Goal: Task Accomplishment & Management: Manage account settings

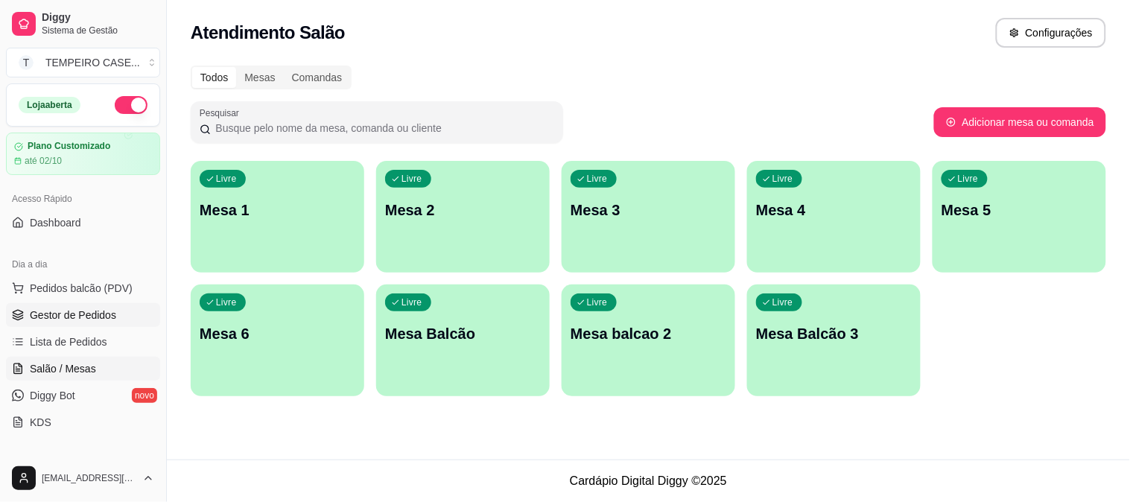
click at [74, 320] on span "Gestor de Pedidos" at bounding box center [73, 315] width 86 height 15
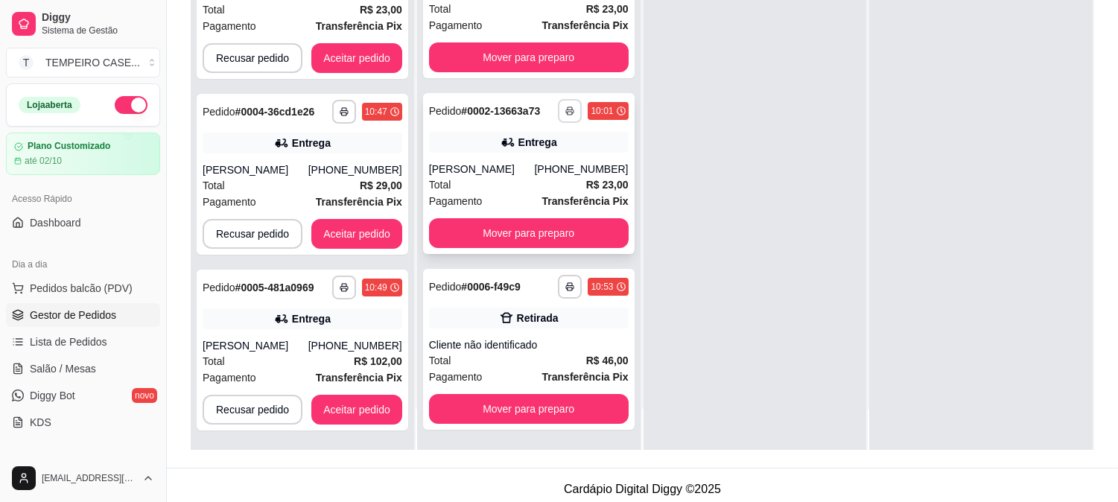
scroll to position [227, 0]
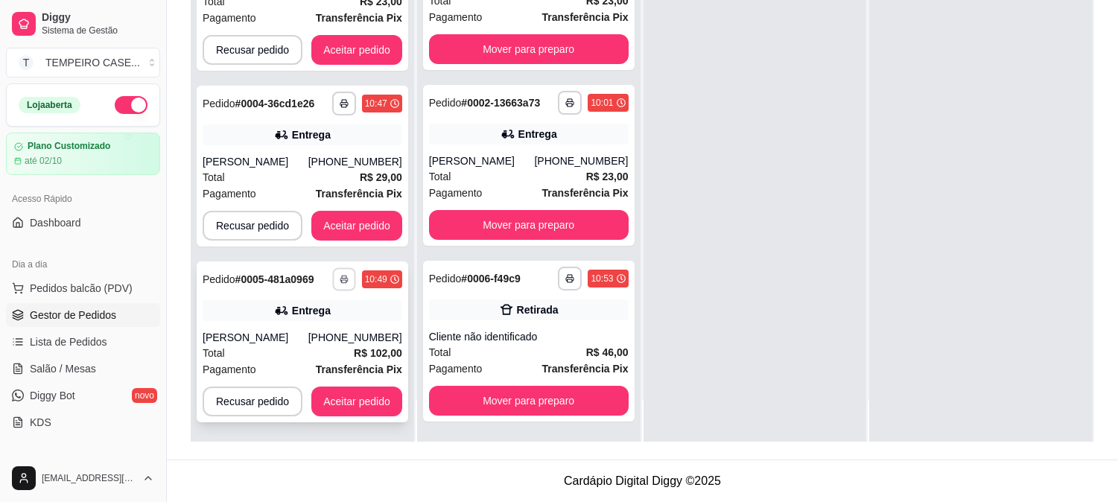
click at [342, 280] on rect "button" at bounding box center [344, 281] width 4 height 3
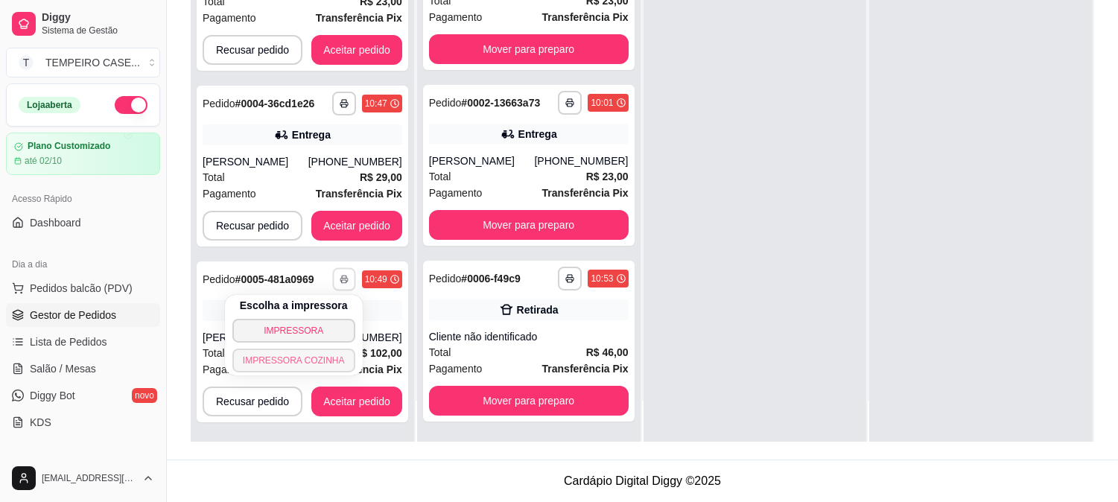
click at [299, 357] on button "IMPRESSORA COZINHA" at bounding box center [293, 360] width 123 height 24
click at [335, 276] on button "button" at bounding box center [344, 279] width 24 height 24
click at [313, 346] on div "Escolha a impressora IMPRESSORA IMPRESSORA COZINHA" at bounding box center [294, 335] width 138 height 80
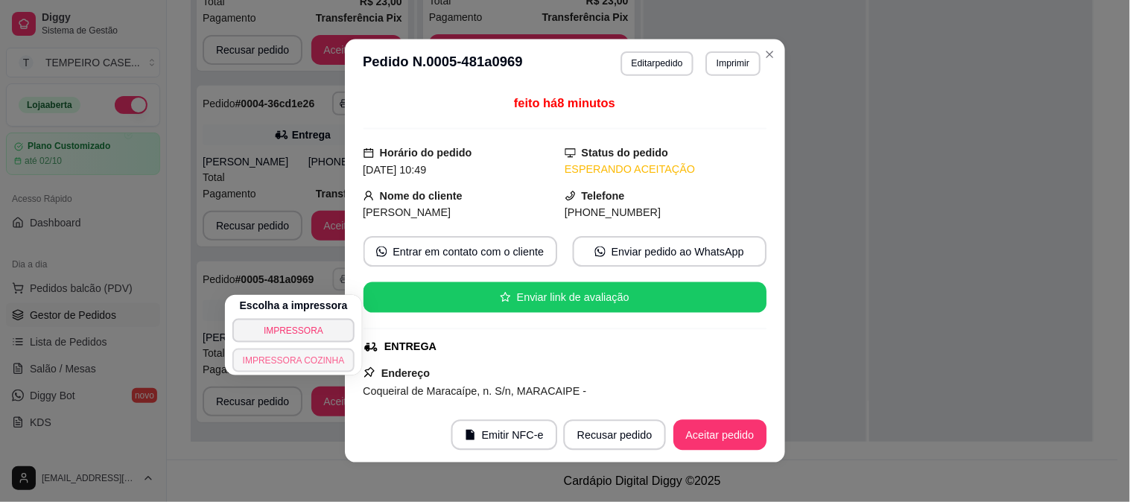
click at [311, 353] on button "IMPRESSORA COZINHA" at bounding box center [293, 360] width 123 height 24
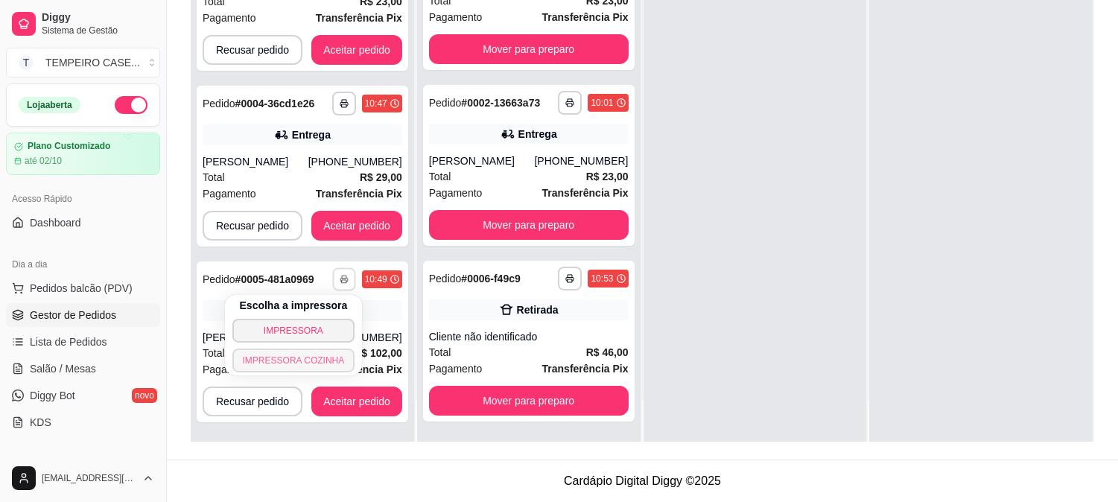
click at [314, 357] on button "IMPRESSORA COZINHA" at bounding box center [293, 360] width 123 height 24
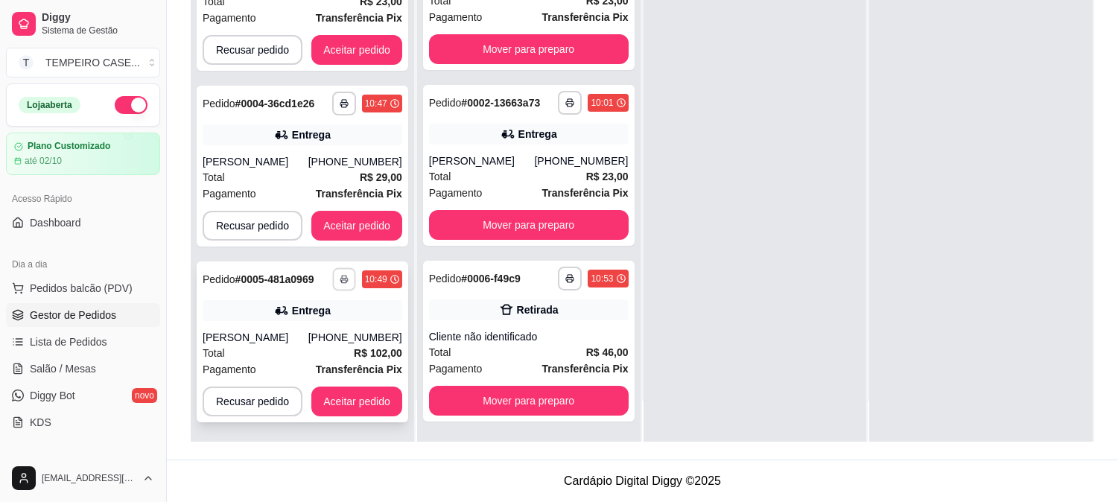
click at [343, 284] on button "button" at bounding box center [343, 278] width 23 height 23
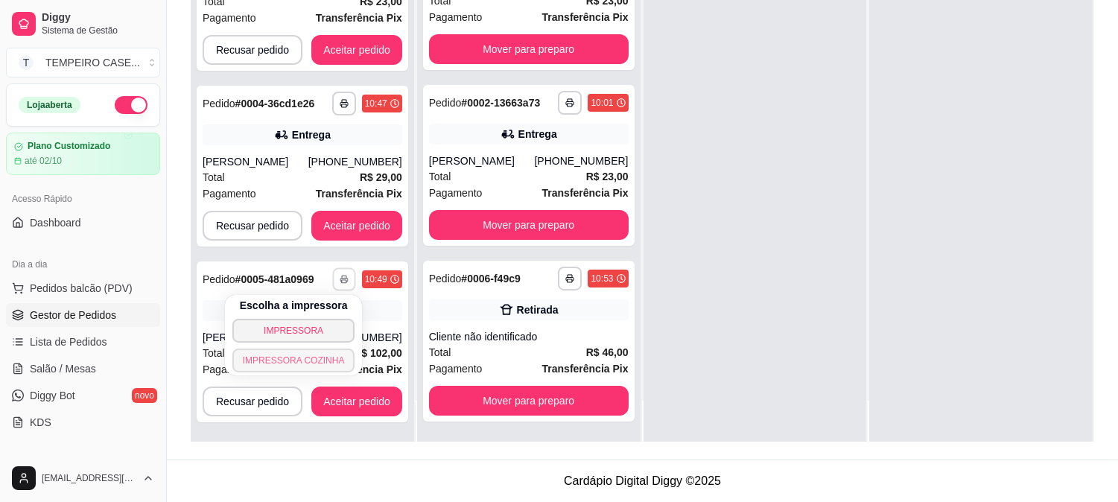
click at [306, 361] on button "IMPRESSORA COZINHA" at bounding box center [293, 360] width 123 height 24
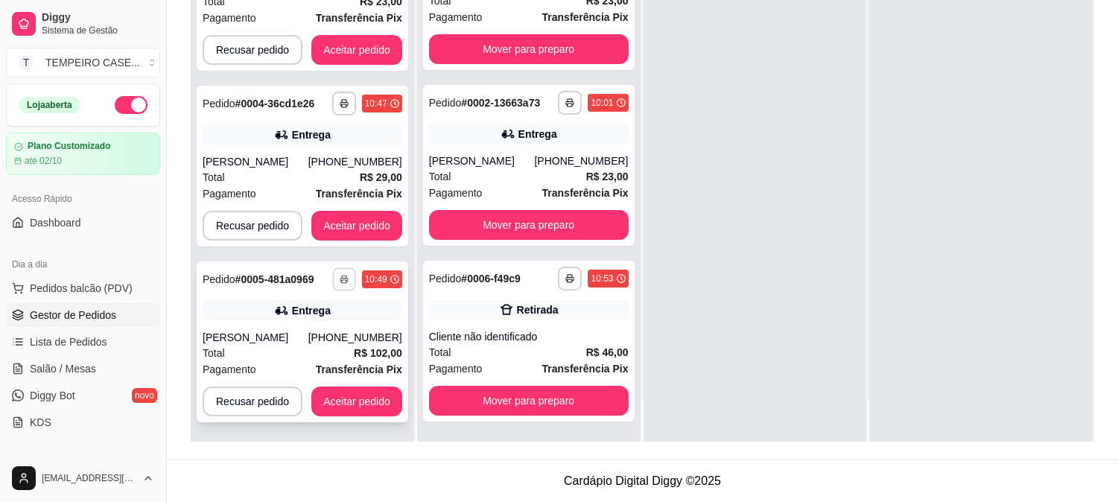
click at [341, 275] on icon "button" at bounding box center [344, 279] width 9 height 9
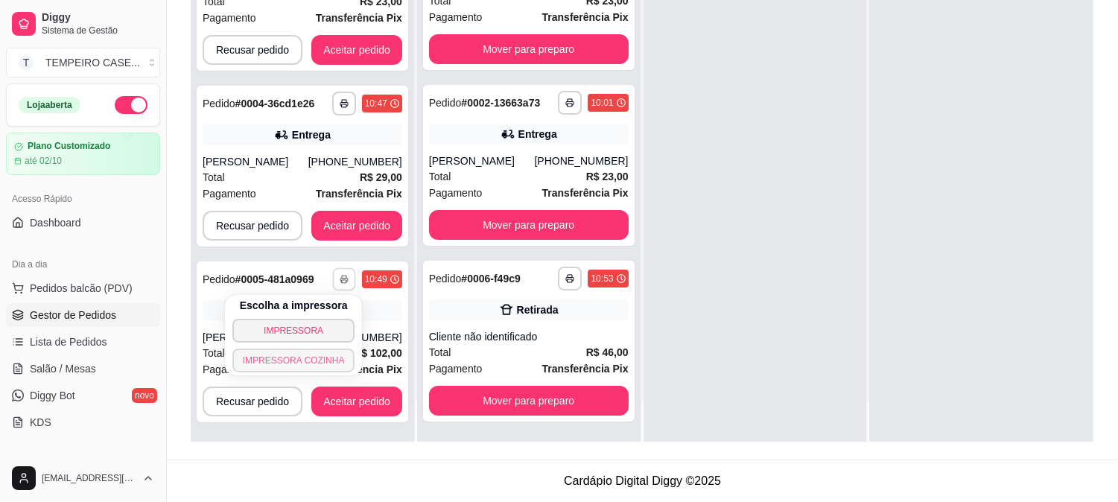
click at [304, 356] on button "IMPRESSORA COZINHA" at bounding box center [293, 360] width 123 height 24
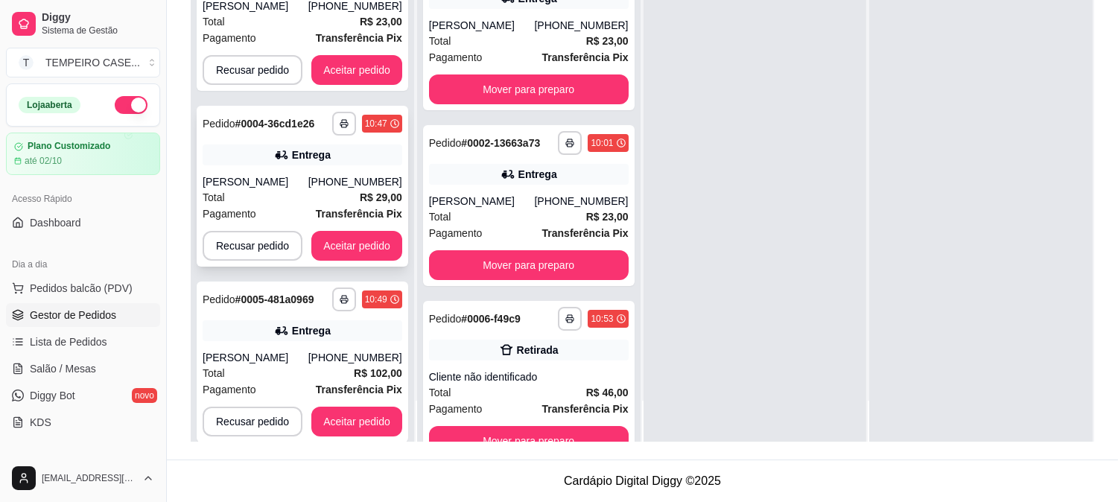
scroll to position [0, 0]
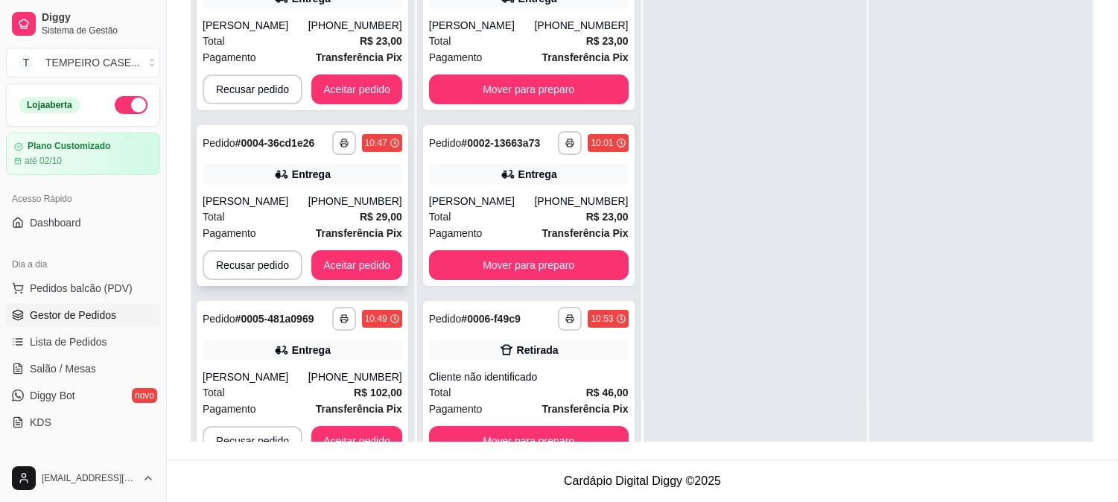
click at [321, 147] on div "**********" at bounding box center [303, 143] width 200 height 24
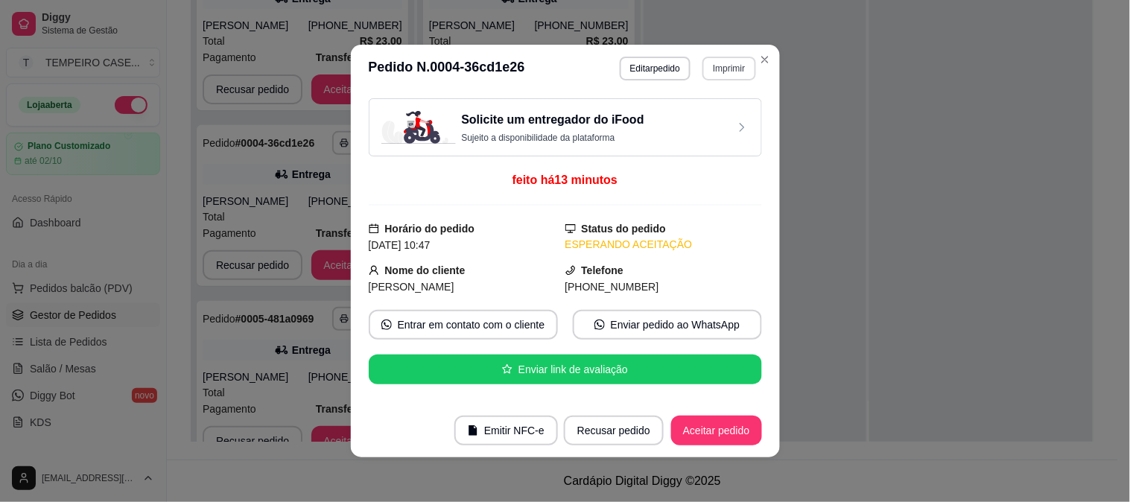
click at [716, 69] on button "Imprimir" at bounding box center [728, 69] width 53 height 24
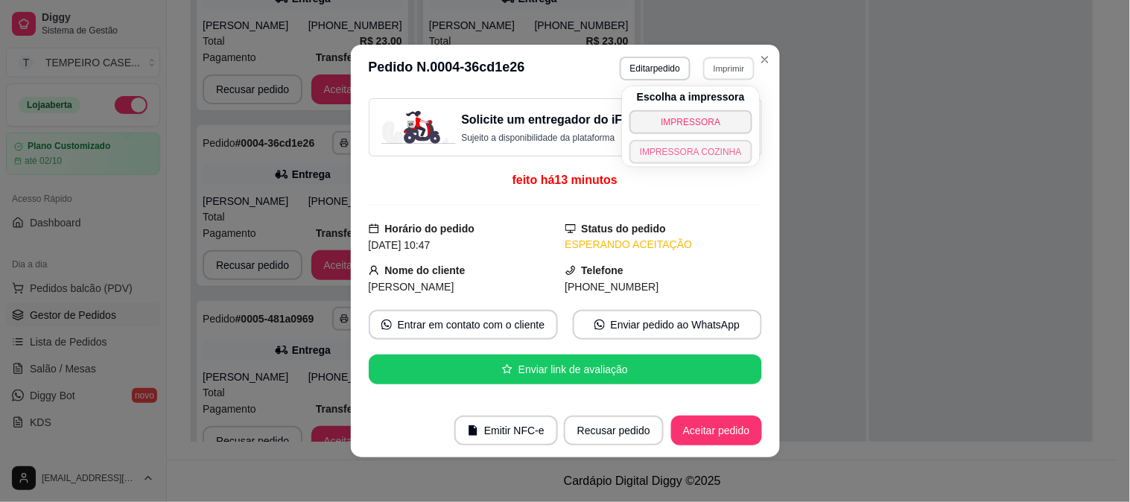
click at [664, 150] on button "IMPRESSORA COZINHA" at bounding box center [690, 152] width 123 height 24
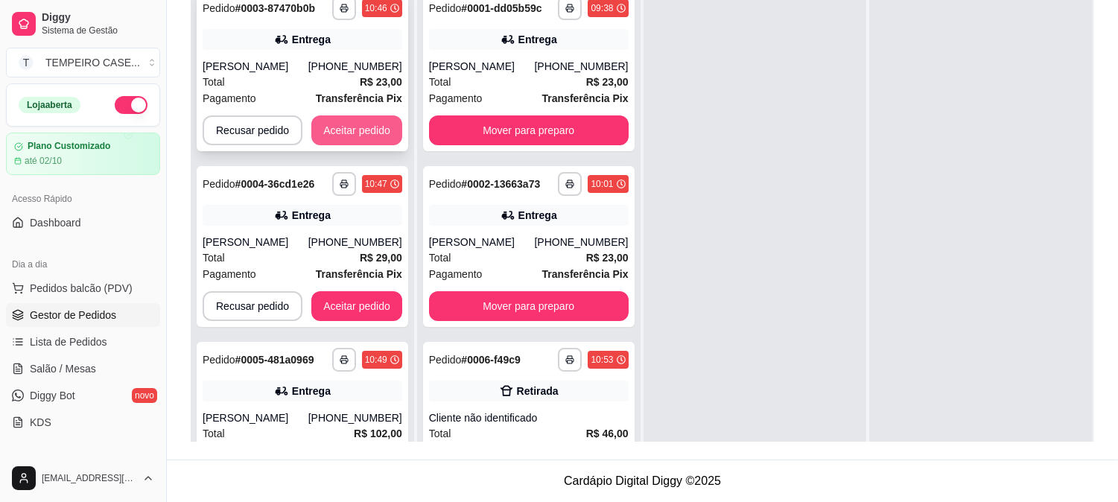
click at [368, 121] on button "Aceitar pedido" at bounding box center [356, 130] width 91 height 30
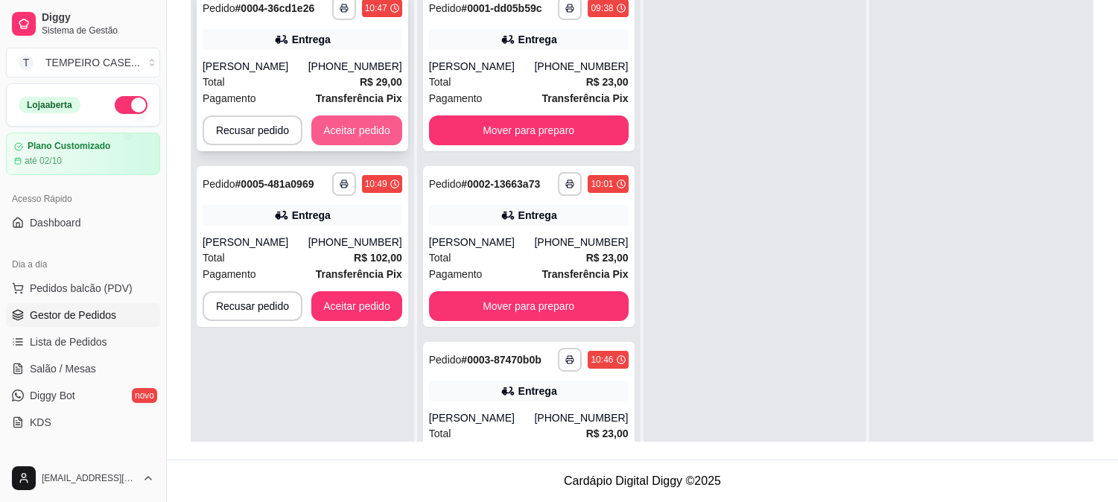
click at [360, 130] on button "Aceitar pedido" at bounding box center [356, 130] width 91 height 30
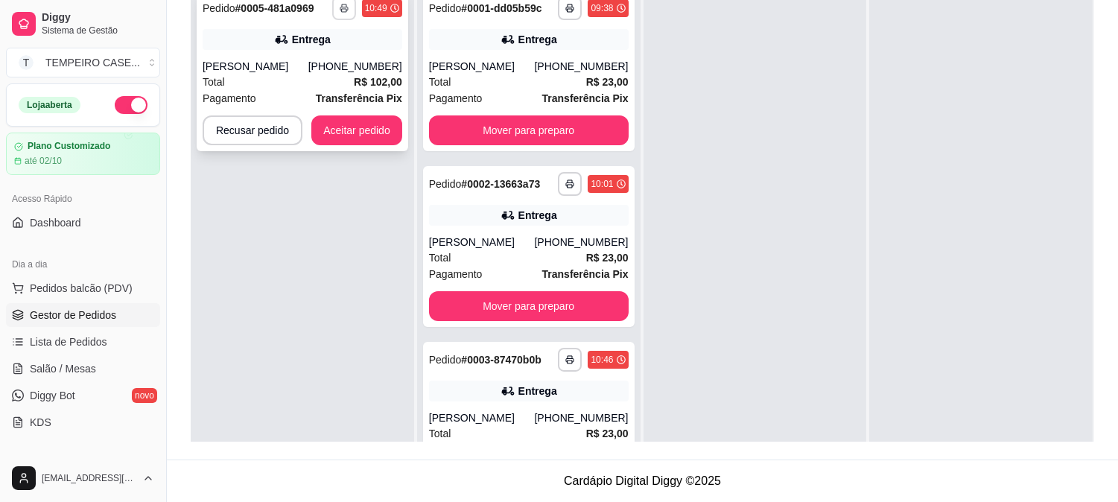
click at [340, 15] on button "button" at bounding box center [344, 8] width 24 height 24
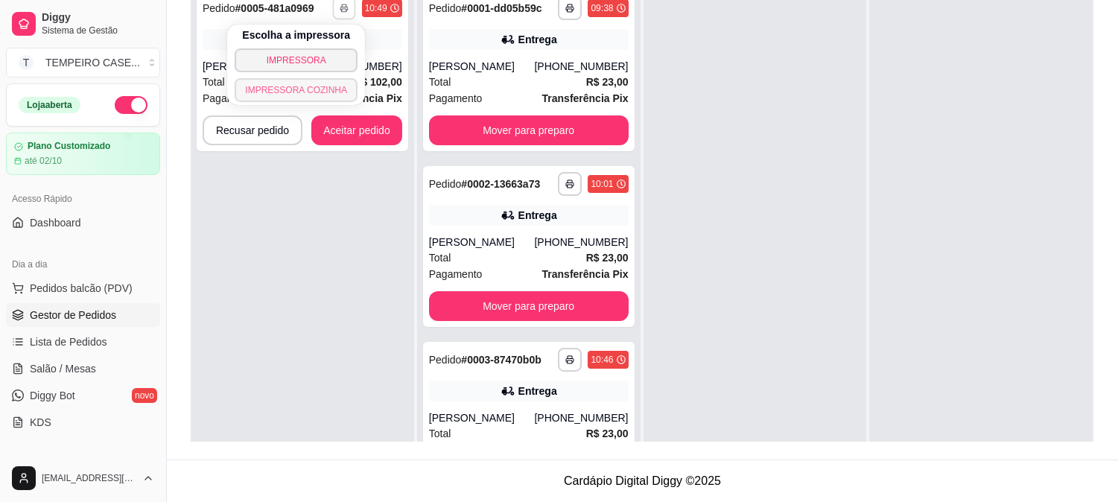
click at [308, 86] on button "IMPRESSORA COZINHA" at bounding box center [296, 90] width 123 height 24
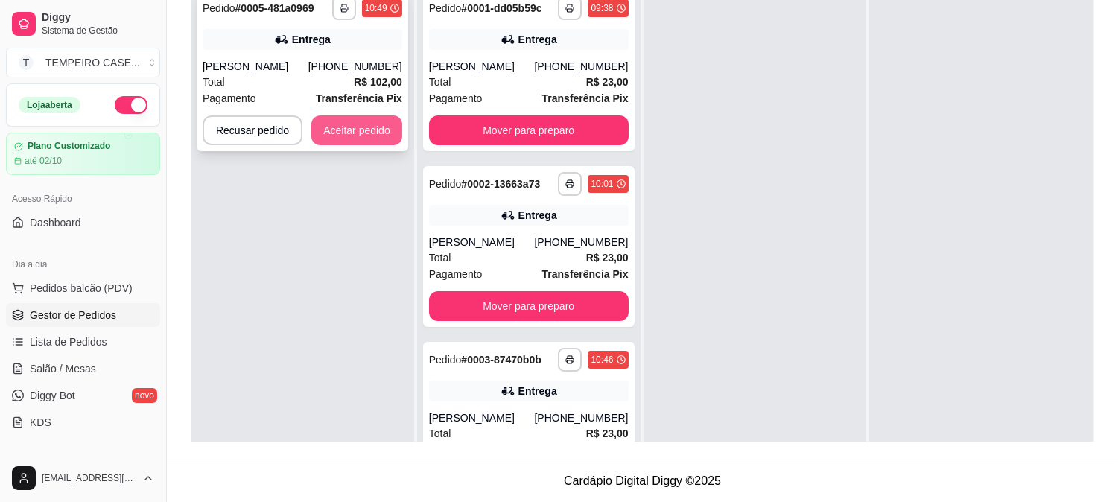
click at [352, 136] on button "Aceitar pedido" at bounding box center [356, 130] width 91 height 30
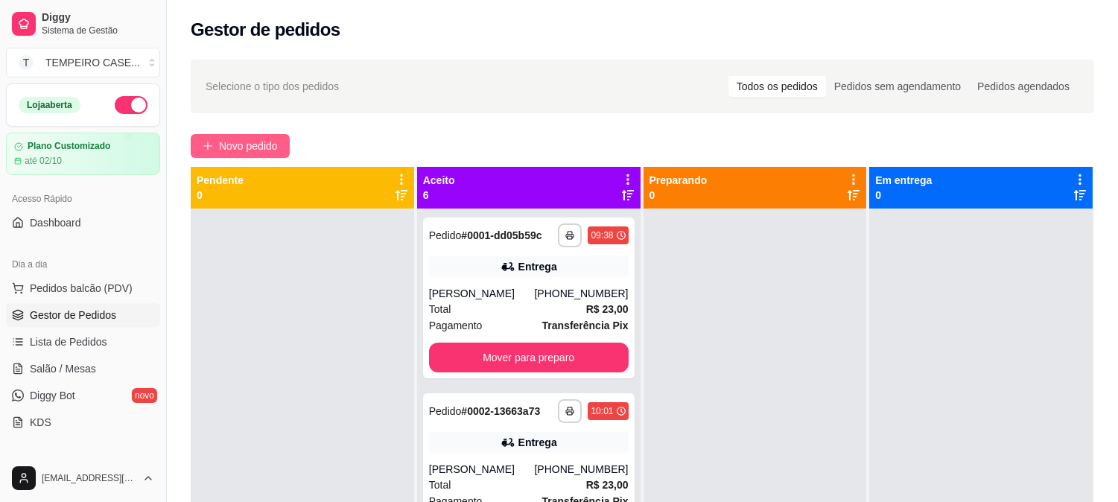
click at [258, 147] on span "Novo pedido" at bounding box center [248, 146] width 59 height 16
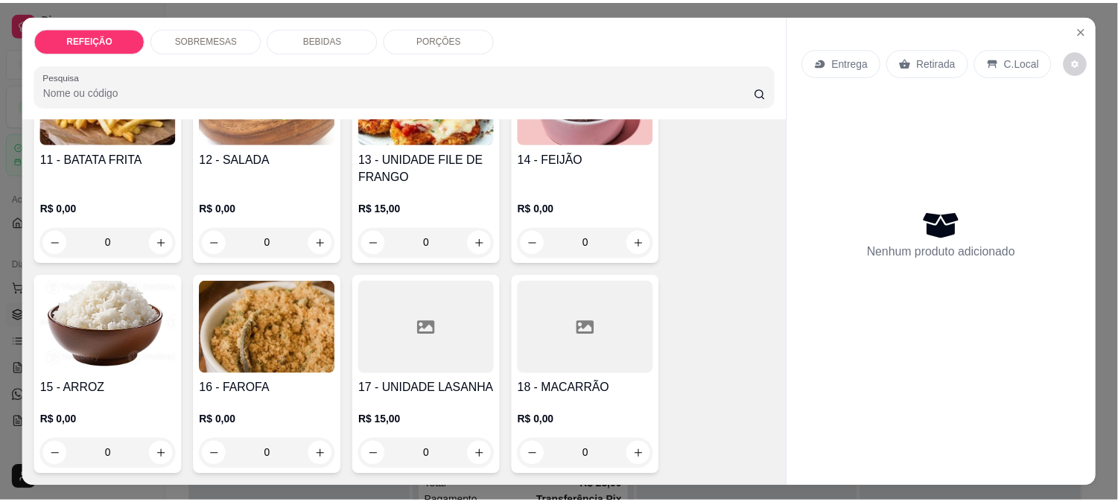
scroll to position [39, 0]
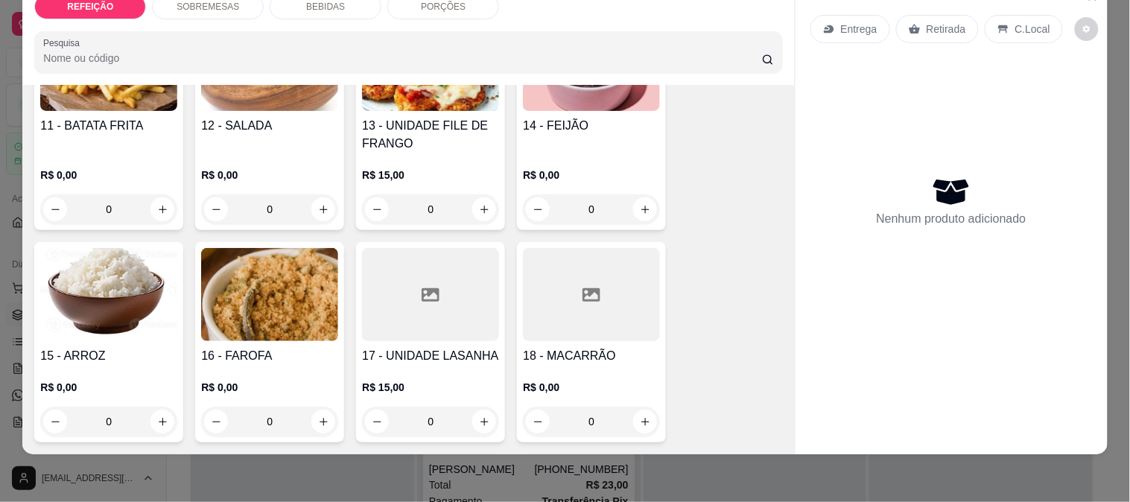
click at [427, 296] on div at bounding box center [430, 294] width 137 height 93
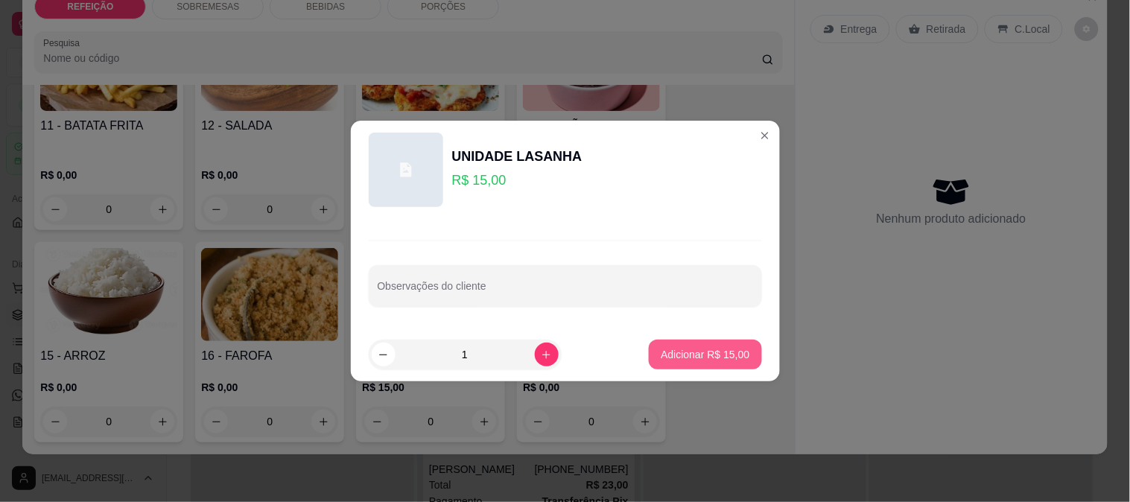
drag, startPoint x: 637, startPoint y: 378, endPoint x: 649, endPoint y: 374, distance: 13.2
click at [637, 378] on footer "1 Adicionar R$ 15,00" at bounding box center [565, 355] width 429 height 54
click at [656, 362] on button "Adicionar R$ 15,00" at bounding box center [705, 355] width 112 height 30
type input "1"
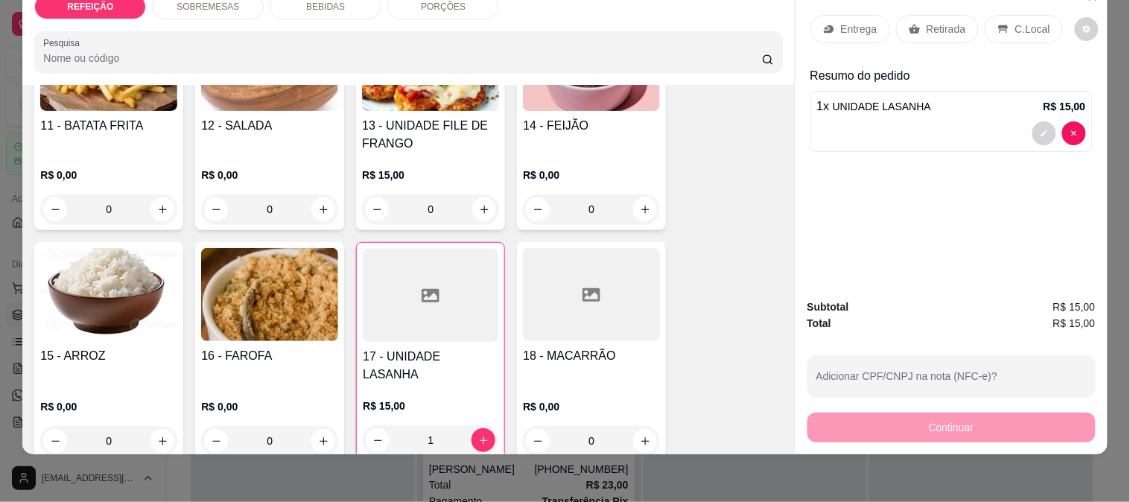
click at [841, 22] on p "Entrega" at bounding box center [859, 29] width 36 height 15
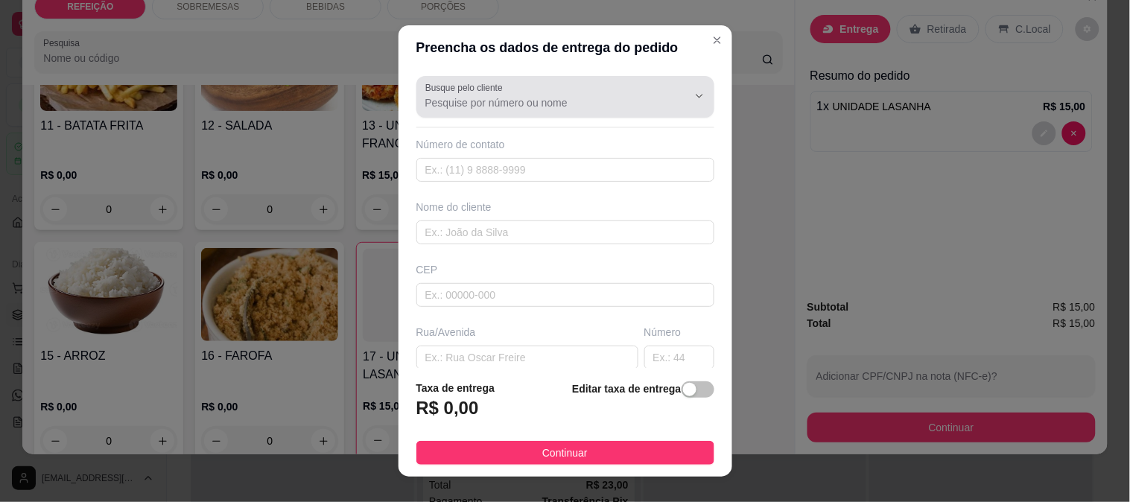
click at [532, 106] on input "Busque pelo cliente" at bounding box center [544, 102] width 238 height 15
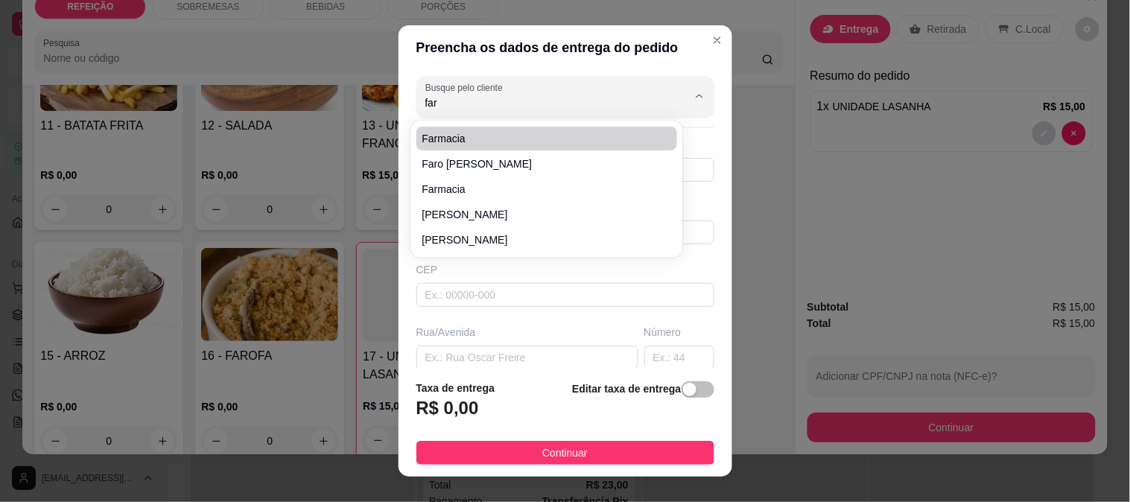
click at [481, 141] on span "farmacia" at bounding box center [539, 138] width 235 height 15
type input "farmacia"
type input "8192799650"
type input "farmacia"
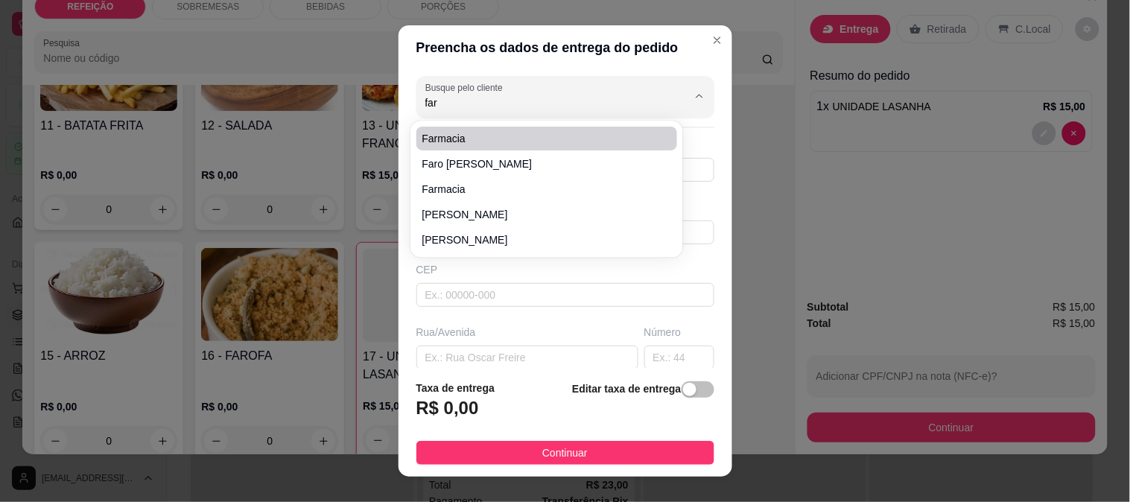
type input "IPOJUCA"
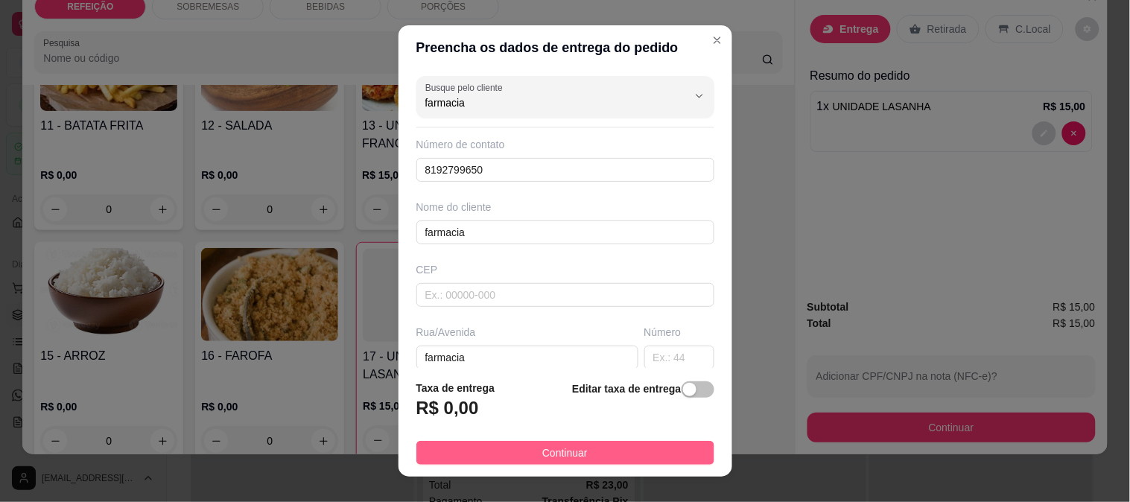
type input "farmacia"
click at [493, 445] on button "Continuar" at bounding box center [565, 453] width 298 height 24
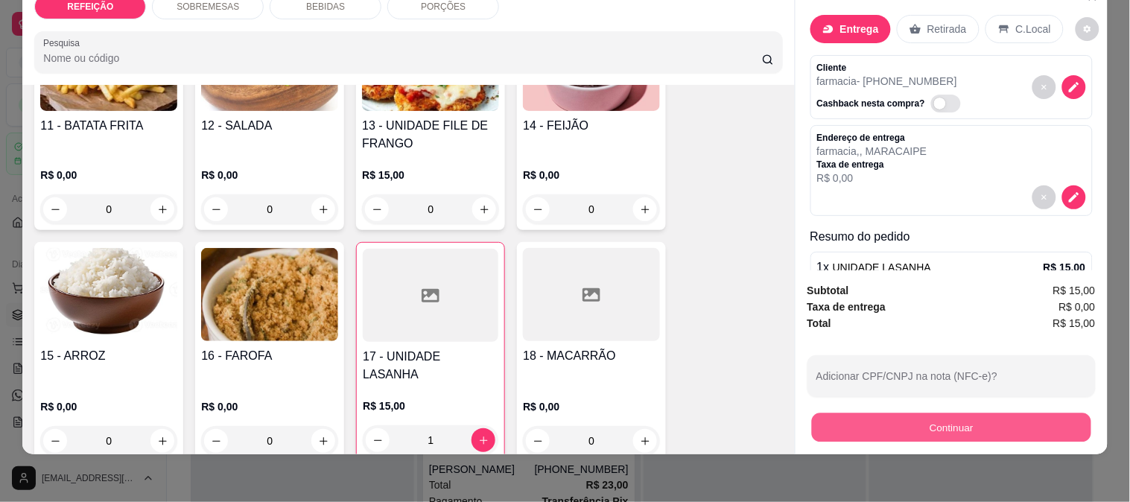
click at [852, 415] on button "Continuar" at bounding box center [950, 427] width 279 height 29
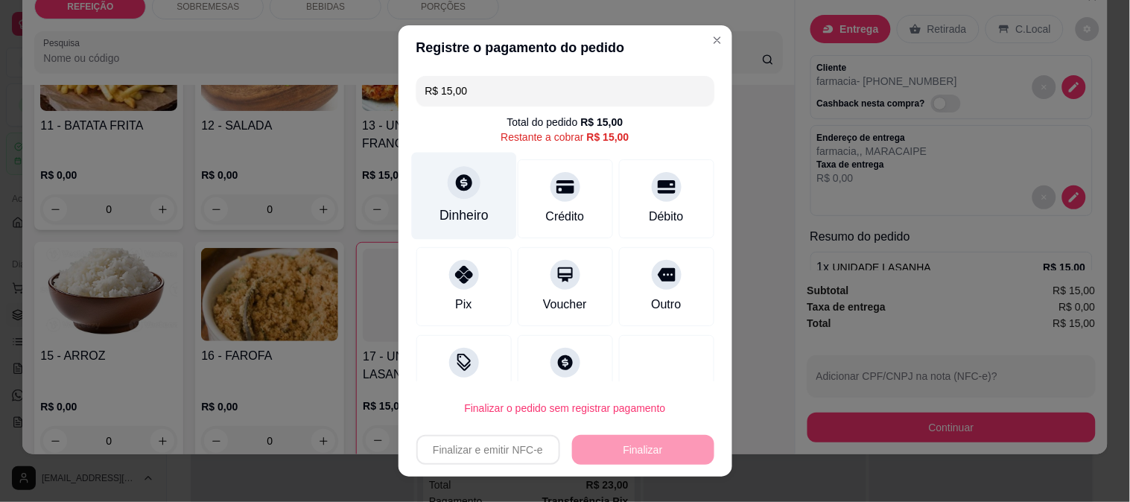
click at [472, 201] on div "Dinheiro" at bounding box center [463, 195] width 105 height 87
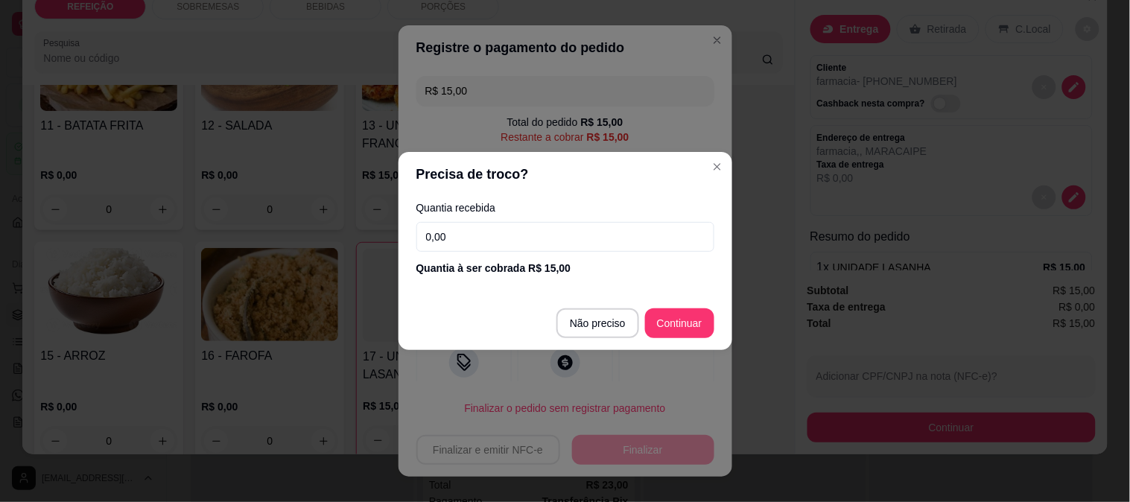
click at [615, 307] on footer "Não preciso Continuar" at bounding box center [565, 323] width 334 height 54
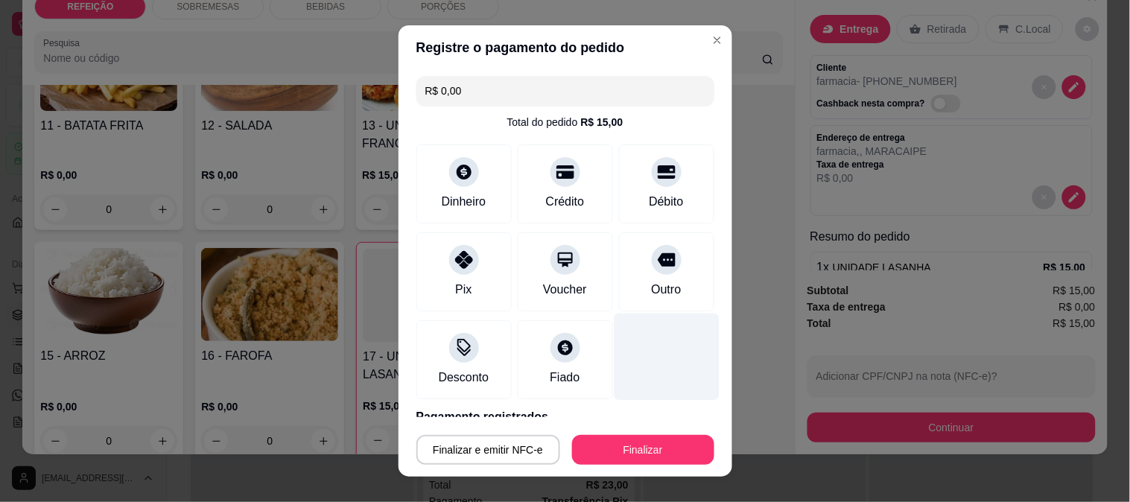
type input "R$ 0,00"
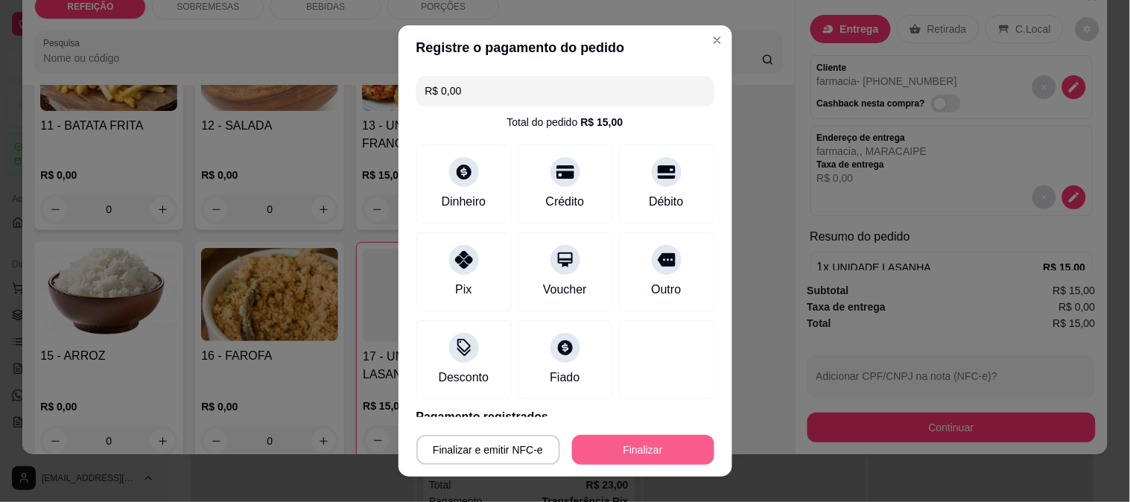
click at [630, 458] on button "Finalizar" at bounding box center [643, 450] width 142 height 30
type input "0"
type input "-R$ 15,00"
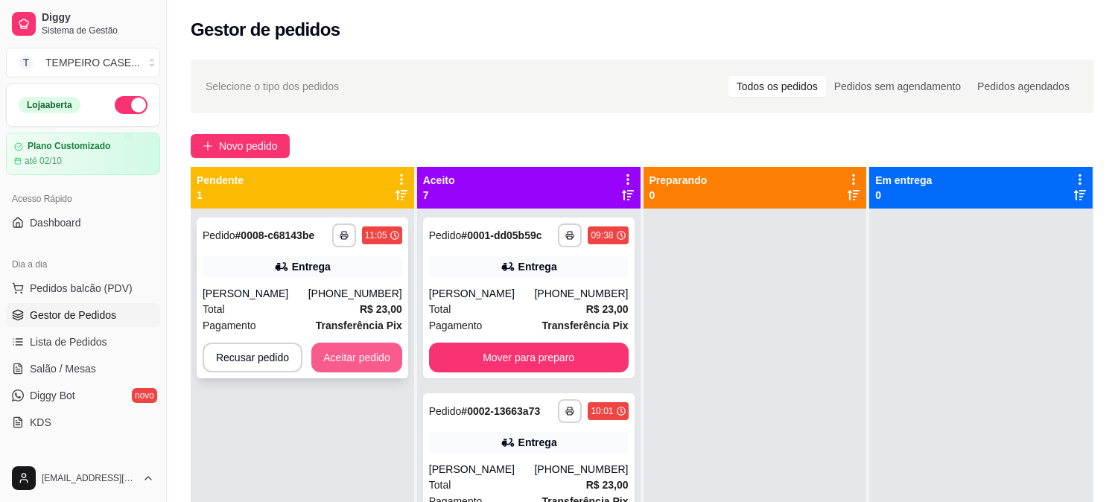
click at [350, 360] on button "Aceitar pedido" at bounding box center [356, 358] width 91 height 30
click at [377, 355] on button "Aceitar pedido" at bounding box center [357, 357] width 88 height 29
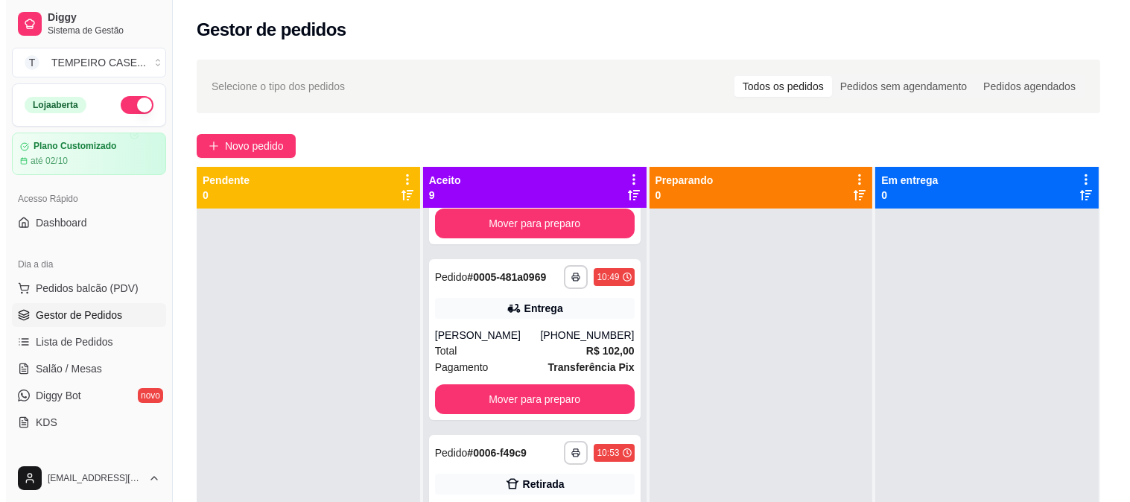
scroll to position [1093, 0]
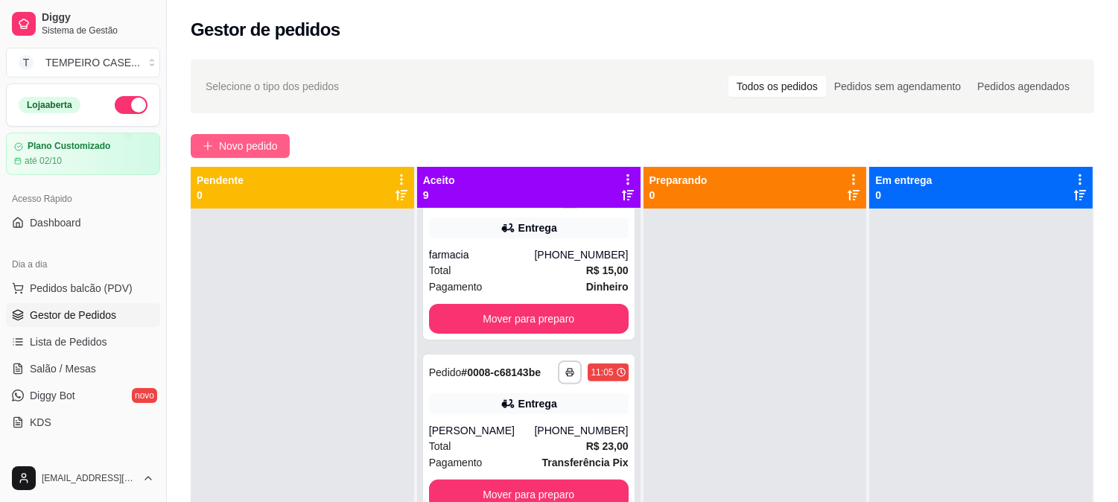
click at [220, 141] on span "Novo pedido" at bounding box center [248, 146] width 59 height 16
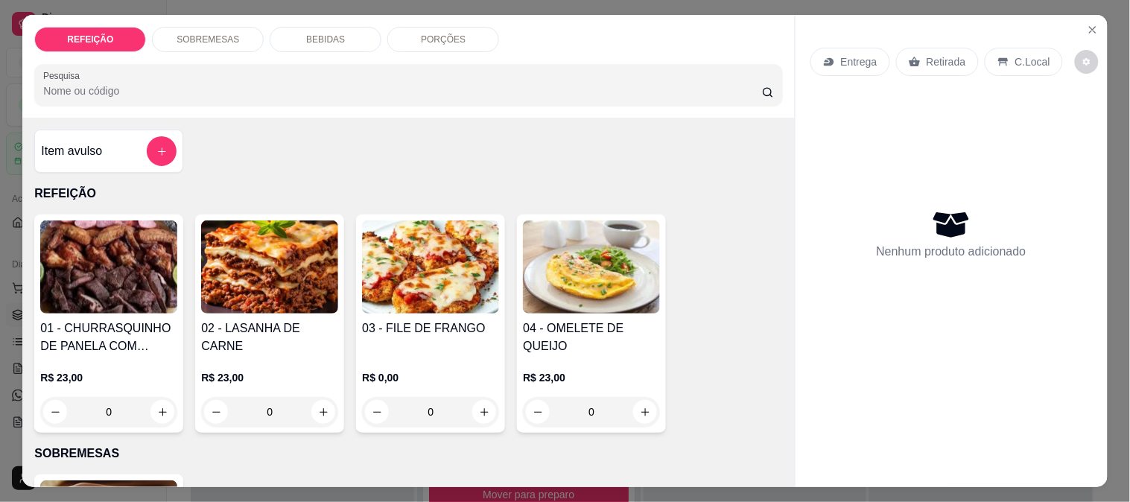
click at [262, 334] on div "02 - LASANHA DE CARNE" at bounding box center [269, 337] width 137 height 36
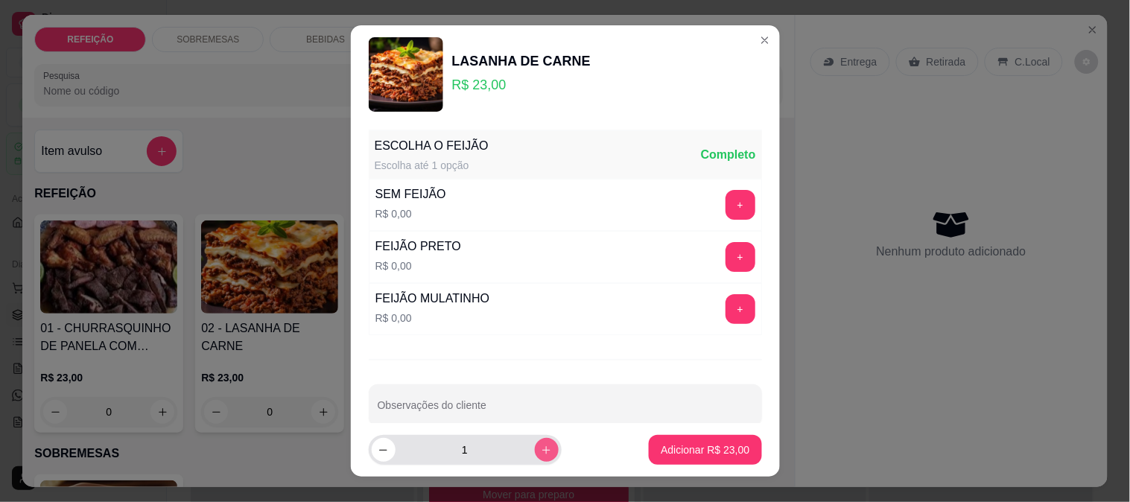
click at [541, 445] on icon "increase-product-quantity" at bounding box center [546, 450] width 11 height 11
type input "3"
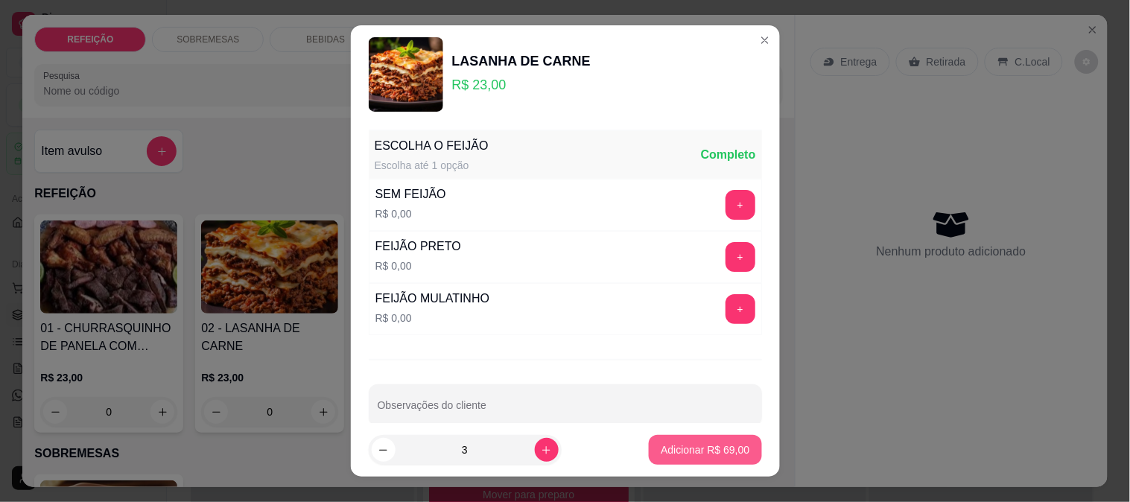
click at [686, 455] on p "Adicionar R$ 69,00" at bounding box center [704, 449] width 89 height 15
type input "3"
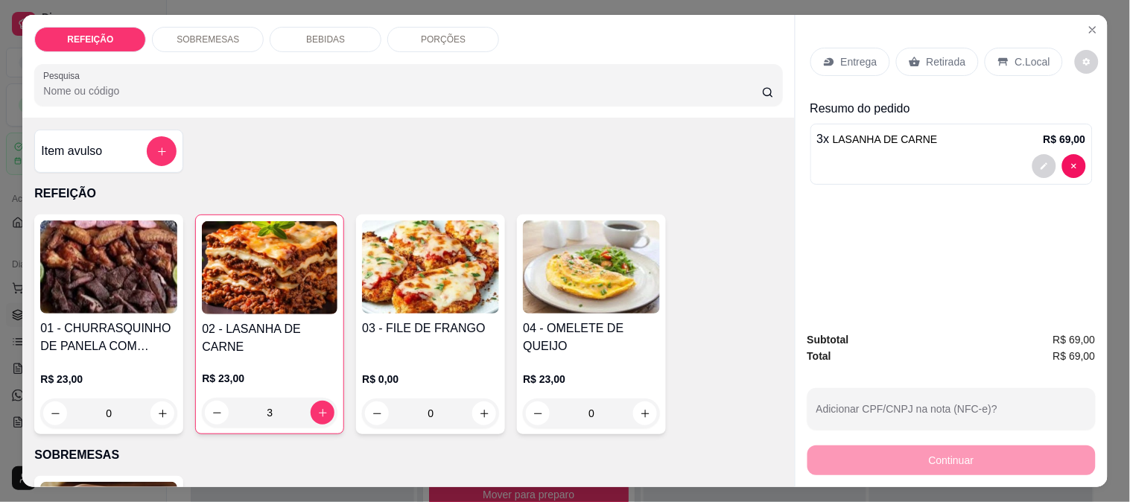
click at [121, 357] on div "R$ 23,00 0" at bounding box center [108, 392] width 137 height 71
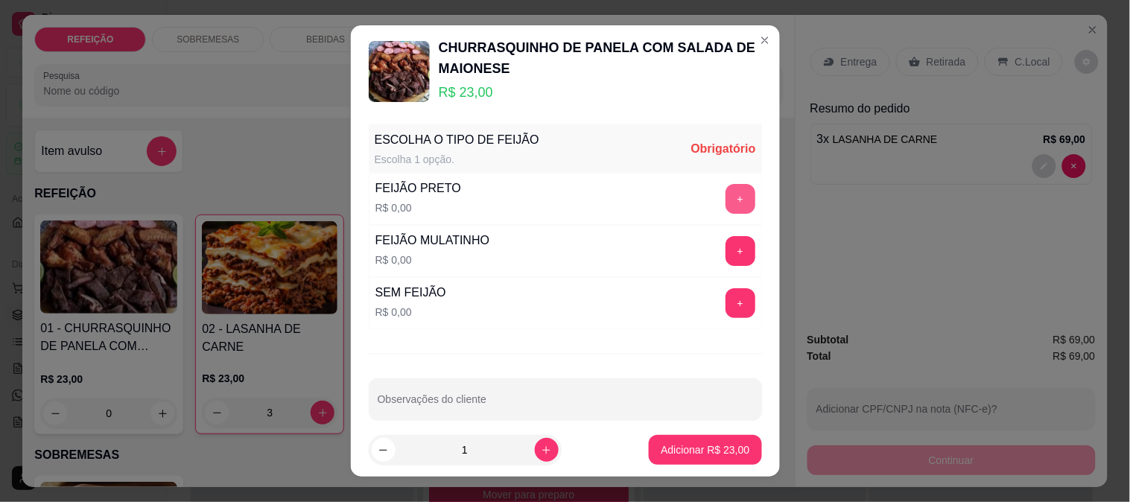
click at [725, 197] on button "+" at bounding box center [740, 199] width 30 height 30
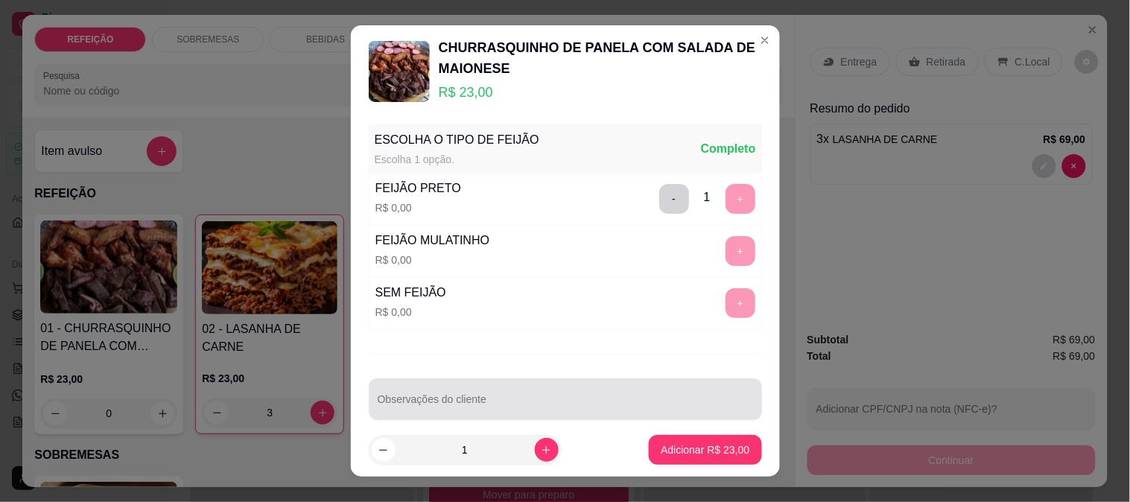
click at [564, 395] on div at bounding box center [565, 399] width 375 height 30
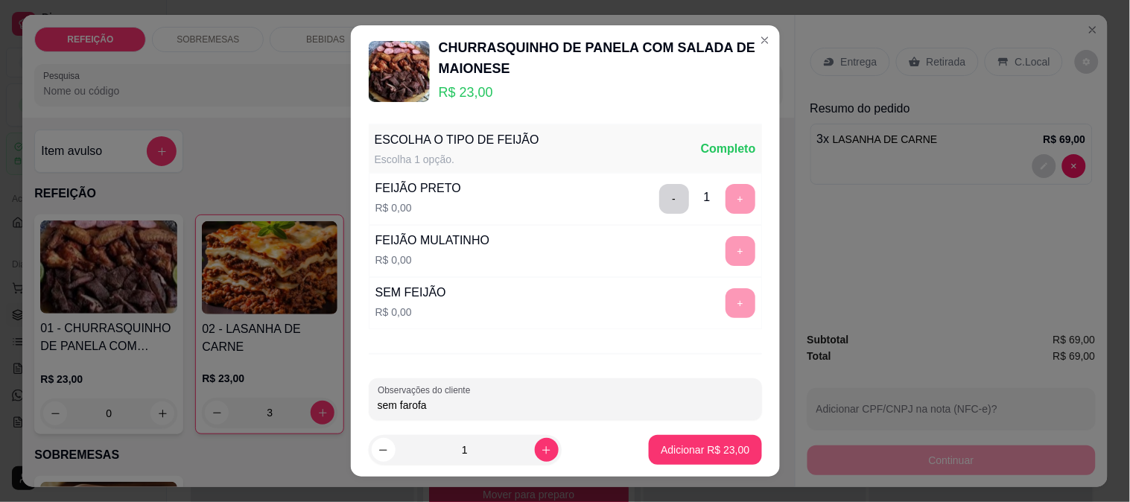
drag, startPoint x: 442, startPoint y: 405, endPoint x: 144, endPoint y: 395, distance: 298.0
click at [144, 395] on div "CHURRASQUINHO DE PANELA COM SALADA DE MAIONESE R$ 23,00 ESCOLHA O TIPO DE FEIJÃ…" at bounding box center [565, 251] width 1130 height 502
type input "SEM FAROFA"
click at [660, 447] on p "Adicionar R$ 23,00" at bounding box center [704, 449] width 89 height 15
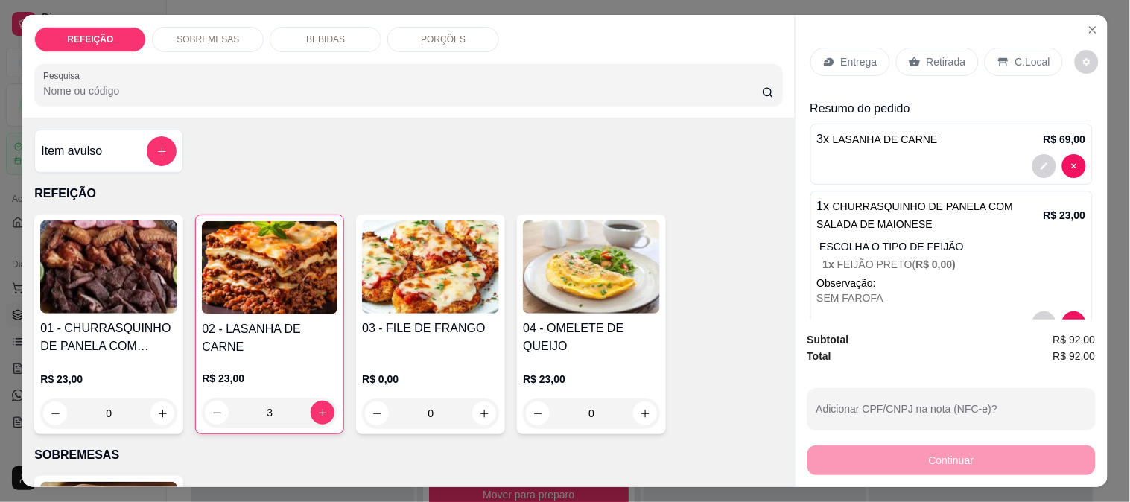
click at [832, 48] on div "Entrega" at bounding box center [850, 62] width 80 height 28
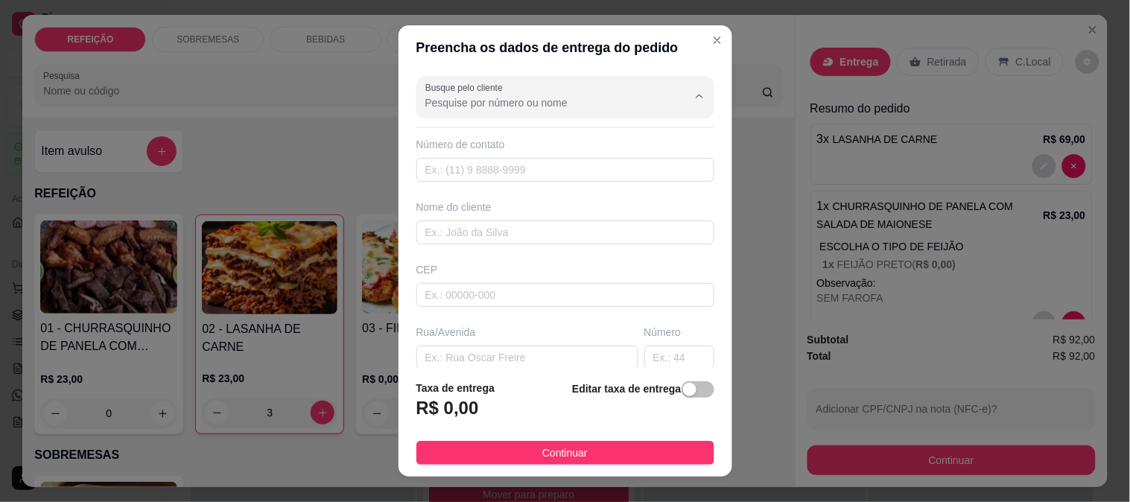
click at [541, 95] on input "Busque pelo cliente" at bounding box center [544, 102] width 238 height 15
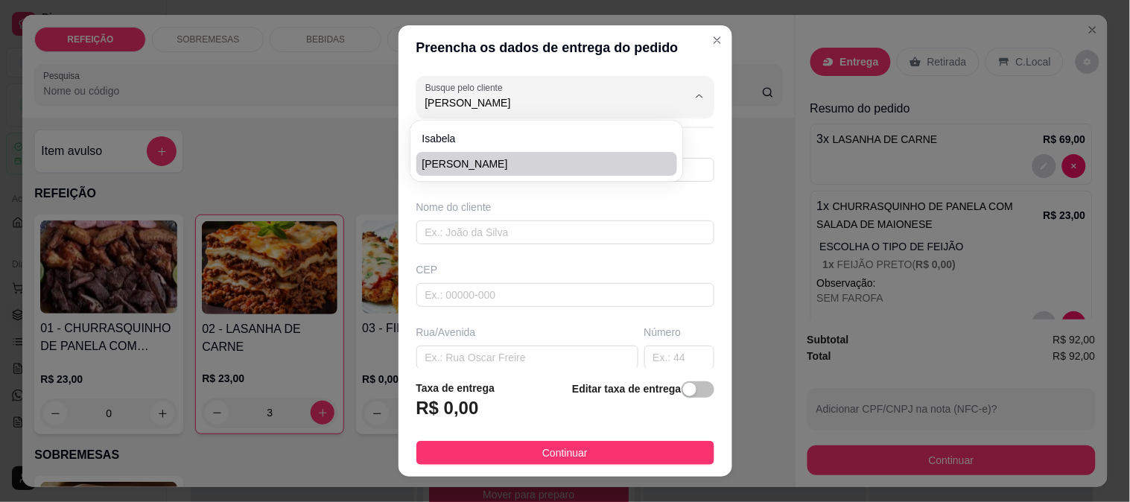
click at [442, 159] on span "[PERSON_NAME]" at bounding box center [539, 163] width 235 height 15
type input "[PERSON_NAME]"
type input "8179164419"
type input "[PERSON_NAME]"
type input "km em frente a casa do anum"
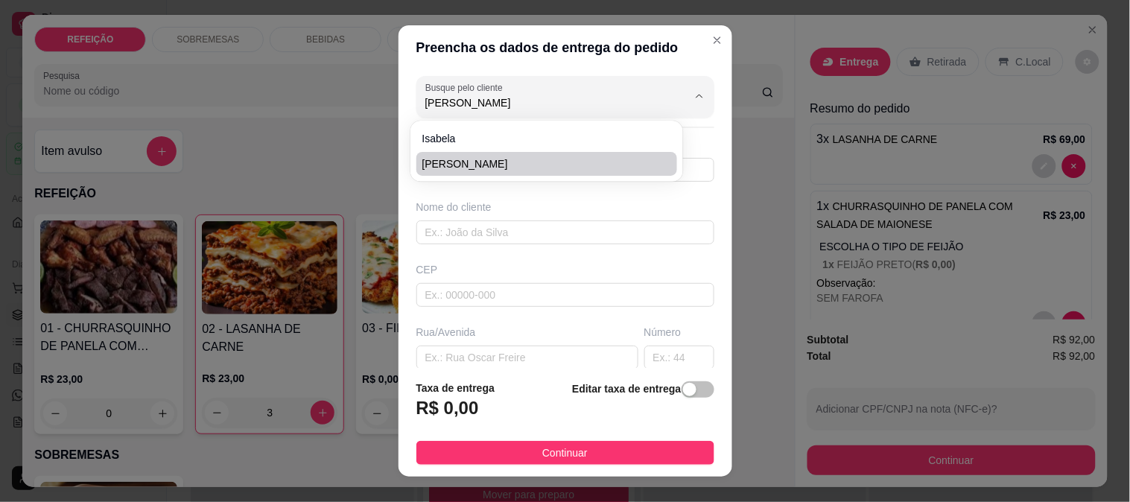
type input "IPOJUCA"
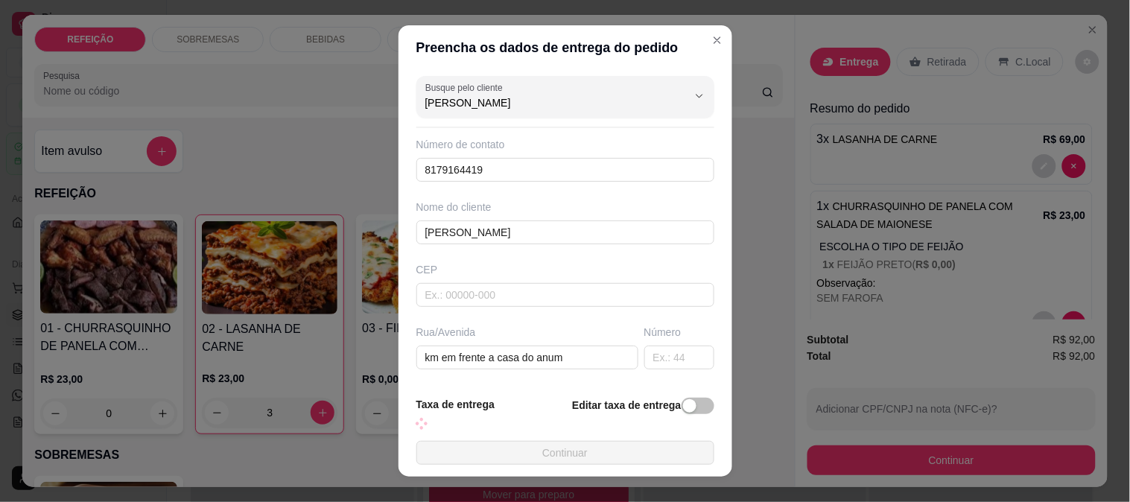
type input "[PERSON_NAME]"
click at [558, 440] on footer "Taxa de entrega Editar taxa de entrega Continuar" at bounding box center [565, 430] width 334 height 92
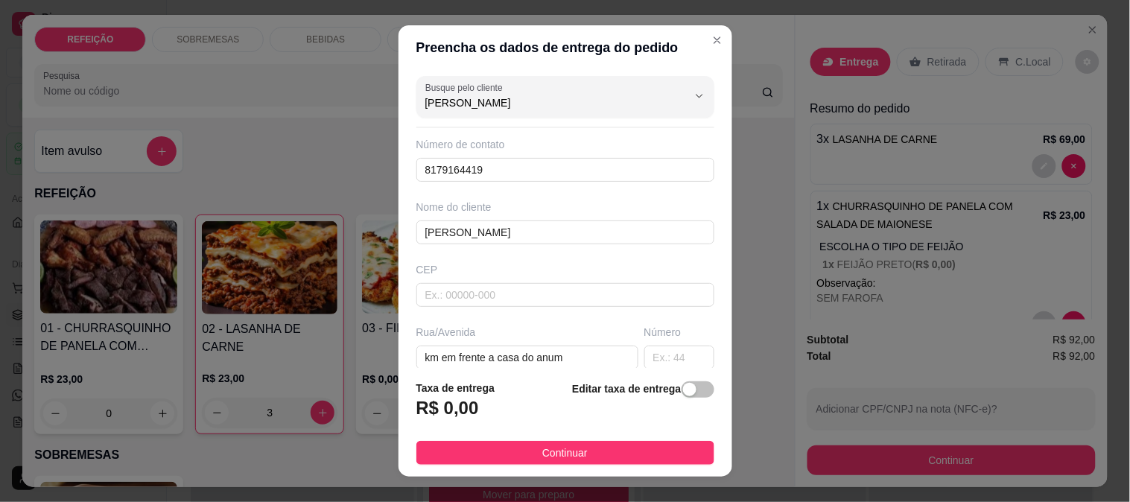
click at [625, 454] on button "Continuar" at bounding box center [565, 453] width 298 height 24
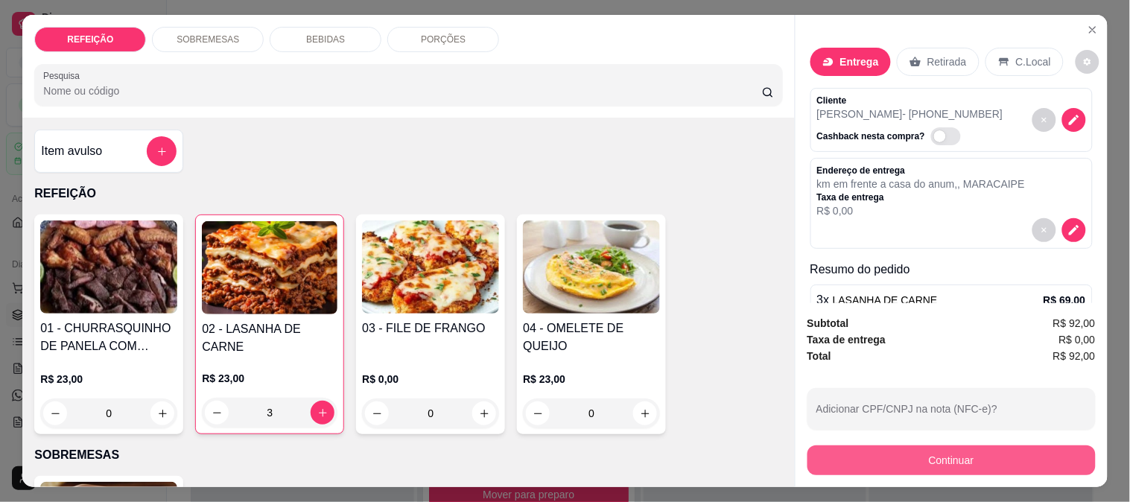
click at [952, 462] on button "Continuar" at bounding box center [951, 460] width 288 height 30
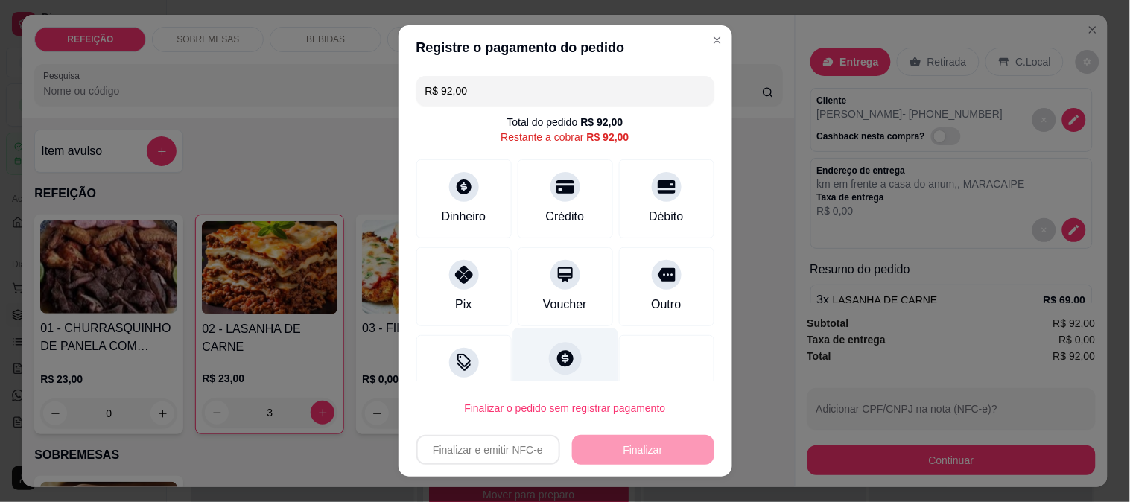
drag, startPoint x: 453, startPoint y: 273, endPoint x: 574, endPoint y: 365, distance: 152.0
click at [455, 273] on icon at bounding box center [464, 275] width 18 height 18
type input "R$ 0,00"
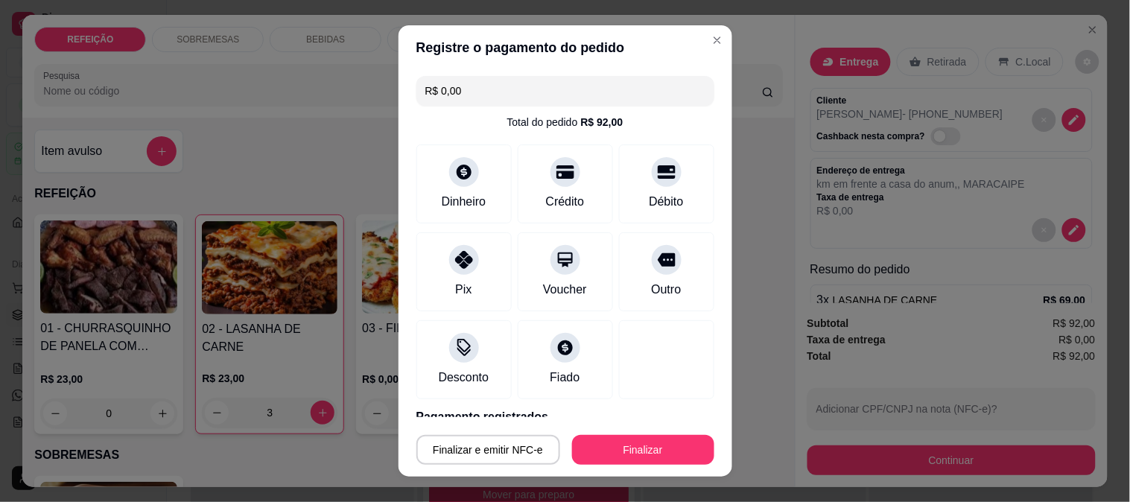
click at [627, 449] on button "Finalizar" at bounding box center [643, 450] width 142 height 30
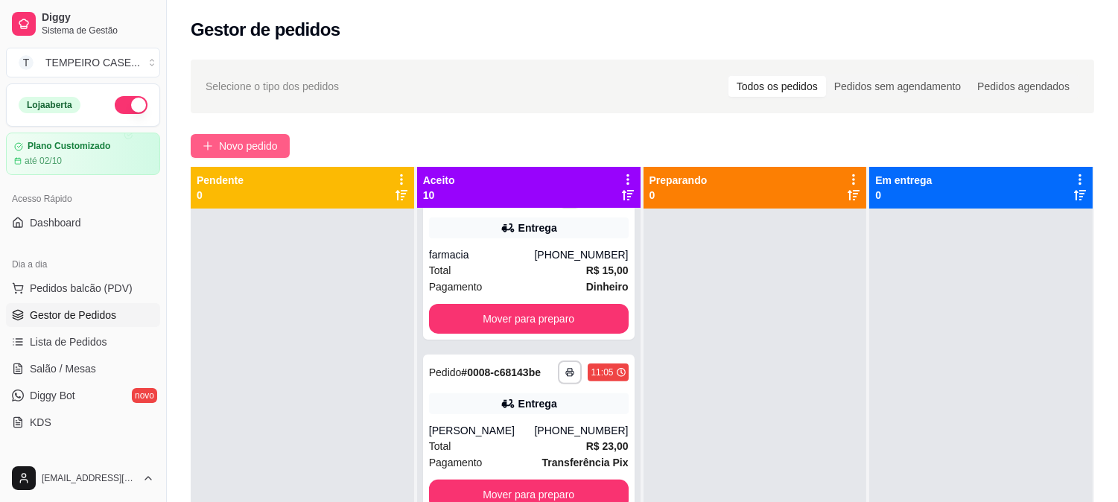
click at [254, 144] on span "Novo pedido" at bounding box center [248, 146] width 59 height 16
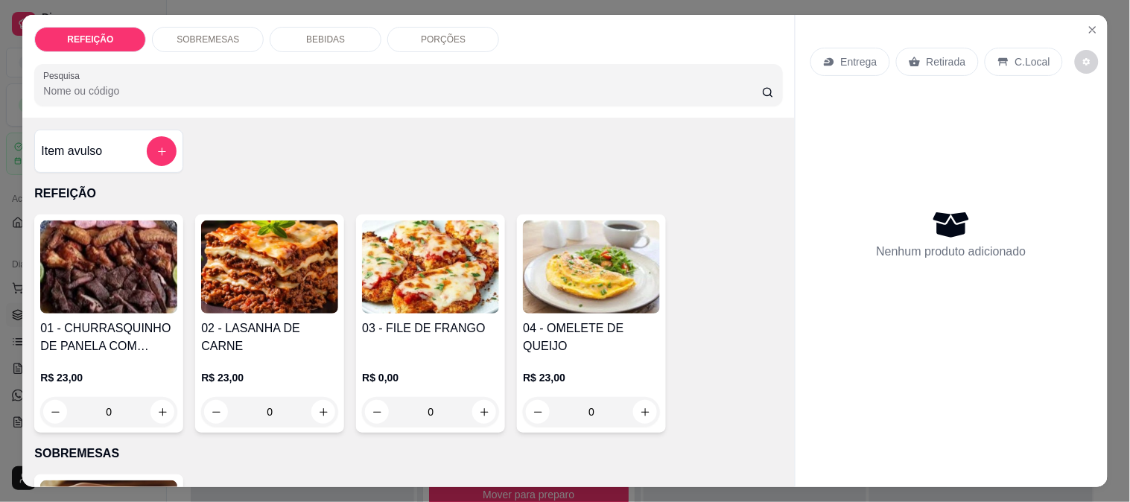
click at [106, 293] on img at bounding box center [108, 266] width 137 height 93
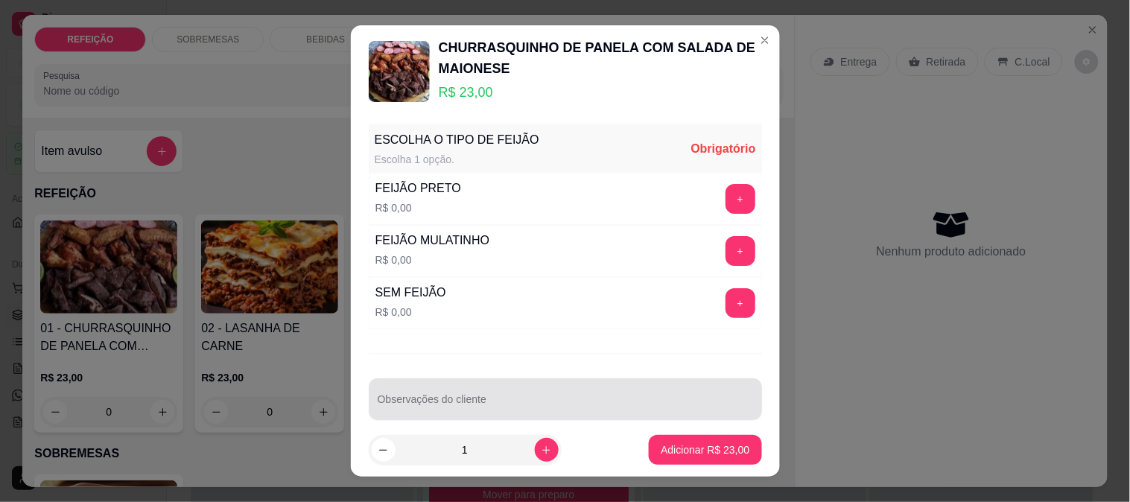
click at [510, 403] on input "Observações do cliente" at bounding box center [565, 405] width 375 height 15
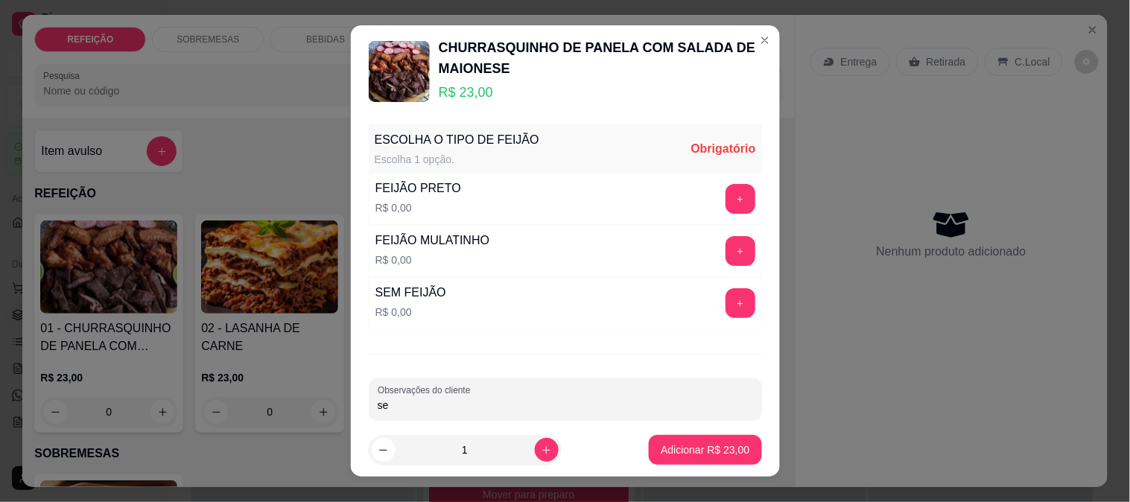
type input "s"
click at [725, 305] on button "+" at bounding box center [740, 303] width 30 height 30
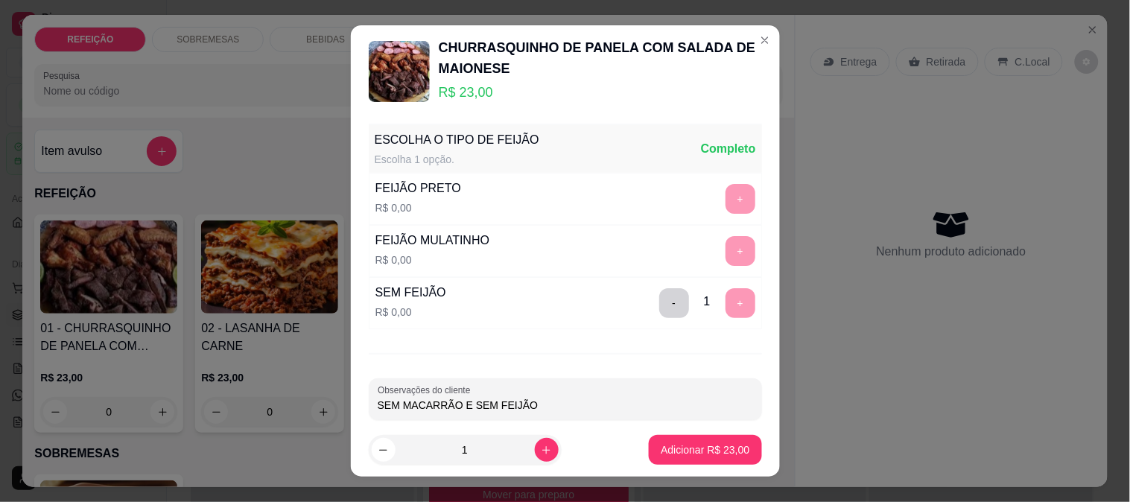
drag, startPoint x: 546, startPoint y: 399, endPoint x: 450, endPoint y: 401, distance: 96.1
click at [450, 401] on input "SEM MACARRÃO E SEM FEIJÃO" at bounding box center [565, 405] width 375 height 15
type input "SEM MACARRÃO"
click at [662, 445] on p "Adicionar R$ 23,00" at bounding box center [705, 450] width 86 height 14
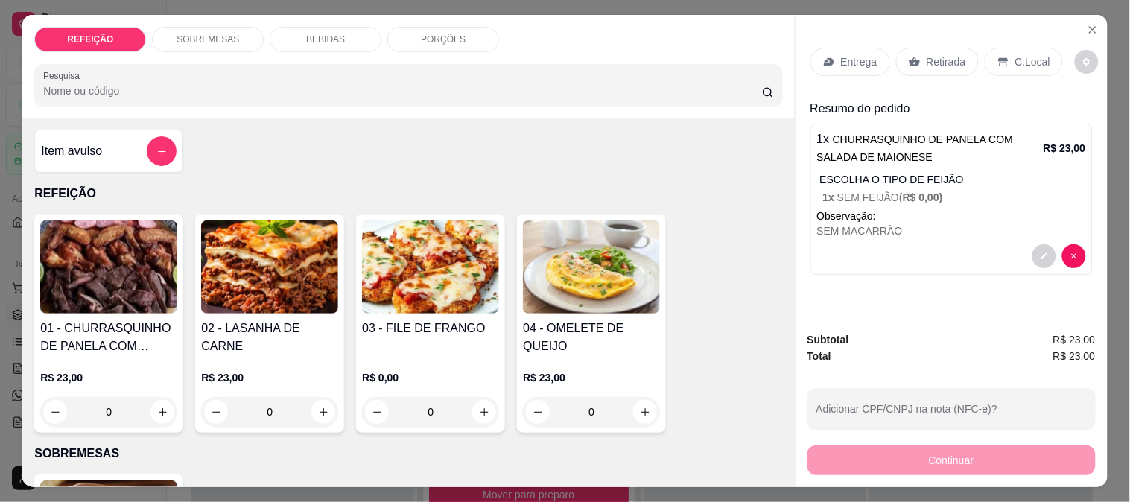
click at [287, 258] on img at bounding box center [269, 266] width 137 height 93
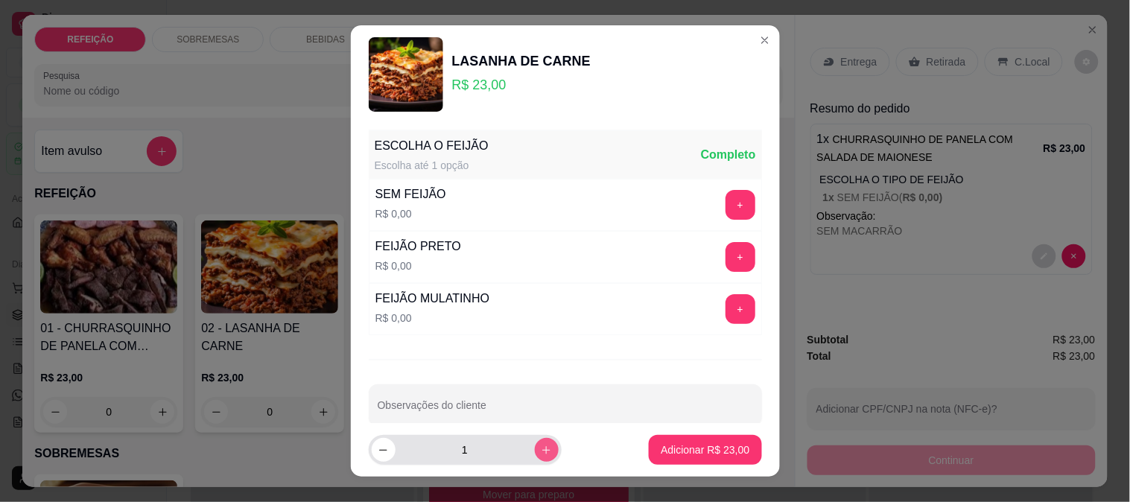
click at [535, 440] on button "increase-product-quantity" at bounding box center [547, 450] width 24 height 24
type input "2"
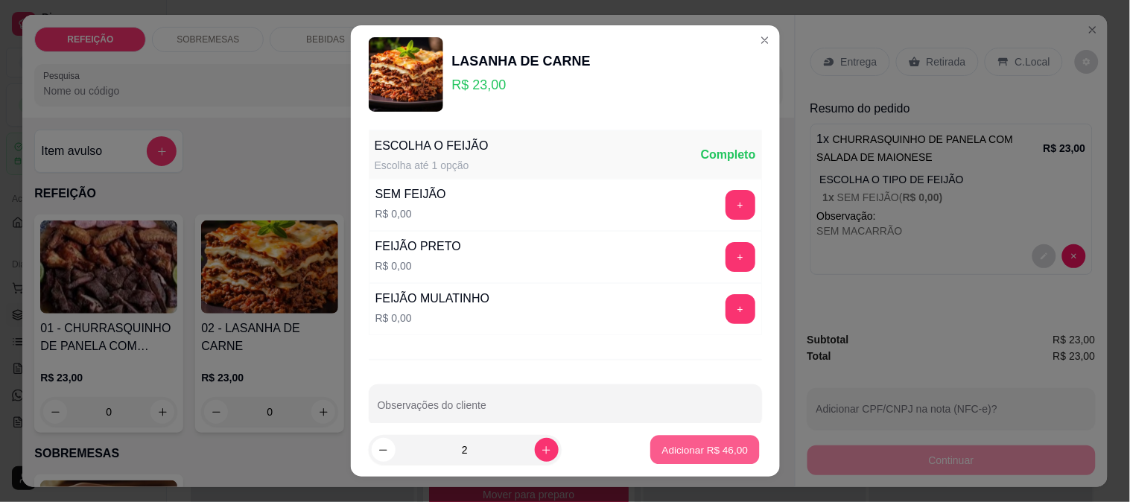
click at [674, 438] on button "Adicionar R$ 46,00" at bounding box center [705, 450] width 109 height 29
type input "2"
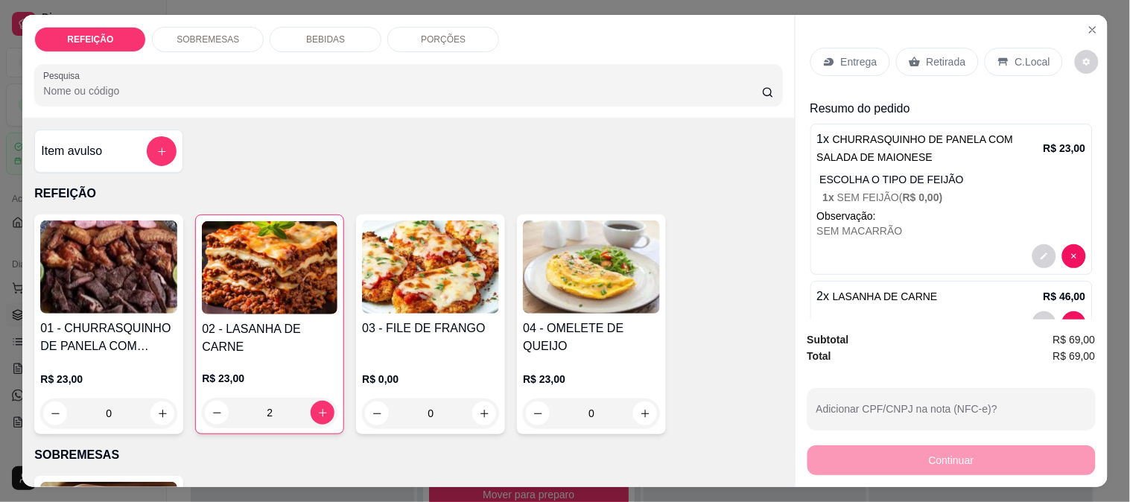
click at [829, 48] on div "Entrega" at bounding box center [850, 62] width 80 height 28
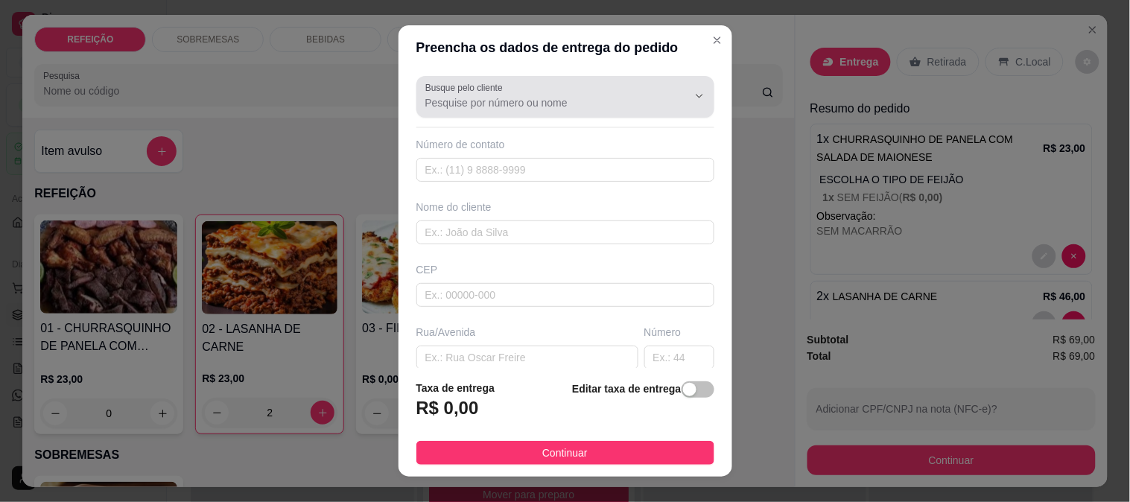
click at [521, 108] on input "Busque pelo cliente" at bounding box center [544, 102] width 238 height 15
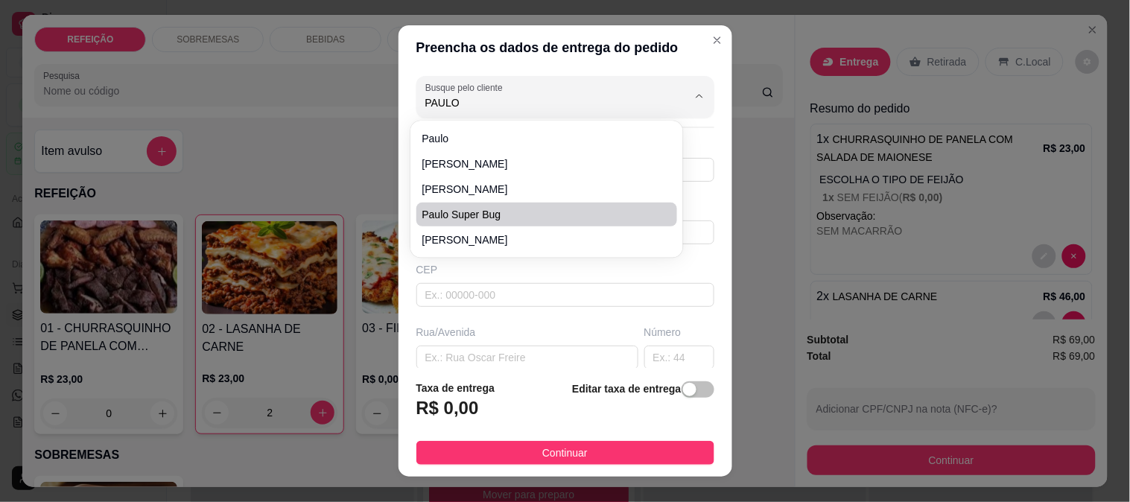
click at [507, 211] on span "Paulo super Bug" at bounding box center [539, 214] width 235 height 15
type input "Paulo super Bug"
type input "81987287933"
type input "Paulo super Bug"
type input "55159000"
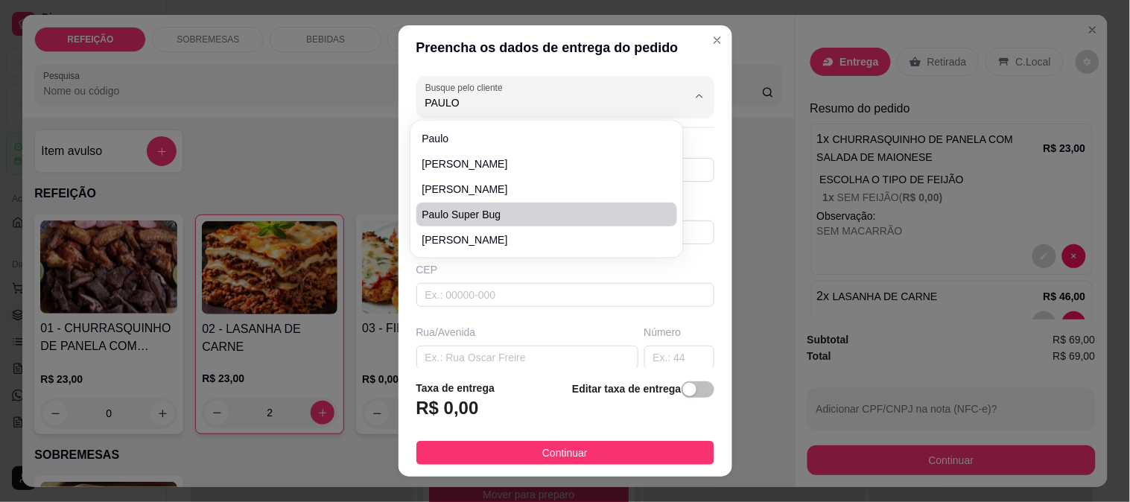
type input "Praça Seis"
type input "3333"
type input "IPOJUCA"
type input "Entregar no Drone Humano"
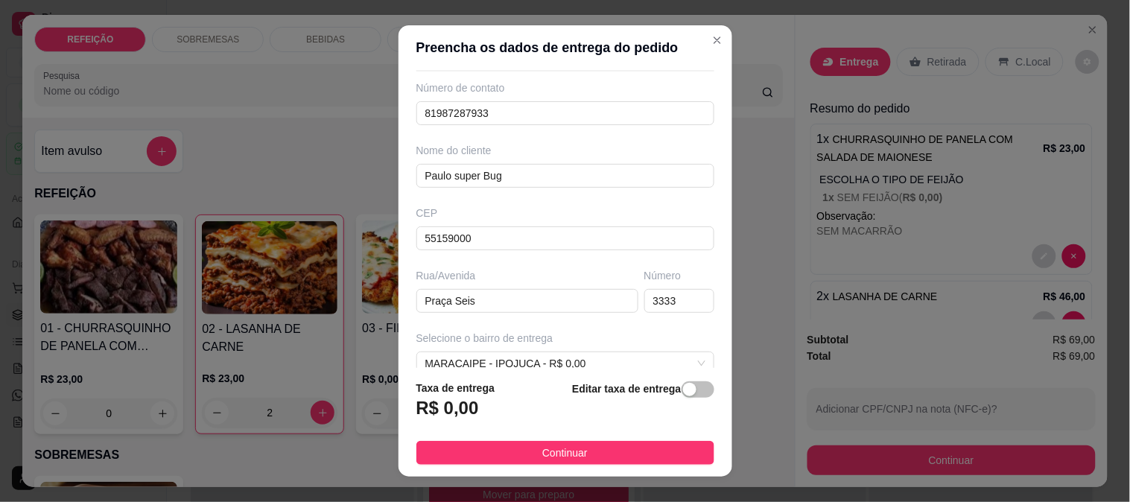
scroll to position [165, 0]
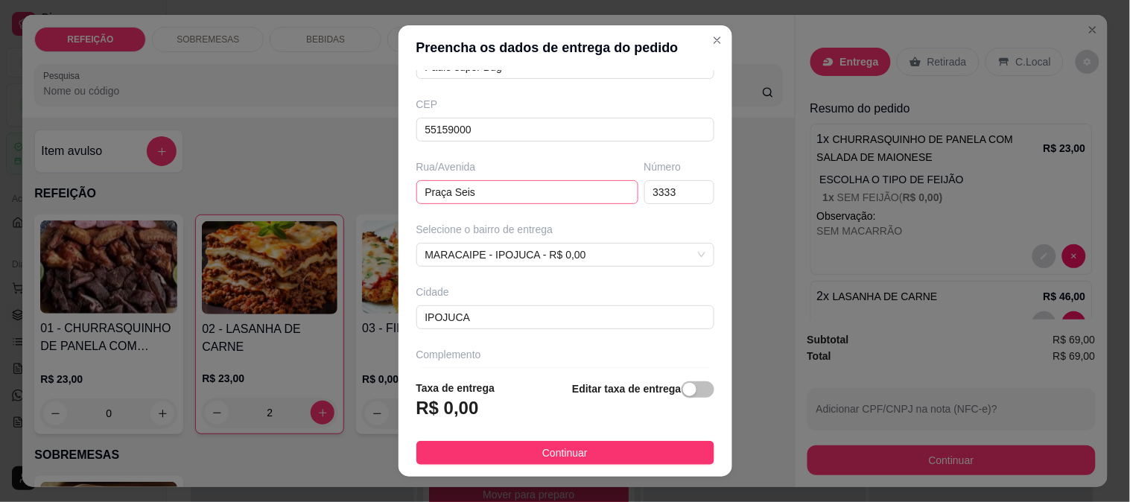
type input "Paulo super Bug"
click at [488, 199] on input "Praça Seis" at bounding box center [527, 192] width 222 height 24
click at [487, 198] on input "Praça Seis" at bounding box center [527, 192] width 222 height 24
type input "DRONE OU PAULISTA"
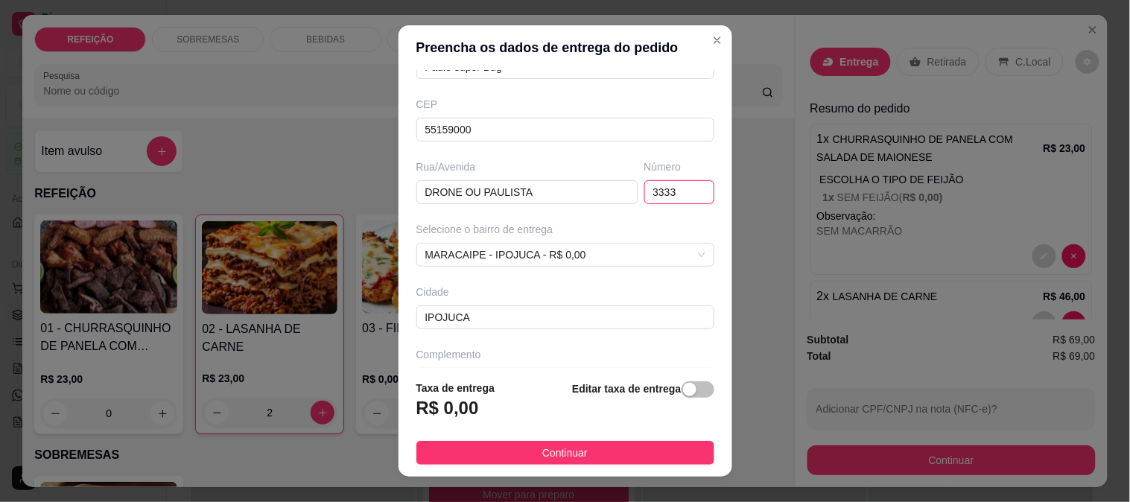
click at [663, 197] on input "3333" at bounding box center [679, 192] width 70 height 24
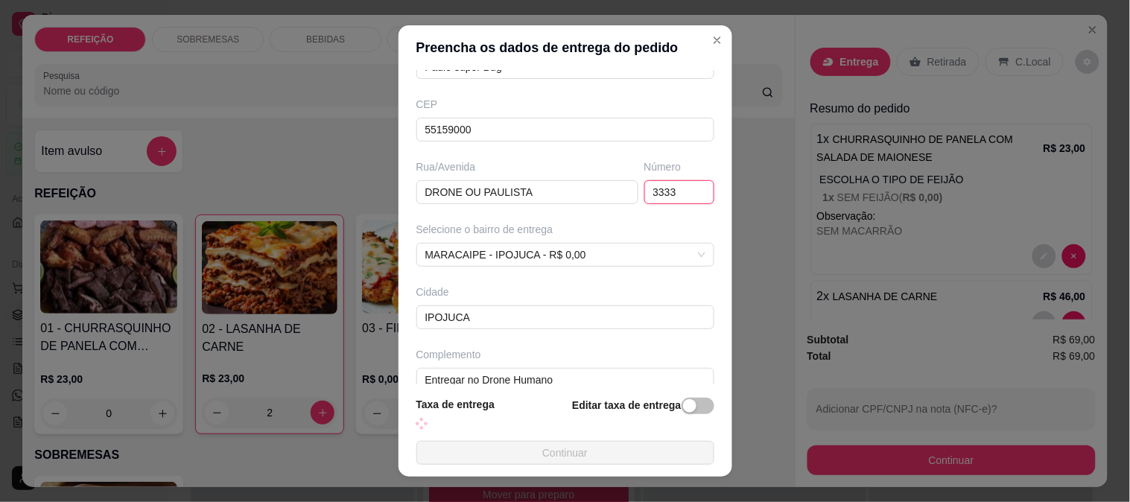
click at [663, 197] on input "3333" at bounding box center [679, 192] width 70 height 24
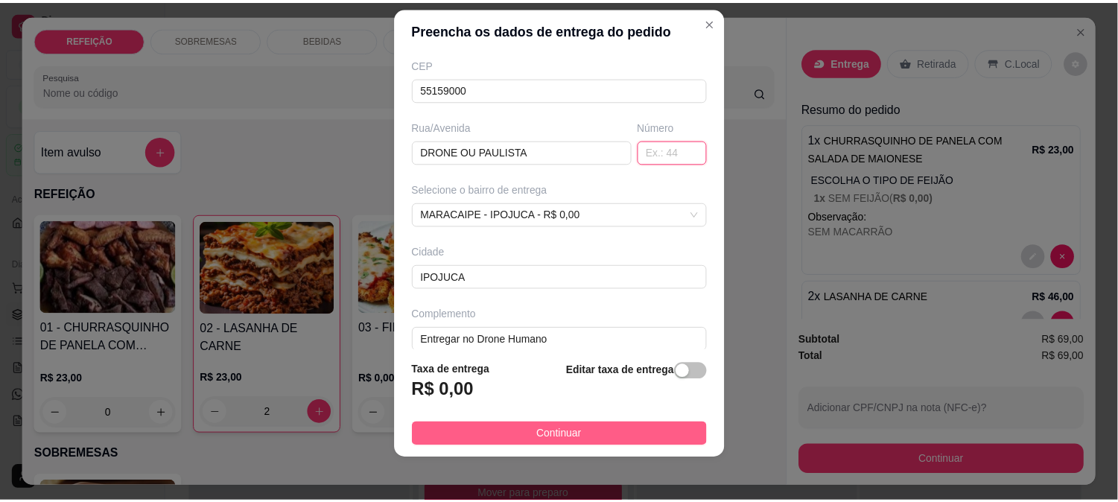
scroll to position [22, 0]
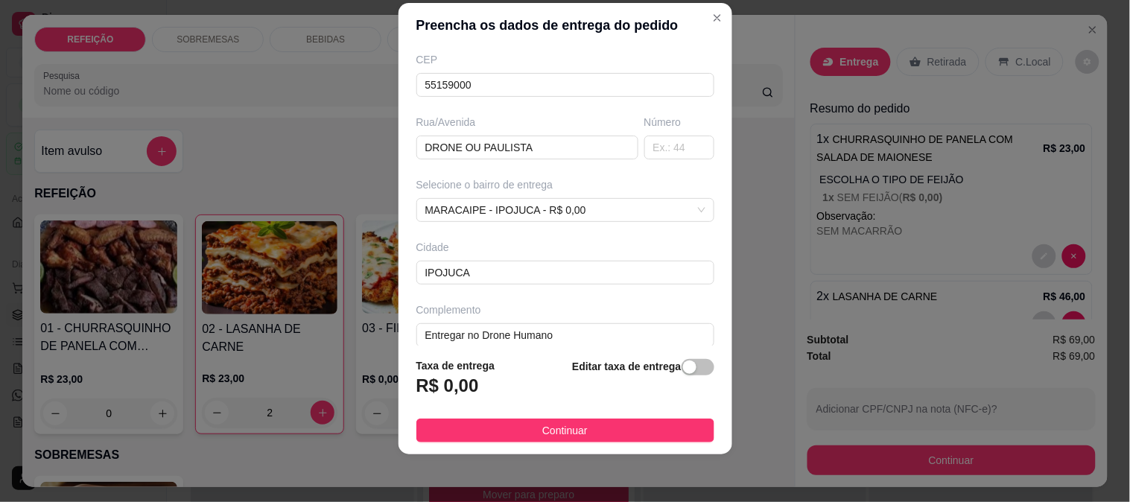
click at [523, 434] on button "Continuar" at bounding box center [565, 430] width 298 height 24
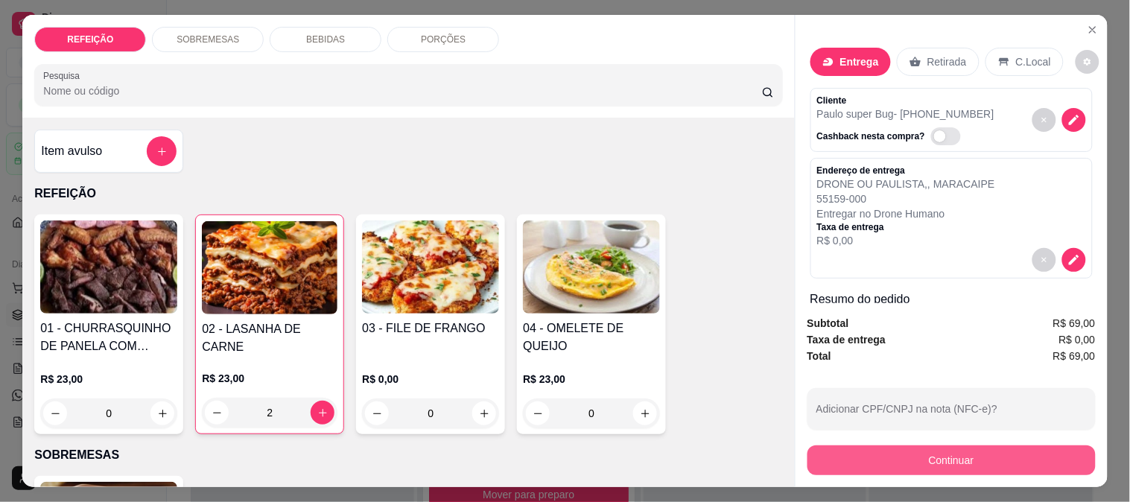
click at [869, 447] on button "Continuar" at bounding box center [951, 460] width 288 height 30
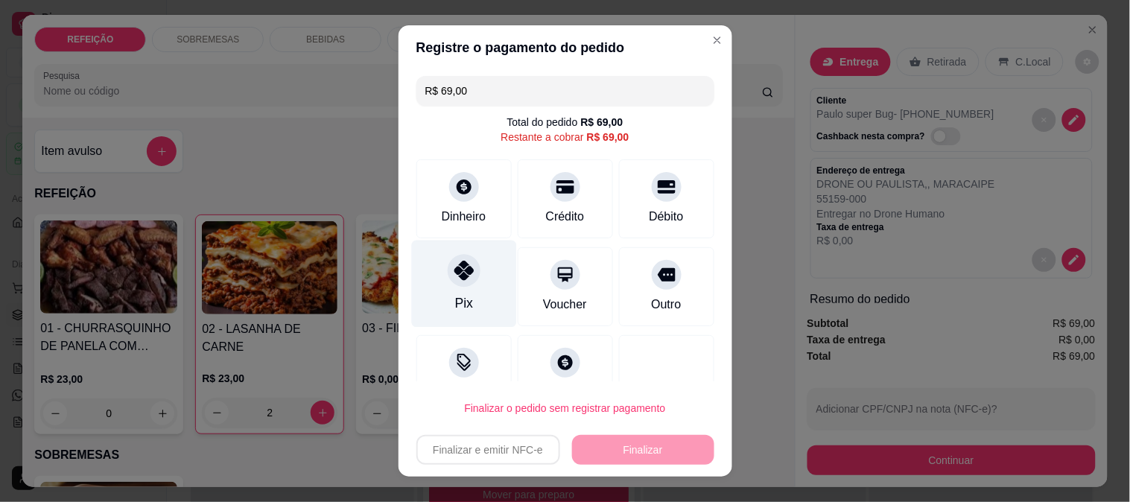
click at [454, 305] on div "Pix" at bounding box center [463, 302] width 18 height 19
type input "R$ 0,00"
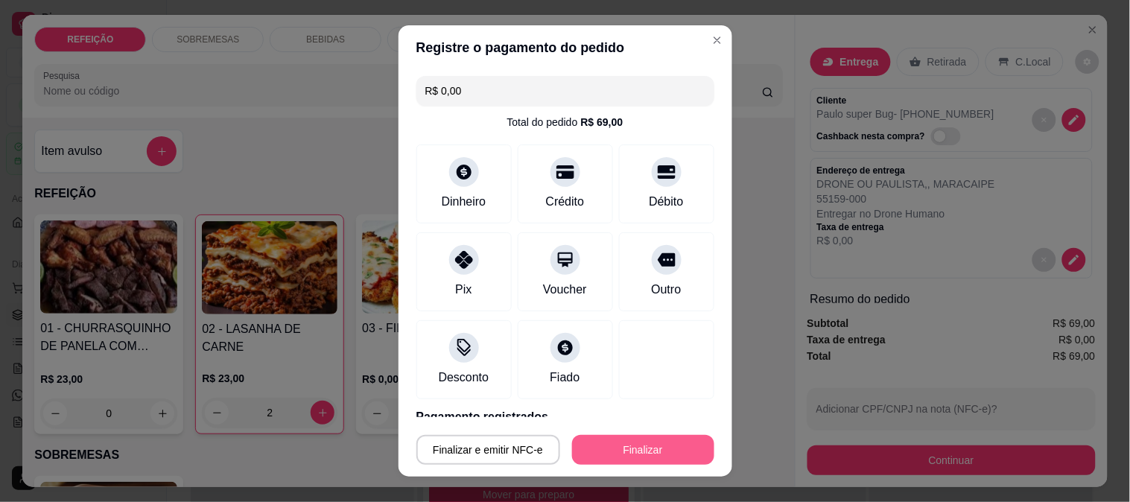
click at [597, 441] on button "Finalizar" at bounding box center [643, 450] width 142 height 30
type input "0"
type input "-R$ 69,00"
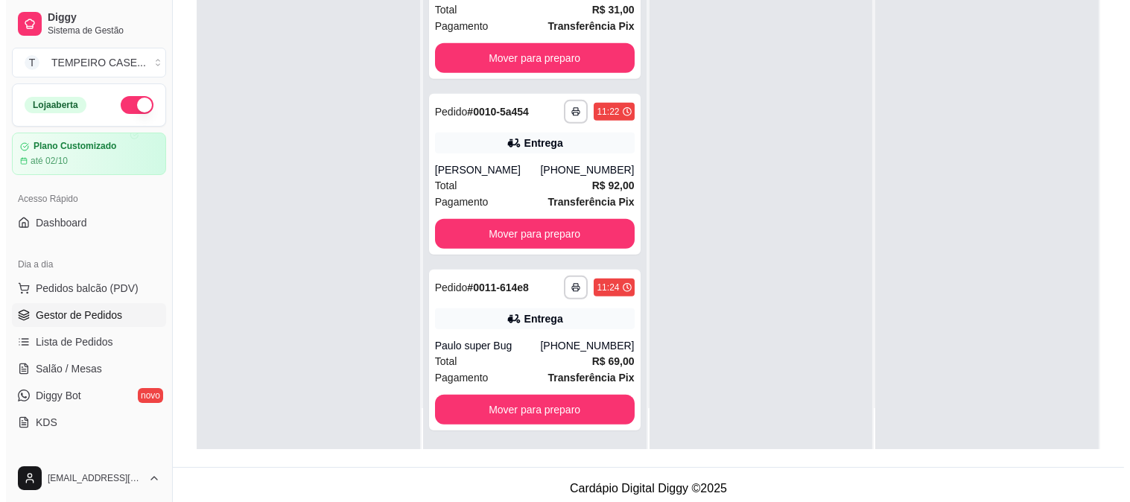
scroll to position [227, 0]
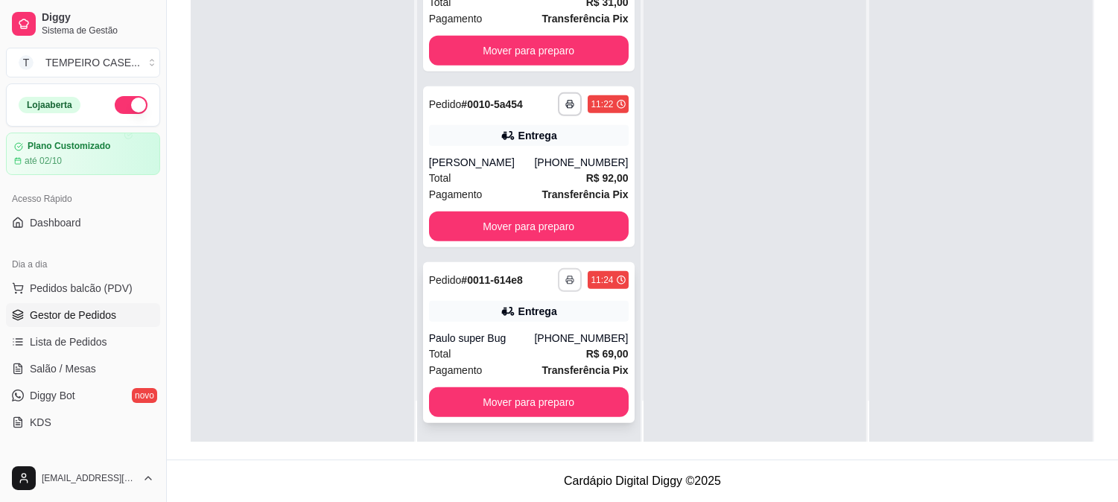
click at [558, 281] on button "button" at bounding box center [570, 280] width 24 height 24
click at [672, 353] on div at bounding box center [754, 191] width 223 height 502
click at [518, 331] on div "Paulo super Bug" at bounding box center [482, 338] width 106 height 15
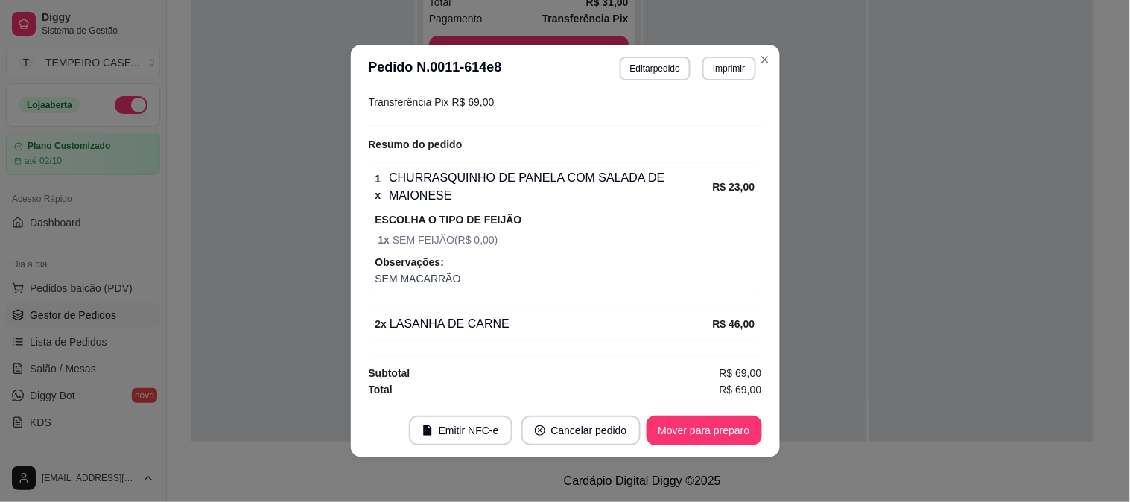
scroll to position [382, 0]
click at [672, 70] on button "Editar pedido" at bounding box center [655, 69] width 71 height 24
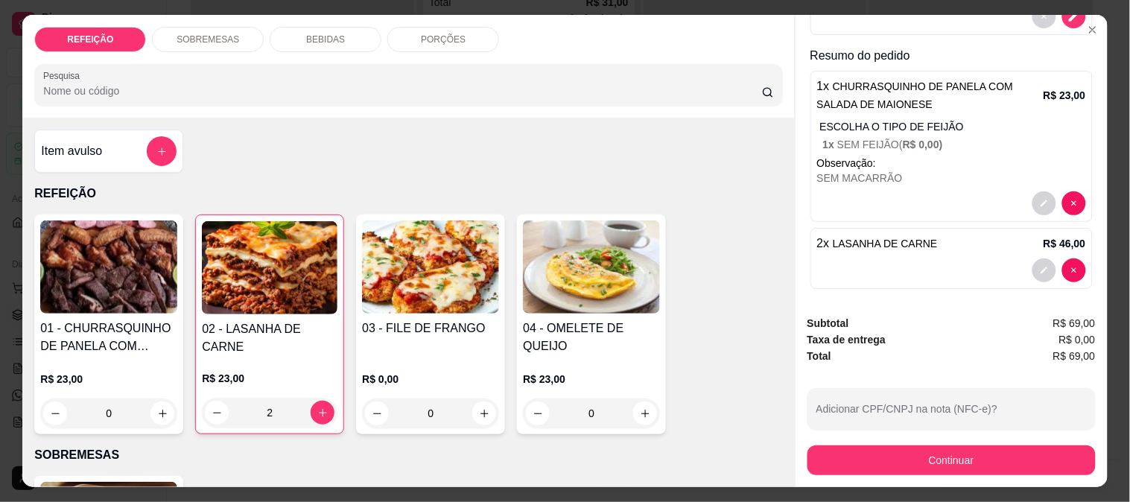
scroll to position [248, 0]
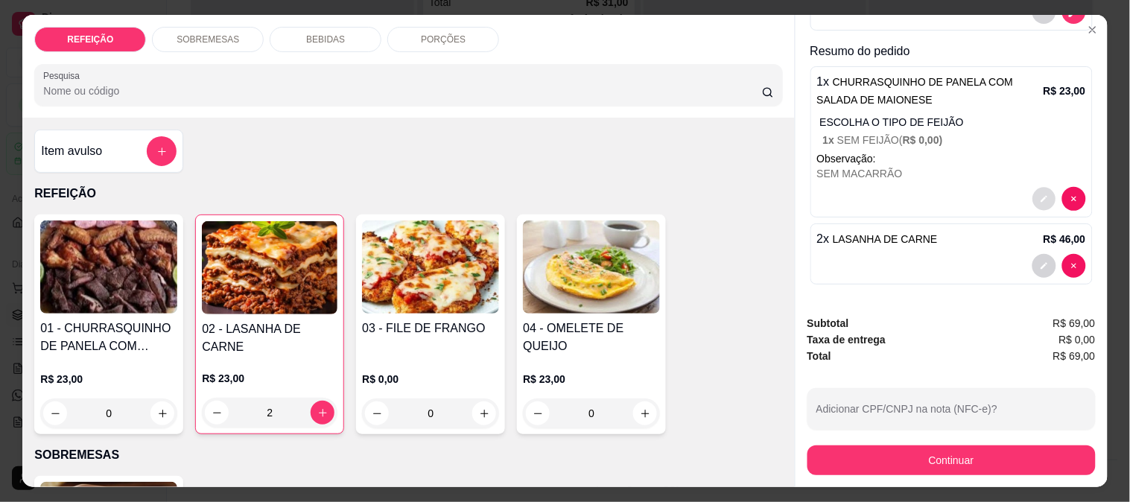
click at [1032, 200] on button "decrease-product-quantity" at bounding box center [1043, 199] width 23 height 23
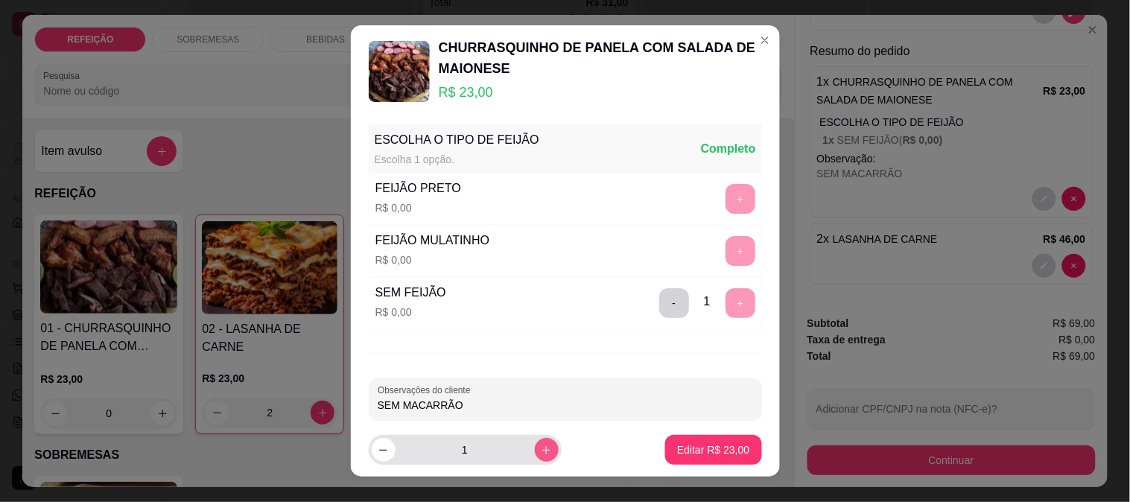
click at [541, 452] on icon "increase-product-quantity" at bounding box center [546, 450] width 11 height 11
type input "2"
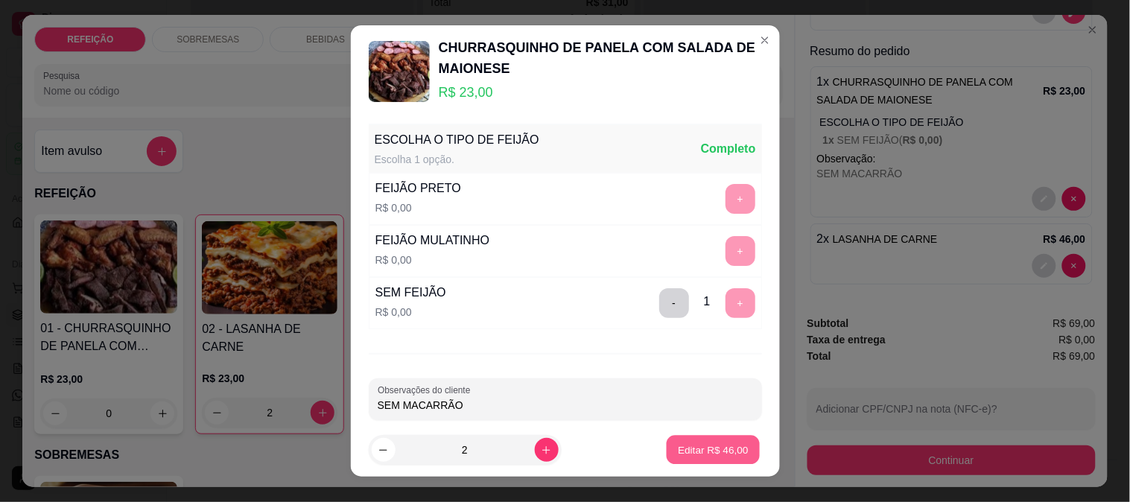
click at [689, 443] on p "Editar R$ 46,00" at bounding box center [713, 450] width 70 height 14
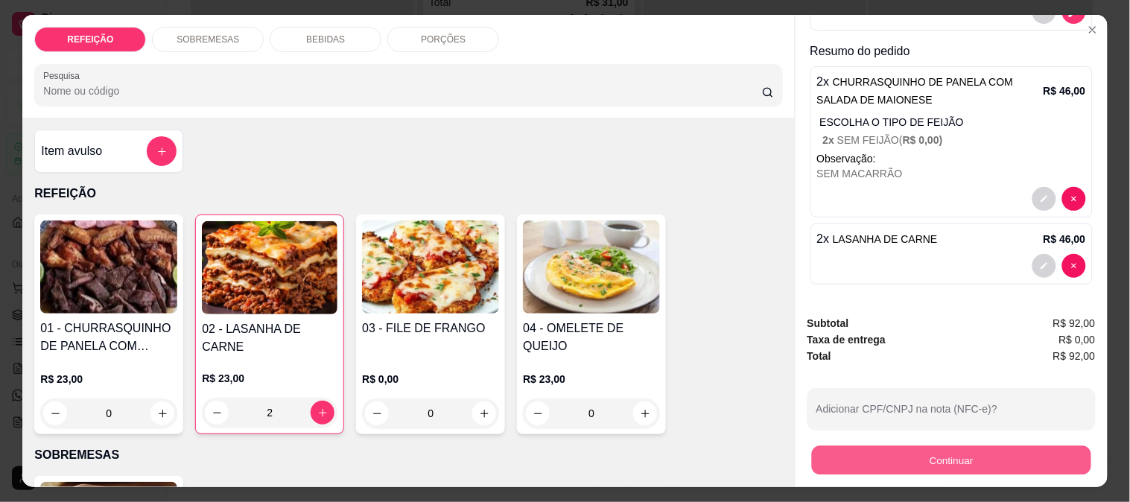
click at [885, 445] on button "Continuar" at bounding box center [950, 459] width 279 height 29
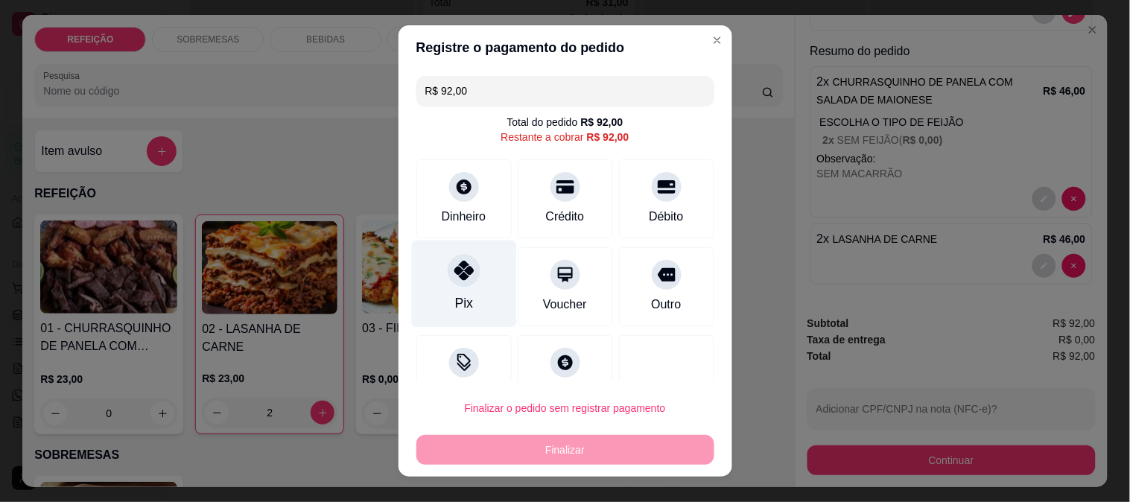
click at [460, 293] on div "Pix" at bounding box center [463, 302] width 18 height 19
type input "R$ 0,00"
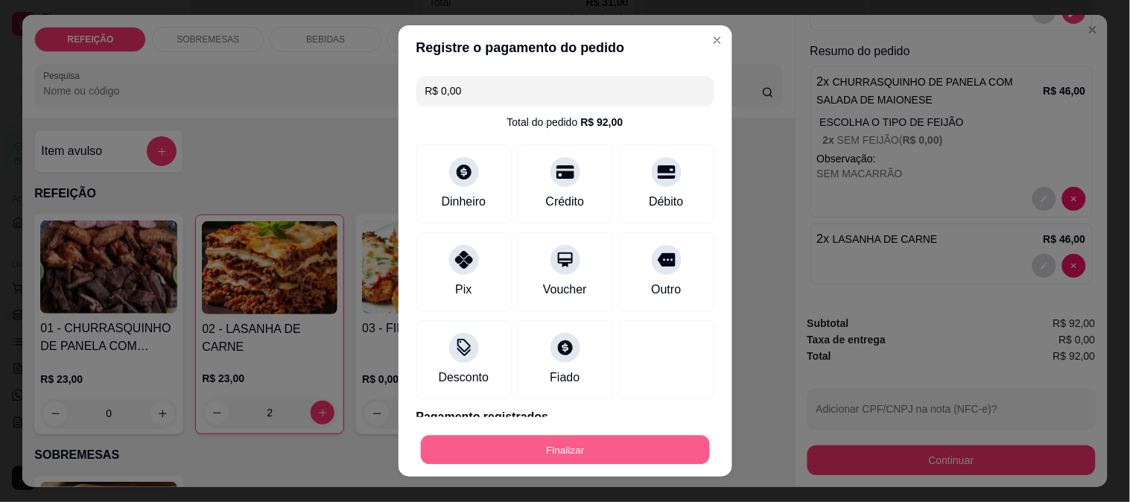
click at [544, 448] on button "Finalizar" at bounding box center [565, 450] width 289 height 29
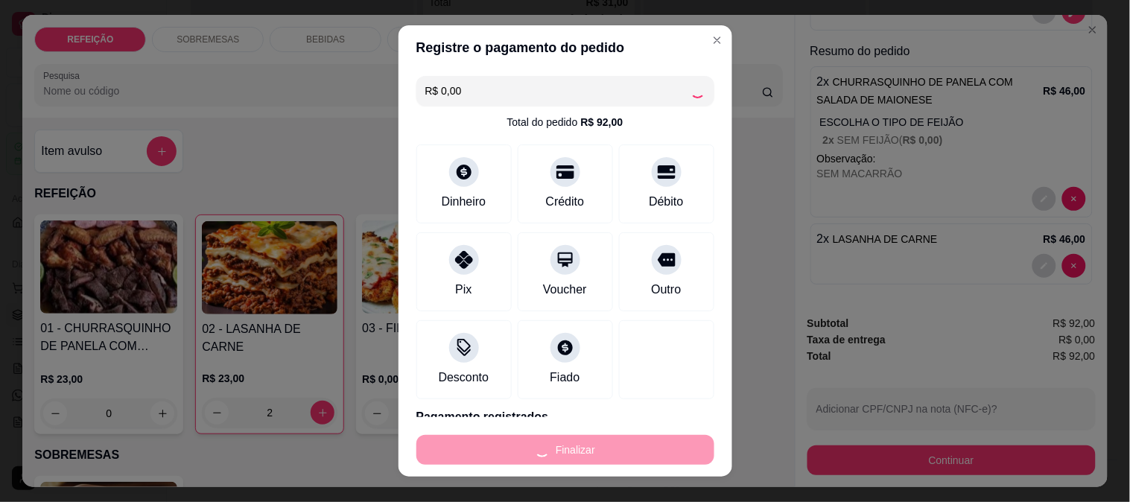
type input "0"
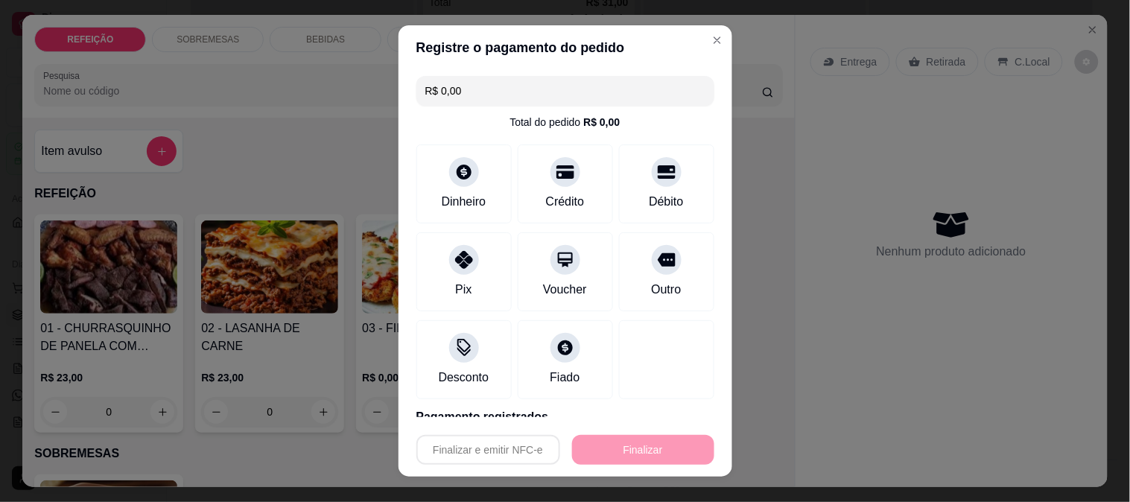
type input "-R$ 92,00"
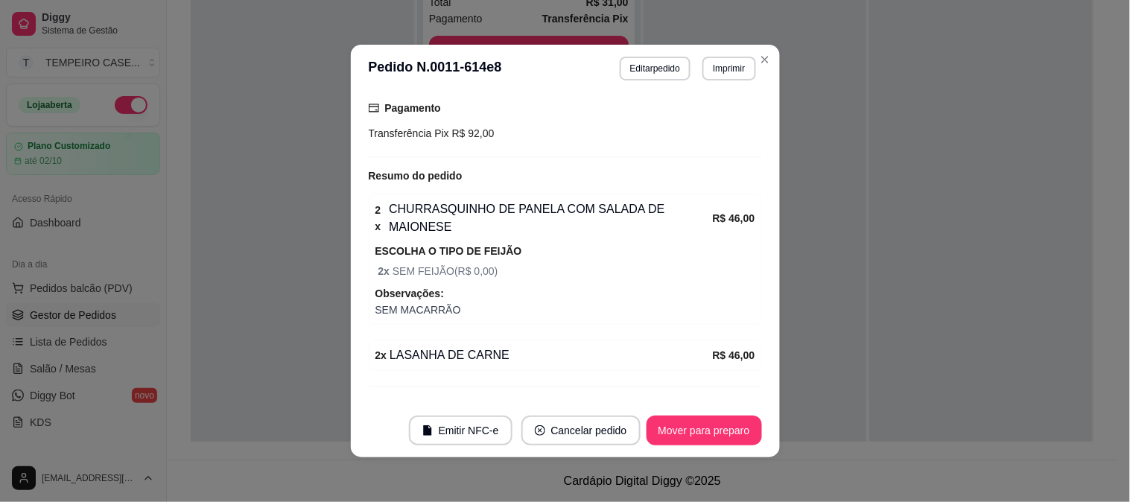
scroll to position [414, 0]
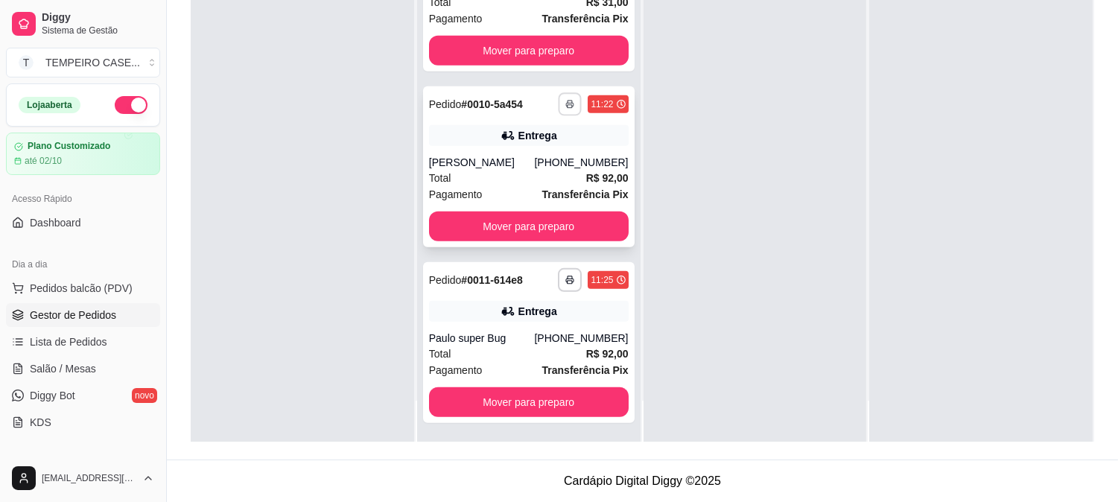
click at [558, 105] on button "button" at bounding box center [569, 103] width 23 height 23
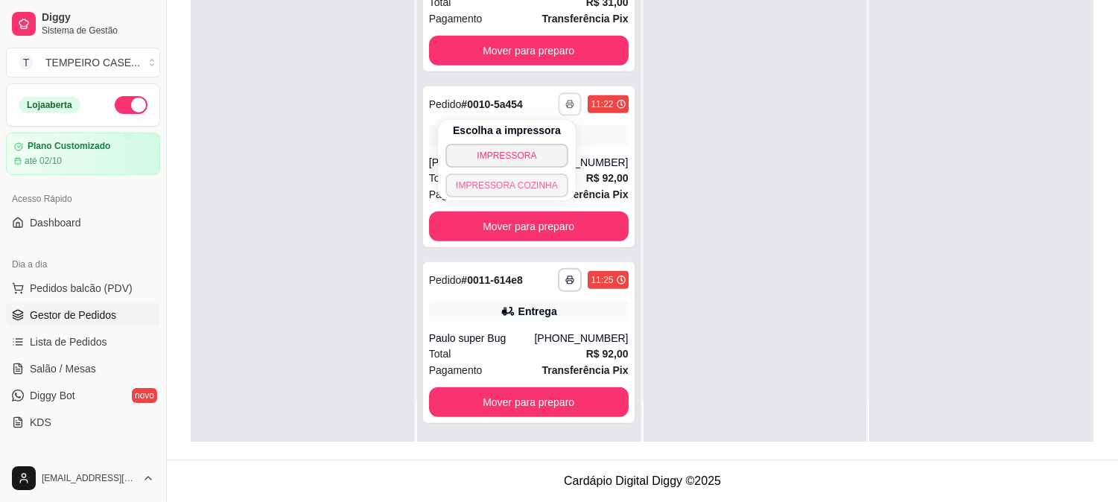
click at [523, 185] on button "IMPRESSORA COZINHA" at bounding box center [506, 185] width 123 height 24
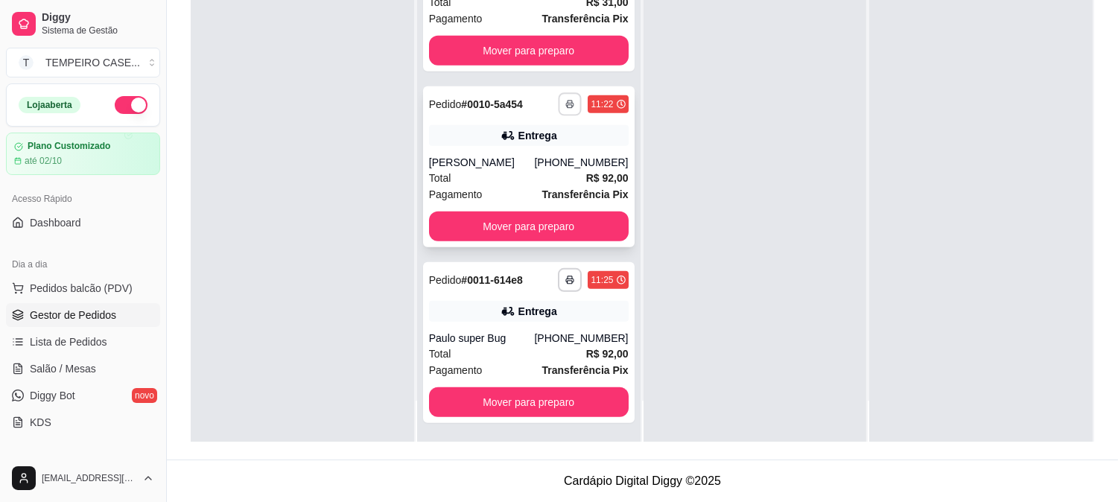
click at [566, 106] on icon "button" at bounding box center [570, 104] width 9 height 9
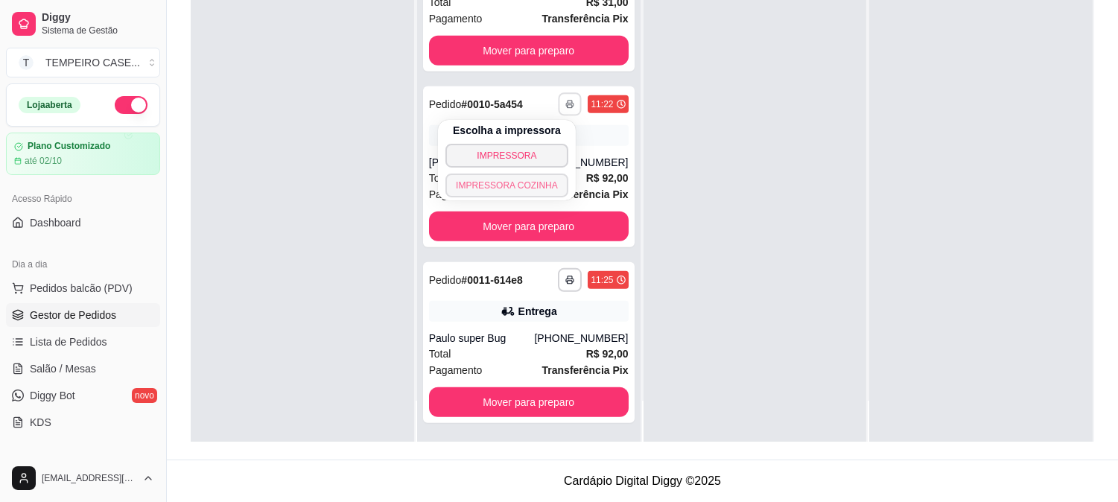
click at [517, 184] on button "IMPRESSORA COZINHA" at bounding box center [506, 185] width 123 height 24
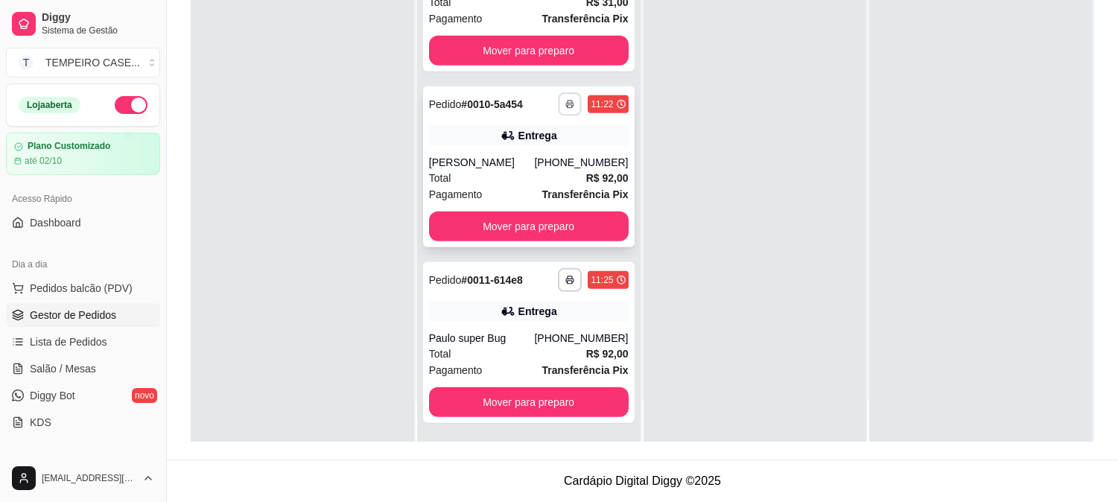
click at [558, 112] on button "button" at bounding box center [569, 103] width 23 height 23
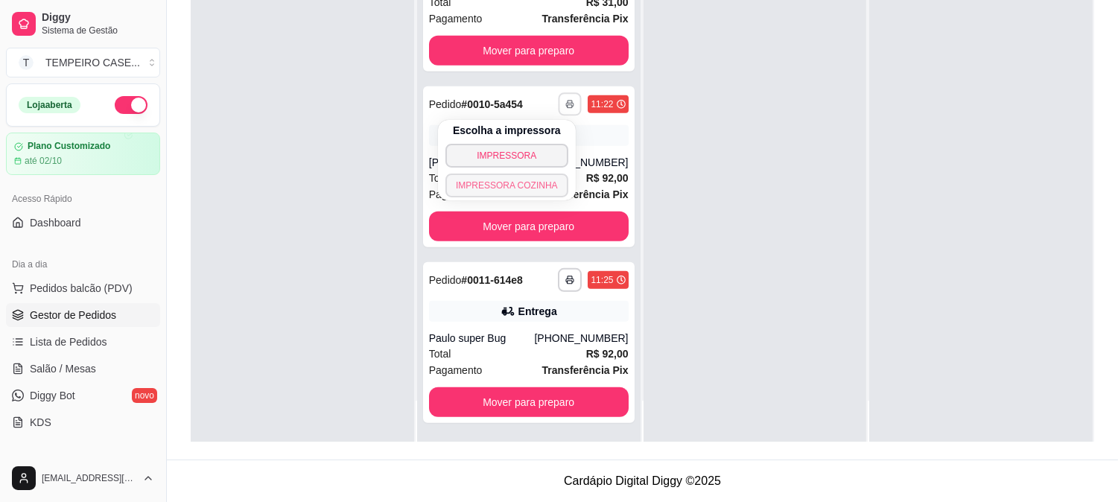
click at [523, 183] on button "IMPRESSORA COZINHA" at bounding box center [506, 185] width 123 height 24
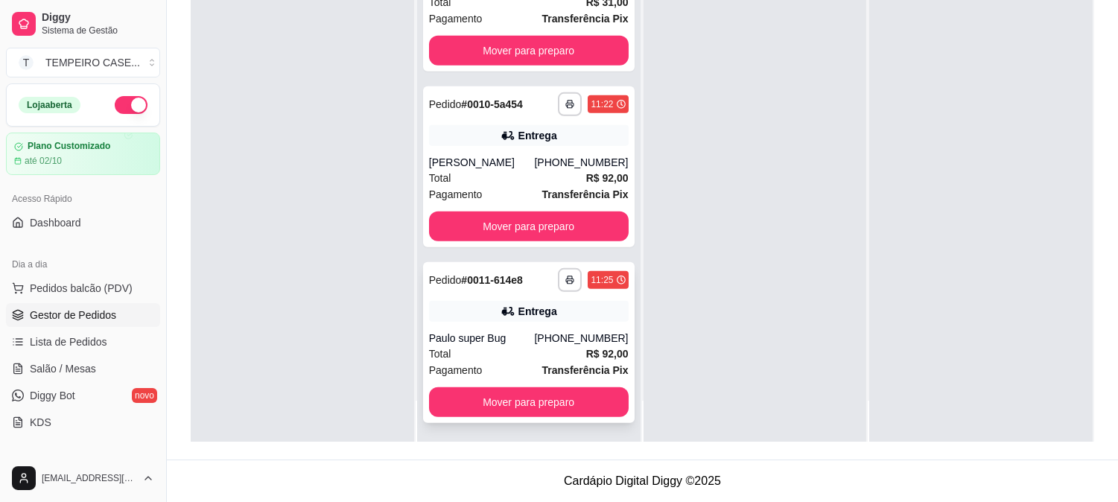
click at [445, 295] on div "**********" at bounding box center [528, 342] width 211 height 161
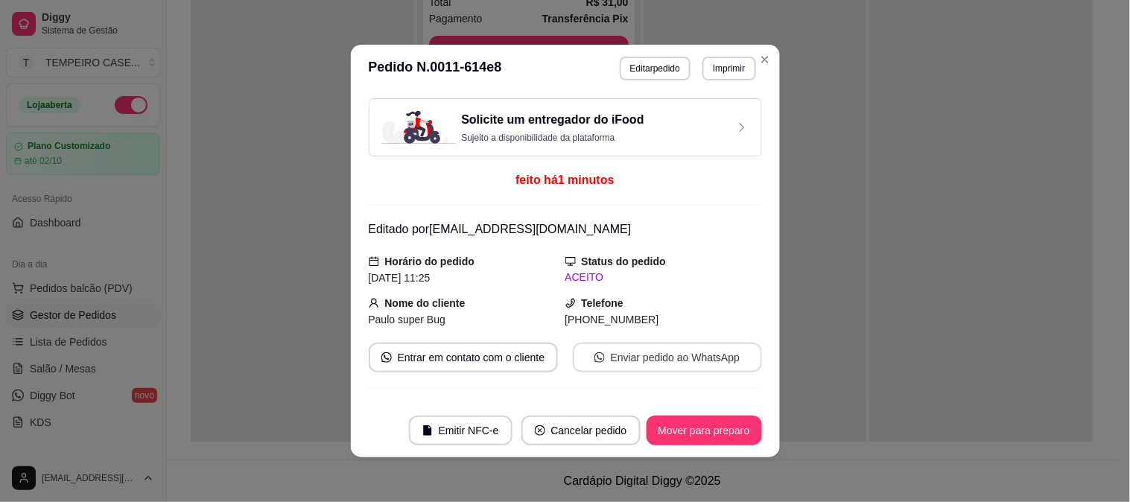
click at [644, 363] on button "Enviar pedido ao WhatsApp" at bounding box center [667, 358] width 189 height 30
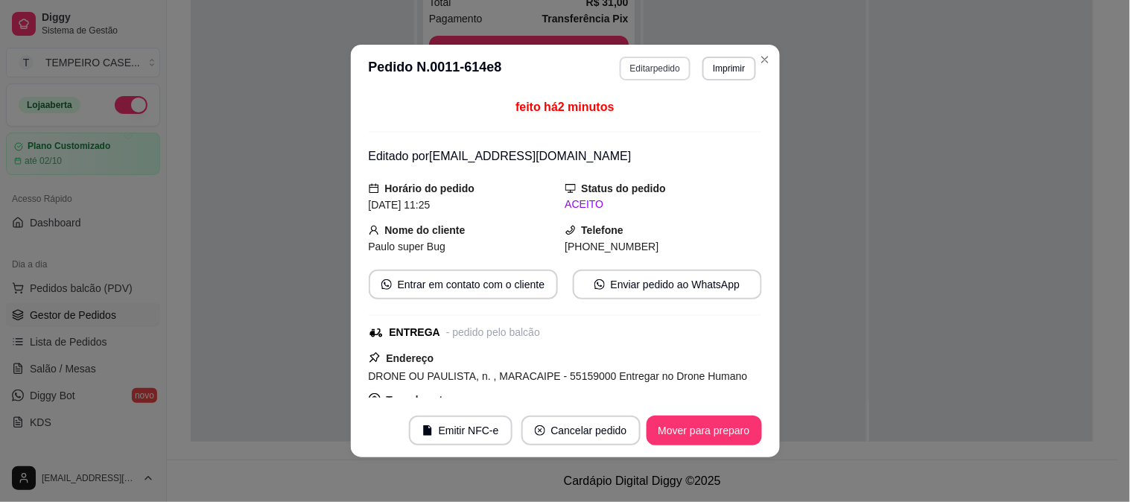
click at [645, 64] on button "Editar pedido" at bounding box center [655, 69] width 71 height 24
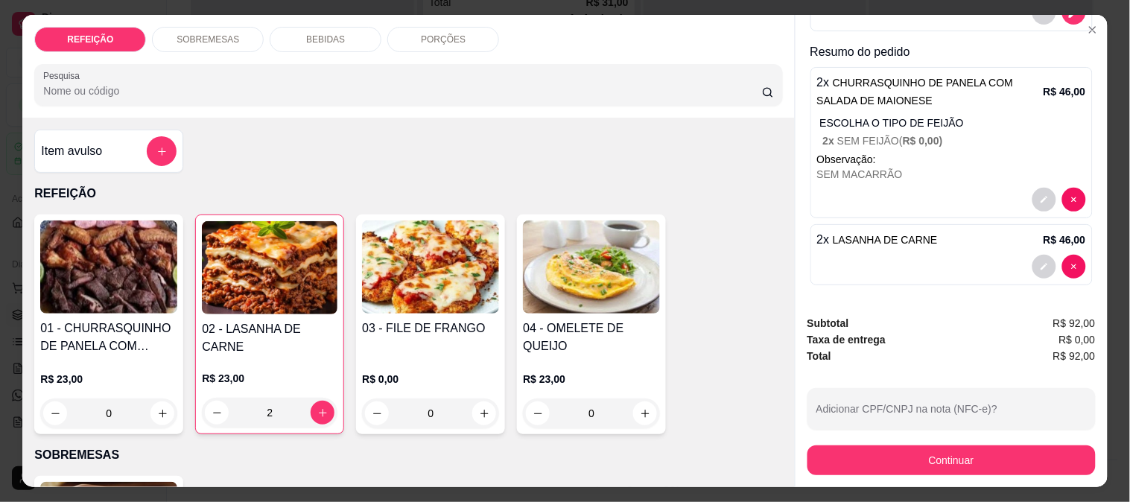
scroll to position [248, 0]
click at [1032, 188] on button "decrease-product-quantity" at bounding box center [1044, 199] width 24 height 24
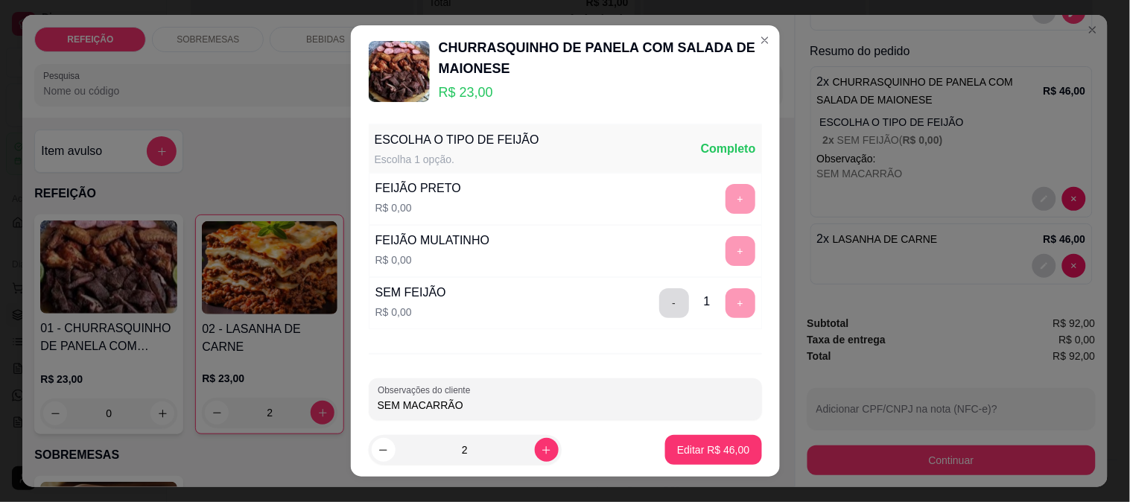
click at [653, 300] on div "- 1 +" at bounding box center [707, 303] width 108 height 30
click at [659, 305] on button "-" at bounding box center [673, 302] width 29 height 29
click at [725, 253] on button "+" at bounding box center [740, 251] width 30 height 30
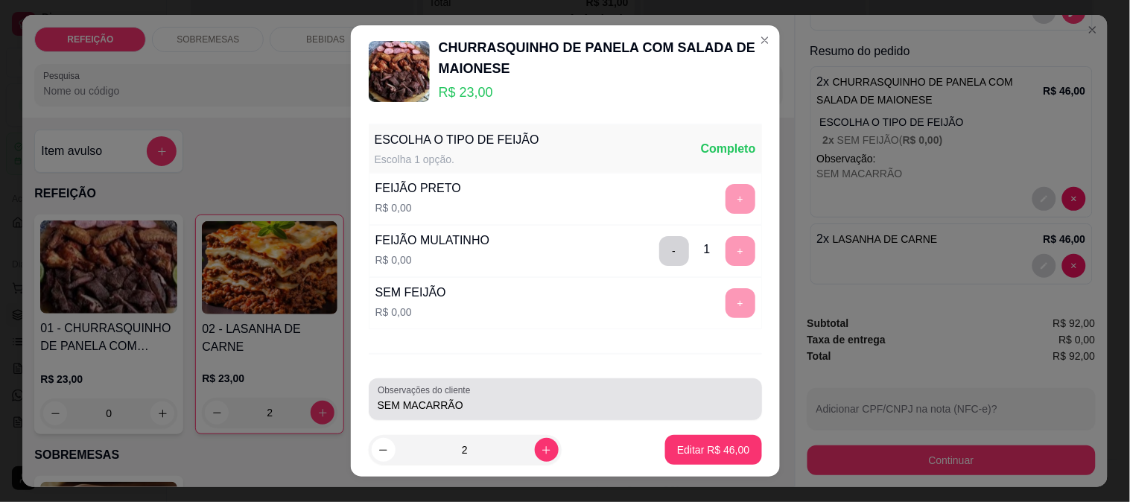
click at [557, 389] on div "SEM MACARRÃO" at bounding box center [565, 399] width 375 height 30
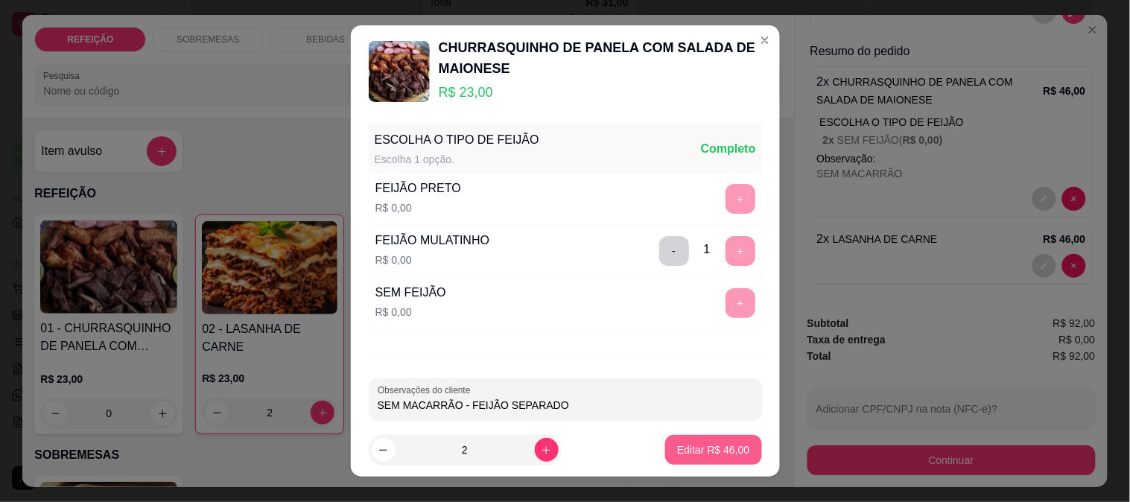
type input "SEM MACARRÃO - FEIJÃO SEPARADO"
click at [708, 445] on p "Editar R$ 46,00" at bounding box center [713, 450] width 70 height 14
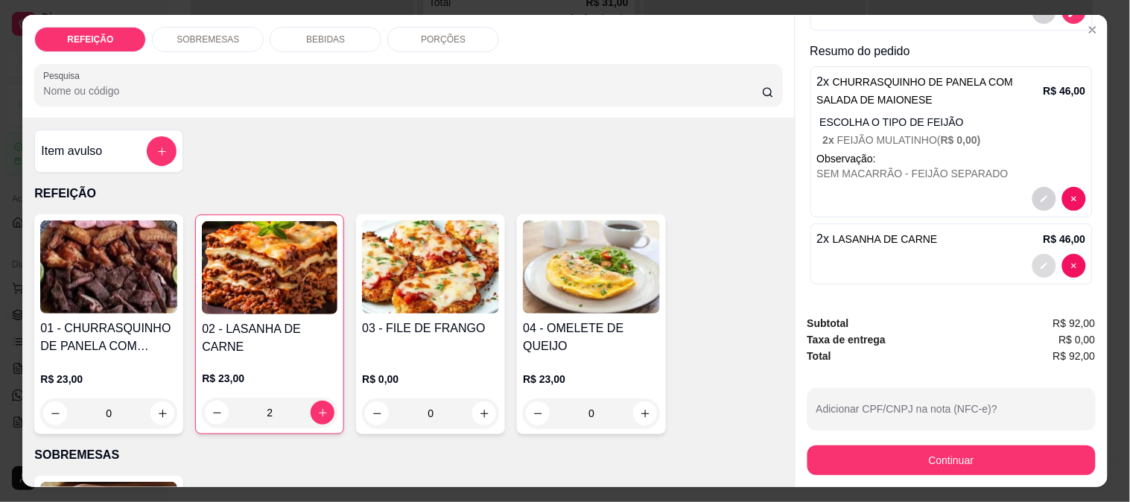
click at [1032, 259] on button "decrease-product-quantity" at bounding box center [1044, 266] width 24 height 24
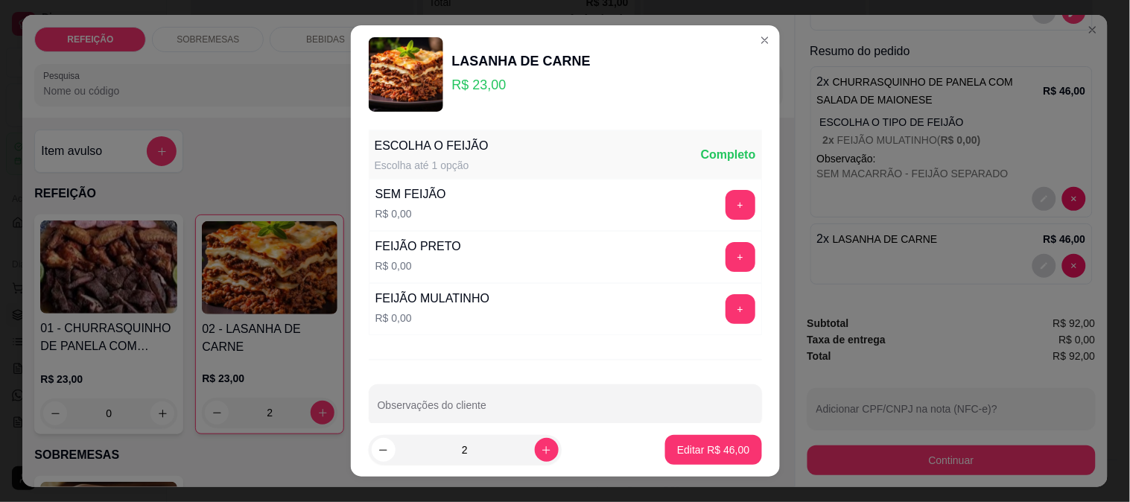
click at [725, 314] on button "+" at bounding box center [740, 309] width 30 height 30
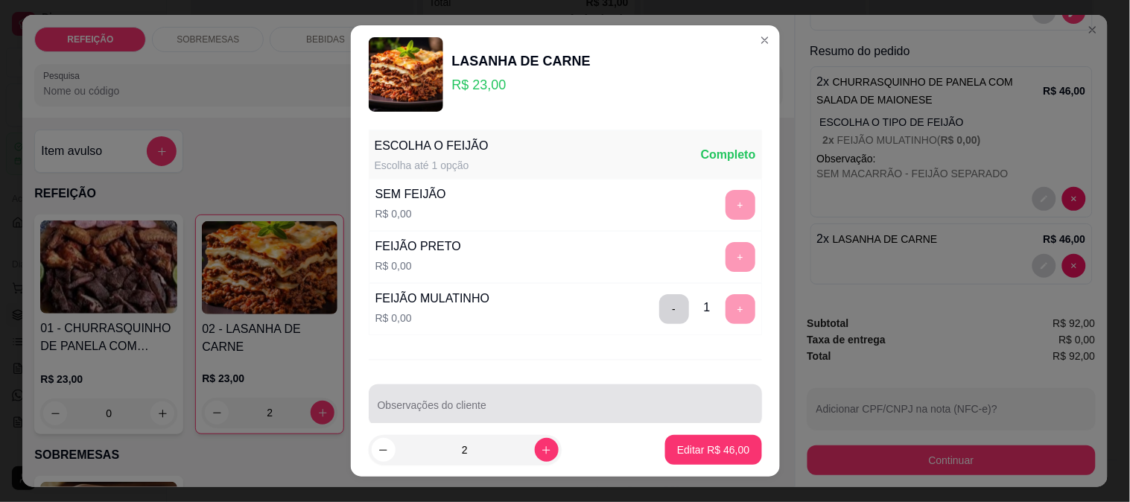
click at [534, 404] on input "Observações do cliente" at bounding box center [565, 411] width 375 height 15
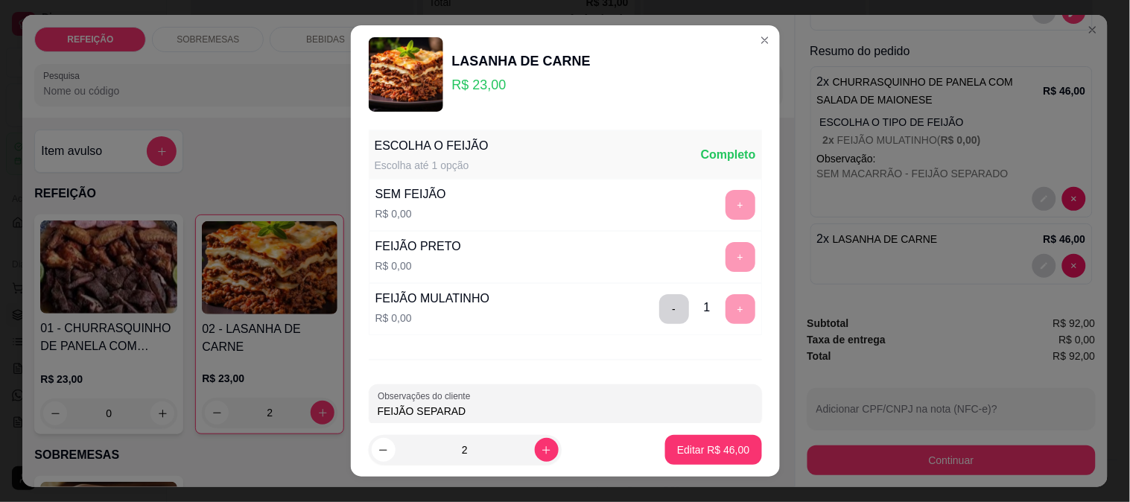
type input "FEIJÃO SEPARADO"
click at [732, 445] on button "Editar R$ 46,00" at bounding box center [713, 450] width 96 height 30
type input "0"
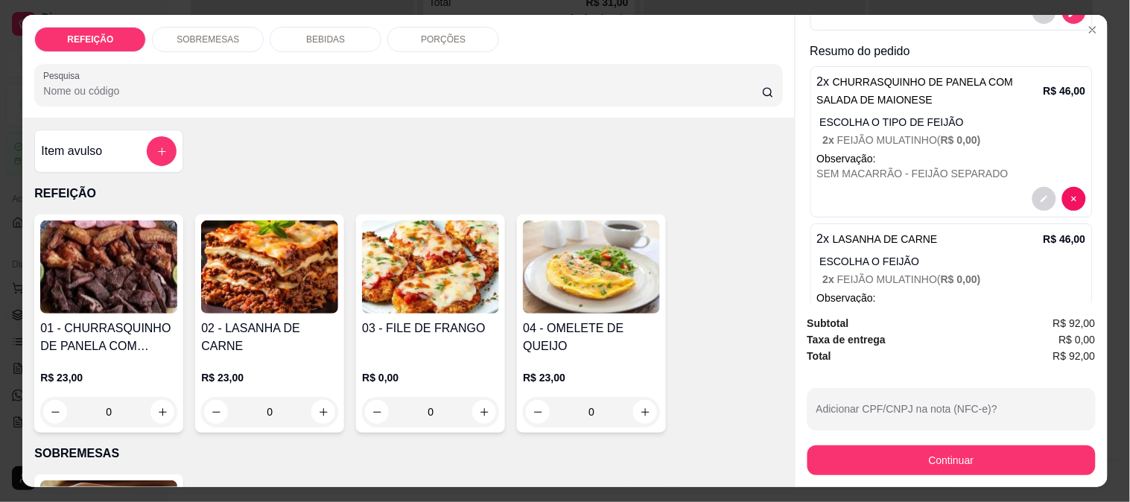
click at [85, 136] on div "Item avulso" at bounding box center [109, 151] width 136 height 30
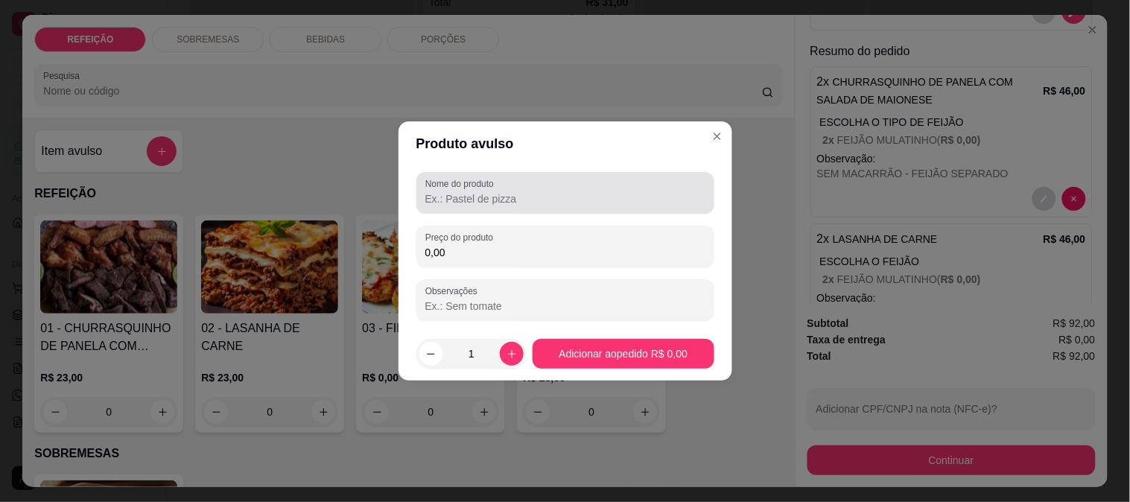
click at [462, 213] on div "Nome do produto" at bounding box center [565, 193] width 298 height 42
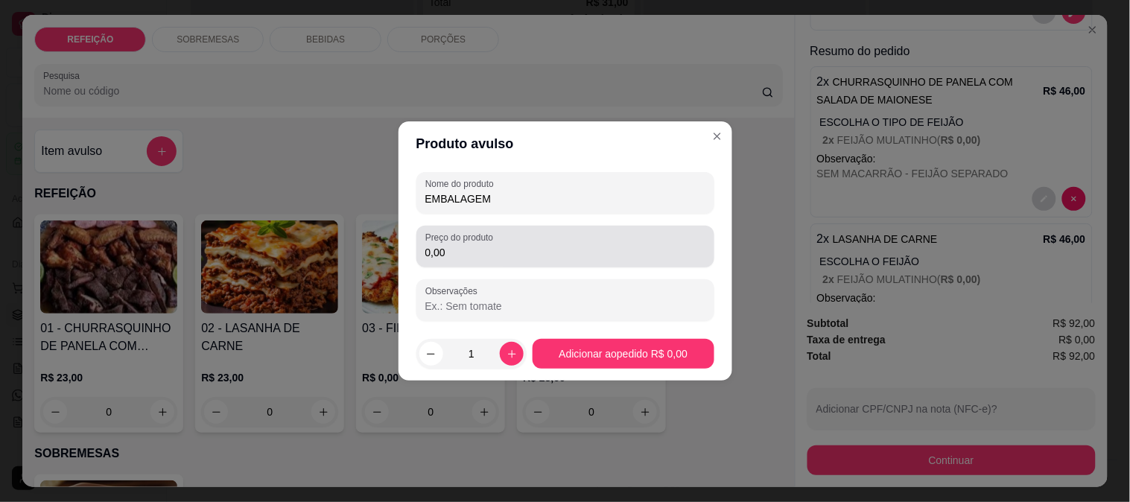
type input "EMBALAGEM"
click at [462, 257] on input "0,00" at bounding box center [565, 252] width 280 height 15
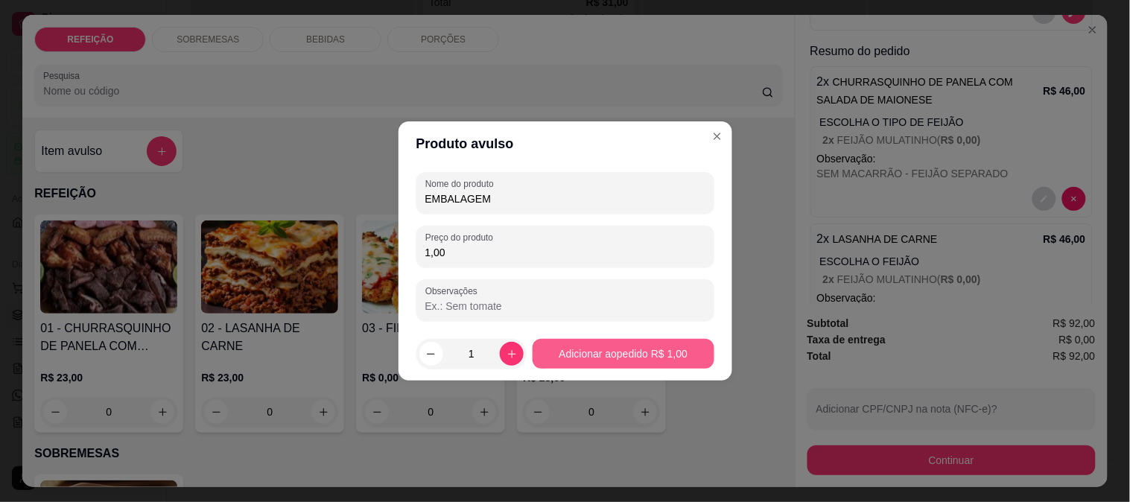
type input "1,00"
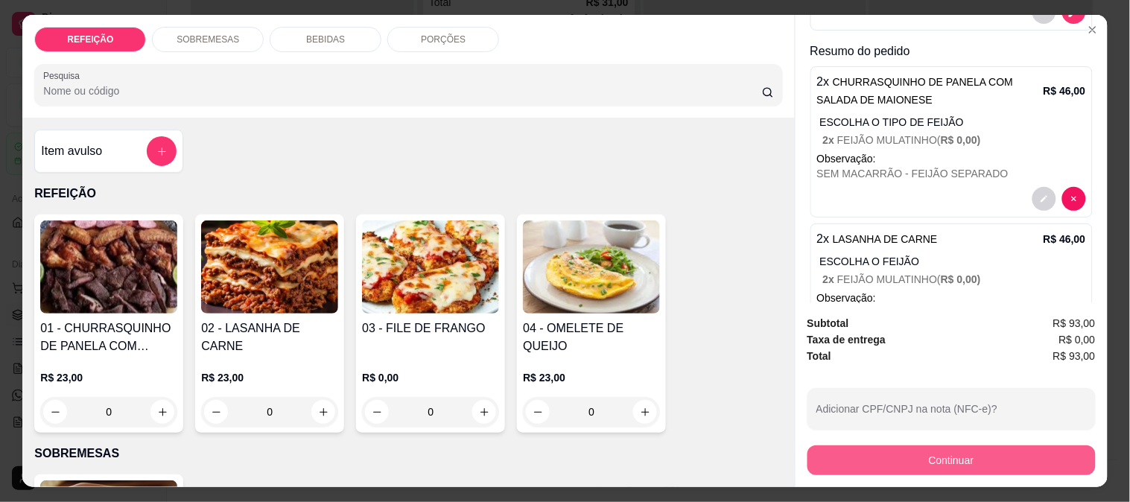
click at [876, 457] on button "Continuar" at bounding box center [951, 460] width 288 height 30
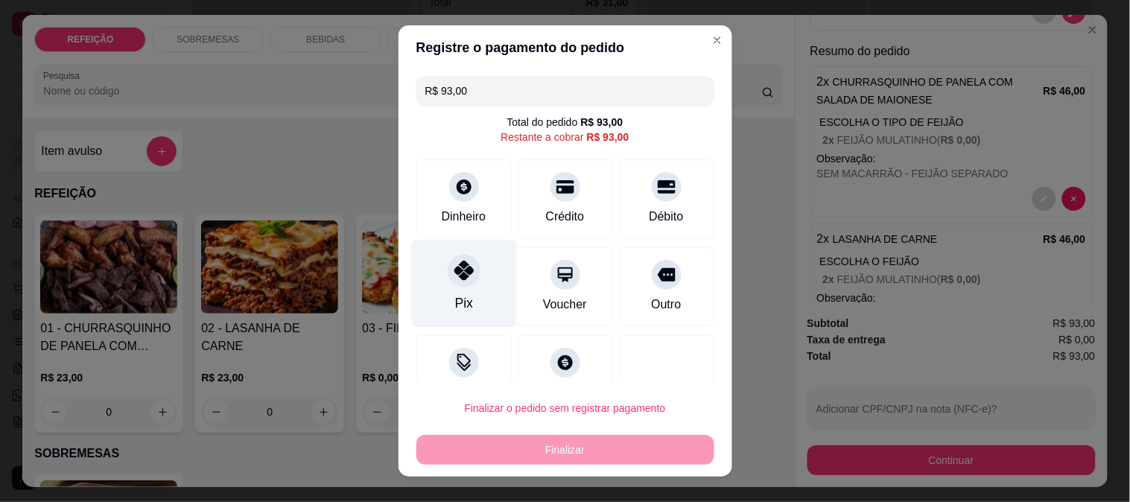
click at [433, 265] on div "Pix" at bounding box center [463, 283] width 105 height 87
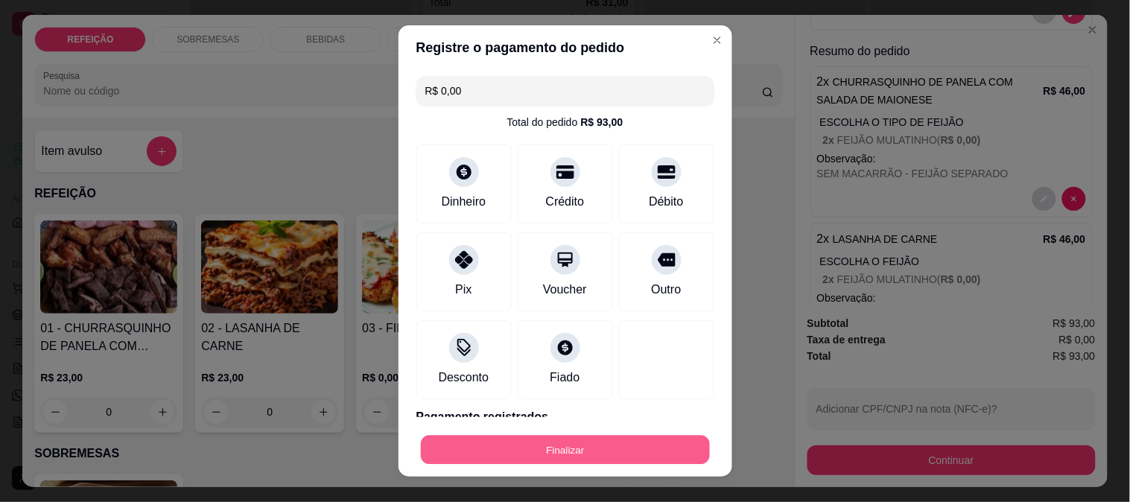
click at [560, 441] on button "Finalizar" at bounding box center [565, 450] width 289 height 29
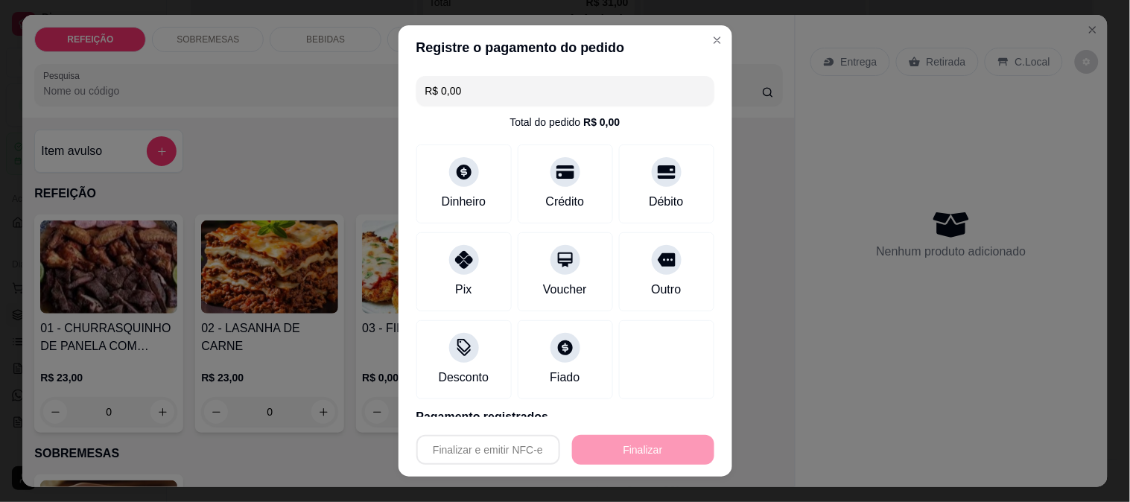
type input "-R$ 93,00"
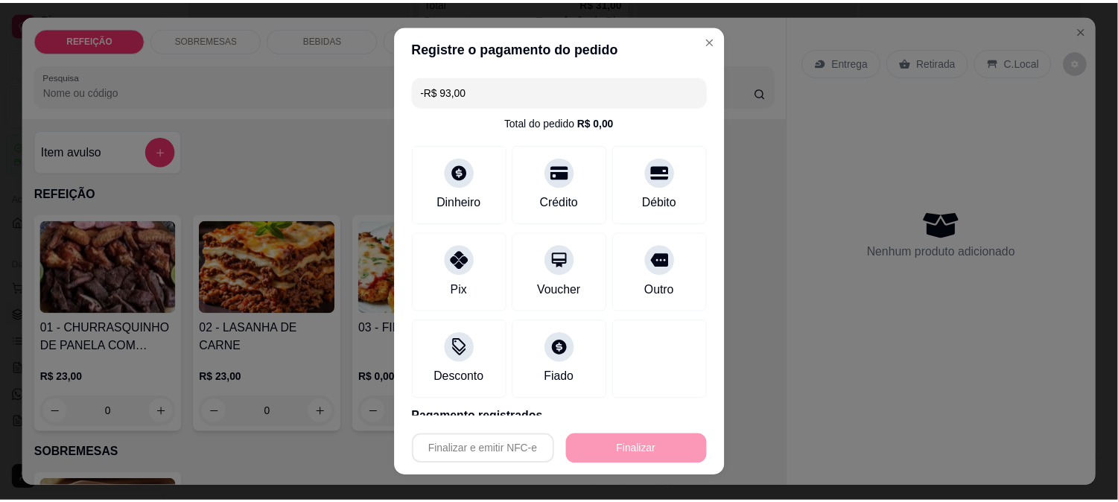
scroll to position [0, 0]
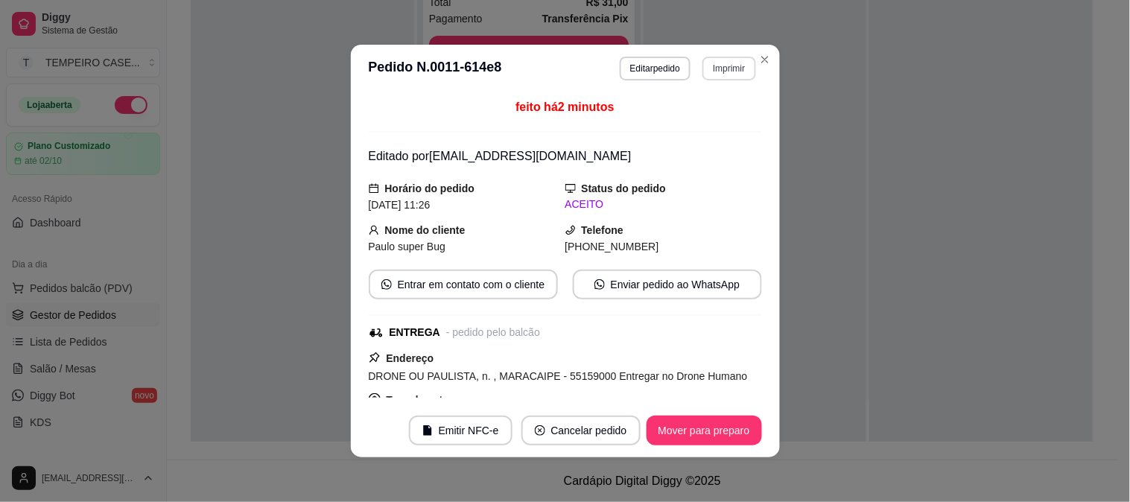
click at [732, 70] on button "Imprimir" at bounding box center [728, 69] width 53 height 24
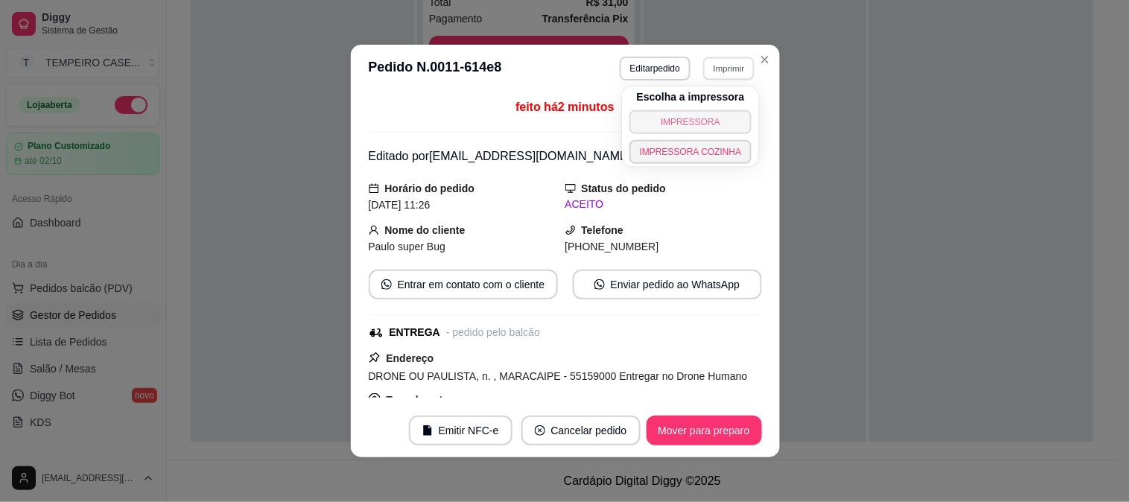
click at [669, 116] on button "IMPRESSORA" at bounding box center [690, 122] width 123 height 24
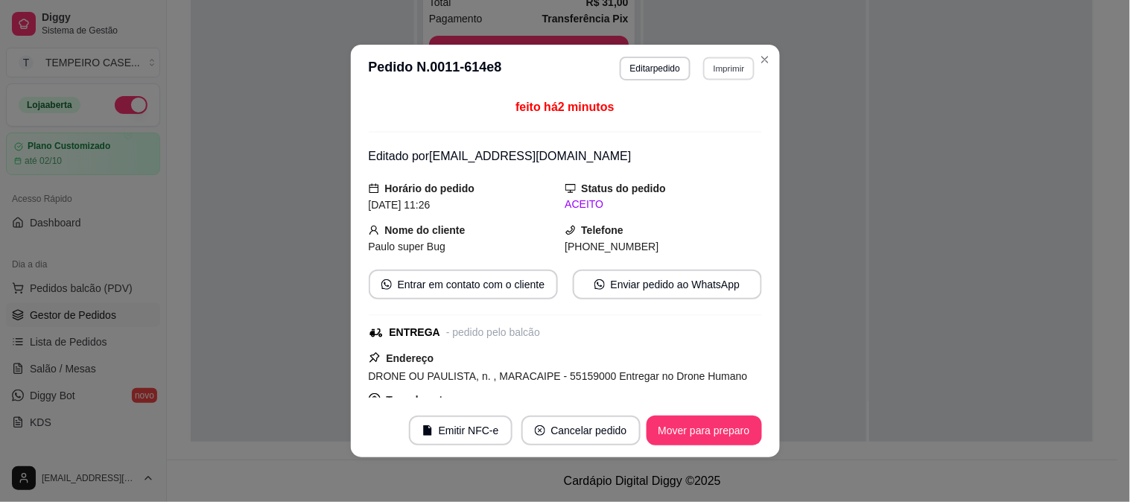
click at [720, 74] on button "Imprimir" at bounding box center [728, 68] width 51 height 23
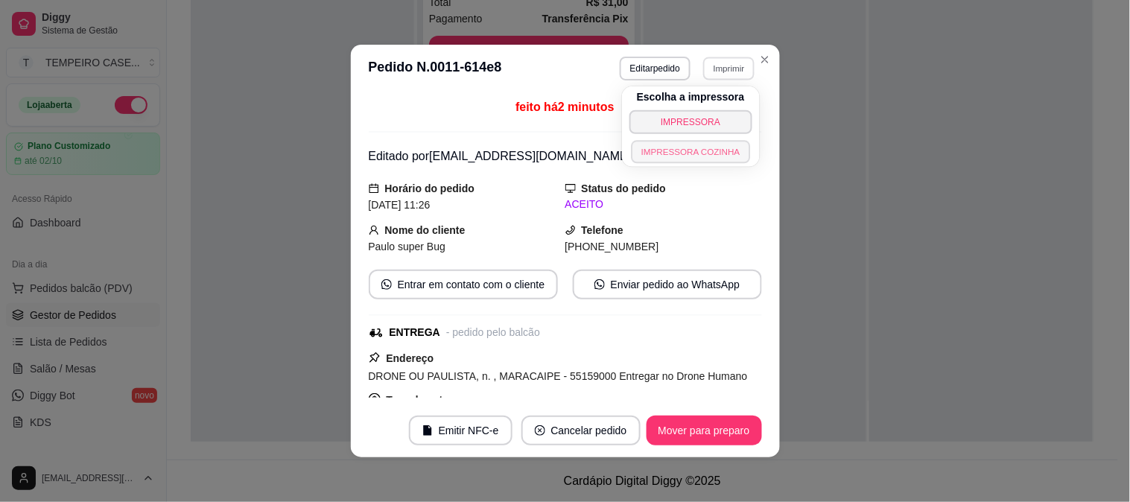
click at [693, 150] on button "IMPRESSORA COZINHA" at bounding box center [690, 151] width 119 height 23
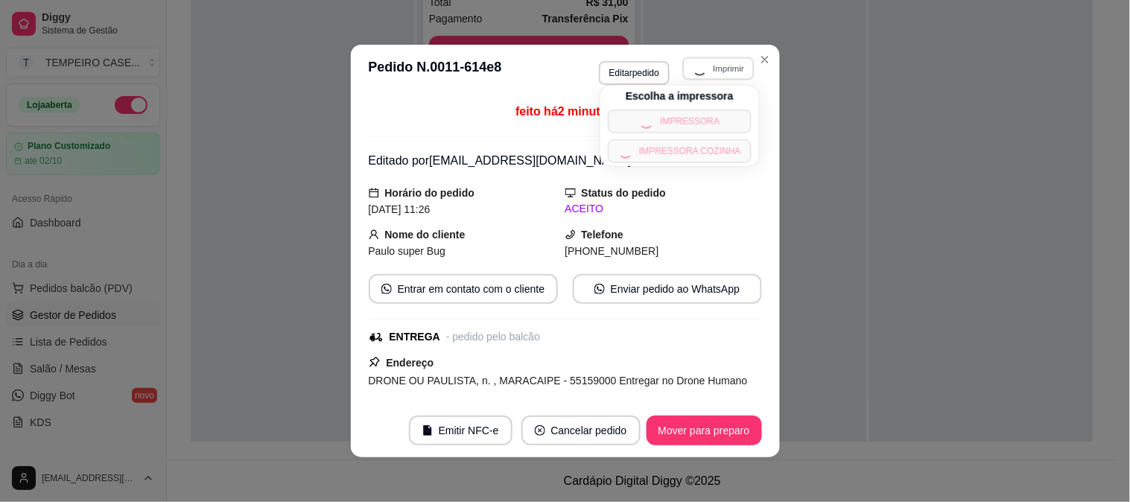
click at [724, 65] on button "Imprimir" at bounding box center [718, 68] width 71 height 23
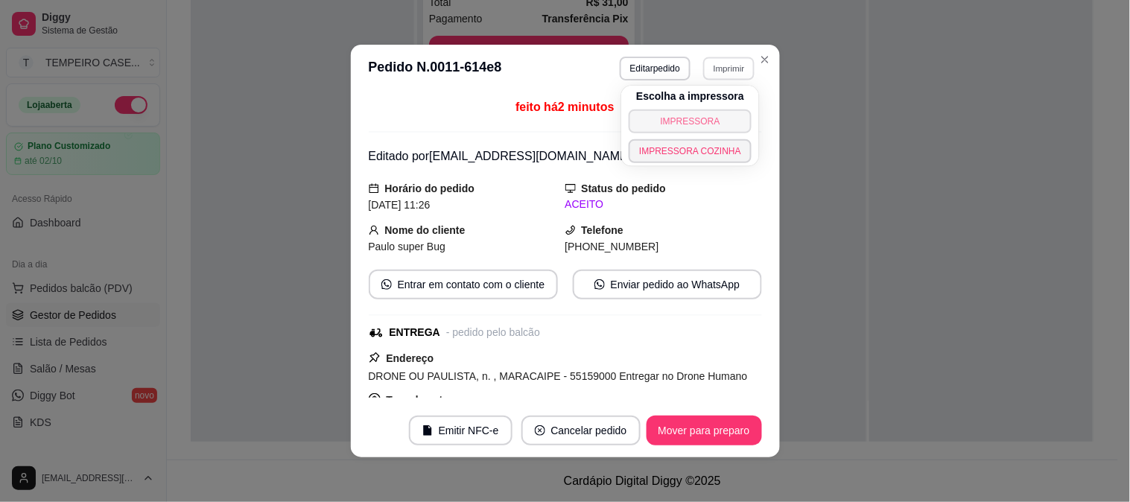
click at [702, 146] on button "IMPRESSORA COZINHA" at bounding box center [689, 151] width 123 height 24
click at [739, 55] on header "**********" at bounding box center [565, 69] width 429 height 48
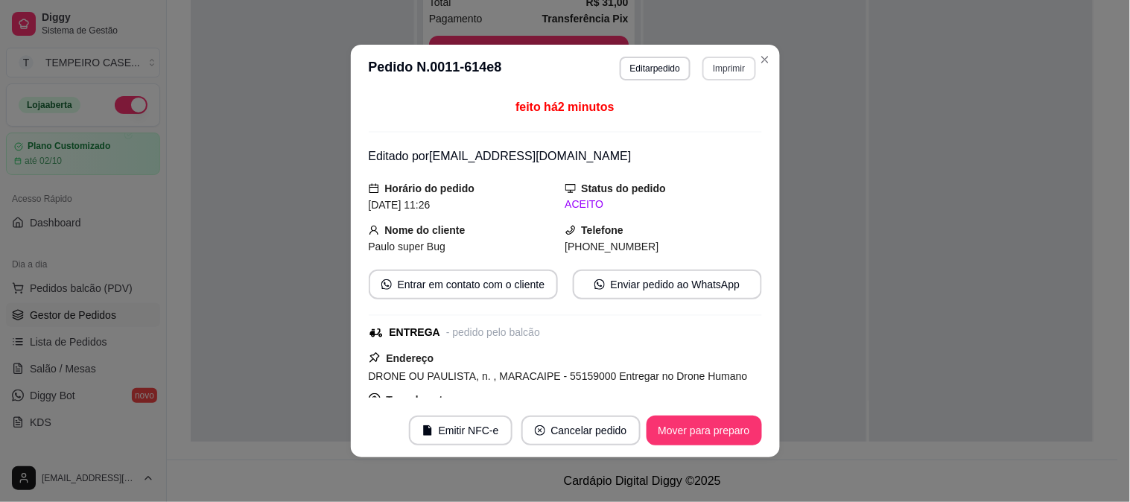
click at [734, 67] on button "Imprimir" at bounding box center [728, 69] width 53 height 24
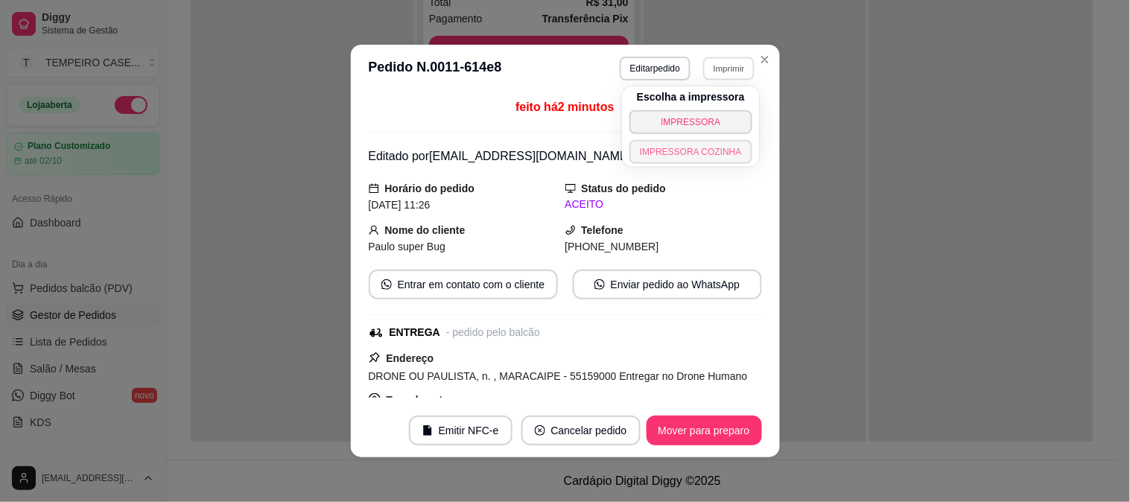
click at [686, 159] on button "IMPRESSORA COZINHA" at bounding box center [690, 152] width 123 height 24
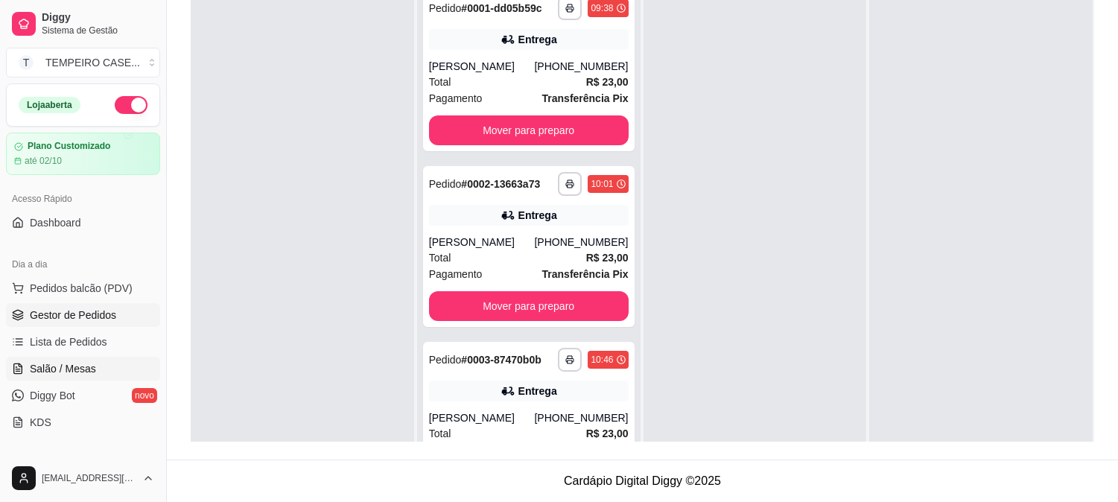
click at [68, 378] on link "Salão / Mesas" at bounding box center [83, 369] width 154 height 24
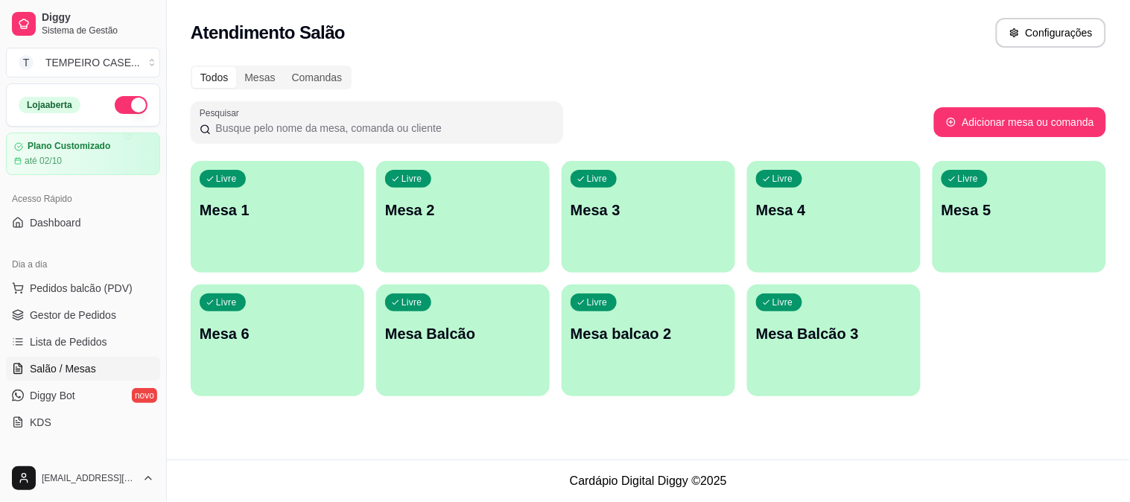
click at [844, 169] on div "Livre Mesa 4" at bounding box center [833, 208] width 173 height 94
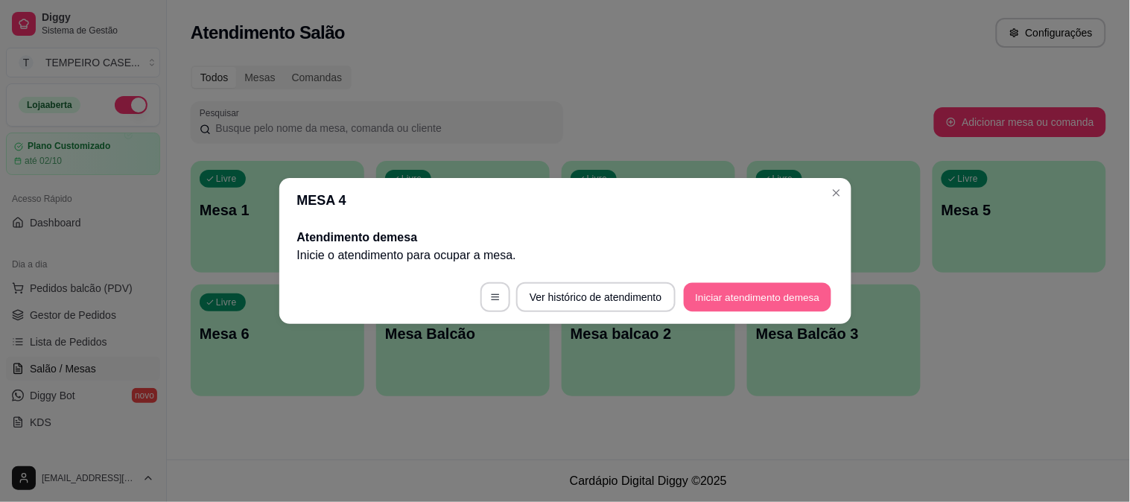
click at [777, 302] on button "Iniciar atendimento de mesa" at bounding box center [757, 297] width 147 height 29
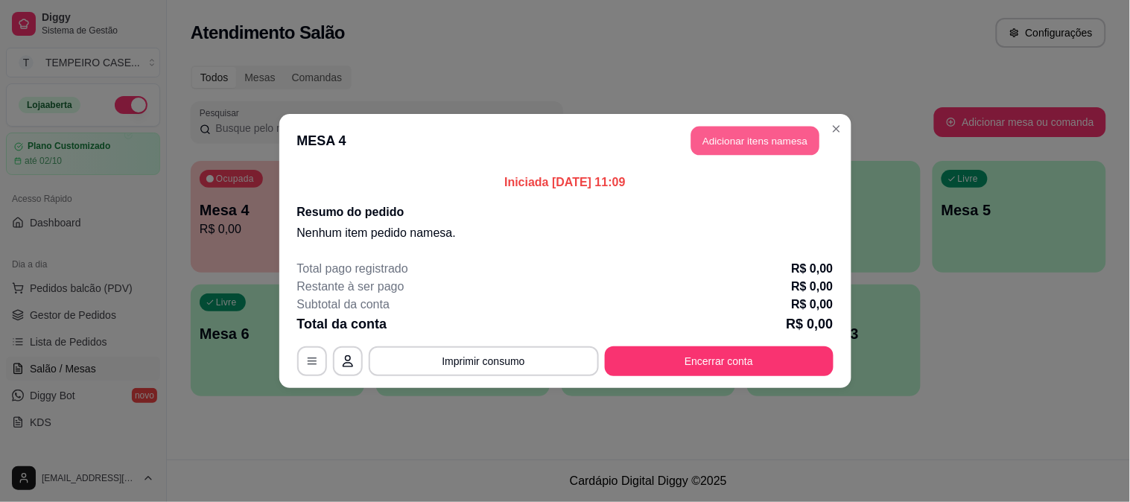
click at [783, 129] on button "Adicionar itens na mesa" at bounding box center [755, 141] width 128 height 29
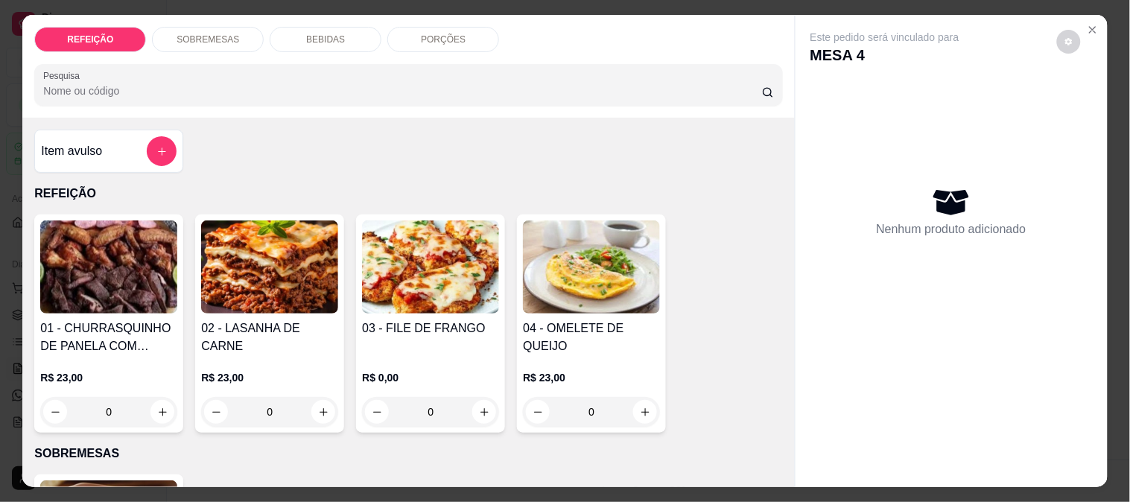
click at [144, 271] on img at bounding box center [108, 266] width 137 height 93
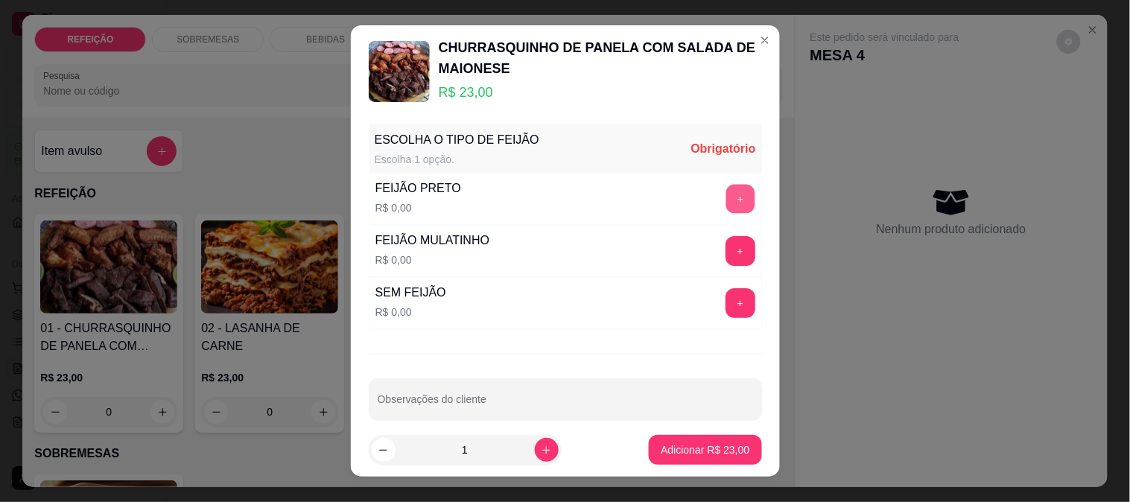
click at [725, 188] on button "+" at bounding box center [739, 198] width 29 height 29
click at [681, 445] on p "Adicionar R$ 23,00" at bounding box center [704, 449] width 89 height 15
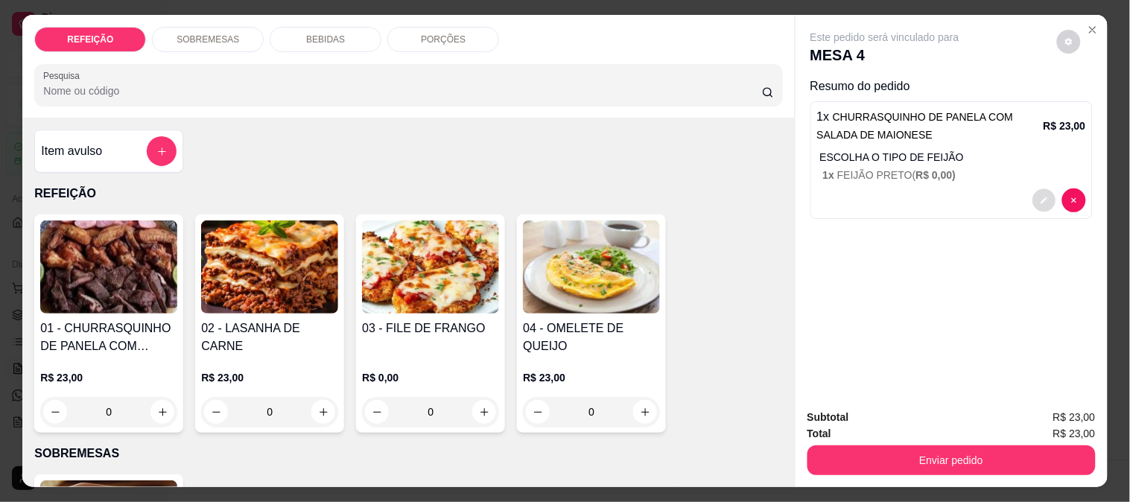
click at [1039, 196] on icon "decrease-product-quantity" at bounding box center [1043, 200] width 9 height 9
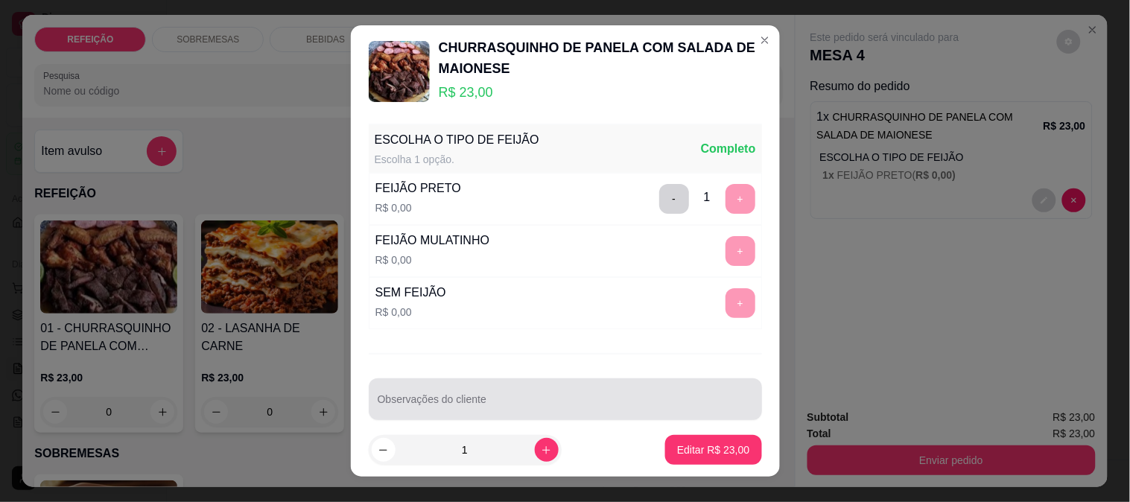
click at [605, 413] on div at bounding box center [565, 399] width 375 height 30
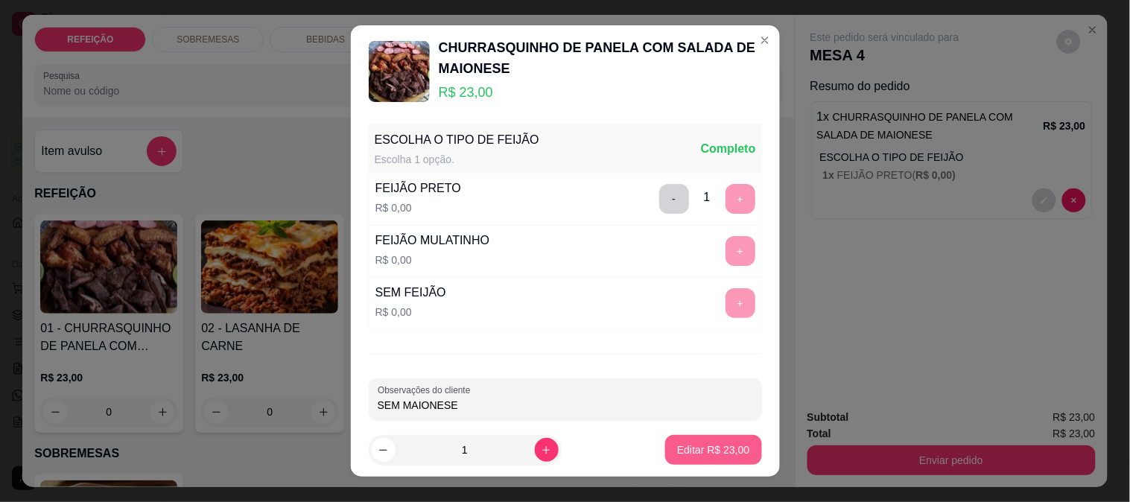
type input "SEM MAIONESE"
click at [691, 437] on button "Editar R$ 23,00" at bounding box center [713, 450] width 96 height 30
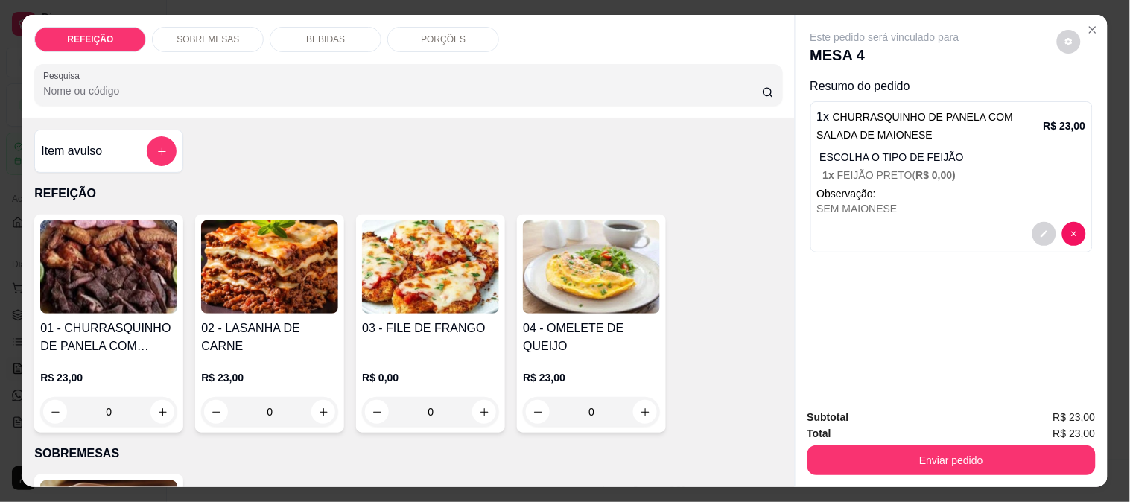
click at [426, 276] on img at bounding box center [430, 266] width 137 height 93
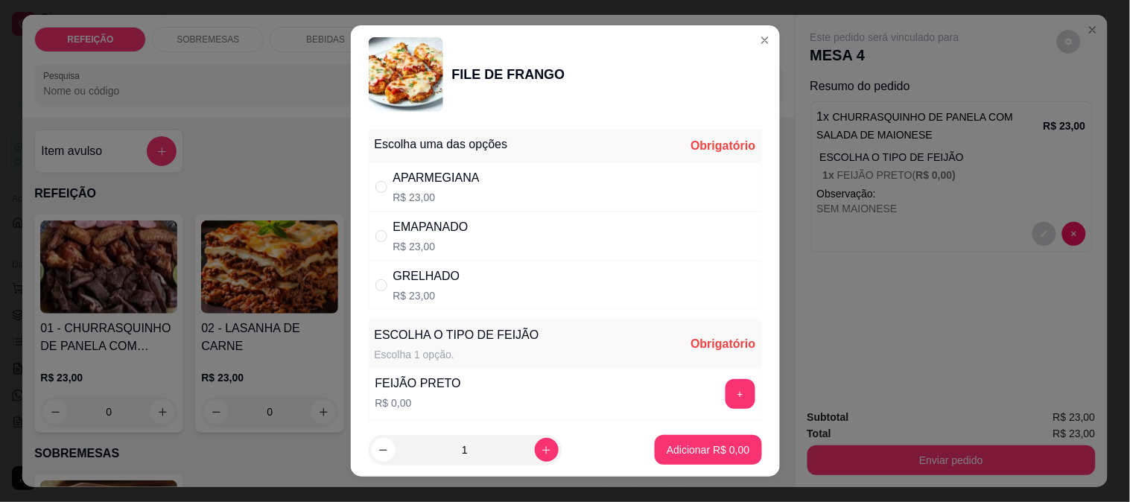
click at [529, 197] on div "APARMEGIANA R$ 23,00" at bounding box center [565, 186] width 393 height 49
radio input "true"
click at [725, 395] on button "+" at bounding box center [740, 394] width 30 height 30
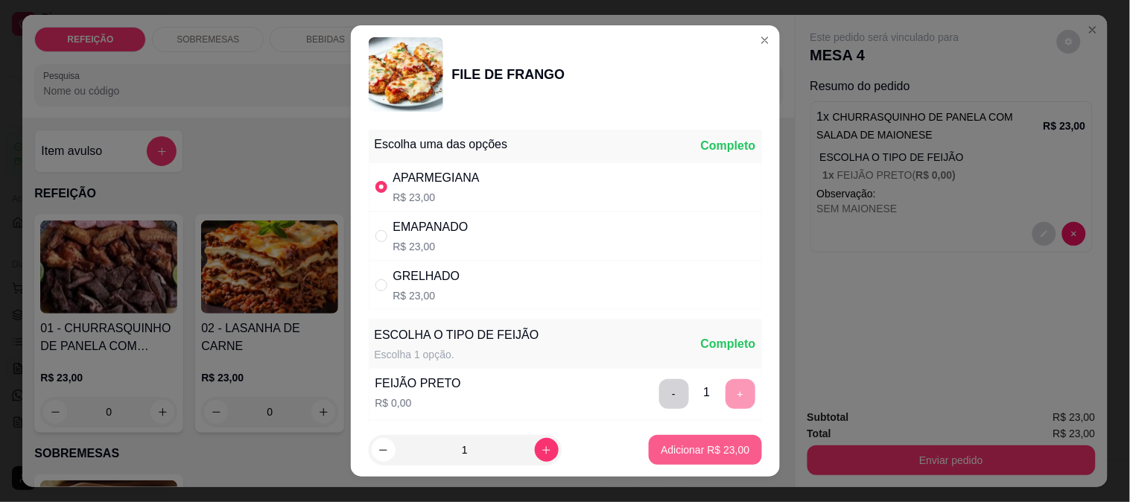
click at [683, 448] on p "Adicionar R$ 23,00" at bounding box center [704, 449] width 89 height 15
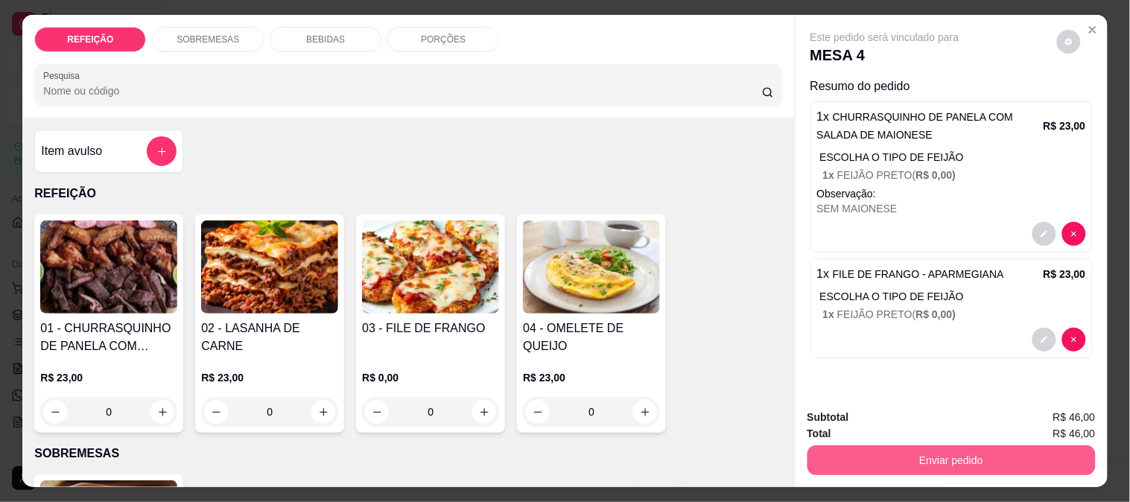
click at [855, 450] on button "Enviar pedido" at bounding box center [951, 460] width 288 height 30
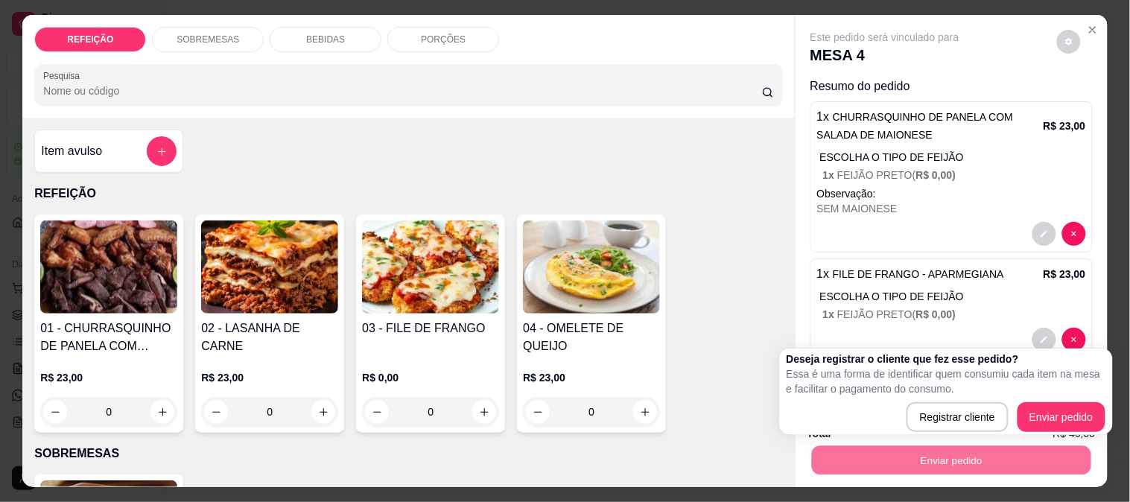
click at [732, 410] on div "01 - CHURRASQUINHO DE PANELA COM SALADA DE MAIONESE R$ 23,00 0 02 - LASANHA DE …" at bounding box center [408, 323] width 748 height 218
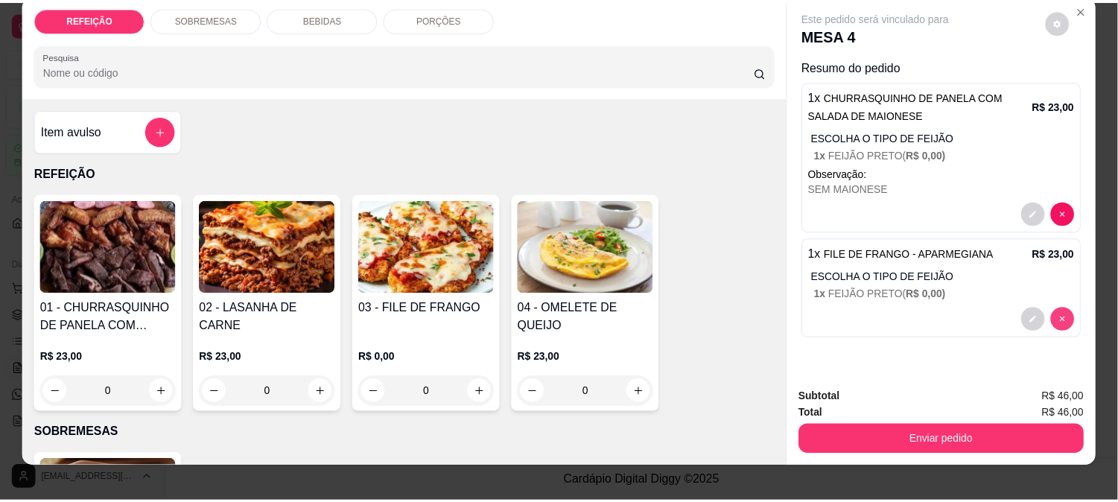
scroll to position [39, 0]
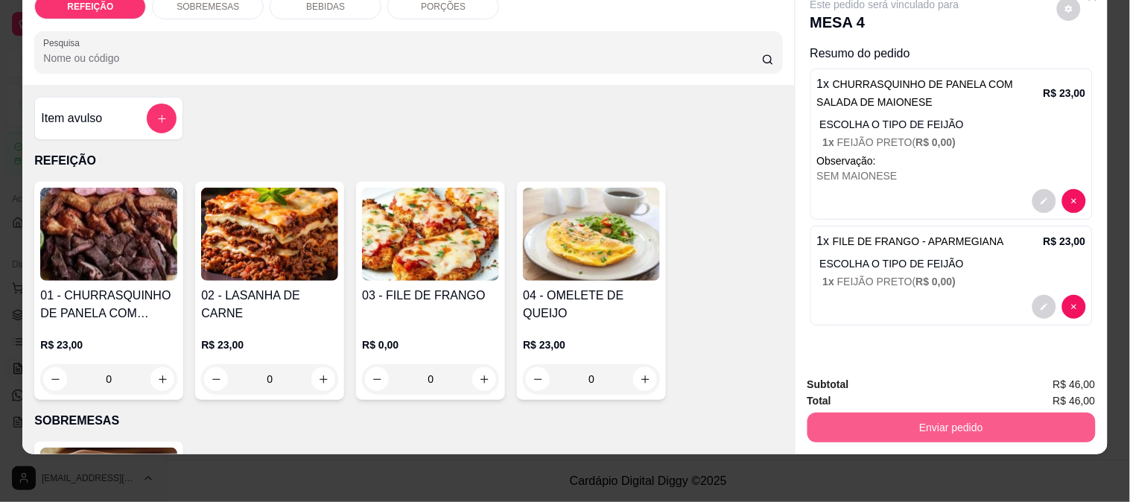
click at [925, 415] on button "Enviar pedido" at bounding box center [951, 428] width 288 height 30
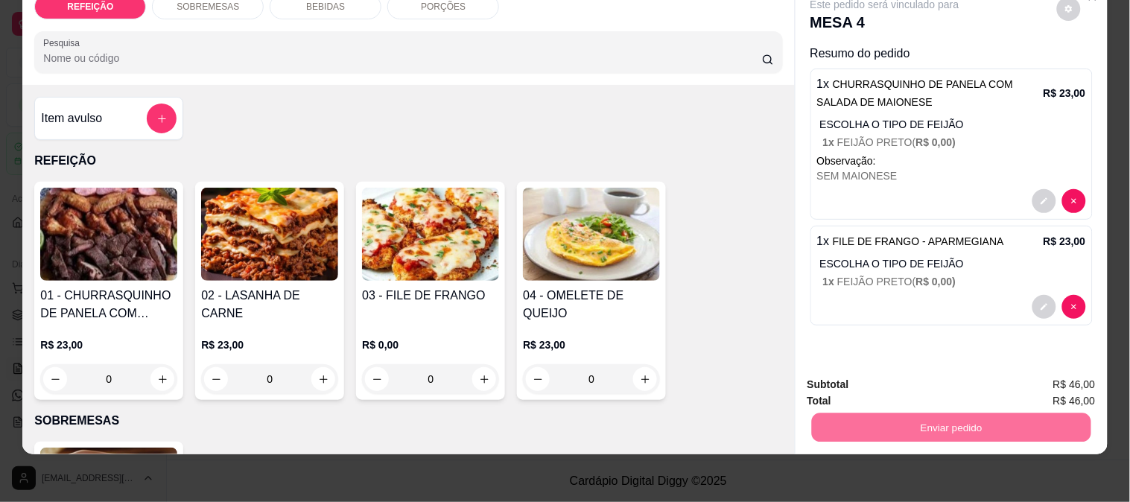
click at [1044, 378] on button "Enviar pedido" at bounding box center [1056, 378] width 84 height 28
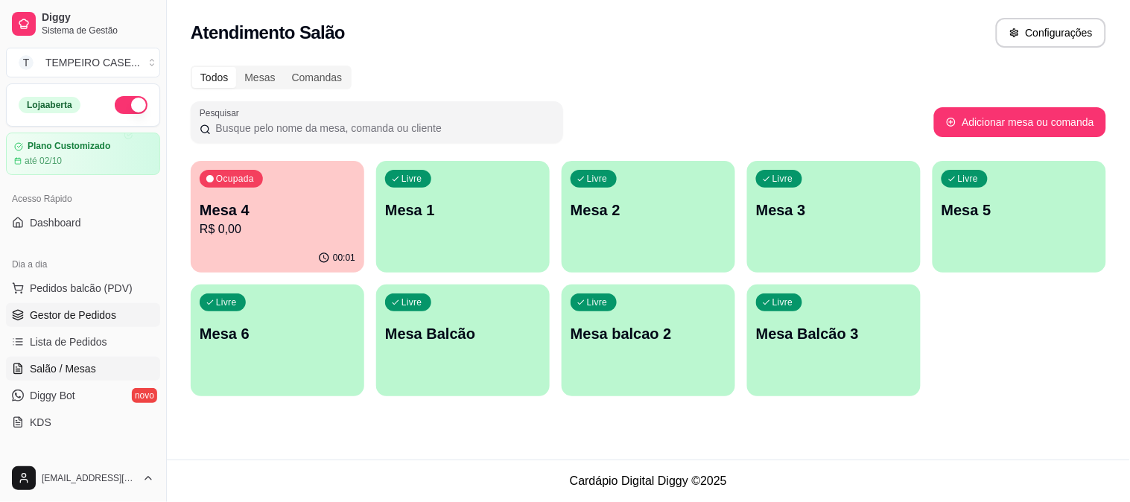
click at [115, 313] on link "Gestor de Pedidos" at bounding box center [83, 315] width 154 height 24
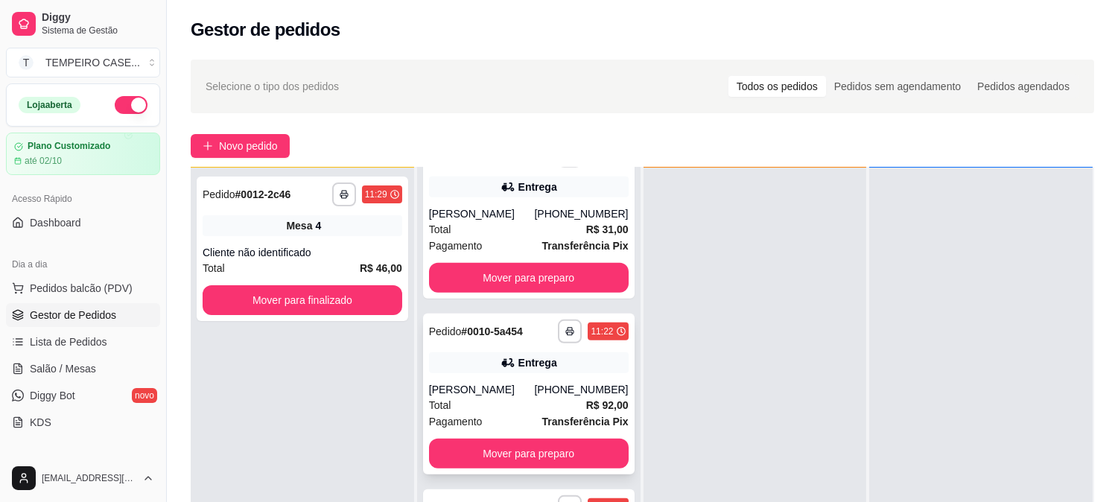
scroll to position [227, 0]
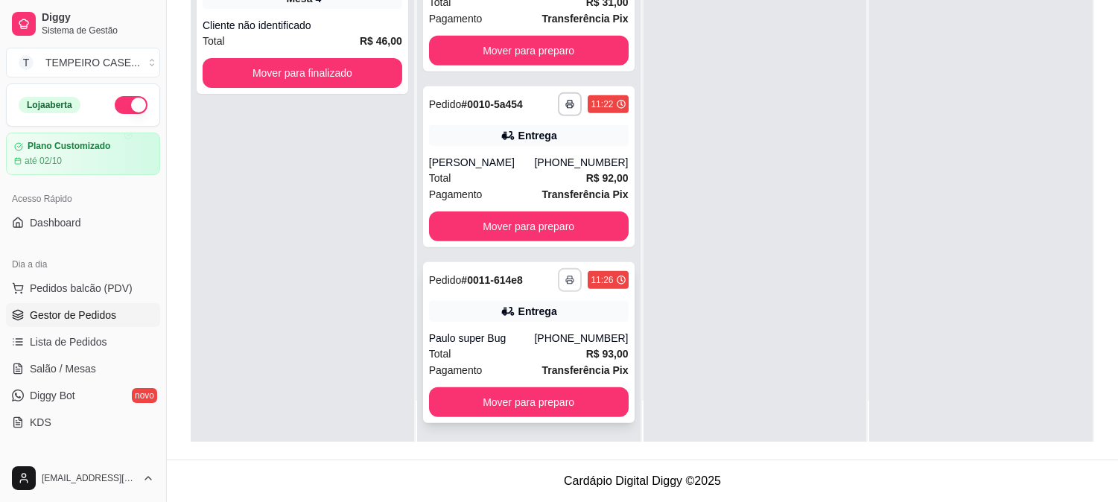
click at [565, 278] on icon "button" at bounding box center [569, 280] width 9 height 9
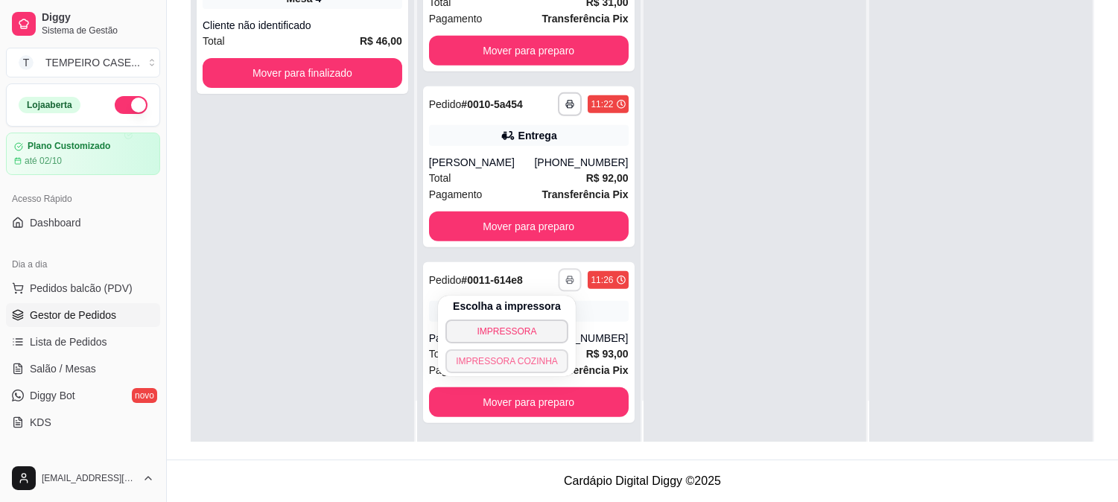
click at [524, 360] on button "IMPRESSORA COZINHA" at bounding box center [506, 361] width 123 height 24
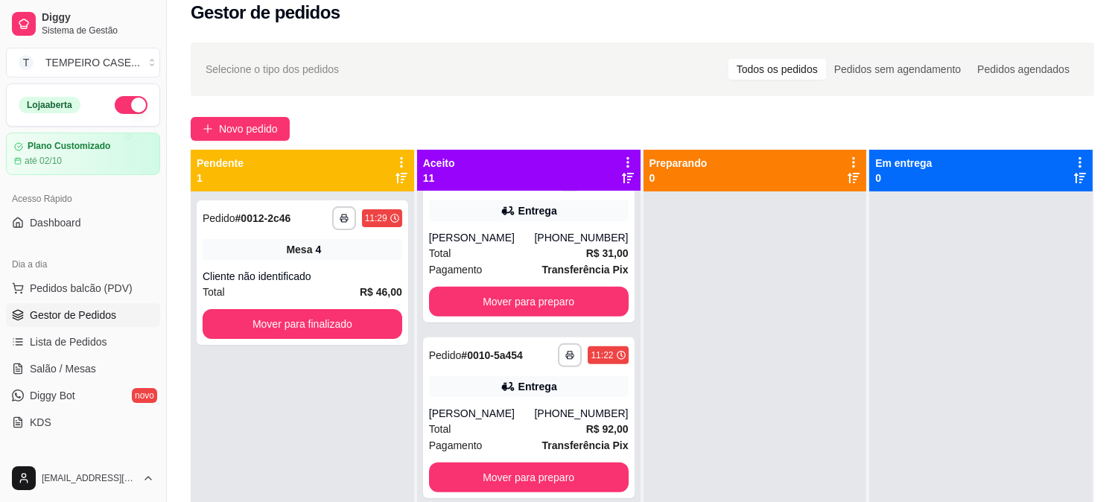
scroll to position [0, 0]
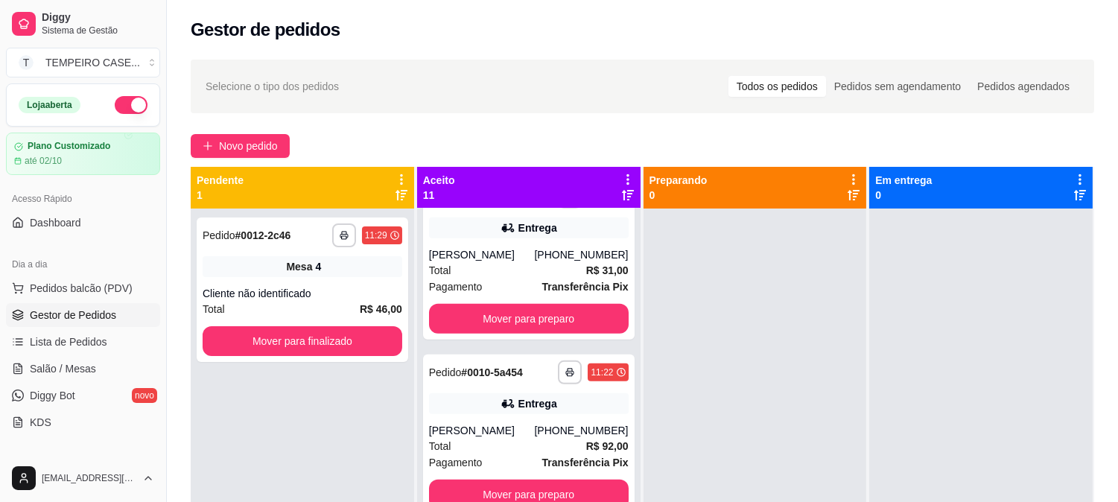
click at [622, 169] on div "Aceito 11" at bounding box center [528, 188] width 223 height 42
click at [622, 173] on icon at bounding box center [627, 179] width 13 height 13
click at [732, 250] on div at bounding box center [754, 459] width 223 height 502
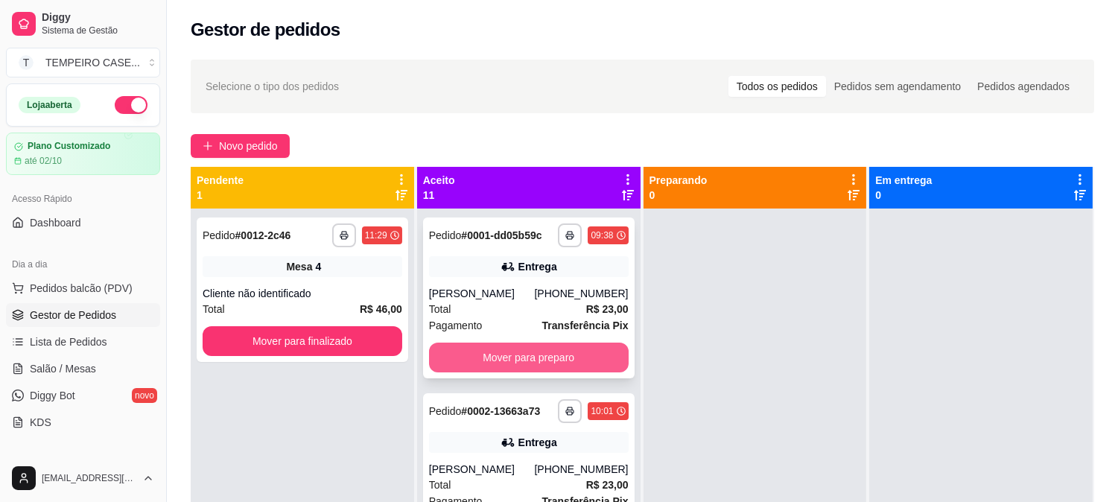
click at [517, 357] on button "Mover para preparo" at bounding box center [529, 358] width 200 height 30
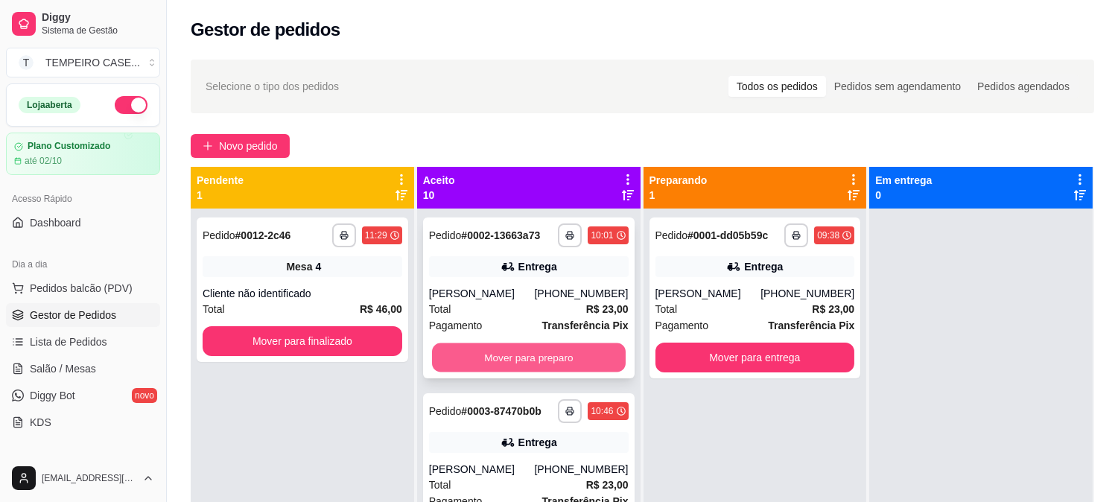
click at [532, 354] on button "Mover para preparo" at bounding box center [529, 357] width 194 height 29
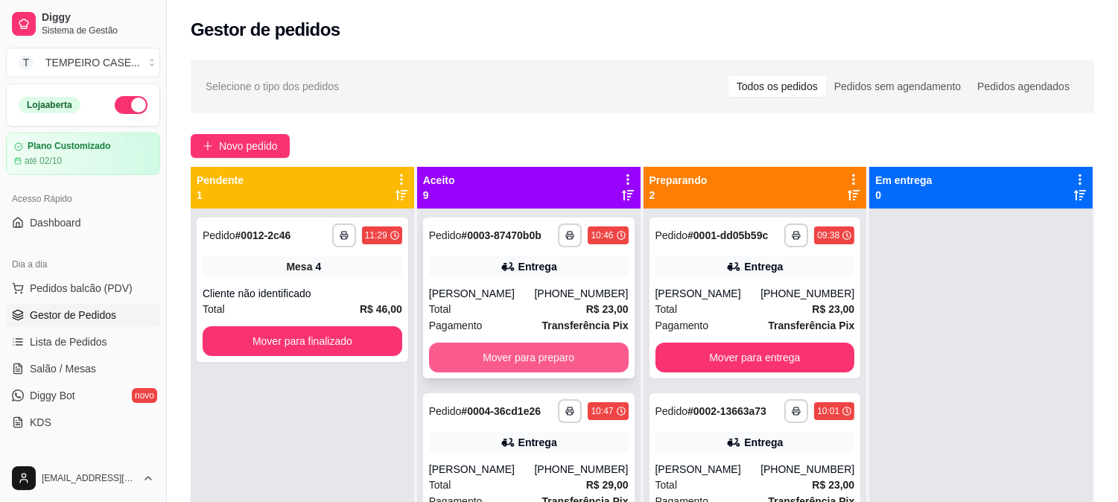
click at [522, 358] on button "Mover para preparo" at bounding box center [529, 358] width 200 height 30
click at [517, 360] on button "Mover para preparo" at bounding box center [529, 357] width 194 height 29
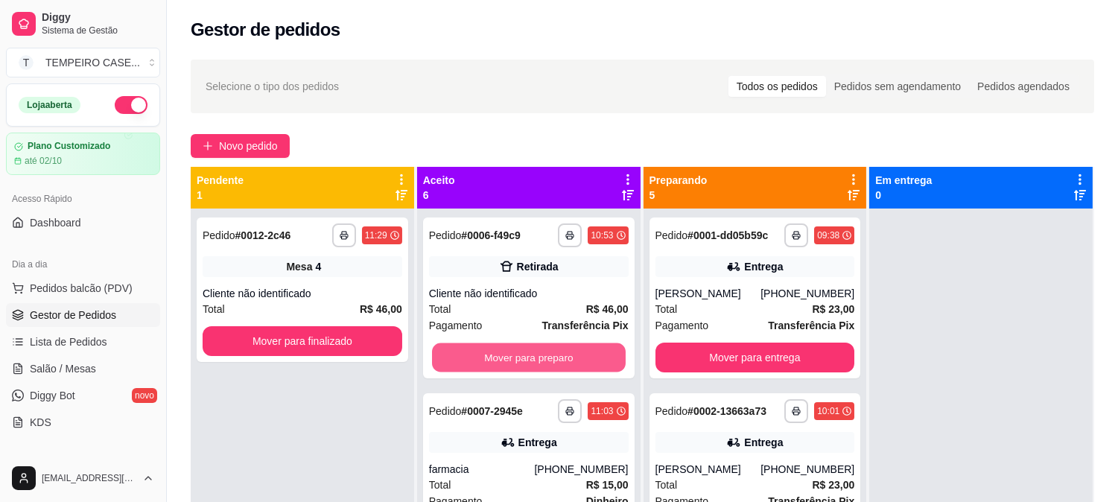
click at [512, 360] on button "Mover para preparo" at bounding box center [529, 357] width 194 height 29
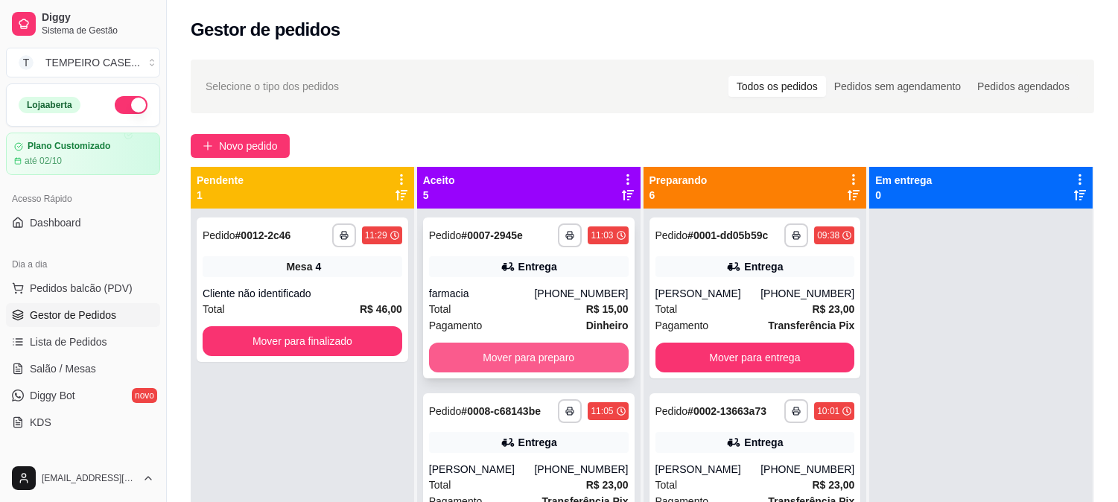
click at [512, 357] on button "Mover para preparo" at bounding box center [529, 358] width 200 height 30
click at [514, 359] on button "Mover para preparo" at bounding box center [529, 358] width 200 height 30
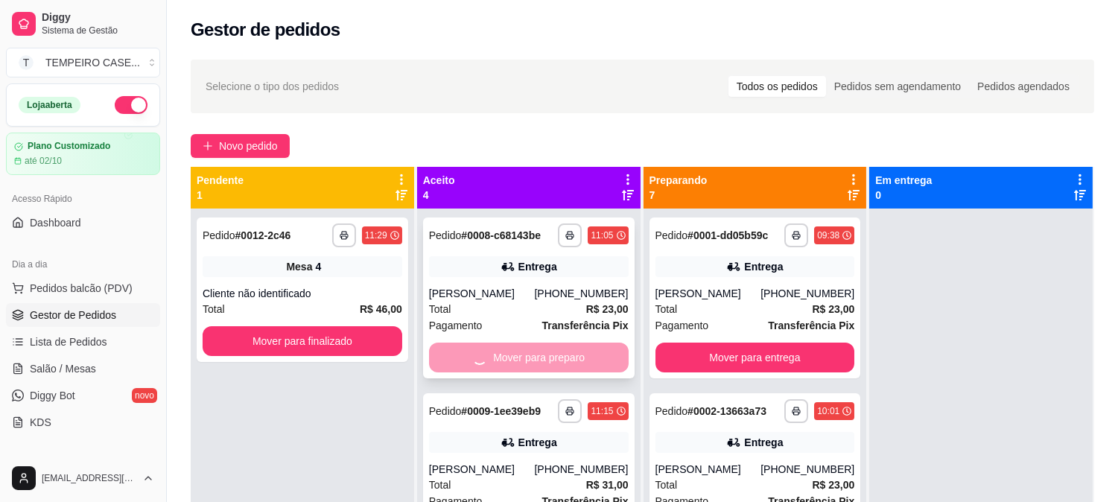
click at [509, 359] on div "Mover para preparo" at bounding box center [529, 358] width 200 height 30
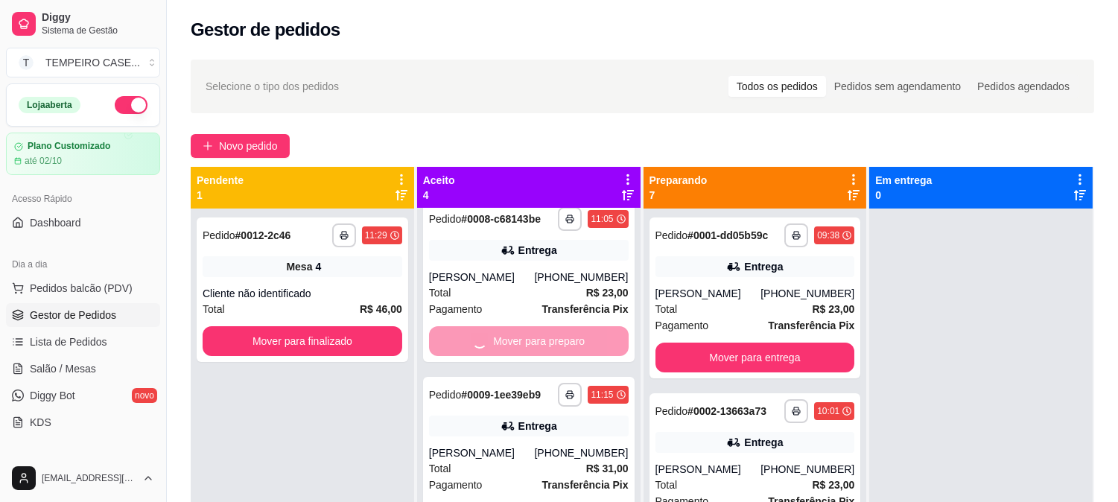
scroll to position [39, 0]
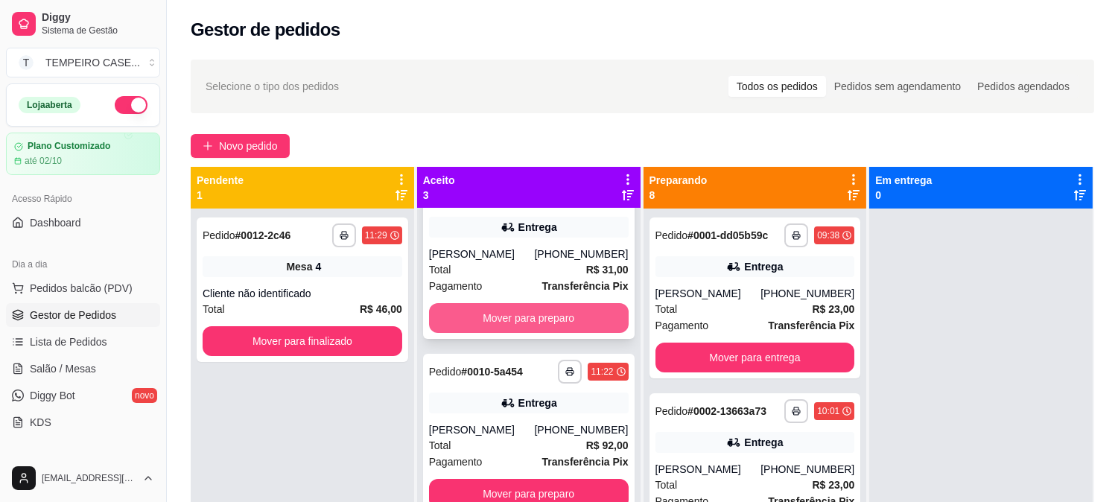
click at [515, 313] on button "Mover para preparo" at bounding box center [529, 318] width 200 height 30
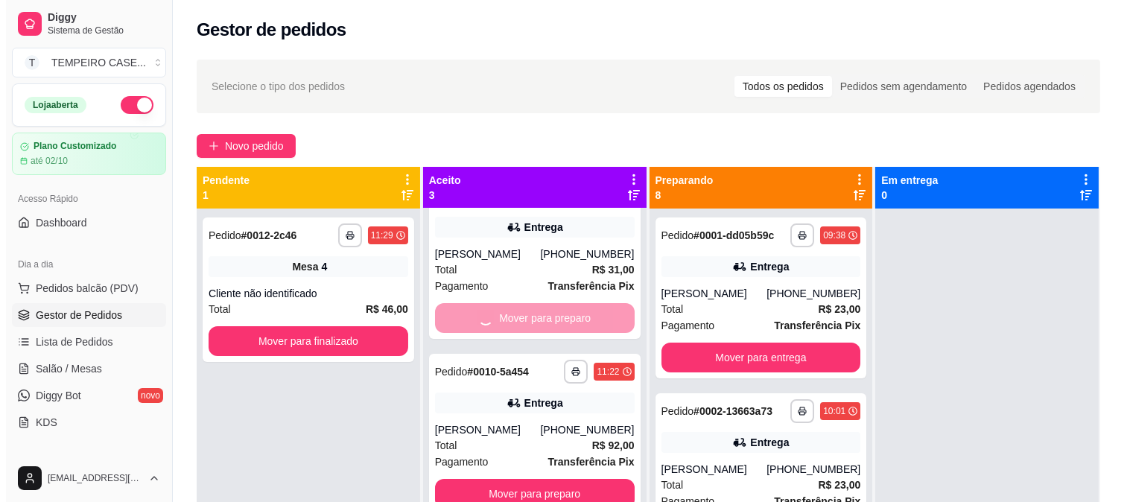
scroll to position [0, 0]
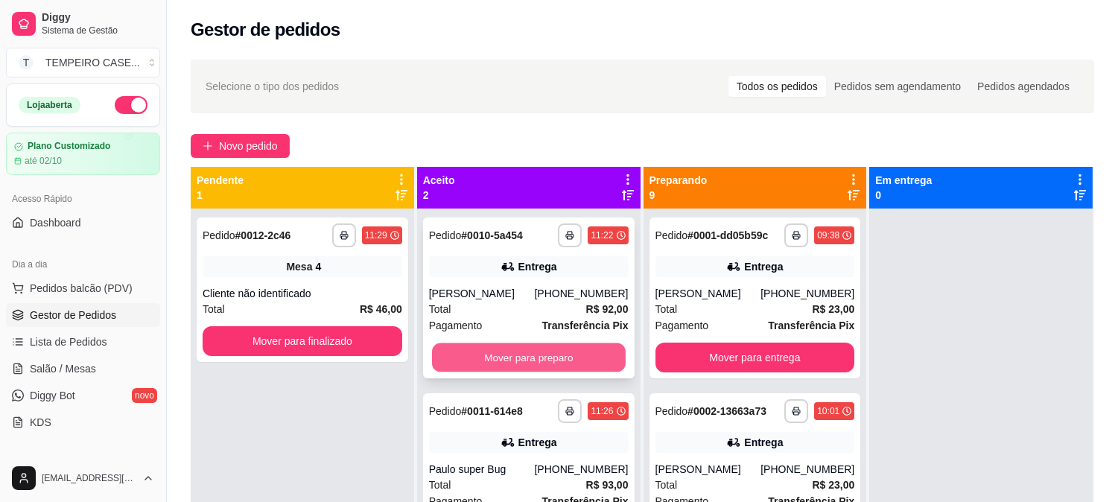
click at [510, 356] on button "Mover para preparo" at bounding box center [529, 357] width 194 height 29
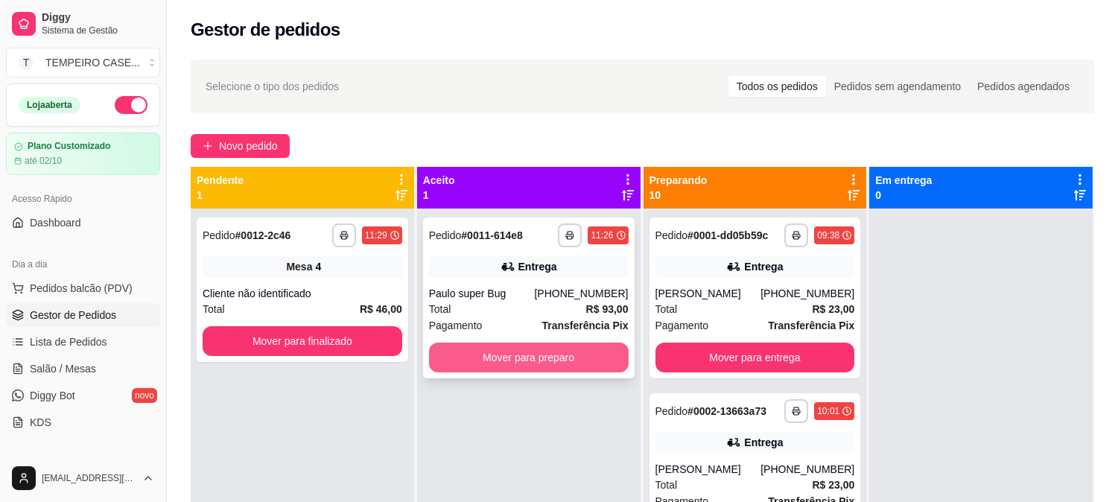
click at [506, 357] on button "Mover para preparo" at bounding box center [529, 358] width 200 height 30
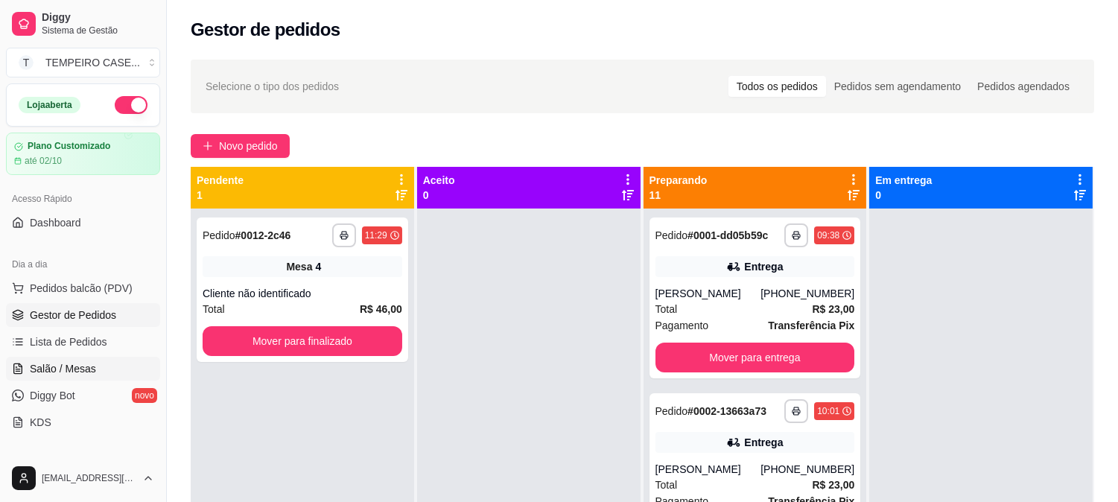
click at [71, 372] on span "Salão / Mesas" at bounding box center [63, 368] width 66 height 15
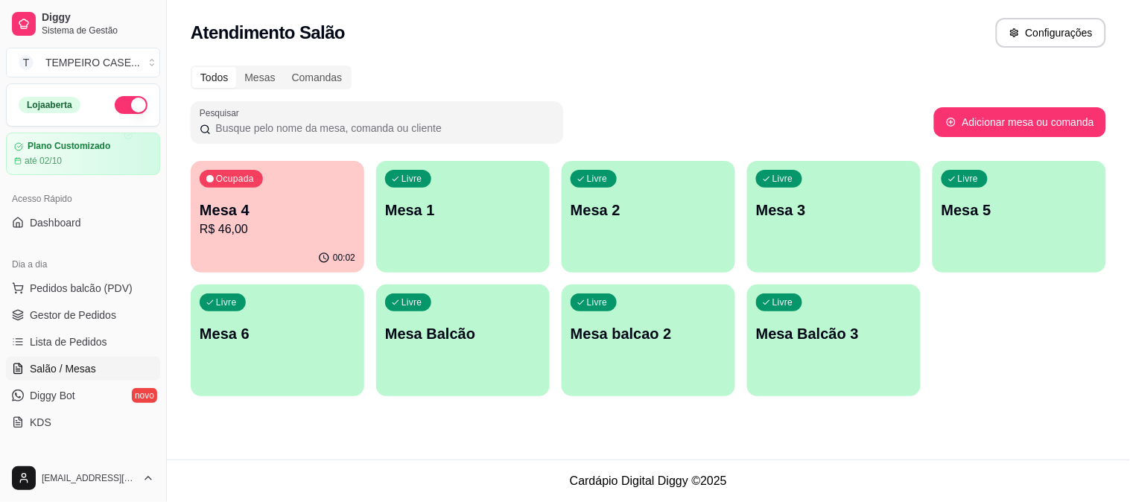
click at [299, 206] on p "Mesa 4" at bounding box center [278, 210] width 156 height 21
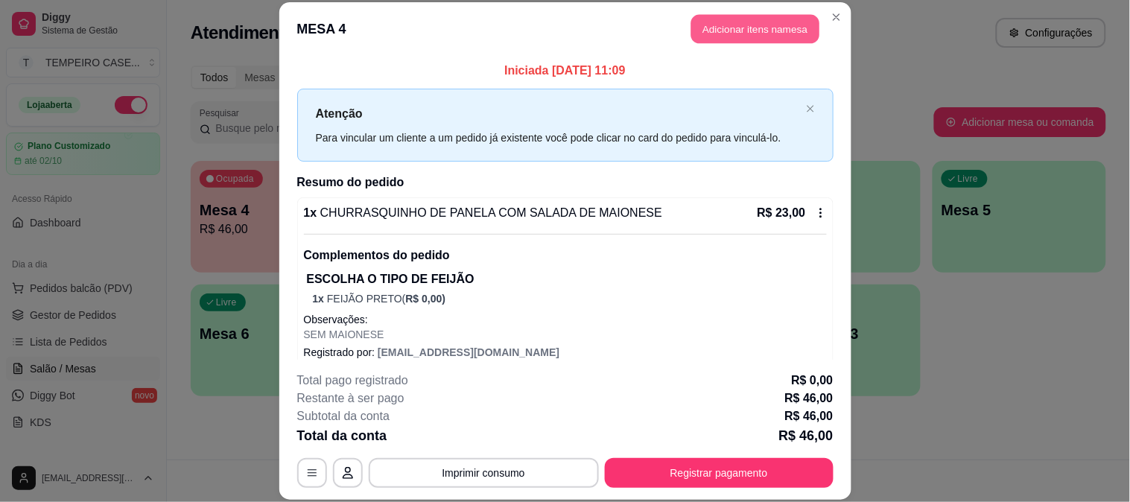
click at [756, 20] on button "Adicionar itens na mesa" at bounding box center [755, 29] width 128 height 29
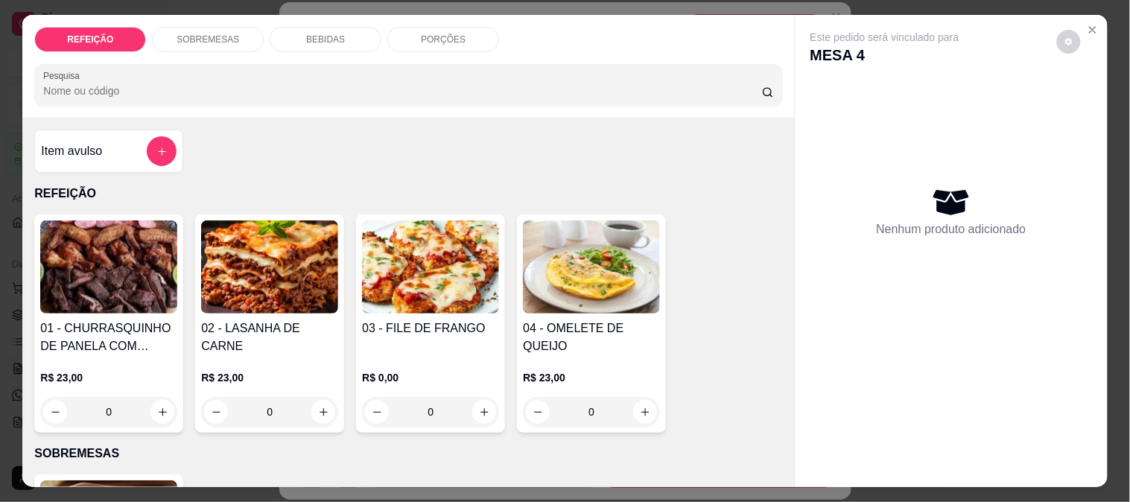
click at [329, 48] on div "REFEIÇÃO SOBREMESAS BEBIDAS PORÇÕES Pesquisa" at bounding box center [407, 66] width 771 height 103
click at [331, 37] on p "BEBIDAS" at bounding box center [325, 40] width 39 height 12
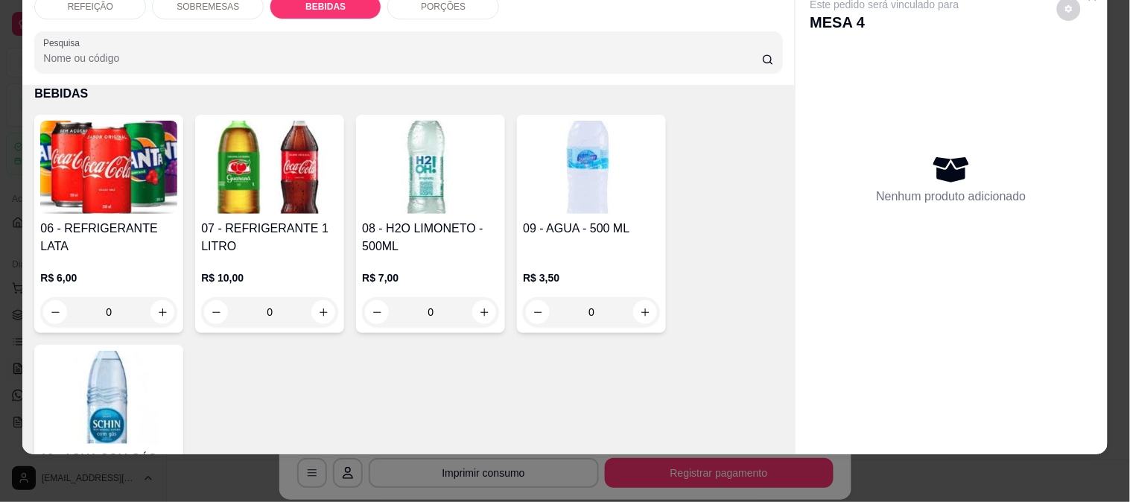
click at [290, 220] on h4 "07 - REFRIGERANTE 1 LITRO" at bounding box center [269, 238] width 137 height 36
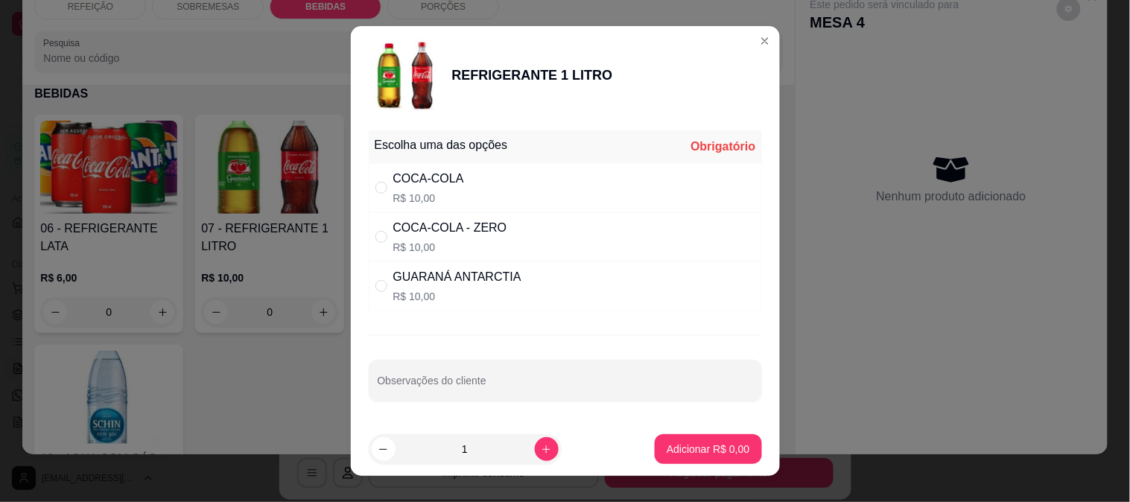
click at [474, 176] on div "COCA-COLA R$ 10,00" at bounding box center [565, 187] width 393 height 49
radio input "true"
click at [698, 445] on p "Adicionar R$ 10,00" at bounding box center [704, 449] width 89 height 15
type input "1"
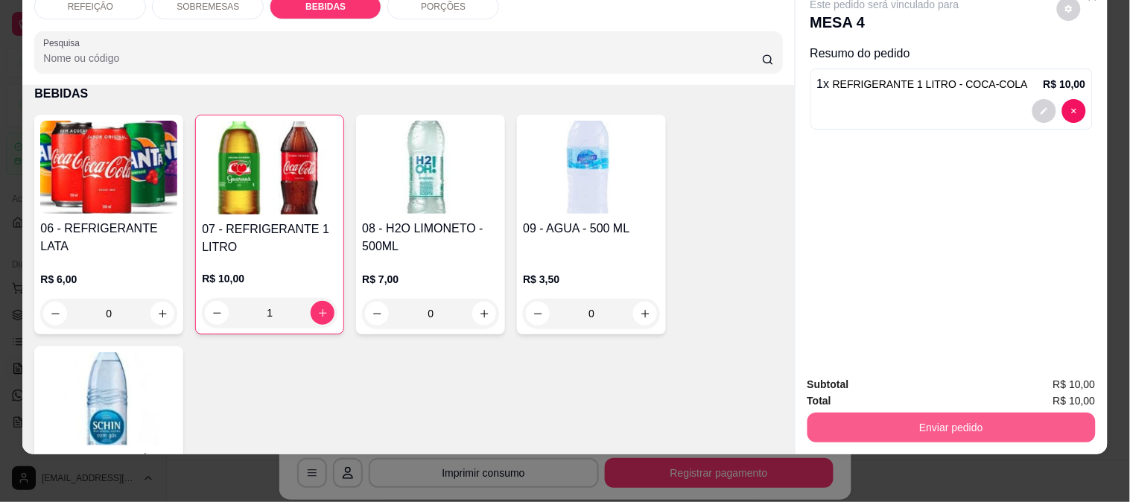
click at [952, 417] on button "Enviar pedido" at bounding box center [951, 428] width 288 height 30
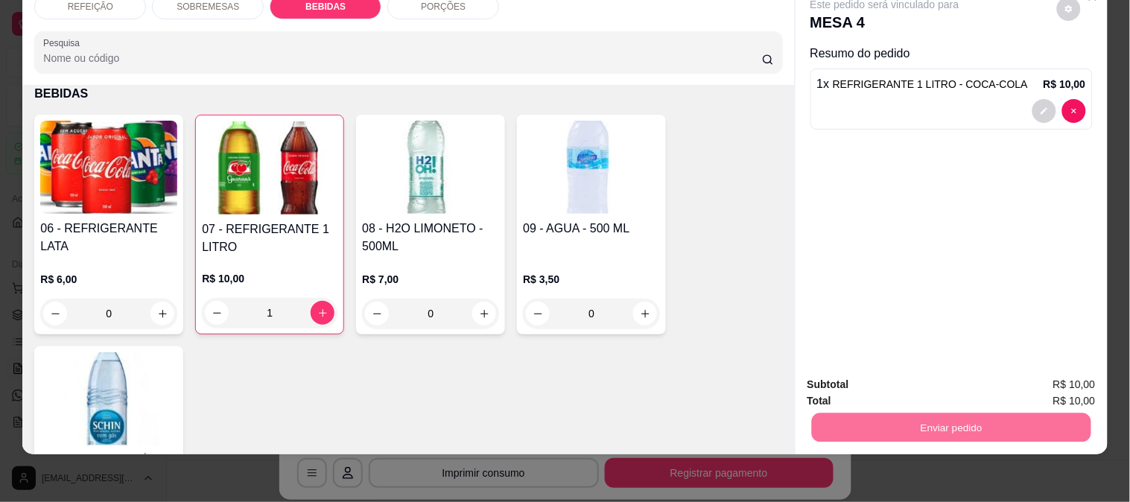
click at [1053, 375] on button "Enviar pedido" at bounding box center [1057, 379] width 82 height 28
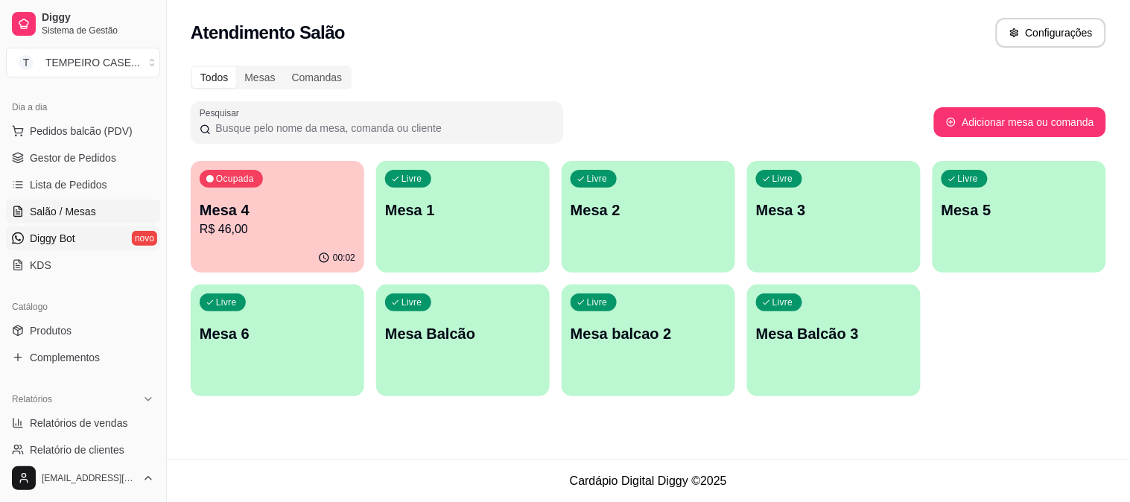
scroll to position [331, 0]
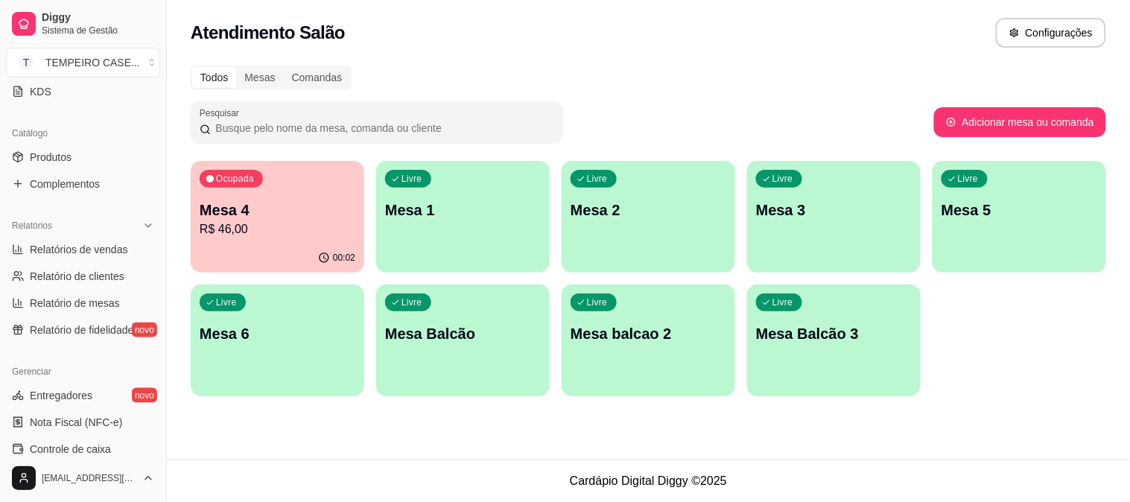
click at [270, 226] on p "R$ 46,00" at bounding box center [278, 229] width 156 height 18
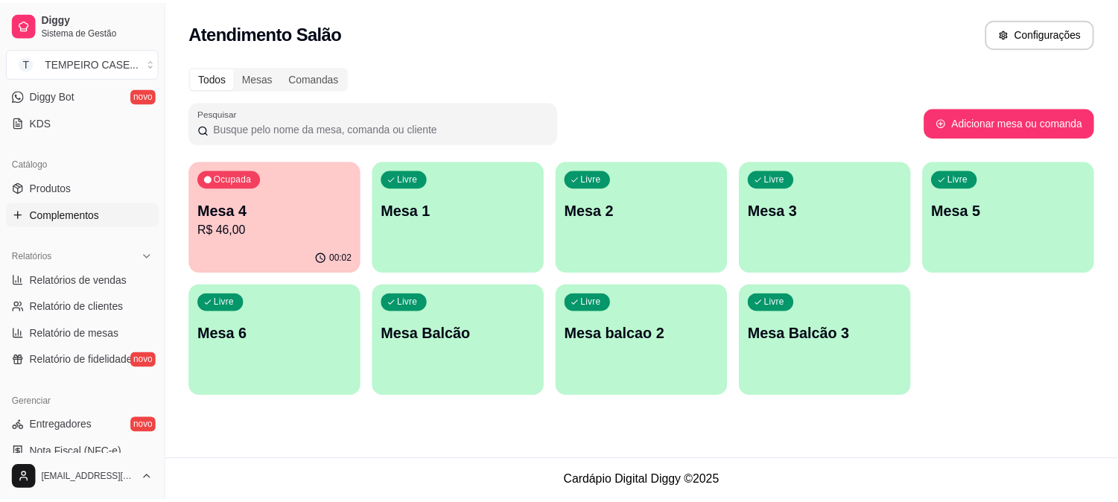
scroll to position [248, 0]
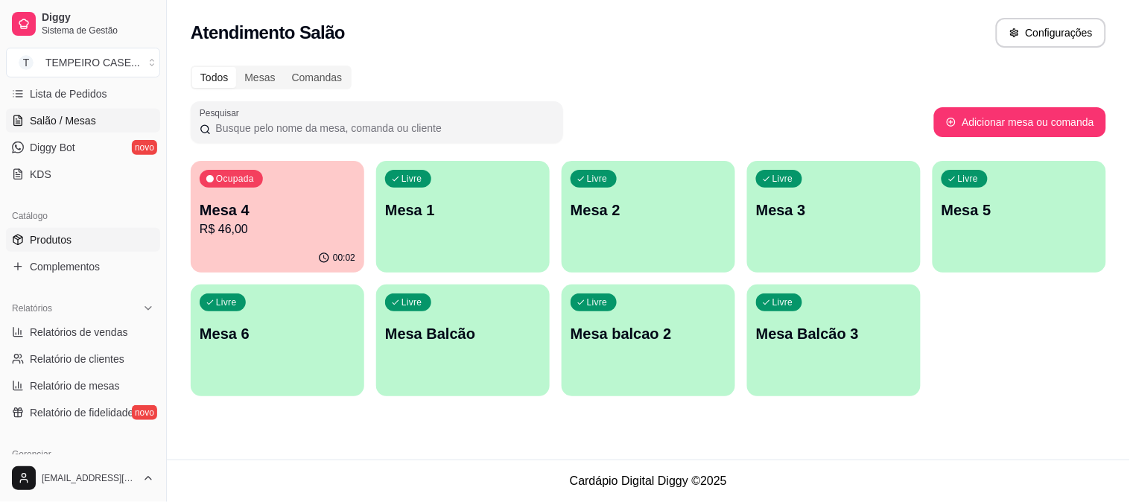
click at [64, 232] on span "Produtos" at bounding box center [51, 239] width 42 height 15
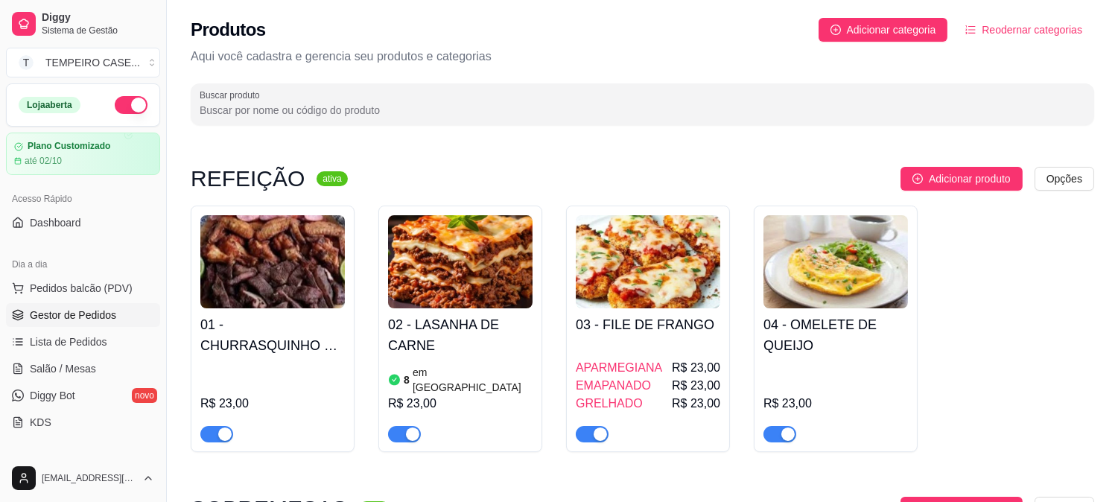
click at [55, 309] on span "Gestor de Pedidos" at bounding box center [73, 315] width 86 height 15
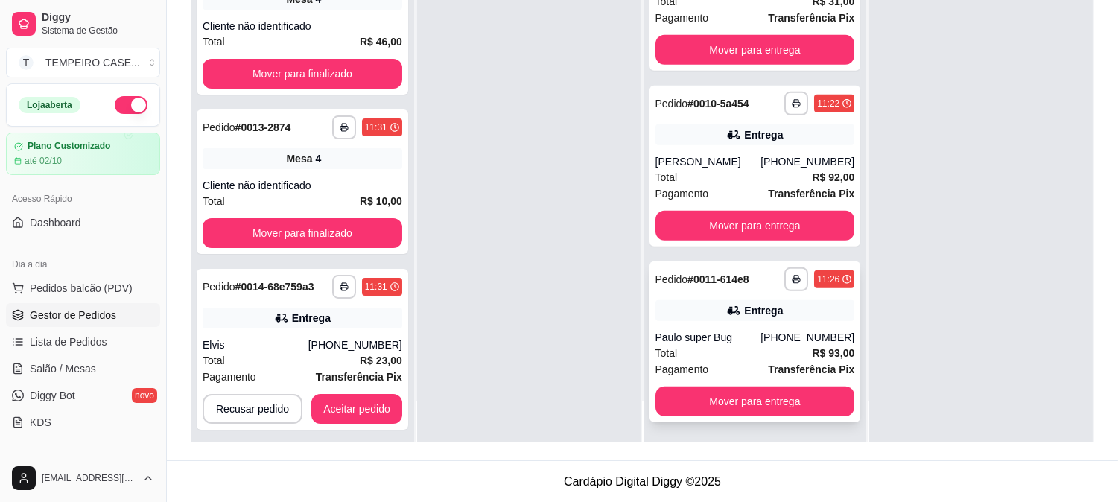
scroll to position [227, 0]
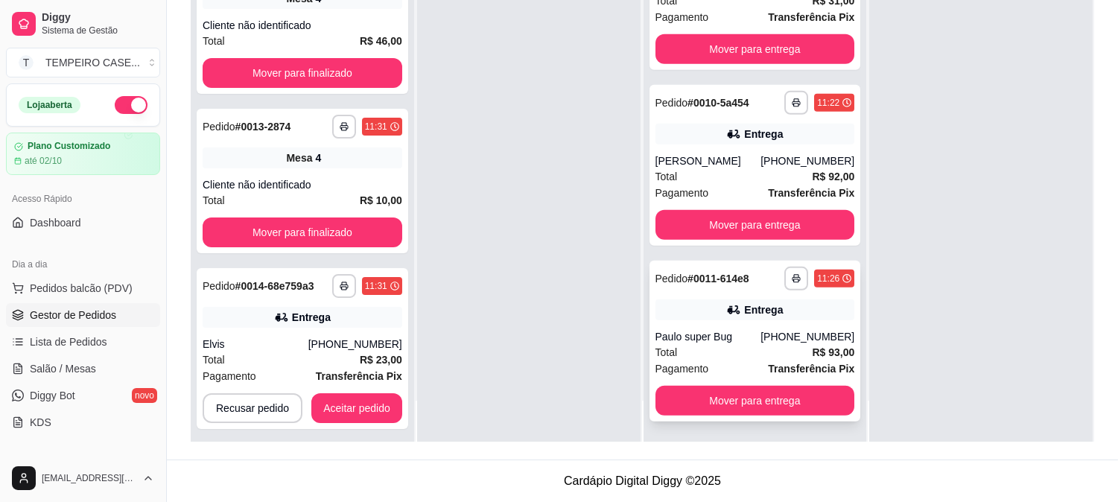
click at [744, 316] on div "Entrega" at bounding box center [763, 309] width 39 height 15
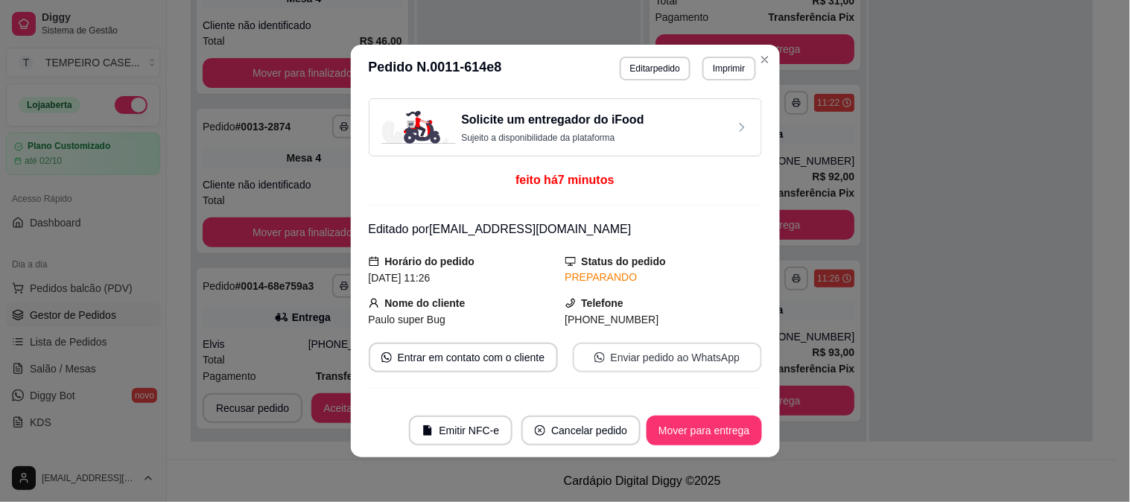
click at [646, 367] on button "Enviar pedido ao WhatsApp" at bounding box center [667, 358] width 189 height 30
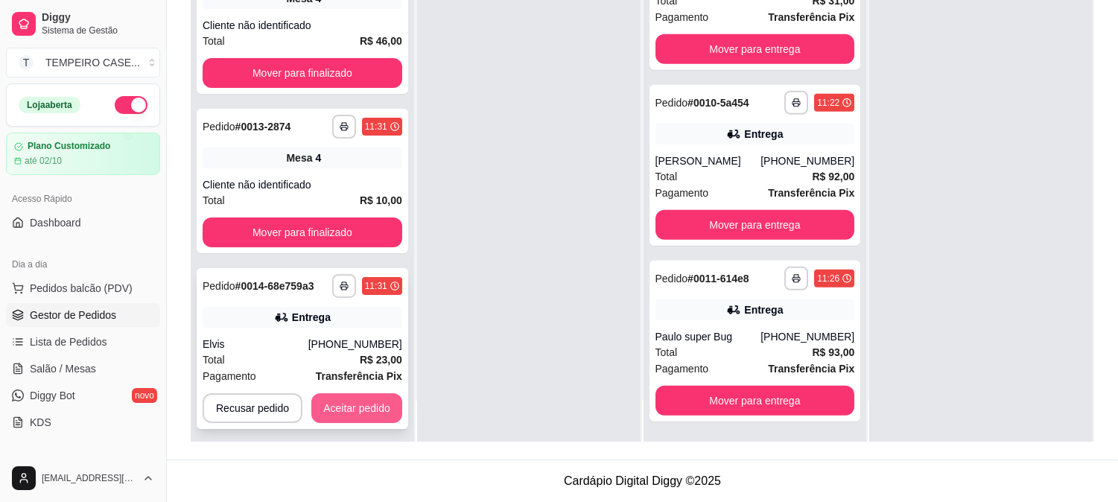
click at [319, 398] on button "Aceitar pedido" at bounding box center [356, 408] width 91 height 30
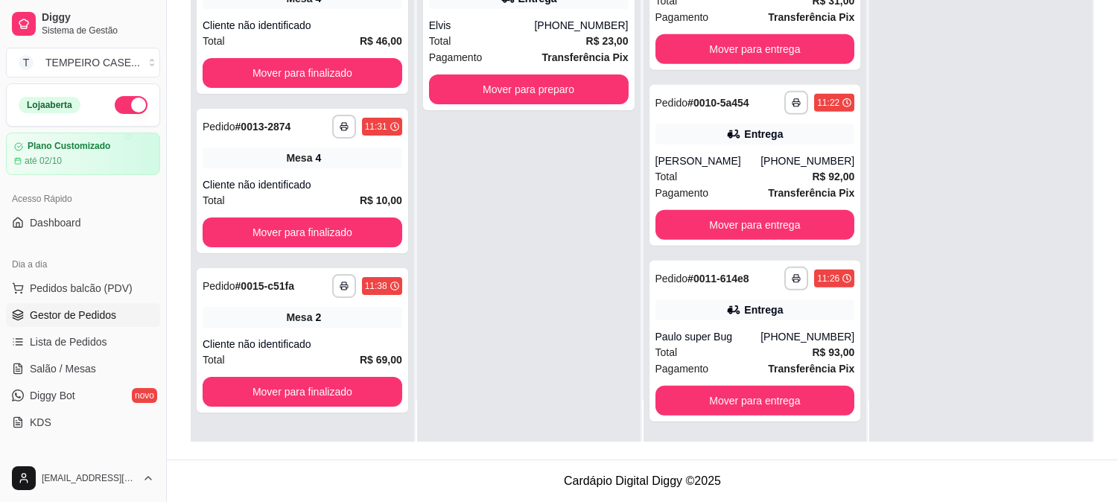
scroll to position [1445, 0]
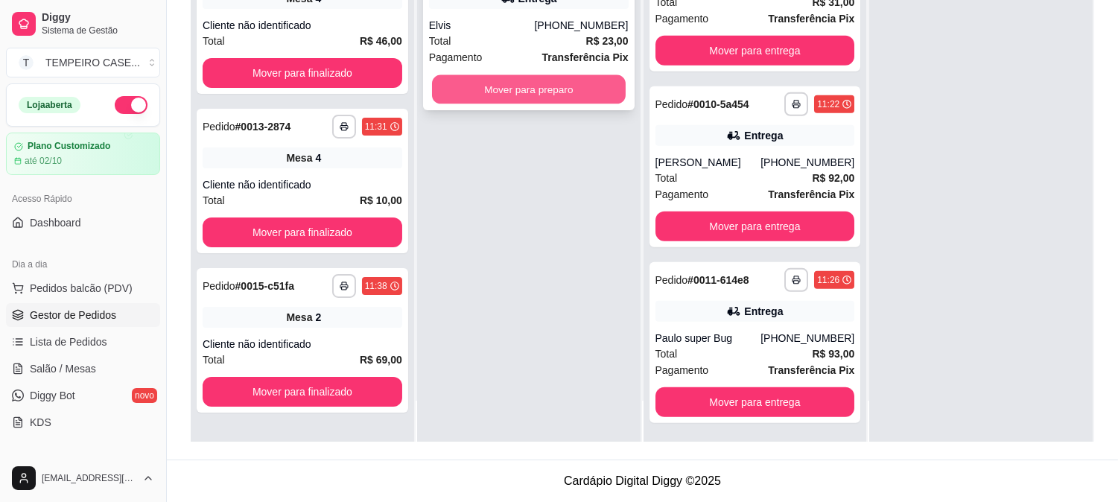
click at [541, 92] on button "Mover para preparo" at bounding box center [529, 89] width 194 height 29
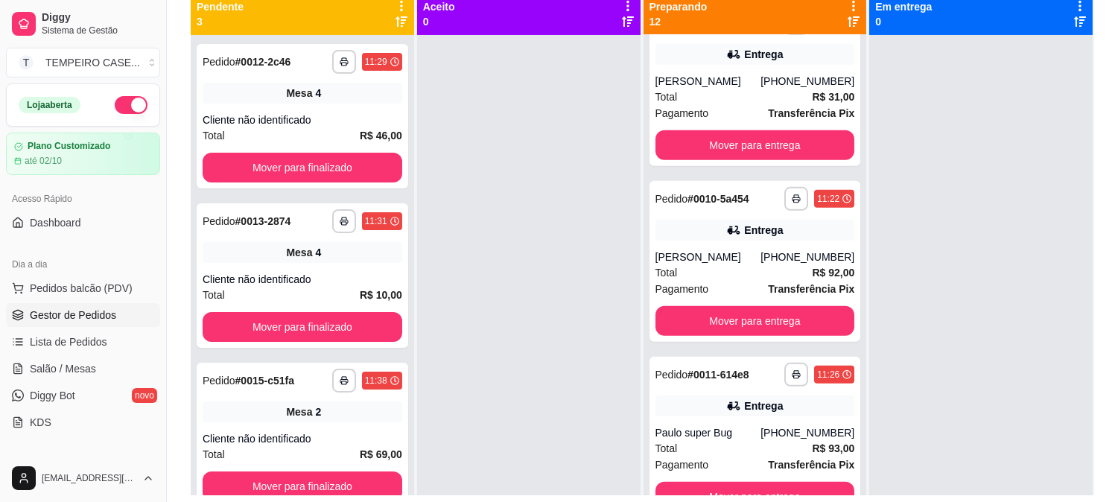
scroll to position [144, 0]
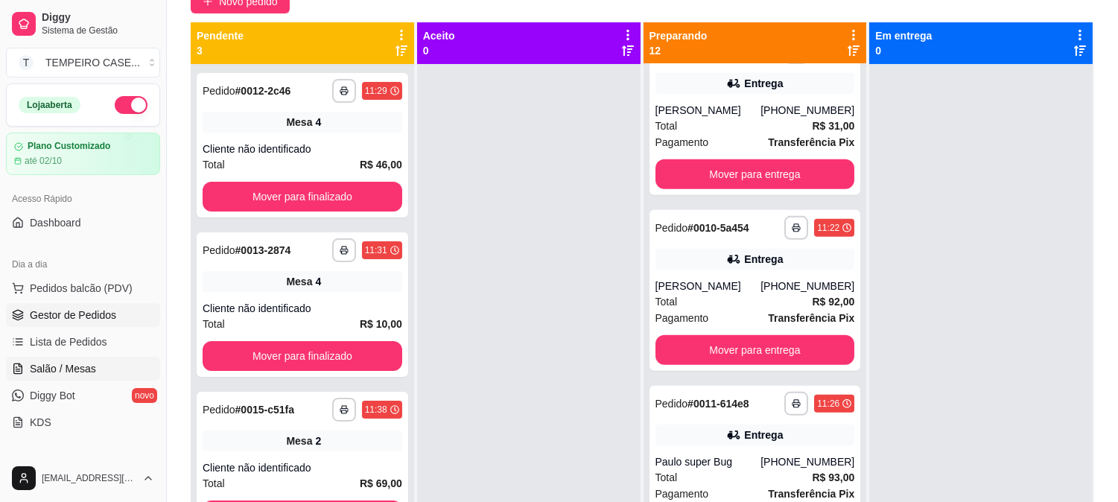
click at [65, 361] on span "Salão / Mesas" at bounding box center [63, 368] width 66 height 15
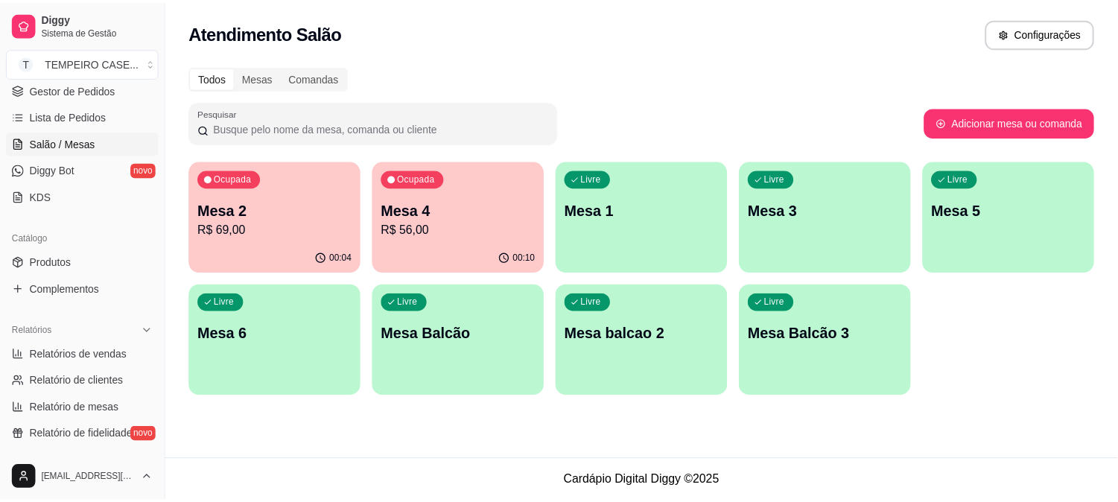
scroll to position [248, 0]
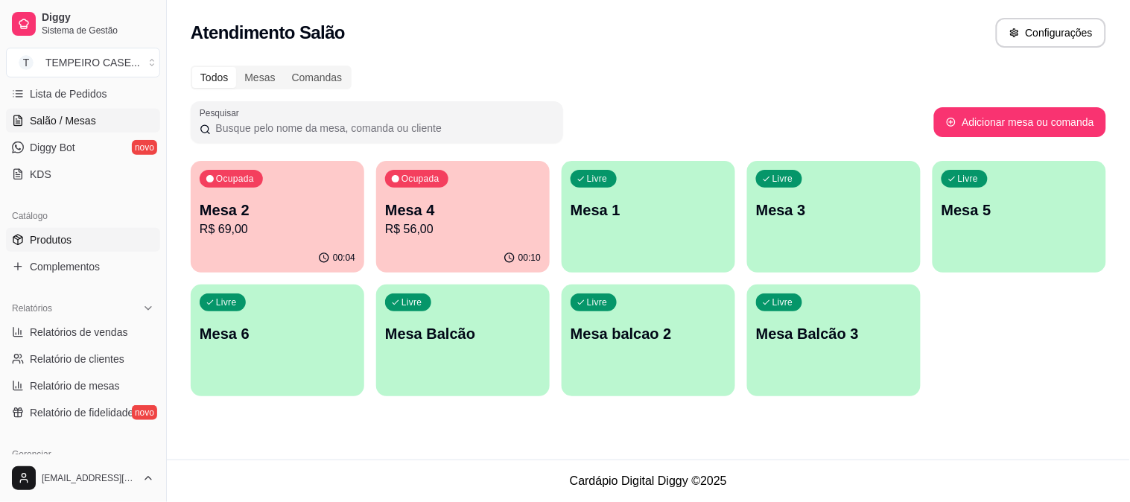
click at [71, 231] on link "Produtos" at bounding box center [83, 240] width 154 height 24
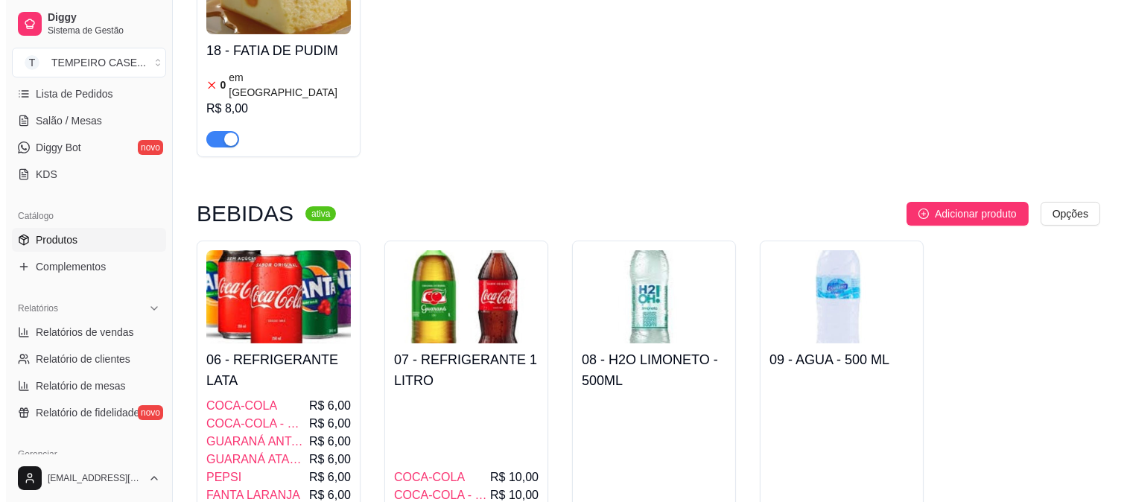
scroll to position [661, 0]
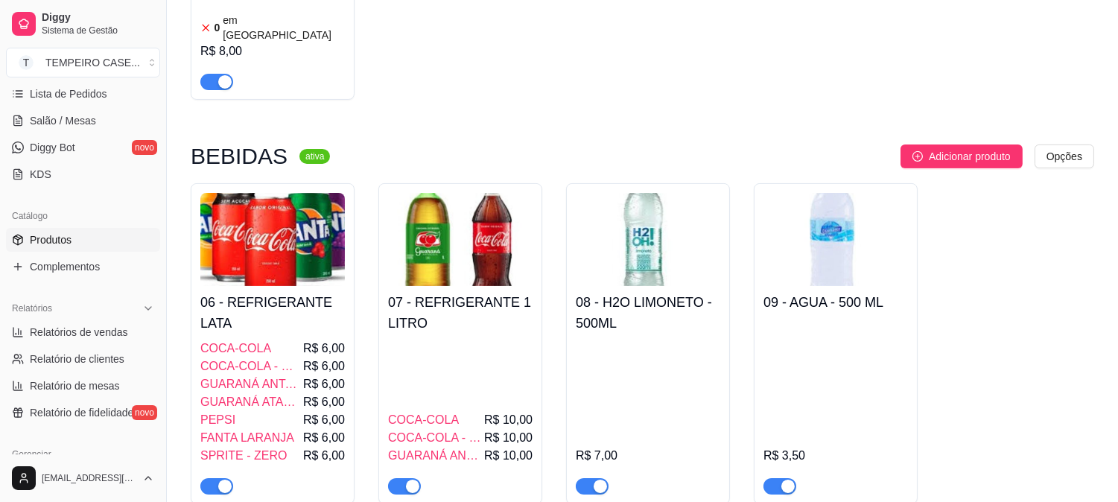
click at [445, 292] on h4 "07 - REFRIGERANTE 1 LITRO" at bounding box center [460, 313] width 144 height 42
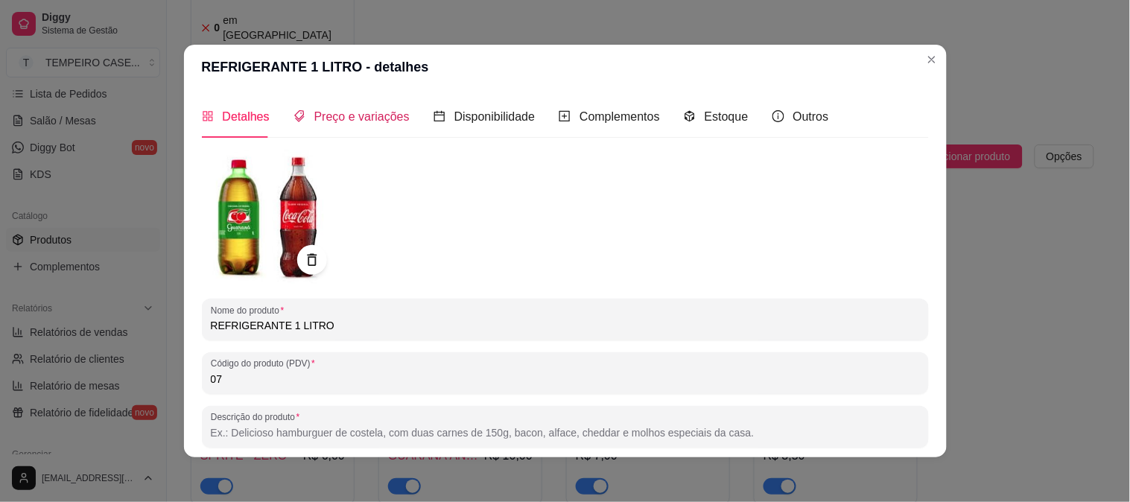
click at [360, 114] on span "Preço e variações" at bounding box center [361, 116] width 95 height 13
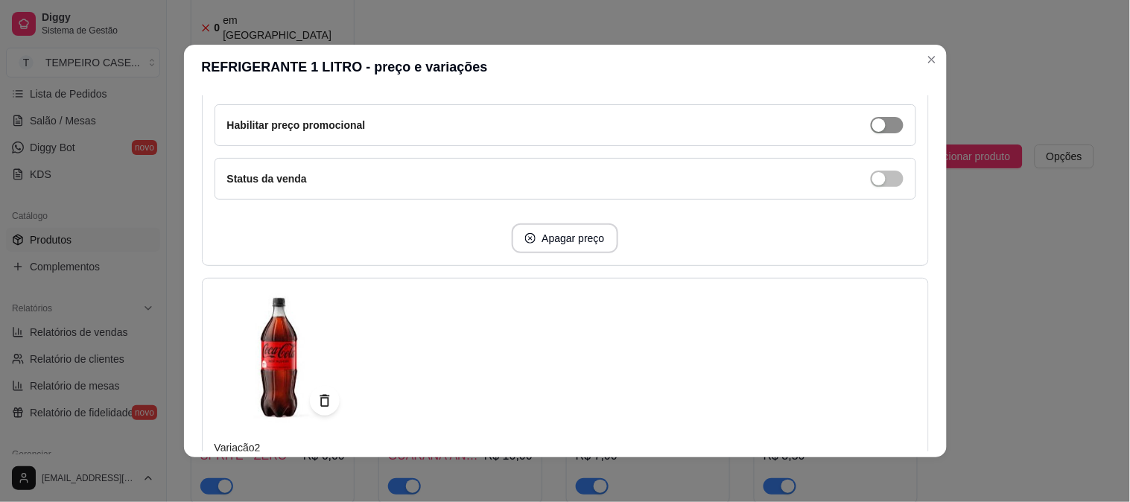
scroll to position [413, 0]
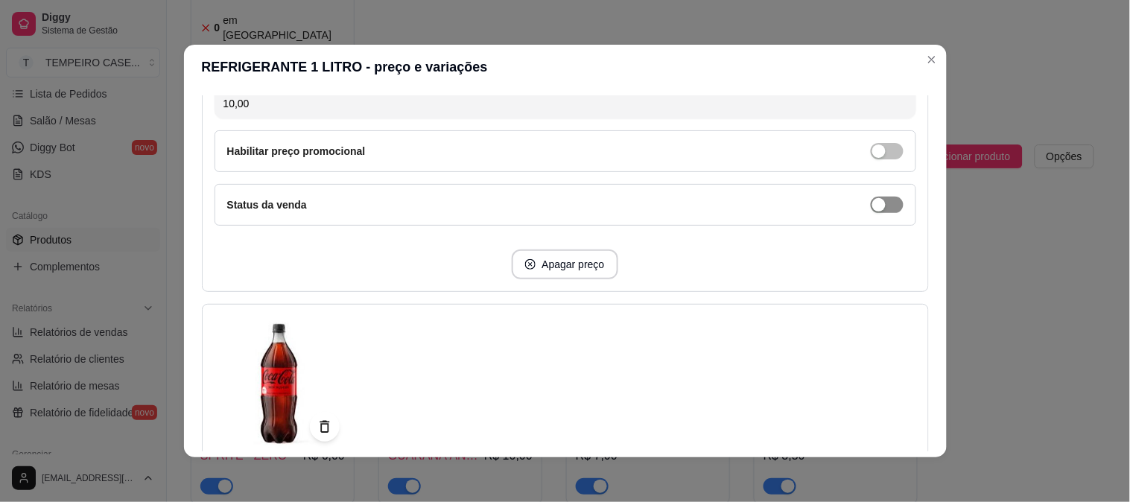
click at [872, 199] on div "button" at bounding box center [878, 204] width 13 height 13
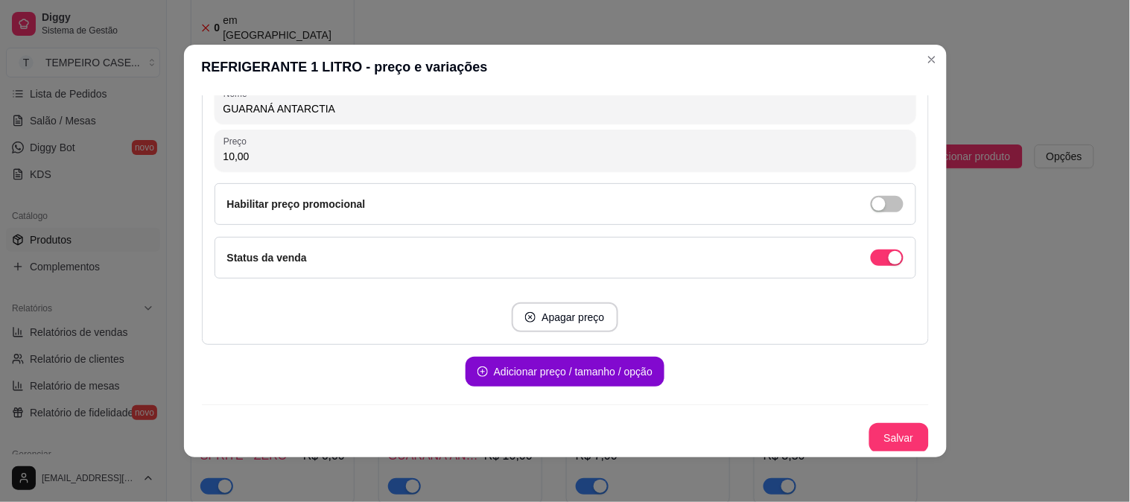
scroll to position [1279, 0]
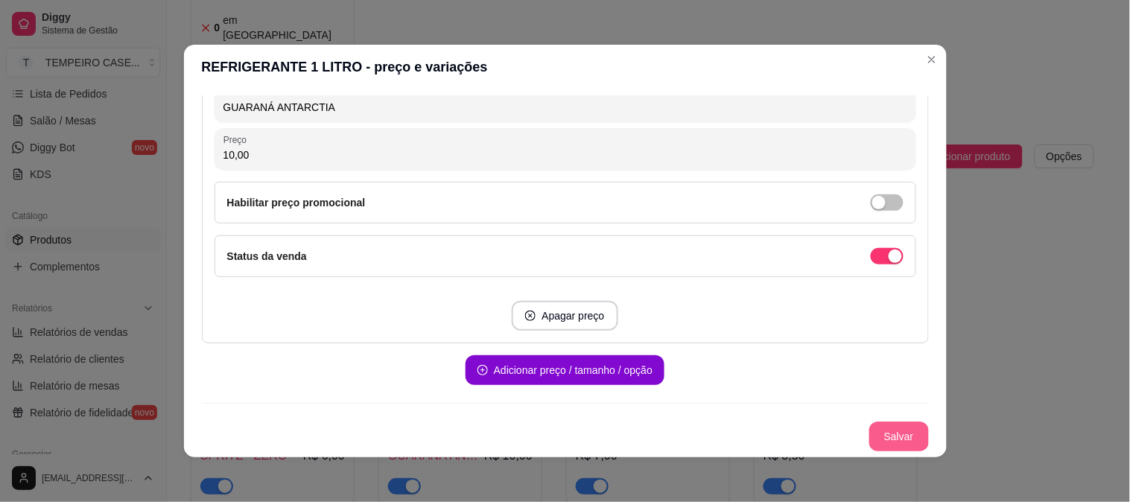
click at [869, 429] on button "Salvar" at bounding box center [899, 436] width 60 height 30
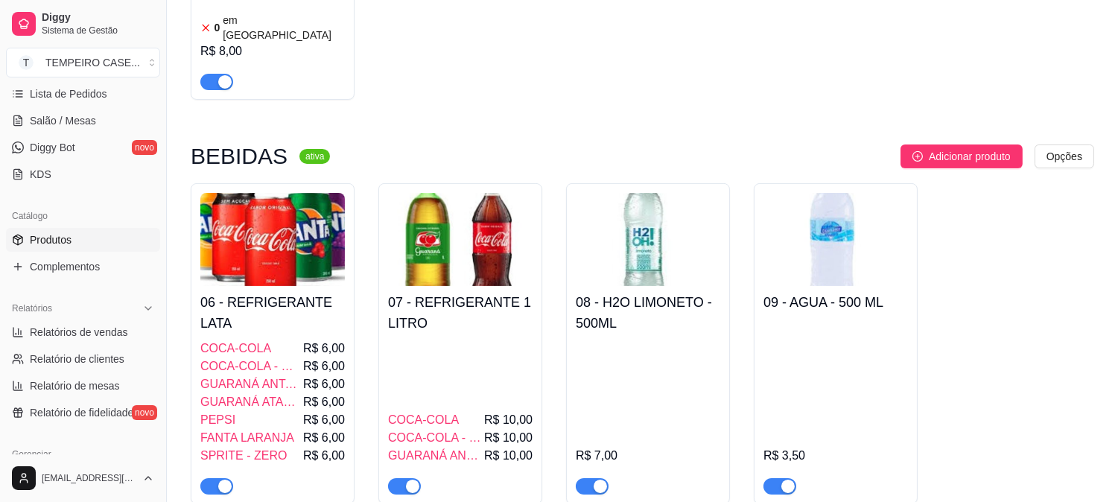
click at [249, 217] on img at bounding box center [272, 239] width 144 height 93
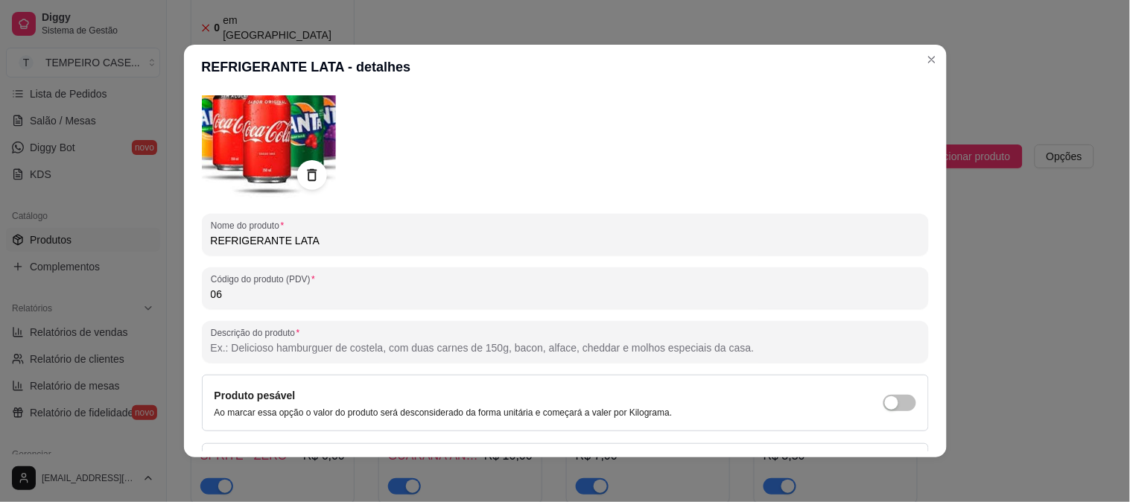
scroll to position [0, 0]
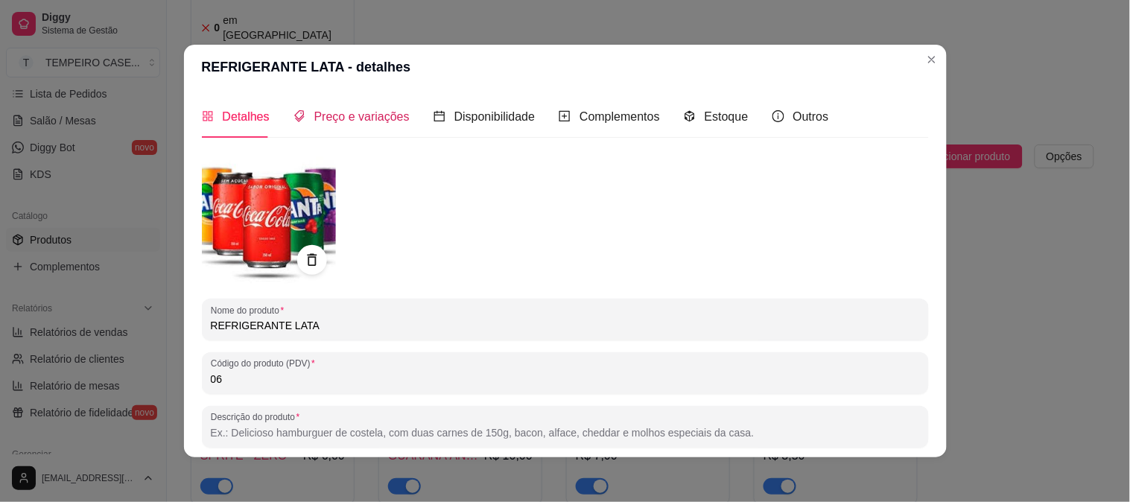
click at [381, 123] on span "Preço e variações" at bounding box center [361, 116] width 95 height 13
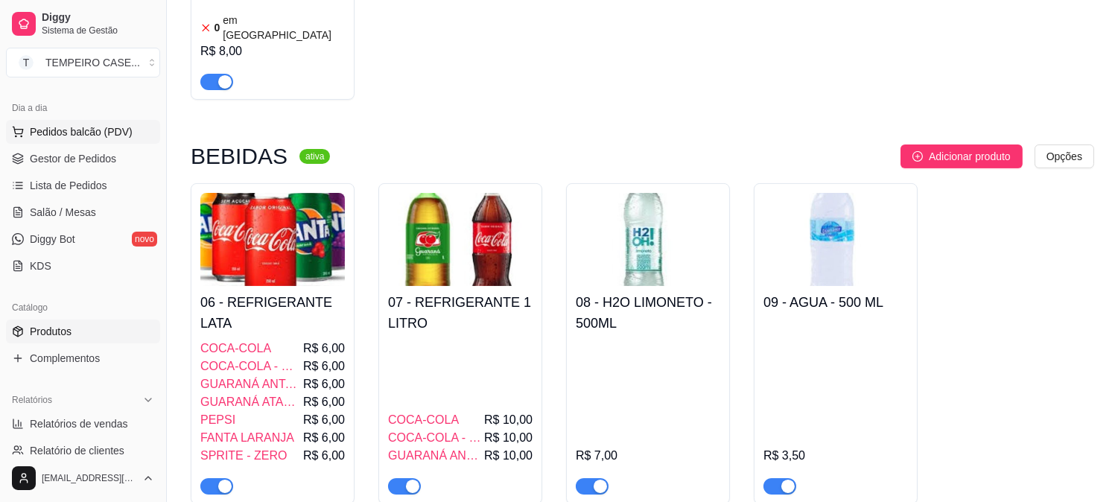
scroll to position [83, 0]
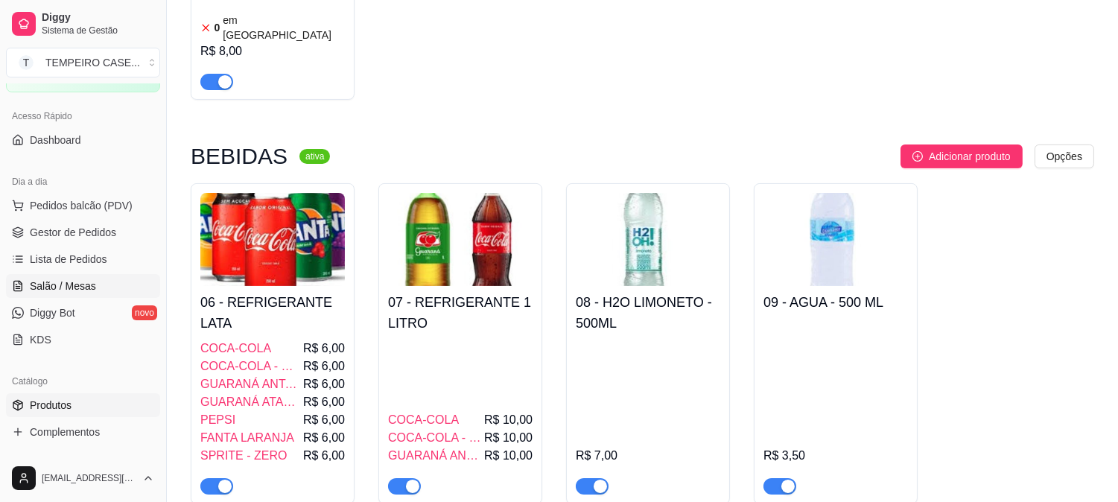
click at [60, 281] on span "Salão / Mesas" at bounding box center [63, 285] width 66 height 15
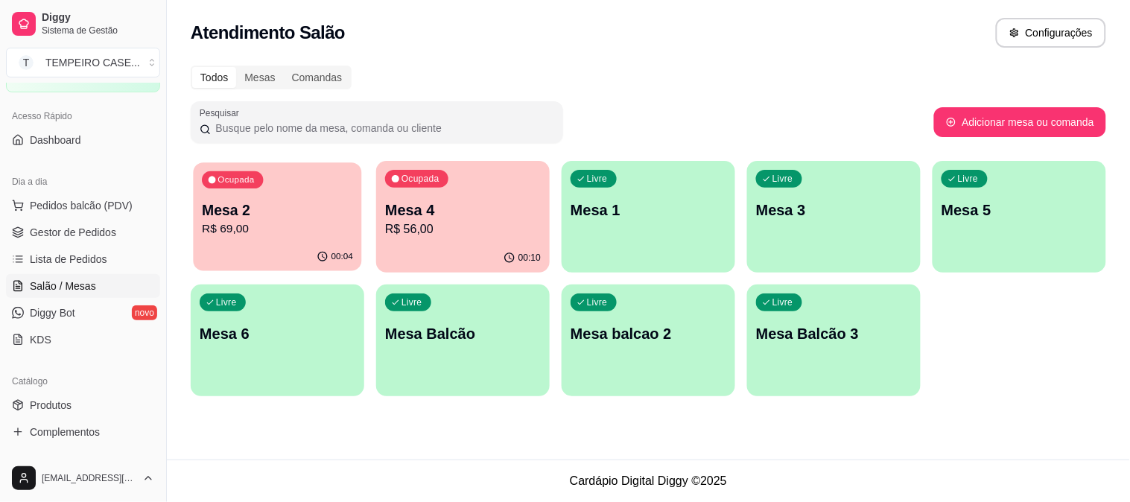
click at [308, 216] on p "Mesa 2" at bounding box center [277, 210] width 151 height 20
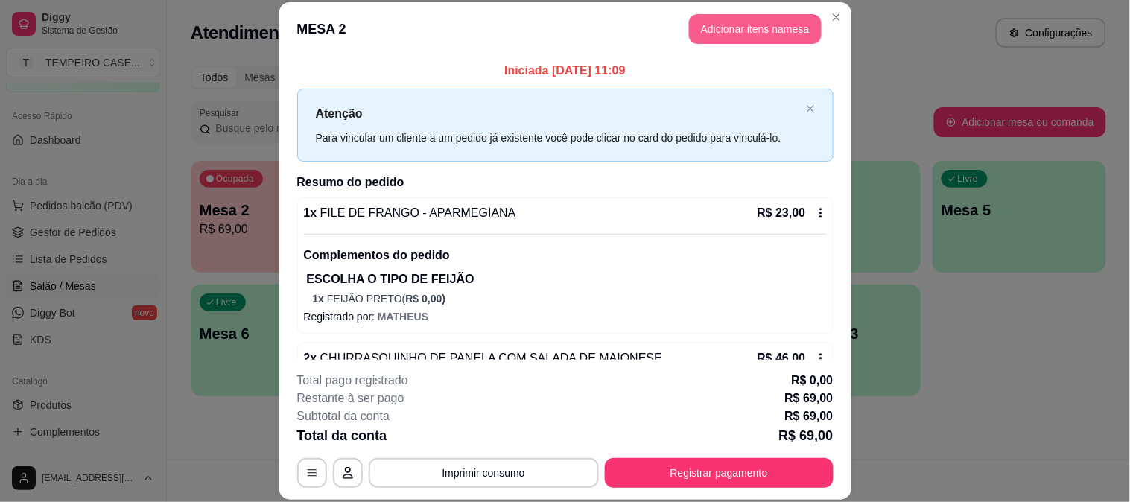
click at [727, 19] on button "Adicionar itens na mesa" at bounding box center [755, 29] width 133 height 30
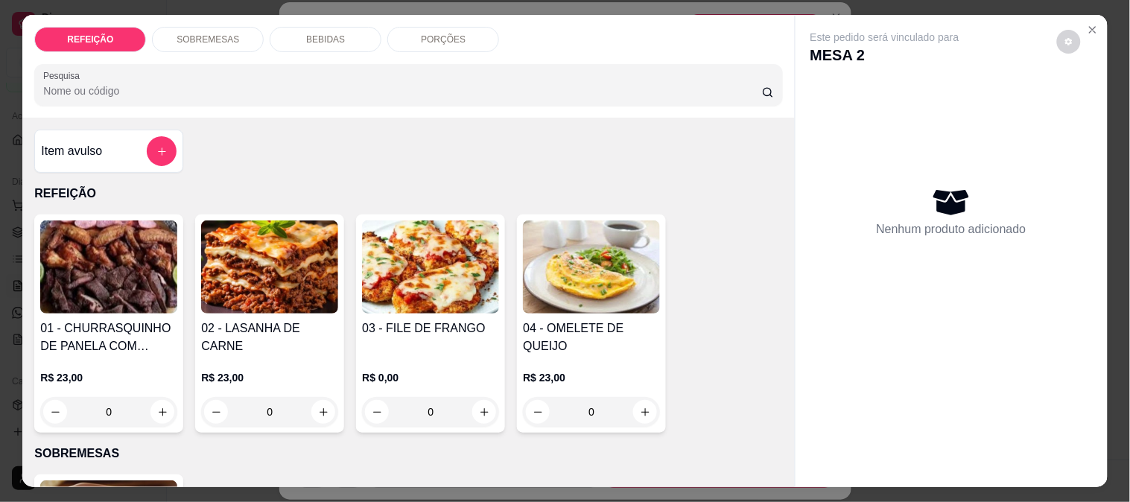
click at [340, 27] on div "BEBIDAS" at bounding box center [326, 39] width 112 height 25
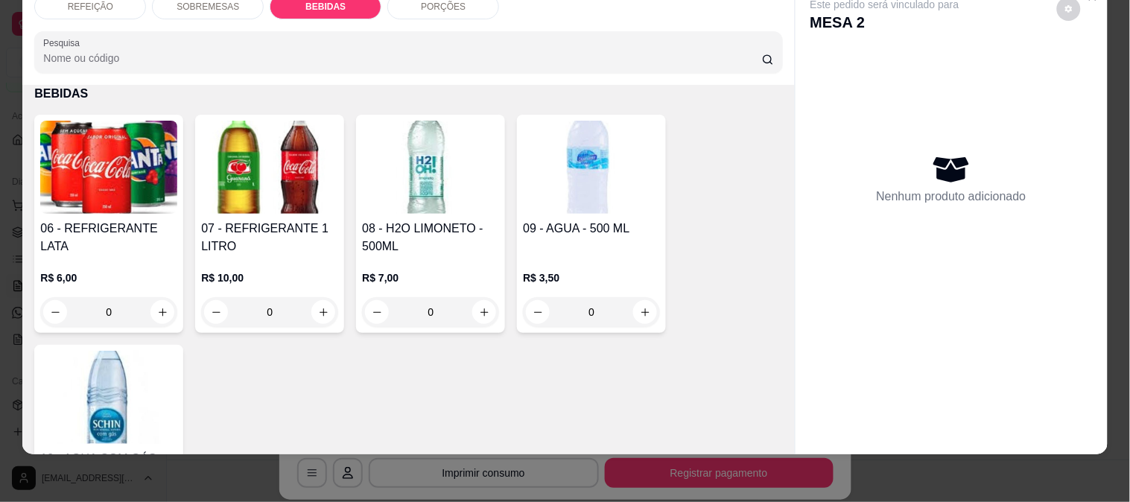
click at [220, 228] on h4 "07 - REFRIGERANTE 1 LITRO" at bounding box center [269, 238] width 137 height 36
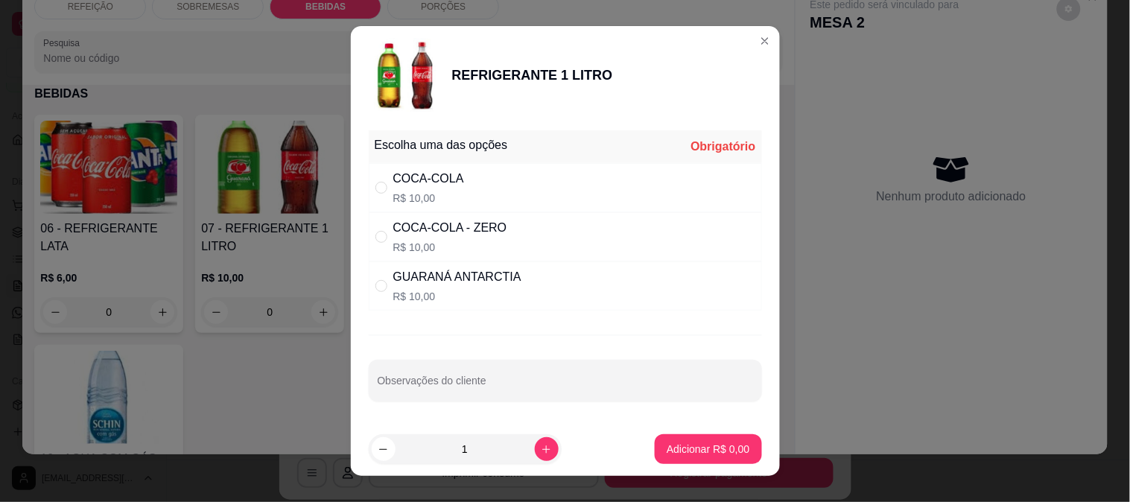
click at [464, 196] on div "COCA-COLA R$ 10,00" at bounding box center [565, 187] width 393 height 49
radio input "true"
click at [660, 445] on p "Adicionar R$ 10,00" at bounding box center [704, 449] width 89 height 15
type input "1"
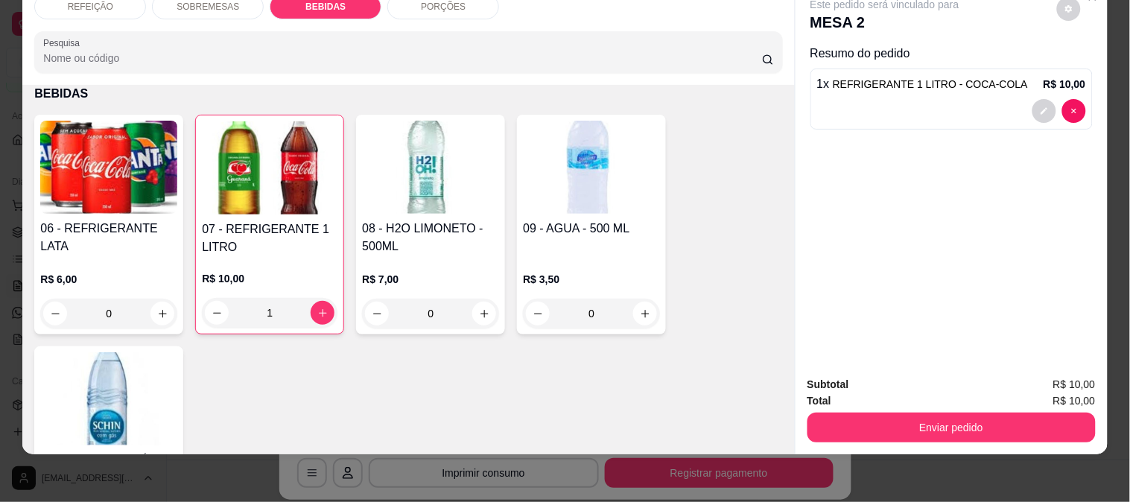
click at [450, 226] on h4 "08 - H2O LIMONETO - 500ML" at bounding box center [430, 238] width 137 height 36
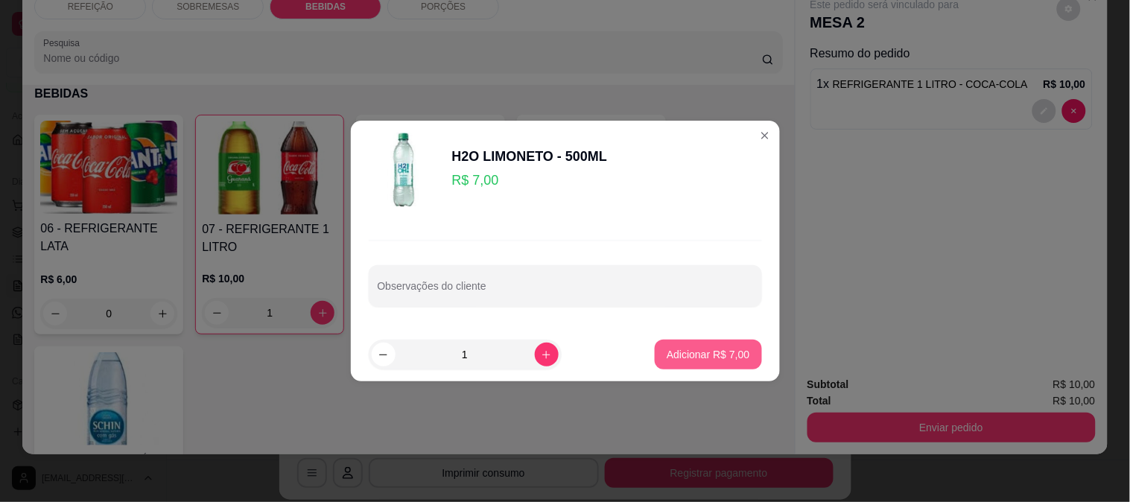
click at [689, 351] on p "Adicionar R$ 7,00" at bounding box center [707, 354] width 83 height 15
type input "1"
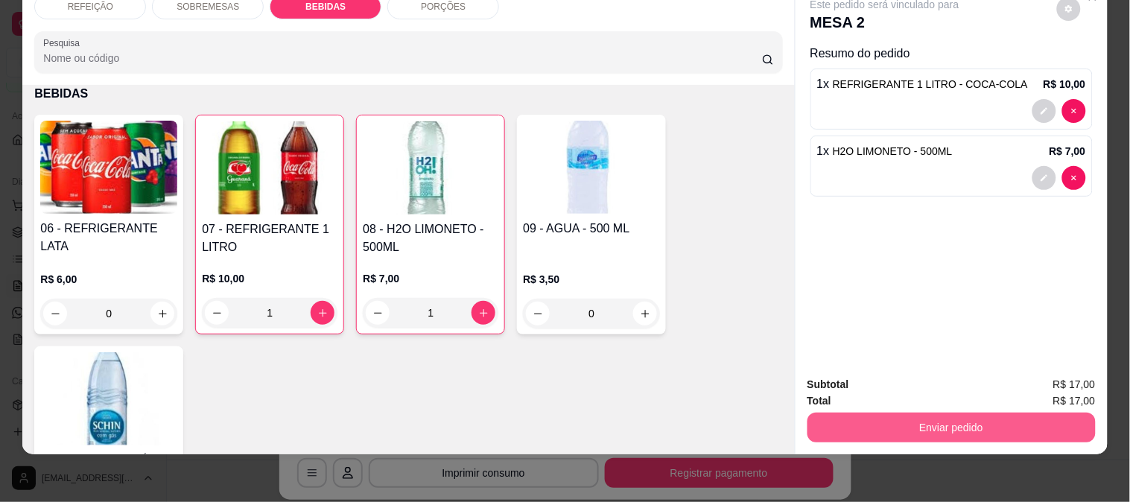
click at [895, 413] on button "Enviar pedido" at bounding box center [951, 428] width 288 height 30
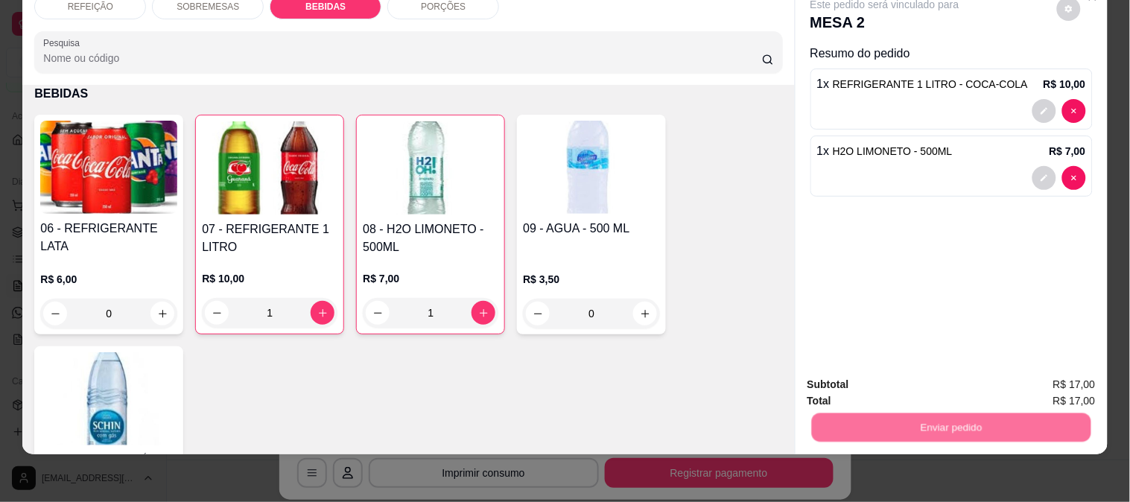
click at [1047, 373] on button "Enviar pedido" at bounding box center [1056, 378] width 84 height 28
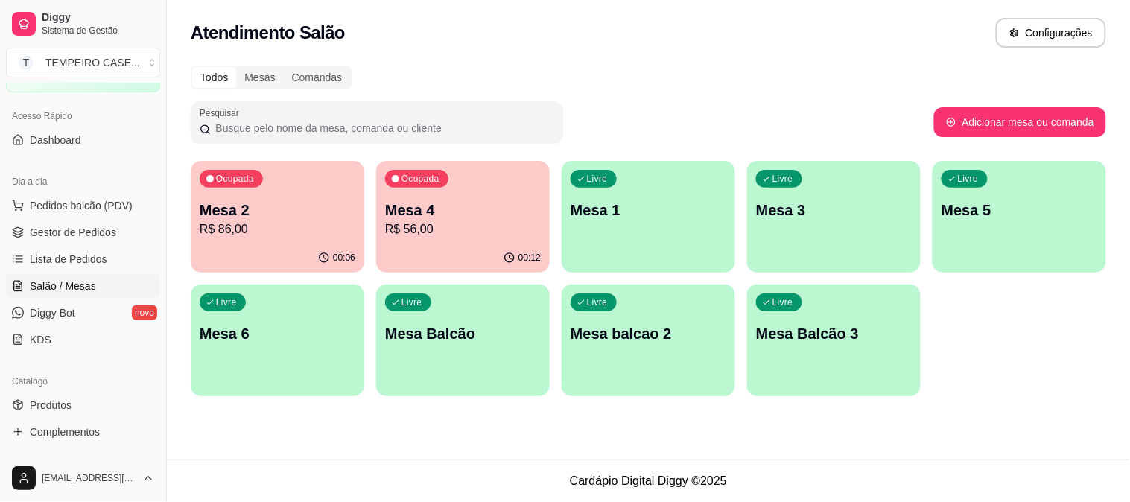
click at [264, 229] on p "R$ 86,00" at bounding box center [278, 229] width 156 height 18
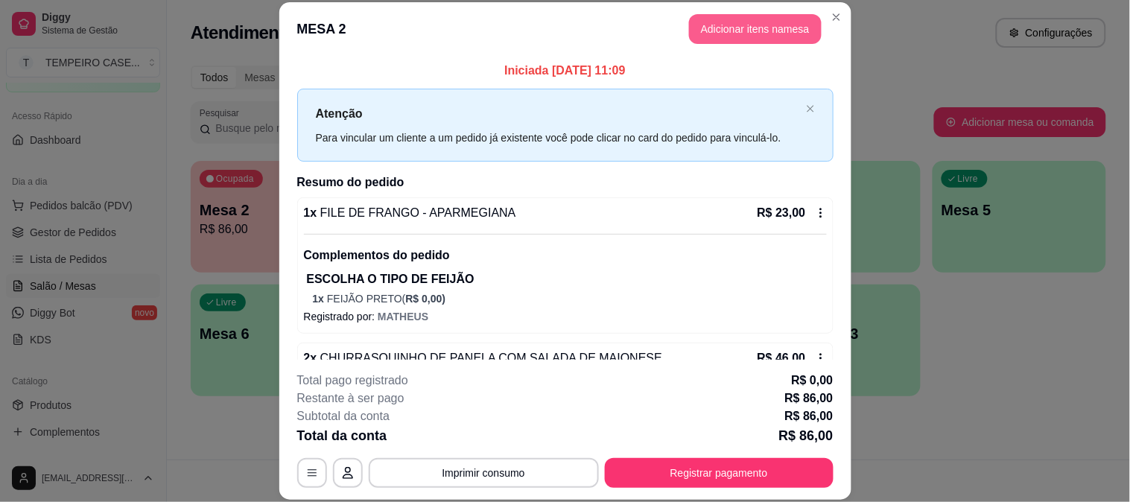
click at [730, 4] on header "MESA 2 Adicionar itens na mesa" at bounding box center [565, 29] width 572 height 54
click at [733, 32] on button "Adicionar itens na mesa" at bounding box center [755, 29] width 133 height 30
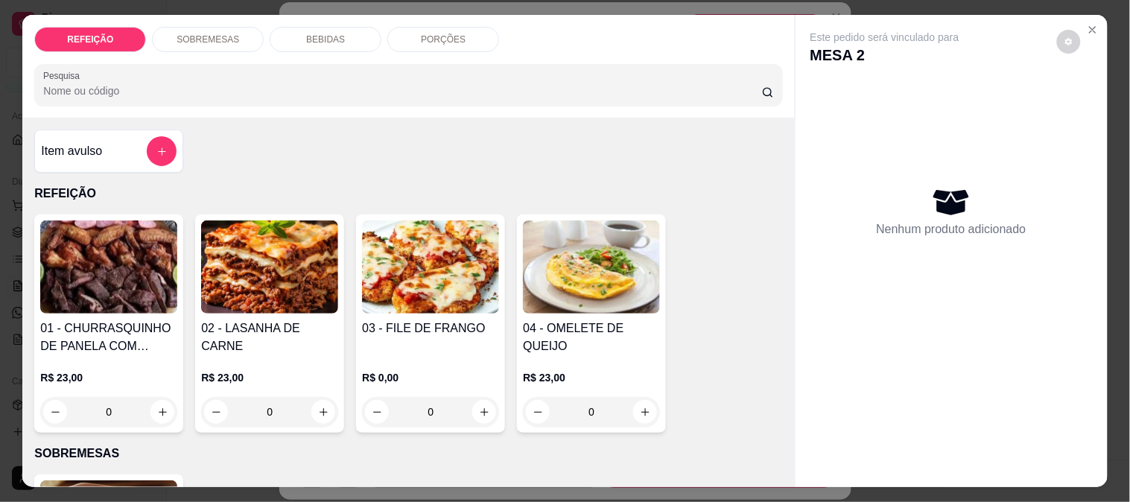
click at [325, 34] on p "BEBIDAS" at bounding box center [325, 40] width 39 height 12
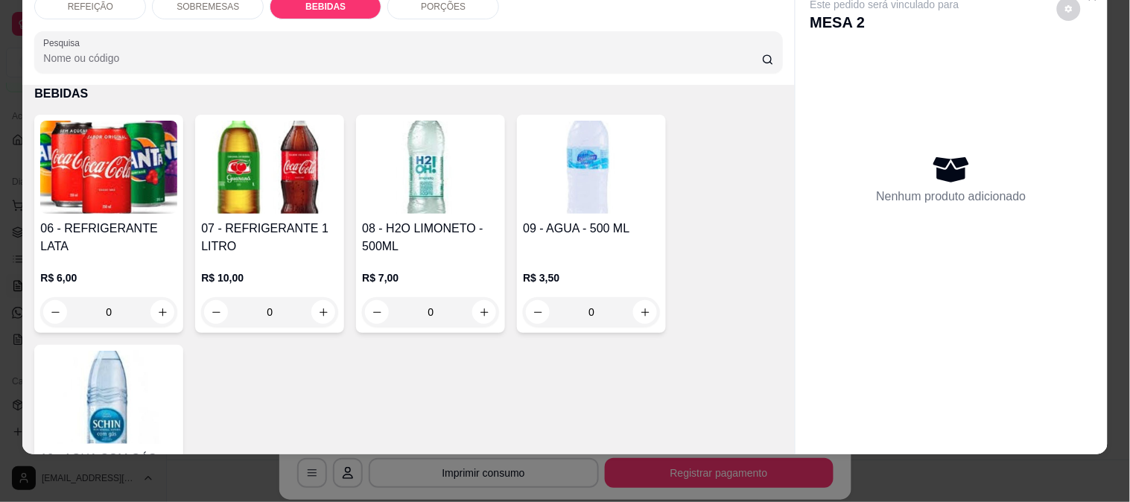
click at [599, 197] on img at bounding box center [591, 167] width 137 height 93
click at [681, 360] on p "Adicionar R$ 3,50" at bounding box center [707, 354] width 83 height 15
type input "1"
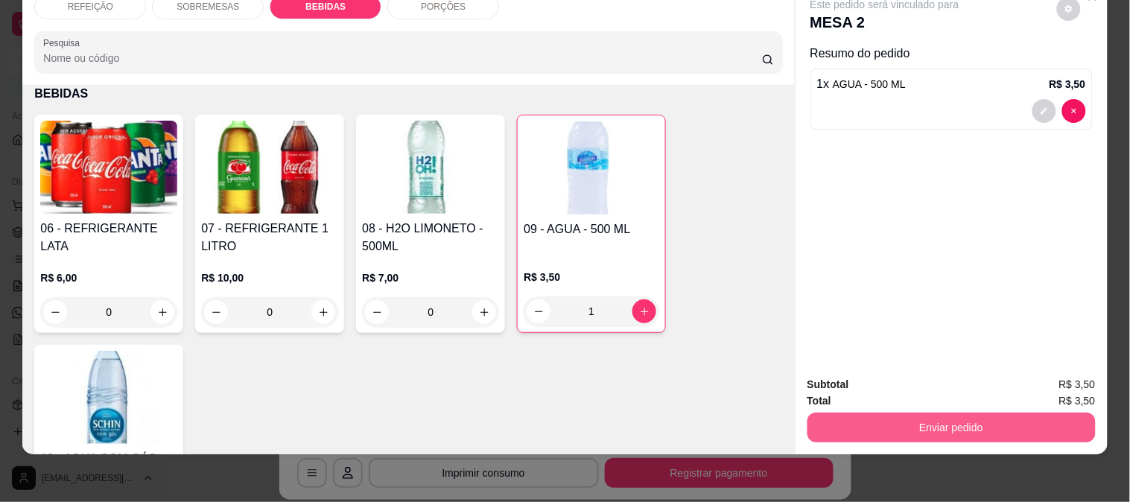
click at [950, 429] on button "Enviar pedido" at bounding box center [951, 428] width 288 height 30
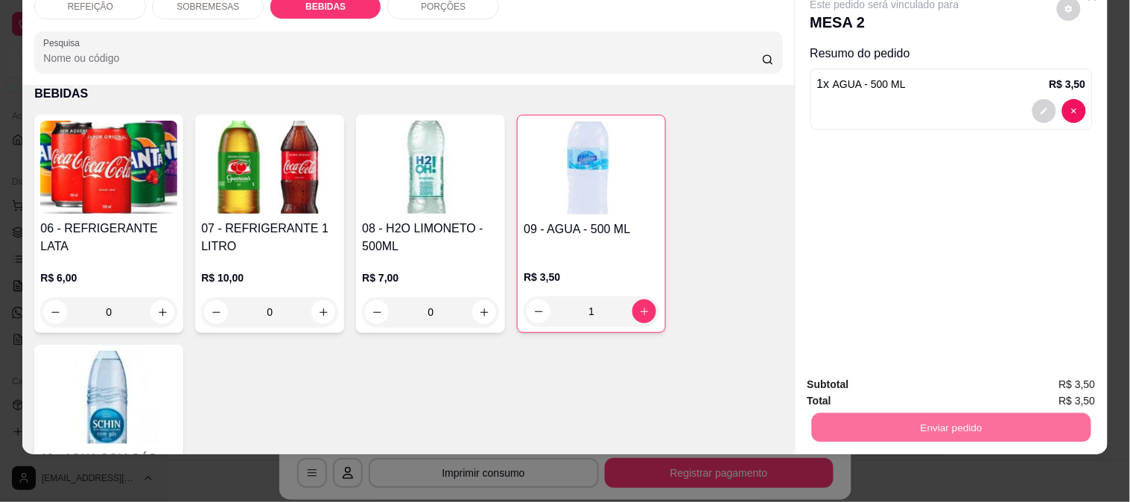
click at [1041, 373] on button "Enviar pedido" at bounding box center [1056, 378] width 84 height 28
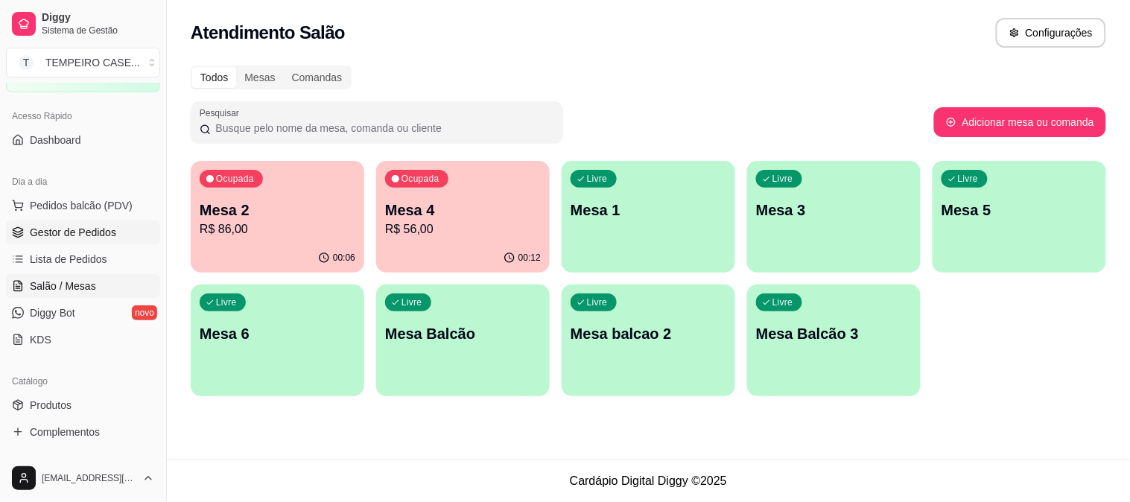
click at [52, 237] on span "Gestor de Pedidos" at bounding box center [73, 232] width 86 height 15
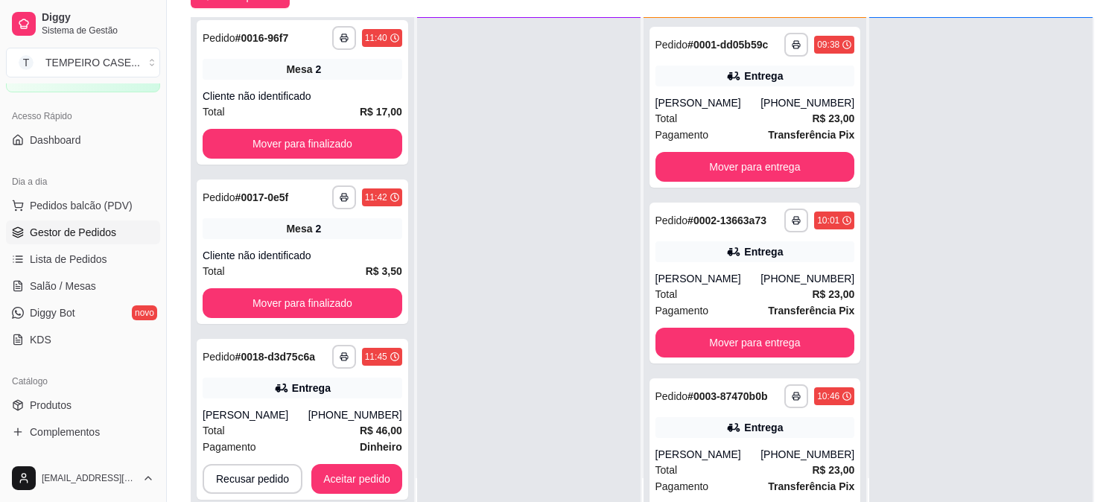
scroll to position [227, 0]
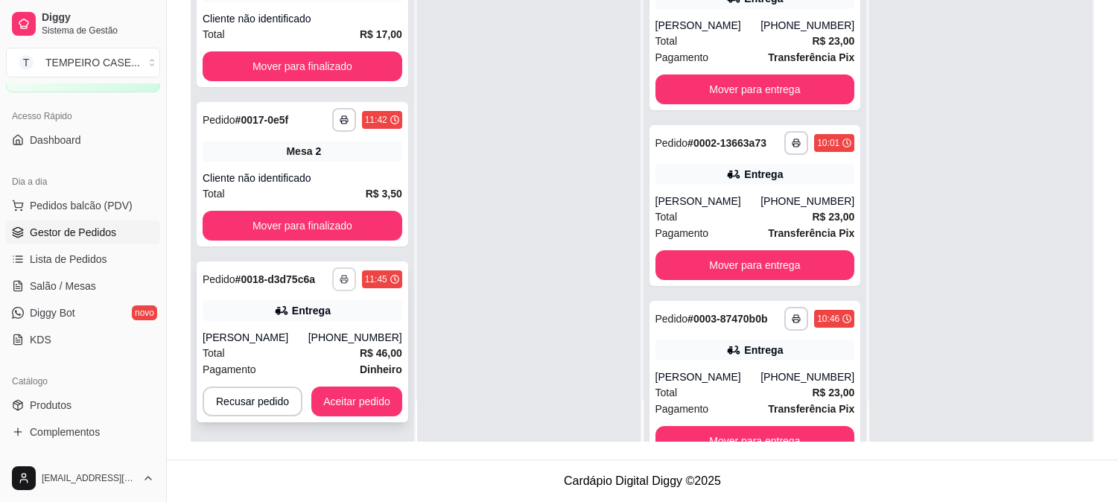
click at [343, 281] on icon "button" at bounding box center [344, 279] width 9 height 9
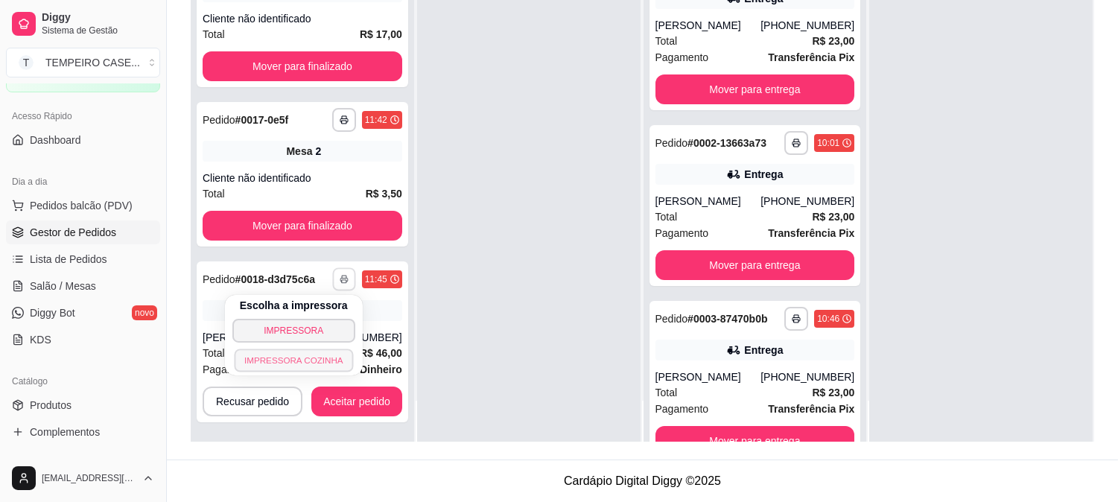
click at [315, 358] on button "IMPRESSORA COZINHA" at bounding box center [293, 359] width 119 height 23
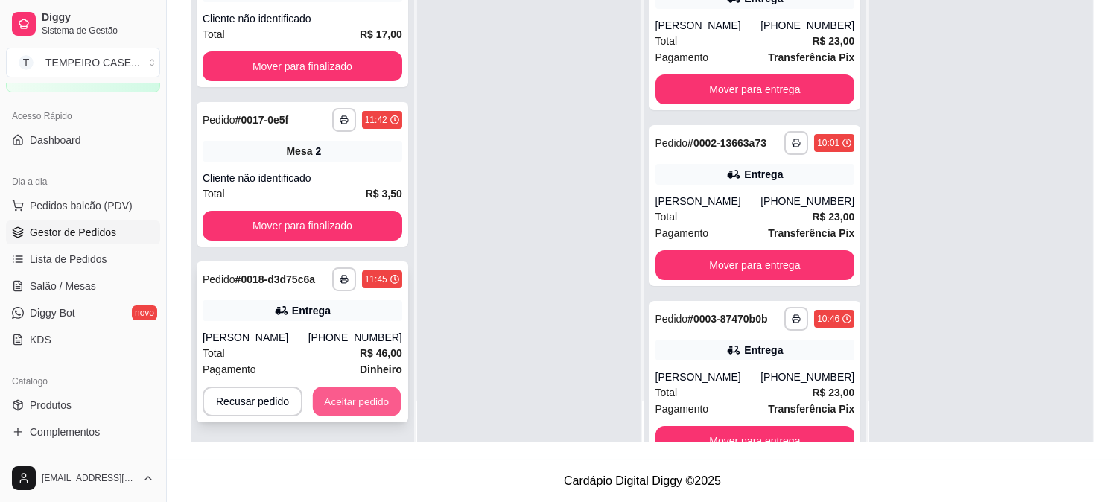
click at [351, 395] on button "Aceitar pedido" at bounding box center [357, 401] width 88 height 29
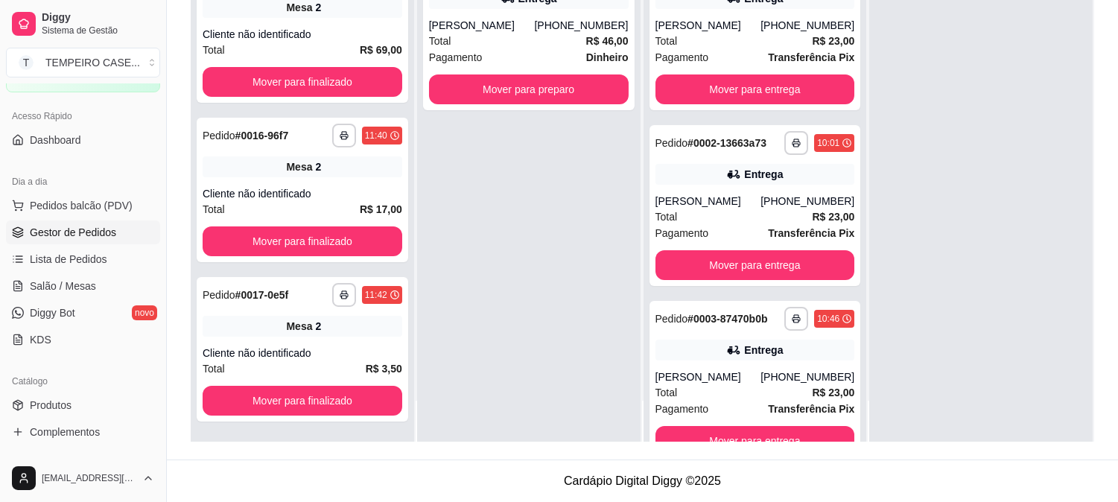
scroll to position [309, 0]
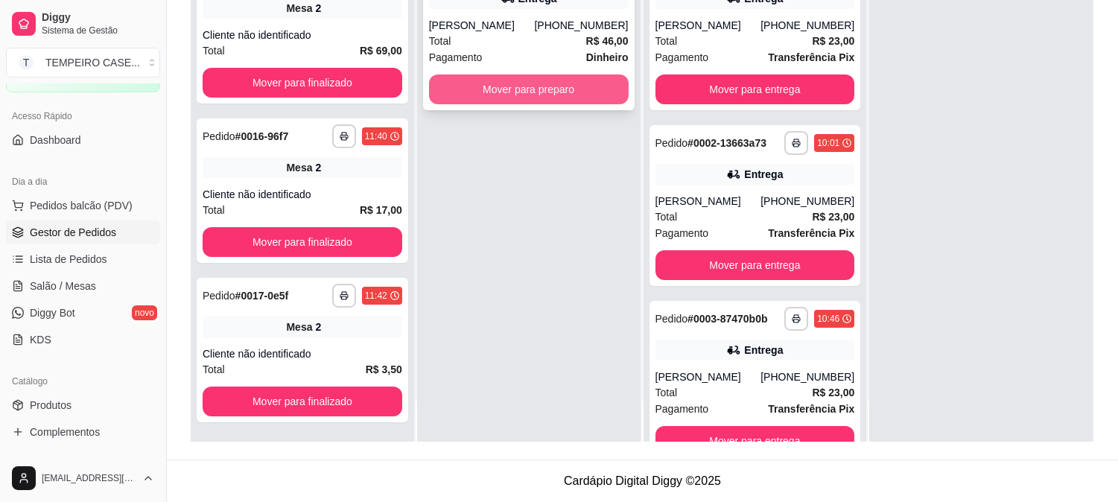
click at [541, 82] on button "Mover para preparo" at bounding box center [529, 89] width 200 height 30
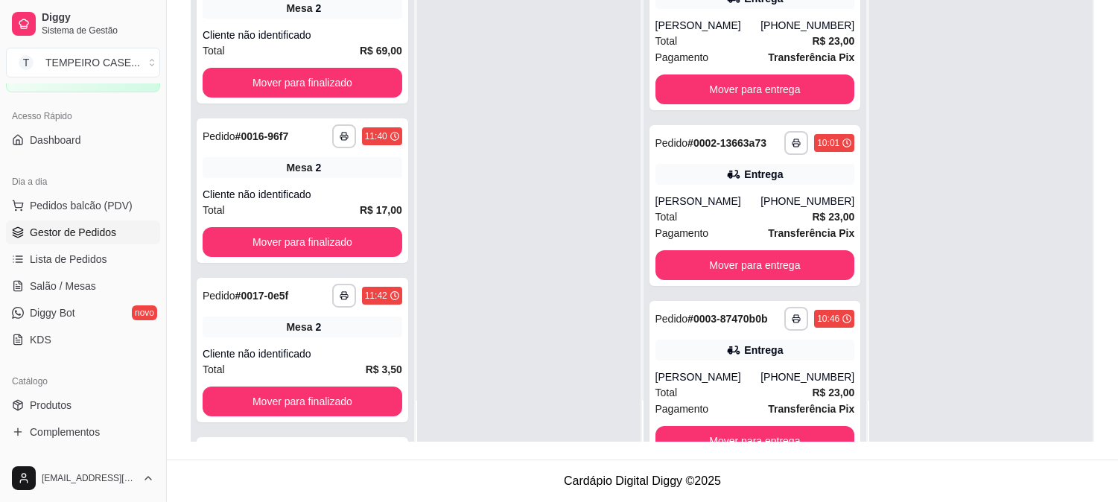
scroll to position [485, 0]
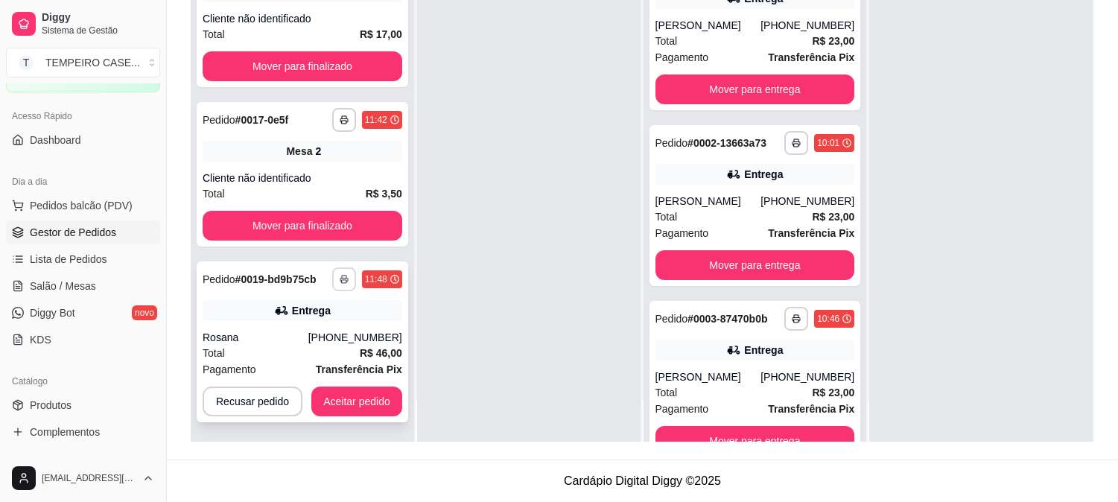
click at [344, 281] on icon "button" at bounding box center [344, 279] width 9 height 9
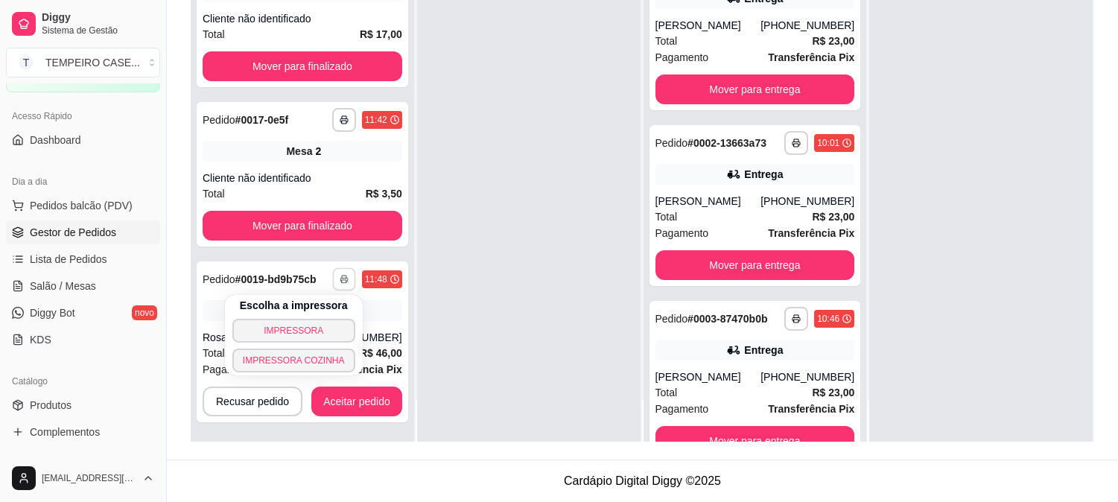
click at [320, 352] on button "IMPRESSORA COZINHA" at bounding box center [293, 360] width 123 height 24
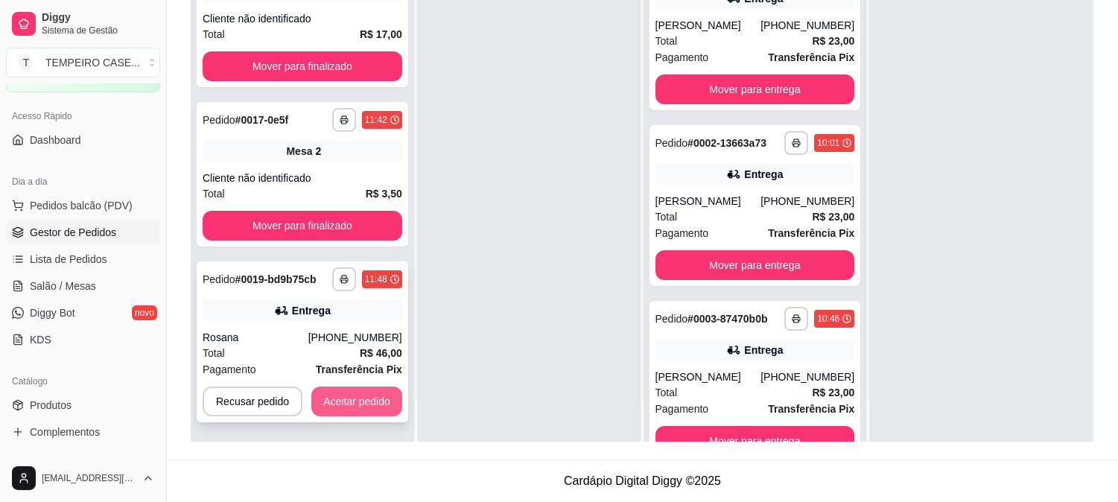
click at [367, 395] on button "Aceitar pedido" at bounding box center [356, 401] width 91 height 30
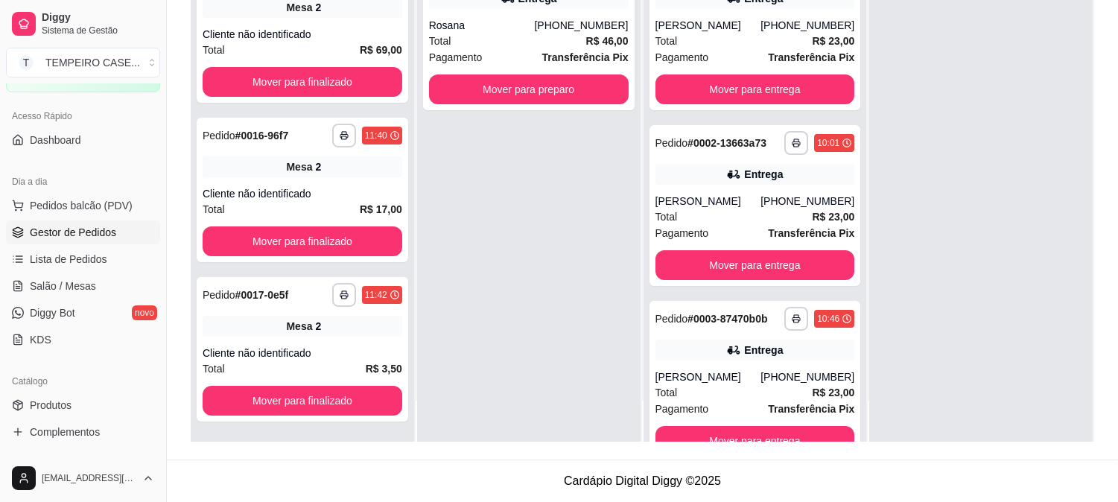
scroll to position [309, 0]
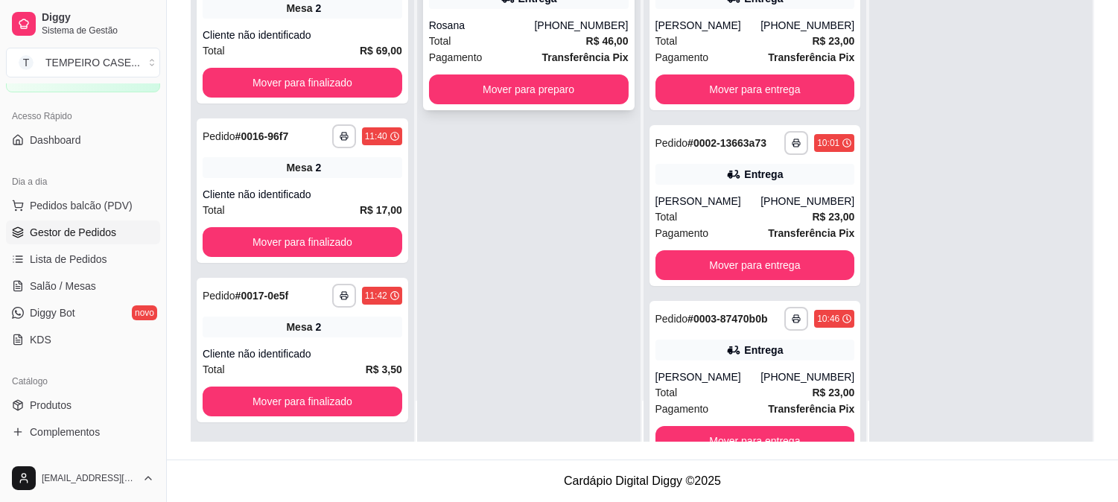
click at [561, 92] on button "Mover para preparo" at bounding box center [529, 89] width 200 height 30
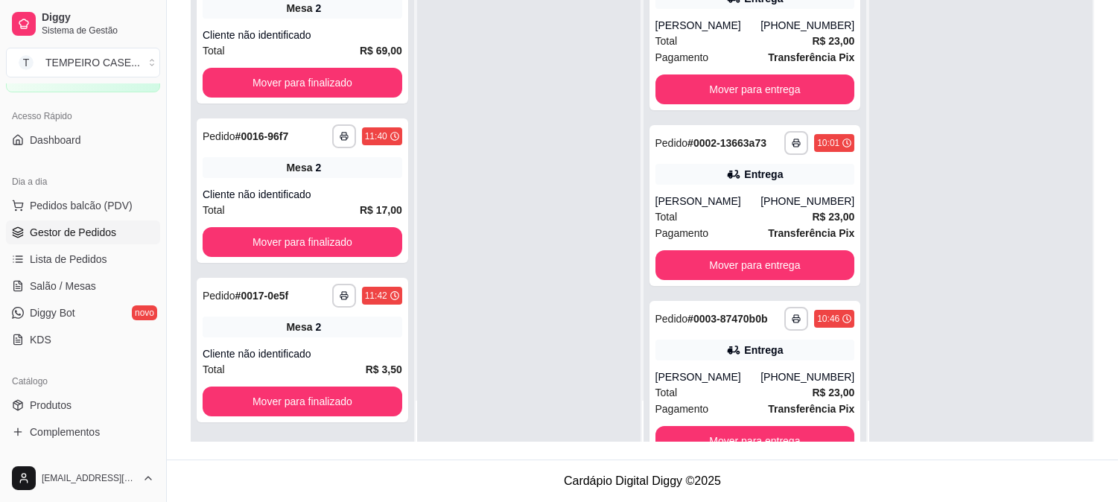
scroll to position [0, 0]
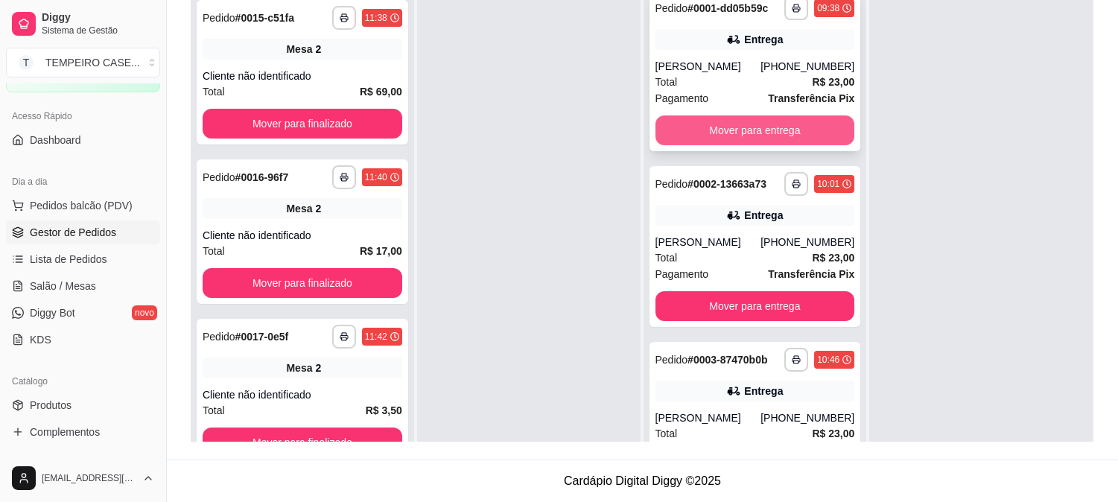
click at [802, 136] on button "Mover para entrega" at bounding box center [755, 130] width 200 height 30
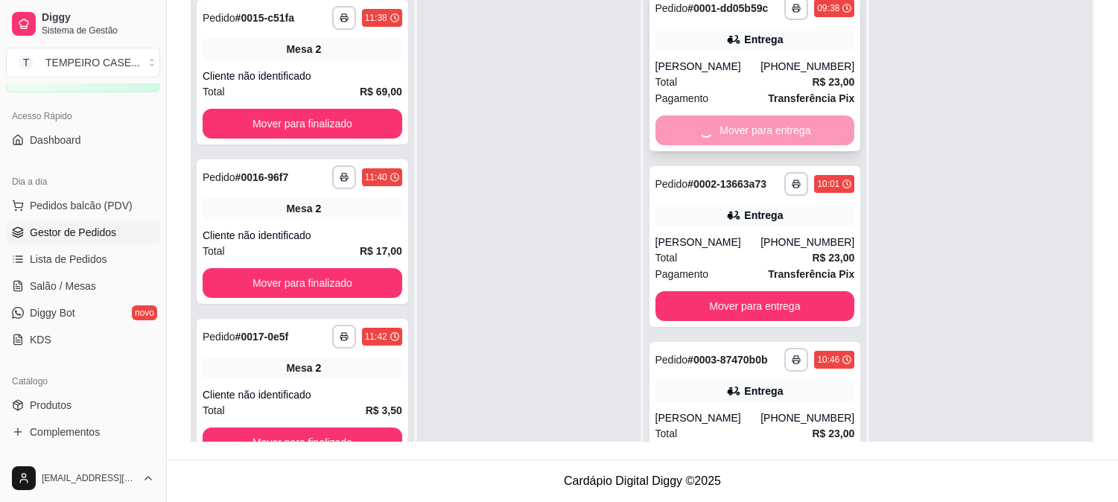
click at [802, 291] on button "Mover para entrega" at bounding box center [755, 306] width 200 height 30
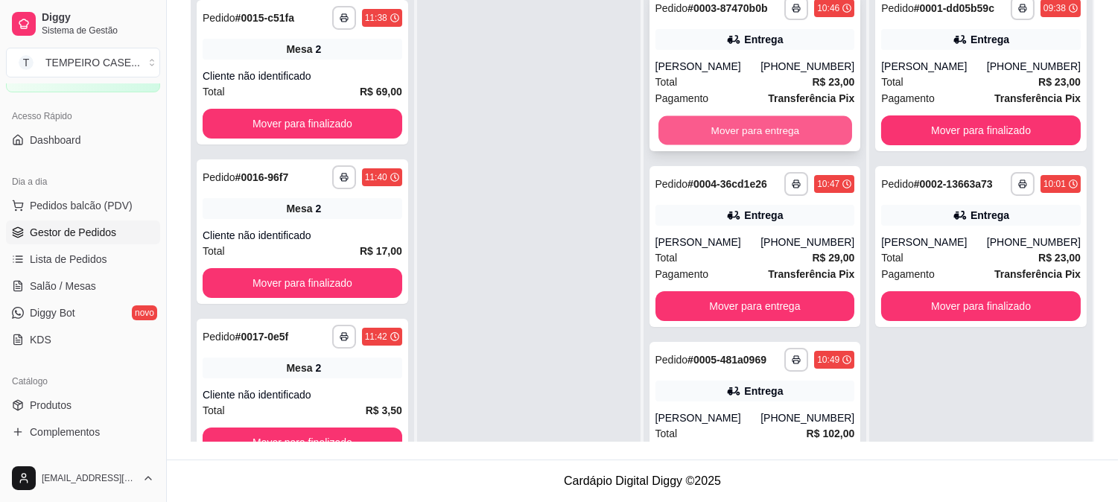
click at [769, 128] on button "Mover para entrega" at bounding box center [755, 130] width 194 height 29
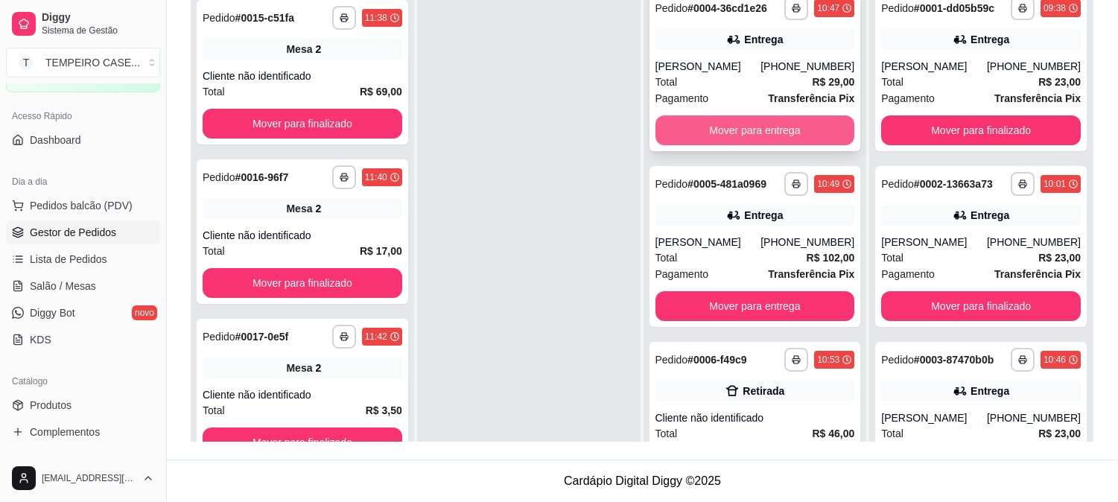
click at [765, 128] on button "Mover para entrega" at bounding box center [755, 130] width 200 height 30
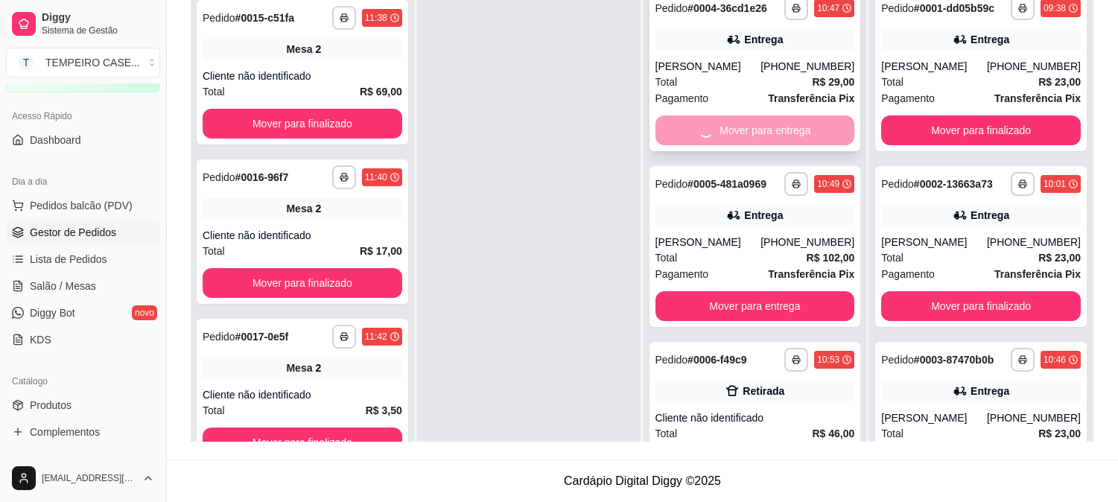
click at [754, 128] on div "Mover para entrega" at bounding box center [755, 130] width 200 height 30
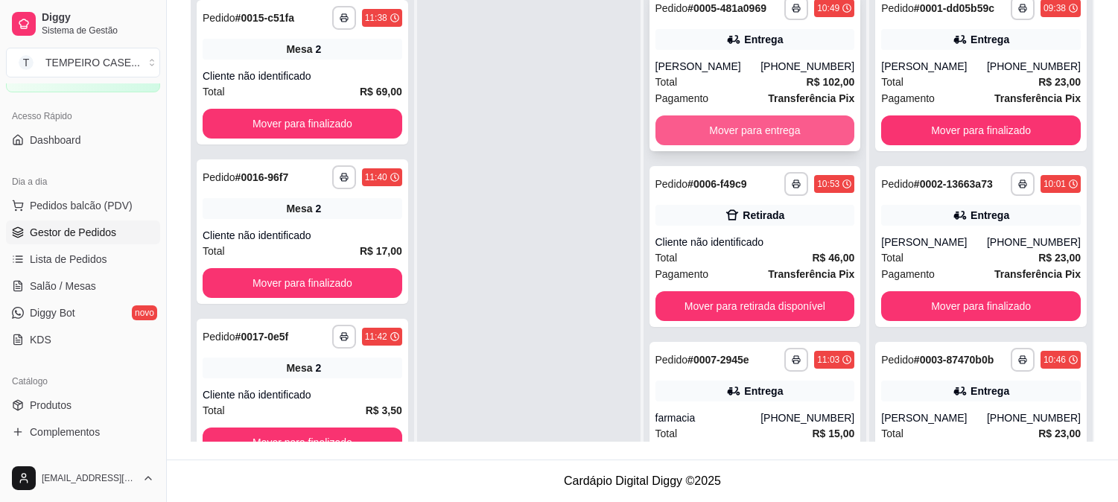
click at [794, 136] on button "Mover para entrega" at bounding box center [755, 130] width 200 height 30
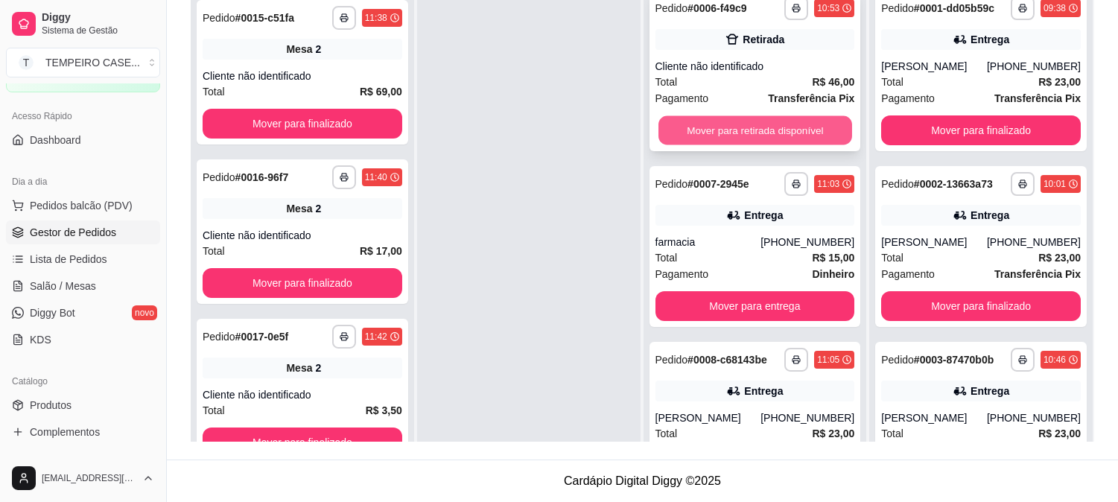
click at [762, 133] on button "Mover para retirada disponível" at bounding box center [755, 130] width 194 height 29
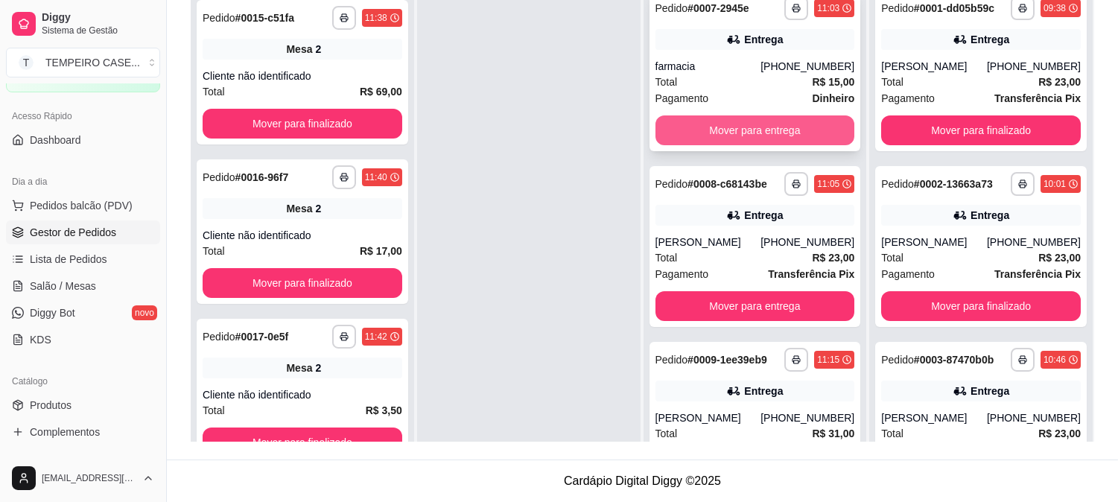
click at [767, 130] on button "Mover para entrega" at bounding box center [755, 130] width 200 height 30
click at [763, 130] on button "Mover para entrega" at bounding box center [755, 130] width 194 height 29
click at [768, 130] on button "Mover para entrega" at bounding box center [755, 130] width 200 height 30
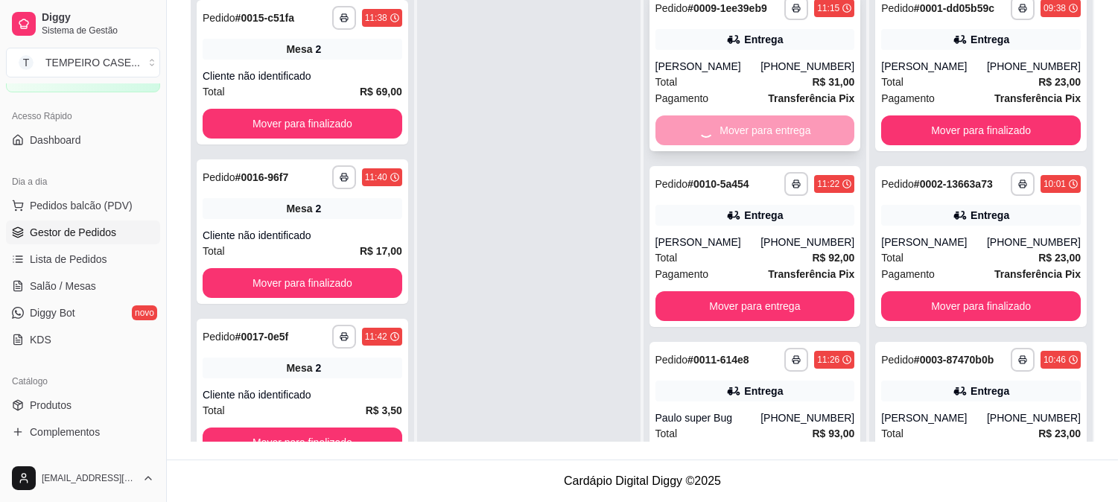
click at [756, 133] on div "Mover para entrega" at bounding box center [755, 130] width 200 height 30
click at [794, 137] on div "Mover para entrega" at bounding box center [755, 130] width 200 height 30
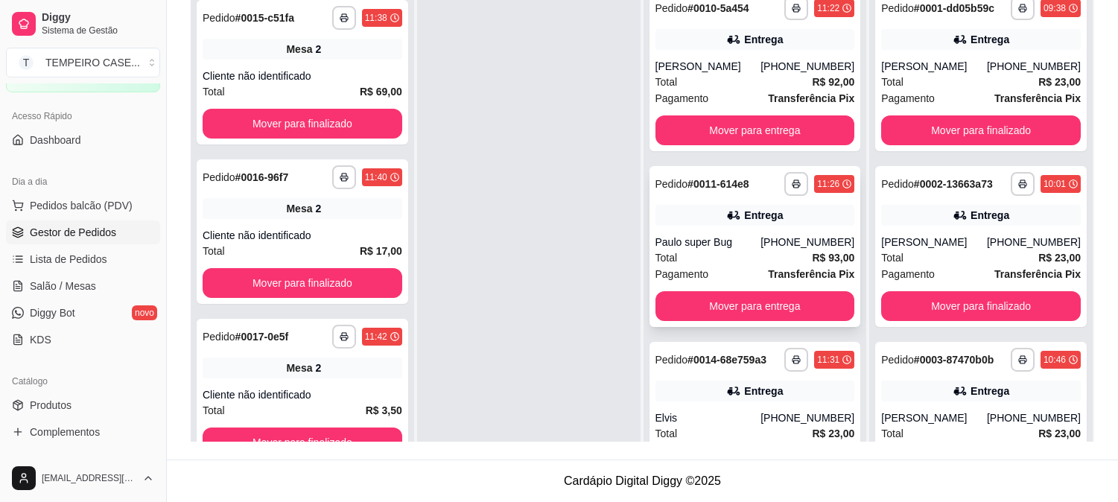
click at [793, 287] on div "**********" at bounding box center [754, 246] width 211 height 161
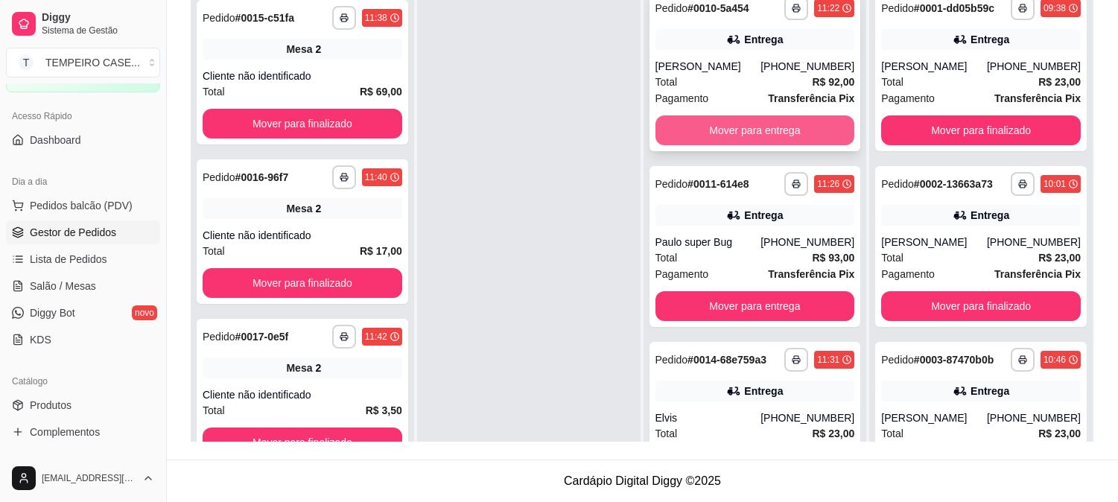
click at [808, 125] on button "Mover para entrega" at bounding box center [755, 130] width 200 height 30
click at [768, 129] on button "Mover para entrega" at bounding box center [755, 130] width 200 height 30
click at [756, 130] on button "Mover para entrega" at bounding box center [755, 130] width 194 height 29
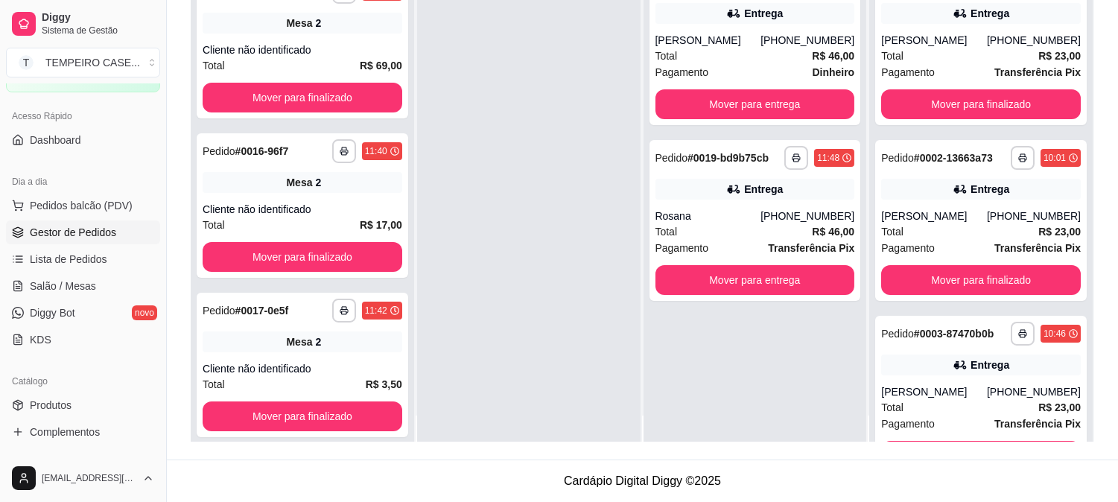
scroll to position [41, 0]
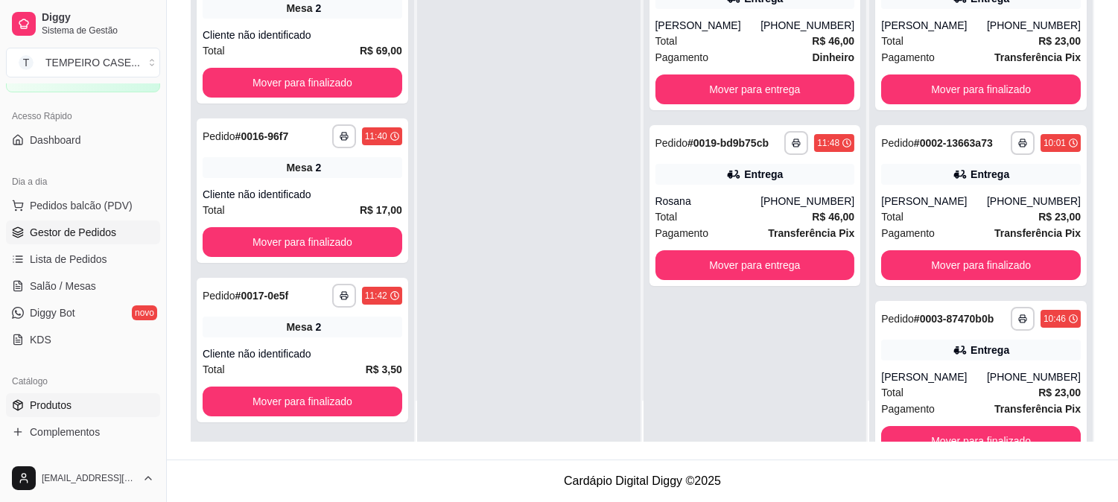
click at [48, 403] on span "Produtos" at bounding box center [51, 405] width 42 height 15
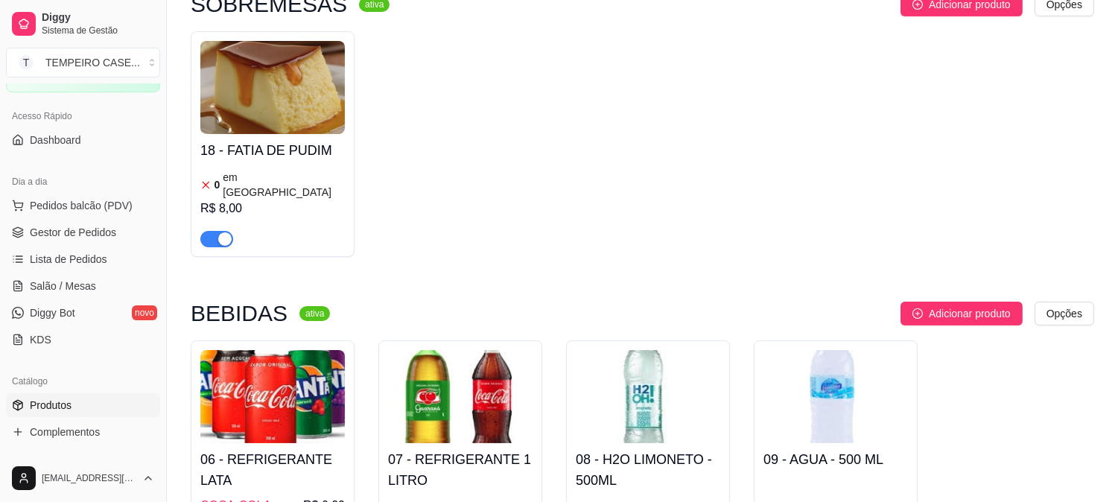
scroll to position [496, 0]
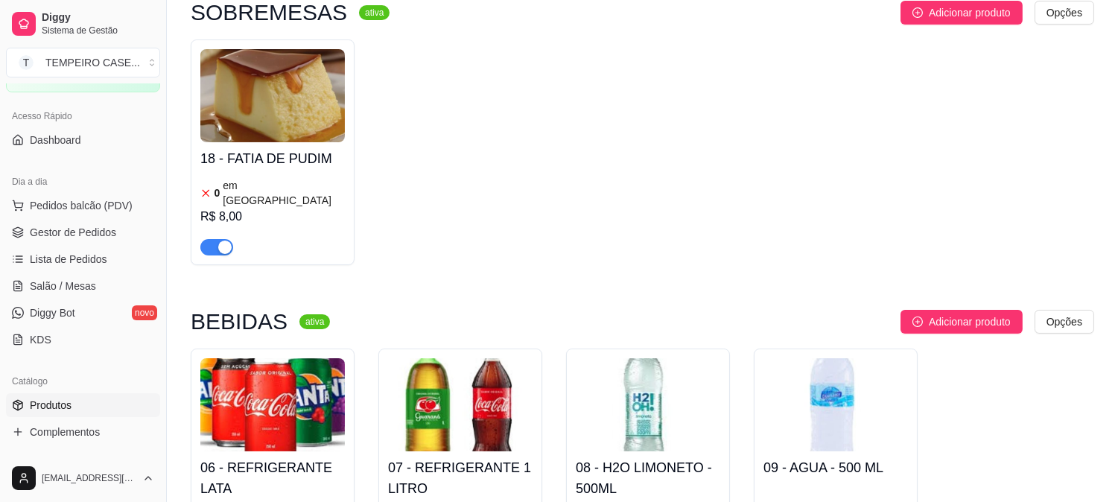
click at [299, 208] on div "R$ 8,00" at bounding box center [272, 217] width 144 height 18
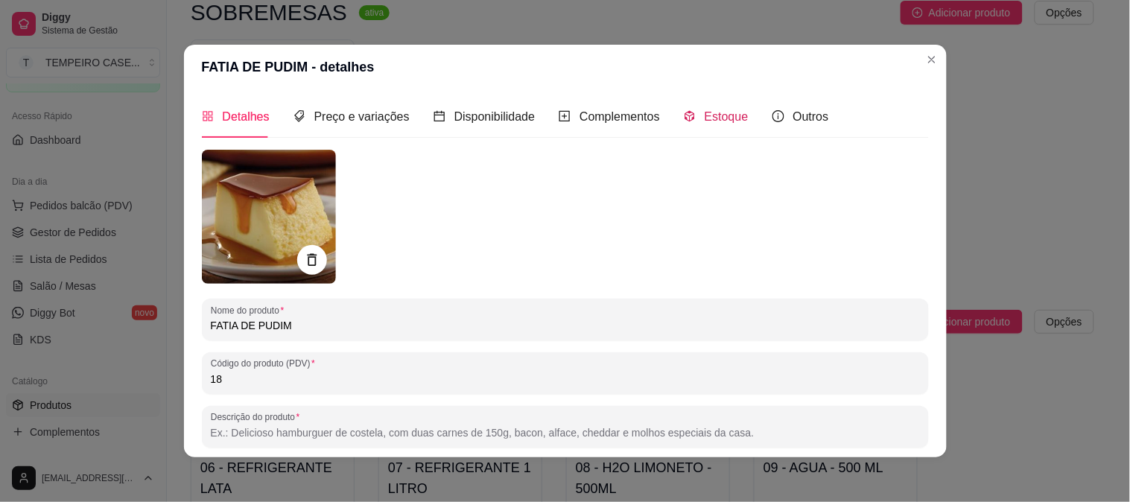
drag, startPoint x: 700, startPoint y: 118, endPoint x: 735, endPoint y: 217, distance: 105.0
click at [704, 118] on span "Estoque" at bounding box center [726, 116] width 44 height 13
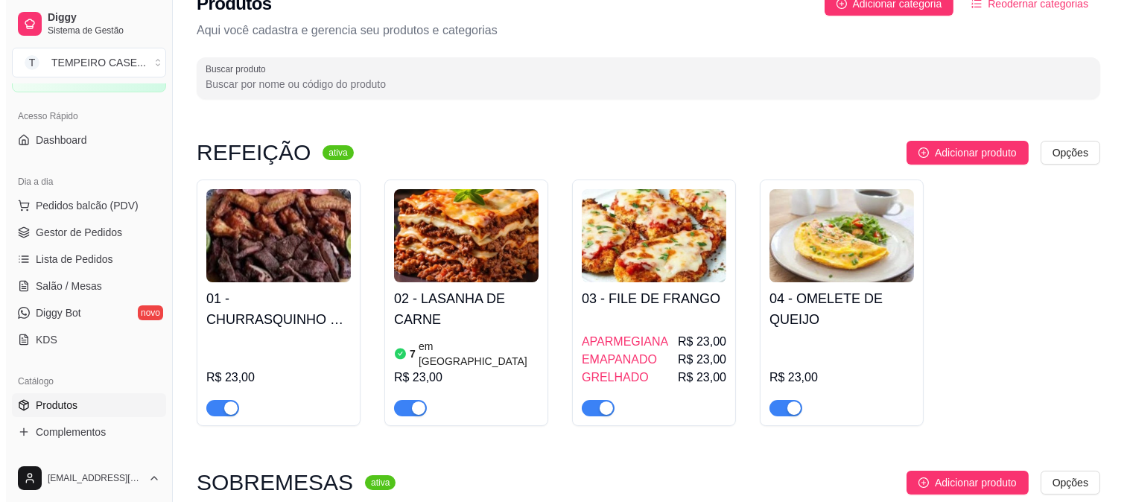
scroll to position [0, 0]
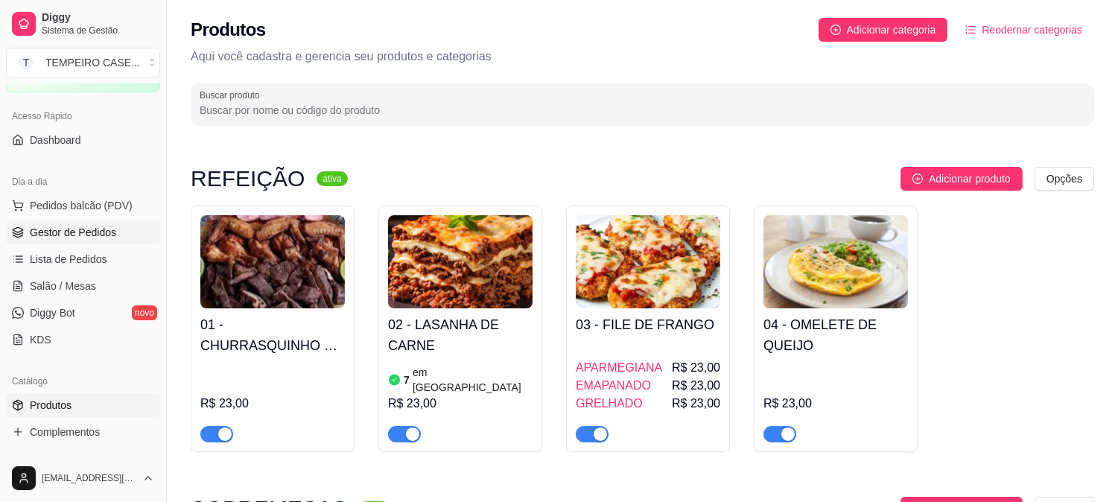
click at [48, 236] on span "Gestor de Pedidos" at bounding box center [73, 232] width 86 height 15
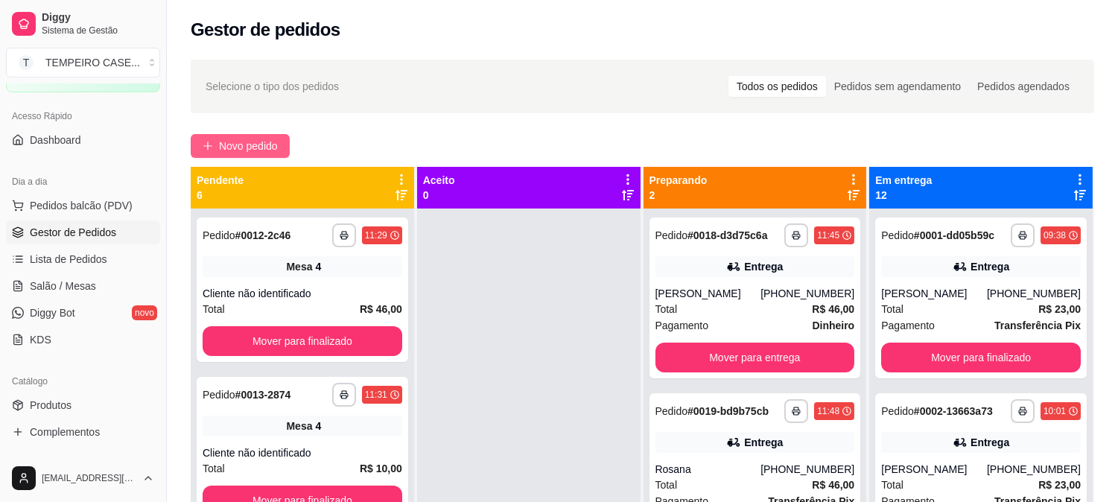
click at [253, 147] on span "Novo pedido" at bounding box center [248, 146] width 59 height 16
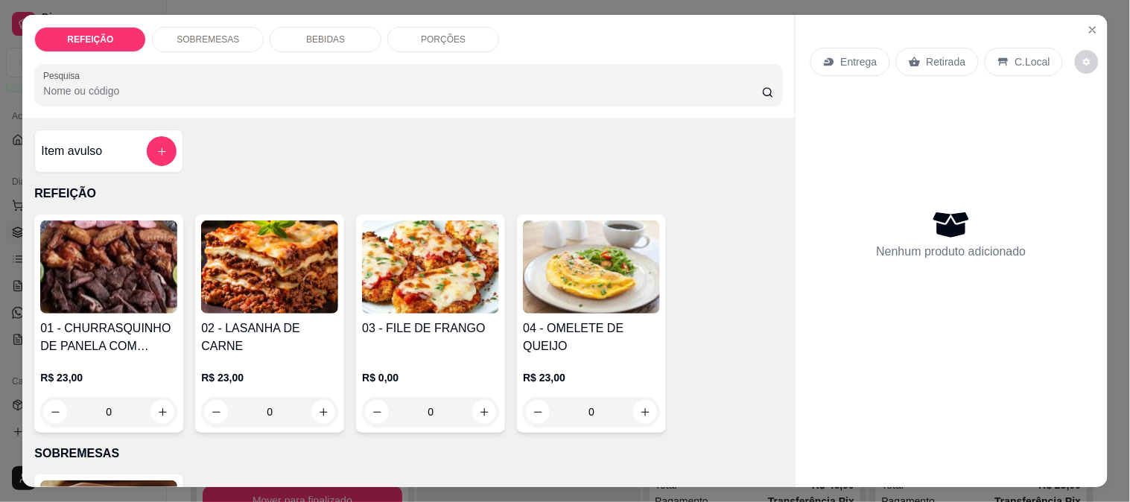
click at [384, 274] on img at bounding box center [430, 266] width 137 height 93
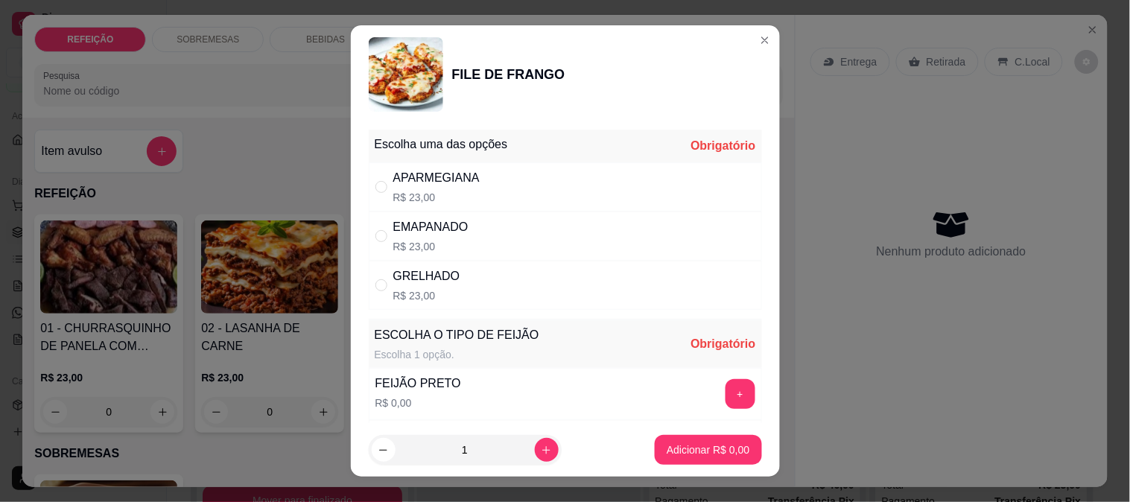
click at [429, 276] on div "GRELHADO" at bounding box center [426, 276] width 67 height 18
radio input "true"
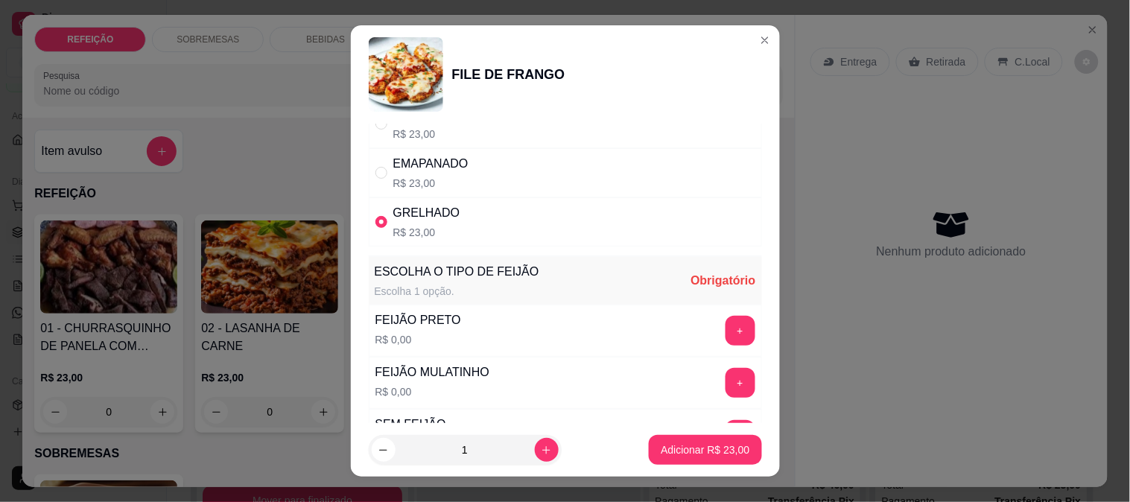
scroll to position [165, 0]
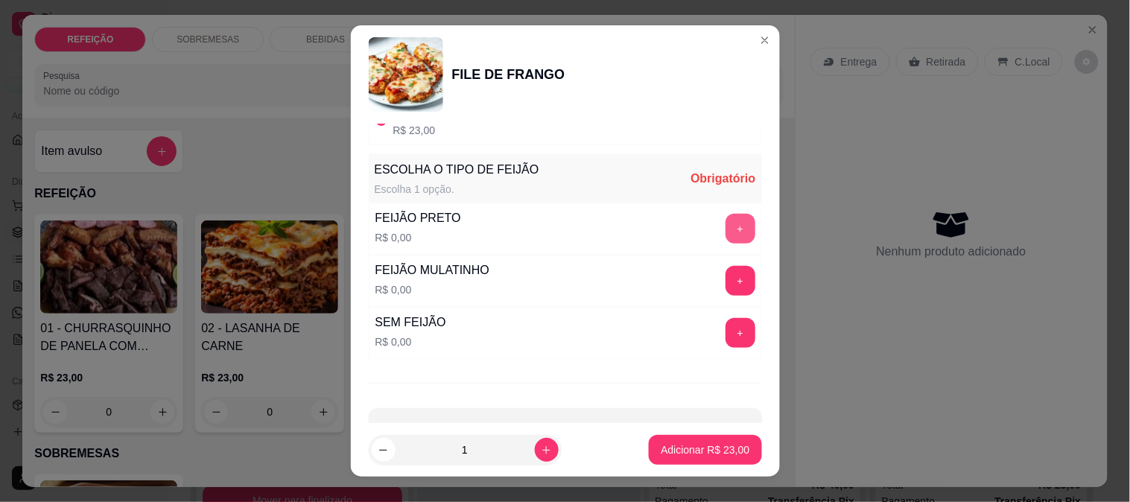
click at [725, 222] on button "+" at bounding box center [740, 229] width 30 height 30
click at [684, 439] on button "Adicionar R$ 23,00" at bounding box center [705, 450] width 112 height 30
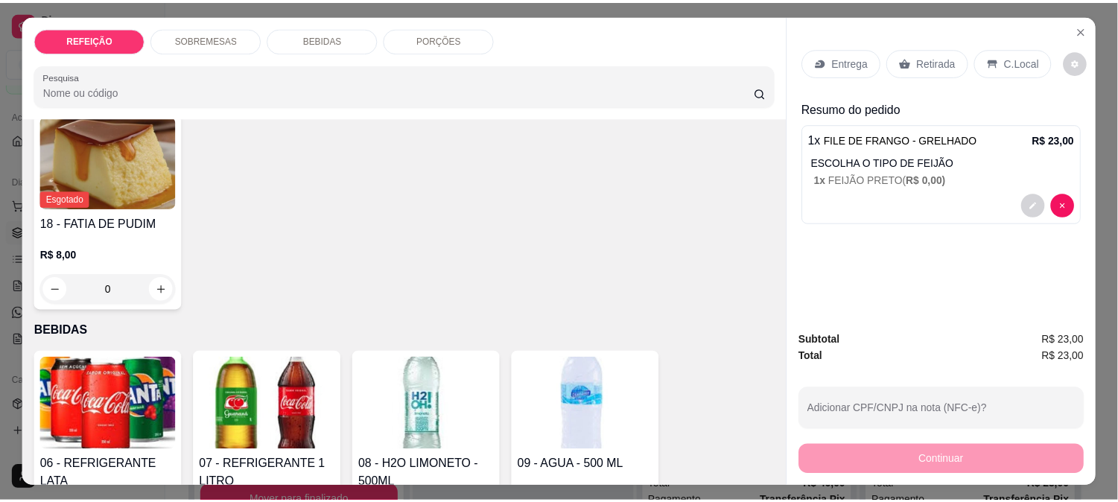
scroll to position [331, 0]
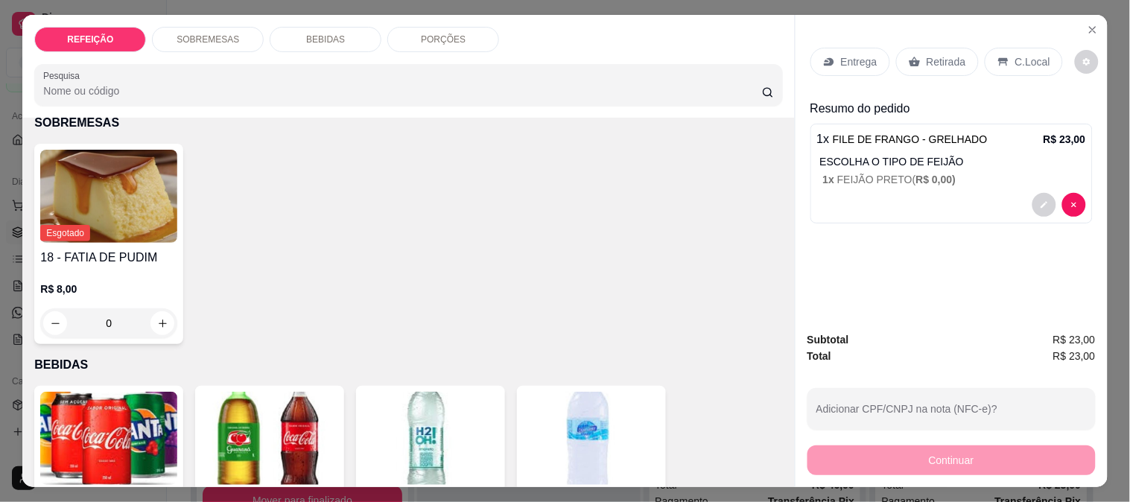
click at [123, 217] on img at bounding box center [108, 196] width 137 height 93
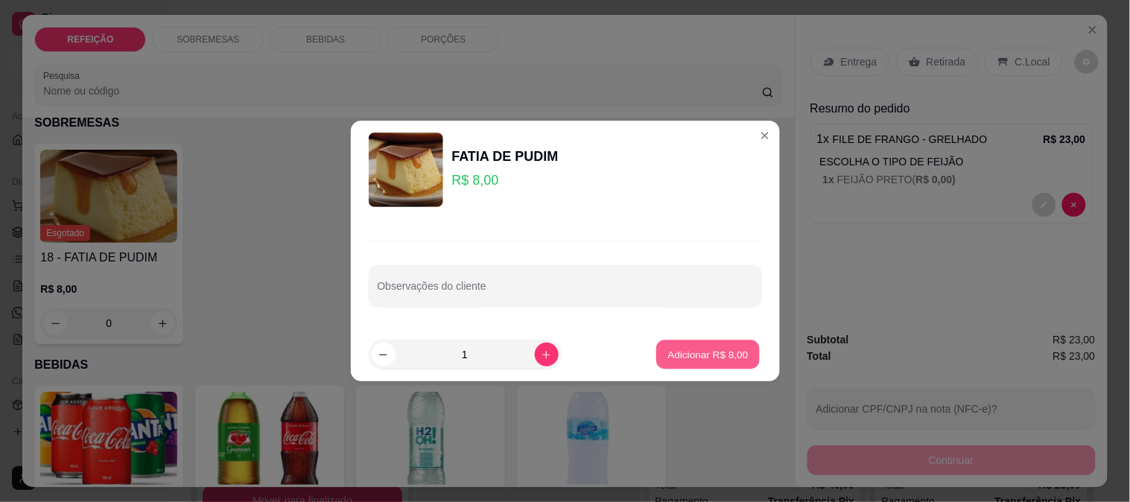
click at [678, 353] on p "Adicionar R$ 8,00" at bounding box center [708, 354] width 80 height 14
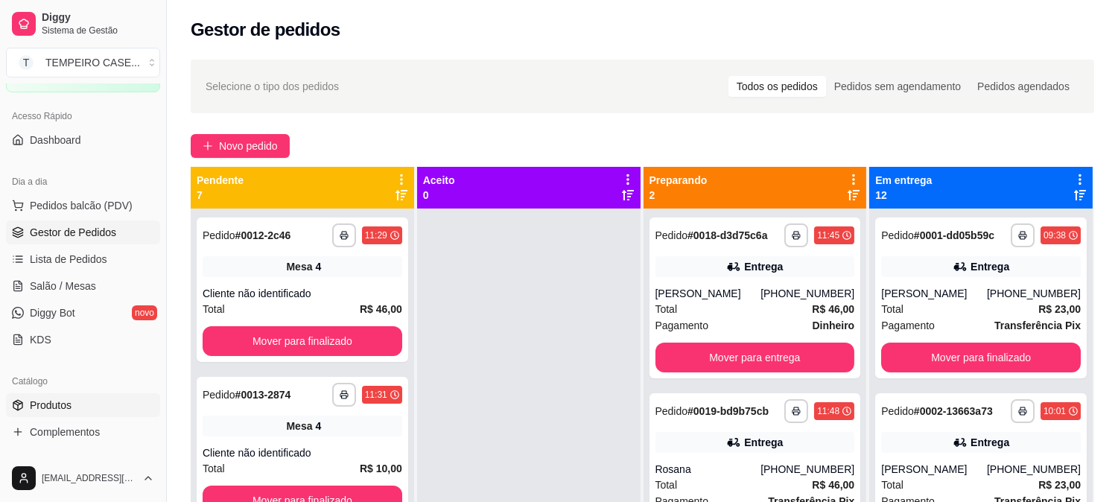
click at [61, 405] on span "Produtos" at bounding box center [51, 405] width 42 height 15
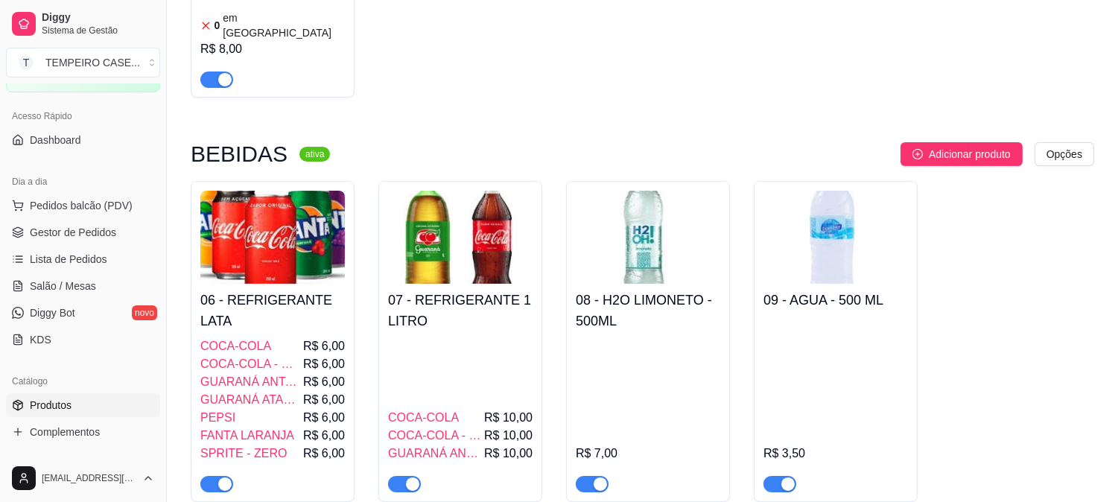
scroll to position [496, 0]
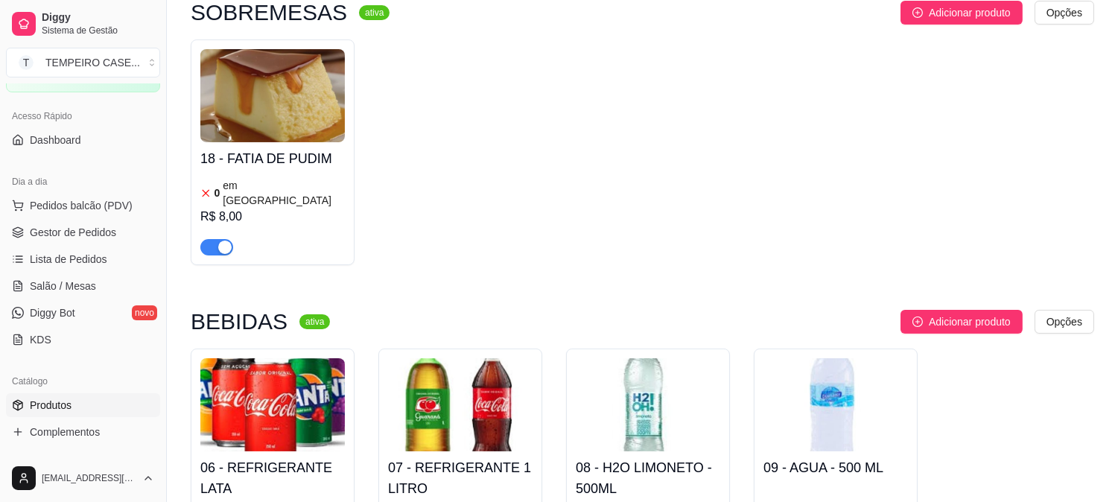
click at [255, 208] on div "R$ 8,00" at bounding box center [272, 217] width 144 height 18
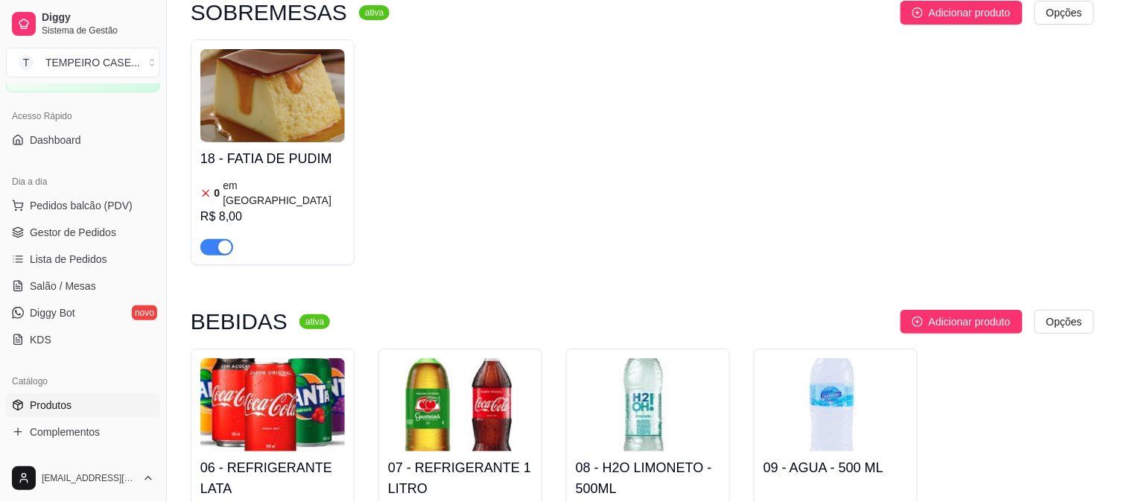
click at [717, 121] on span "Estoque" at bounding box center [726, 116] width 44 height 13
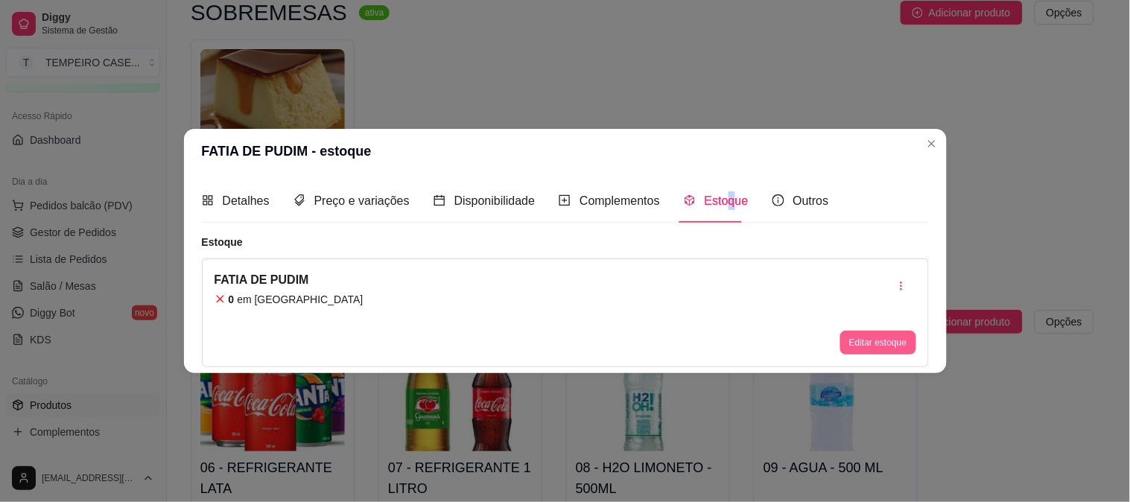
click at [905, 337] on button "Editar estoque" at bounding box center [877, 343] width 75 height 24
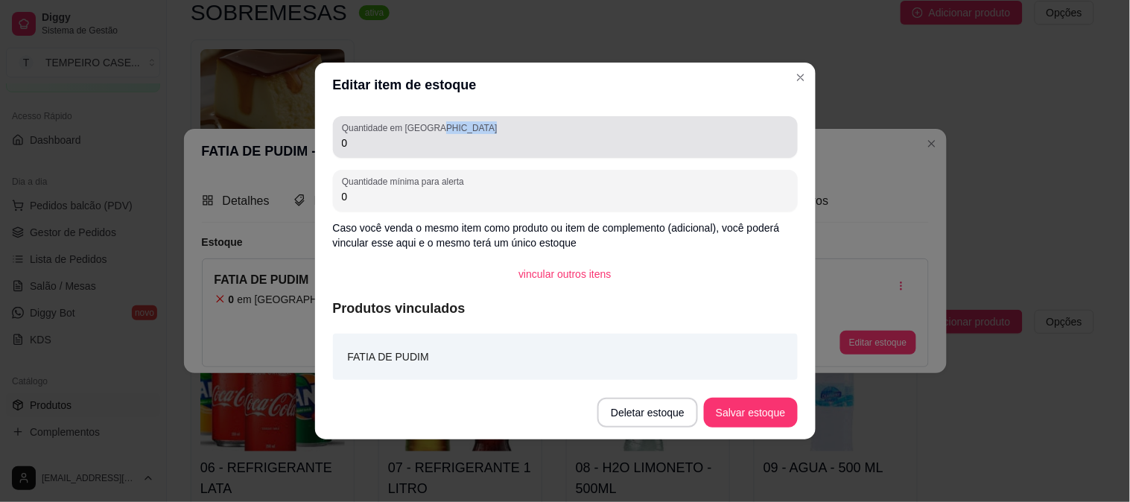
drag, startPoint x: 439, startPoint y: 128, endPoint x: 329, endPoint y: 128, distance: 110.2
click at [329, 128] on div "Quantidade em estoque 0 Quantidade mínima para alerta 0 Caso você venda o mesmo…" at bounding box center [565, 246] width 500 height 278
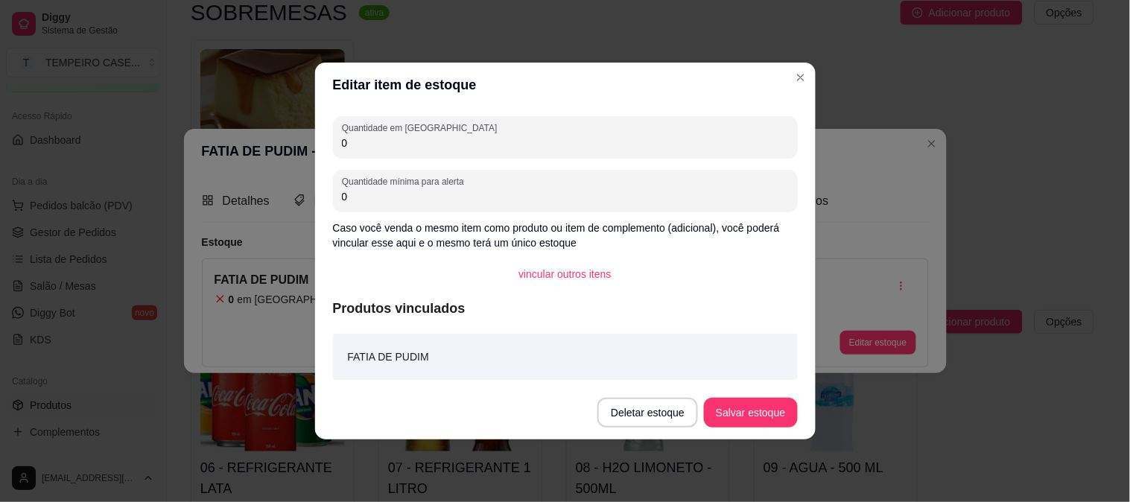
drag, startPoint x: 368, startPoint y: 139, endPoint x: 302, endPoint y: 139, distance: 65.5
click at [302, 139] on div "Editar item de estoque Quantidade em estoque 0 Quantidade mínima para alerta 0 …" at bounding box center [565, 251] width 1130 height 502
type input "5"
click at [726, 407] on button "Salvar estoque" at bounding box center [750, 413] width 93 height 30
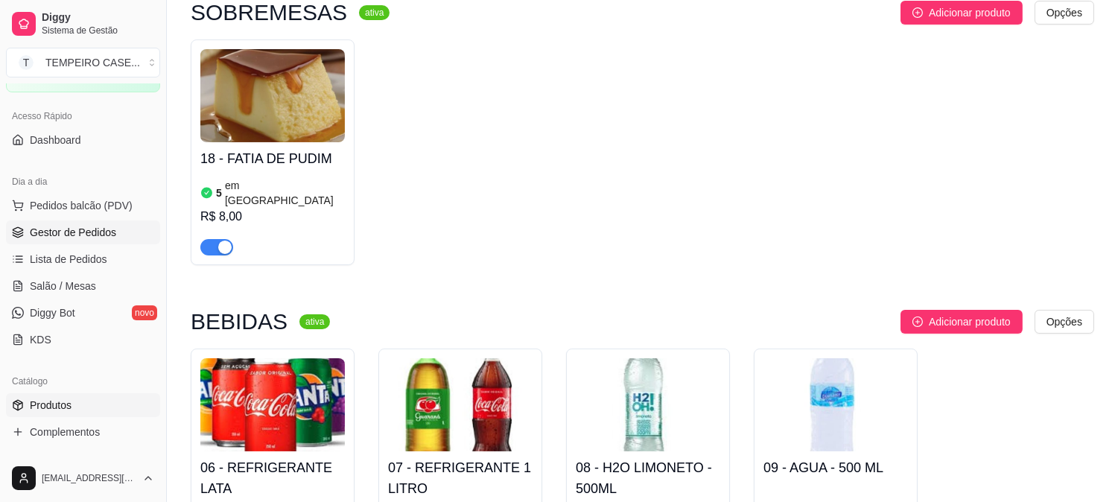
click at [92, 229] on span "Gestor de Pedidos" at bounding box center [73, 232] width 86 height 15
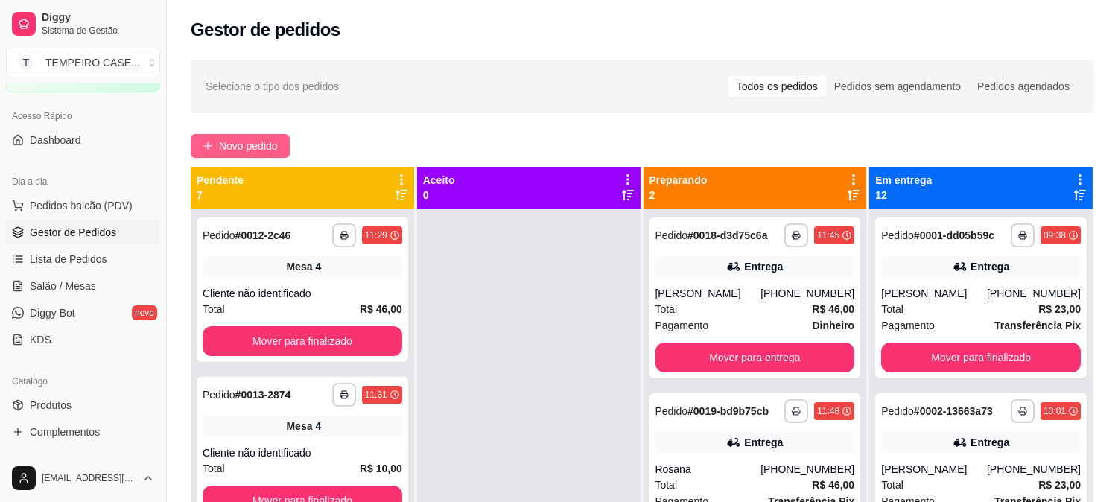
click at [222, 146] on span "Novo pedido" at bounding box center [248, 146] width 59 height 16
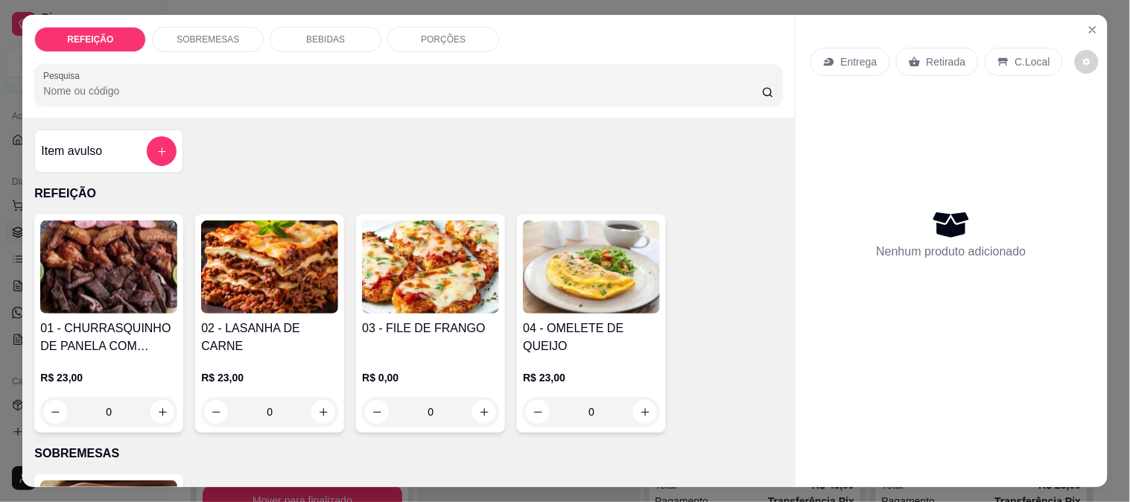
click at [411, 274] on img at bounding box center [430, 266] width 137 height 93
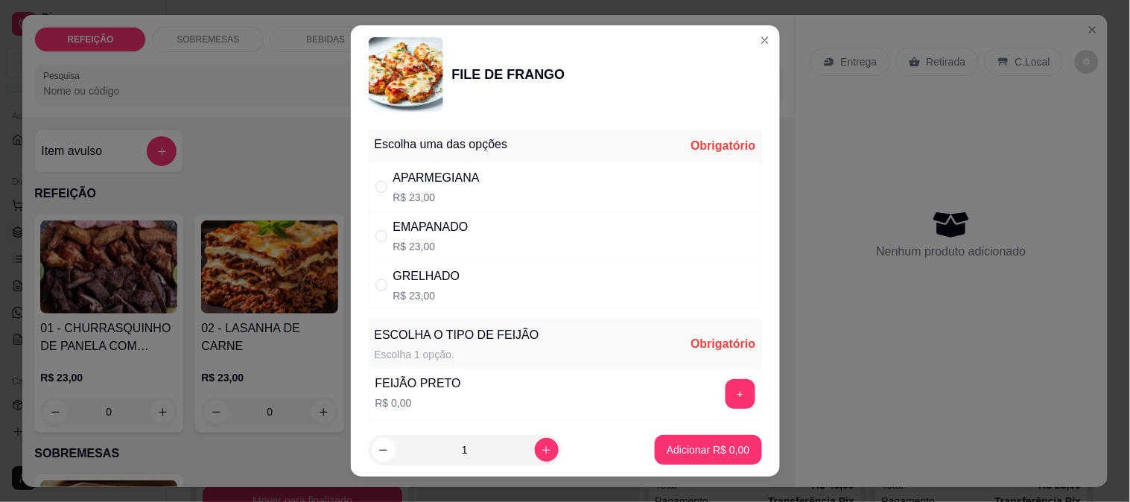
click at [448, 170] on div "APARMEGIANA" at bounding box center [436, 178] width 86 height 18
click at [437, 288] on p "R$ 23,00" at bounding box center [426, 295] width 67 height 15
radio input "false"
radio input "true"
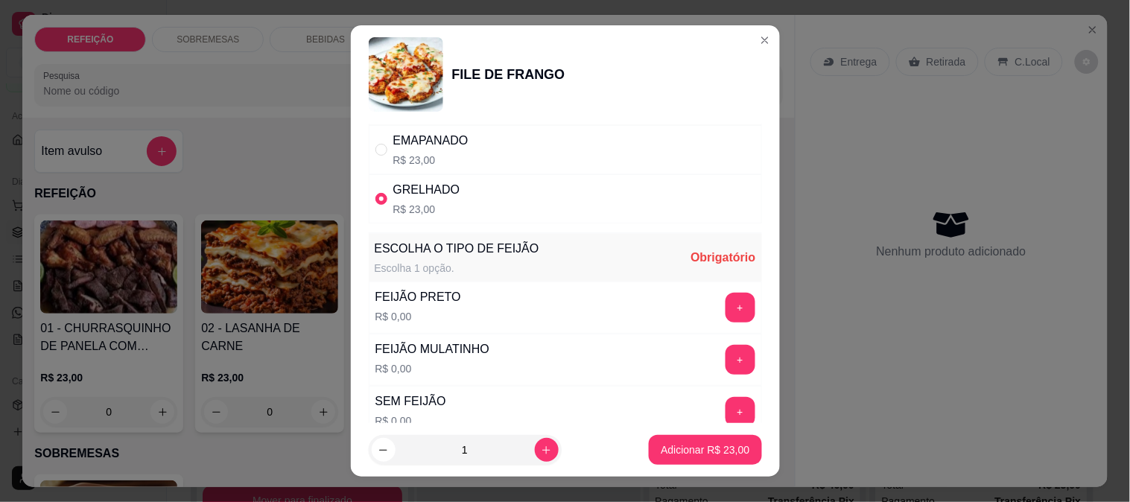
scroll to position [213, 0]
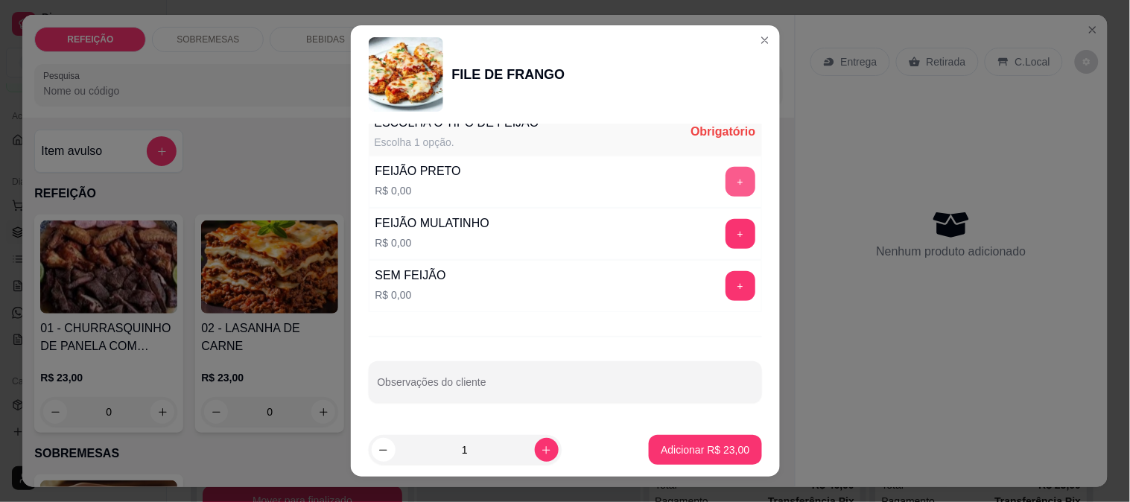
click at [725, 175] on button "+" at bounding box center [740, 182] width 30 height 30
click at [696, 436] on button "Adicionar R$ 23,00" at bounding box center [705, 450] width 112 height 30
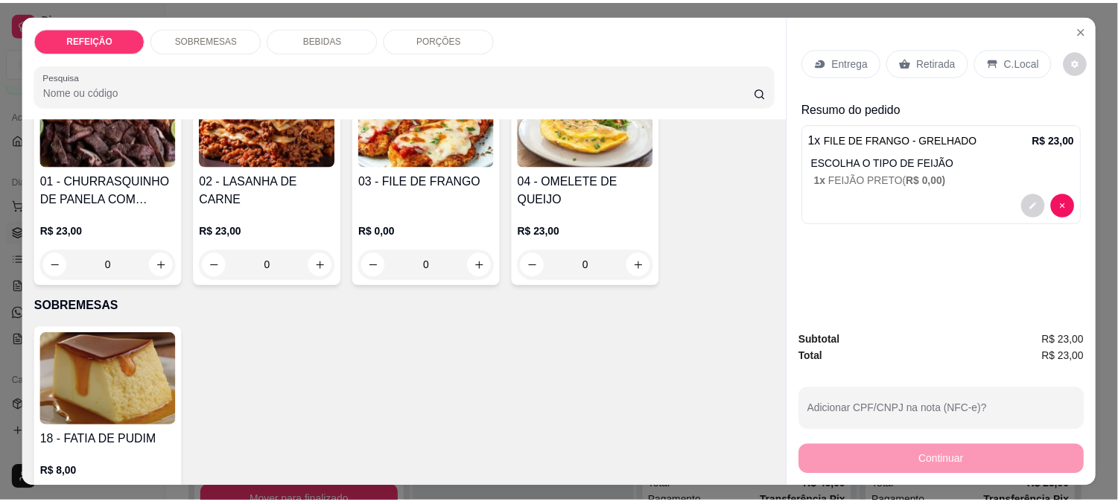
scroll to position [331, 0]
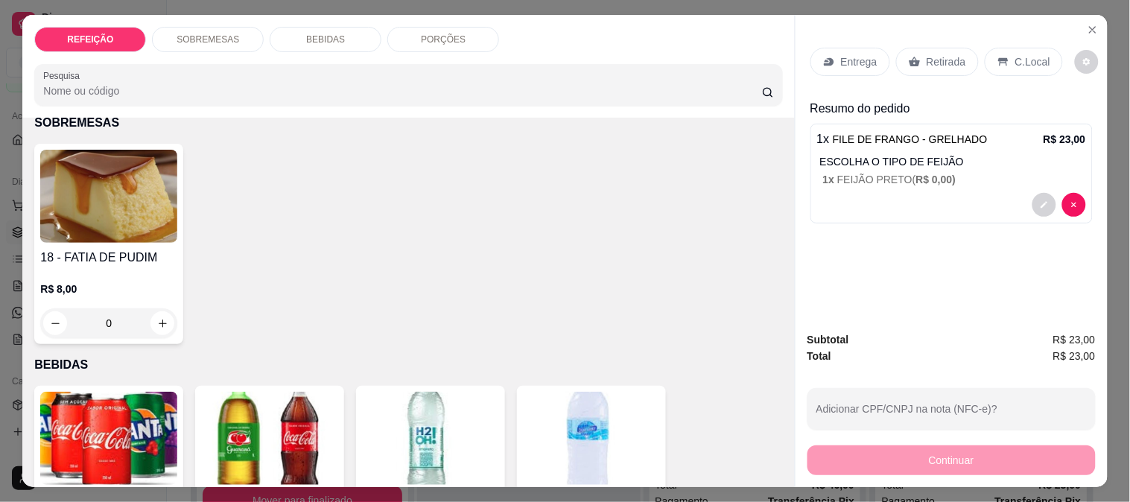
click at [110, 249] on h4 "18 - FATIA DE PUDIM" at bounding box center [108, 258] width 137 height 18
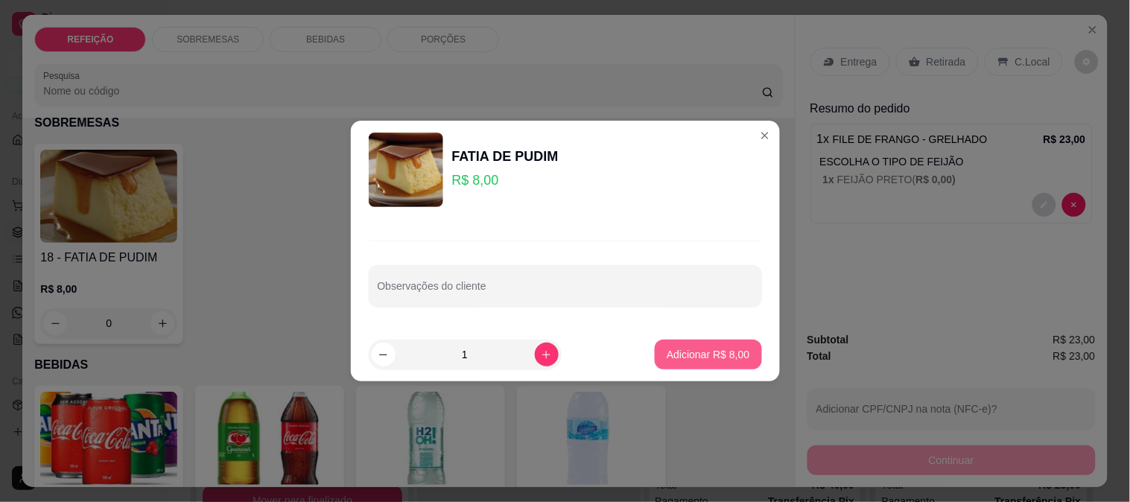
click at [679, 355] on p "Adicionar R$ 8,00" at bounding box center [707, 354] width 83 height 15
type input "1"
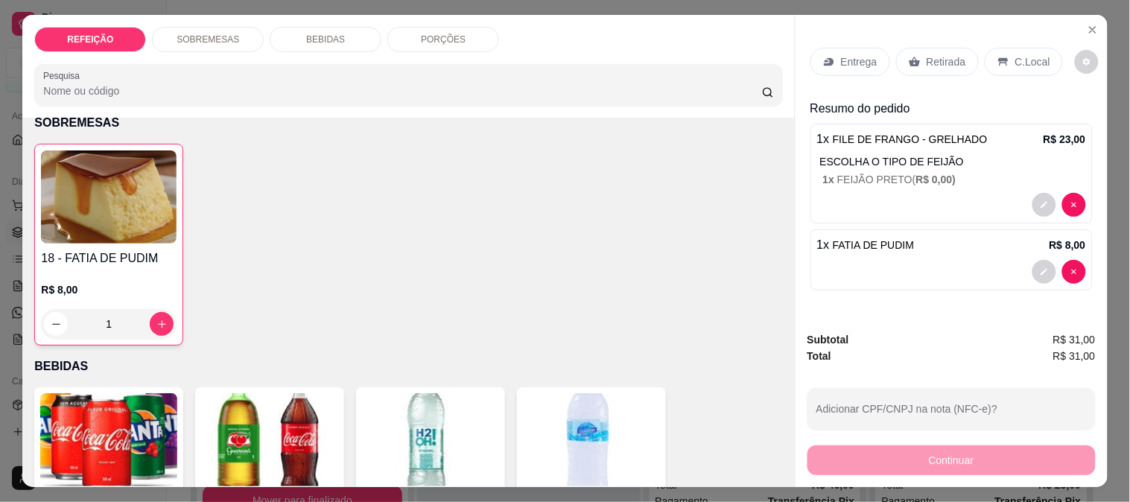
drag, startPoint x: 923, startPoint y: 50, endPoint x: 876, endPoint y: 202, distance: 159.2
click at [926, 54] on p "Retirada" at bounding box center [945, 61] width 39 height 15
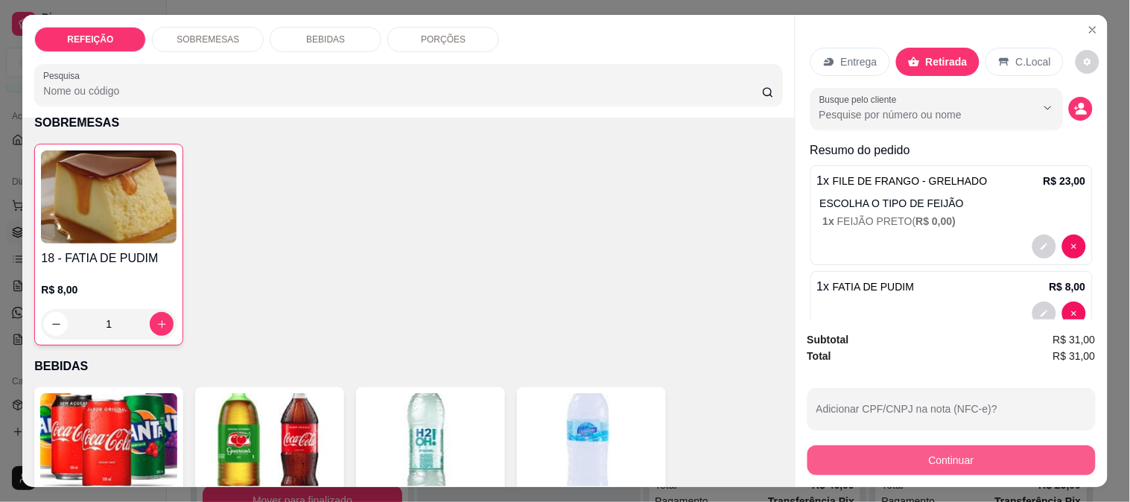
click at [879, 450] on button "Continuar" at bounding box center [951, 460] width 288 height 30
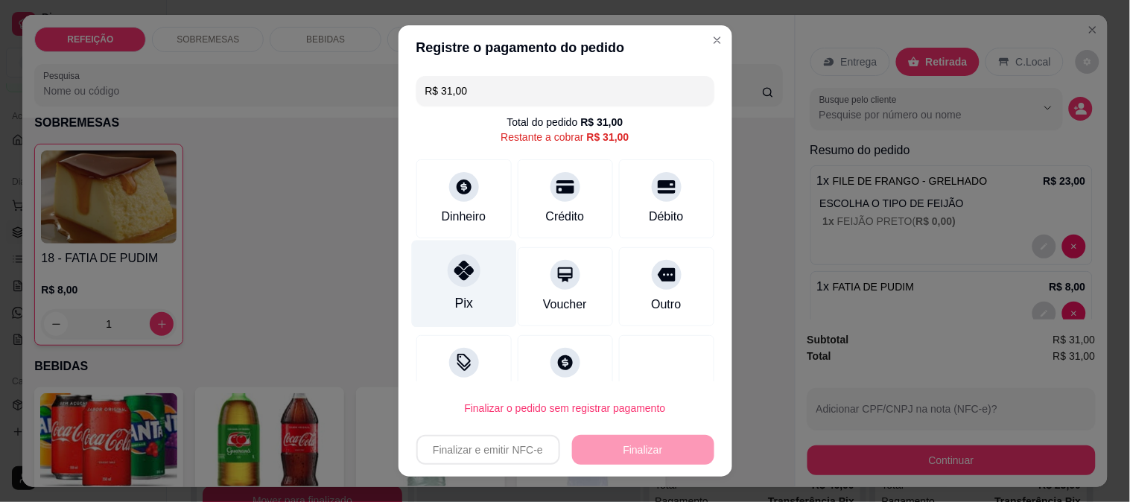
click at [429, 290] on div "Pix" at bounding box center [463, 283] width 105 height 87
type input "R$ 0,00"
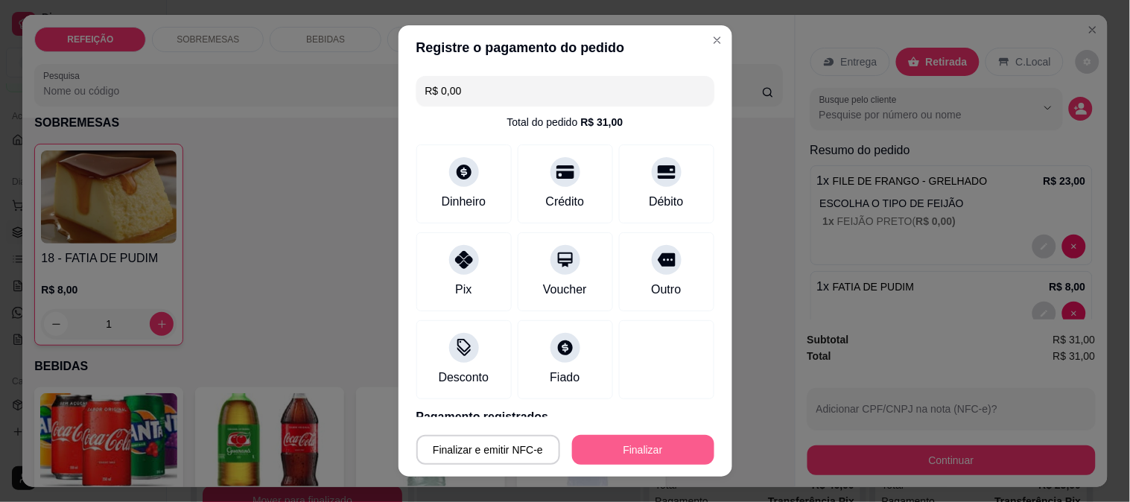
click at [639, 440] on button "Finalizar" at bounding box center [643, 450] width 142 height 30
type input "0"
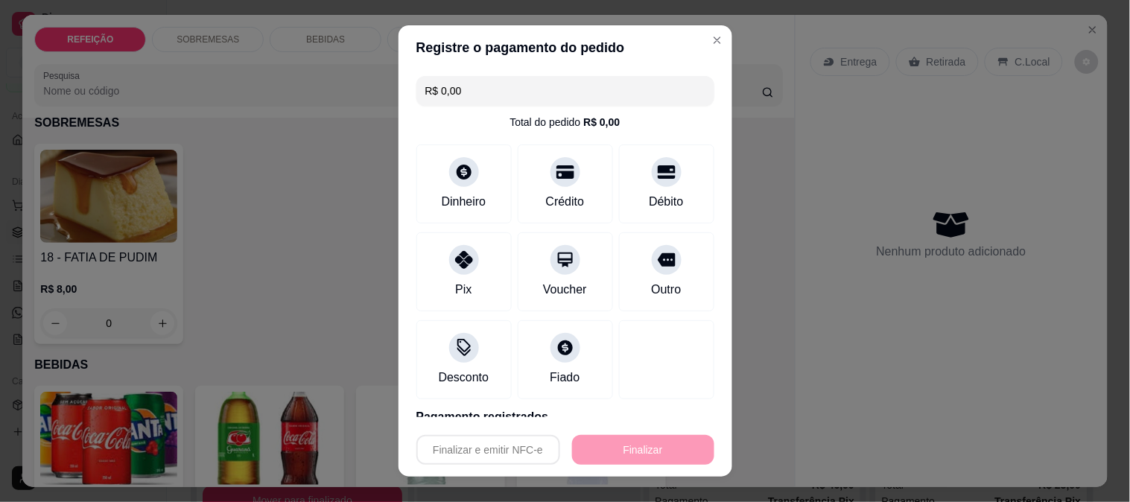
type input "-R$ 31,00"
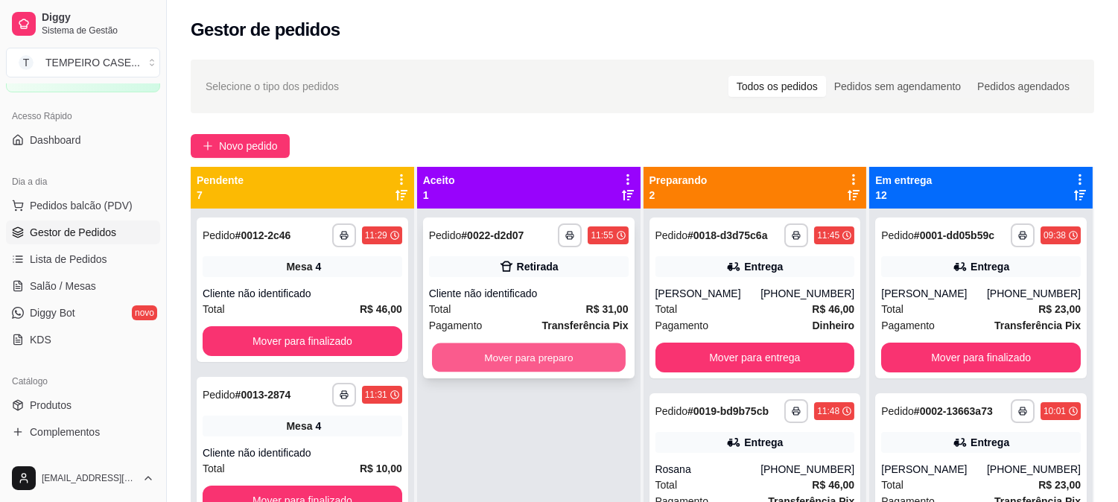
click at [589, 357] on button "Mover para preparo" at bounding box center [529, 357] width 194 height 29
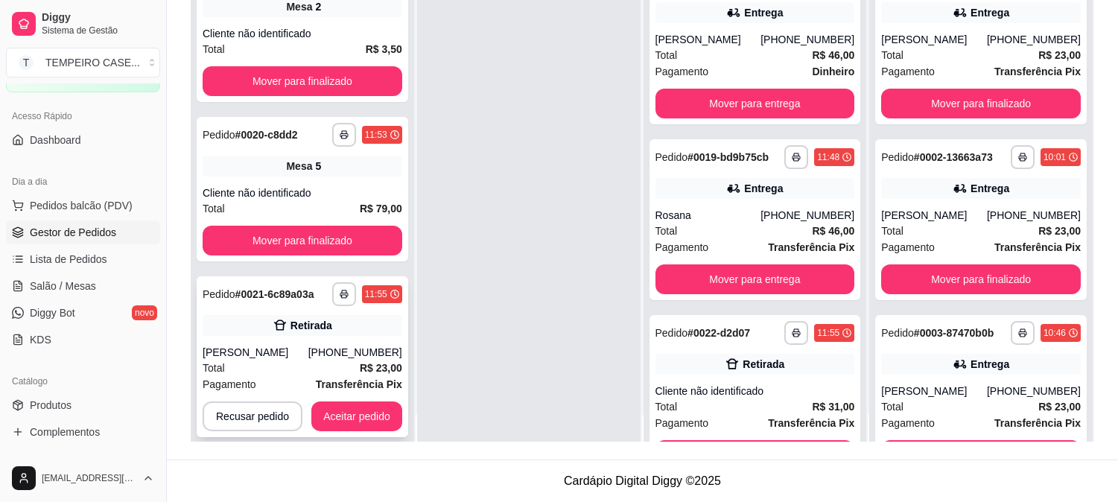
scroll to position [41, 0]
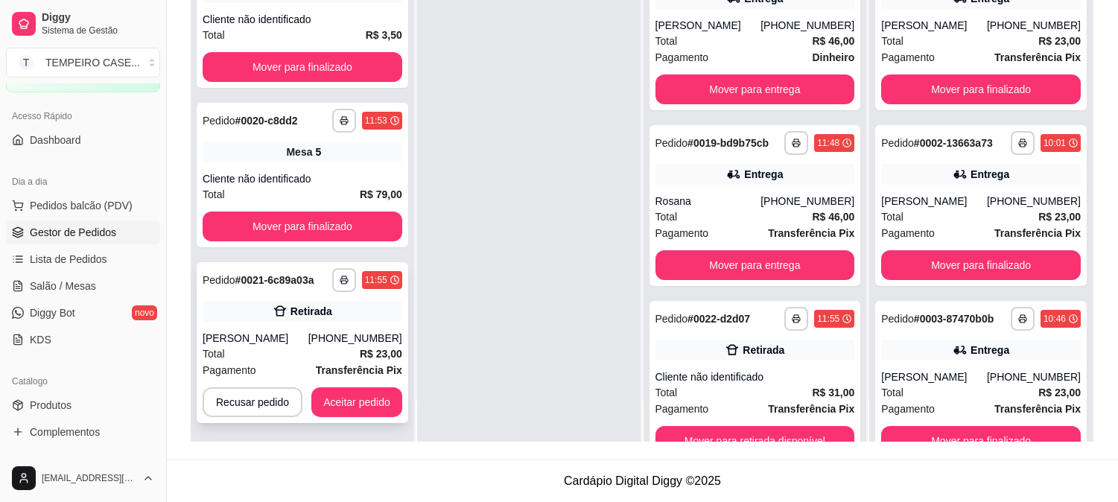
click at [361, 390] on button "Aceitar pedido" at bounding box center [356, 402] width 91 height 30
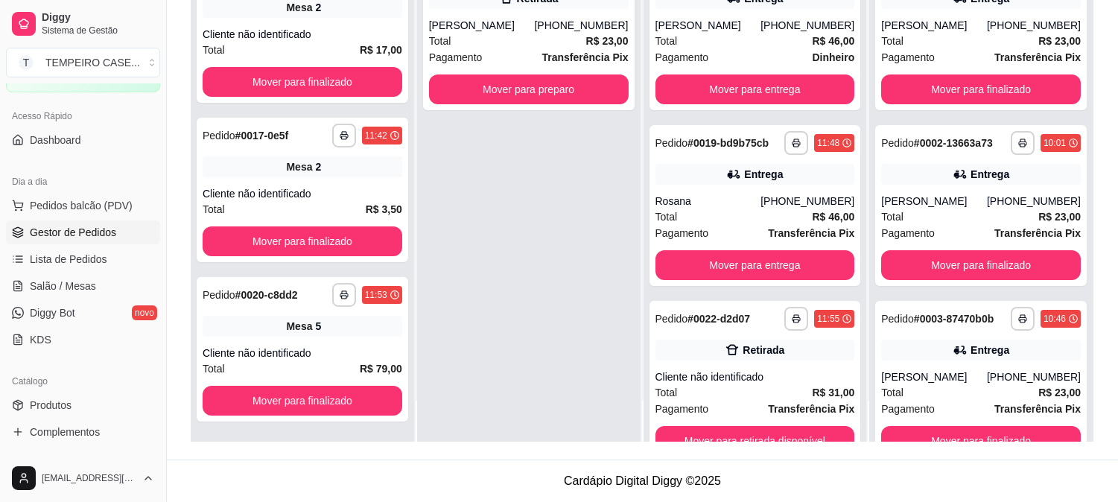
scroll to position [468, 0]
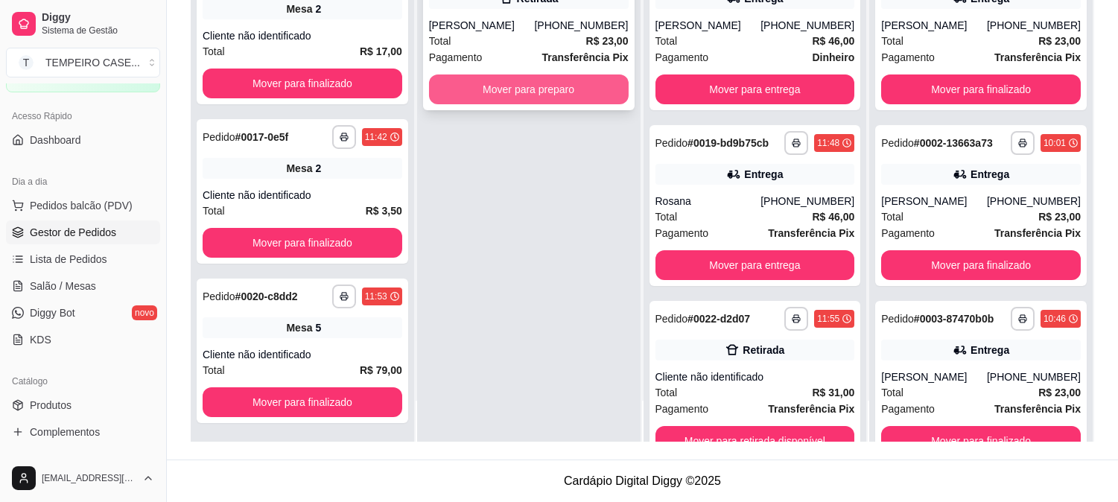
click at [563, 89] on button "Mover para preparo" at bounding box center [529, 89] width 200 height 30
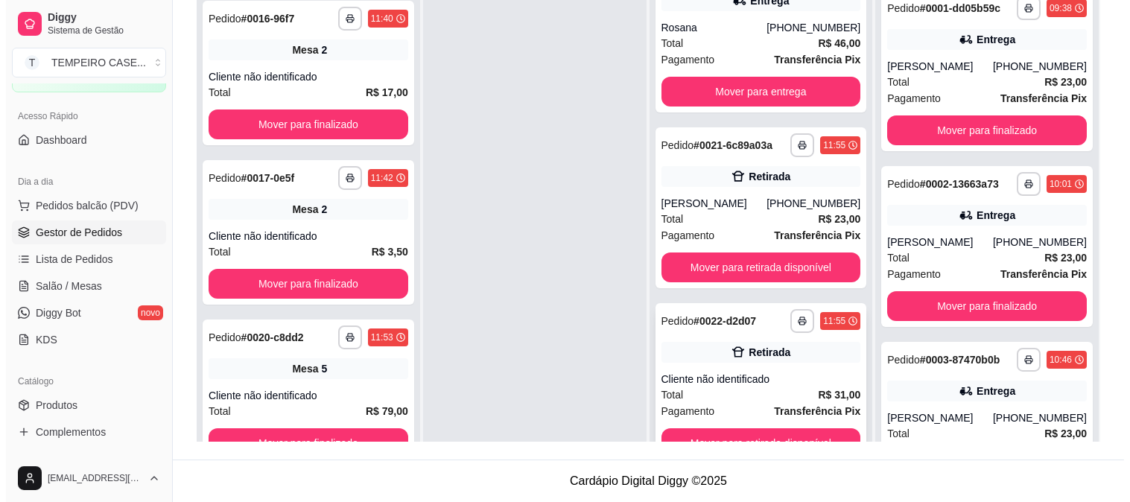
scroll to position [41, 0]
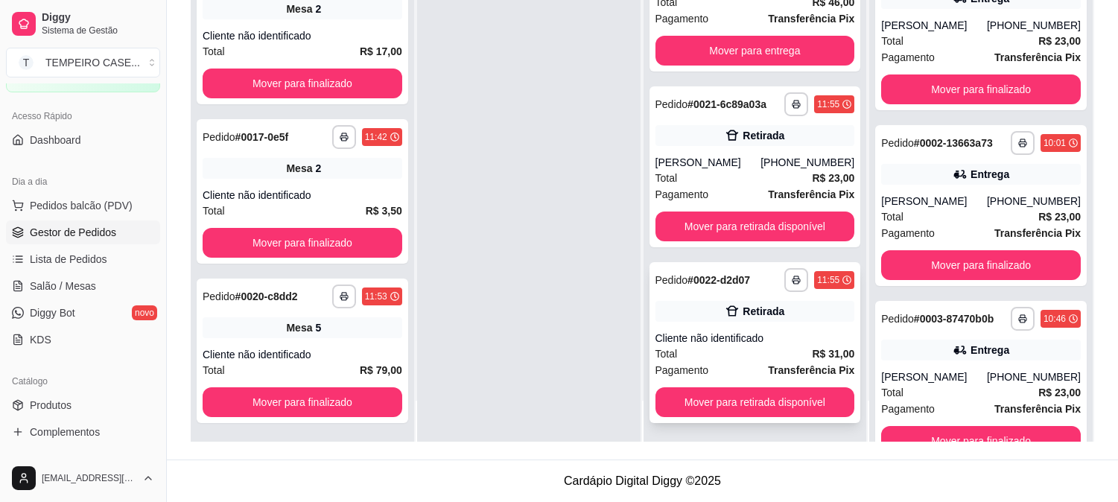
click at [726, 313] on icon at bounding box center [732, 311] width 13 height 10
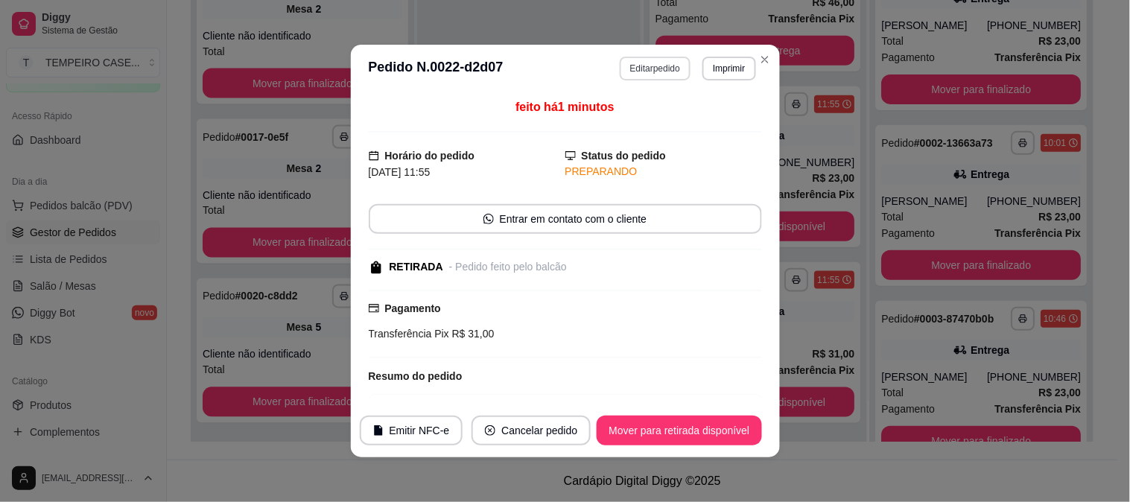
click at [657, 63] on button "Editar pedido" at bounding box center [655, 69] width 71 height 24
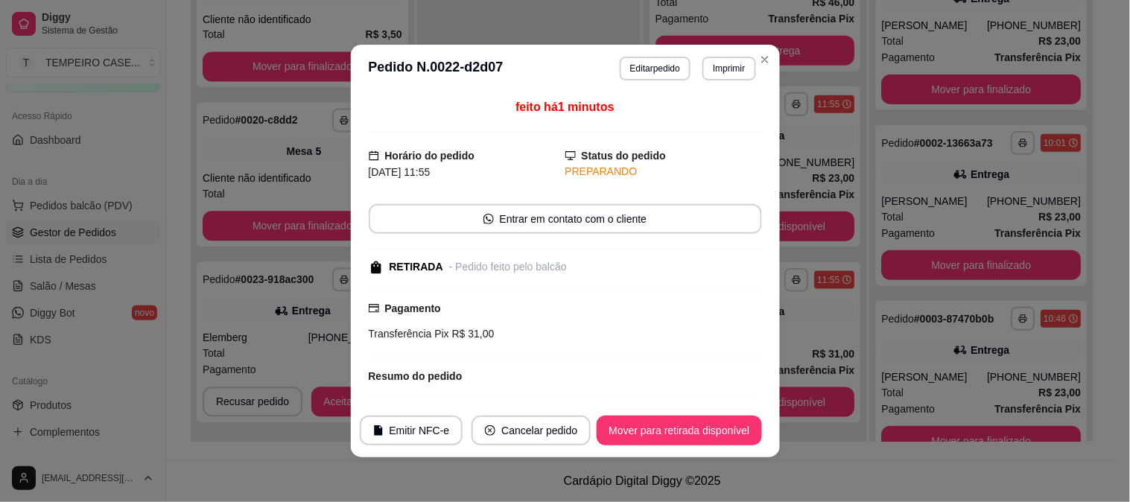
scroll to position [226, 0]
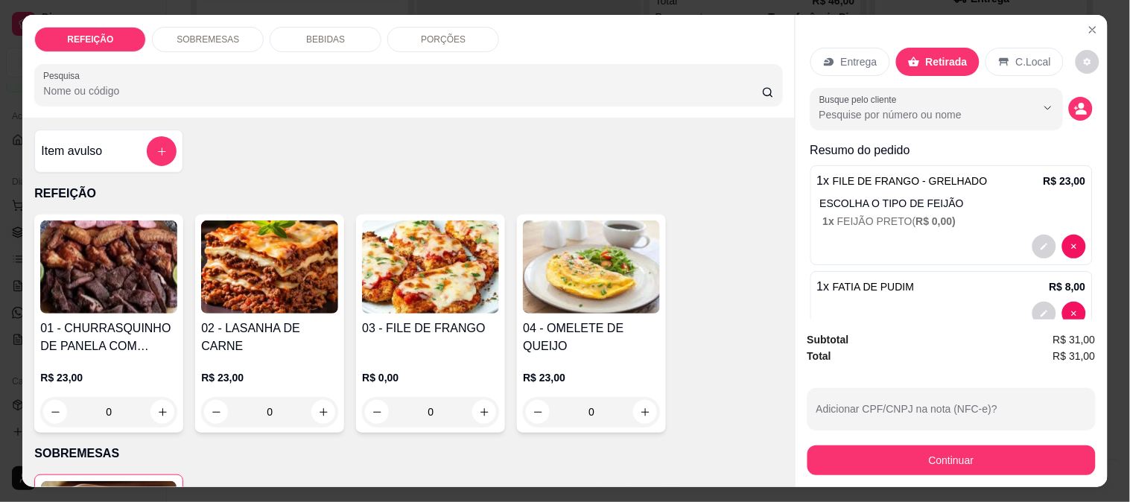
drag, startPoint x: 287, startPoint y: 31, endPoint x: 276, endPoint y: 30, distance: 10.5
click at [287, 30] on div "BEBIDAS" at bounding box center [326, 39] width 112 height 25
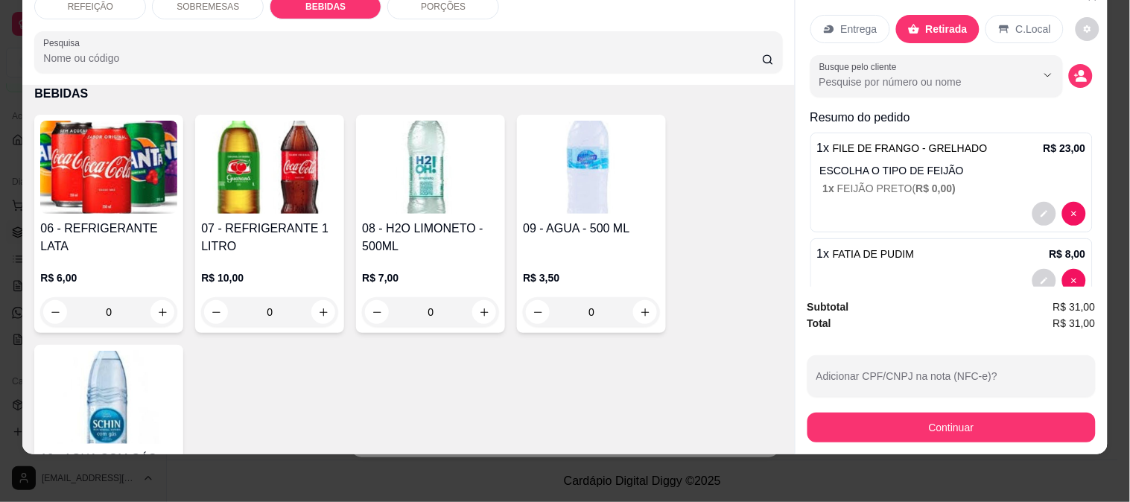
click at [102, 186] on img at bounding box center [108, 167] width 137 height 93
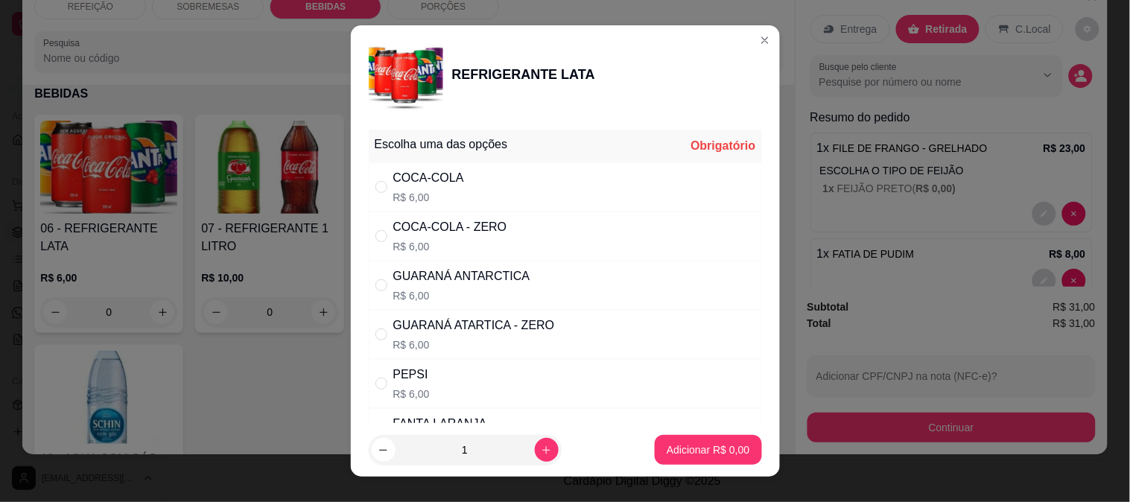
drag, startPoint x: 485, startPoint y: 241, endPoint x: 539, endPoint y: 287, distance: 70.8
click at [490, 241] on p "R$ 6,00" at bounding box center [450, 246] width 114 height 15
radio input "true"
click at [698, 452] on p "Adicionar R$ 6,00" at bounding box center [707, 449] width 83 height 15
type input "1"
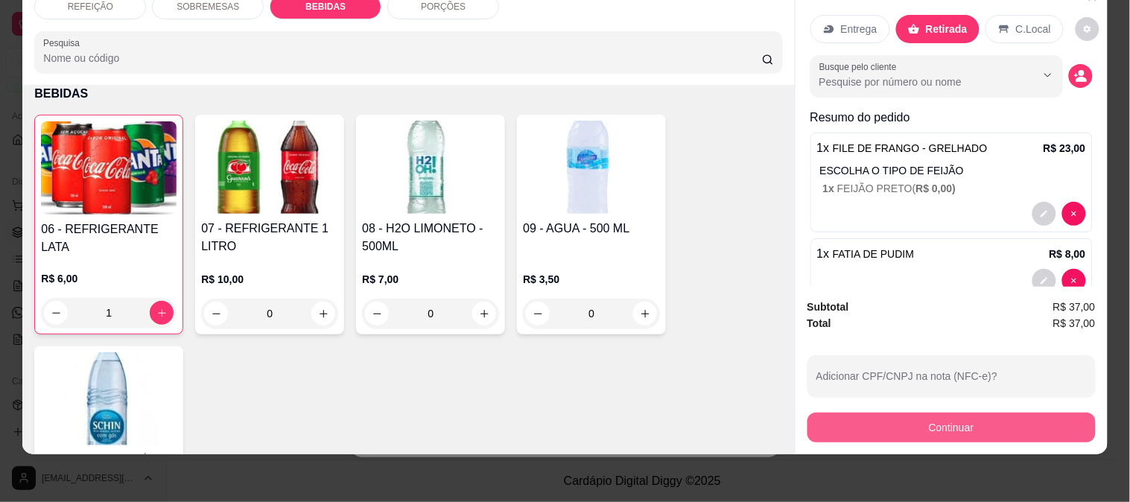
click at [867, 413] on button "Continuar" at bounding box center [951, 428] width 288 height 30
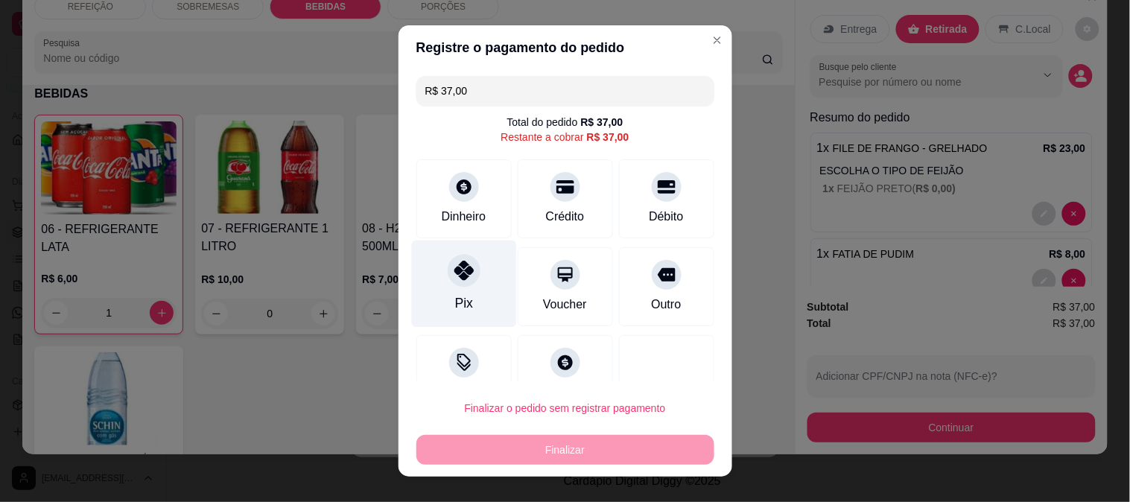
click at [433, 287] on div "Pix" at bounding box center [463, 283] width 105 height 87
type input "R$ 0,00"
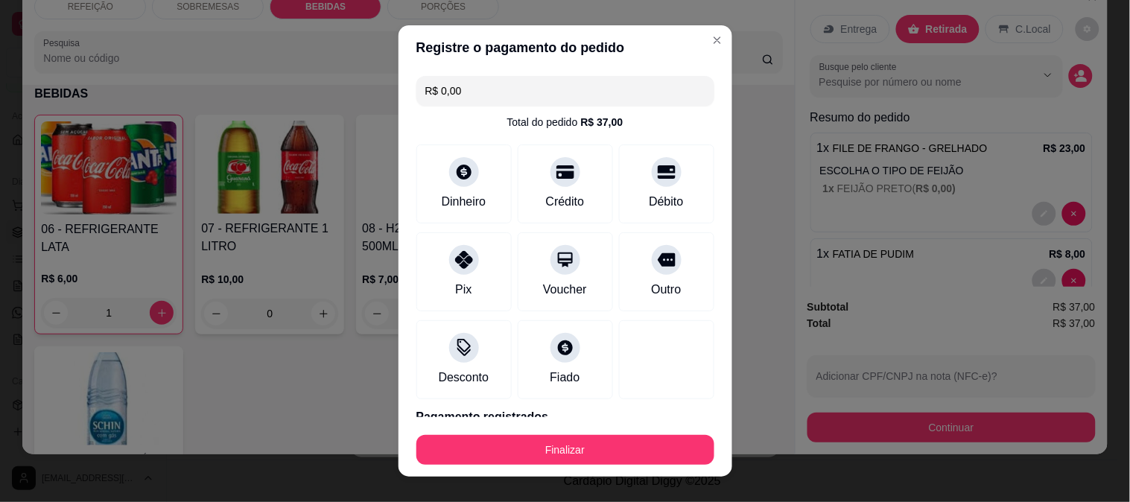
click at [516, 443] on button "Finalizar" at bounding box center [565, 450] width 298 height 30
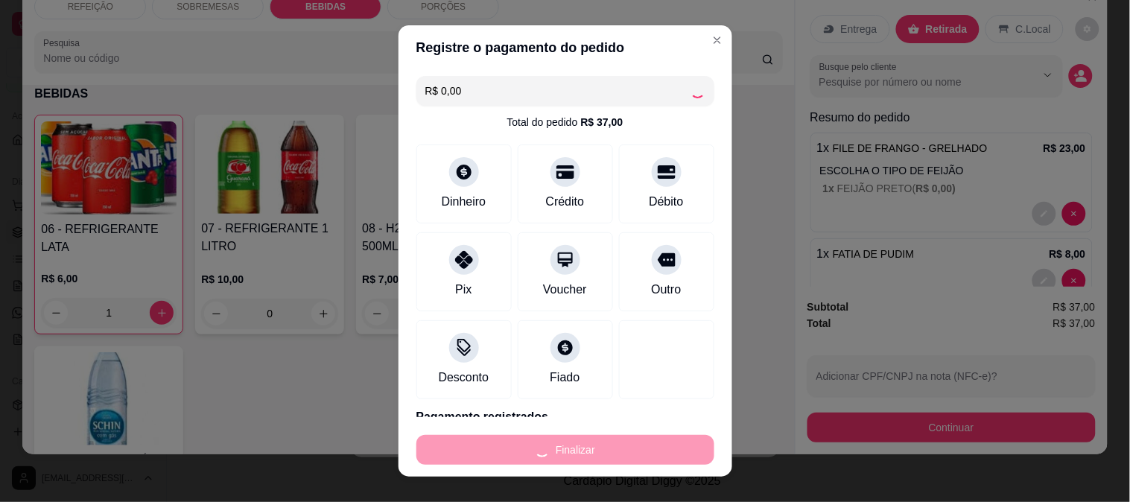
type input "0"
type input "-R$ 37,00"
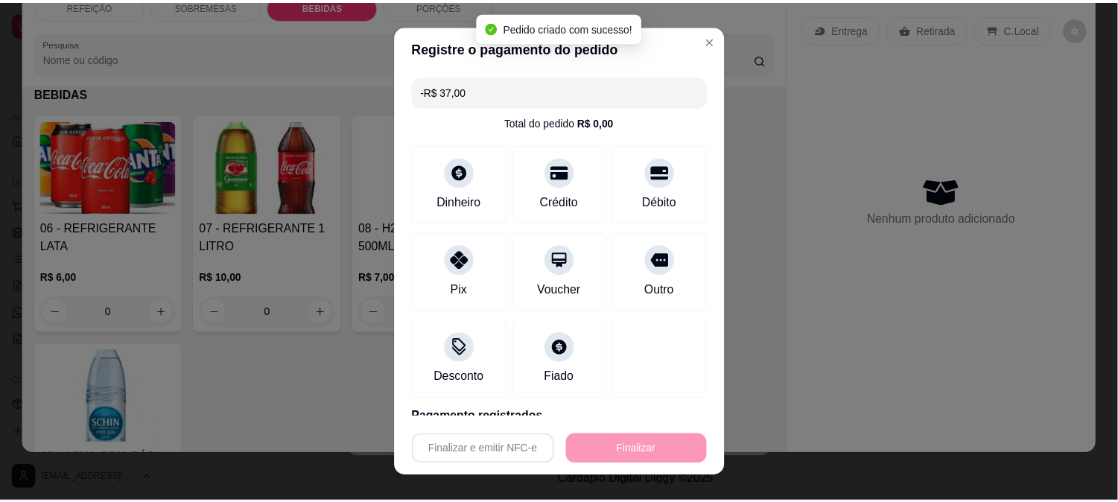
scroll to position [51, 0]
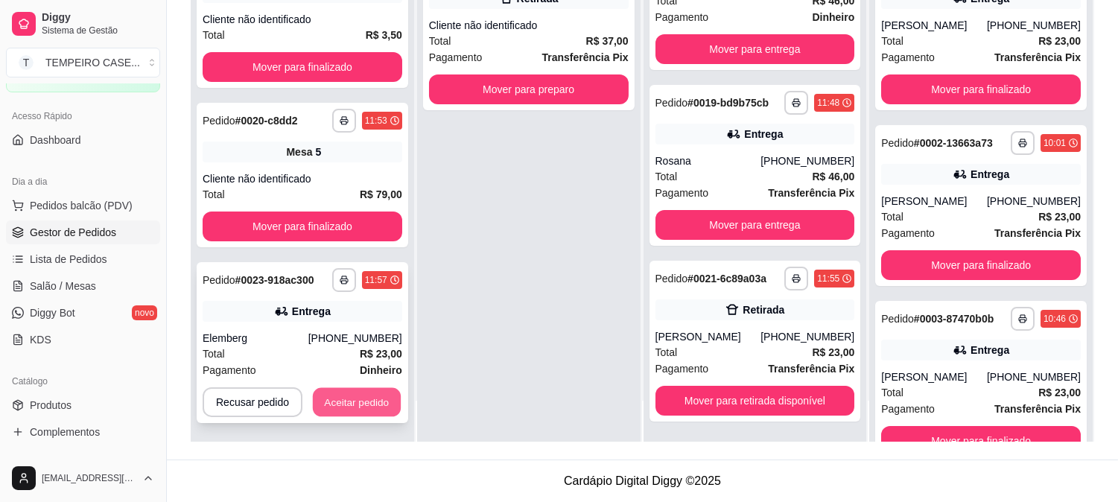
click at [357, 389] on button "Aceitar pedido" at bounding box center [357, 402] width 88 height 29
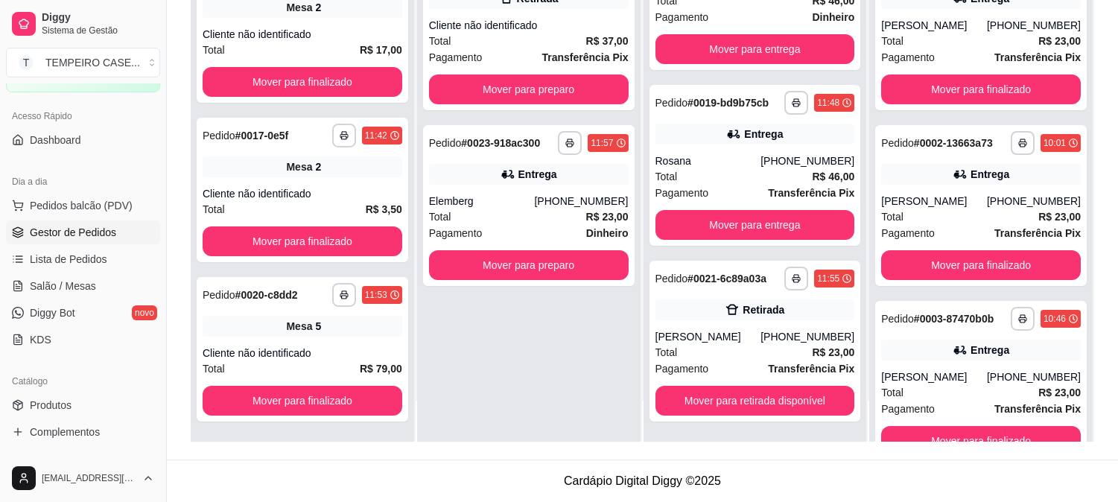
scroll to position [468, 0]
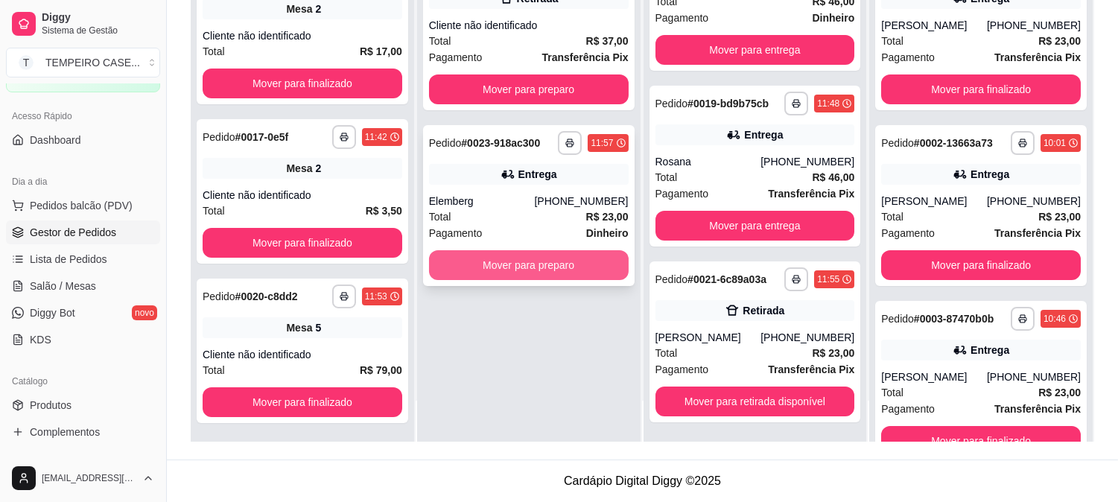
click at [535, 252] on button "Mover para preparo" at bounding box center [529, 265] width 200 height 30
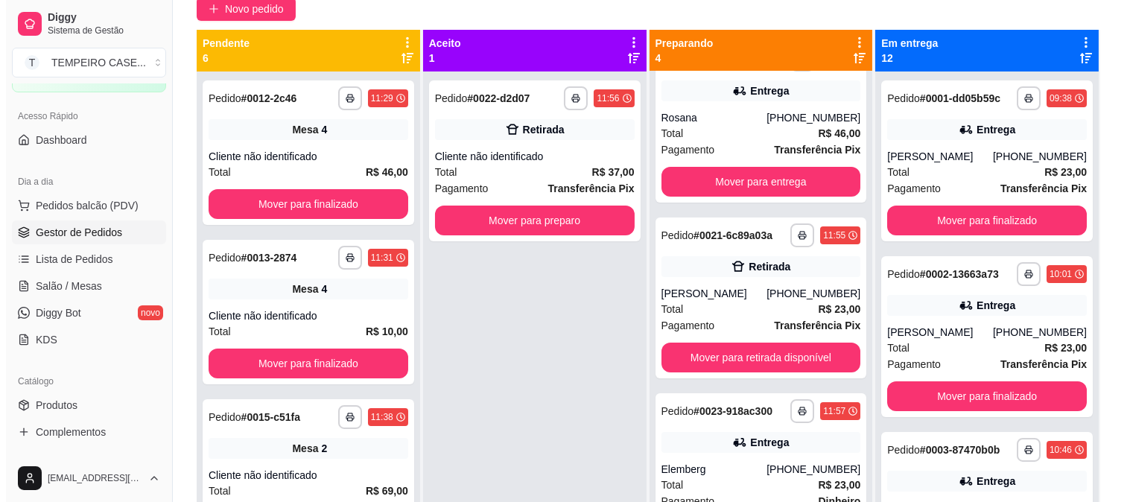
scroll to position [0, 0]
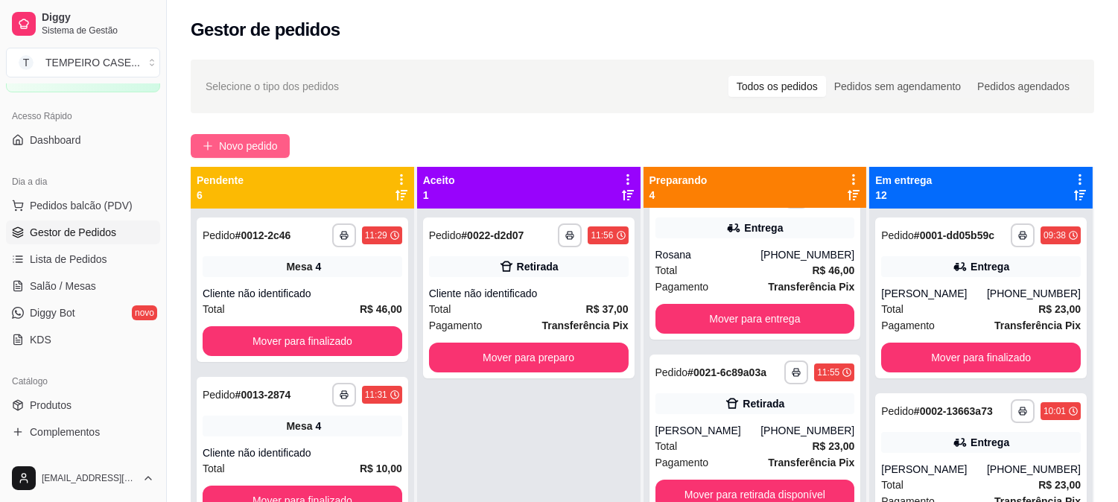
click at [241, 151] on span "Novo pedido" at bounding box center [248, 146] width 59 height 16
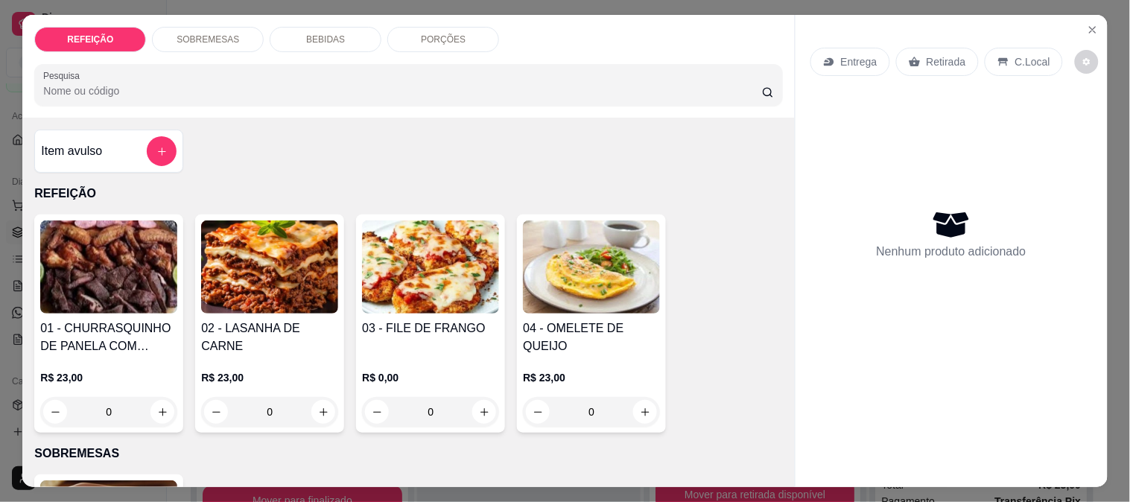
click at [398, 261] on img at bounding box center [430, 266] width 137 height 93
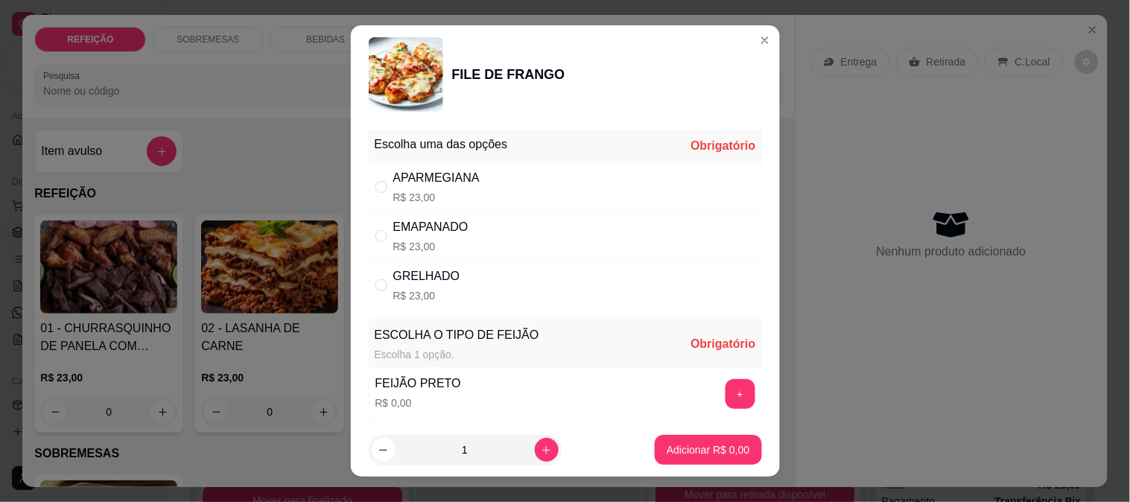
click at [418, 188] on div "APARMEGIANA R$ 23,00" at bounding box center [436, 187] width 86 height 36
radio input "true"
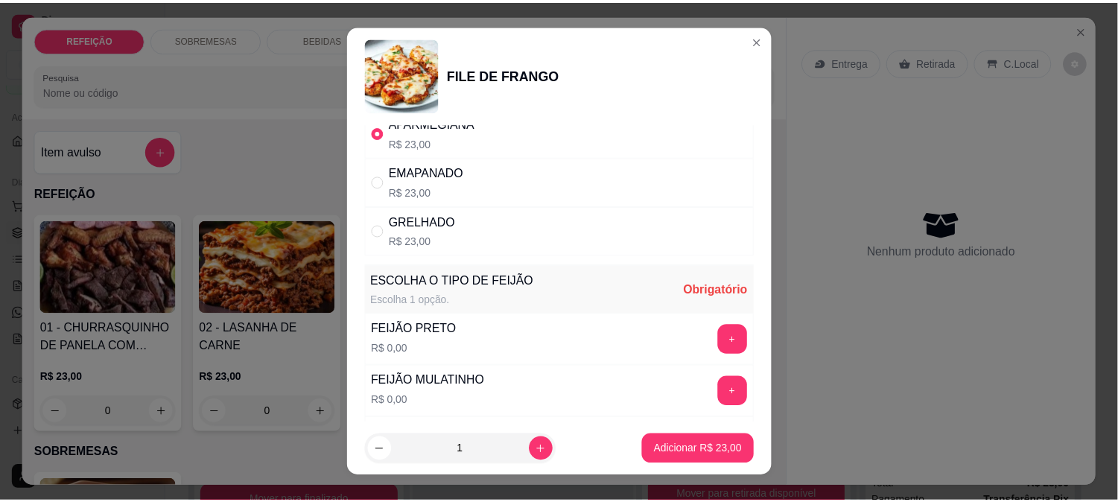
scroll to position [83, 0]
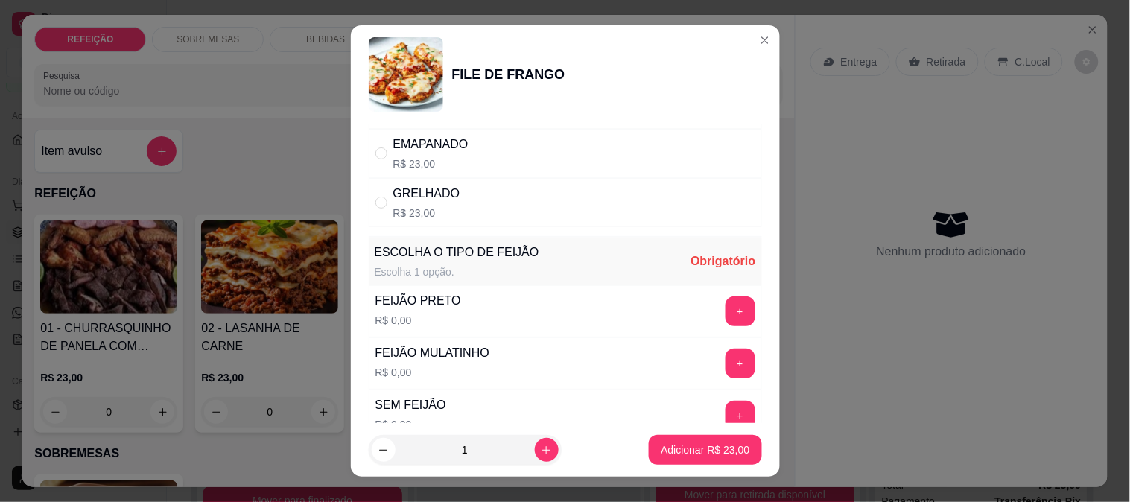
click at [719, 371] on div "+" at bounding box center [740, 363] width 42 height 30
click at [725, 362] on button "+" at bounding box center [739, 362] width 29 height 29
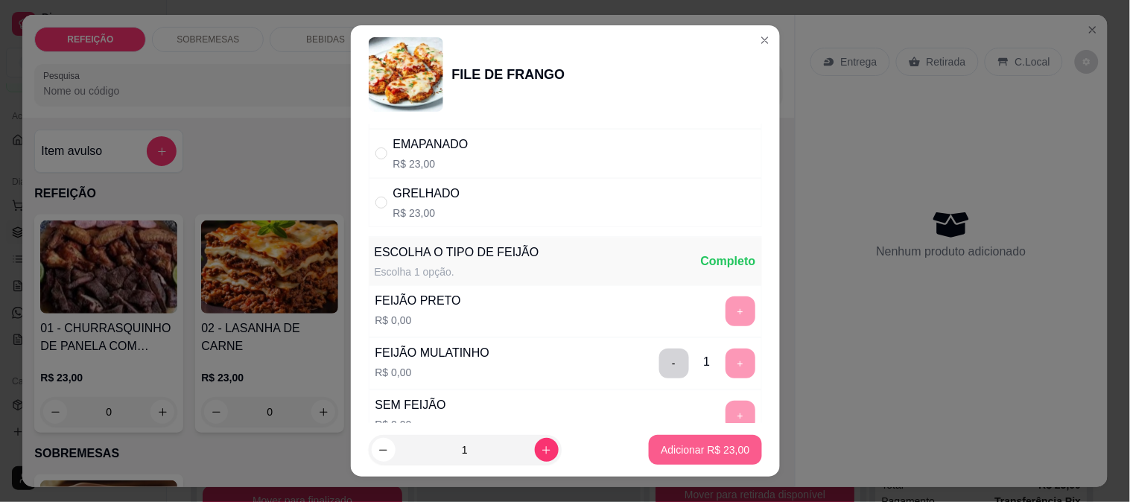
click at [698, 444] on p "Adicionar R$ 23,00" at bounding box center [704, 449] width 89 height 15
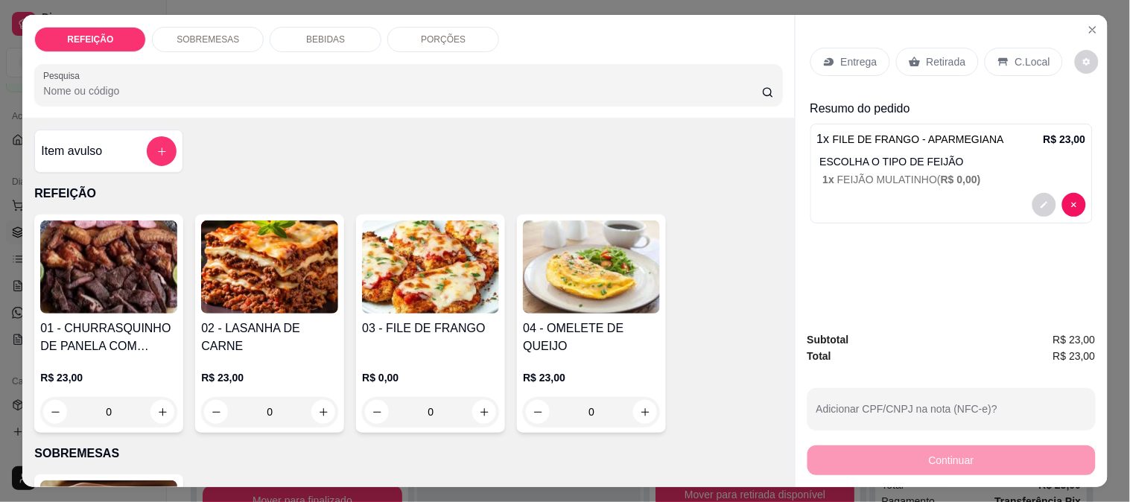
click at [931, 62] on p "Retirada" at bounding box center [945, 61] width 39 height 15
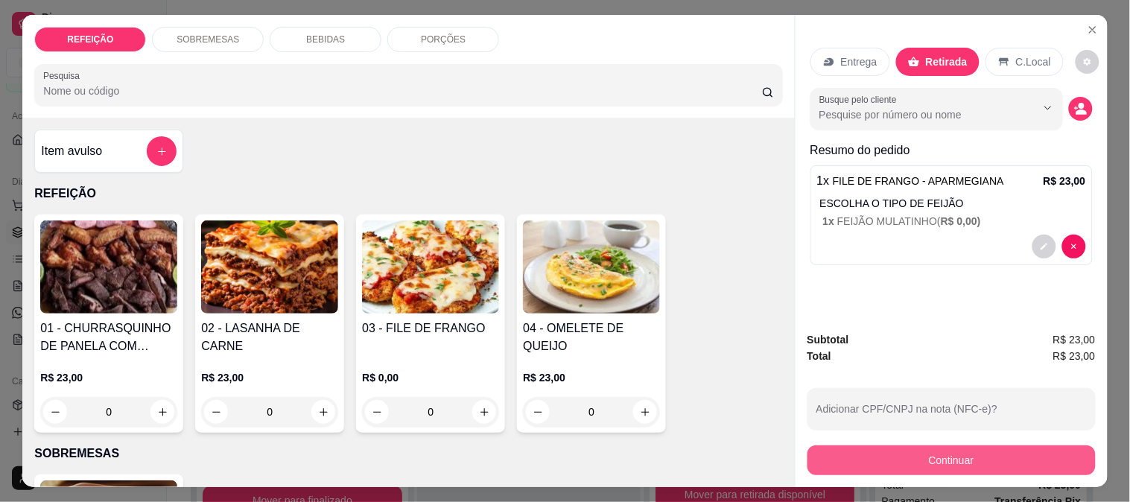
click at [894, 456] on button "Continuar" at bounding box center [951, 460] width 288 height 30
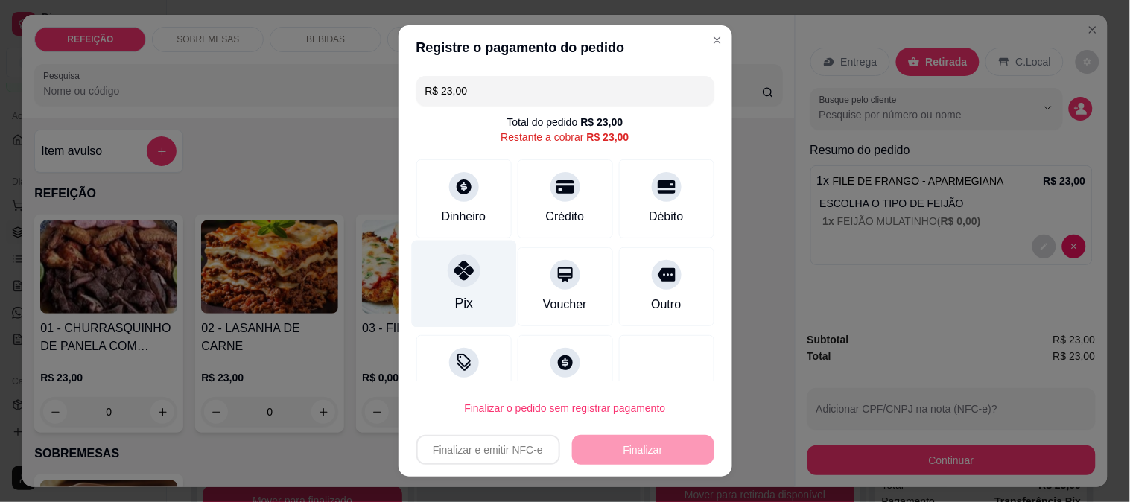
click at [436, 295] on div "Pix" at bounding box center [463, 283] width 105 height 87
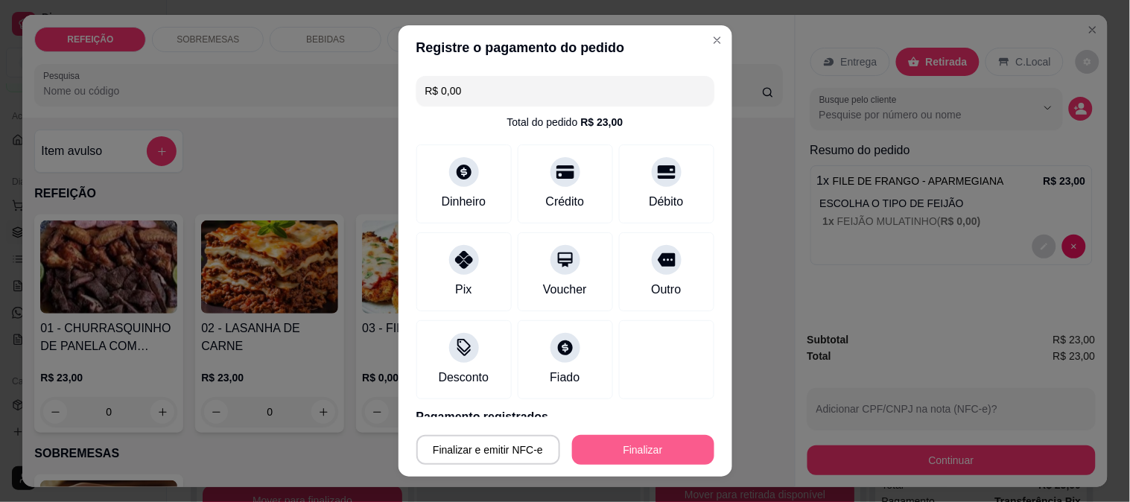
click at [626, 447] on button "Finalizar" at bounding box center [643, 450] width 142 height 30
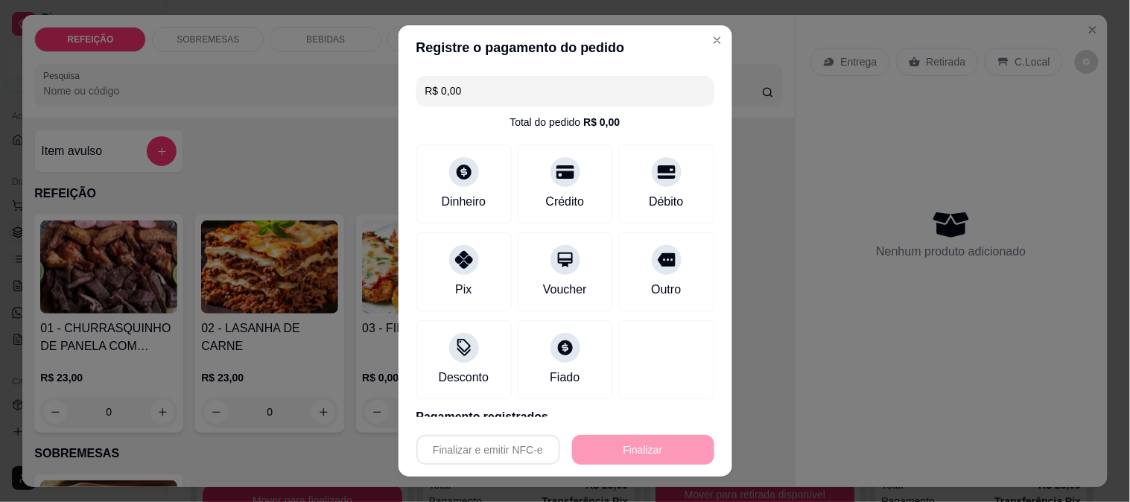
type input "-R$ 23,00"
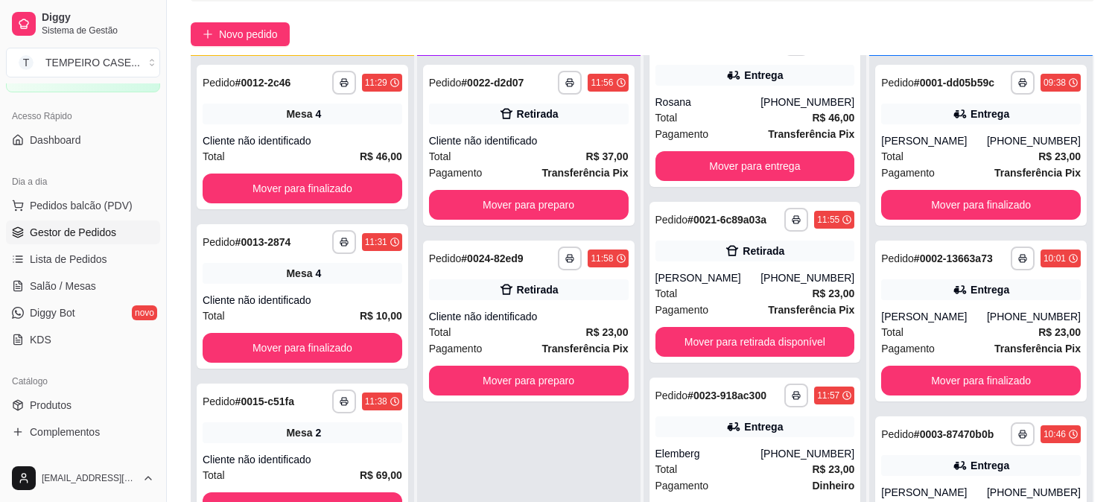
scroll to position [227, 0]
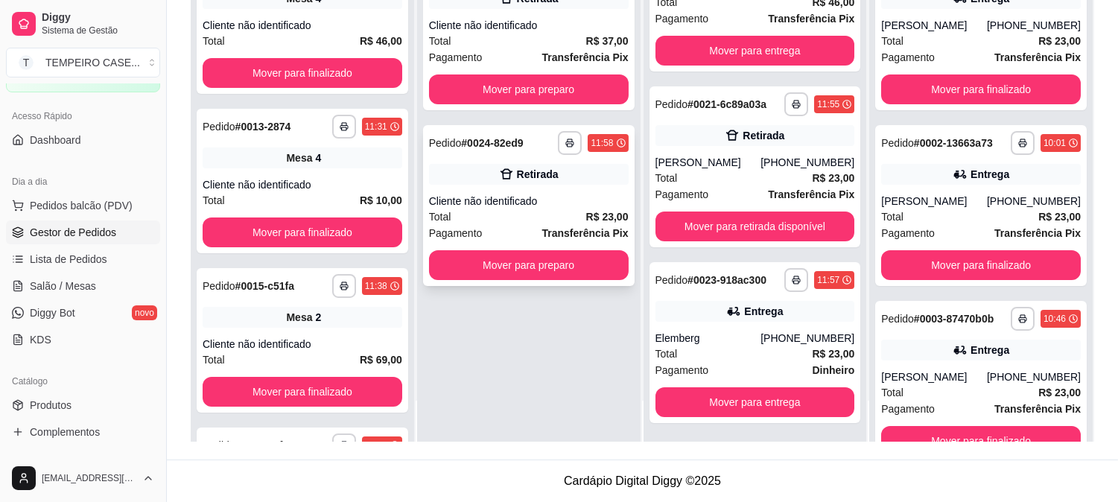
click at [481, 210] on div "Total R$ 23,00" at bounding box center [529, 216] width 200 height 16
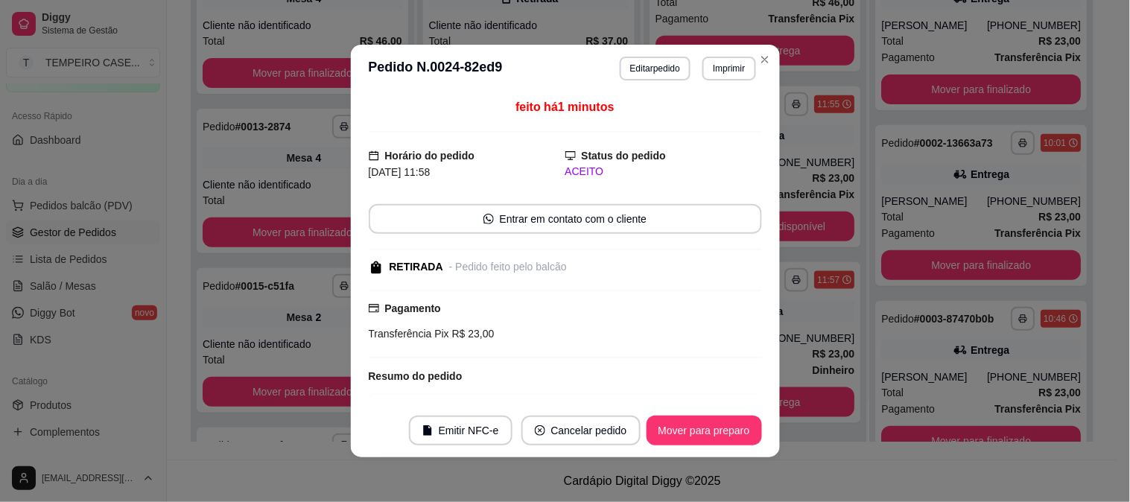
click at [660, 72] on button "Editar pedido" at bounding box center [655, 69] width 71 height 24
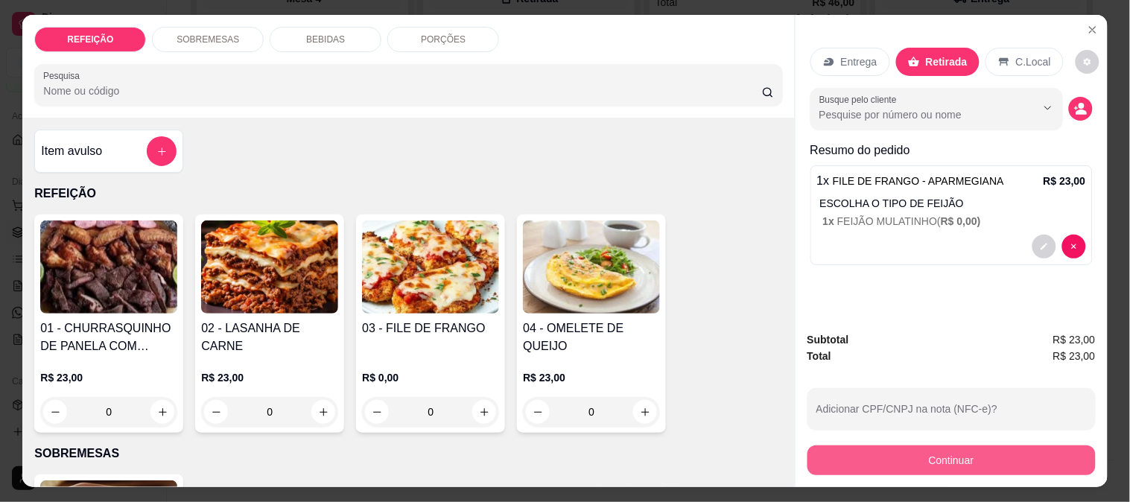
click at [882, 456] on button "Continuar" at bounding box center [951, 460] width 288 height 30
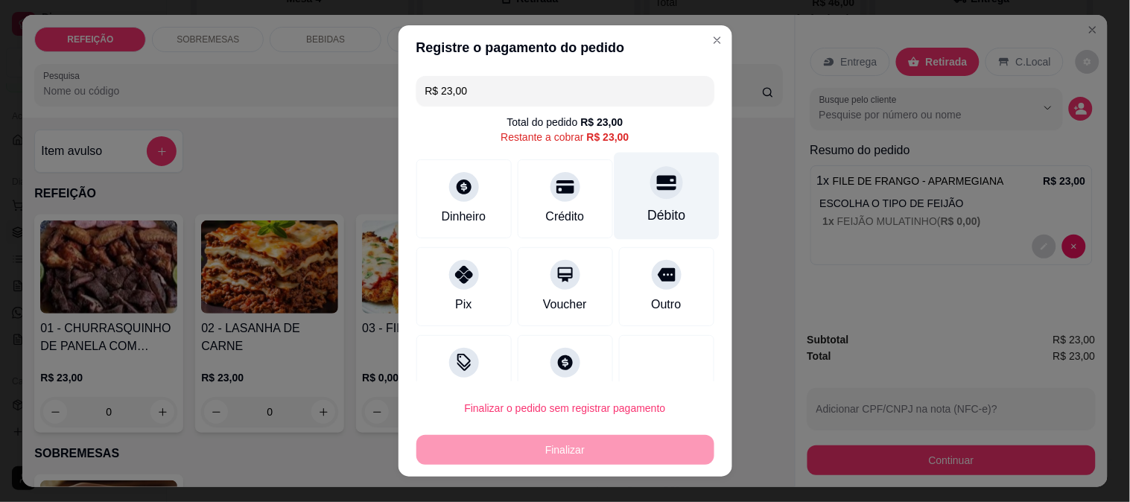
click at [646, 201] on div "Débito" at bounding box center [666, 195] width 105 height 87
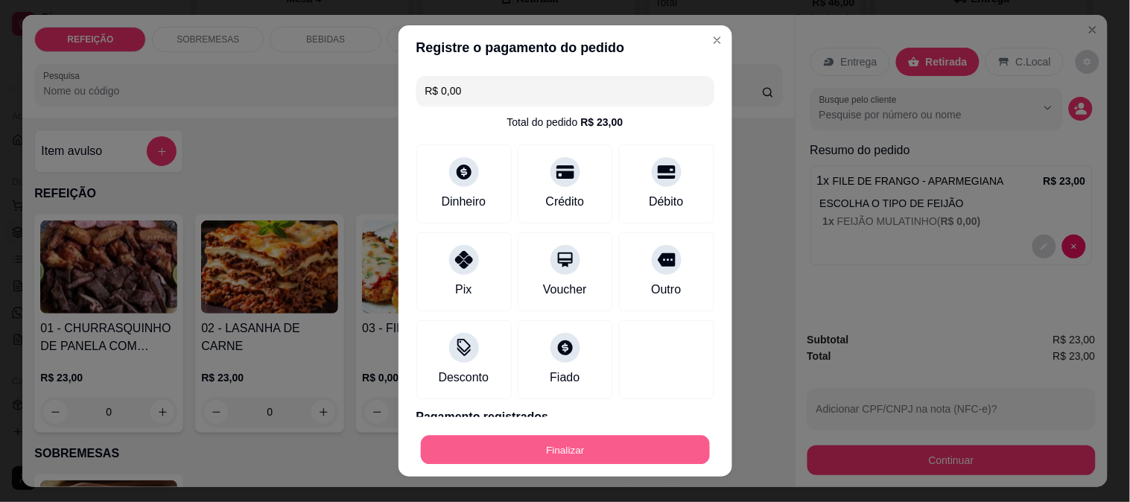
click at [555, 445] on button "Finalizar" at bounding box center [565, 450] width 289 height 29
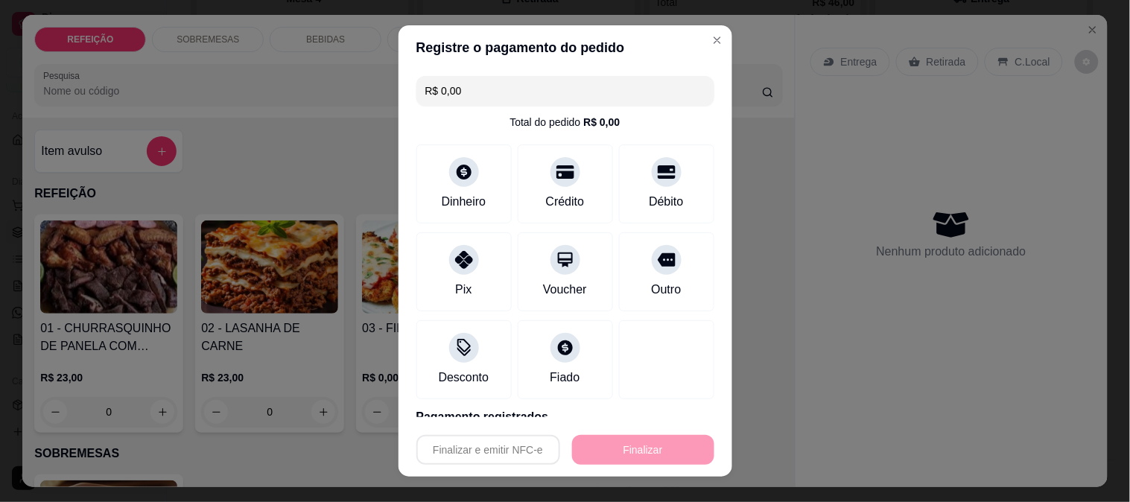
type input "-R$ 23,00"
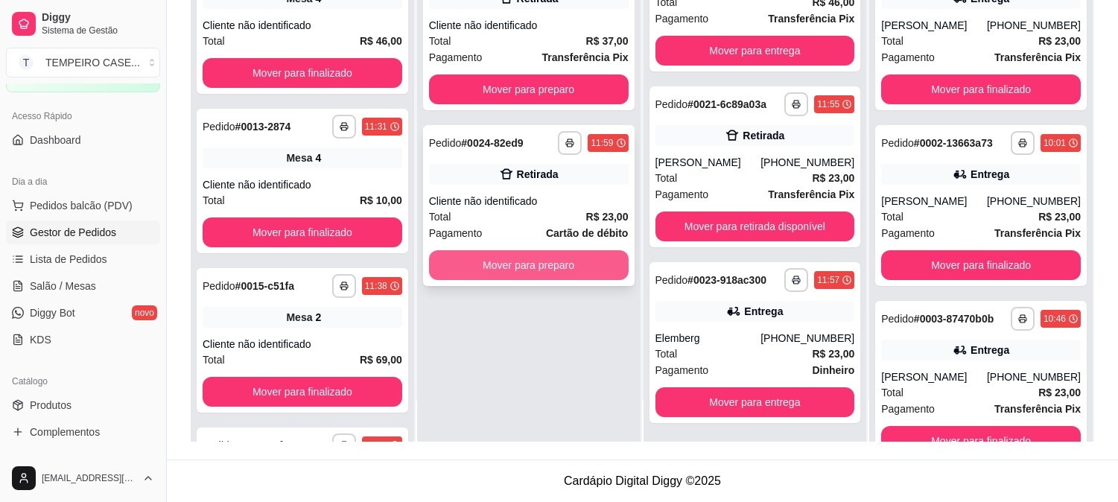
click at [534, 258] on button "Mover para preparo" at bounding box center [529, 265] width 200 height 30
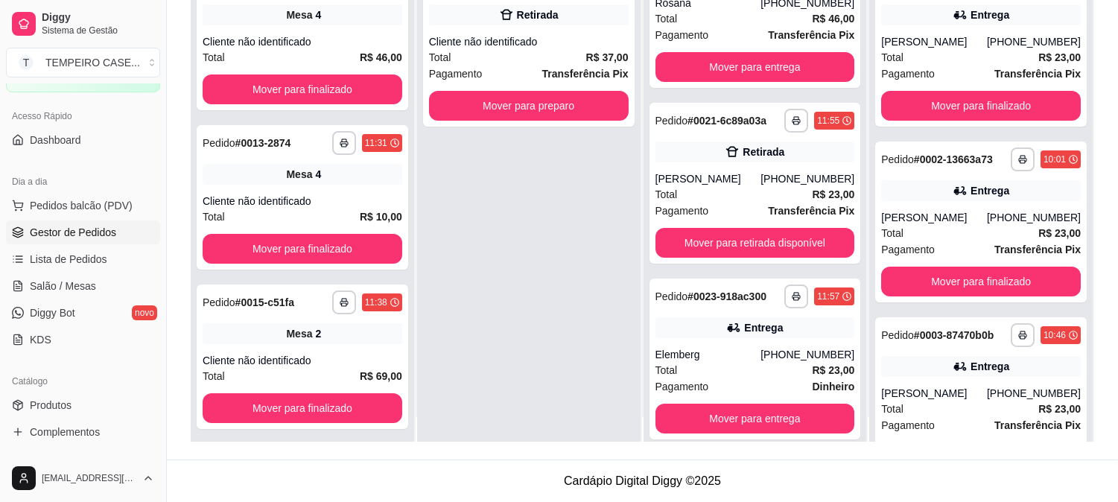
scroll to position [0, 0]
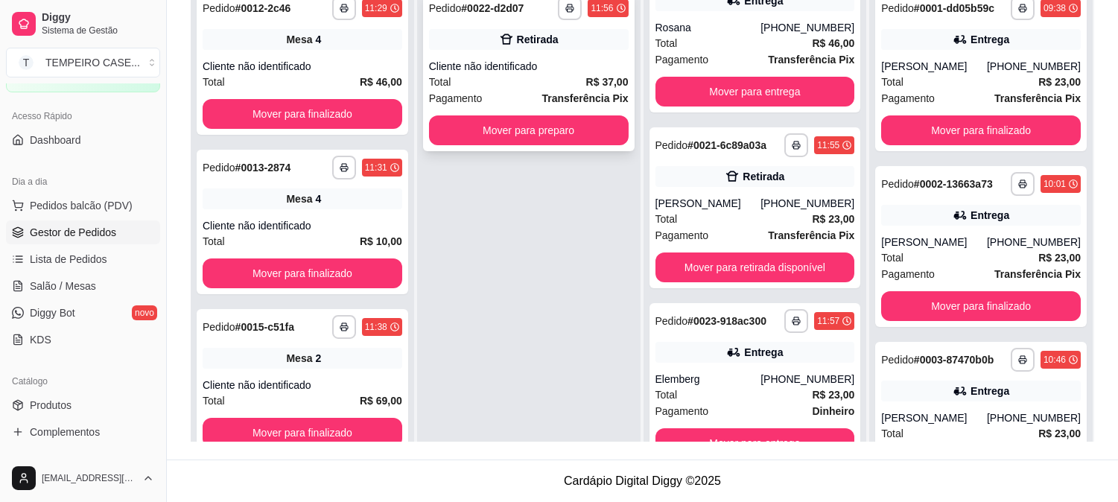
click at [552, 121] on button "Mover para preparo" at bounding box center [529, 130] width 200 height 30
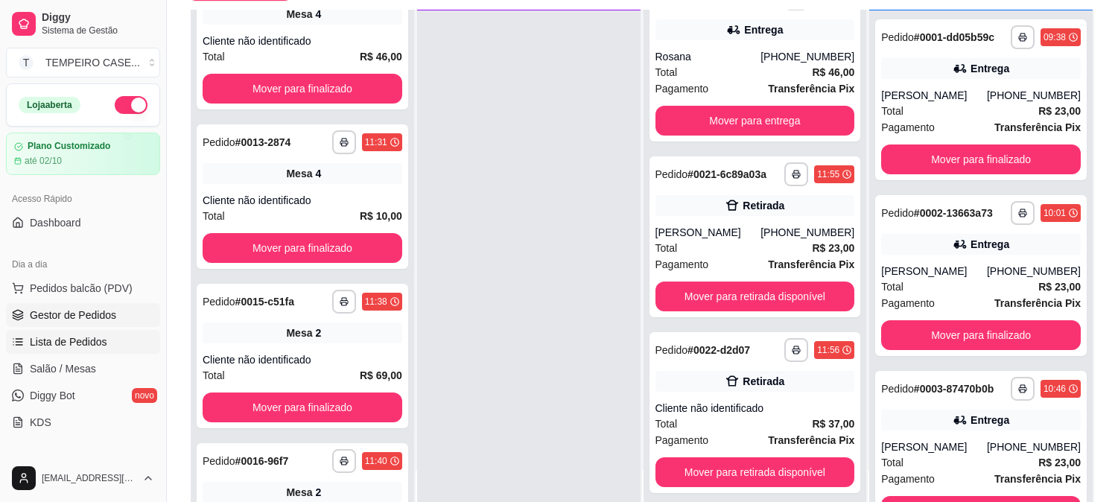
scroll to position [62, 0]
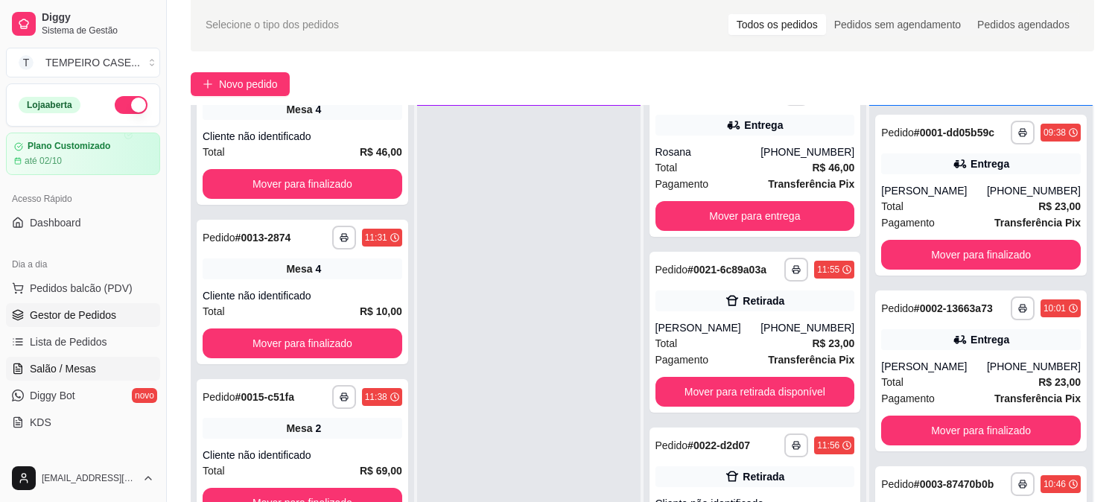
click at [52, 361] on span "Salão / Mesas" at bounding box center [63, 368] width 66 height 15
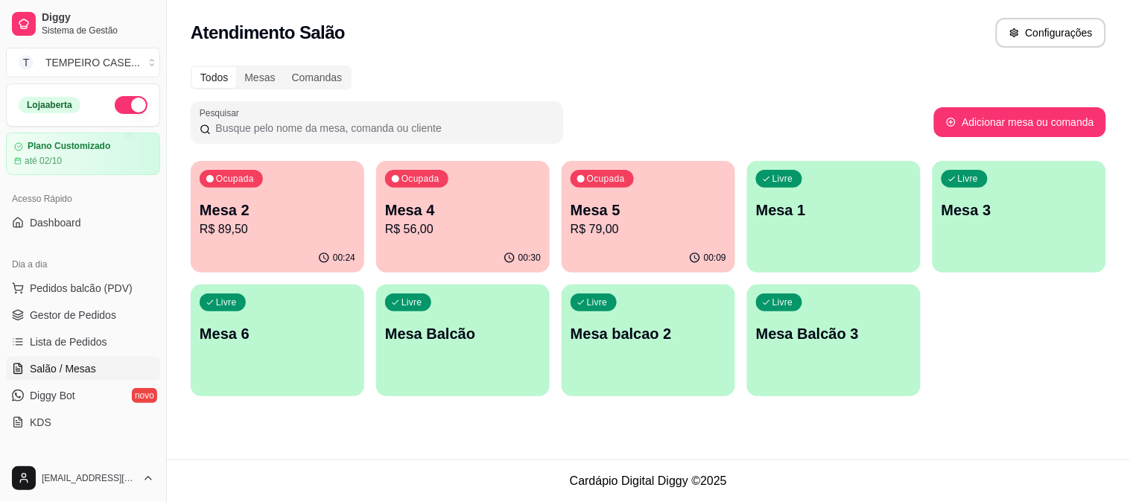
click at [992, 229] on div "Livre Mesa 3" at bounding box center [1018, 208] width 173 height 94
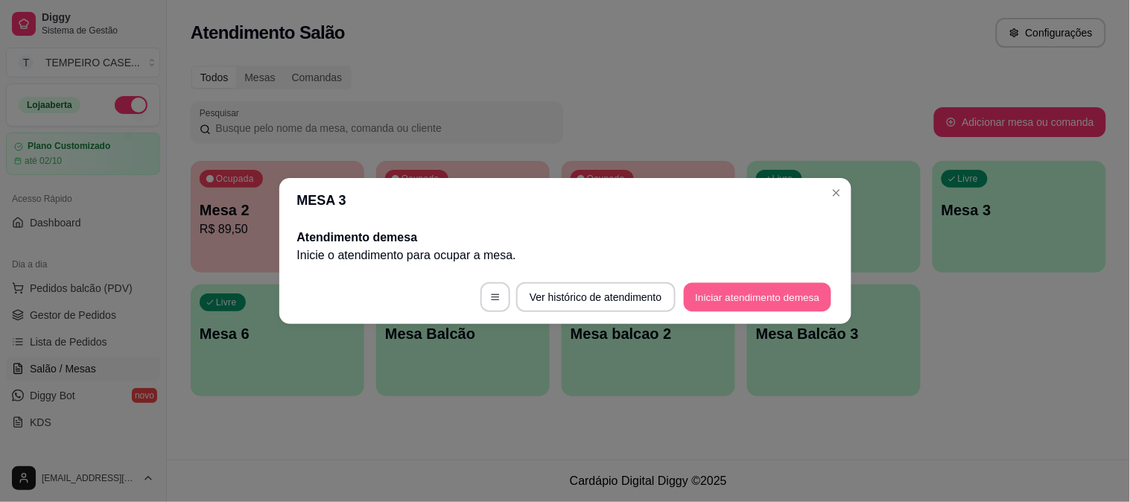
click at [753, 303] on button "Iniciar atendimento de mesa" at bounding box center [757, 297] width 147 height 29
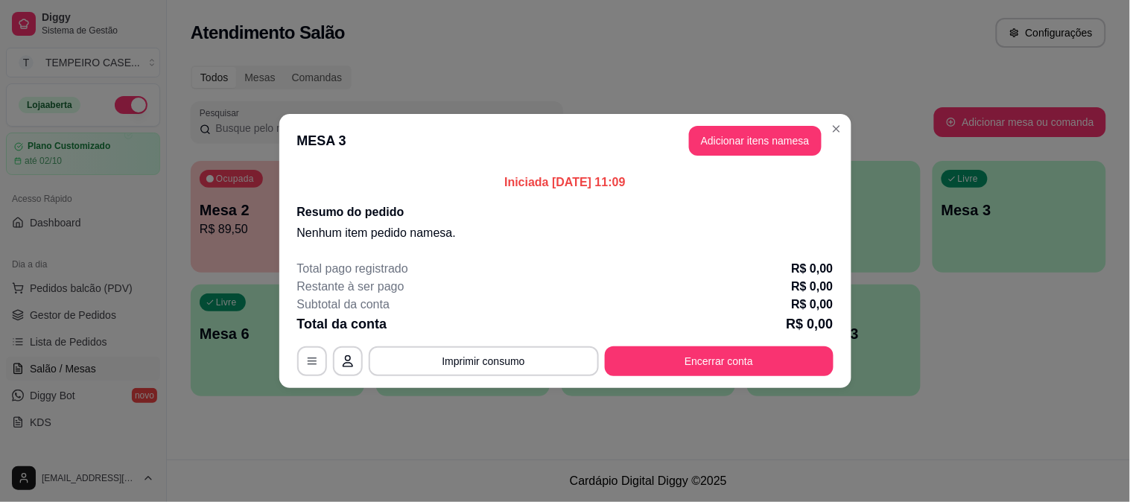
click at [733, 135] on button "Adicionar itens na mesa" at bounding box center [755, 141] width 133 height 30
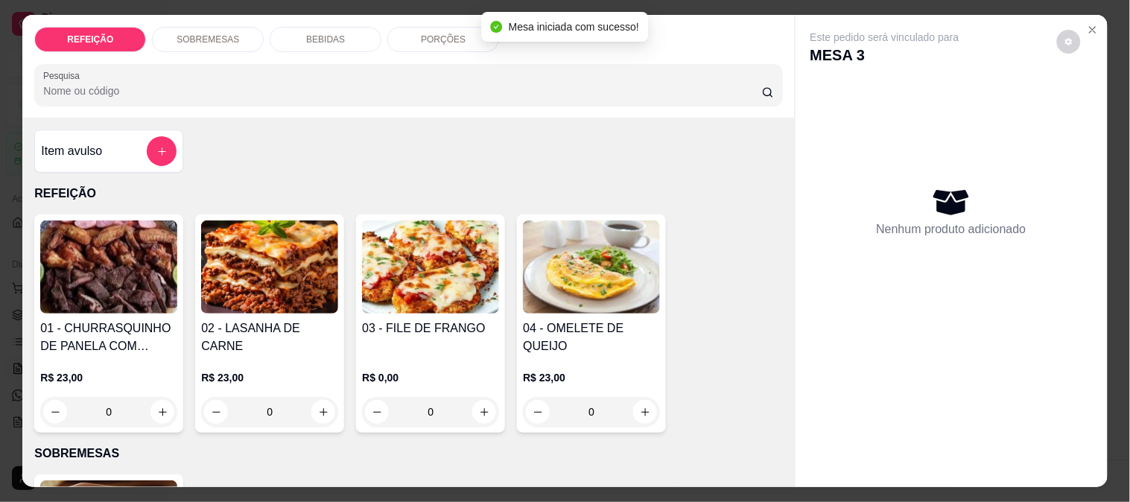
click at [127, 264] on img at bounding box center [108, 266] width 137 height 93
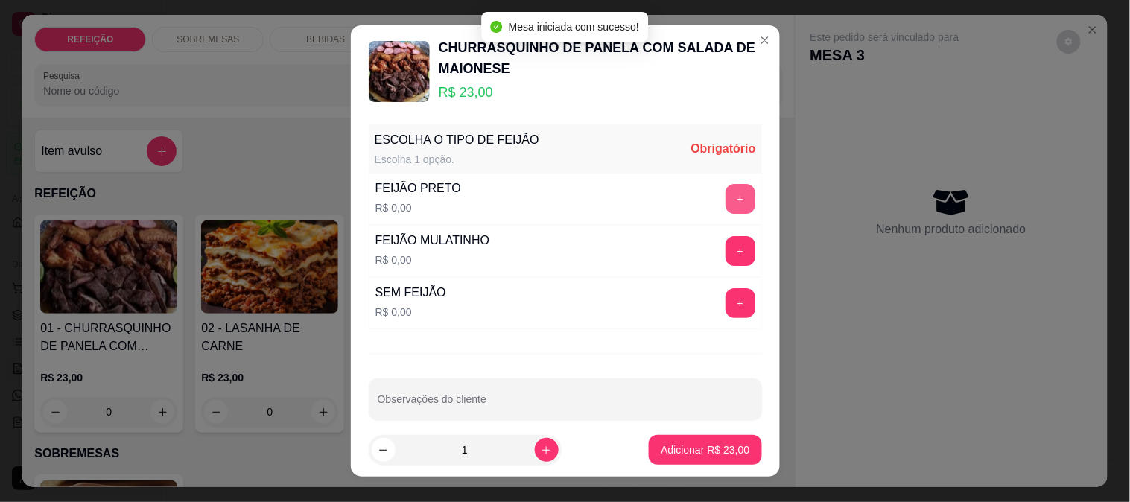
click at [725, 194] on button "+" at bounding box center [740, 199] width 30 height 30
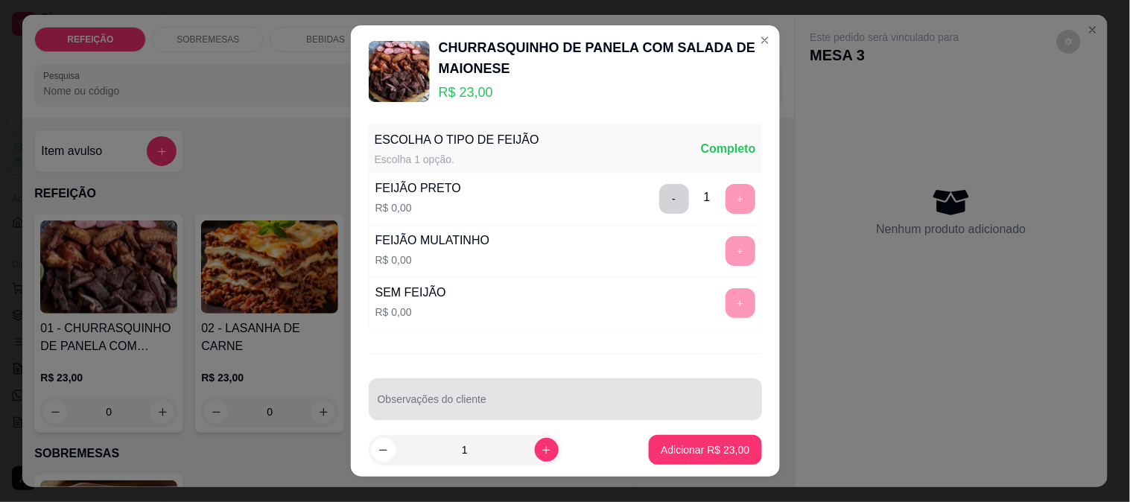
click at [566, 395] on div at bounding box center [565, 399] width 375 height 30
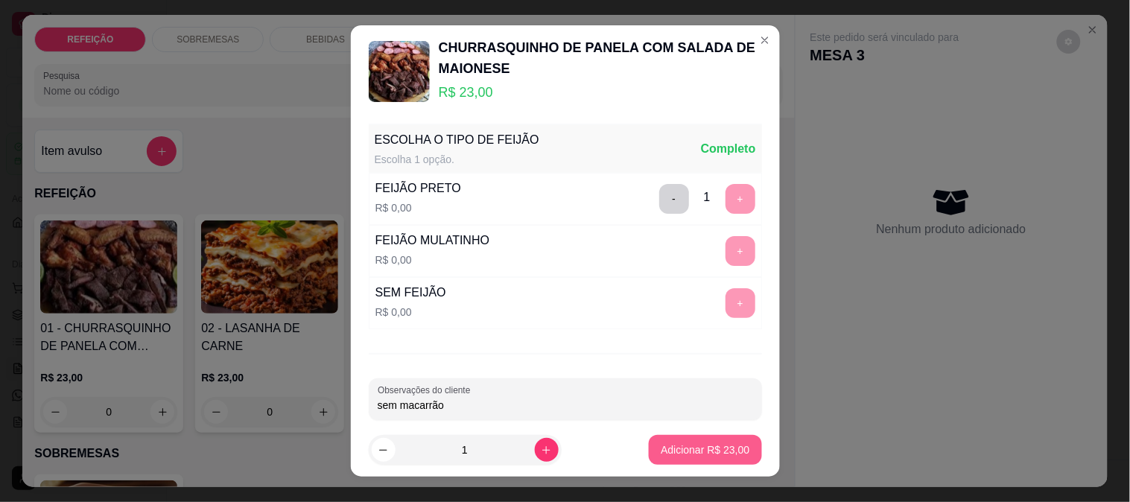
type input "sem macarrão"
click at [689, 444] on p "Adicionar R$ 23,00" at bounding box center [704, 449] width 89 height 15
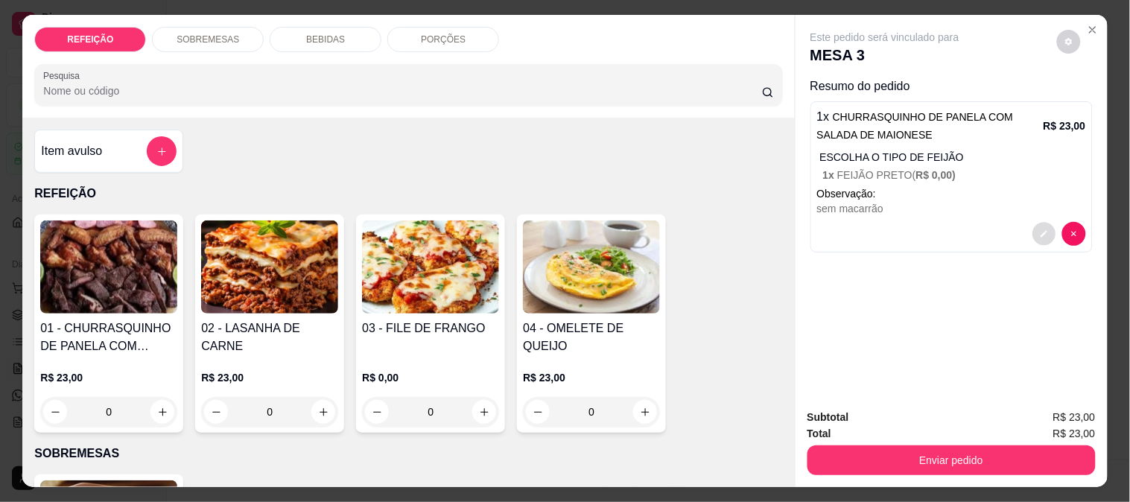
click at [1036, 223] on button "decrease-product-quantity" at bounding box center [1043, 234] width 23 height 23
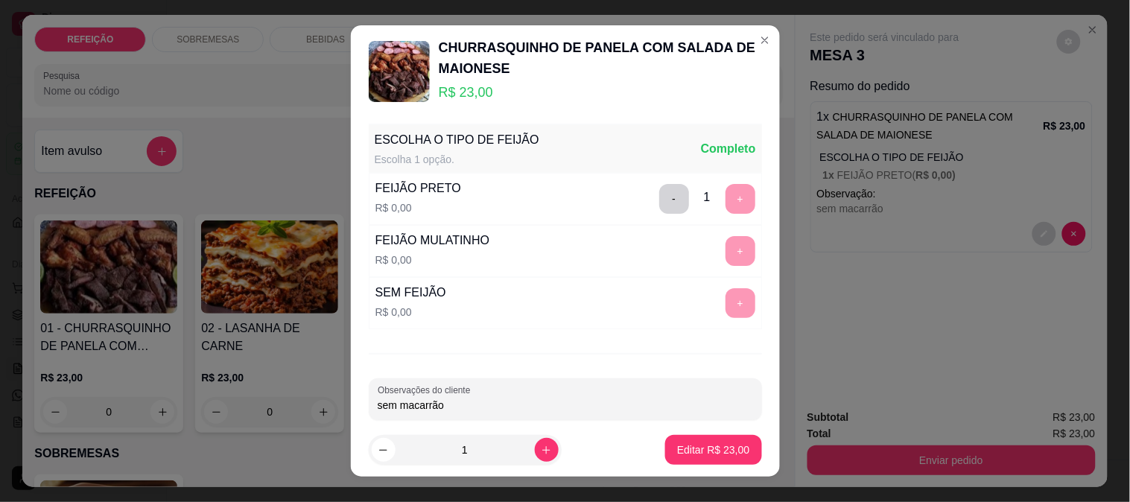
click at [477, 400] on input "sem macarrão" at bounding box center [565, 405] width 375 height 15
type input "sem macarrão e sem toscana"
click at [690, 443] on p "Editar R$ 23,00" at bounding box center [713, 449] width 72 height 15
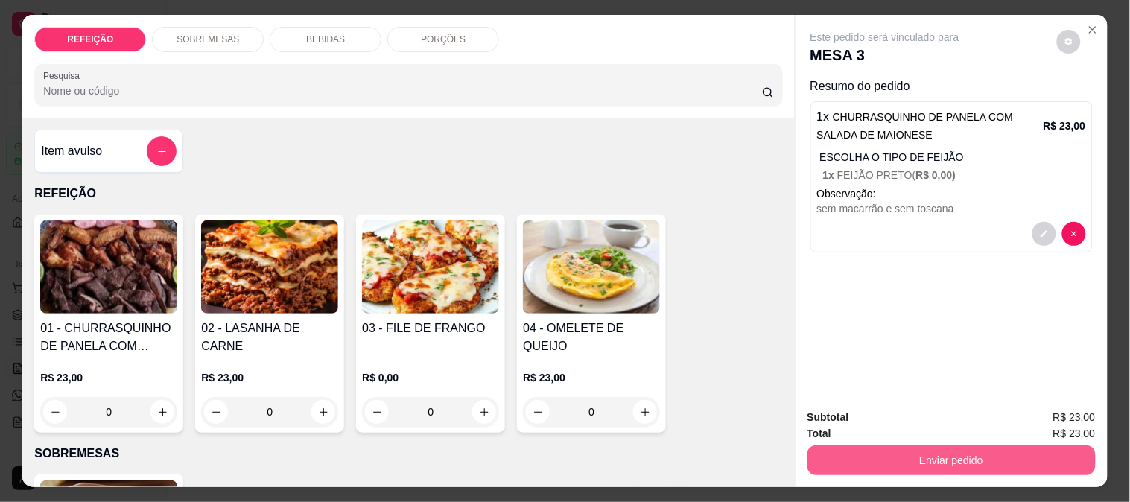
click at [898, 453] on button "Enviar pedido" at bounding box center [951, 460] width 288 height 30
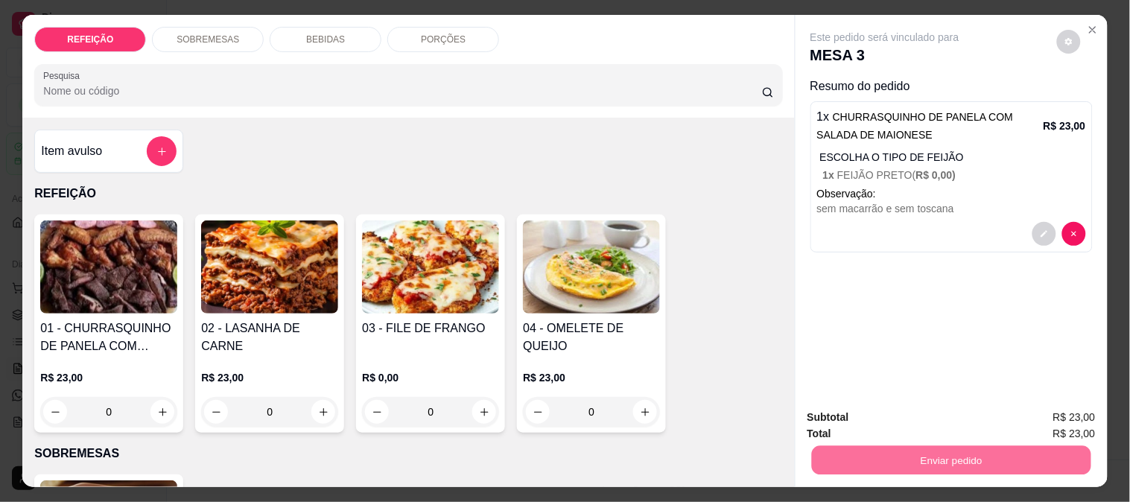
click at [713, 369] on div "01 - CHURRASQUINHO DE PANELA COM SALADA DE MAIONESE R$ 23,00 0 02 - LASANHA DE …" at bounding box center [408, 323] width 748 height 218
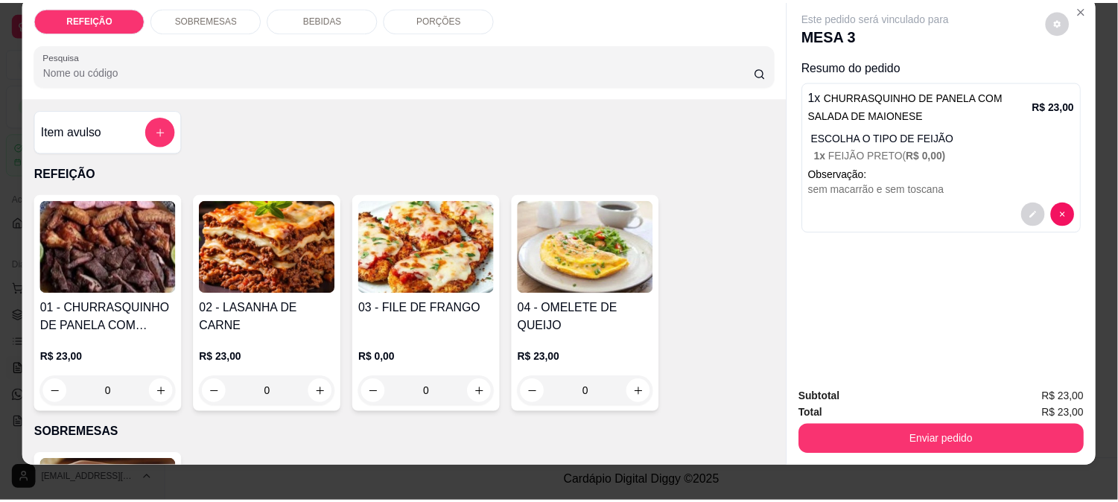
scroll to position [39, 0]
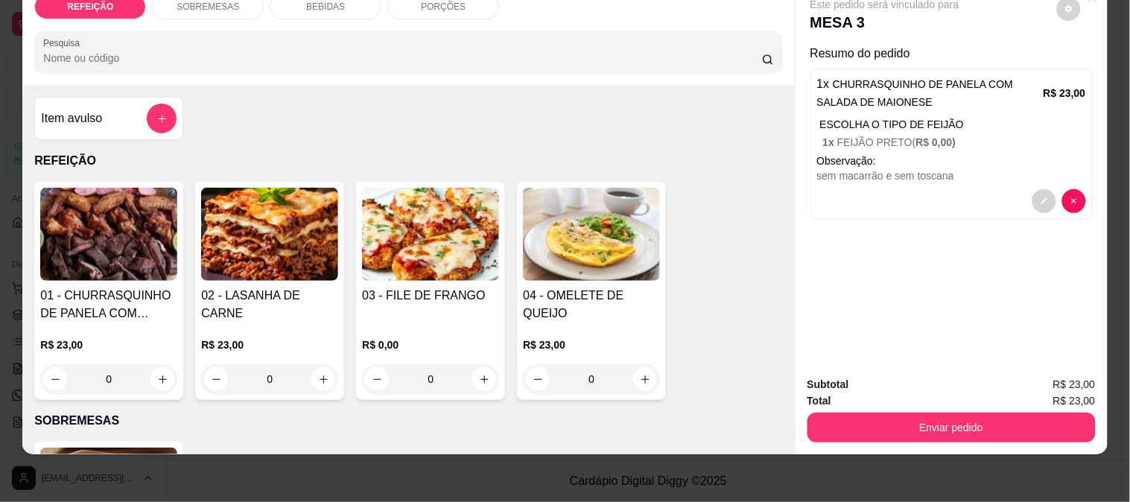
click at [940, 436] on div "Subtotal R$ 23,00 Total R$ 23,00 Enviar pedido" at bounding box center [951, 409] width 312 height 90
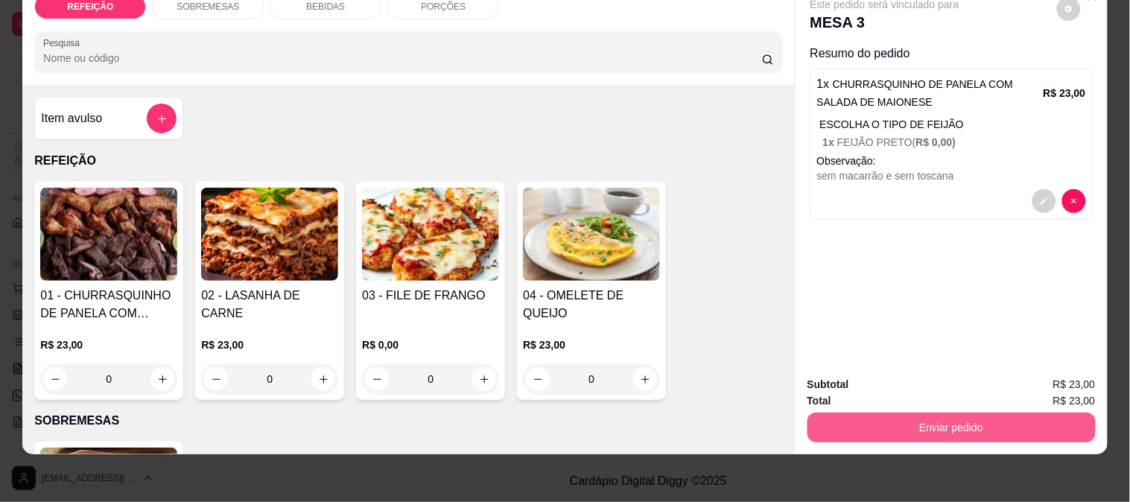
click at [939, 417] on button "Enviar pedido" at bounding box center [951, 428] width 288 height 30
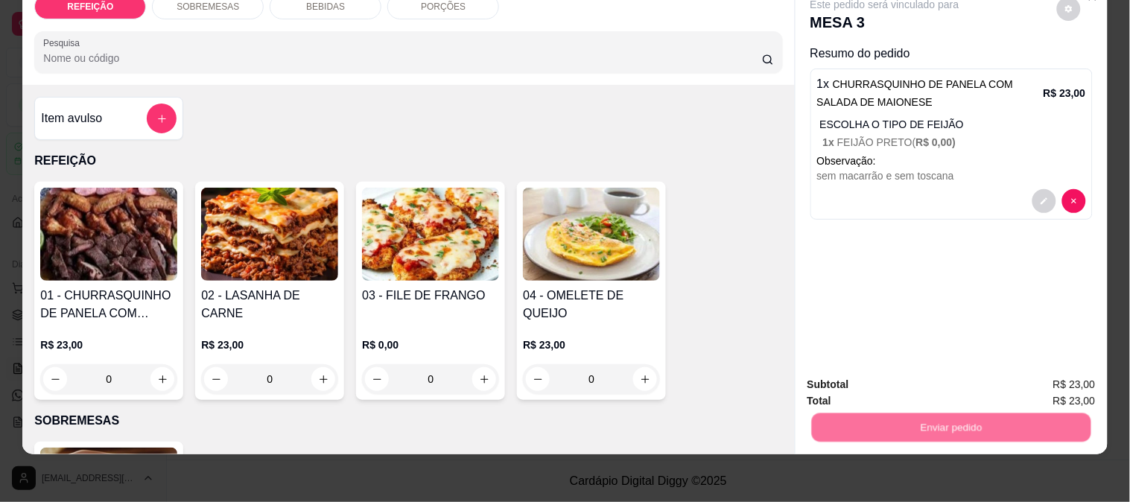
click at [1040, 366] on button "Enviar pedido" at bounding box center [1056, 378] width 84 height 28
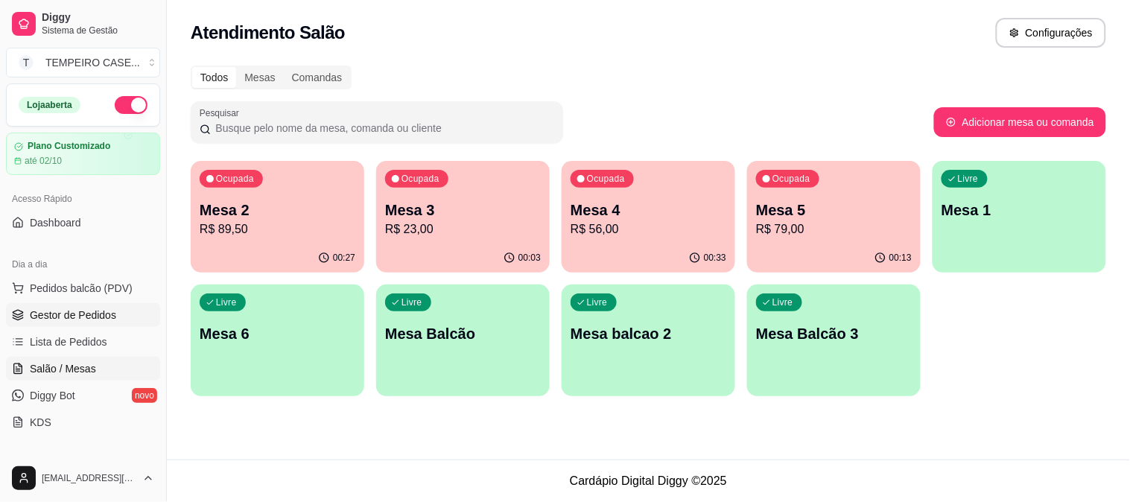
click at [68, 316] on span "Gestor de Pedidos" at bounding box center [73, 315] width 86 height 15
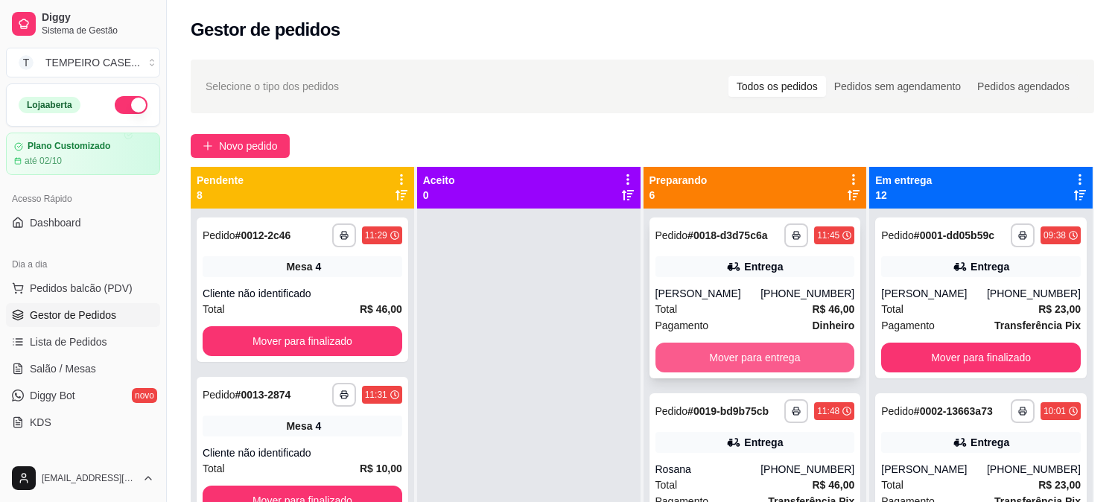
click at [733, 344] on button "Mover para entrega" at bounding box center [755, 358] width 200 height 30
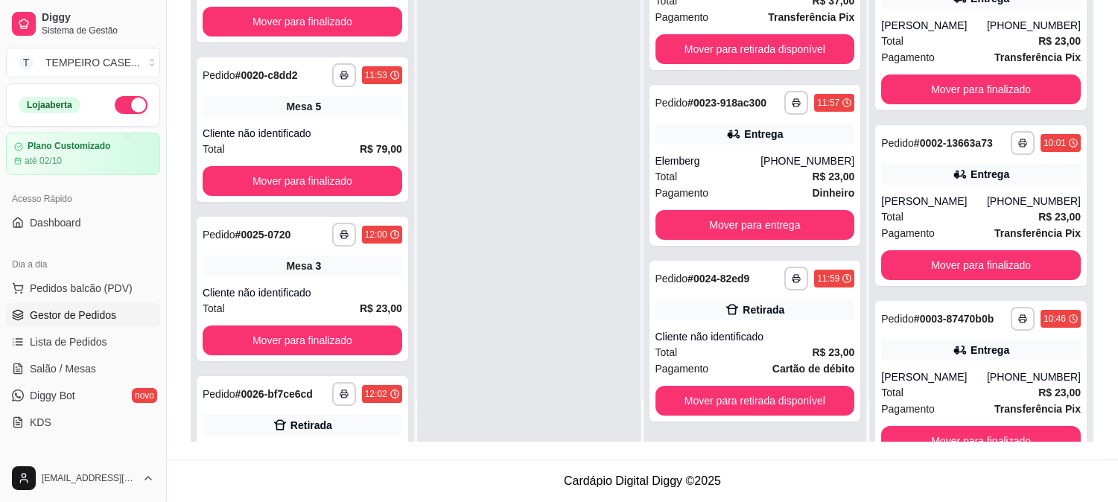
scroll to position [803, 0]
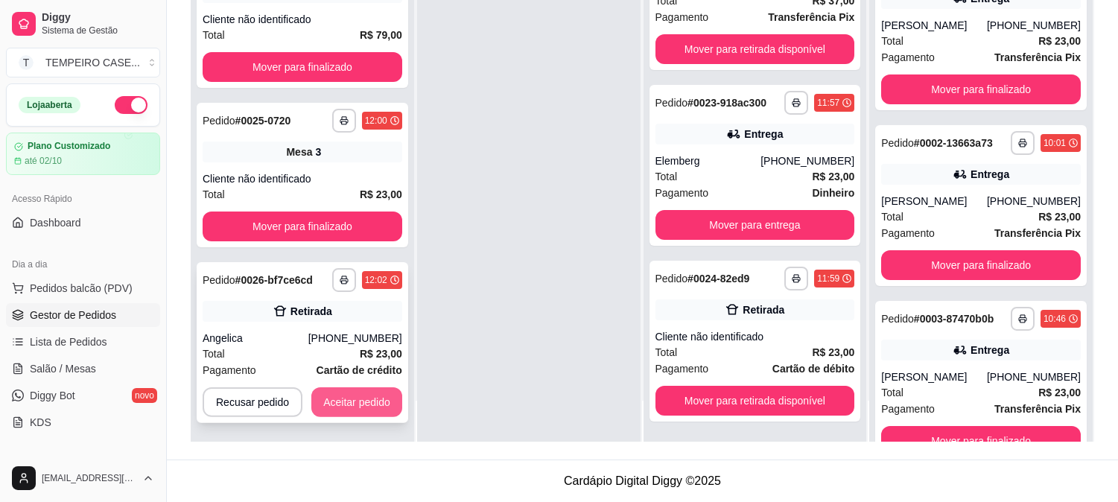
click at [371, 414] on button "Aceitar pedido" at bounding box center [356, 402] width 91 height 30
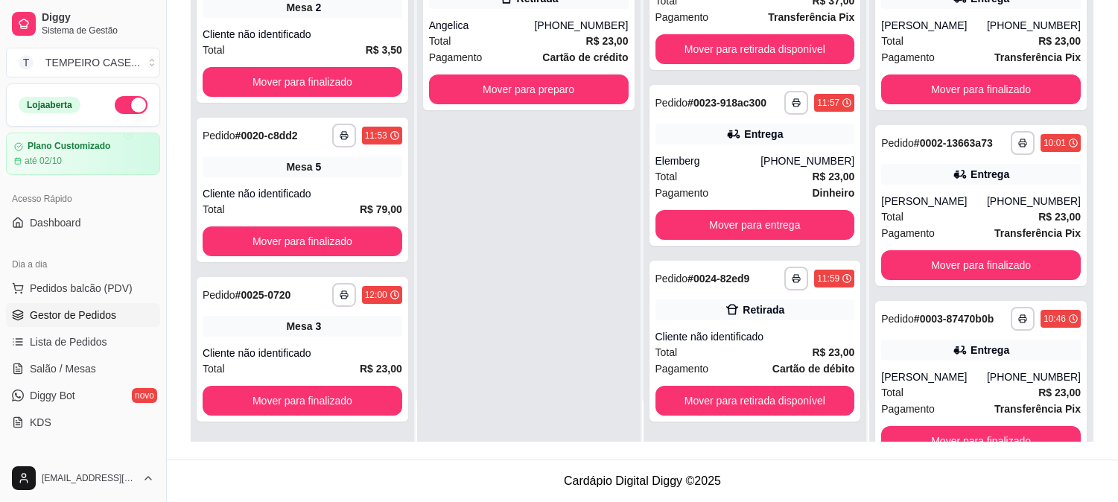
scroll to position [390, 0]
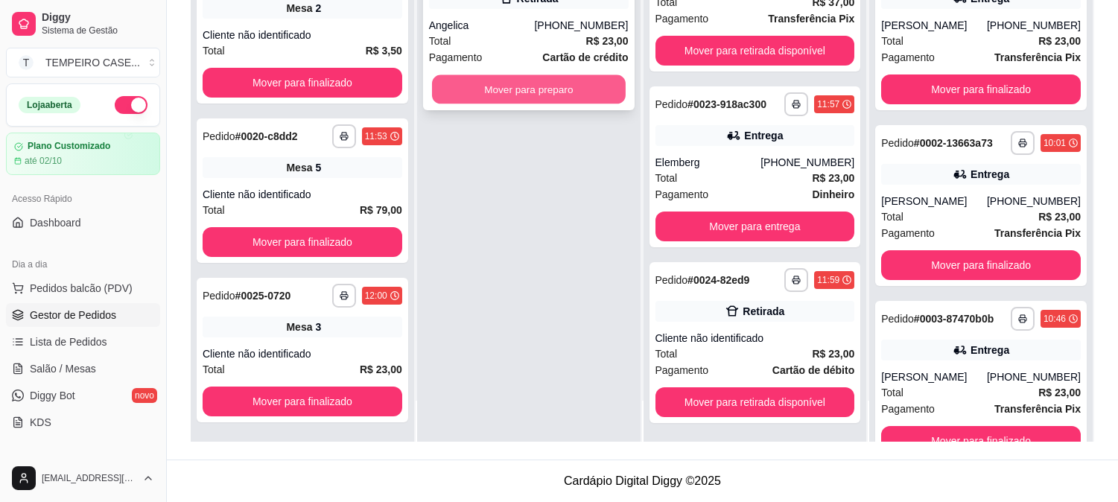
click at [542, 100] on button "Mover para preparo" at bounding box center [529, 89] width 194 height 29
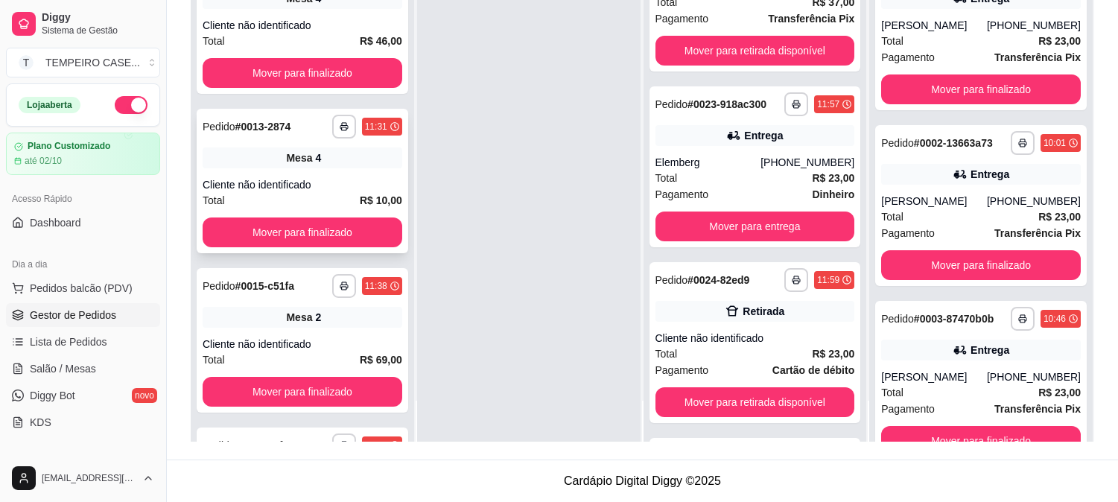
scroll to position [0, 0]
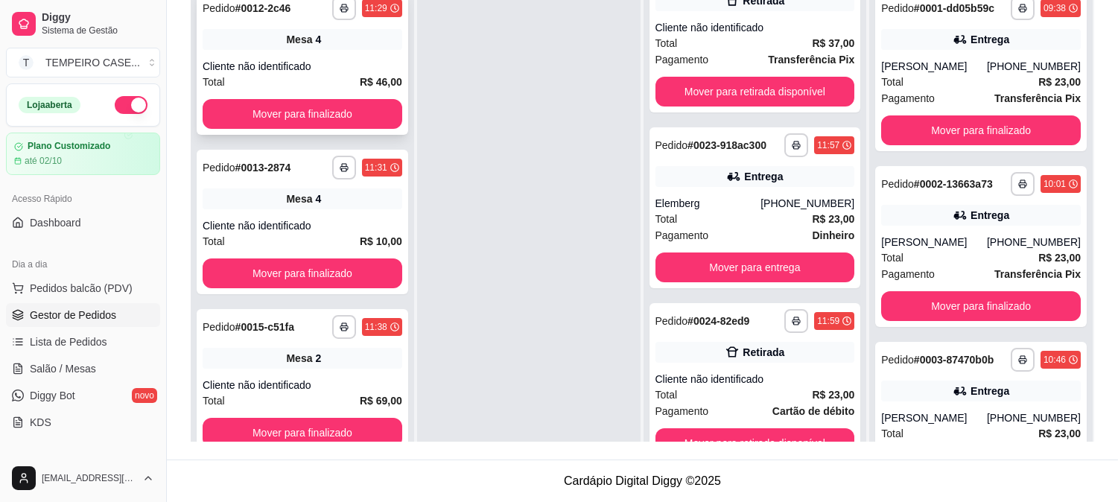
click at [305, 123] on button "Mover para finalizado" at bounding box center [303, 114] width 200 height 30
click at [305, 119] on button "Mover para finalizado" at bounding box center [303, 114] width 200 height 30
click at [272, 121] on button "Mover para finalizado" at bounding box center [303, 114] width 200 height 30
click at [311, 113] on button "Mover para finalizado" at bounding box center [303, 114] width 200 height 30
click at [292, 118] on button "Mover para finalizado" at bounding box center [303, 114] width 200 height 30
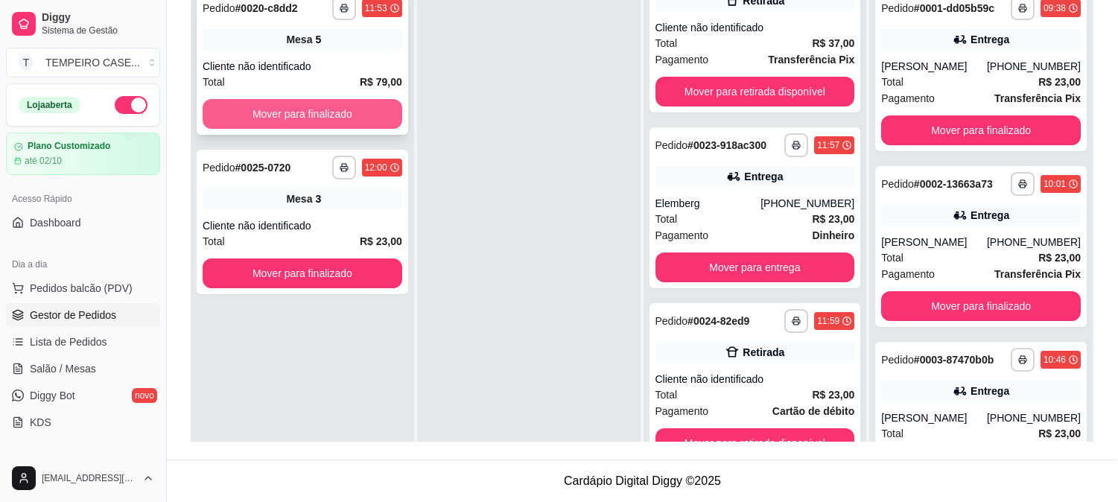
click at [287, 117] on button "Mover para finalizado" at bounding box center [303, 114] width 200 height 30
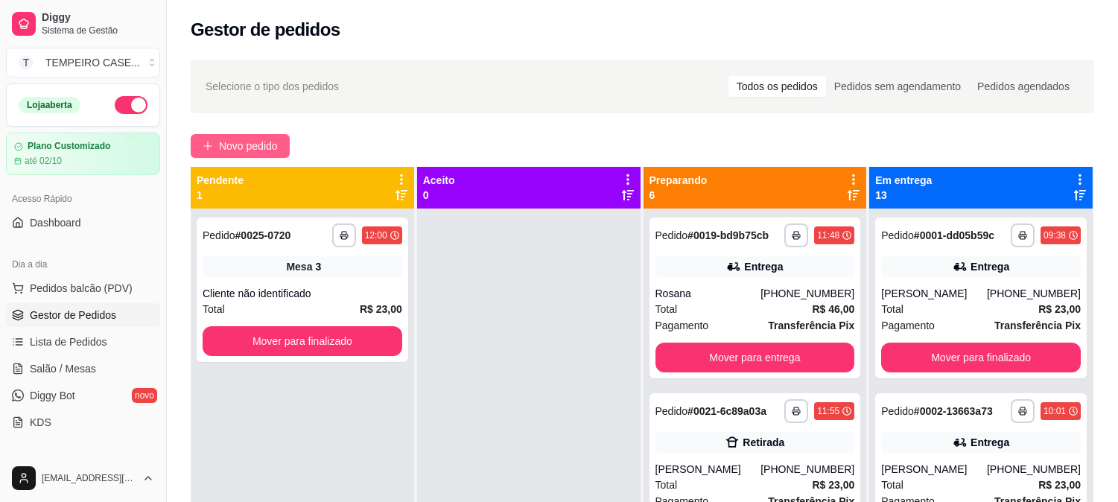
click at [233, 138] on span "Novo pedido" at bounding box center [248, 146] width 59 height 16
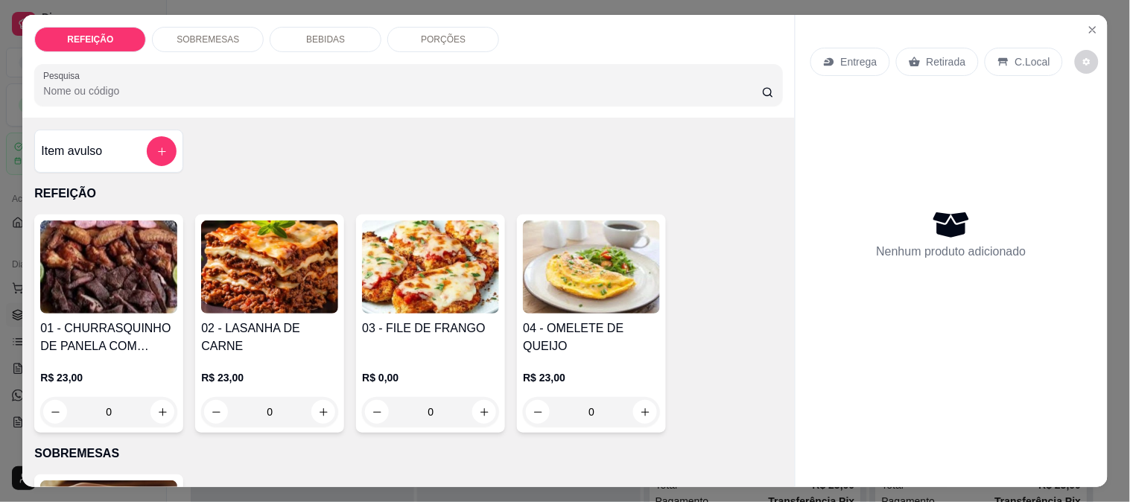
click at [136, 251] on img at bounding box center [108, 266] width 137 height 93
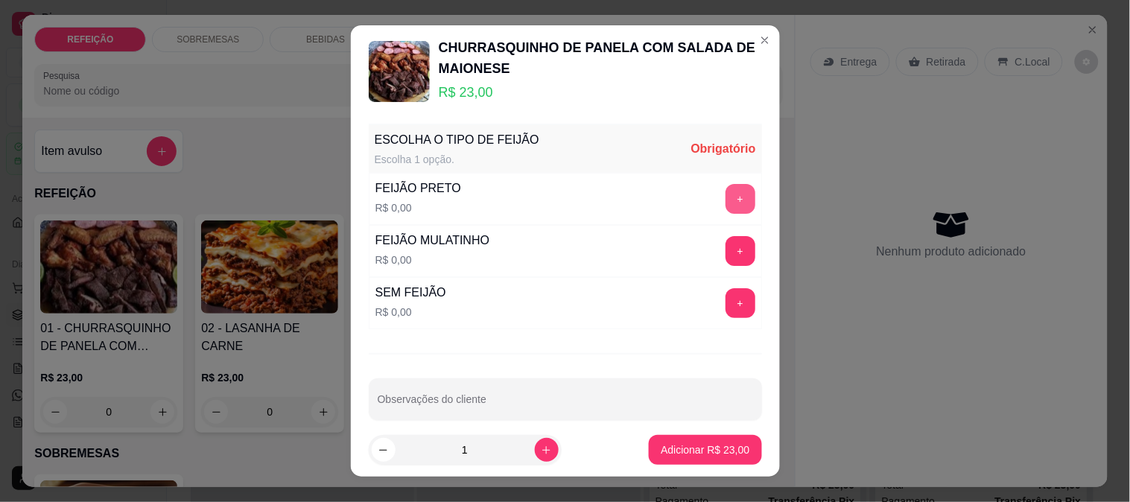
click at [725, 200] on button "+" at bounding box center [740, 199] width 30 height 30
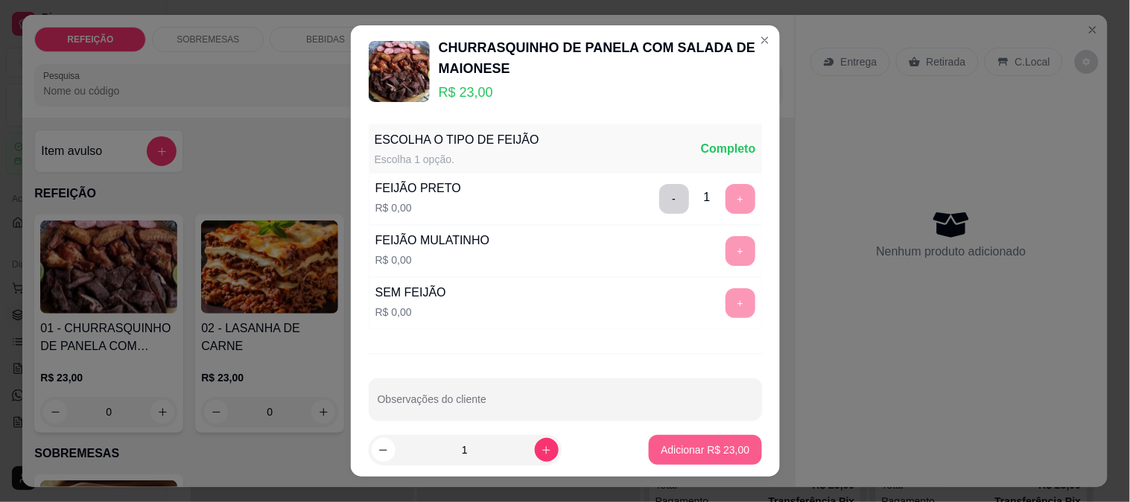
click at [691, 455] on p "Adicionar R$ 23,00" at bounding box center [704, 449] width 89 height 15
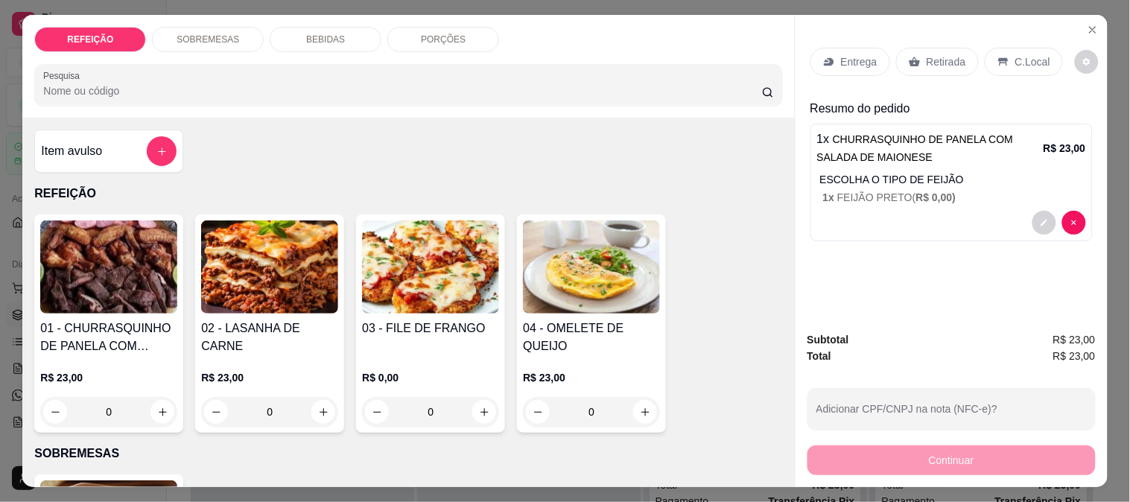
click at [917, 60] on div "Retirada" at bounding box center [937, 62] width 83 height 28
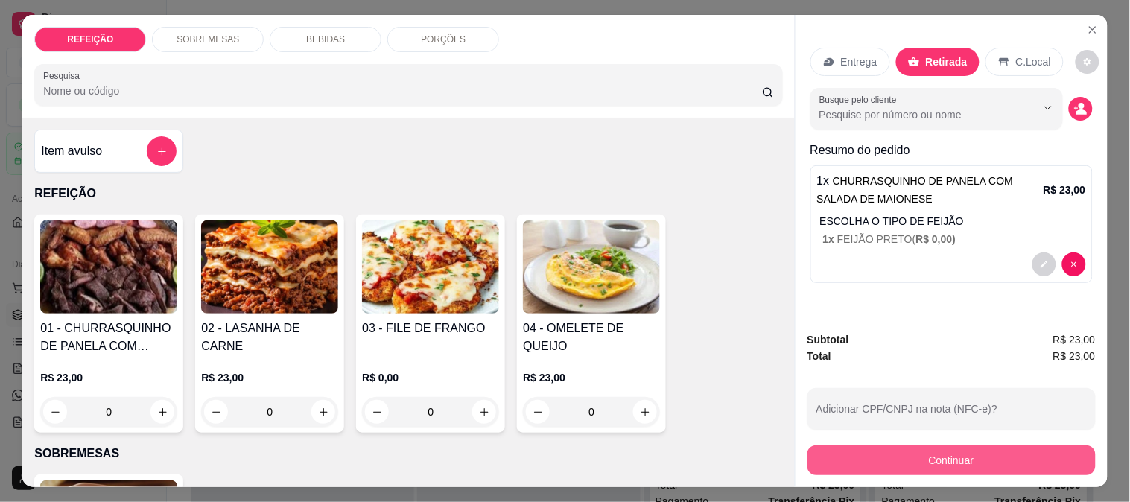
click at [884, 449] on button "Continuar" at bounding box center [951, 460] width 288 height 30
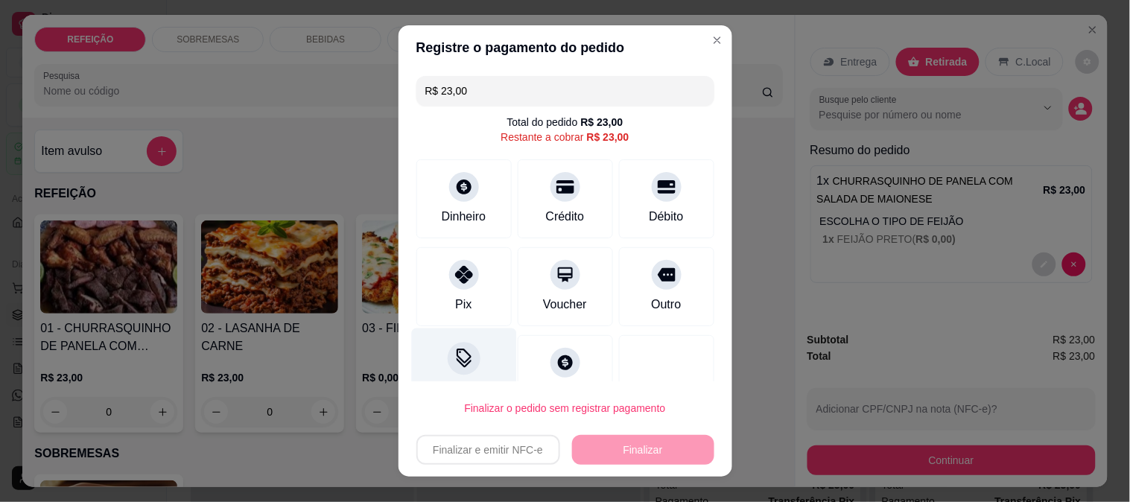
drag, startPoint x: 432, startPoint y: 283, endPoint x: 490, endPoint y: 361, distance: 97.4
click at [433, 283] on div "Pix" at bounding box center [463, 286] width 95 height 79
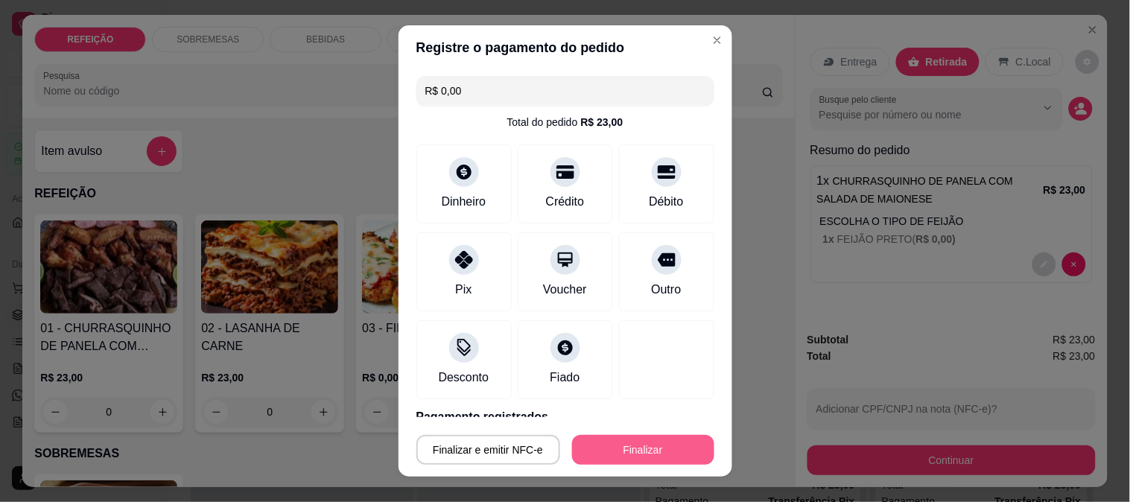
click at [590, 436] on button "Finalizar" at bounding box center [643, 450] width 142 height 30
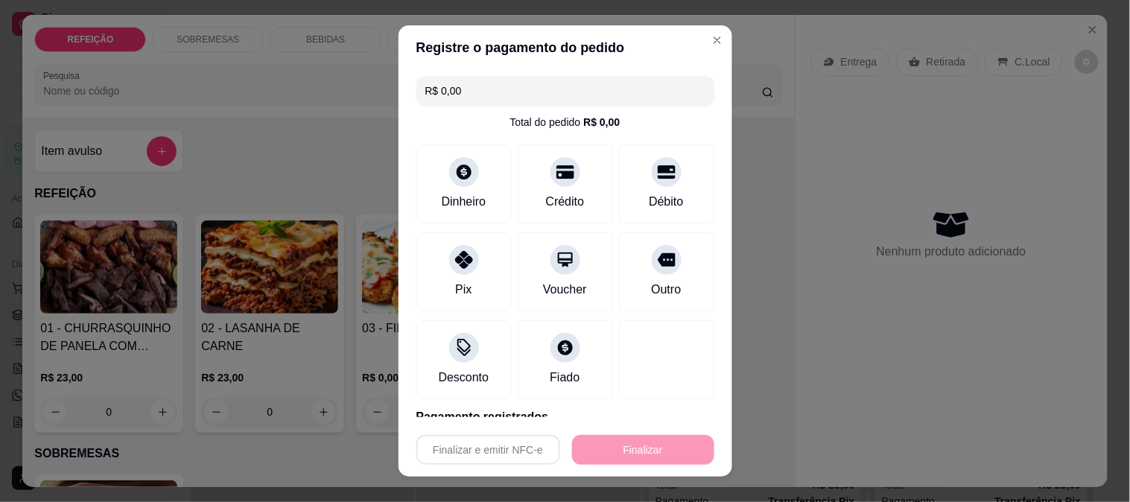
type input "-R$ 23,00"
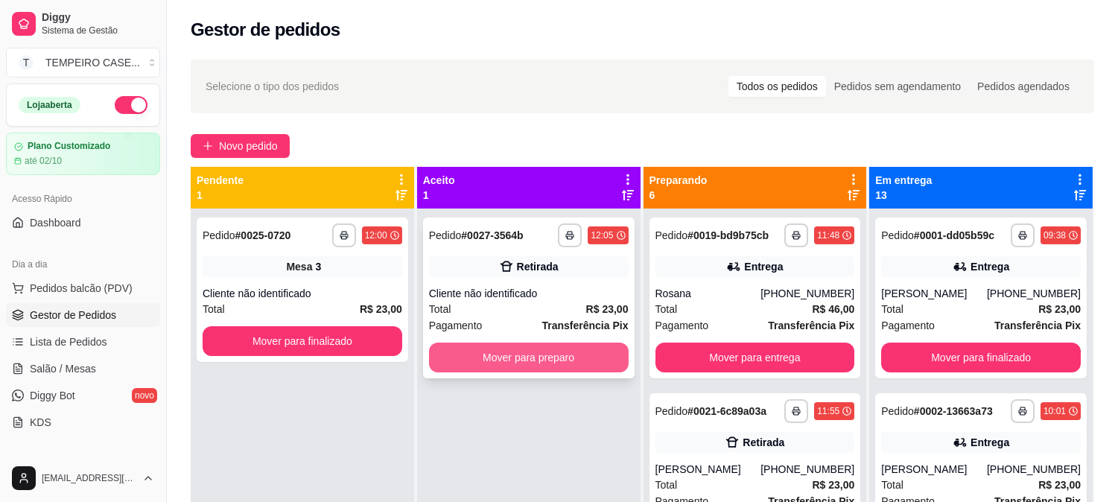
click at [563, 351] on button "Mover para preparo" at bounding box center [529, 358] width 200 height 30
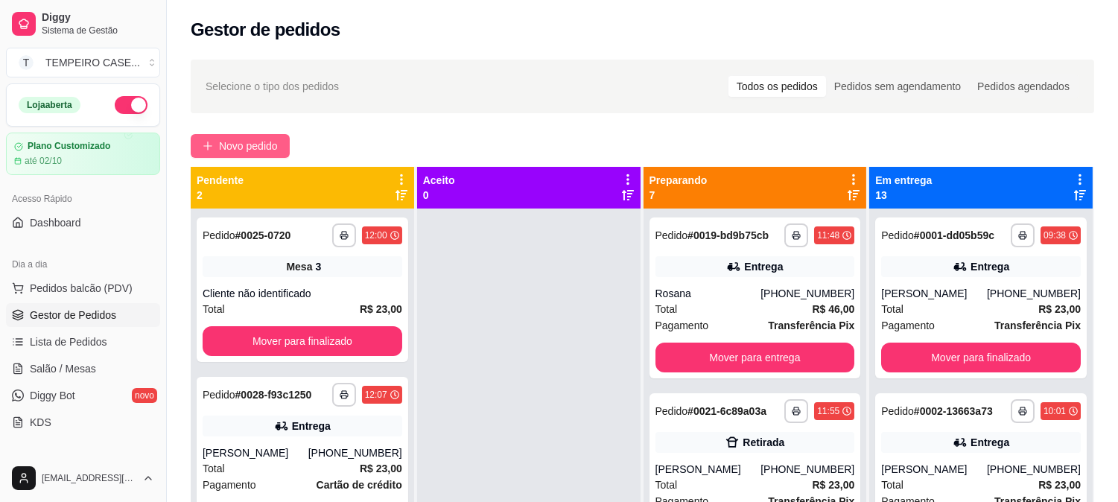
click at [254, 136] on button "Novo pedido" at bounding box center [240, 146] width 99 height 24
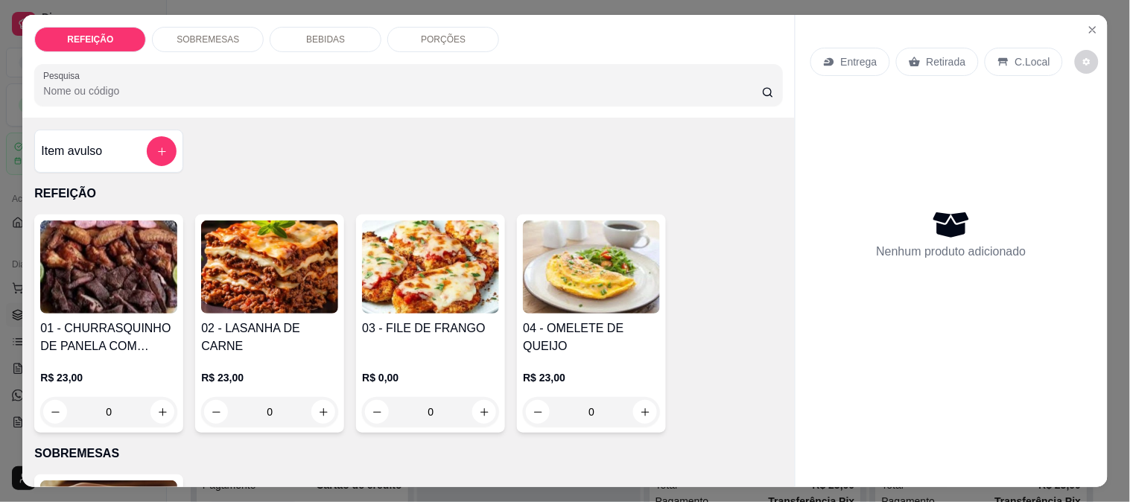
click at [281, 263] on img at bounding box center [269, 266] width 137 height 93
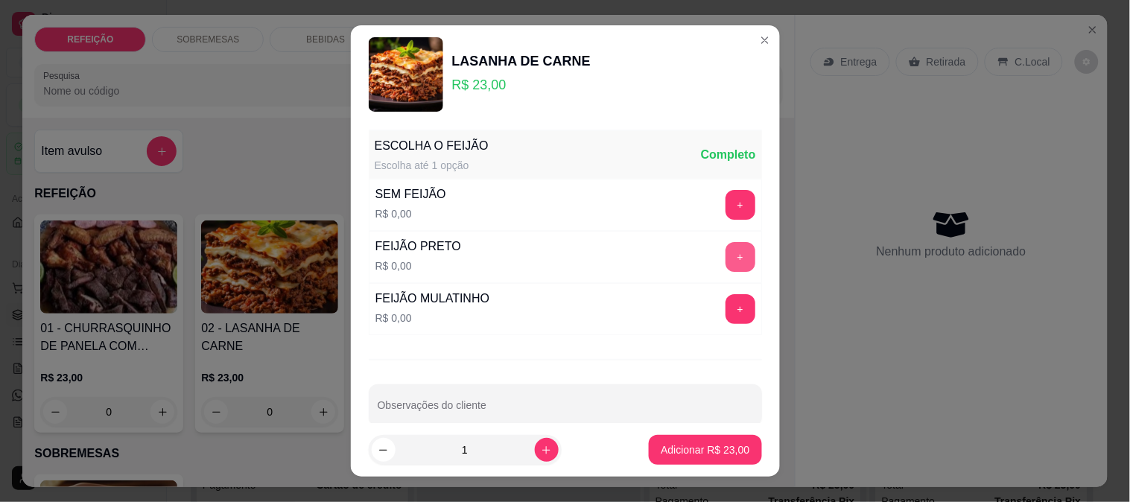
click at [725, 253] on button "+" at bounding box center [740, 257] width 30 height 30
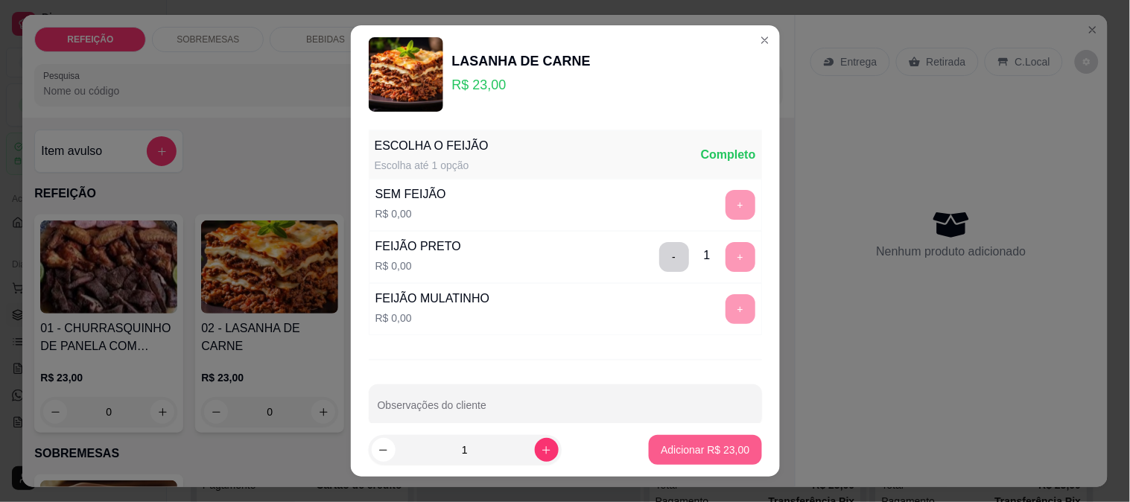
click at [694, 463] on button "Adicionar R$ 23,00" at bounding box center [705, 450] width 112 height 30
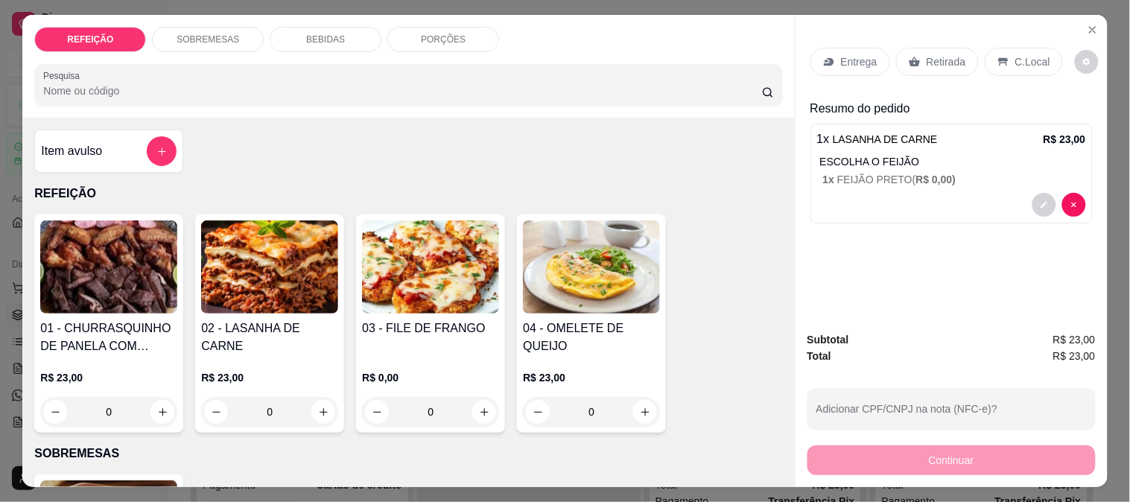
click at [926, 54] on p "Retirada" at bounding box center [945, 61] width 39 height 15
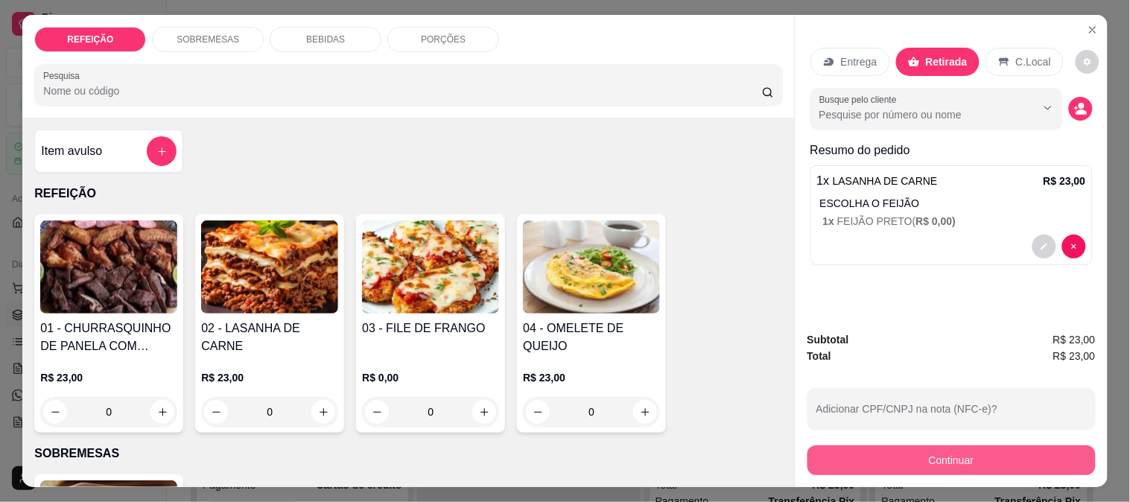
click at [865, 451] on button "Continuar" at bounding box center [951, 460] width 288 height 30
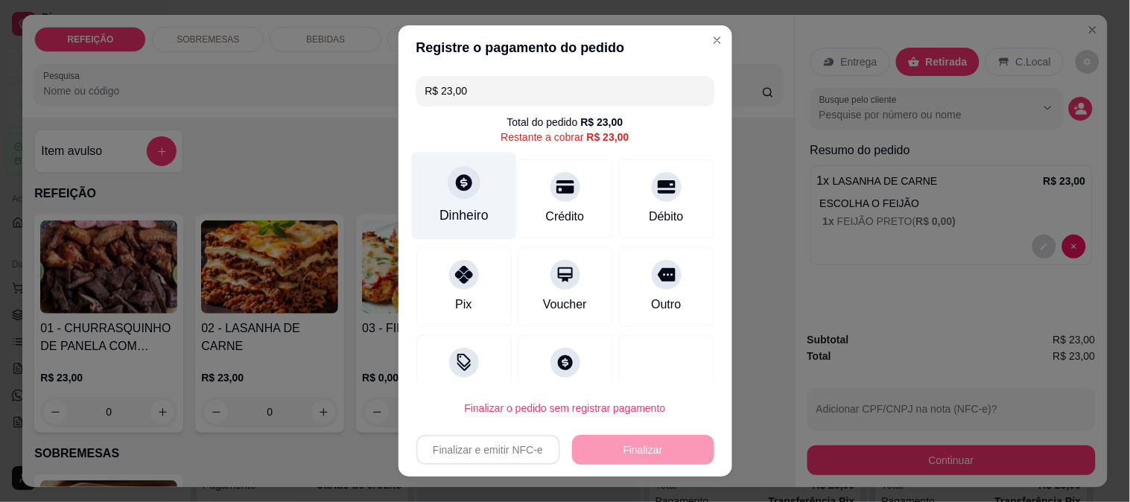
click at [428, 173] on div "Dinheiro" at bounding box center [463, 195] width 105 height 87
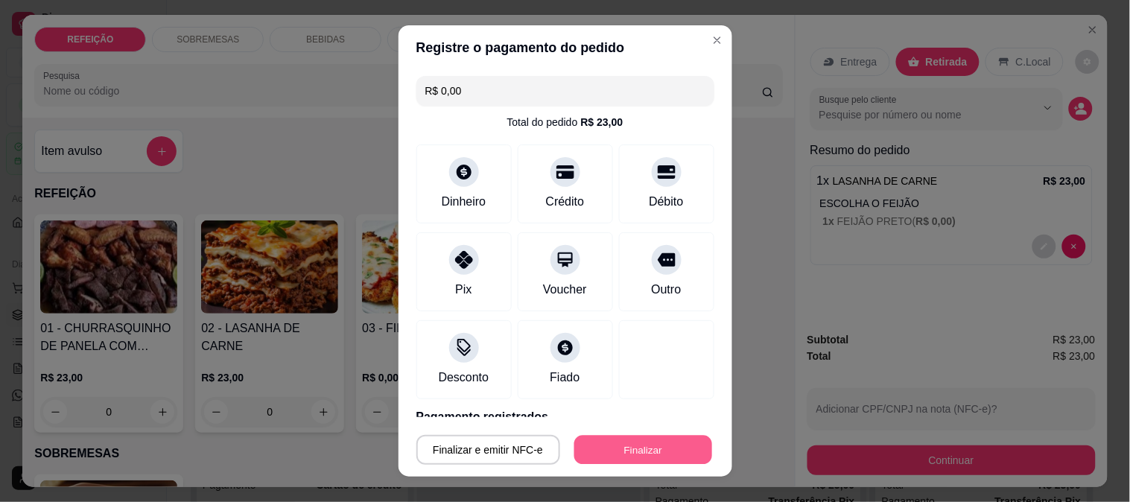
click at [615, 438] on button "Finalizar" at bounding box center [643, 450] width 138 height 29
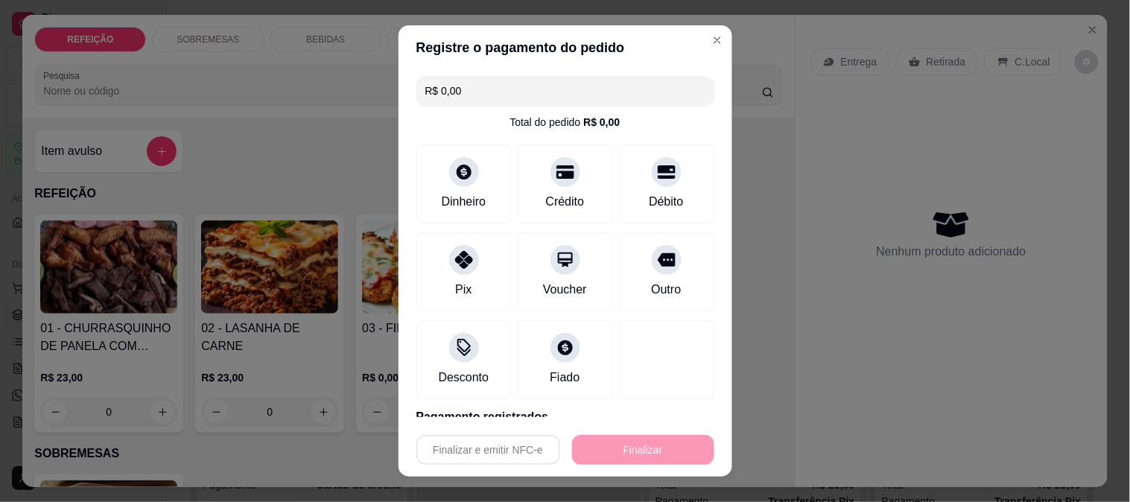
type input "-R$ 23,00"
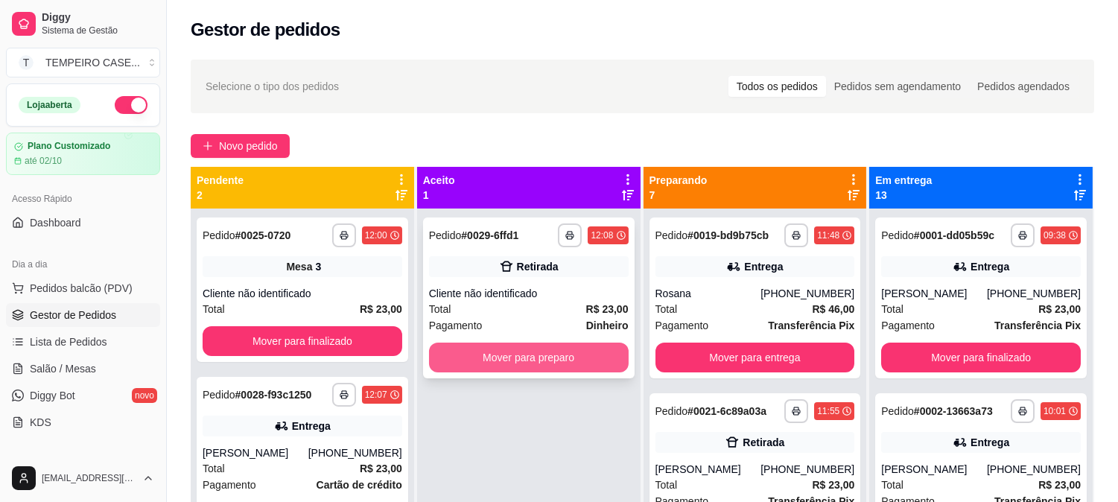
click at [450, 366] on button "Mover para preparo" at bounding box center [529, 358] width 200 height 30
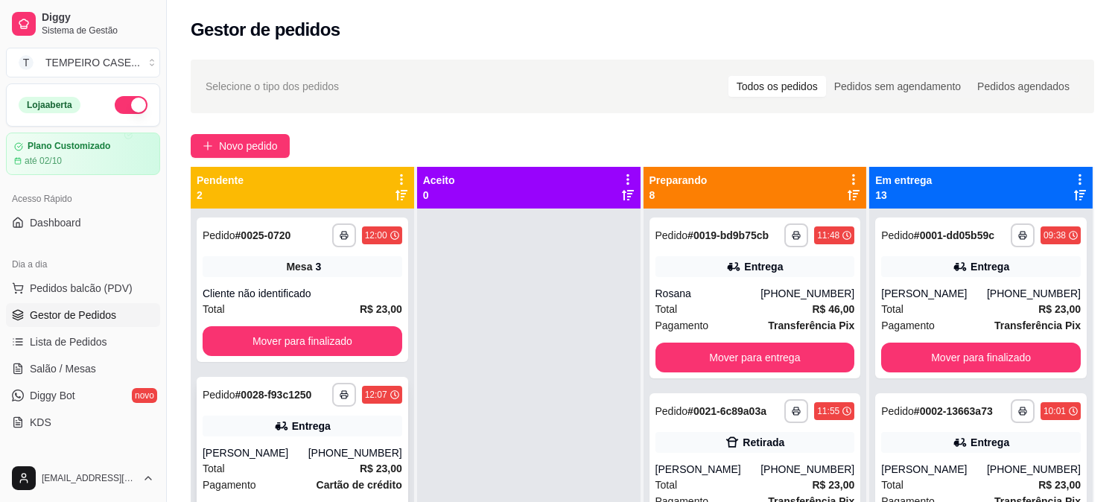
scroll to position [41, 0]
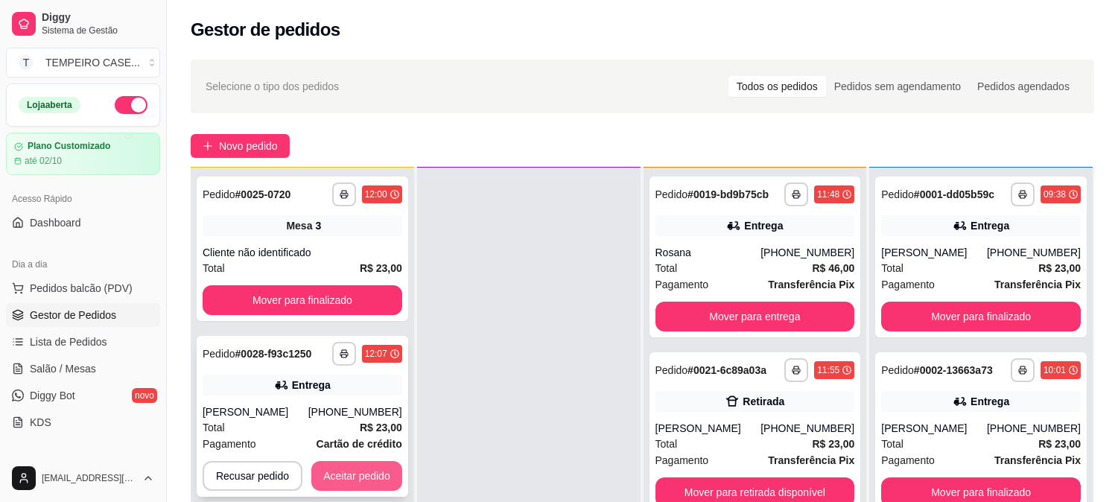
click at [371, 474] on button "Aceitar pedido" at bounding box center [356, 476] width 91 height 30
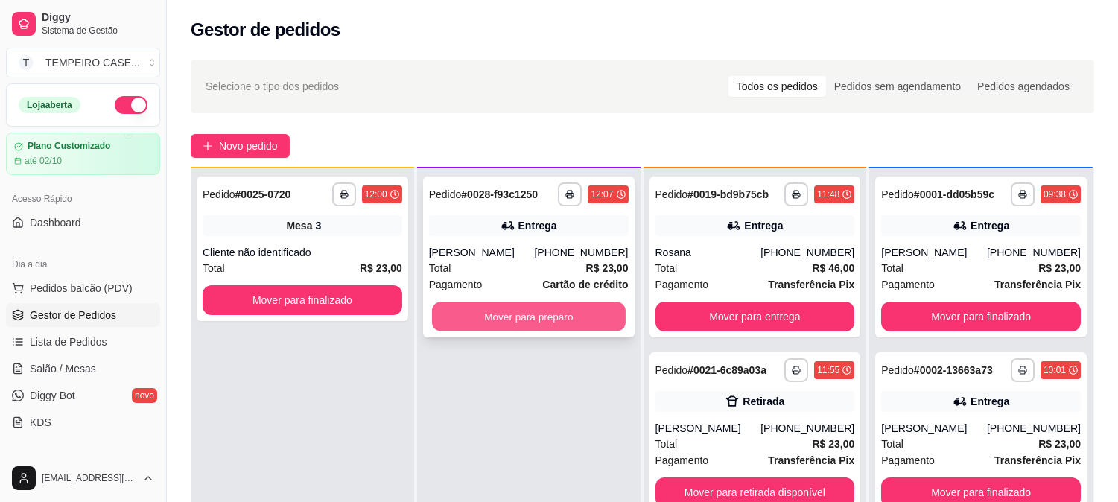
click at [535, 323] on button "Mover para preparo" at bounding box center [529, 316] width 194 height 29
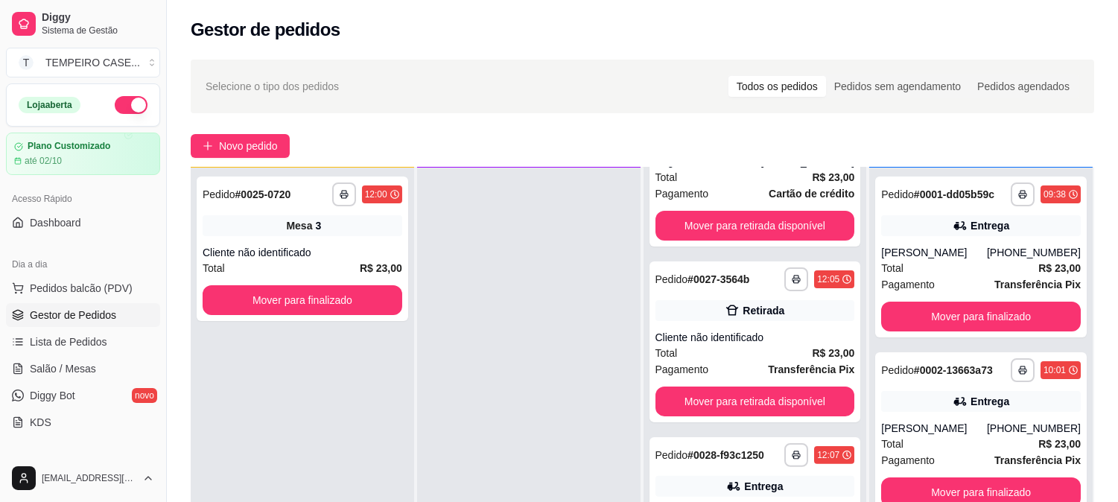
scroll to position [827, 0]
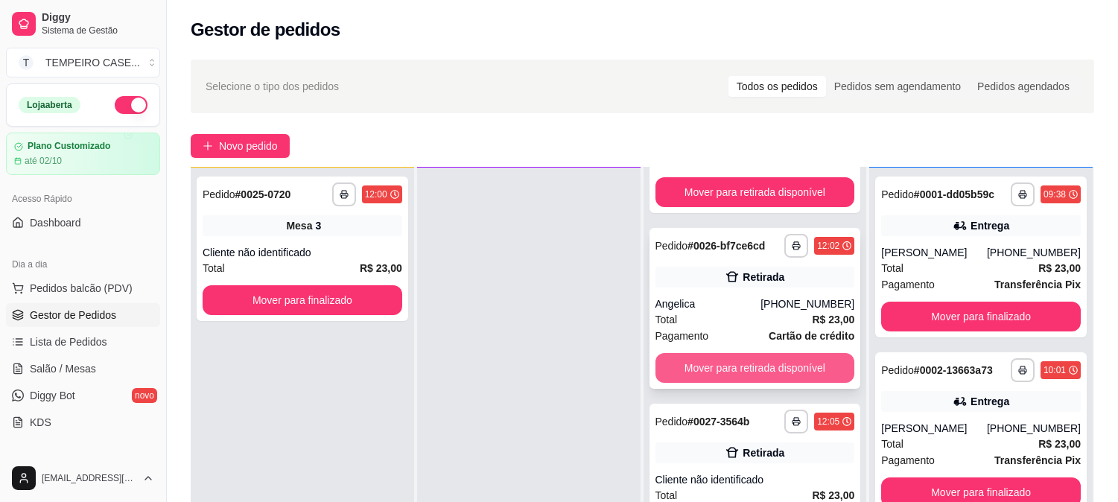
click at [757, 356] on button "Mover para retirada disponível" at bounding box center [755, 368] width 200 height 30
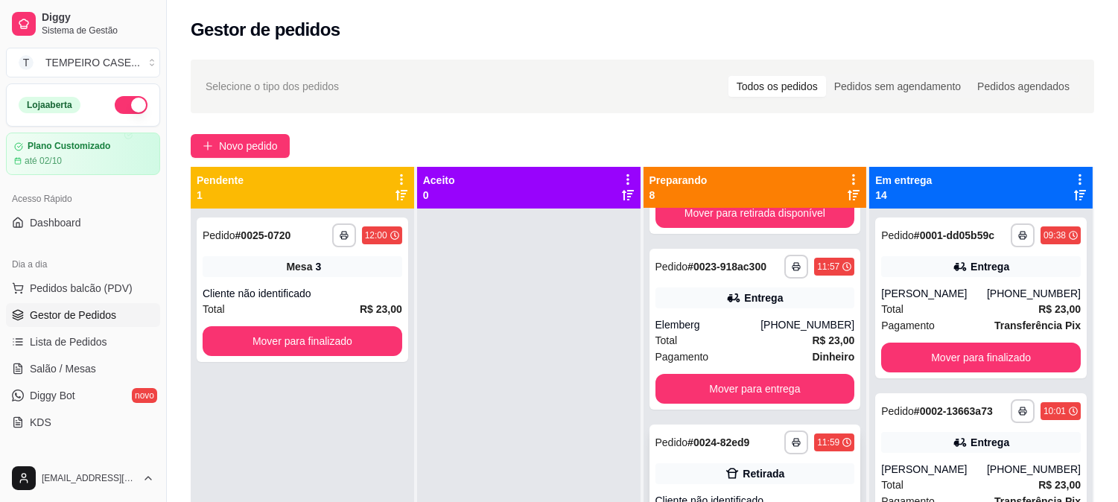
scroll to position [661, 0]
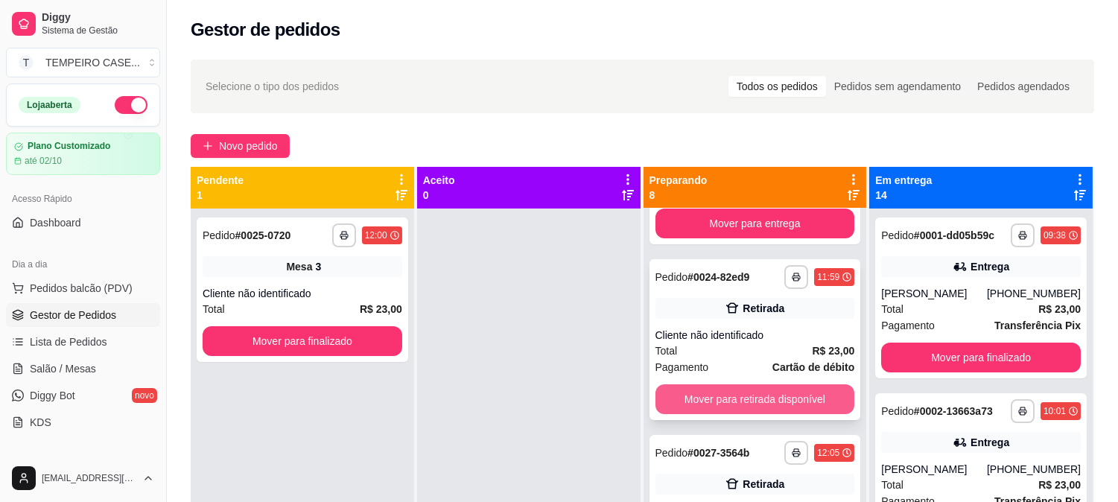
click at [739, 399] on button "Mover para retirada disponível" at bounding box center [755, 399] width 200 height 30
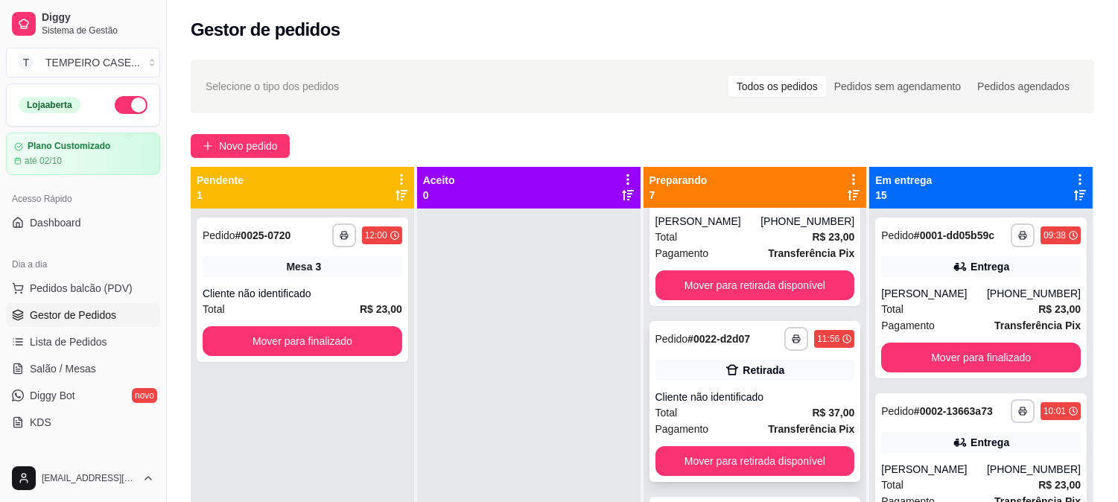
scroll to position [165, 0]
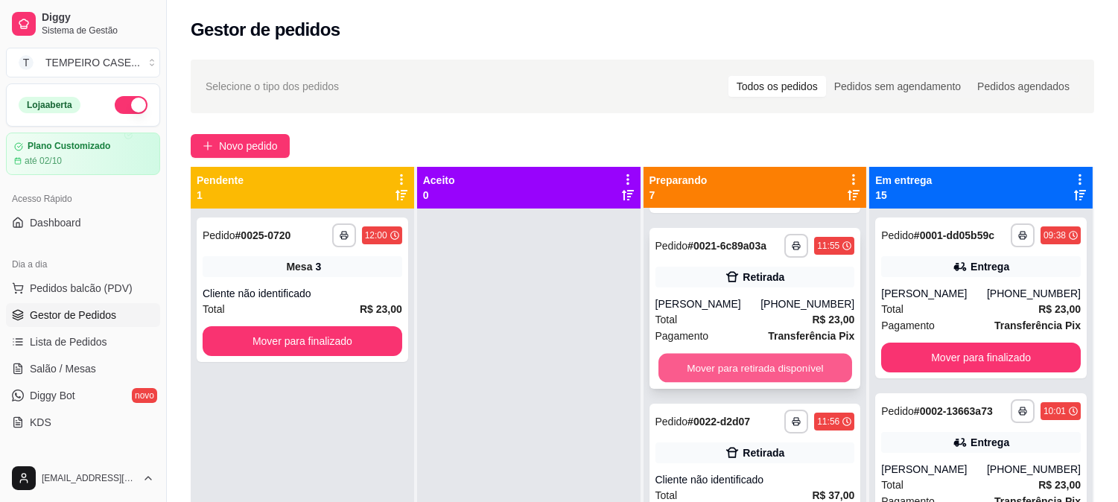
click at [748, 368] on button "Mover para retirada disponível" at bounding box center [755, 368] width 194 height 29
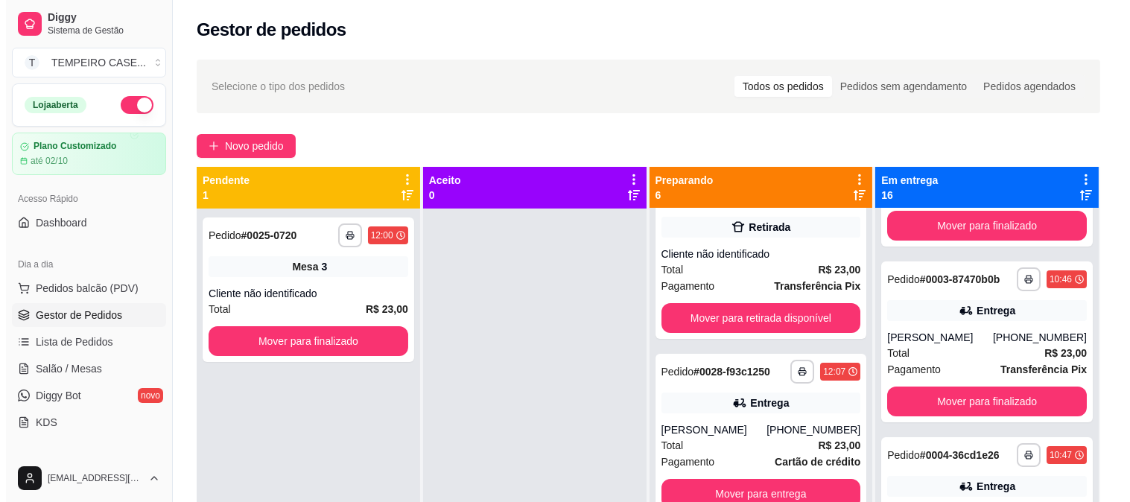
scroll to position [413, 0]
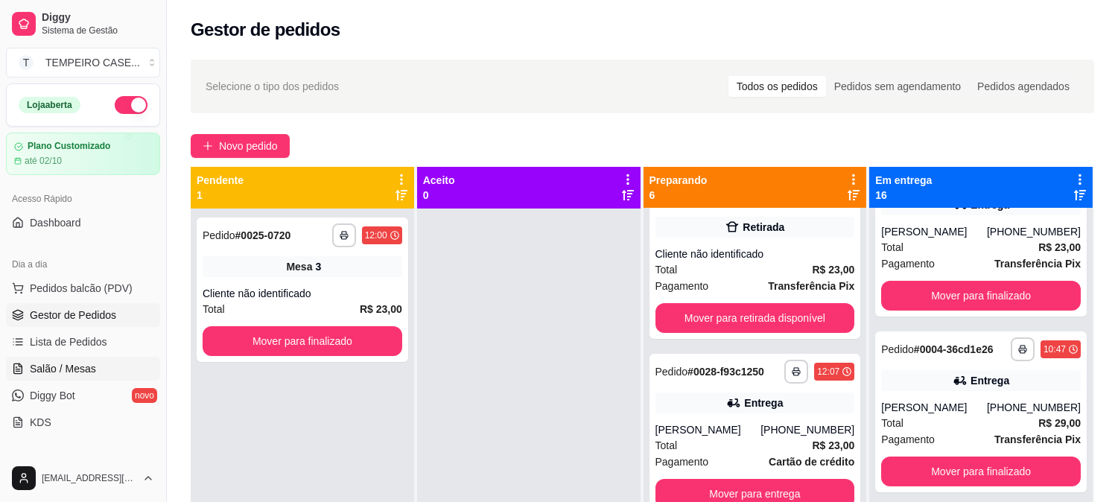
click at [92, 357] on link "Salão / Mesas" at bounding box center [83, 369] width 154 height 24
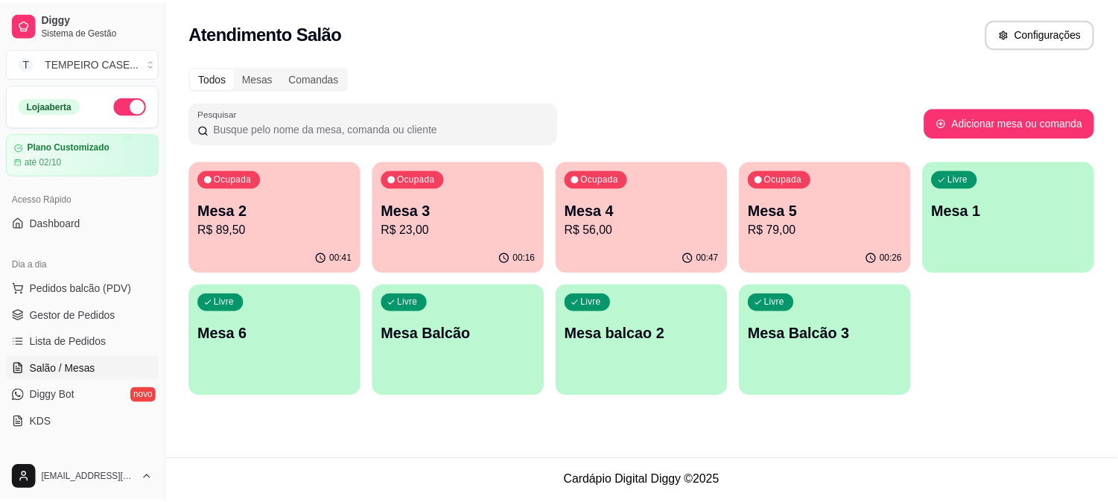
scroll to position [248, 0]
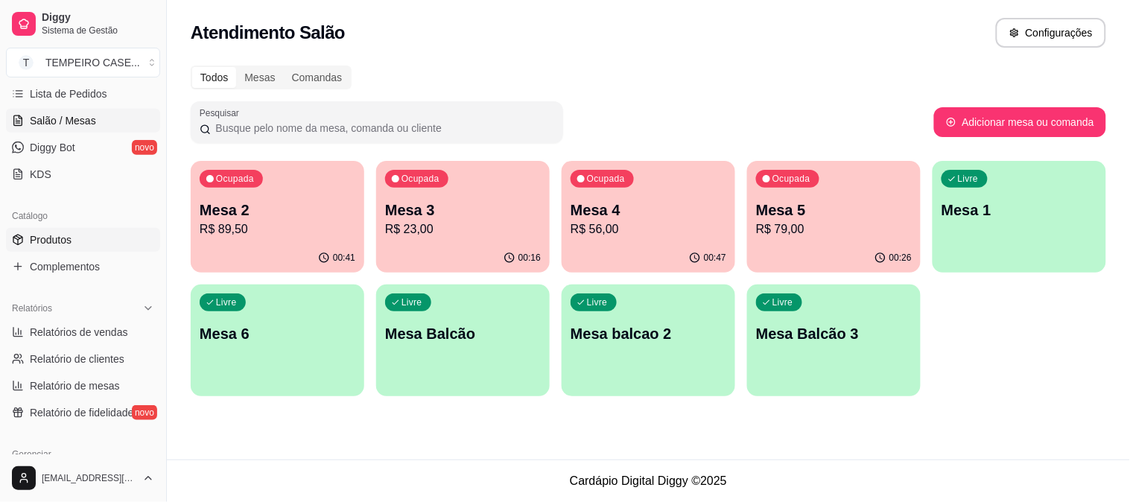
click at [65, 248] on link "Produtos" at bounding box center [83, 240] width 154 height 24
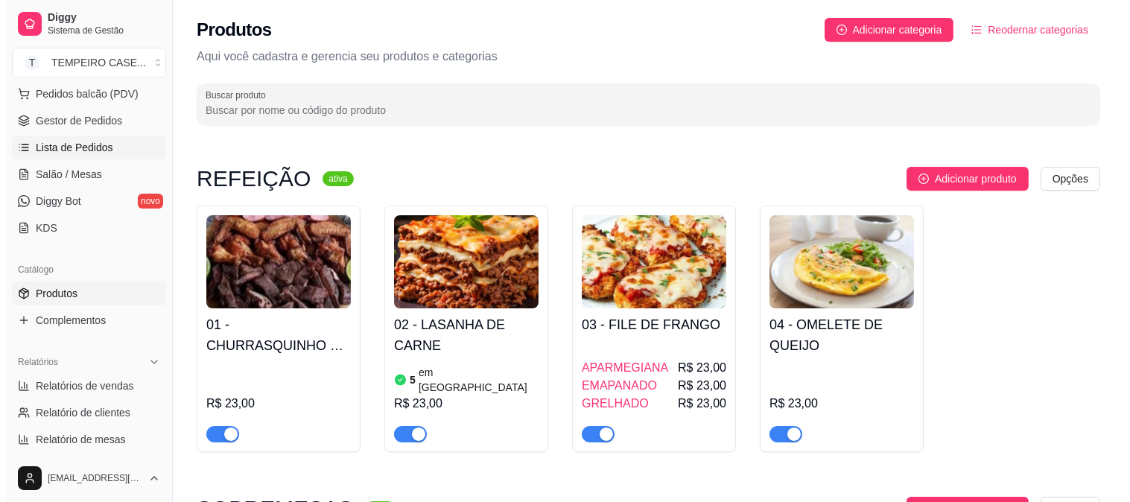
scroll to position [165, 0]
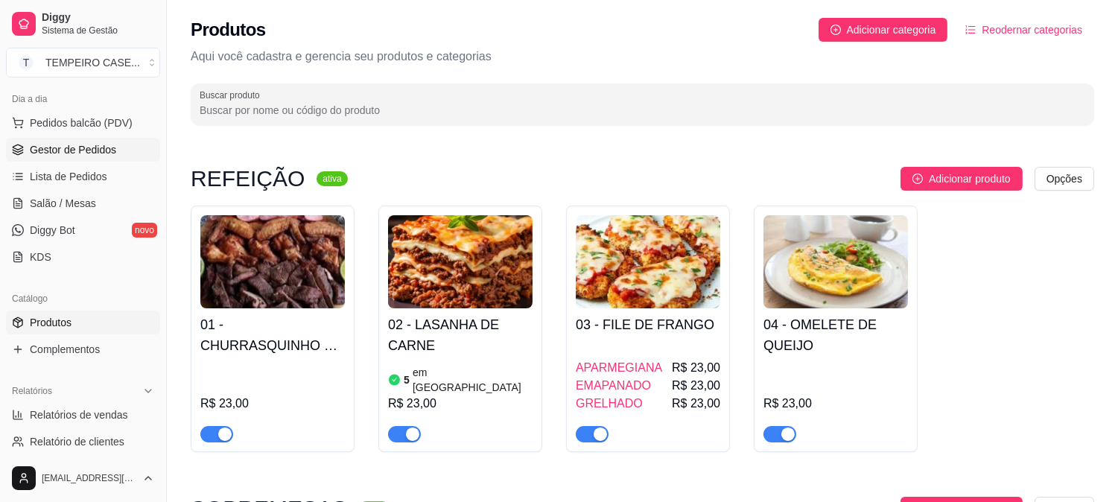
click at [71, 155] on span "Gestor de Pedidos" at bounding box center [73, 149] width 86 height 15
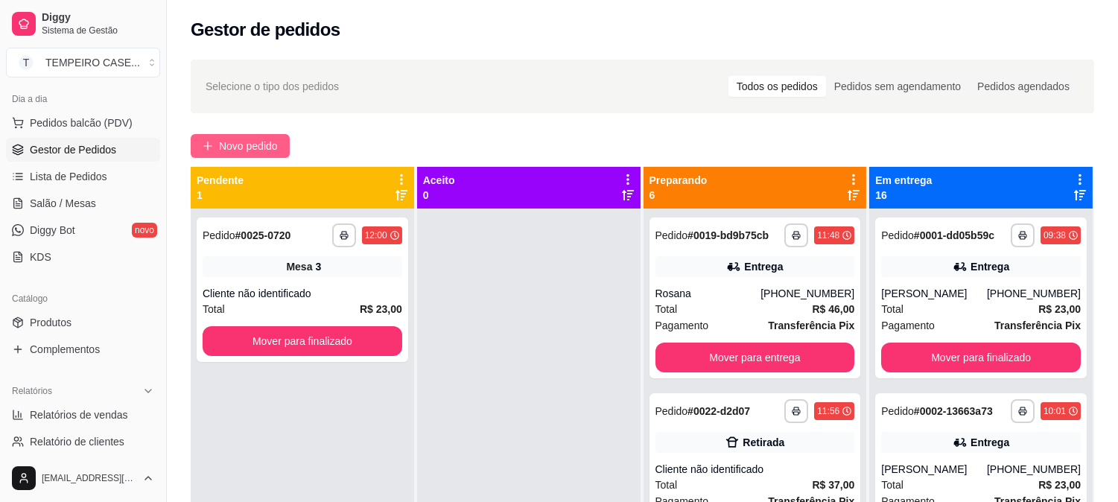
click at [232, 136] on button "Novo pedido" at bounding box center [240, 146] width 99 height 24
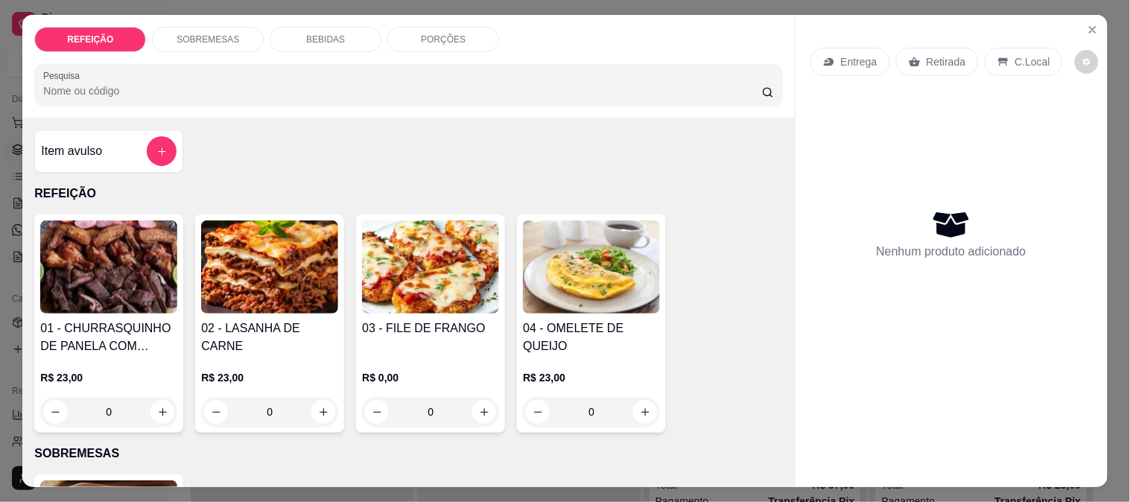
click at [281, 261] on img at bounding box center [269, 266] width 137 height 93
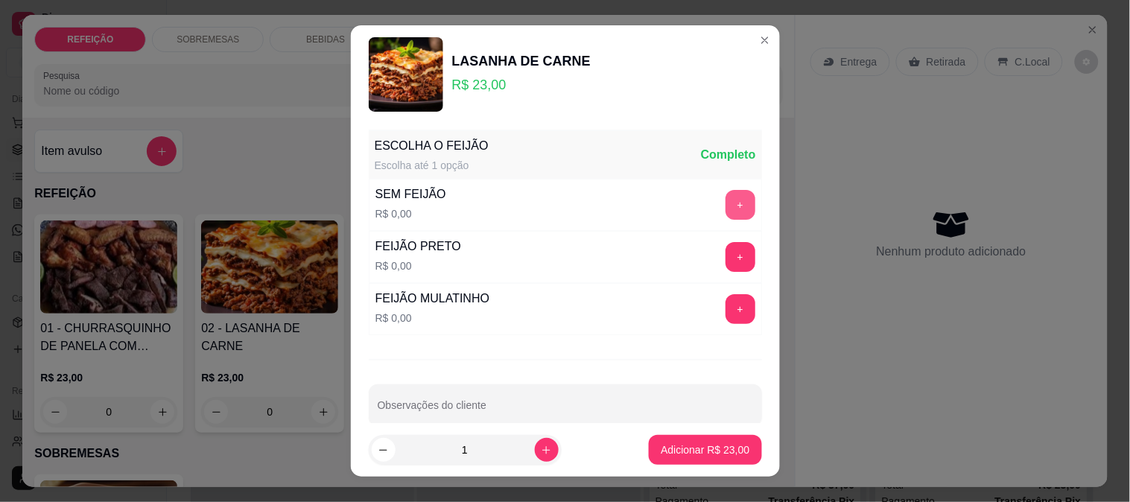
click at [725, 203] on button "+" at bounding box center [740, 205] width 30 height 30
click at [659, 206] on button "-" at bounding box center [674, 205] width 30 height 30
click at [725, 256] on button "+" at bounding box center [740, 257] width 30 height 30
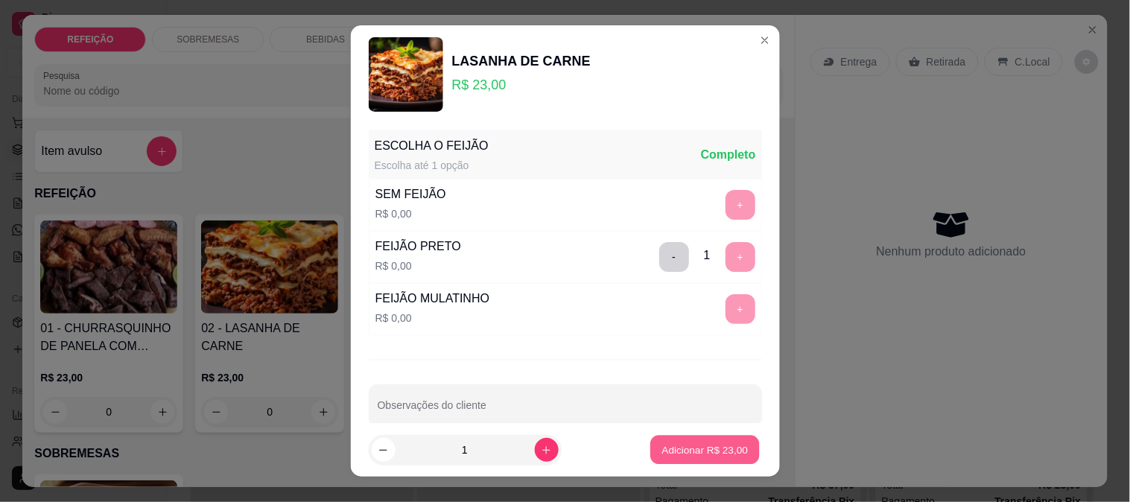
click at [715, 448] on p "Adicionar R$ 23,00" at bounding box center [705, 450] width 86 height 14
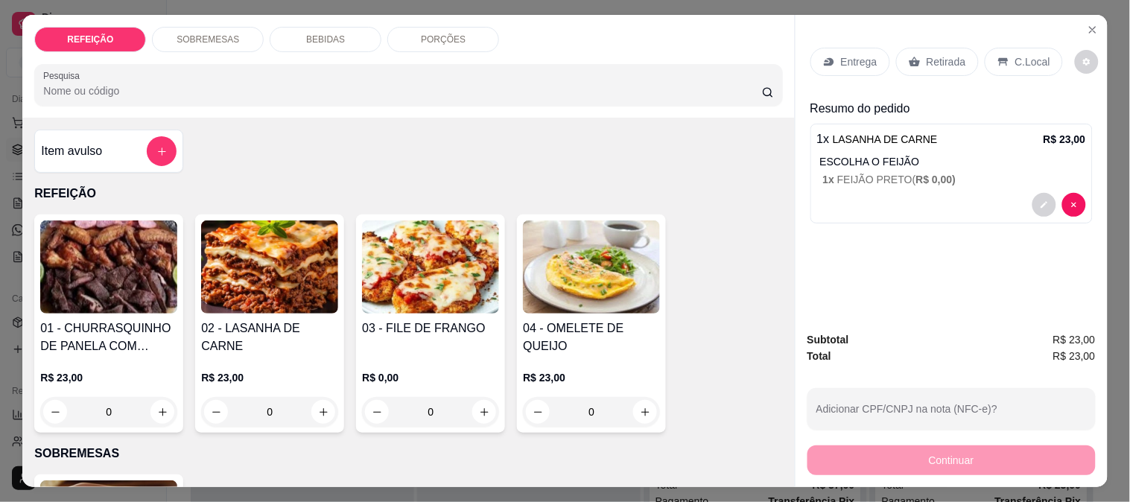
click at [916, 51] on div "Retirada" at bounding box center [937, 62] width 83 height 28
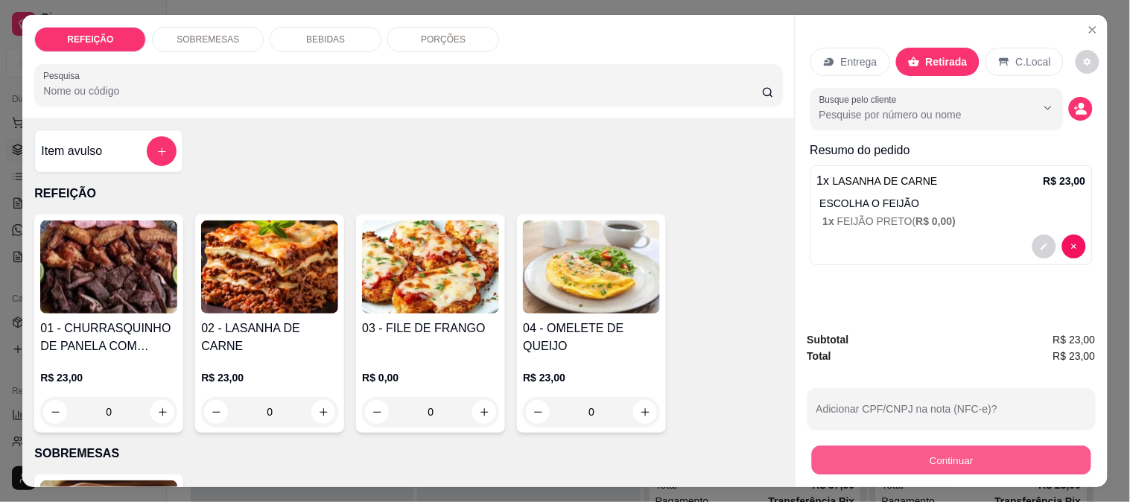
click at [891, 445] on button "Continuar" at bounding box center [950, 459] width 279 height 29
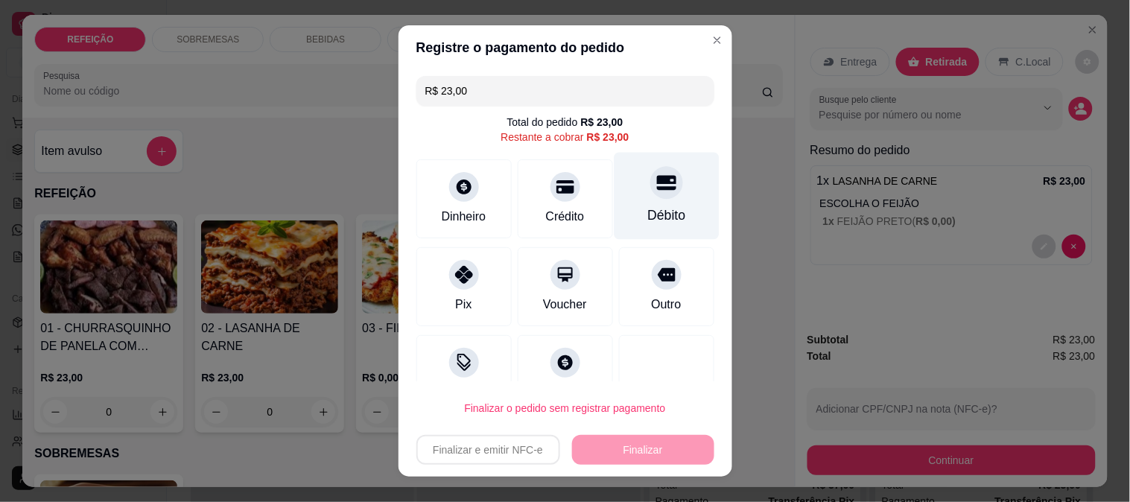
click at [633, 201] on div "Débito" at bounding box center [666, 195] width 105 height 87
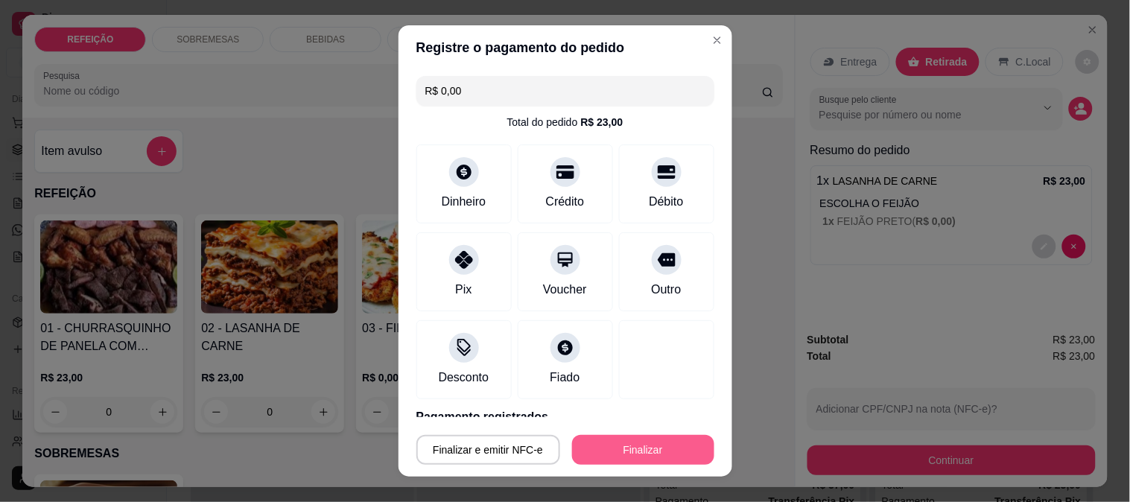
click at [611, 445] on button "Finalizar" at bounding box center [643, 450] width 142 height 30
type input "-R$ 23,00"
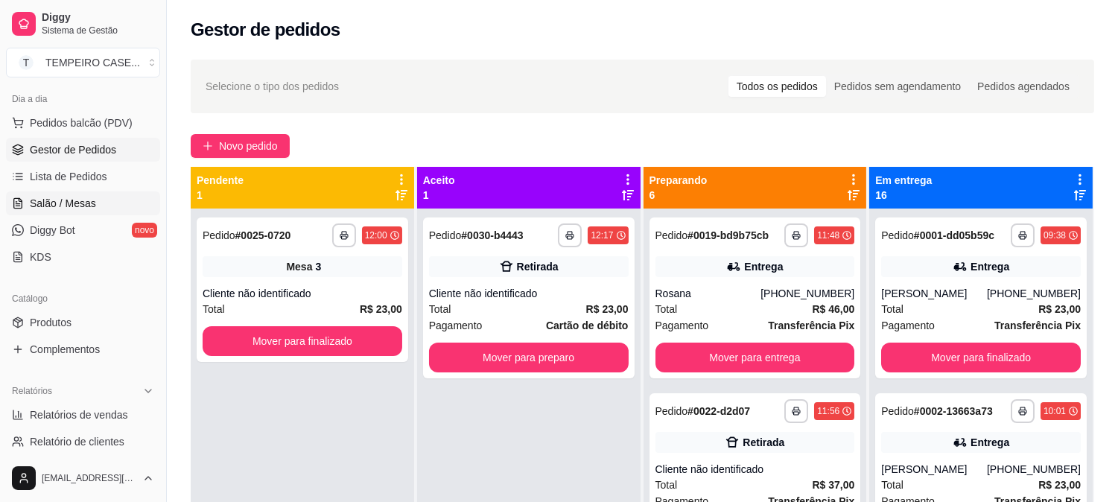
click at [57, 204] on span "Salão / Mesas" at bounding box center [63, 203] width 66 height 15
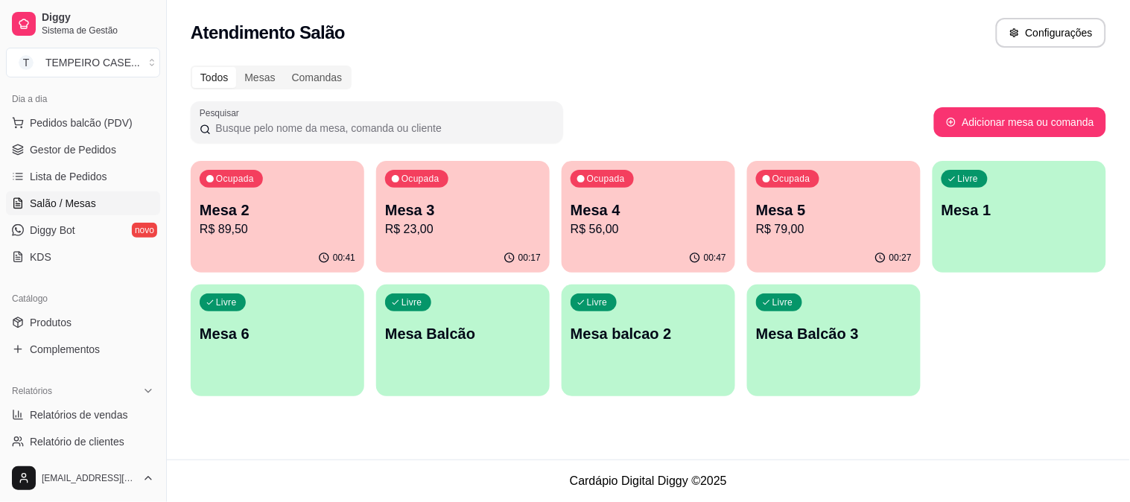
click at [867, 226] on p "R$ 79,00" at bounding box center [834, 229] width 156 height 18
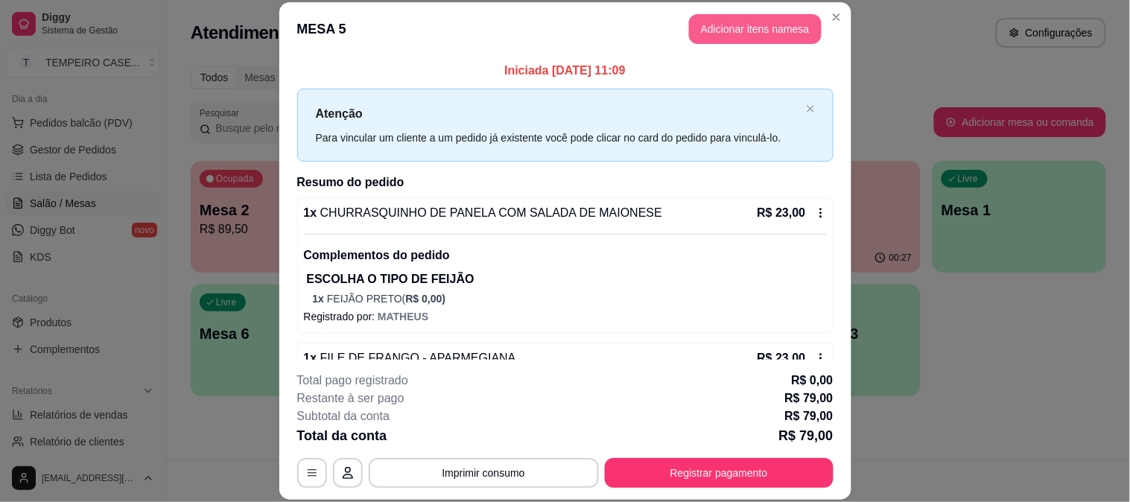
click at [742, 37] on button "Adicionar itens na mesa" at bounding box center [755, 29] width 133 height 30
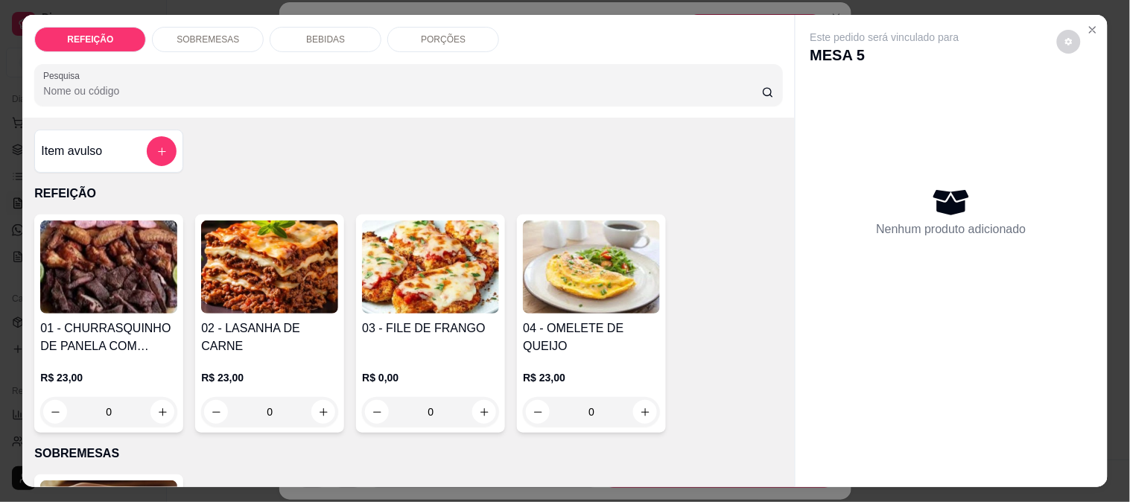
click at [393, 281] on img at bounding box center [430, 266] width 137 height 93
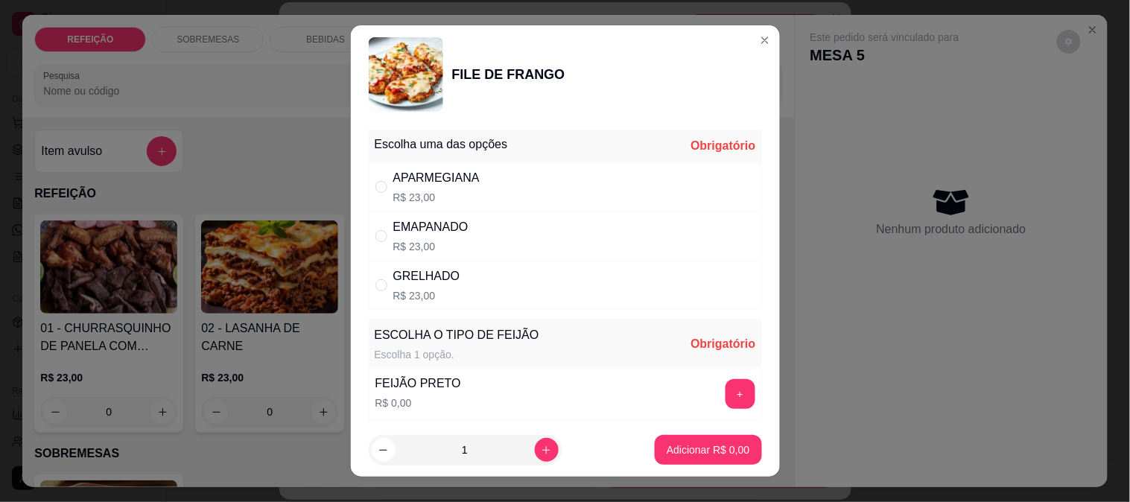
click at [605, 191] on div "APARMEGIANA R$ 23,00" at bounding box center [565, 186] width 393 height 49
radio input "true"
click at [725, 386] on button "+" at bounding box center [740, 394] width 30 height 30
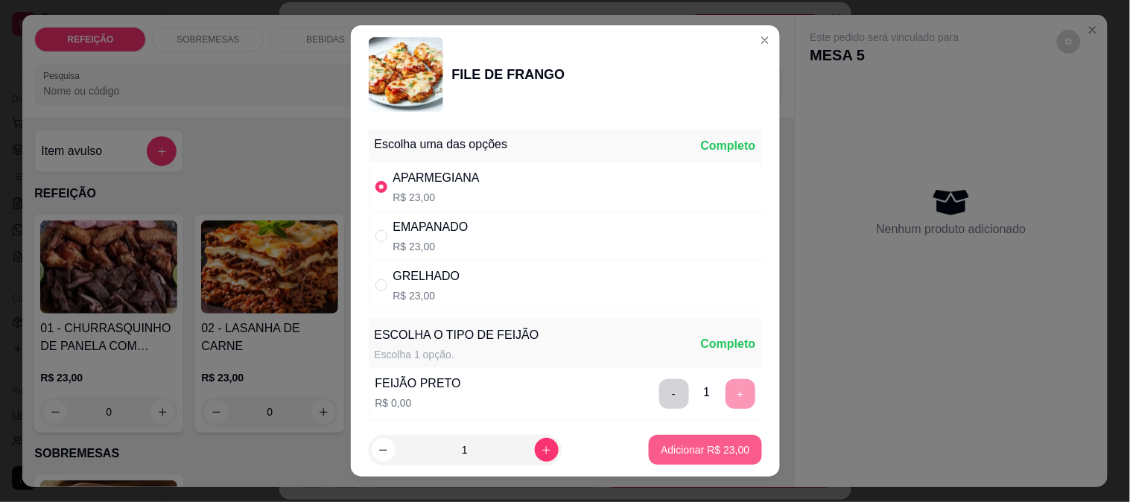
click at [686, 452] on p "Adicionar R$ 23,00" at bounding box center [704, 449] width 89 height 15
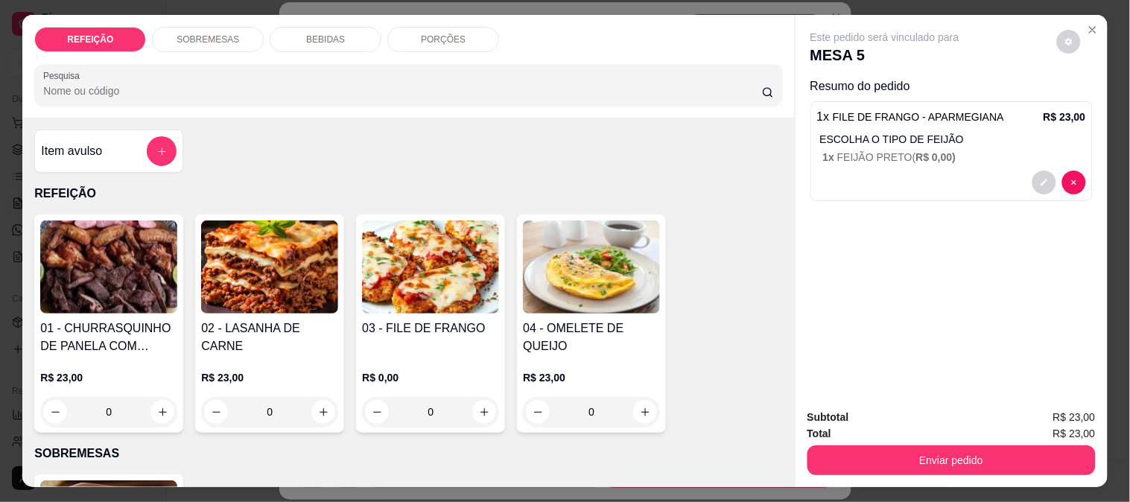
click at [956, 459] on button "Enviar pedido" at bounding box center [951, 460] width 288 height 30
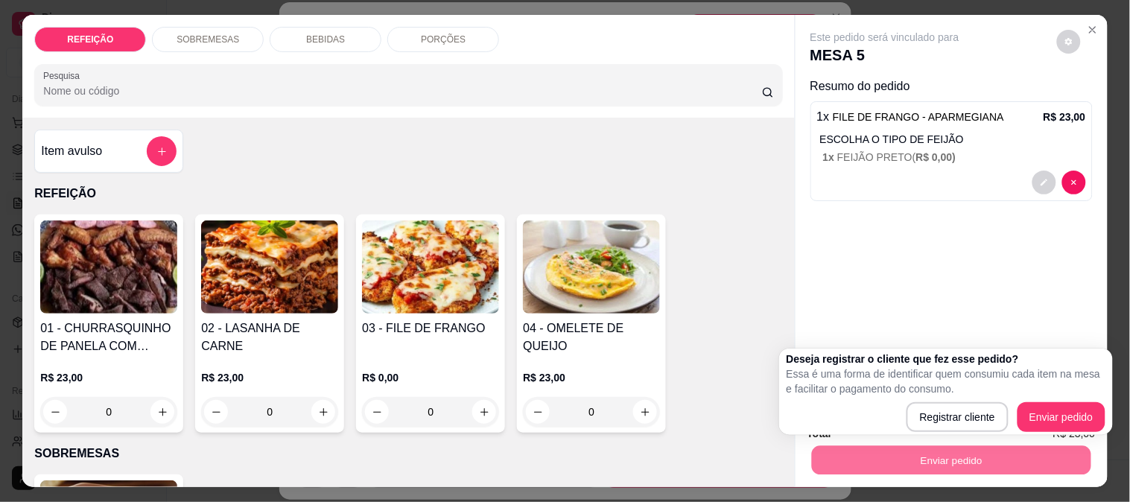
click at [687, 331] on div "01 - CHURRASQUINHO DE PANELA COM SALADA DE MAIONESE R$ 23,00 0 02 - LASANHA DE …" at bounding box center [408, 323] width 748 height 218
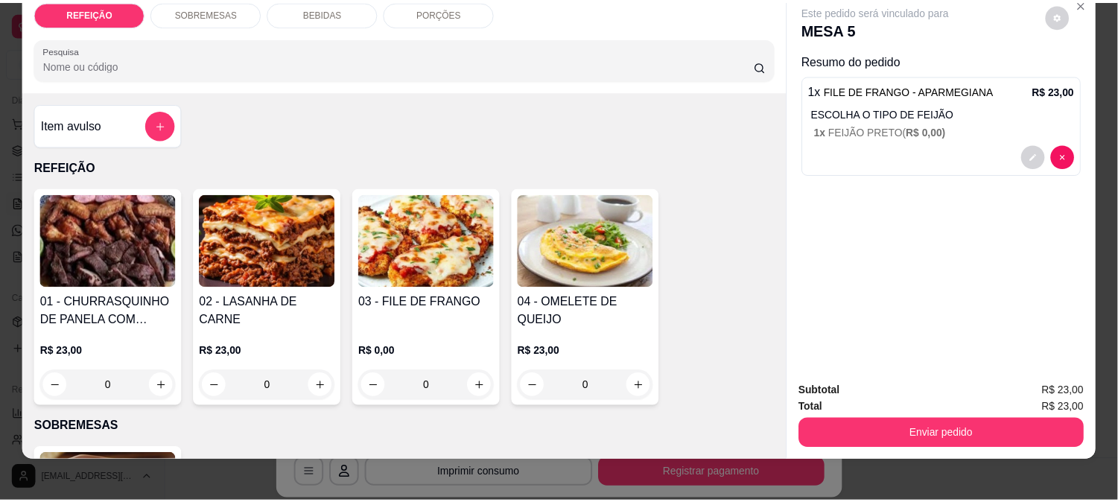
scroll to position [39, 0]
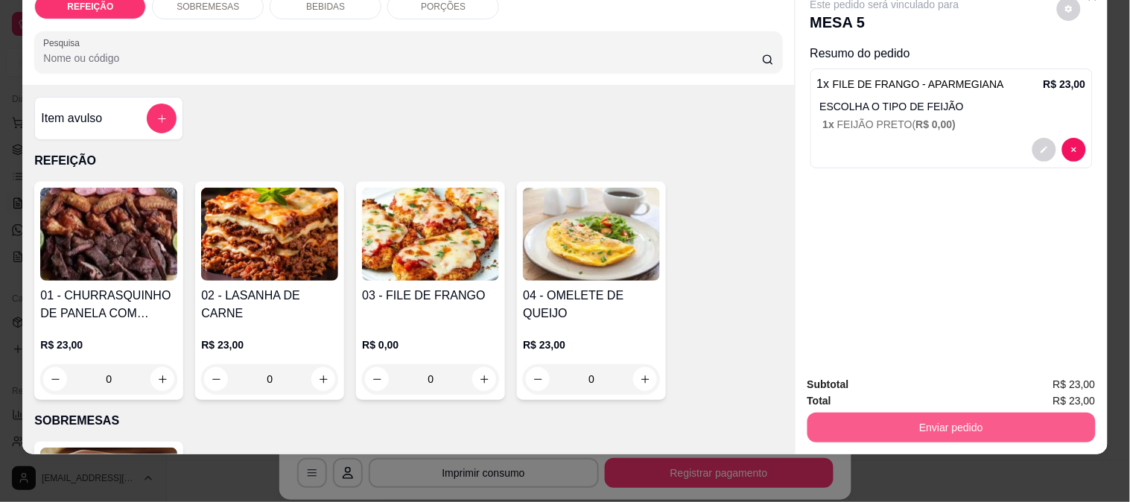
click at [940, 413] on button "Enviar pedido" at bounding box center [951, 428] width 288 height 30
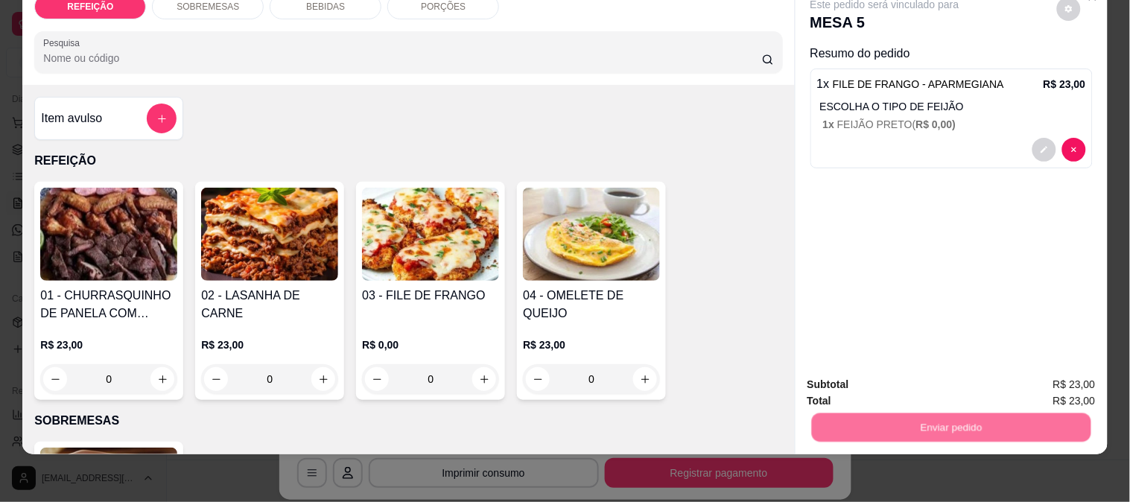
click at [1068, 375] on button "Enviar pedido" at bounding box center [1057, 378] width 82 height 28
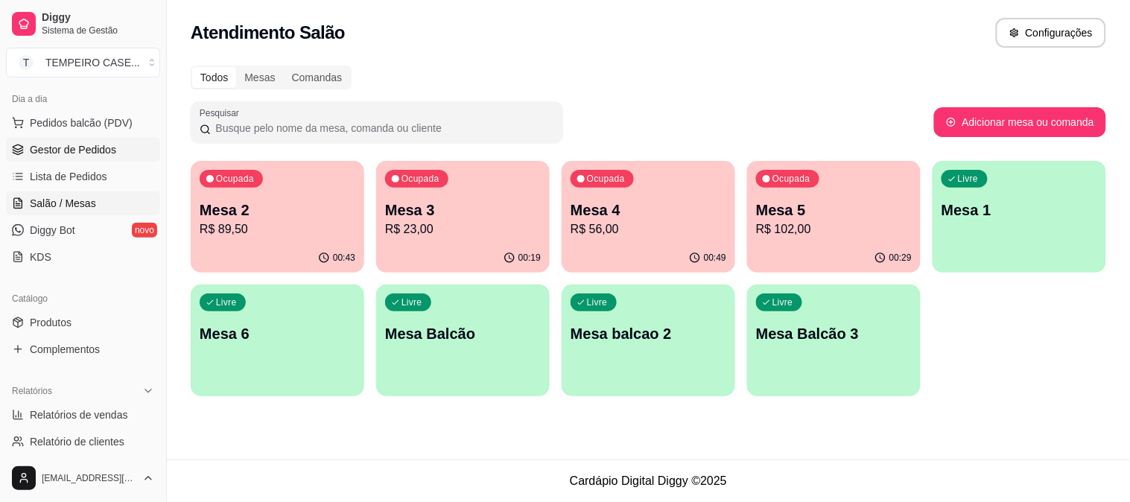
drag, startPoint x: 70, startPoint y: 156, endPoint x: 80, endPoint y: 154, distance: 9.9
click at [71, 154] on span "Gestor de Pedidos" at bounding box center [73, 149] width 86 height 15
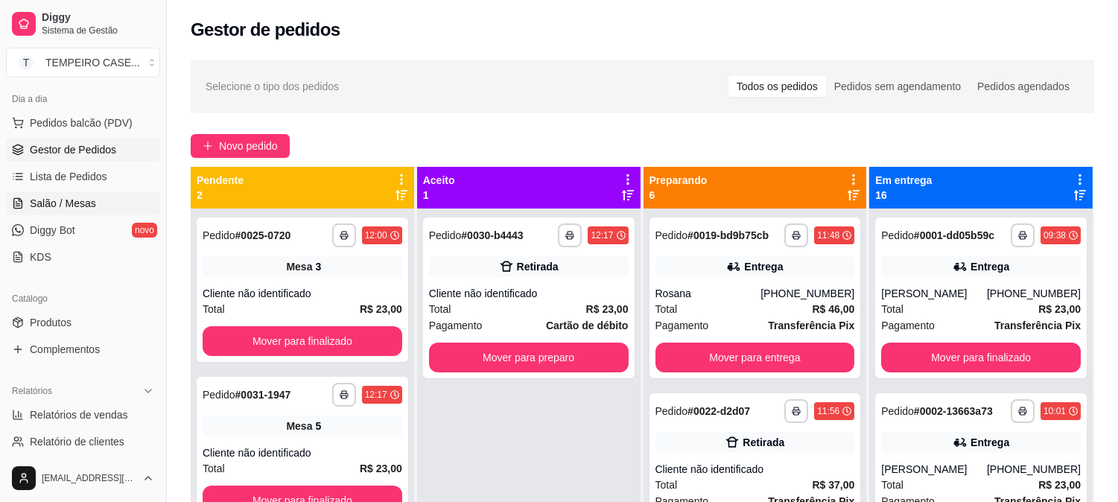
click at [60, 192] on link "Salão / Mesas" at bounding box center [83, 203] width 154 height 24
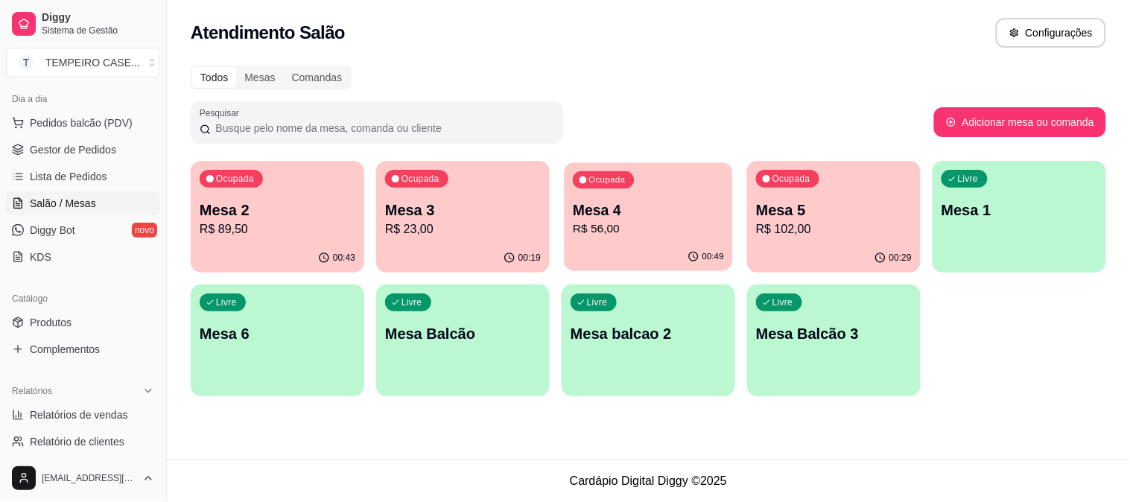
click at [660, 229] on p "R$ 56,00" at bounding box center [648, 228] width 151 height 17
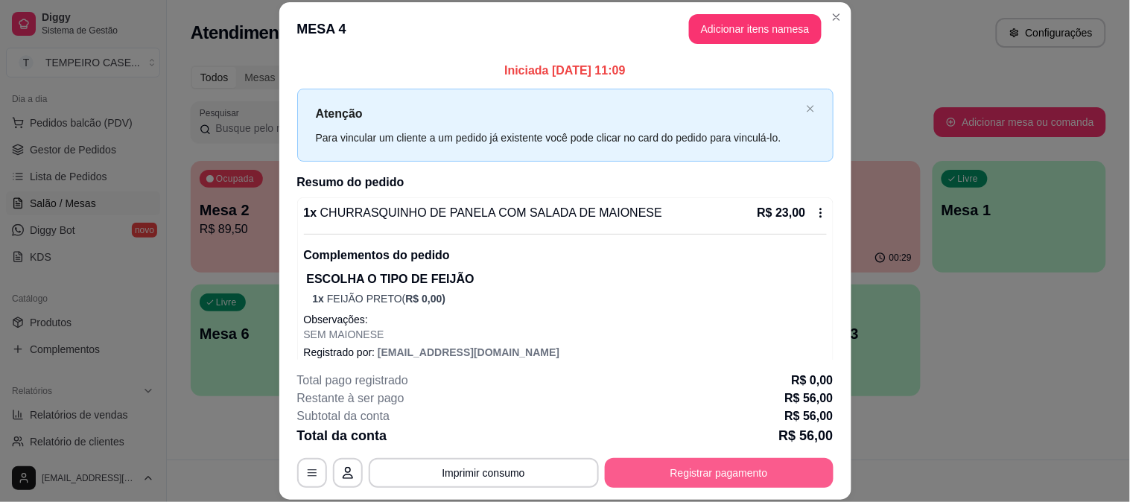
click at [698, 459] on button "Registrar pagamento" at bounding box center [719, 473] width 229 height 30
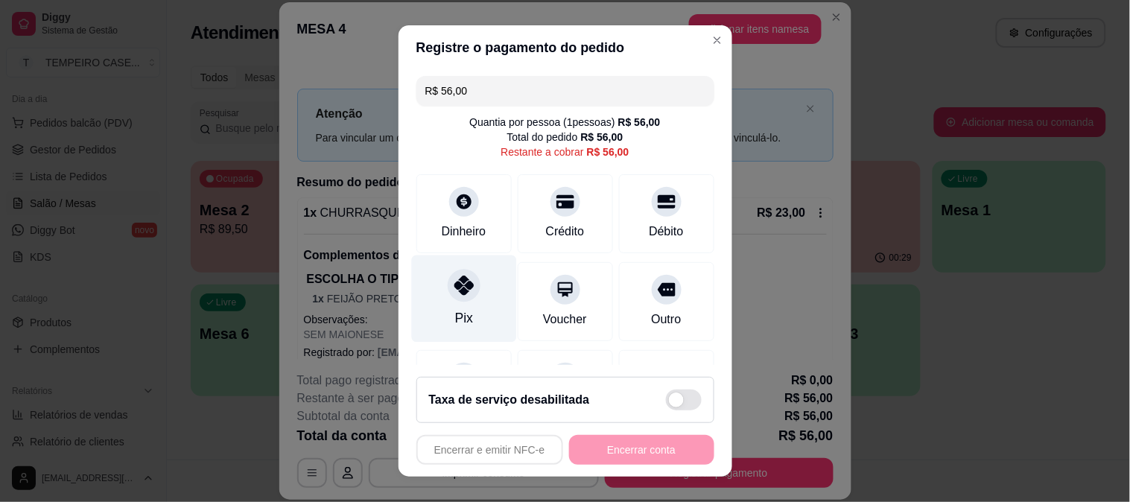
click at [464, 306] on div "Pix" at bounding box center [463, 298] width 105 height 87
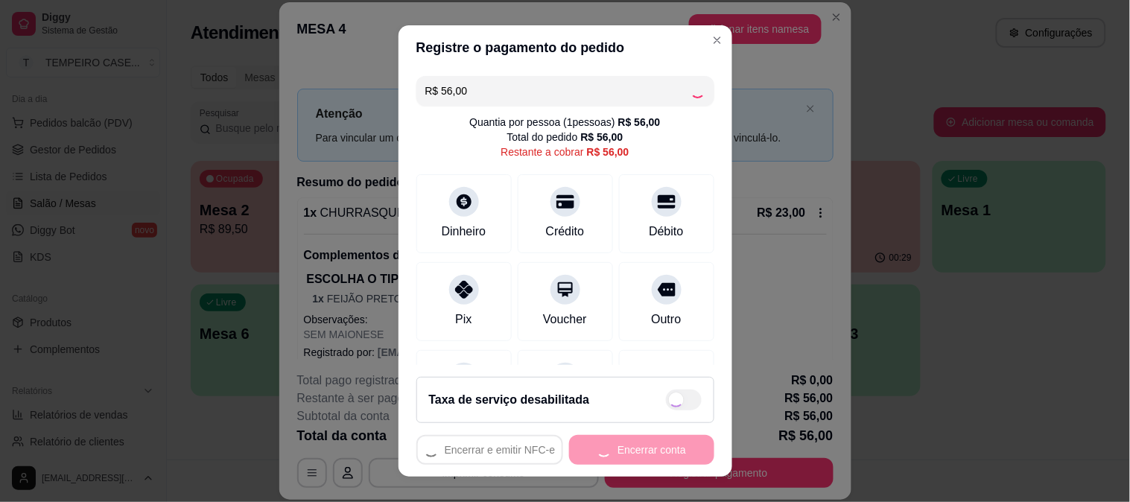
click at [604, 452] on div "Encerrar e emitir NFC-e Encerrar conta" at bounding box center [565, 450] width 298 height 30
type input "R$ 0,00"
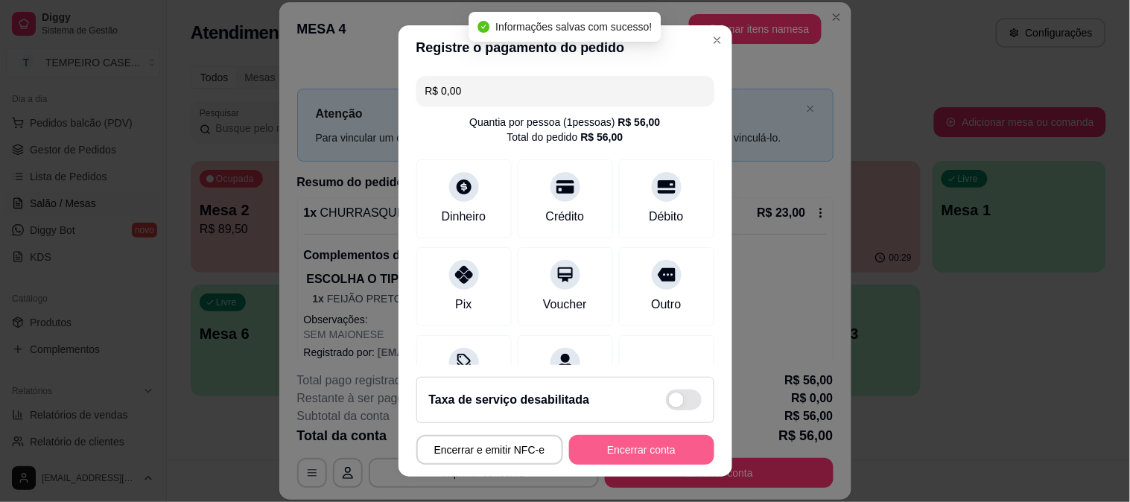
click at [653, 450] on button "Encerrar conta" at bounding box center [641, 450] width 145 height 30
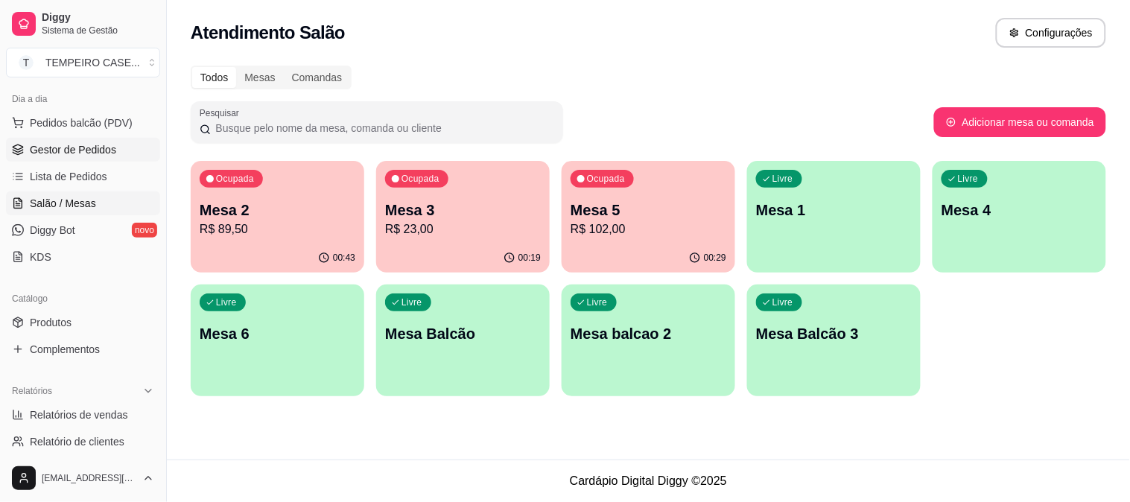
click at [67, 150] on span "Gestor de Pedidos" at bounding box center [73, 149] width 86 height 15
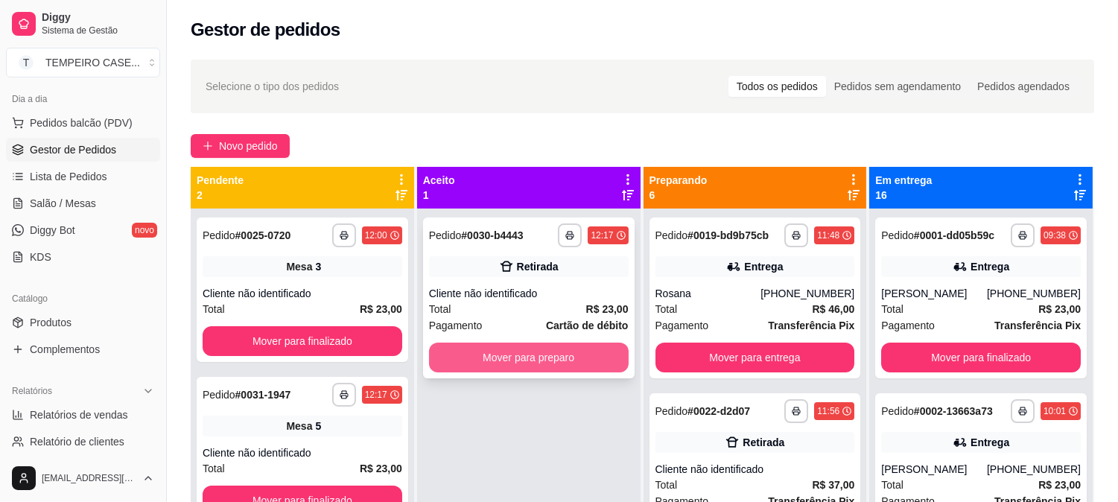
click at [512, 348] on button "Mover para preparo" at bounding box center [529, 358] width 200 height 30
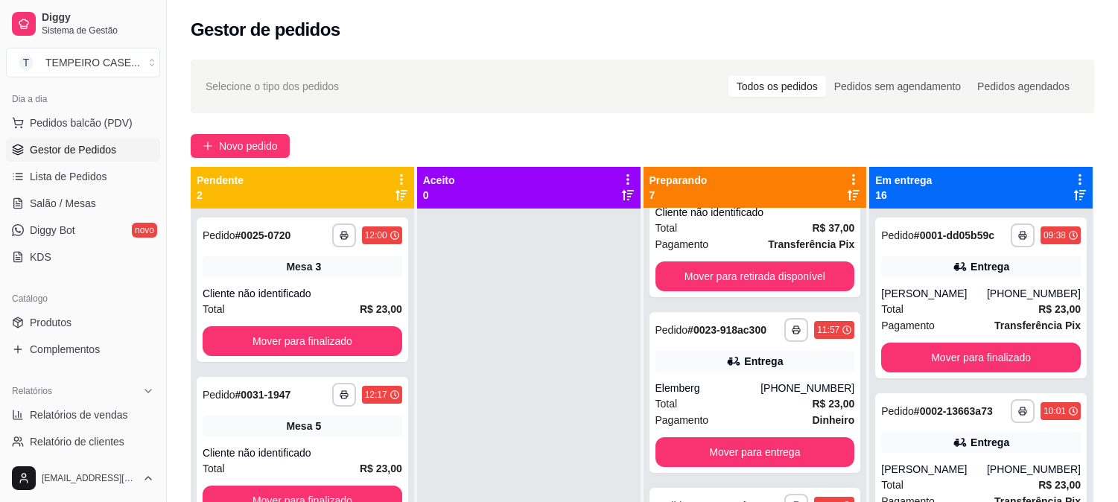
scroll to position [165, 0]
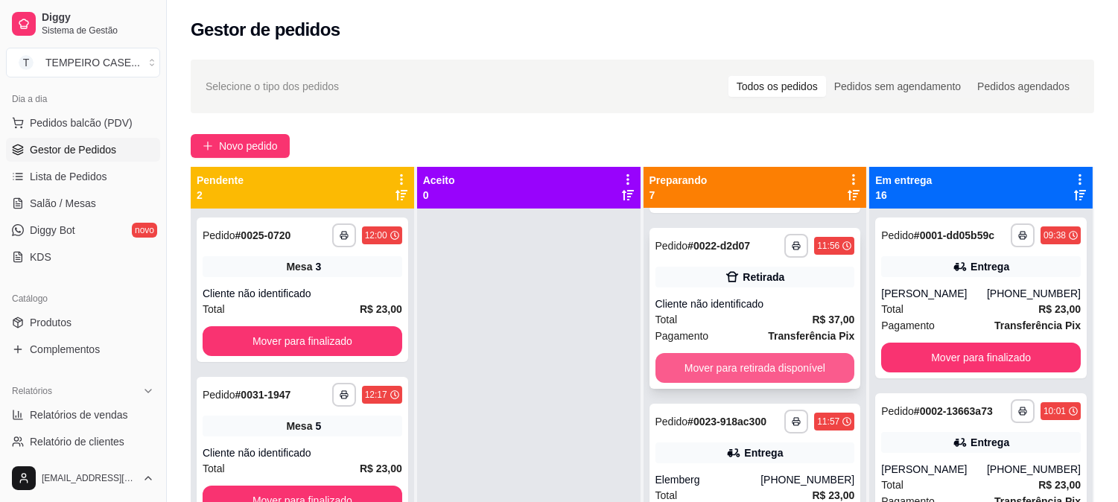
click at [740, 367] on button "Mover para retirada disponível" at bounding box center [755, 368] width 200 height 30
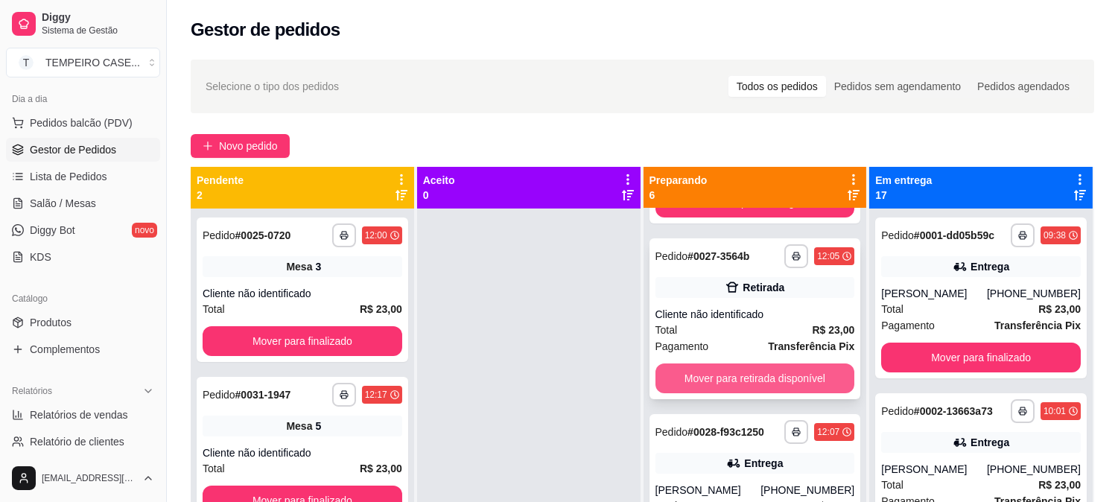
click at [736, 368] on button "Mover para retirada disponível" at bounding box center [755, 378] width 200 height 30
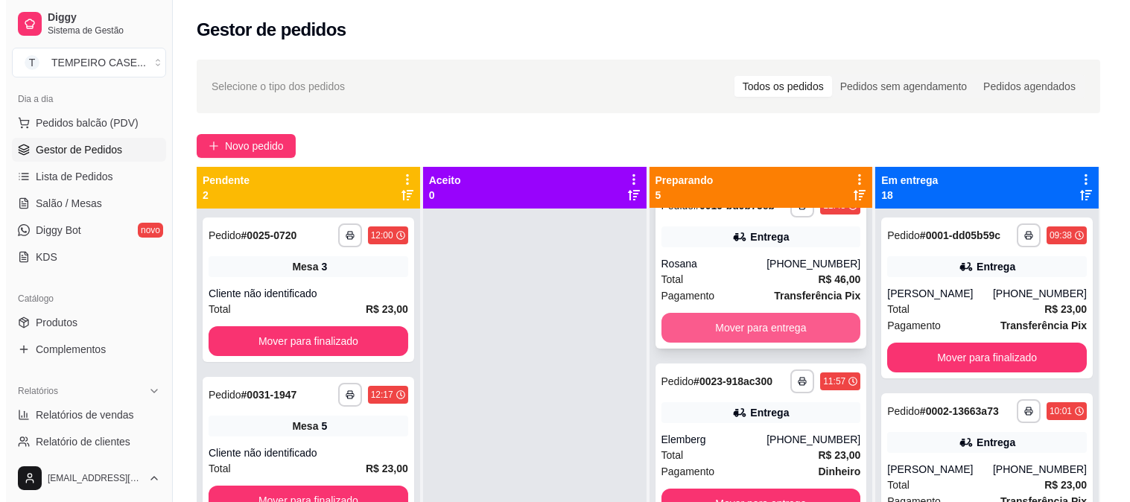
scroll to position [0, 0]
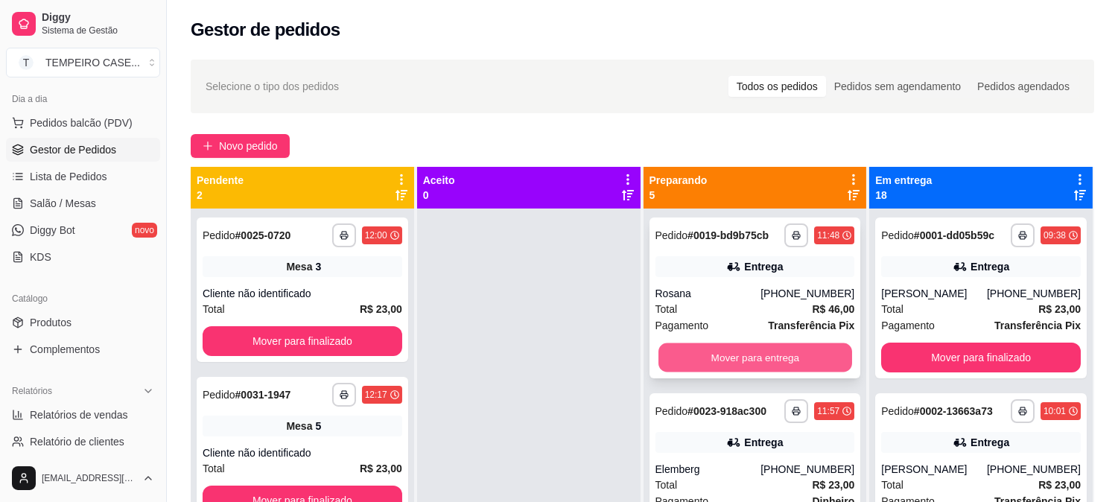
click at [727, 350] on button "Mover para entrega" at bounding box center [755, 357] width 194 height 29
click at [761, 357] on button "Mover para entrega" at bounding box center [755, 357] width 194 height 29
click at [768, 357] on button "Mover para entrega" at bounding box center [755, 357] width 194 height 29
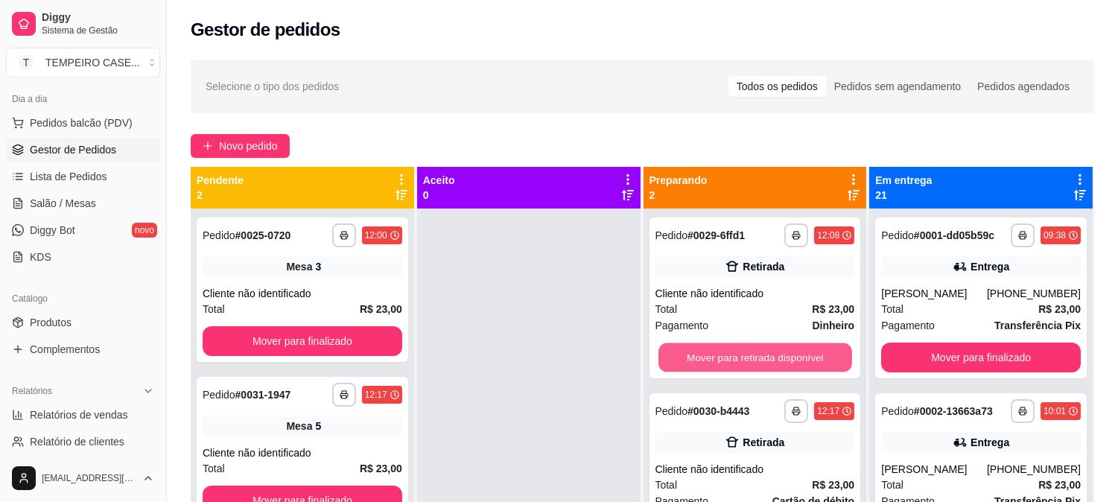
click at [768, 357] on button "Mover para retirada disponível" at bounding box center [755, 357] width 194 height 29
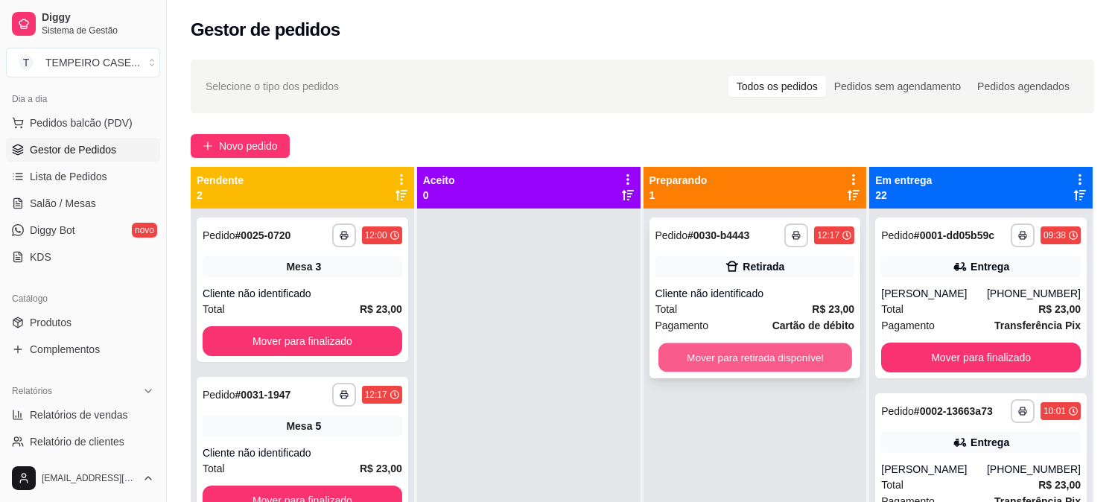
click at [771, 357] on button "Mover para retirada disponível" at bounding box center [755, 357] width 194 height 29
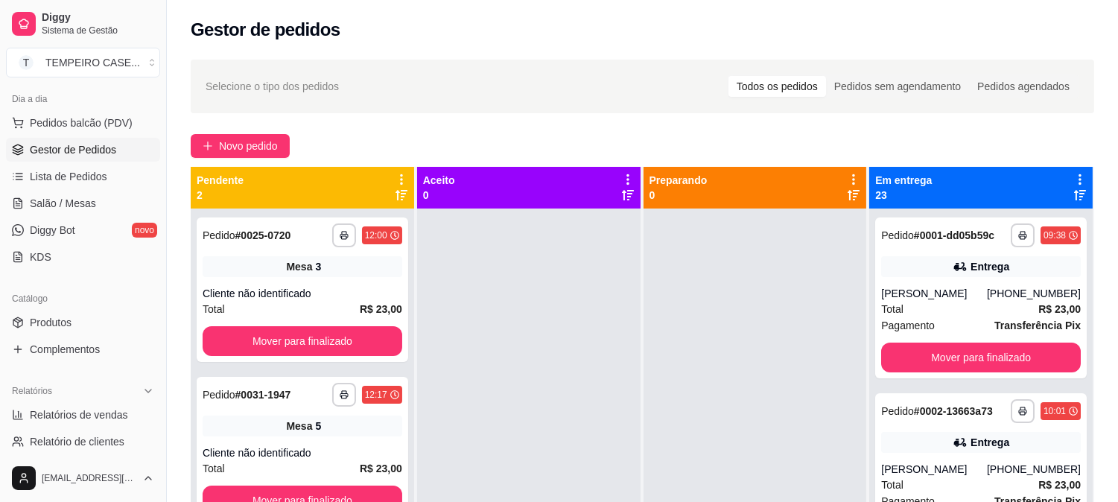
click at [273, 130] on div "**********" at bounding box center [642, 369] width 951 height 636
click at [261, 143] on span "Novo pedido" at bounding box center [248, 146] width 59 height 16
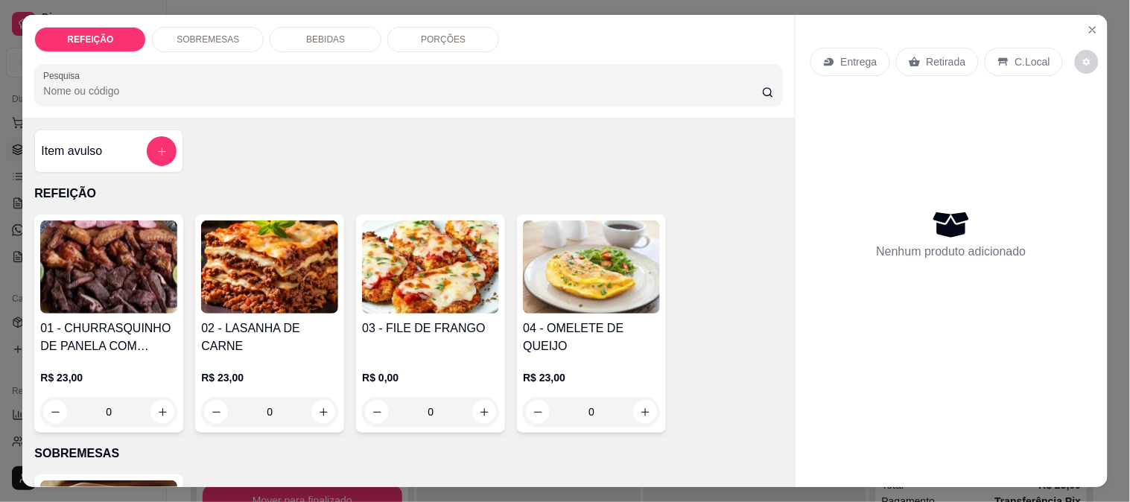
click at [450, 263] on img at bounding box center [430, 266] width 137 height 93
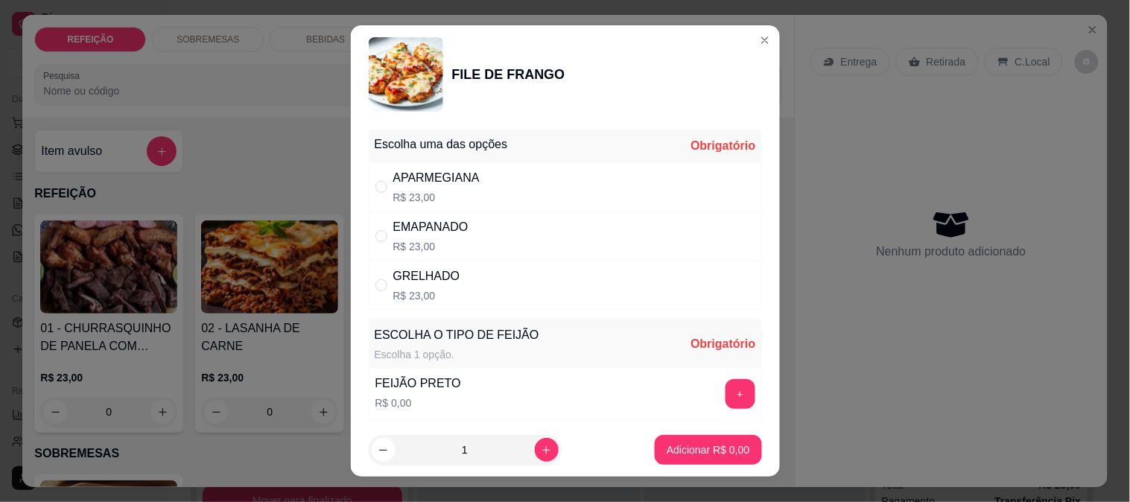
click at [482, 278] on div "GRELHADO R$ 23,00" at bounding box center [565, 285] width 393 height 49
radio input "true"
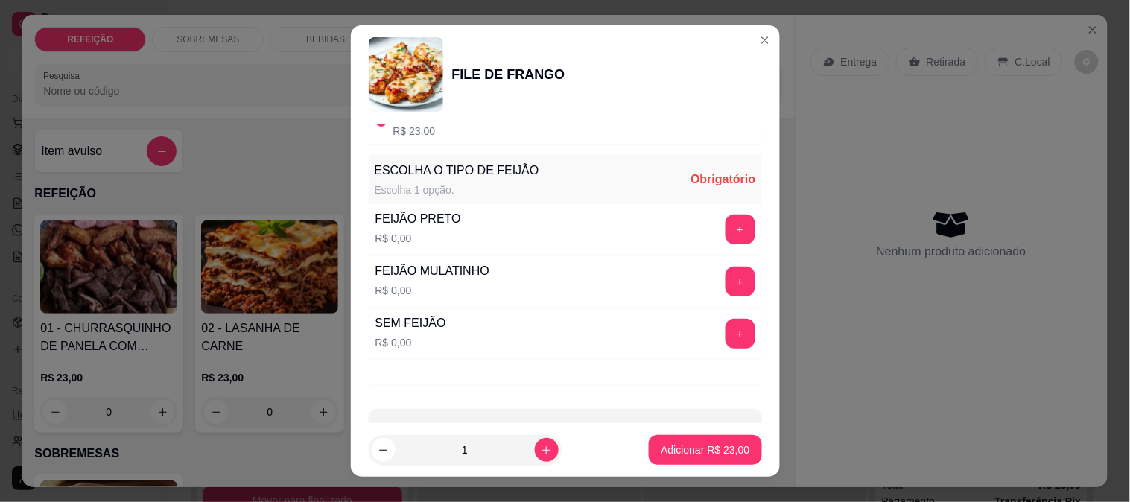
scroll to position [165, 0]
click at [725, 223] on button "+" at bounding box center [740, 229] width 30 height 30
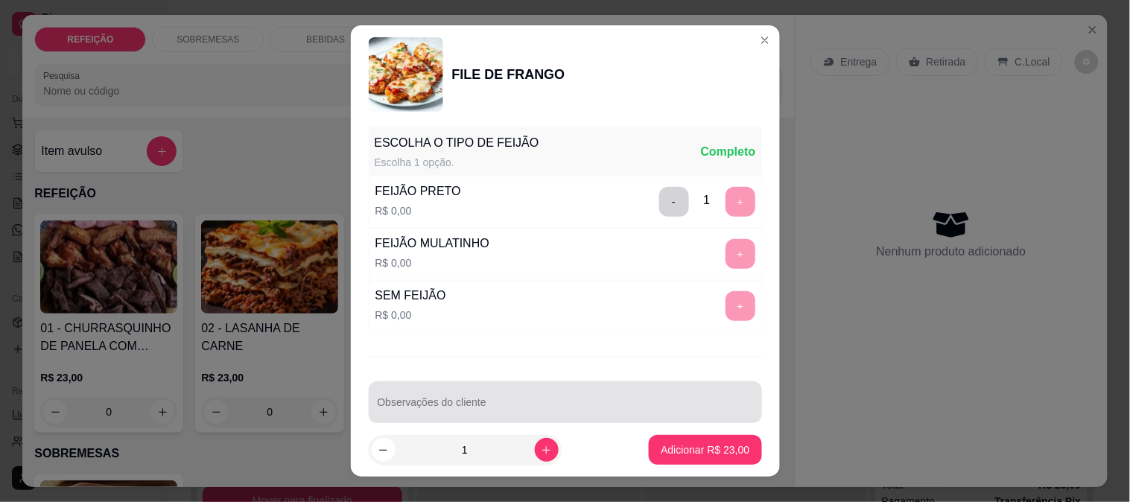
scroll to position [213, 0]
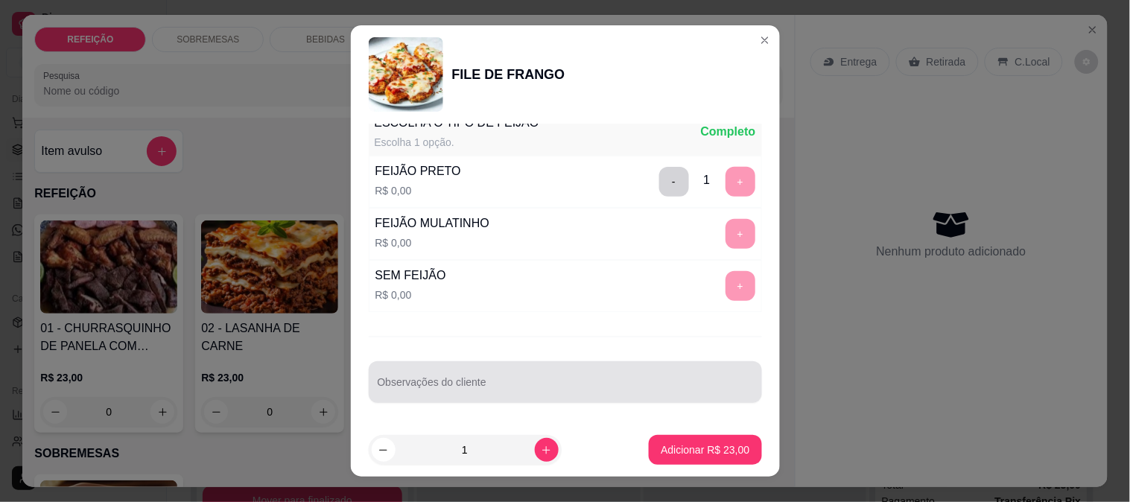
click at [468, 396] on div at bounding box center [565, 382] width 375 height 30
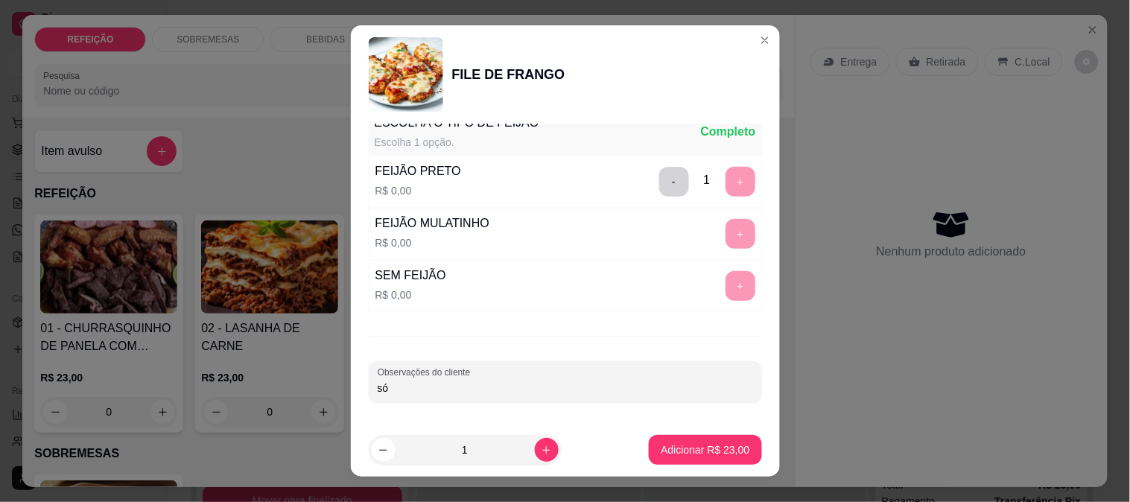
type input "s"
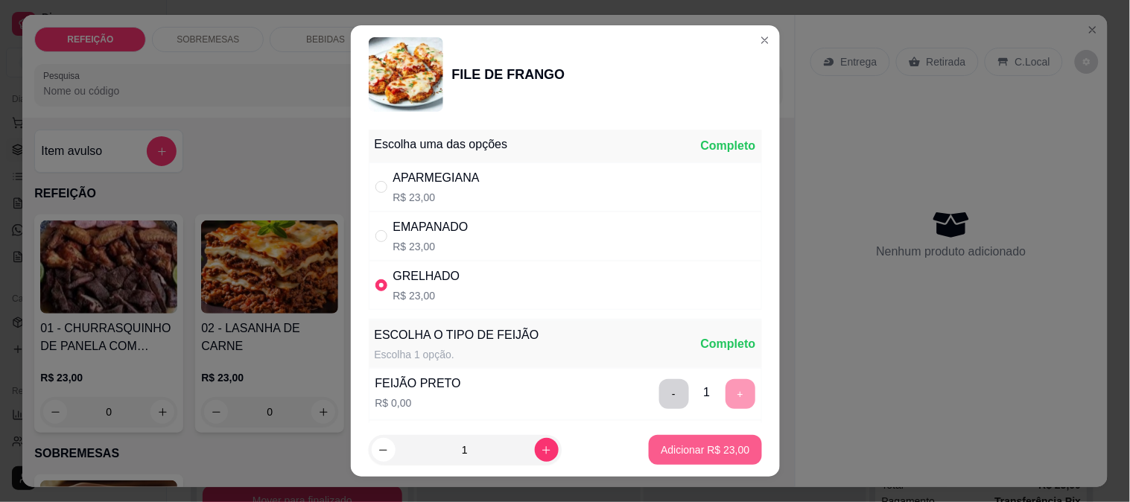
type input "SÓ MACARRÃO - FEIJÃO SEPARA"
click at [675, 448] on p "Adicionar R$ 23,00" at bounding box center [704, 449] width 89 height 15
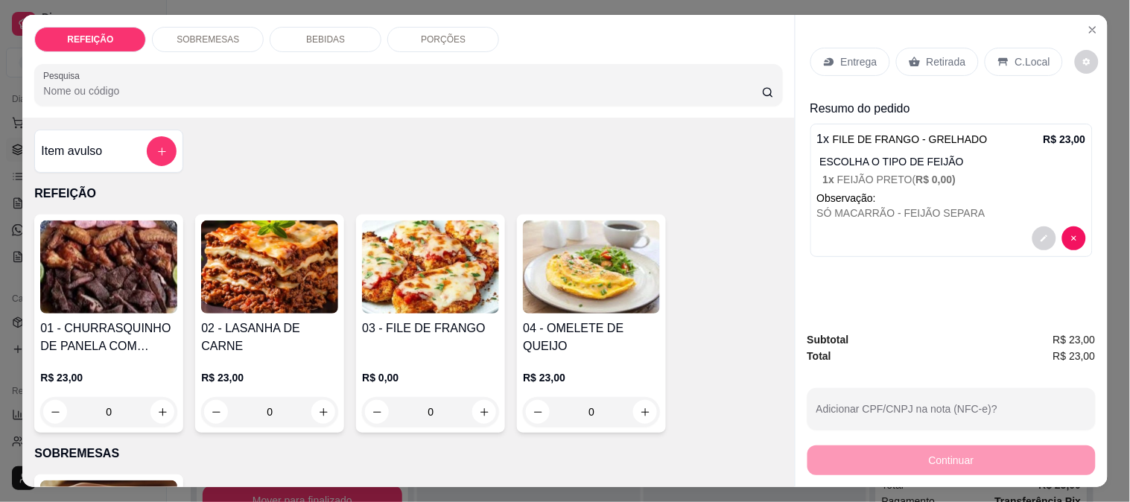
click at [399, 267] on img at bounding box center [430, 266] width 137 height 93
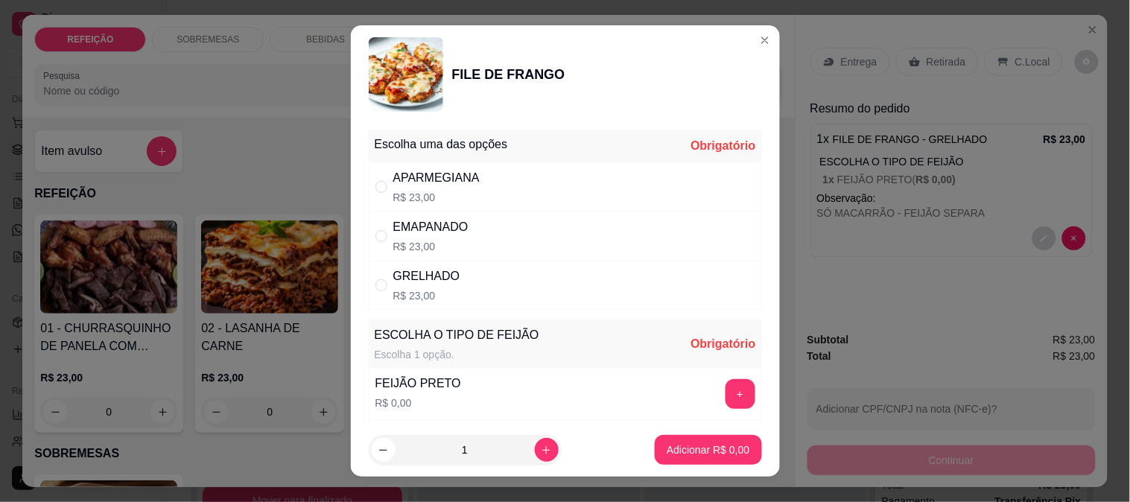
click at [481, 229] on div "EMAPANADO R$ 23,00" at bounding box center [565, 235] width 393 height 49
radio input "true"
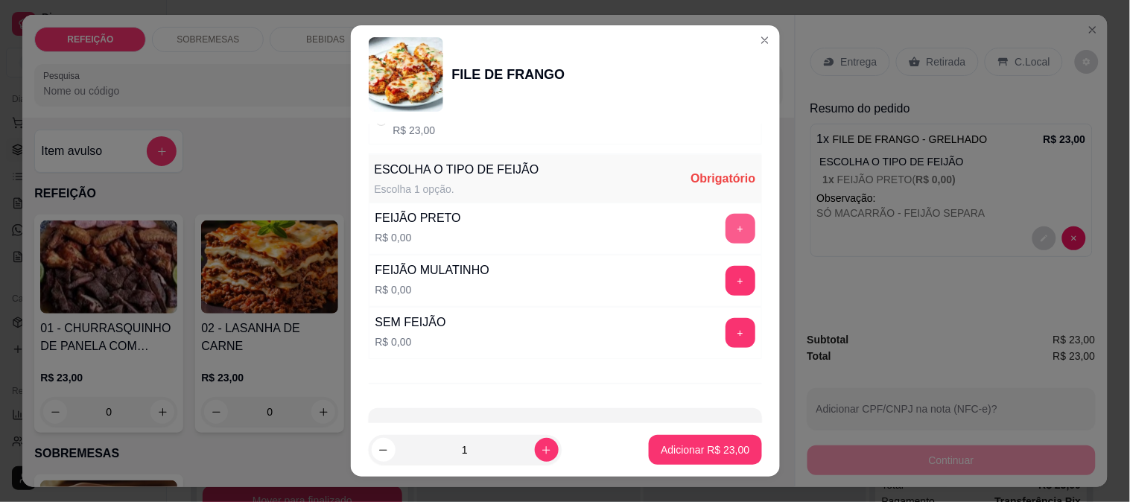
click at [725, 240] on button "+" at bounding box center [740, 229] width 30 height 30
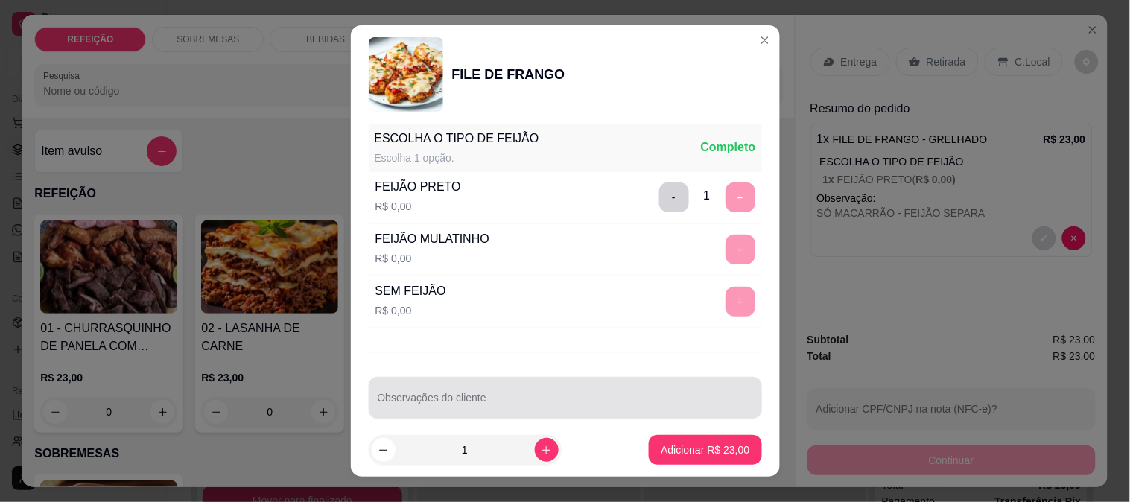
scroll to position [213, 0]
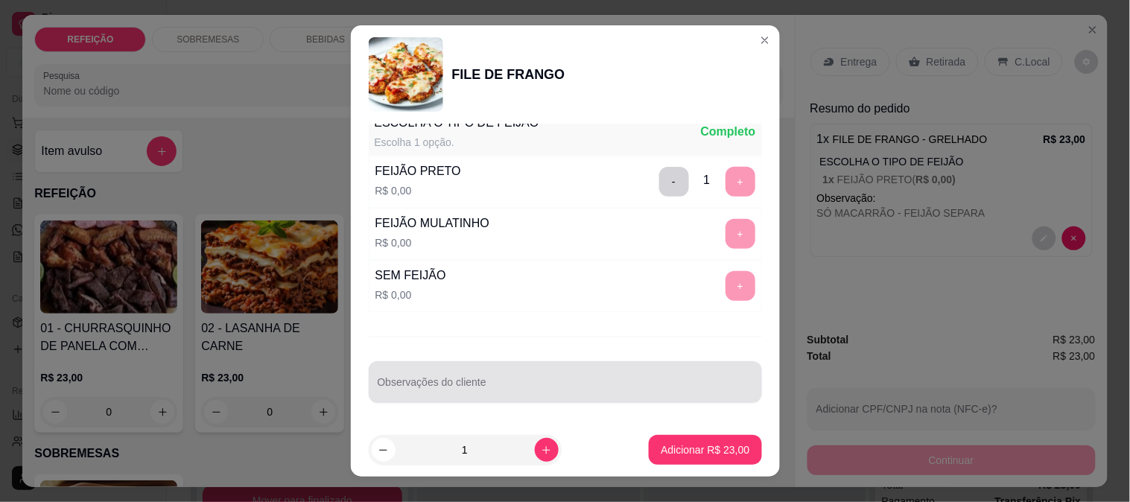
click at [469, 391] on input "Observações do cliente" at bounding box center [565, 387] width 375 height 15
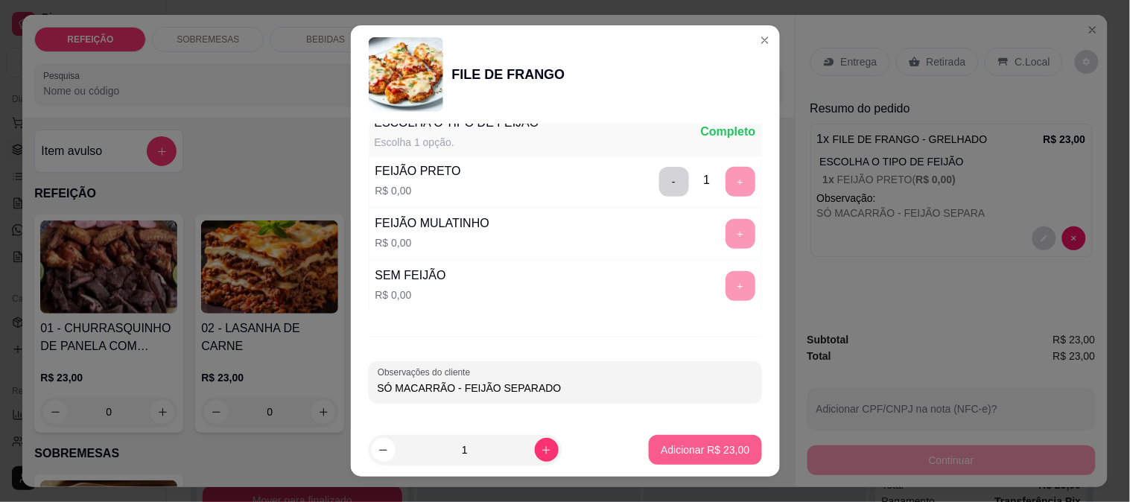
type input "SÓ MACARRÃO - FEIJÃO SEPARADO"
click at [692, 448] on p "Adicionar R$ 23,00" at bounding box center [704, 449] width 89 height 15
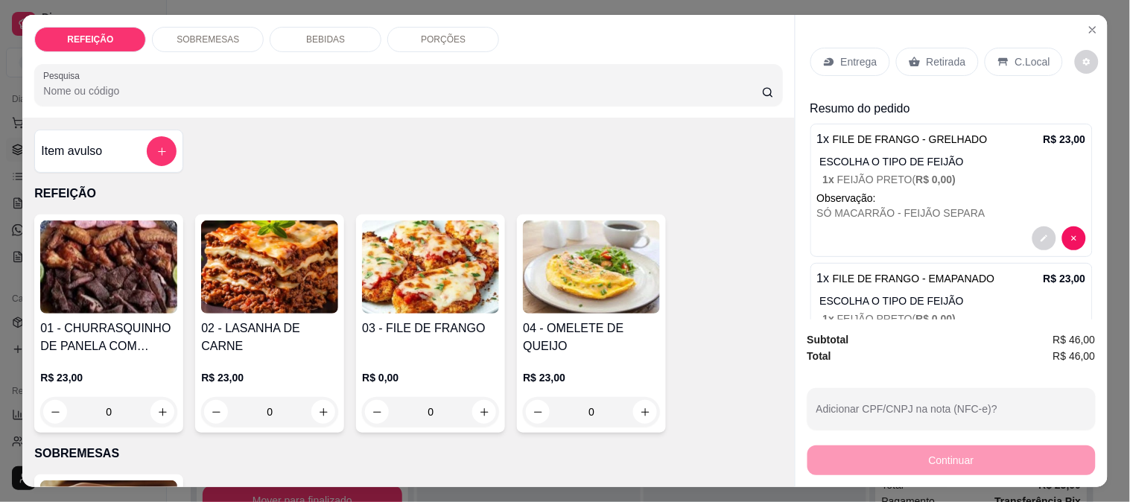
click at [862, 60] on p "Entrega" at bounding box center [859, 61] width 36 height 15
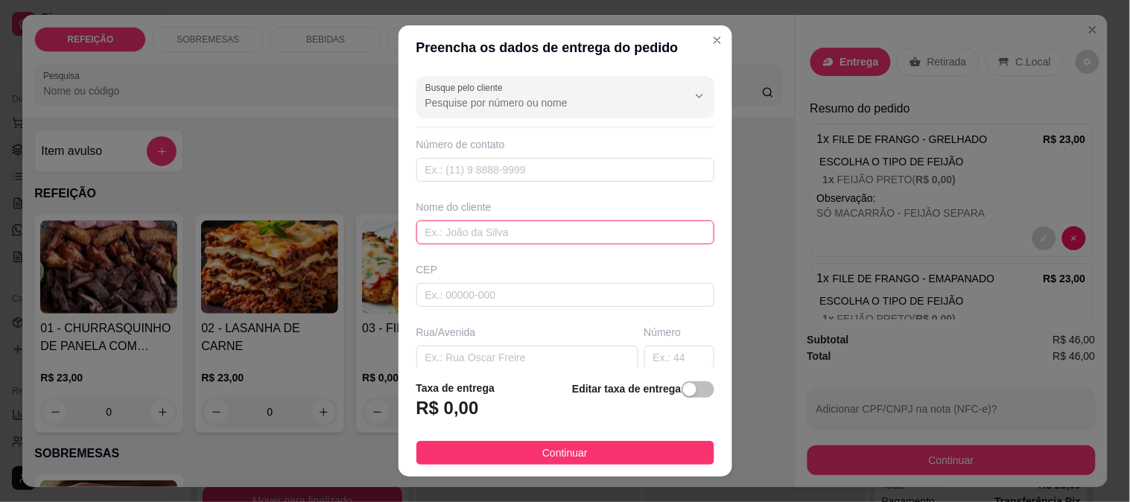
click at [488, 234] on input "text" at bounding box center [565, 232] width 298 height 24
paste input "Flavinha"
type input "Flavinha"
click at [485, 192] on div "Busque pelo cliente Número de contato Nome do cliente Flavinha CEP Rua/[GEOGRAP…" at bounding box center [565, 219] width 334 height 299
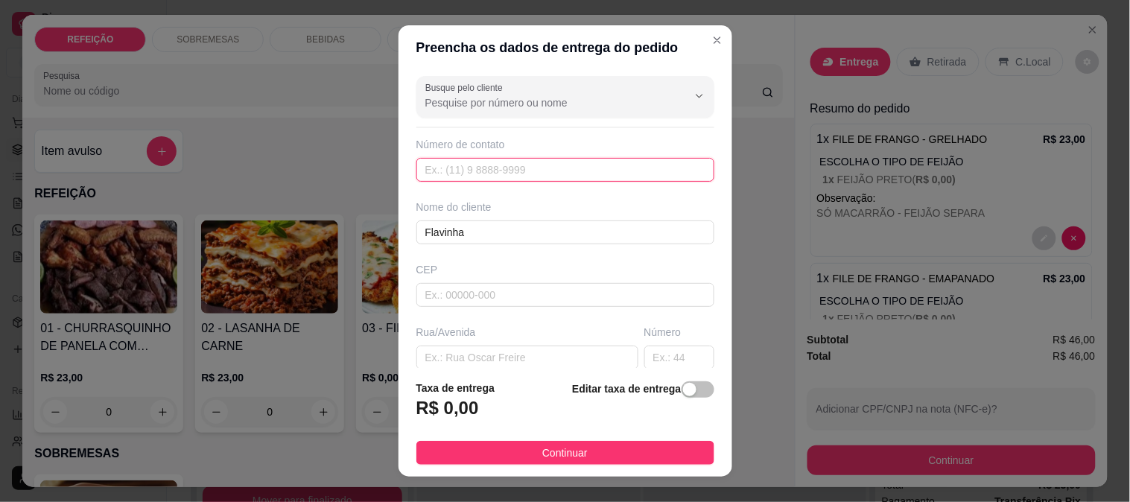
click at [486, 179] on input "text" at bounding box center [565, 170] width 298 height 24
paste input "[PHONE_NUMBER]"
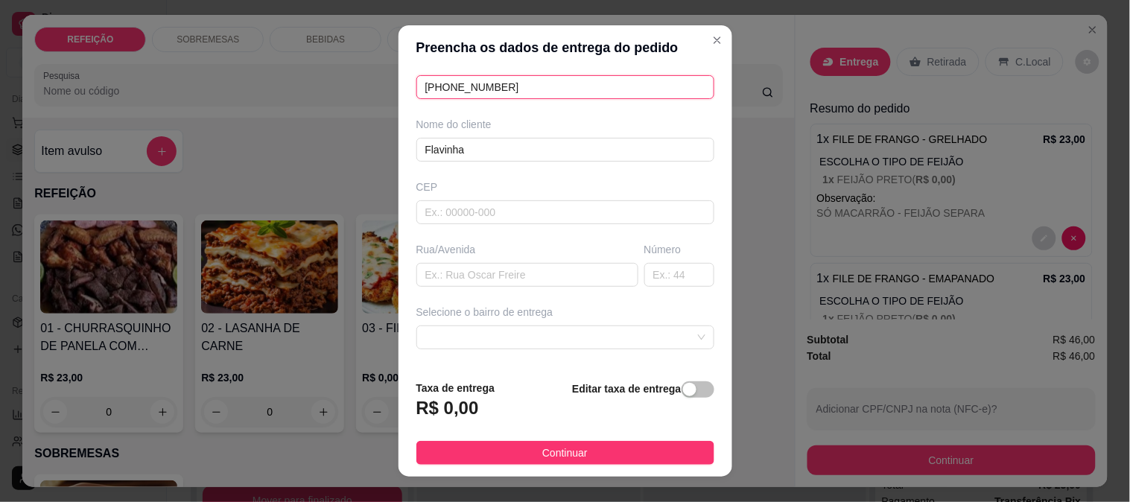
type input "[PHONE_NUMBER]"
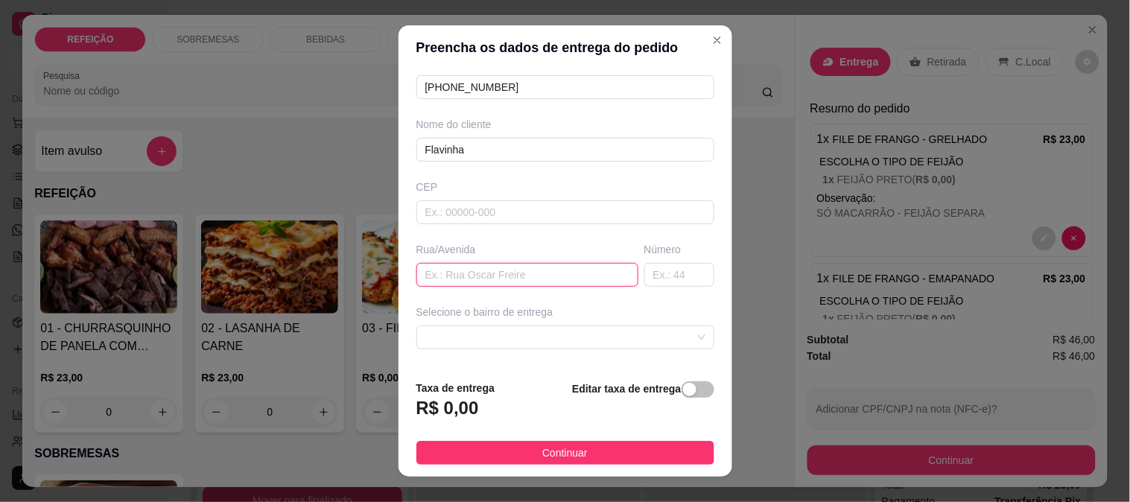
click at [488, 273] on input "text" at bounding box center [527, 275] width 222 height 24
paste input "Praça 12 num 10"
type input "Praça 12 num 10"
click at [670, 269] on input "text" at bounding box center [679, 275] width 70 height 24
type input "10"
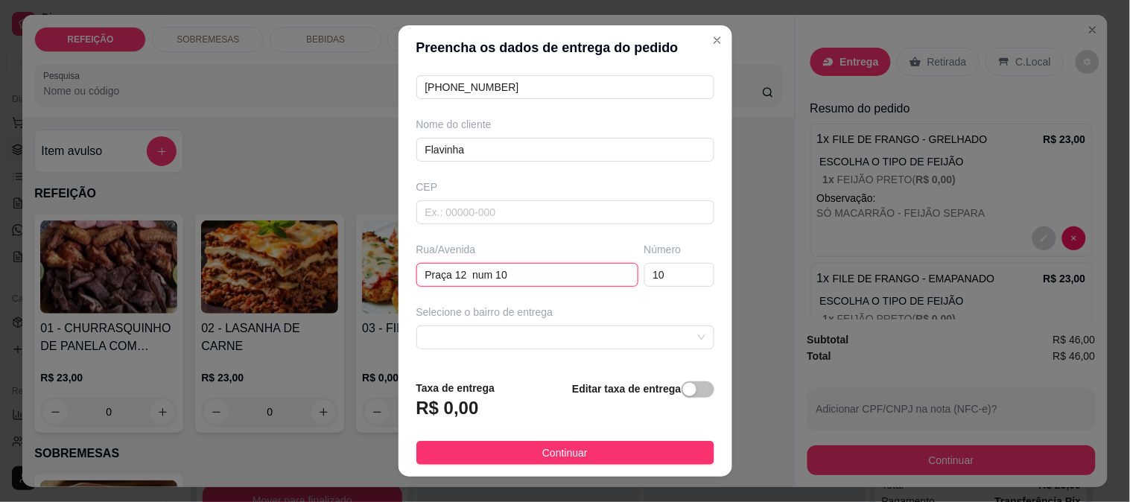
drag, startPoint x: 515, startPoint y: 270, endPoint x: 462, endPoint y: 269, distance: 53.6
click at [462, 269] on input "Praça 12 num 10" at bounding box center [527, 275] width 222 height 24
type input "Praça 12"
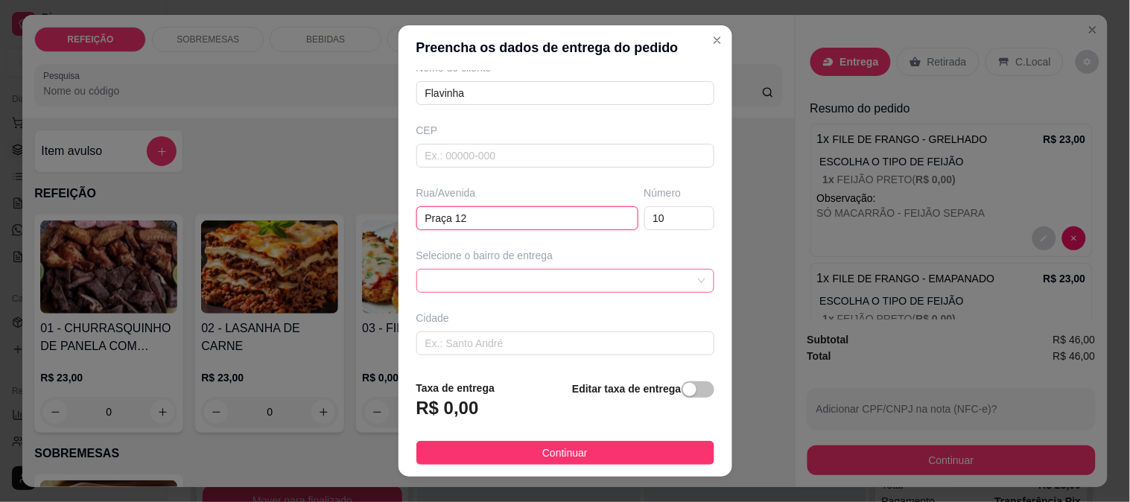
scroll to position [204, 0]
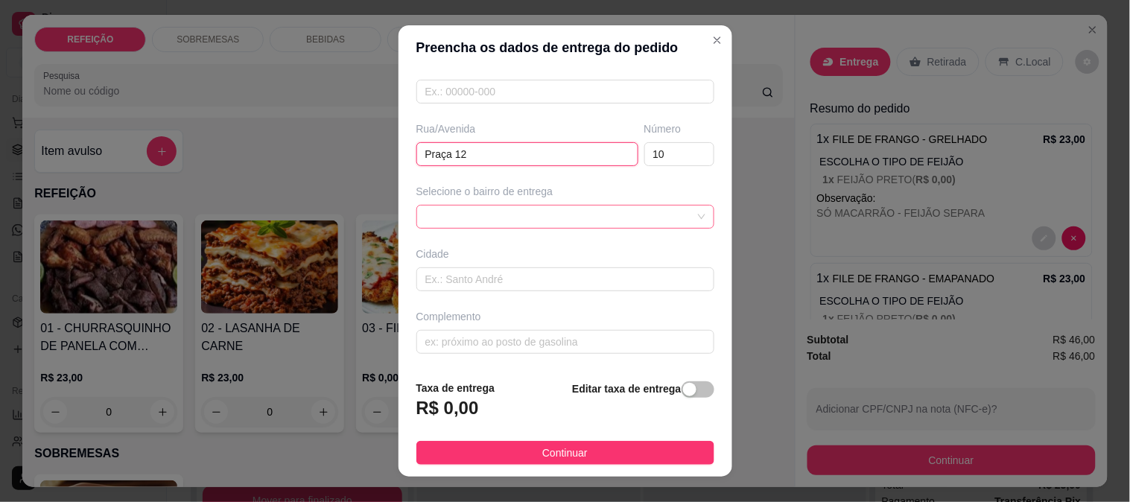
click at [497, 212] on div at bounding box center [565, 217] width 298 height 24
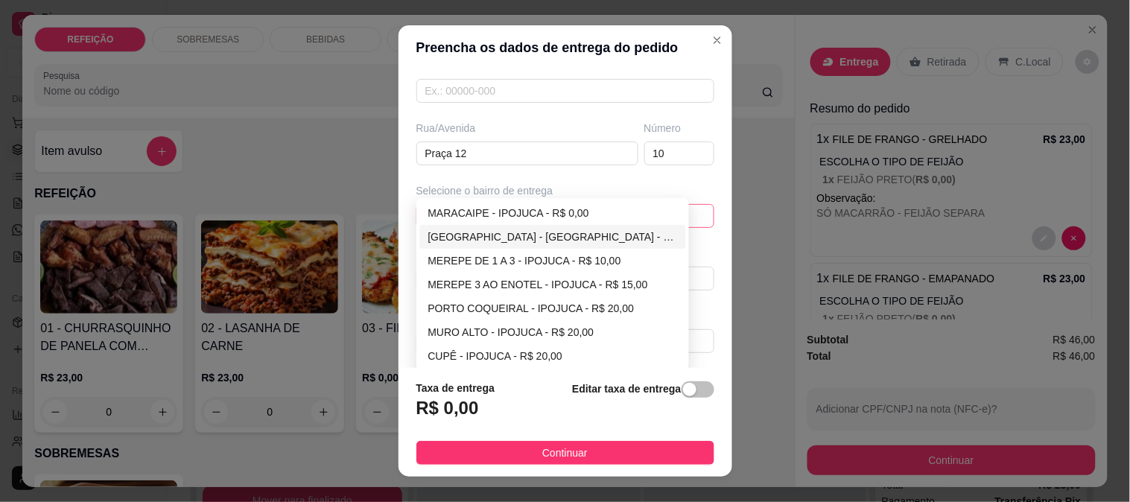
click at [472, 243] on div "[GEOGRAPHIC_DATA] - [GEOGRAPHIC_DATA] - R$ 5,00" at bounding box center [552, 237] width 249 height 16
type input "IPOJUCA"
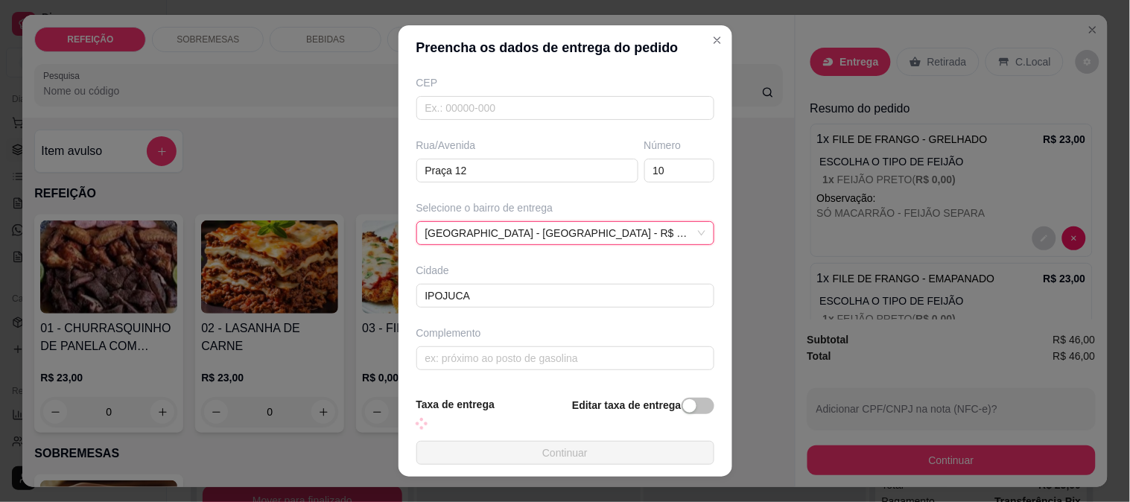
scroll to position [188, 0]
click at [480, 340] on div "Complemento" at bounding box center [565, 347] width 304 height 45
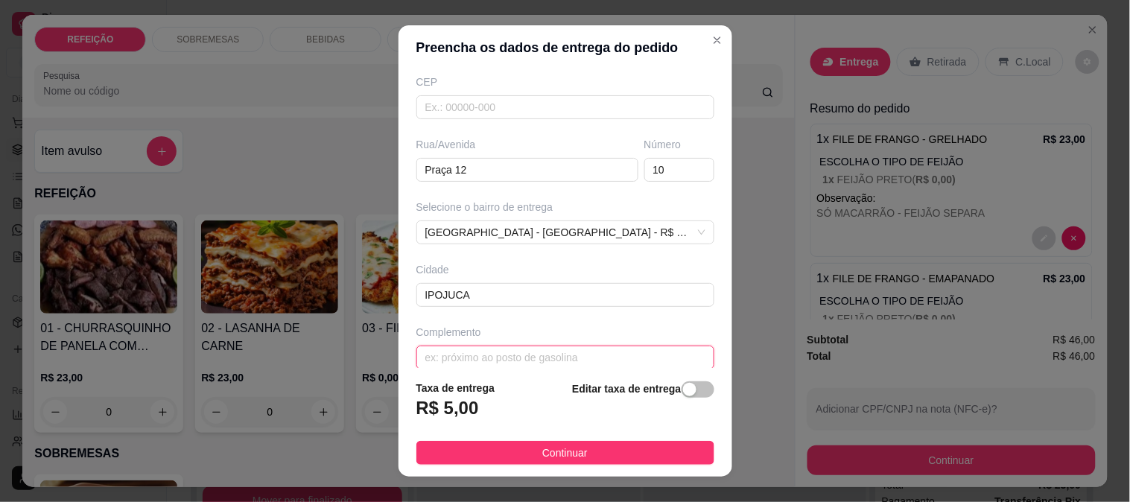
click at [465, 365] on input "text" at bounding box center [565, 357] width 298 height 24
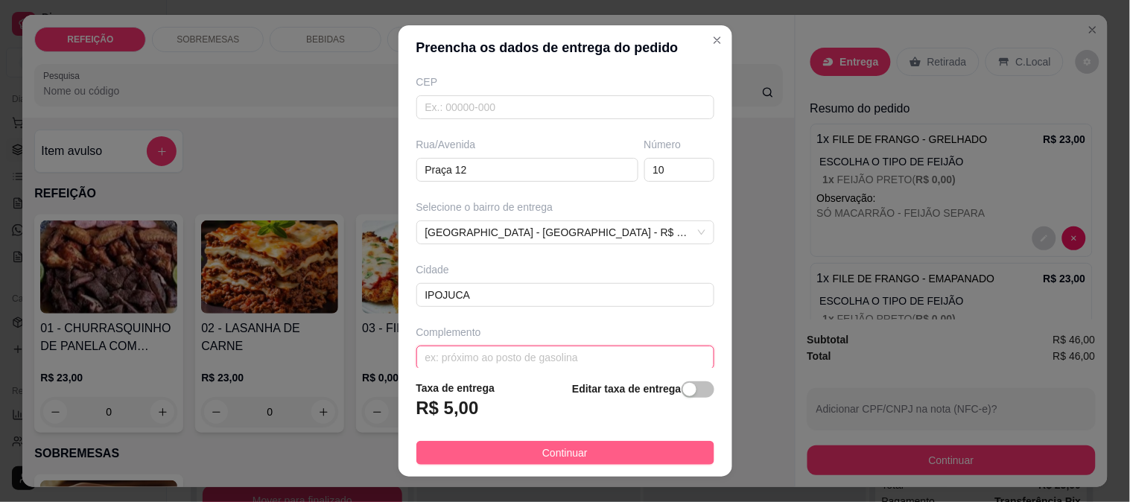
paste input "Na entrada do beco , um primeiro andar , varanda se madeira"
type input "Na entrada do beco , um primeiro andar , varanda se madeira"
click at [504, 451] on button "Continuar" at bounding box center [565, 453] width 298 height 24
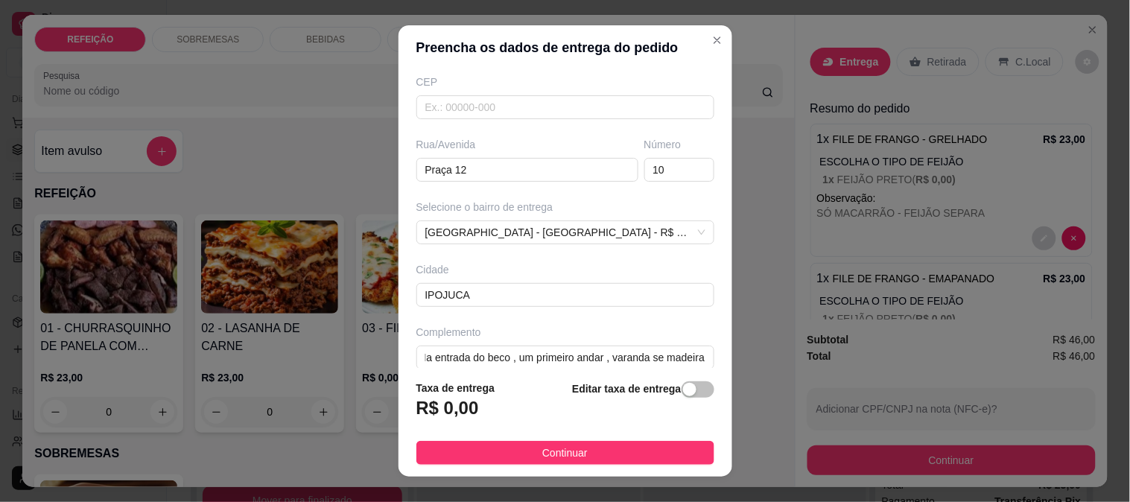
scroll to position [0, 0]
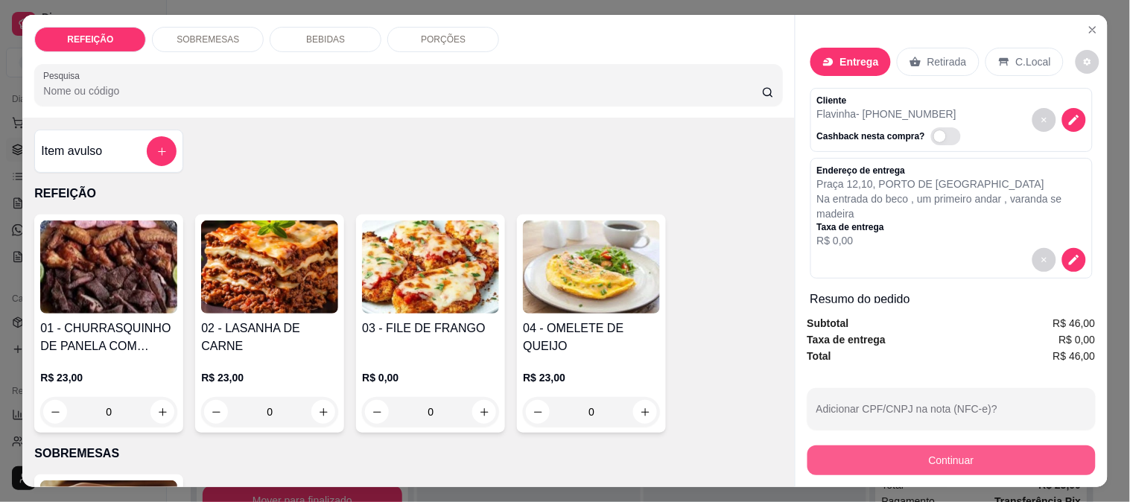
click at [970, 462] on button "Continuar" at bounding box center [951, 460] width 288 height 30
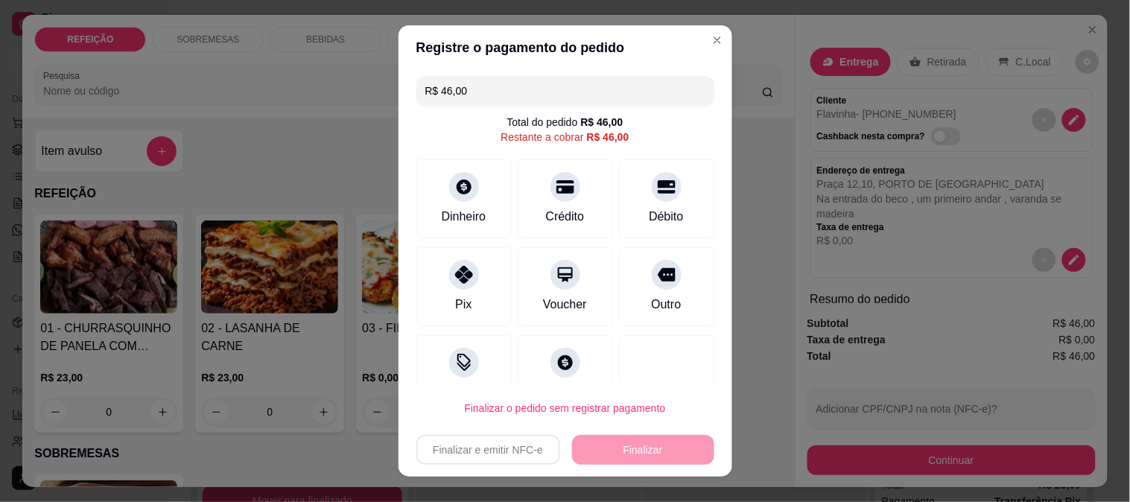
click at [455, 296] on div "Pix" at bounding box center [463, 305] width 16 height 18
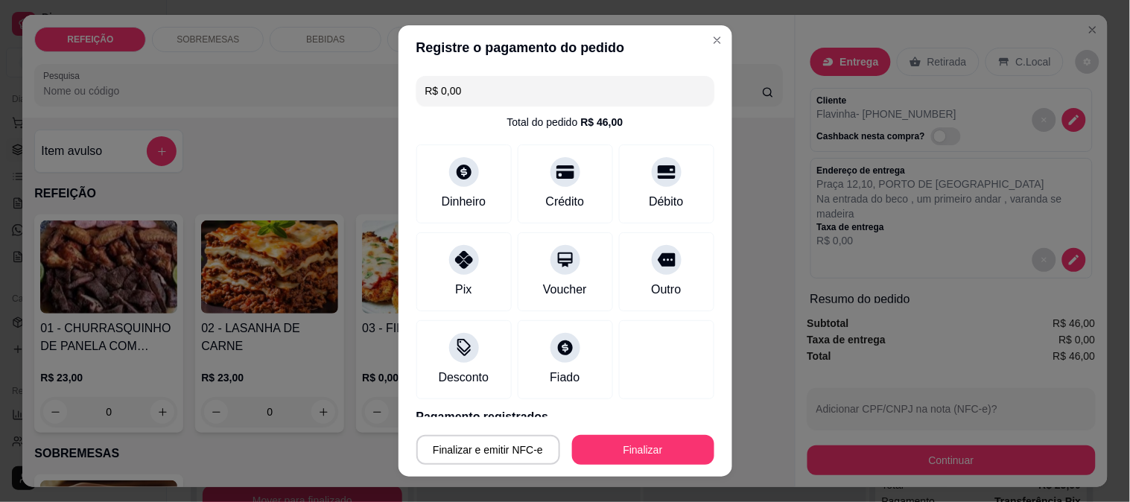
click at [608, 444] on button "Finalizar" at bounding box center [643, 450] width 142 height 30
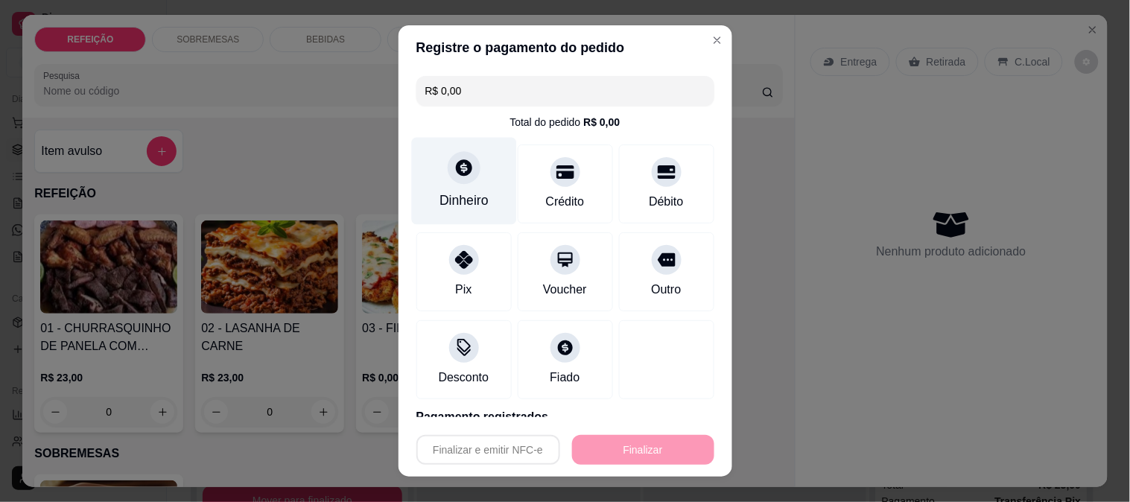
type input "-R$ 46,00"
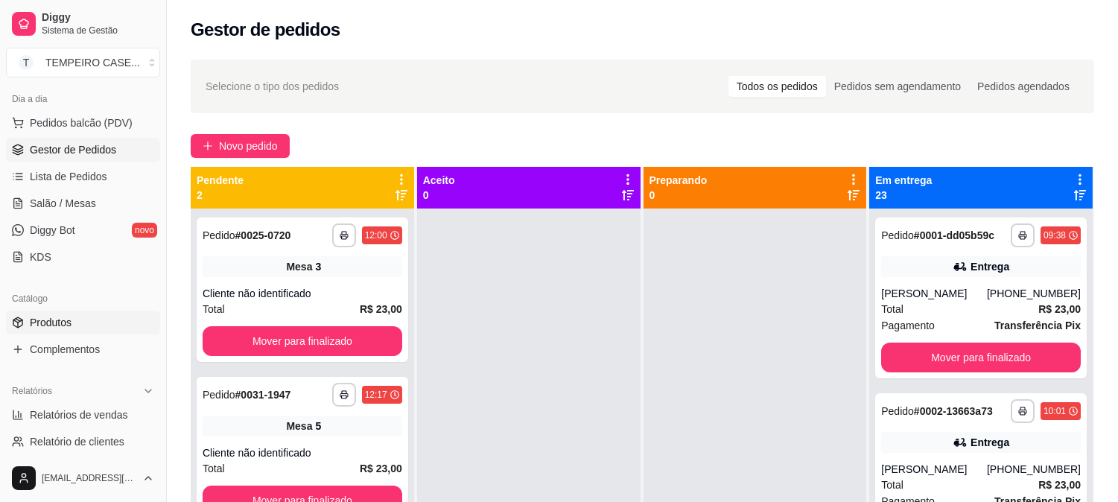
click at [46, 328] on span "Produtos" at bounding box center [51, 322] width 42 height 15
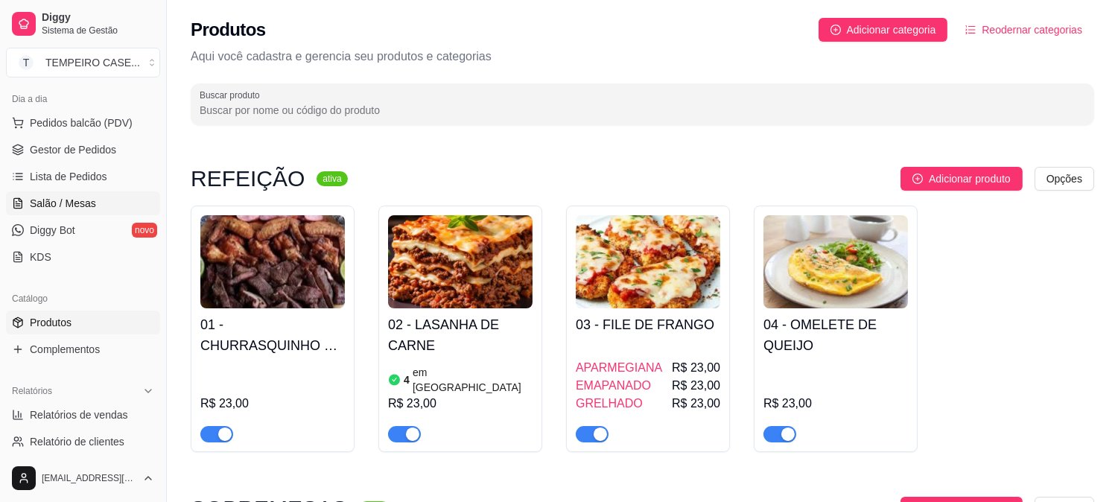
click at [63, 194] on link "Salão / Mesas" at bounding box center [83, 203] width 154 height 24
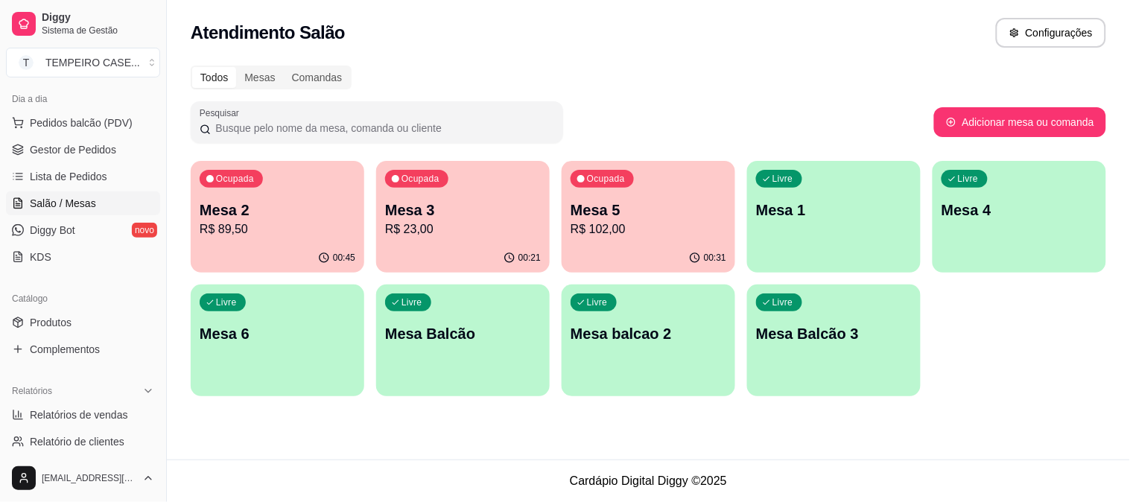
click at [287, 206] on p "Mesa 2" at bounding box center [278, 210] width 156 height 21
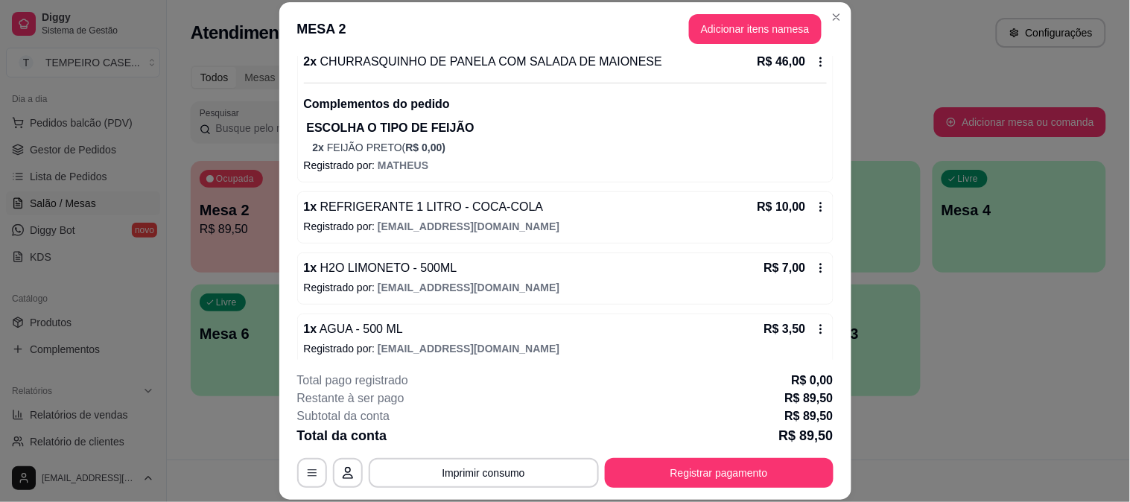
scroll to position [308, 0]
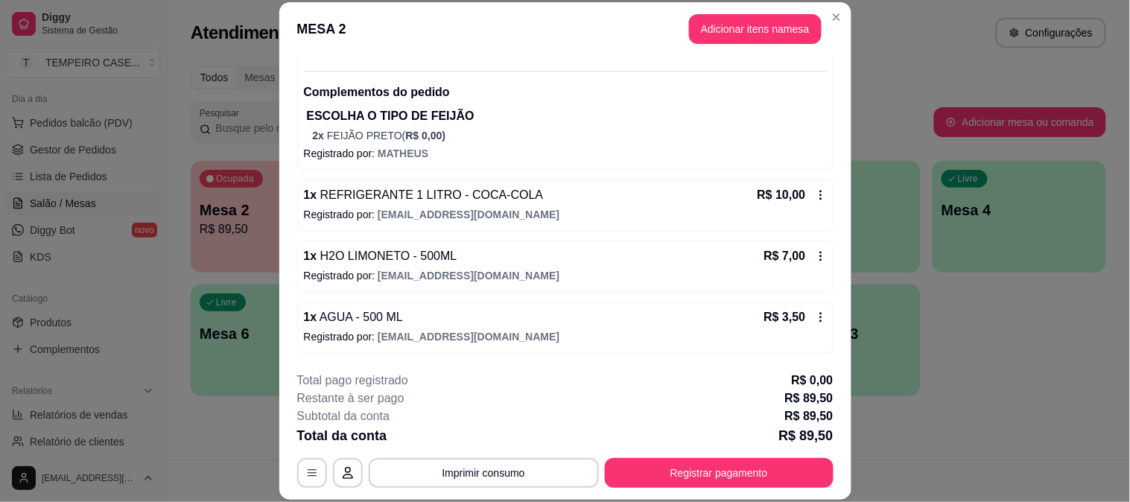
click at [525, 469] on button "Imprimir consumo" at bounding box center [484, 473] width 230 height 30
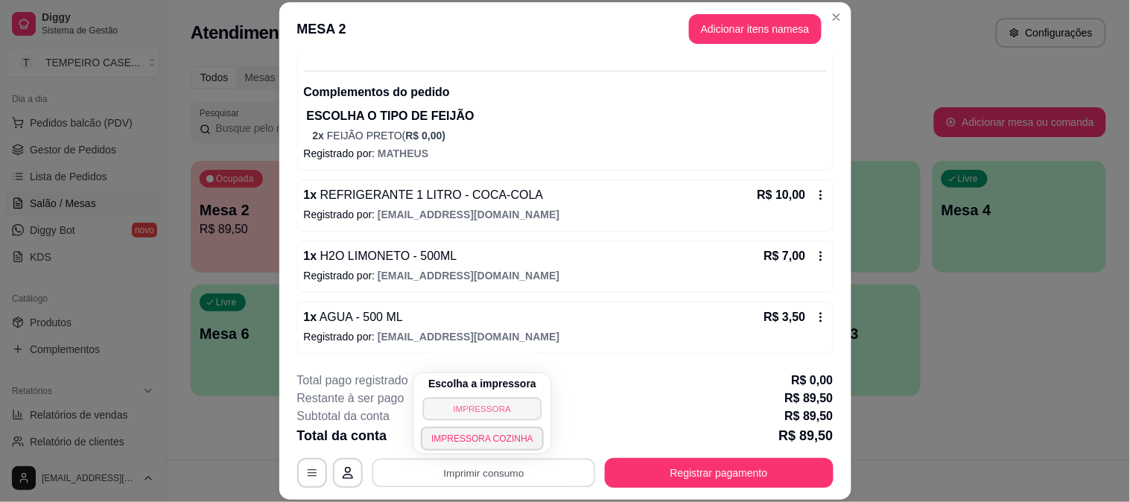
click at [482, 401] on button "IMPRESSORA" at bounding box center [482, 408] width 119 height 23
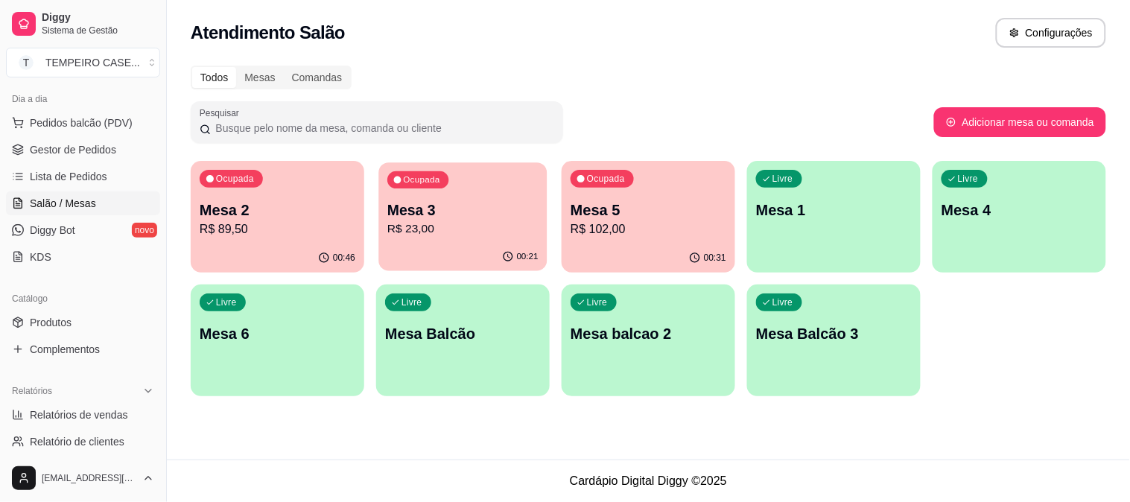
click at [450, 227] on p "R$ 23,00" at bounding box center [462, 228] width 151 height 17
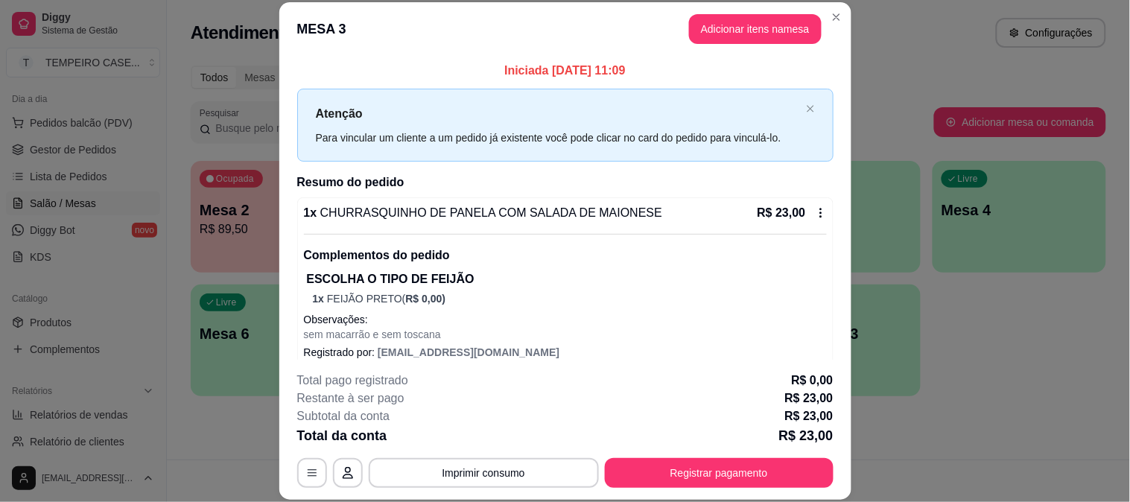
click at [709, 450] on div "**********" at bounding box center [565, 430] width 536 height 116
click at [707, 462] on button "Registrar pagamento" at bounding box center [719, 473] width 229 height 30
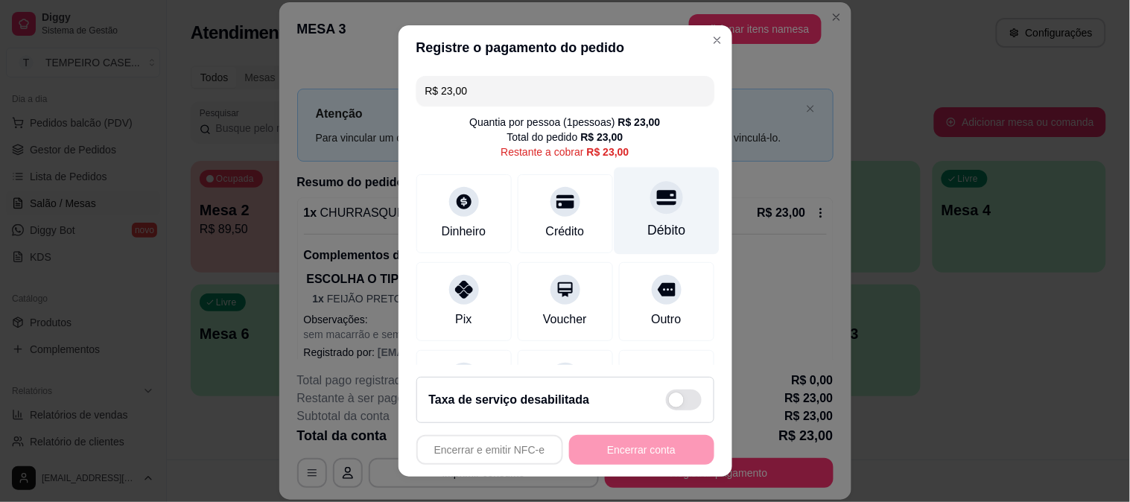
click at [647, 229] on div "Débito" at bounding box center [666, 229] width 38 height 19
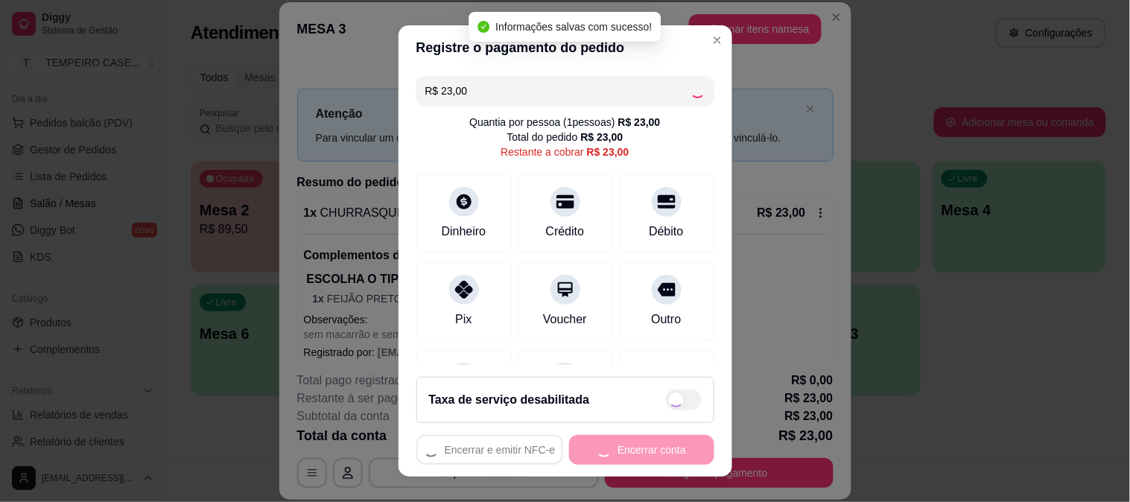
type input "R$ 0,00"
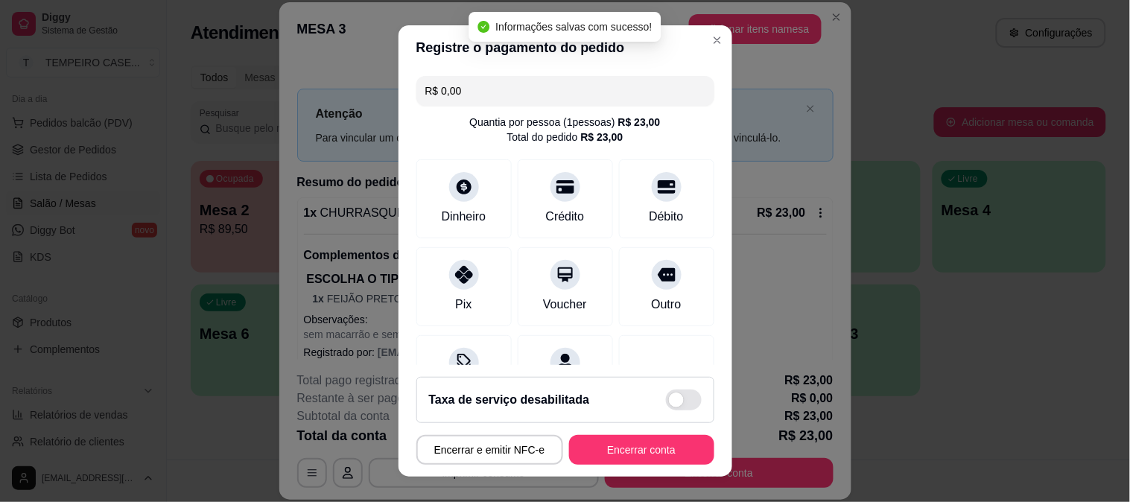
click at [634, 447] on button "Encerrar conta" at bounding box center [641, 450] width 145 height 30
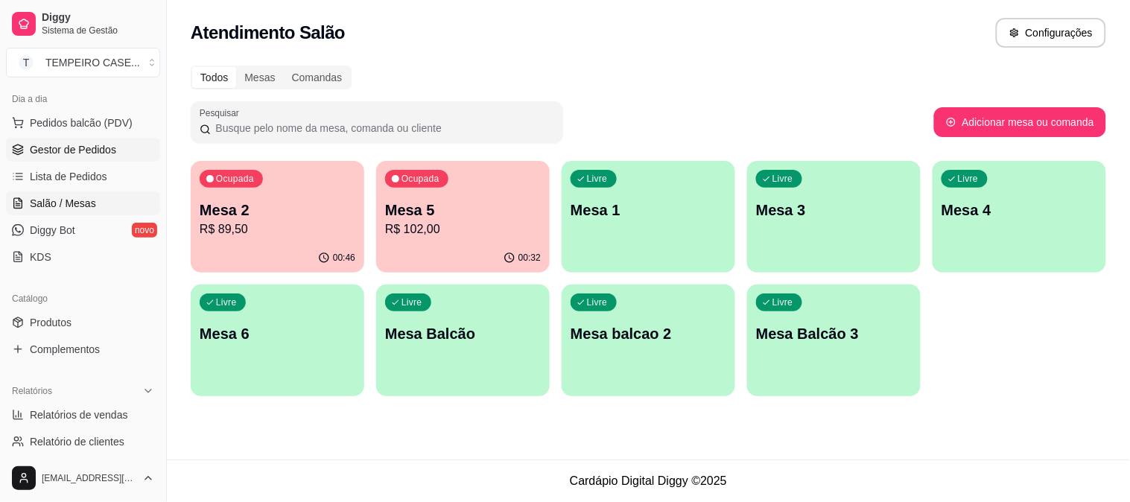
click at [60, 143] on span "Gestor de Pedidos" at bounding box center [73, 149] width 86 height 15
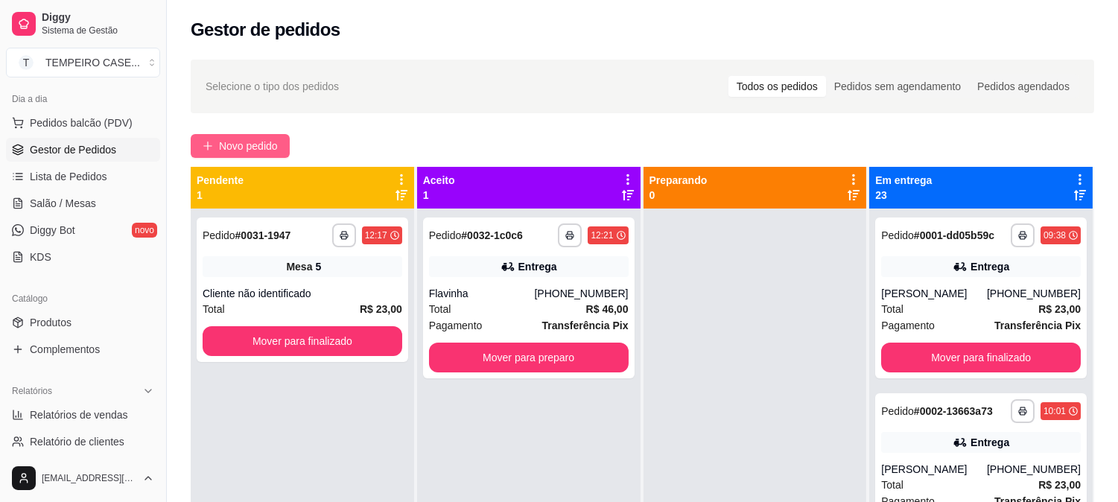
click at [243, 147] on span "Novo pedido" at bounding box center [248, 146] width 59 height 16
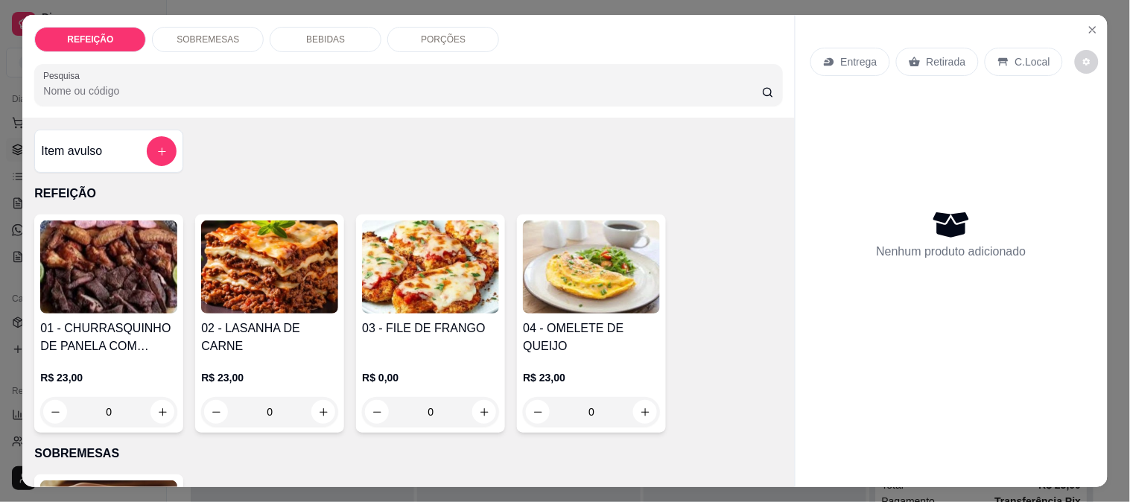
click at [383, 262] on img at bounding box center [430, 266] width 137 height 93
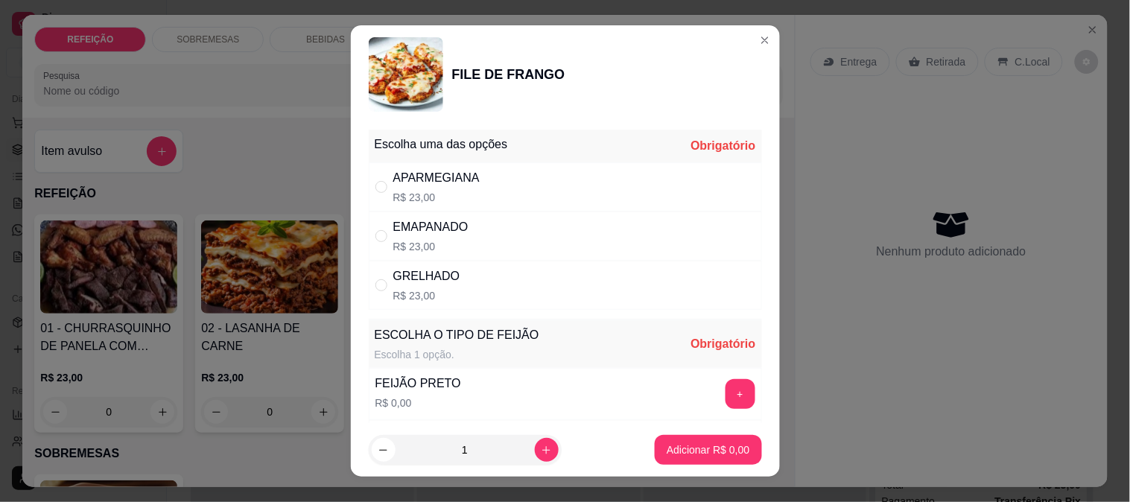
click at [448, 188] on div "APARMEGIANA R$ 23,00" at bounding box center [436, 187] width 86 height 36
radio input "true"
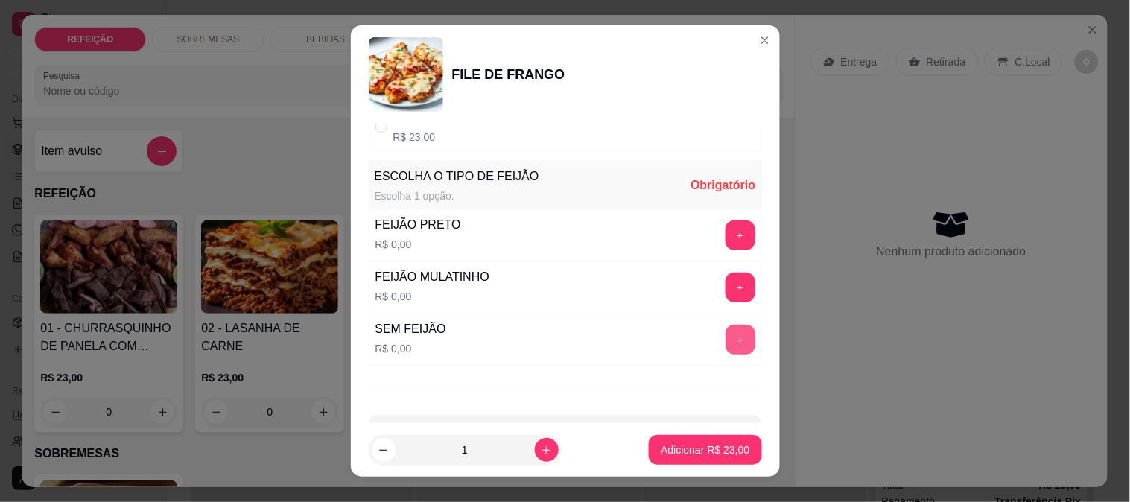
scroll to position [165, 0]
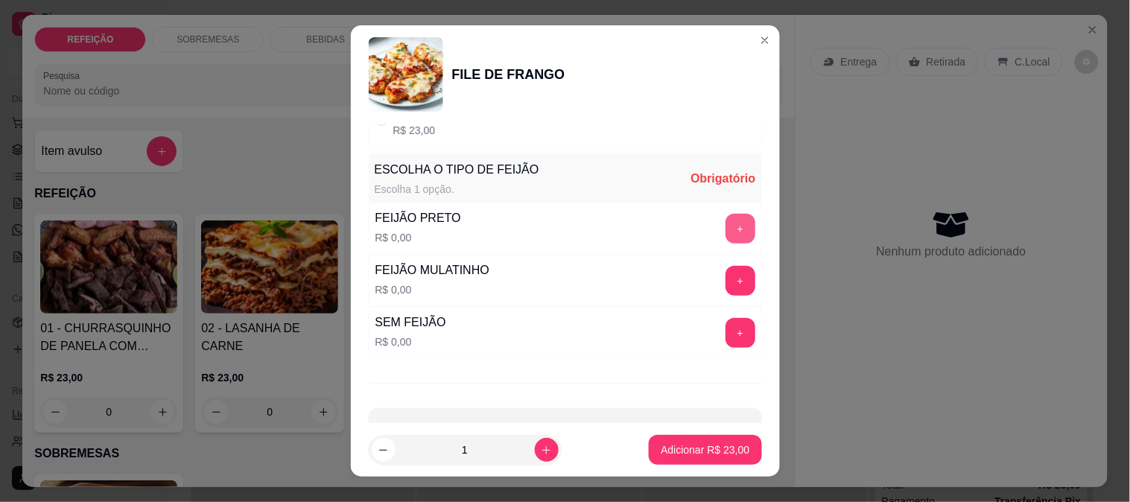
click at [725, 232] on button "+" at bounding box center [740, 229] width 30 height 30
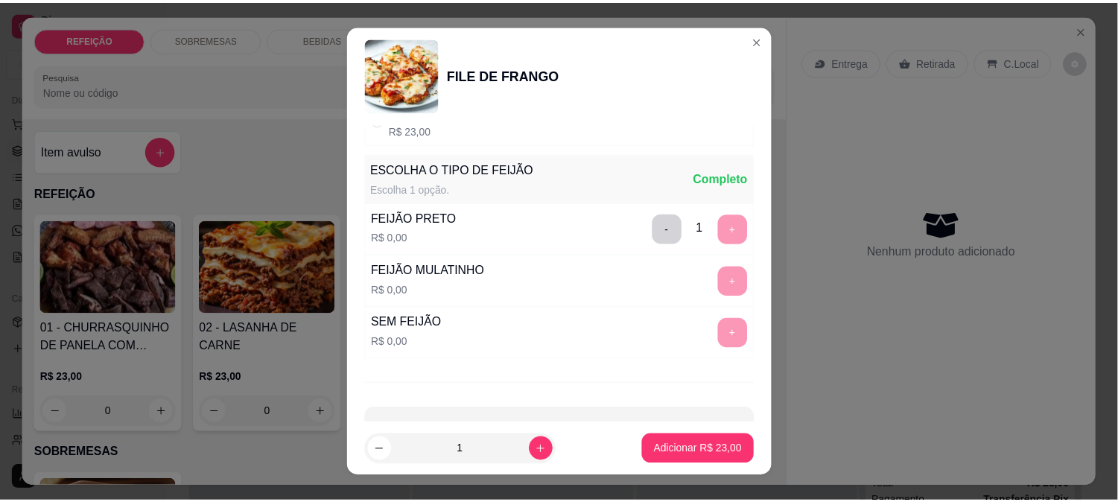
scroll to position [213, 0]
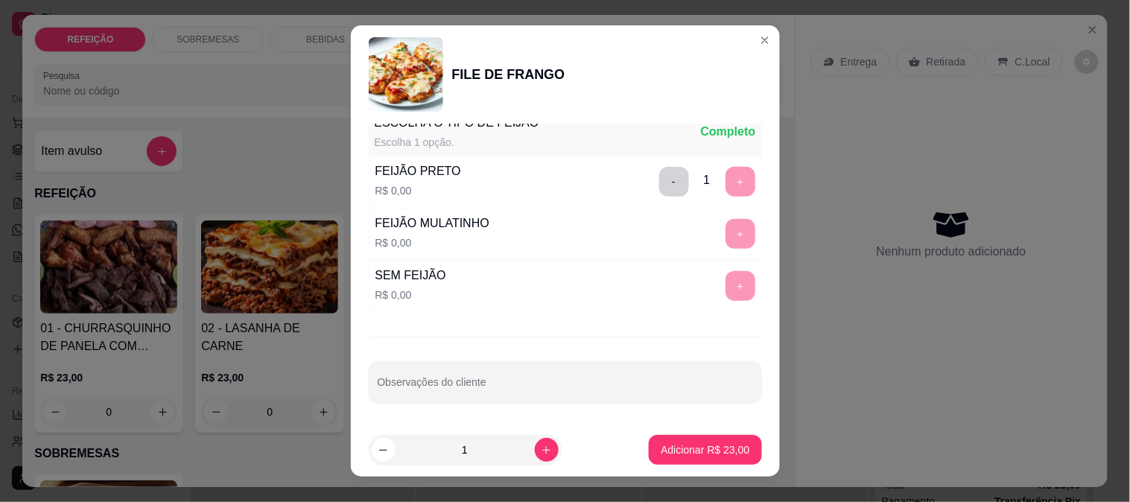
click at [529, 421] on div "Escolha uma das opções Completo APARMEGIANA R$ 23,00 EMAPANADO R$ 23,00 GRELHAD…" at bounding box center [565, 274] width 429 height 300
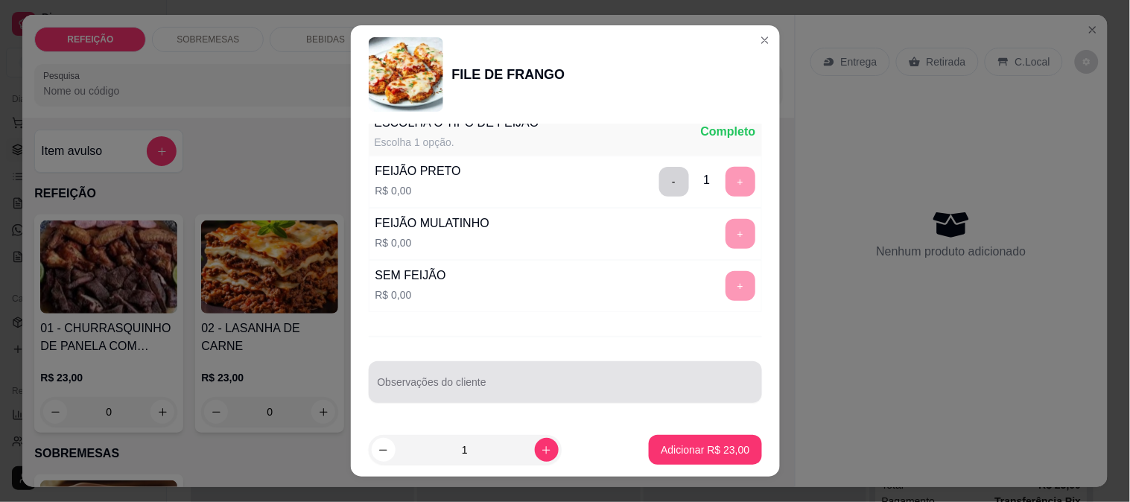
click at [529, 373] on div at bounding box center [565, 382] width 375 height 30
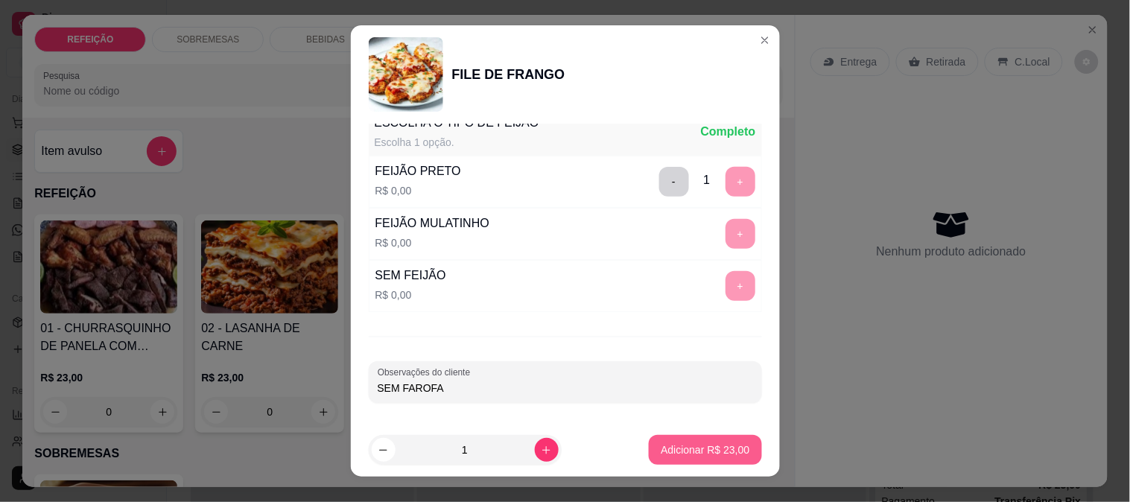
type input "SEM FAROFA"
click at [689, 450] on p "Adicionar R$ 23,00" at bounding box center [705, 450] width 86 height 14
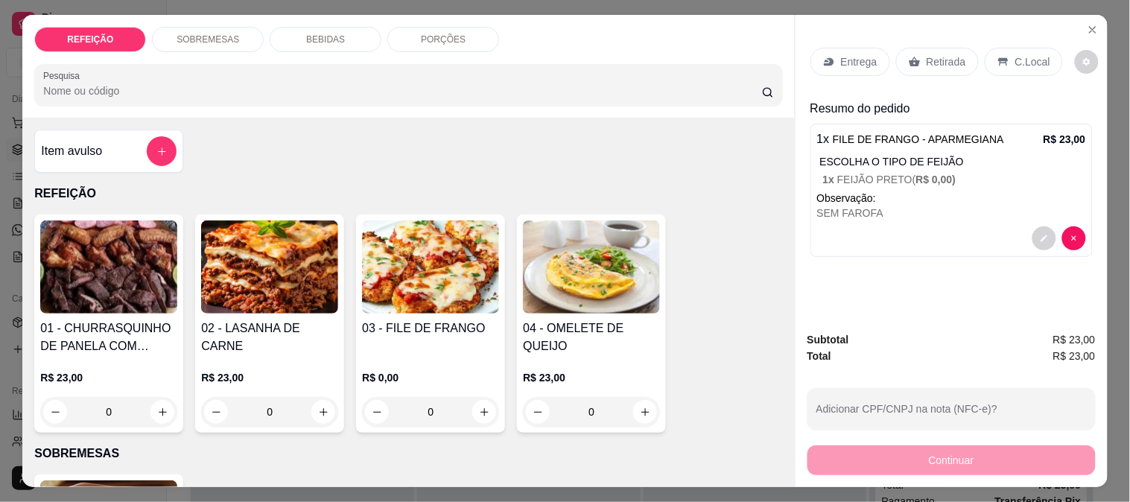
click at [926, 48] on div "Retirada" at bounding box center [937, 62] width 83 height 28
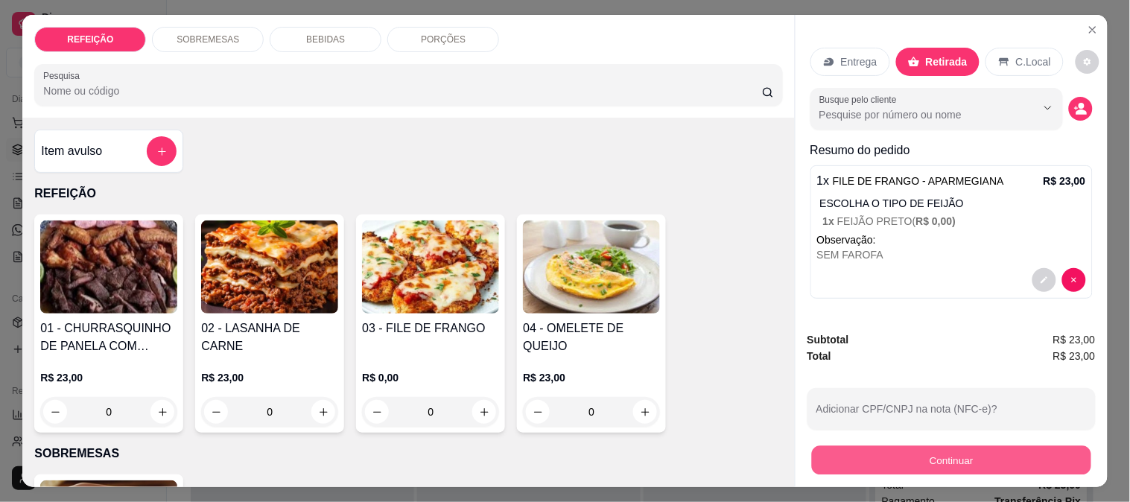
click at [873, 445] on button "Continuar" at bounding box center [950, 459] width 279 height 29
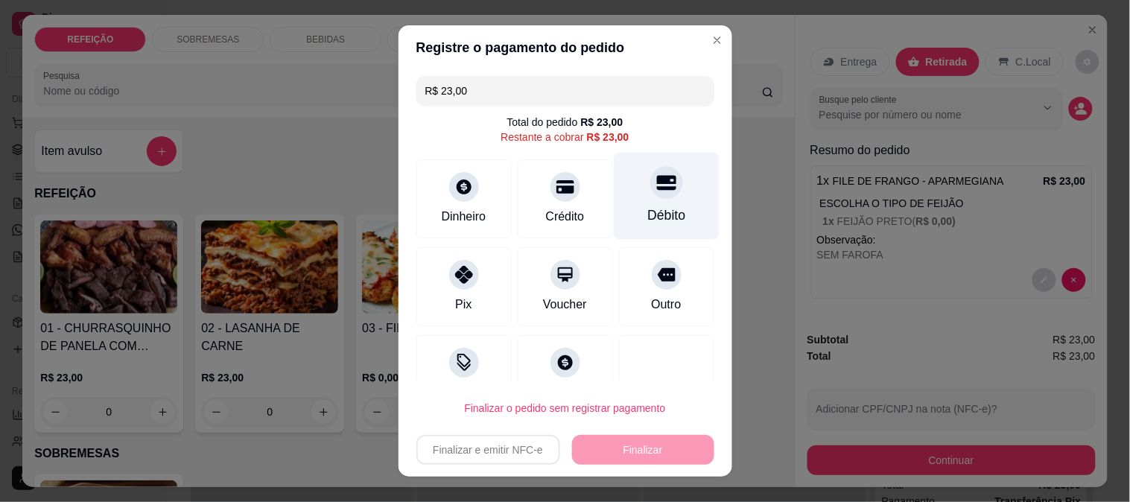
click at [664, 211] on div "Débito" at bounding box center [666, 195] width 105 height 87
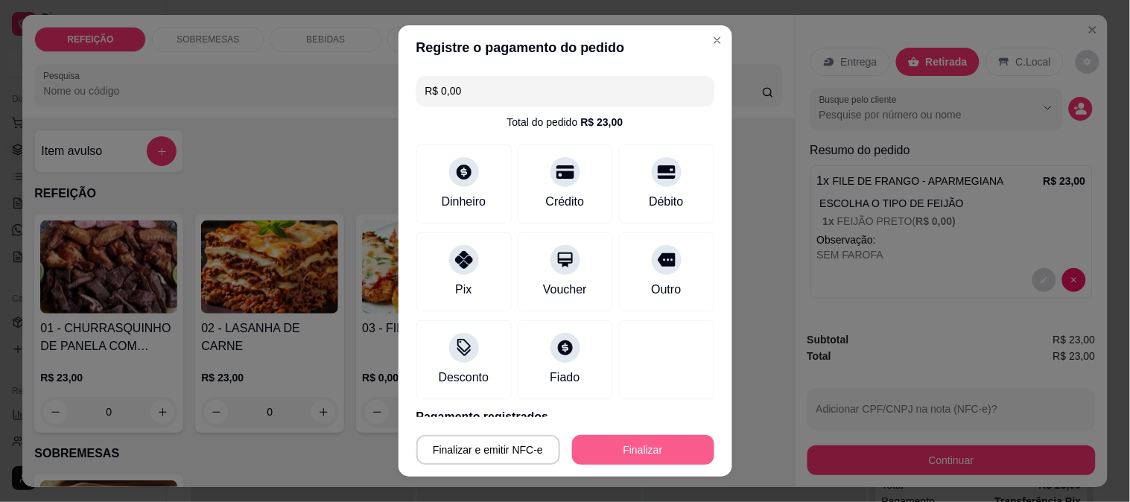
click at [634, 437] on button "Finalizar" at bounding box center [643, 450] width 142 height 30
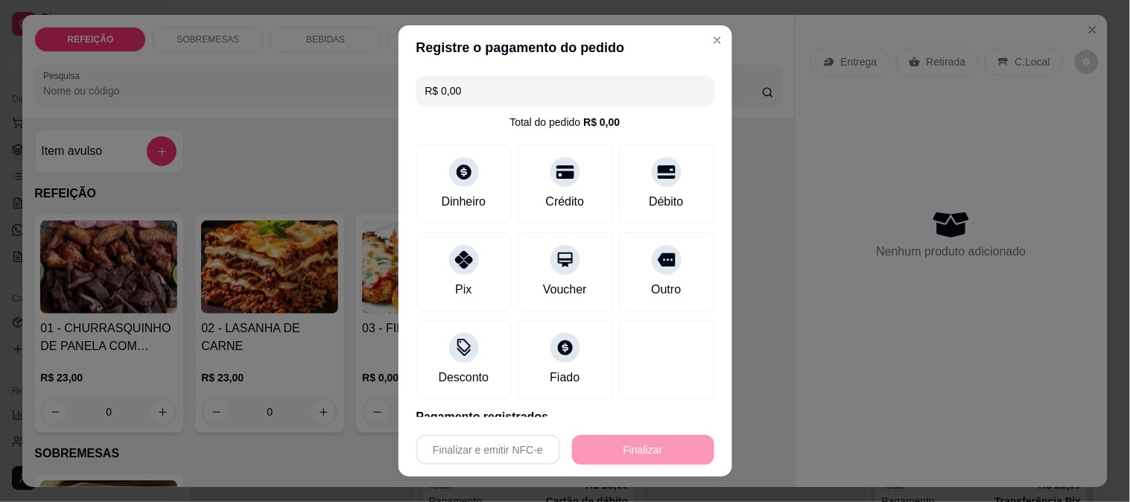
type input "-R$ 23,00"
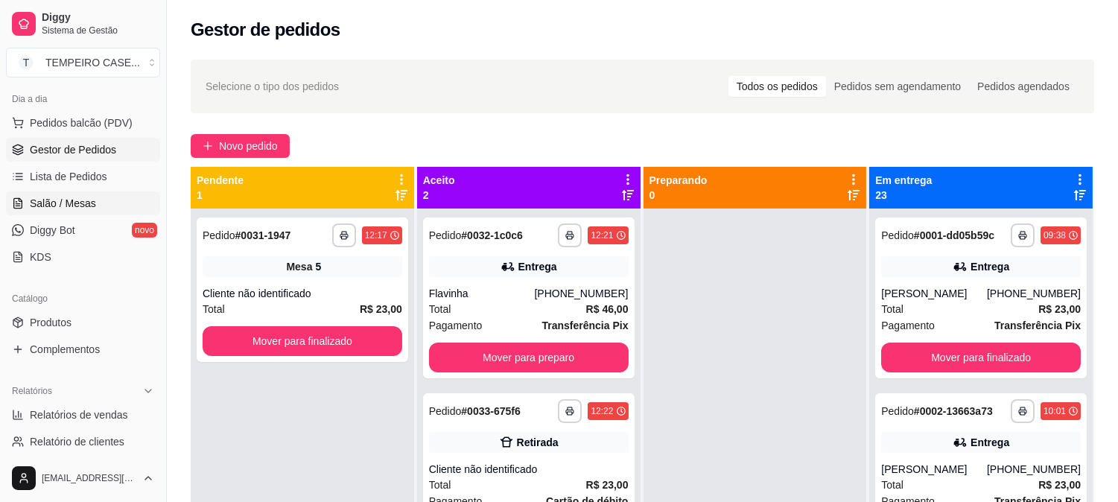
click at [76, 196] on span "Salão / Mesas" at bounding box center [63, 203] width 66 height 15
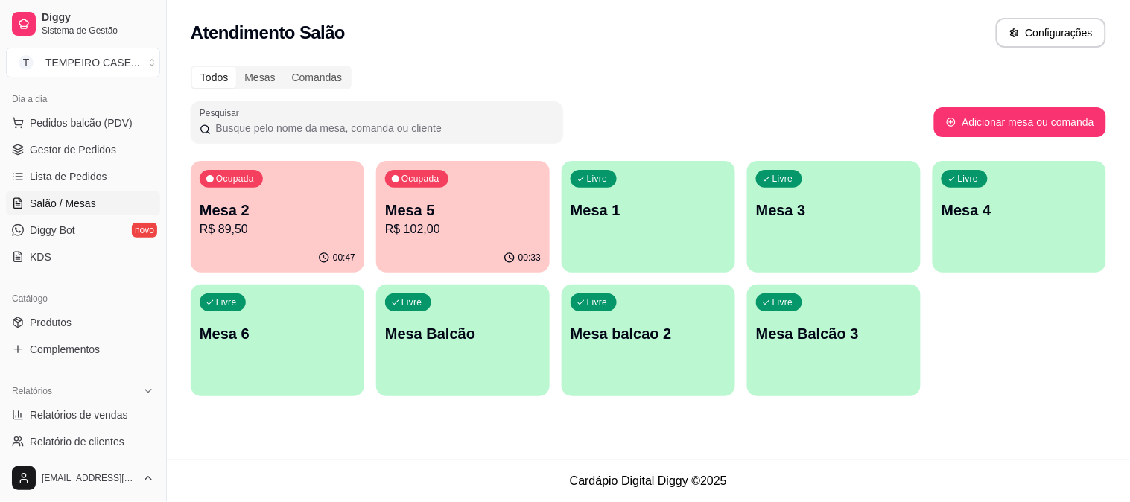
click at [274, 226] on p "R$ 89,50" at bounding box center [278, 229] width 156 height 18
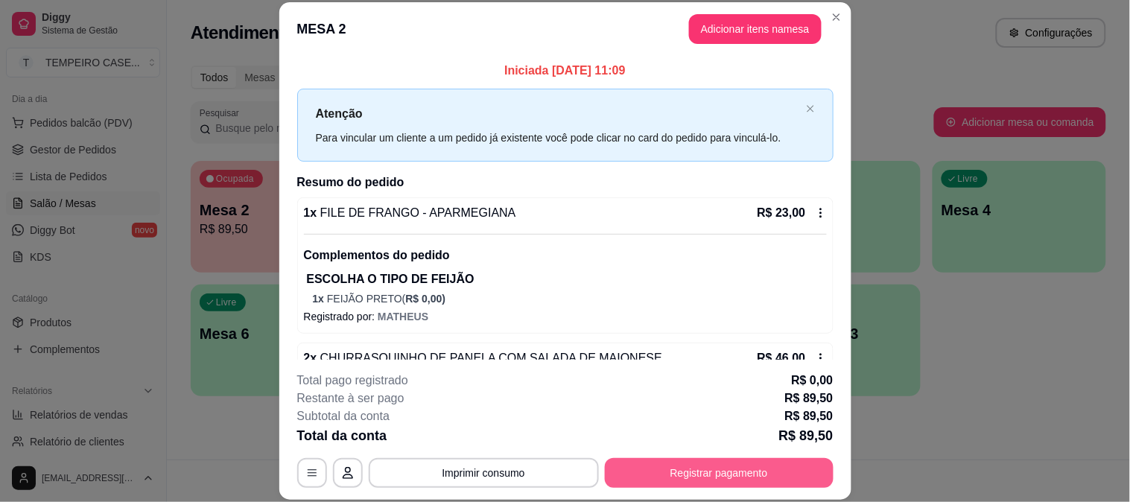
click at [711, 458] on button "Registrar pagamento" at bounding box center [719, 473] width 229 height 30
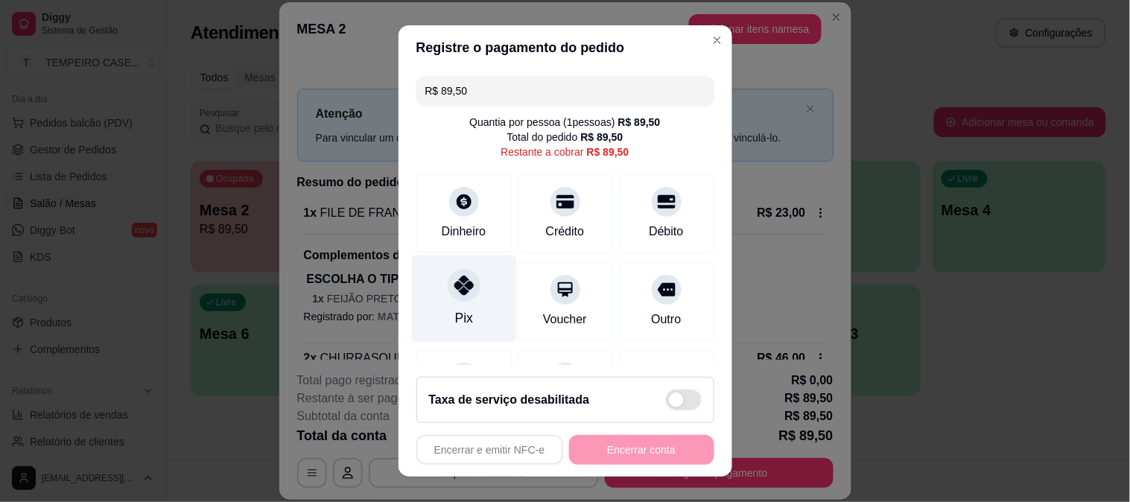
click at [485, 323] on div "Pix" at bounding box center [463, 298] width 105 height 87
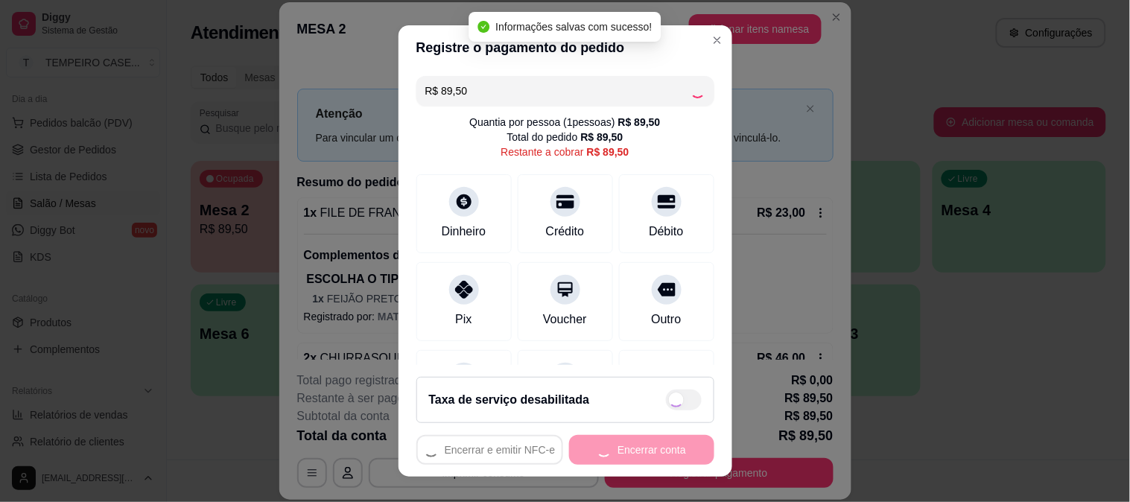
type input "R$ 0,00"
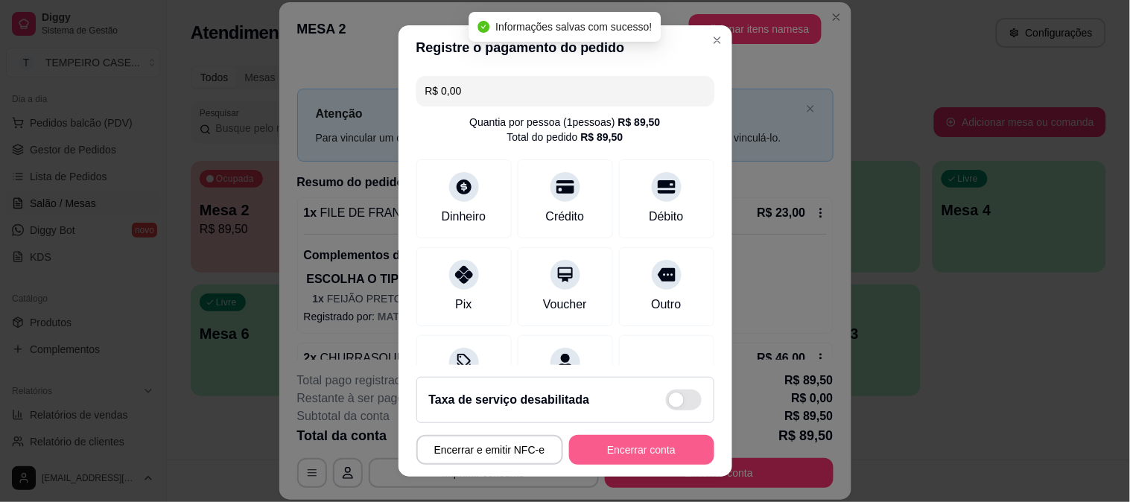
click at [649, 442] on button "Encerrar conta" at bounding box center [641, 450] width 145 height 30
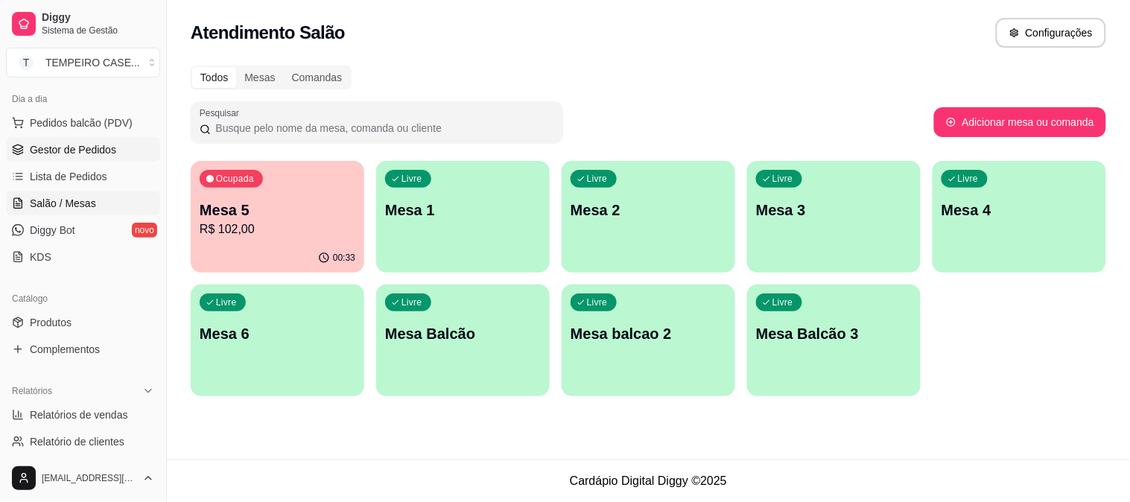
click at [79, 146] on span "Gestor de Pedidos" at bounding box center [73, 149] width 86 height 15
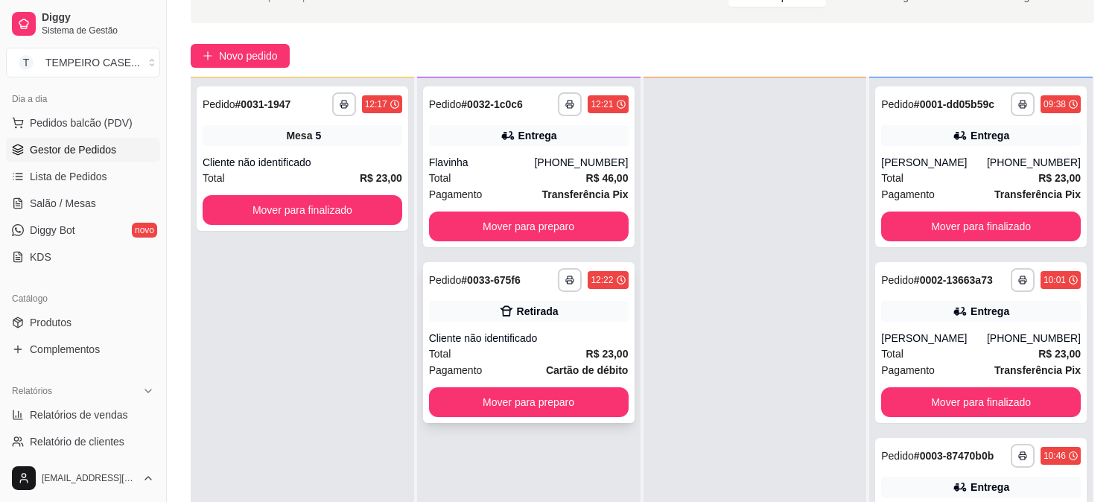
scroll to position [165, 0]
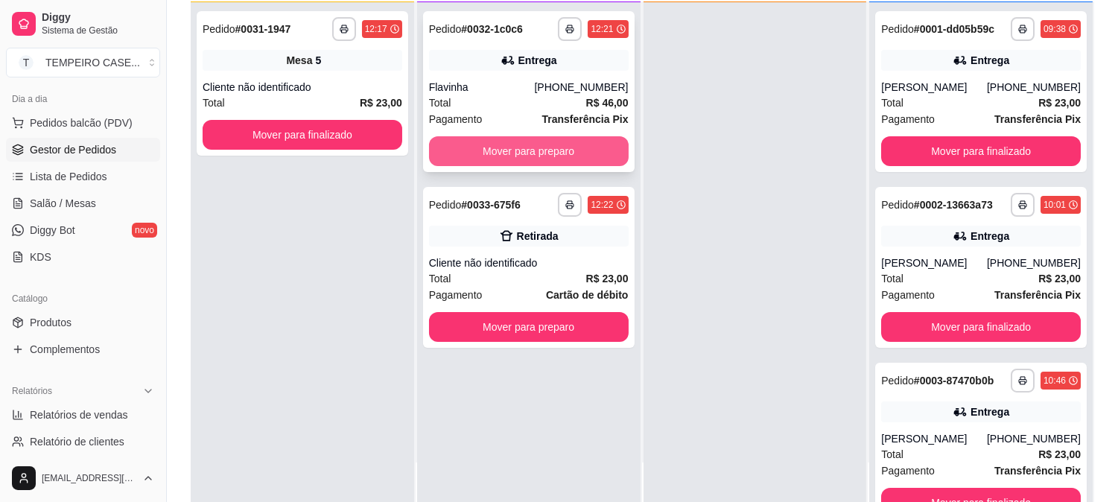
click at [552, 147] on button "Mover para preparo" at bounding box center [529, 151] width 200 height 30
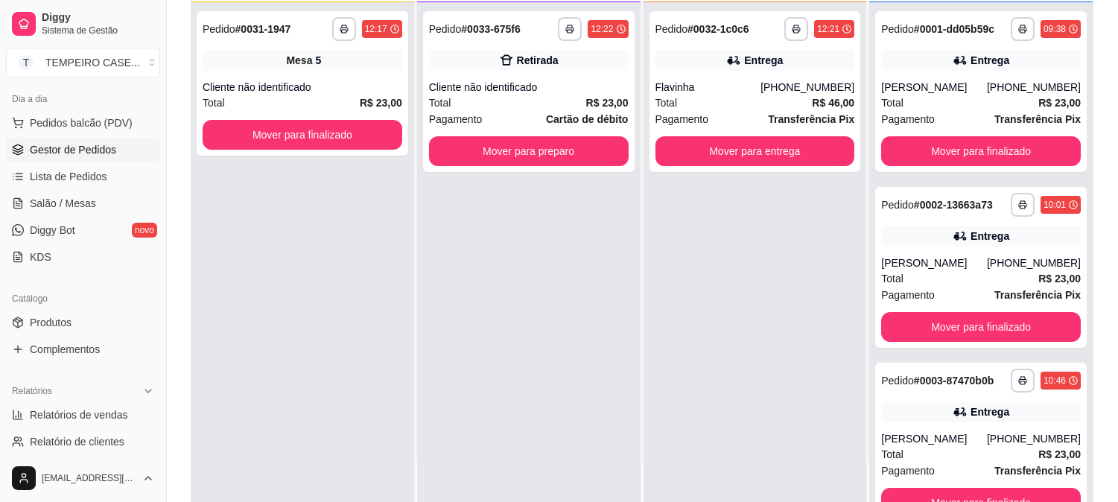
click at [509, 329] on div "**********" at bounding box center [528, 253] width 223 height 502
click at [556, 136] on button "Mover para preparo" at bounding box center [529, 151] width 200 height 30
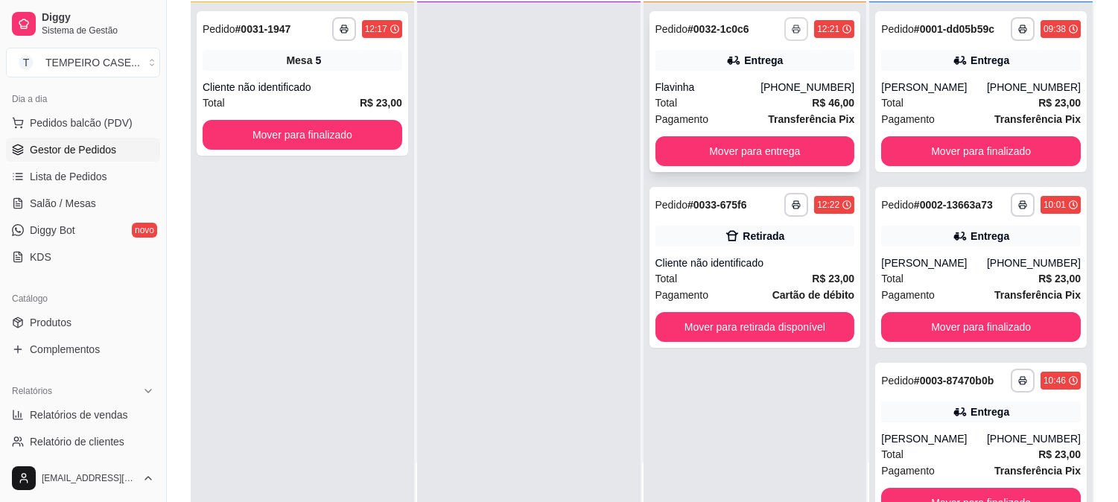
click at [794, 32] on rect "button" at bounding box center [796, 31] width 4 height 3
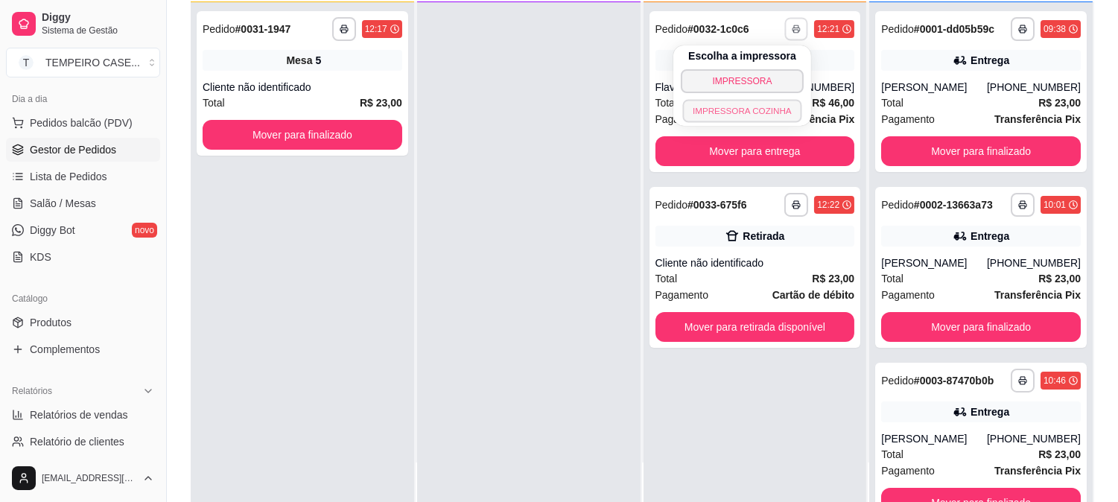
click at [745, 107] on button "IMPRESSORA COZINHA" at bounding box center [742, 110] width 119 height 23
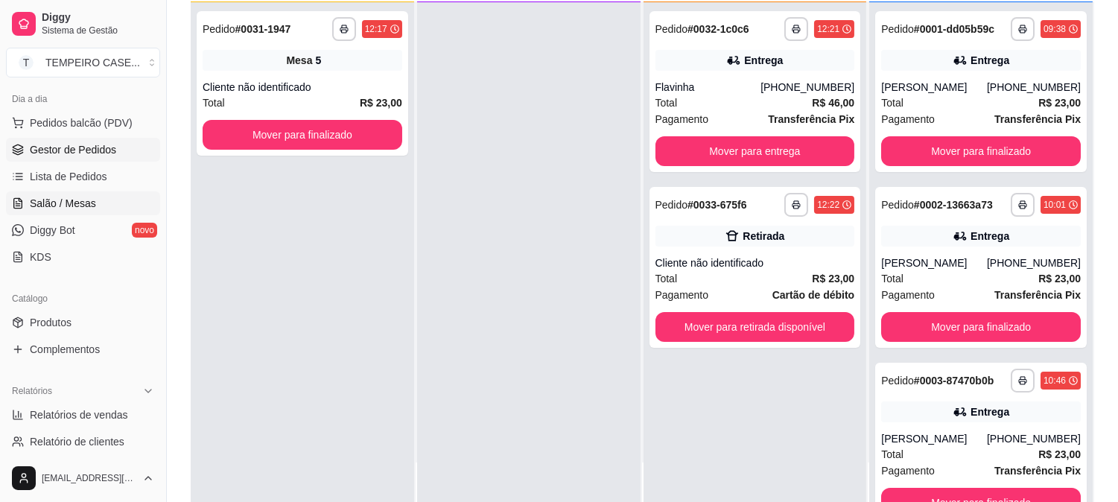
click at [79, 196] on span "Salão / Mesas" at bounding box center [63, 203] width 66 height 15
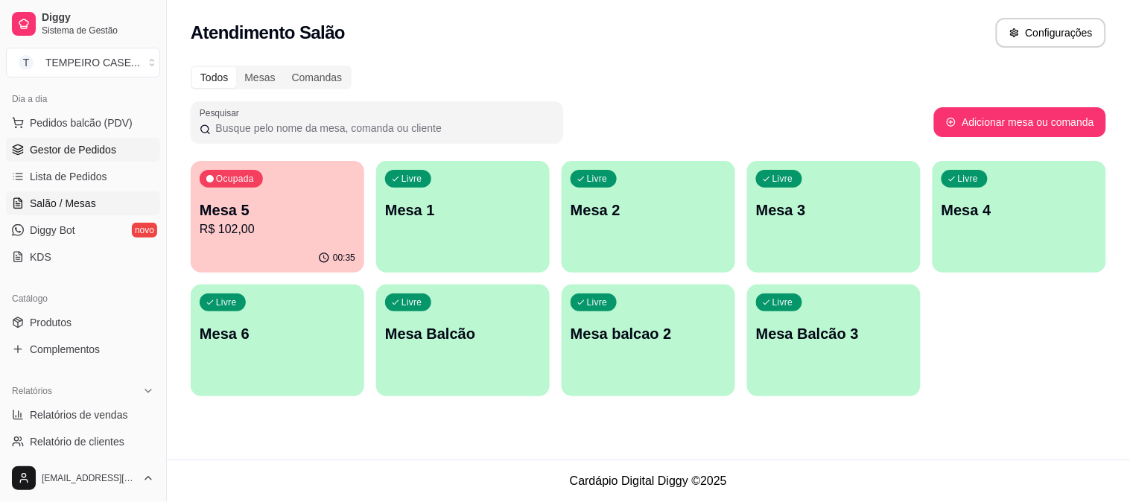
click at [127, 155] on link "Gestor de Pedidos" at bounding box center [83, 150] width 154 height 24
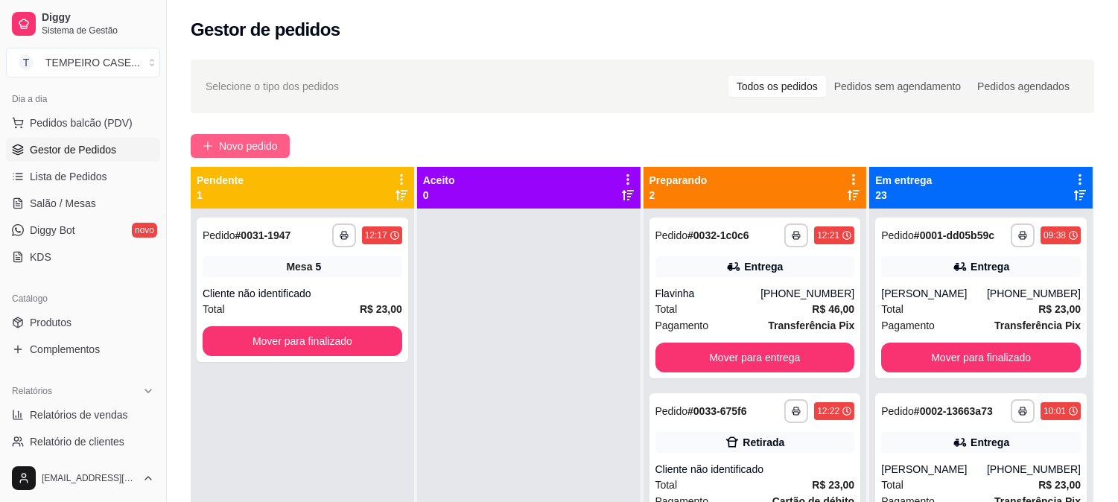
click at [211, 144] on icon "plus" at bounding box center [208, 146] width 10 height 10
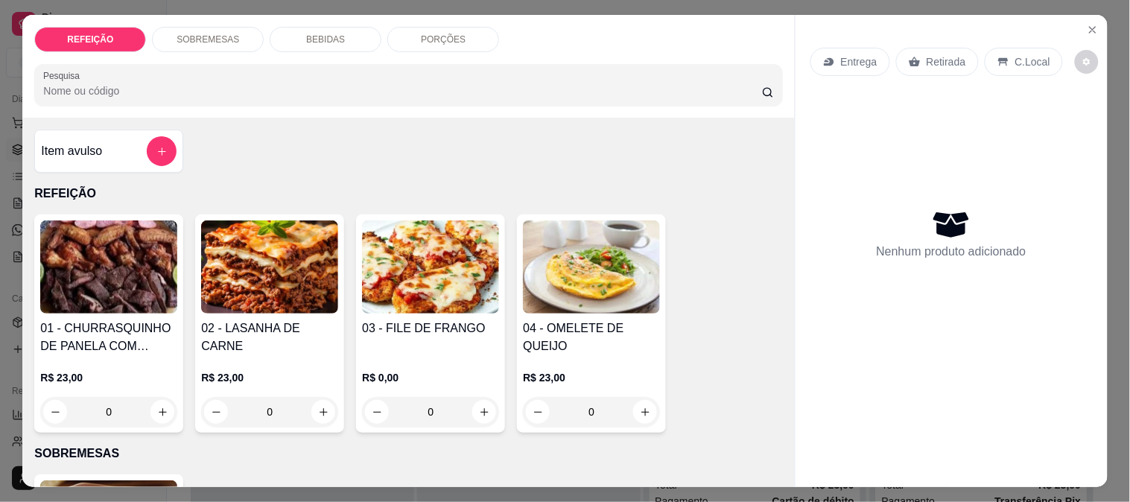
click at [378, 276] on img at bounding box center [430, 266] width 137 height 93
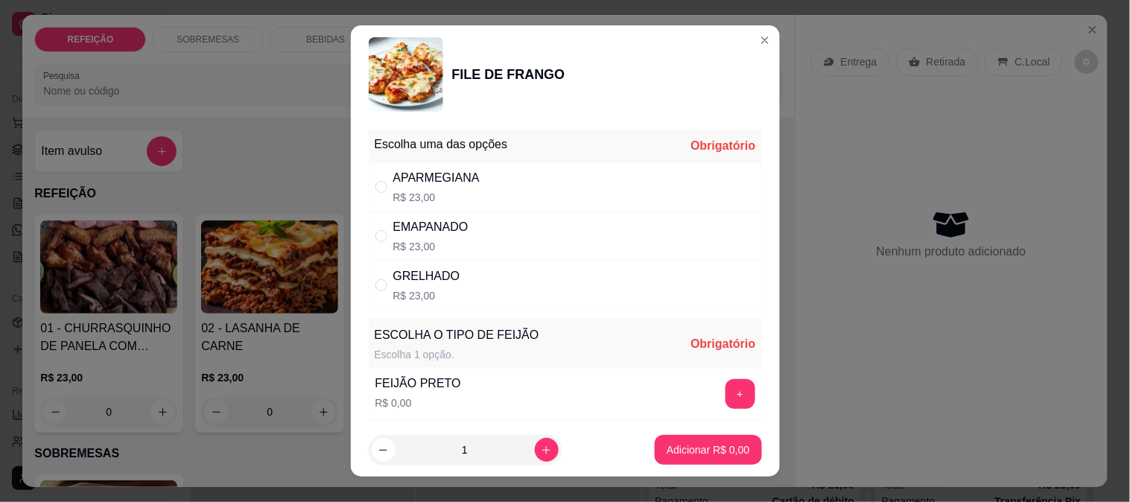
click at [430, 239] on p "R$ 23,00" at bounding box center [430, 246] width 75 height 15
radio input "true"
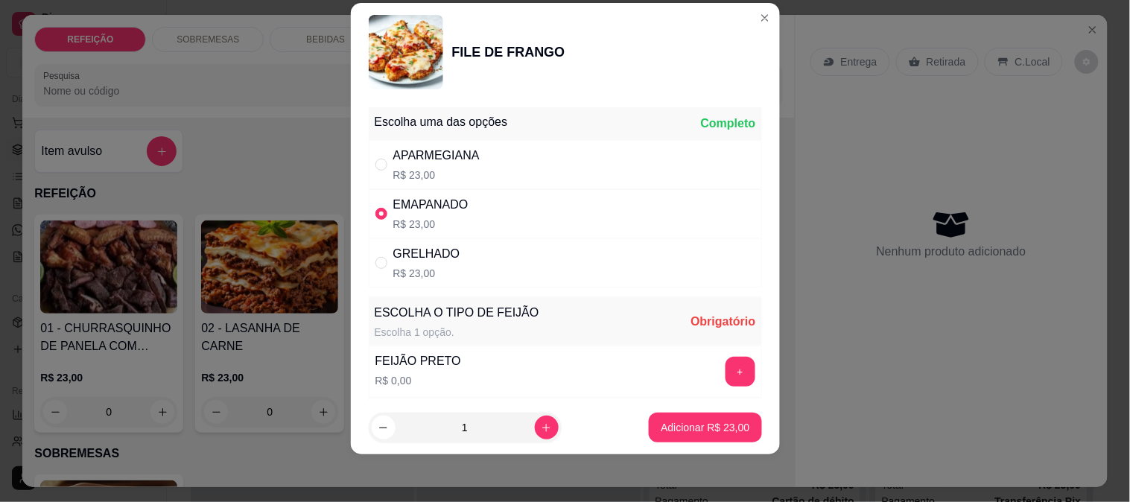
scroll to position [83, 0]
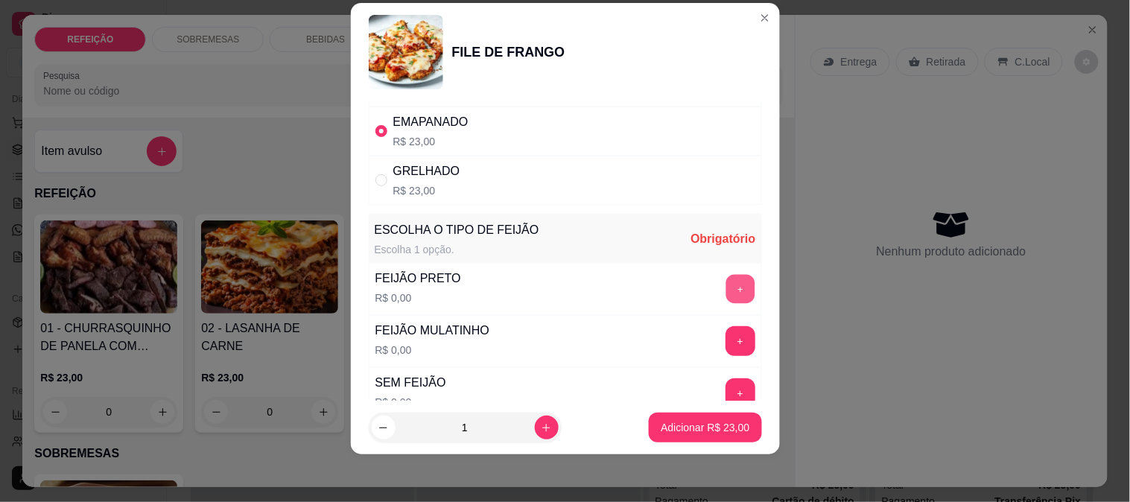
click at [725, 299] on button "+" at bounding box center [739, 288] width 29 height 29
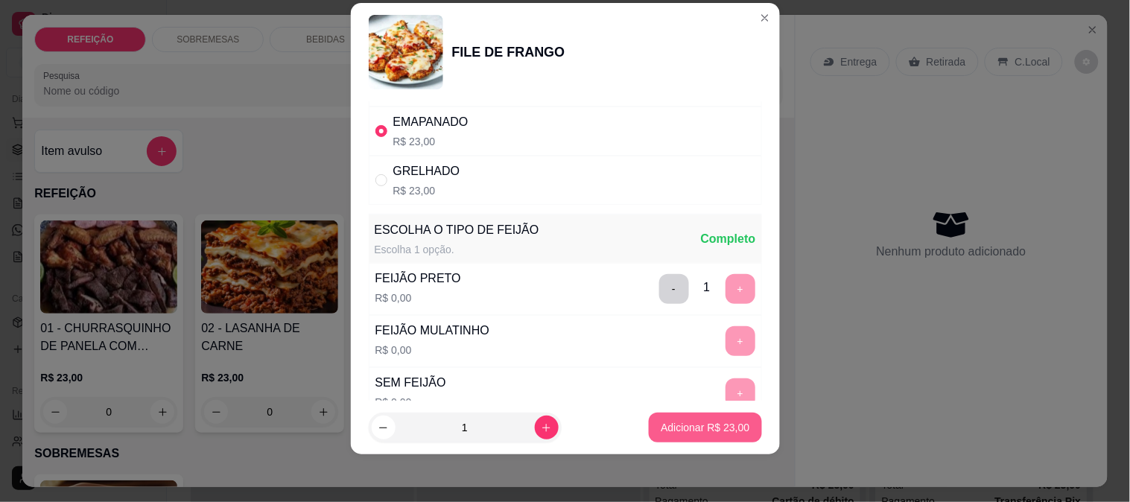
click at [696, 434] on p "Adicionar R$ 23,00" at bounding box center [704, 427] width 89 height 15
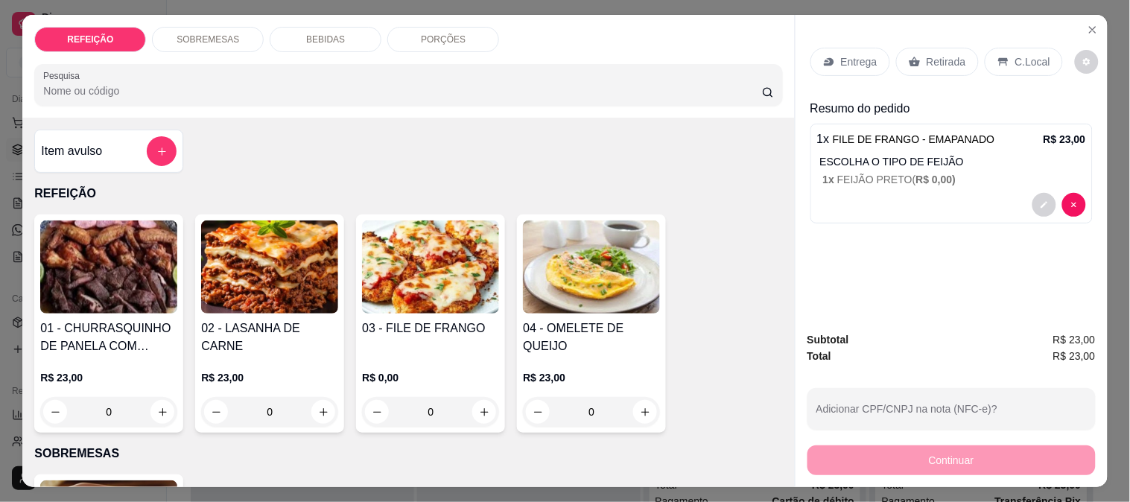
click at [926, 54] on p "Retirada" at bounding box center [945, 61] width 39 height 15
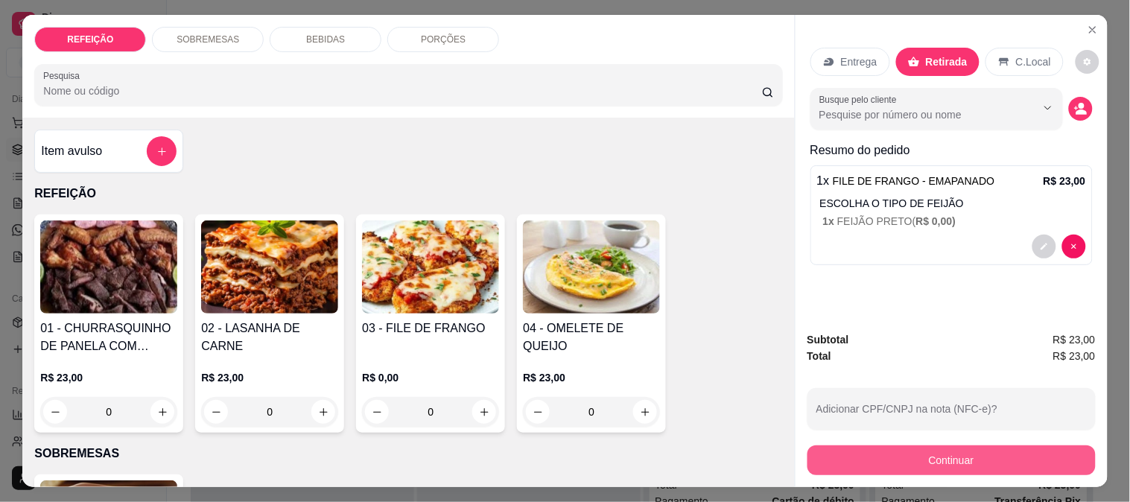
click at [887, 452] on button "Continuar" at bounding box center [951, 460] width 288 height 30
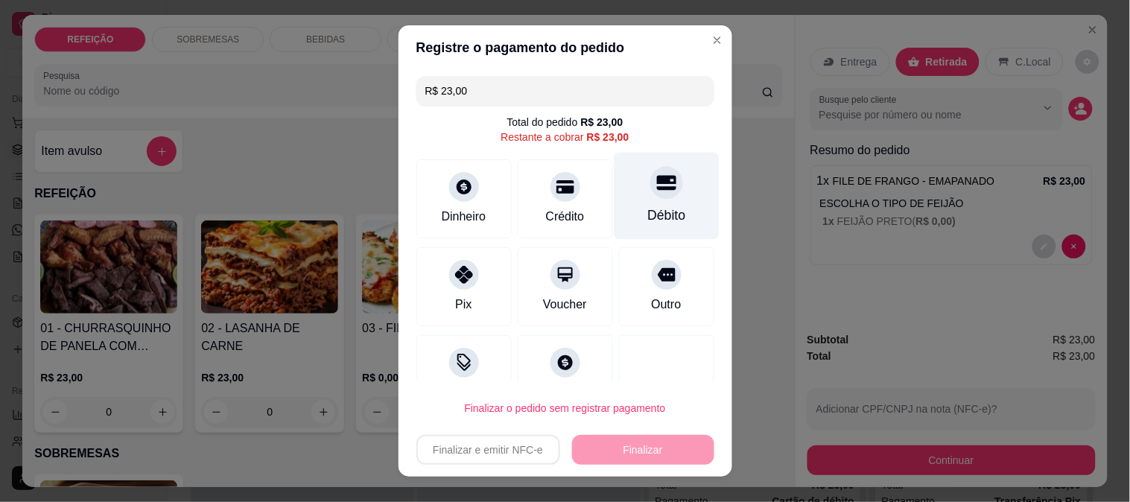
click at [623, 196] on div "Débito" at bounding box center [666, 195] width 105 height 87
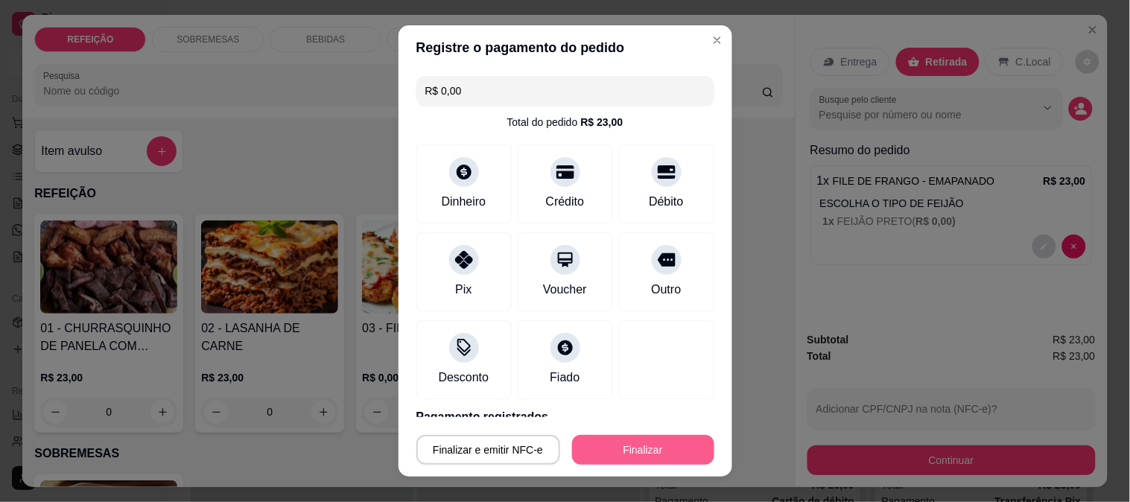
click at [673, 445] on button "Finalizar" at bounding box center [643, 450] width 142 height 30
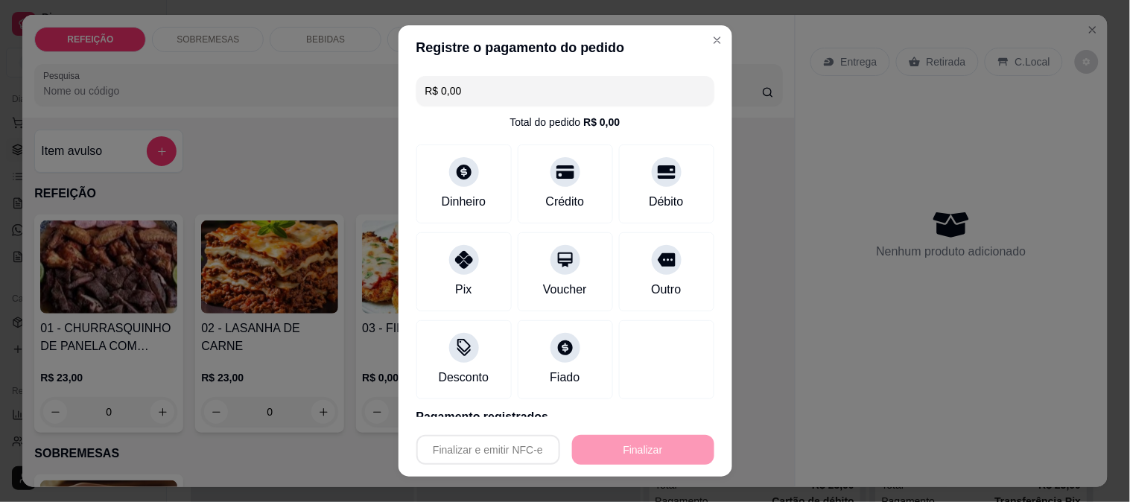
type input "-R$ 23,00"
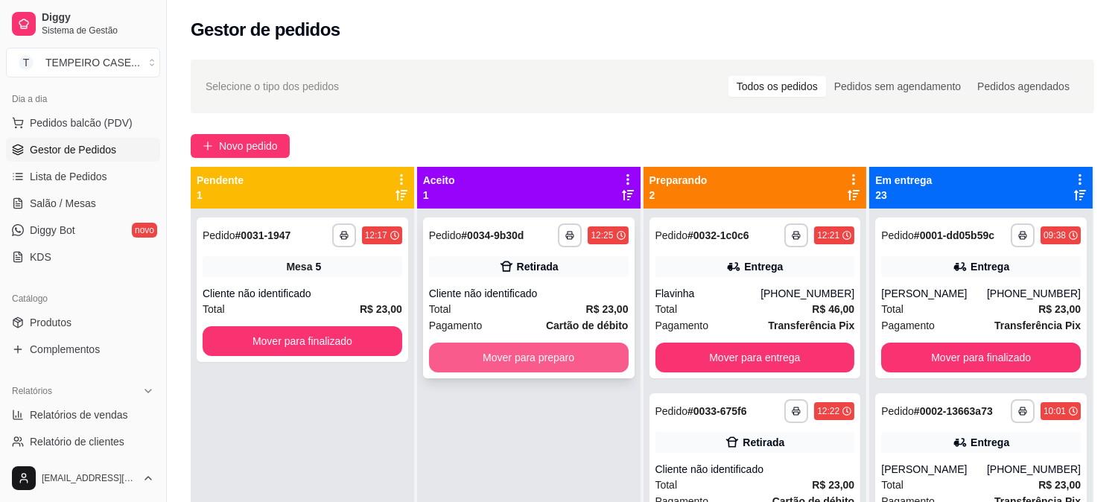
click at [563, 356] on button "Mover para preparo" at bounding box center [529, 358] width 200 height 30
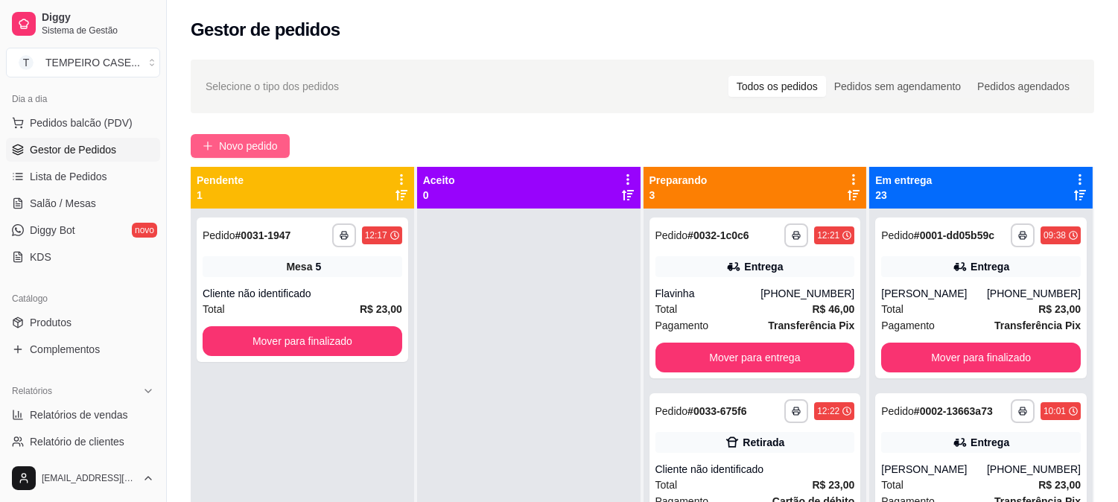
click at [233, 150] on span "Novo pedido" at bounding box center [248, 146] width 59 height 16
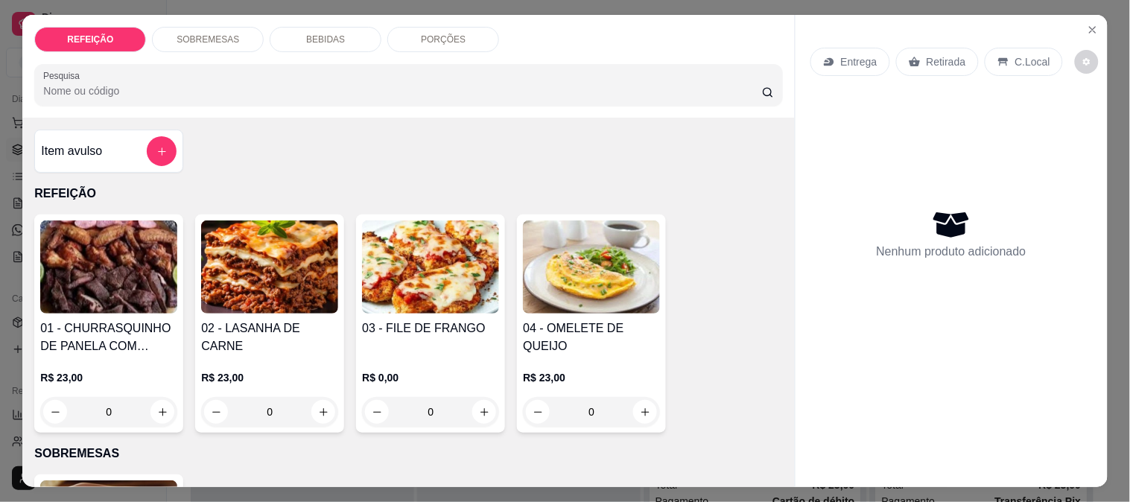
click at [219, 42] on div "SOBREMESAS" at bounding box center [208, 39] width 112 height 25
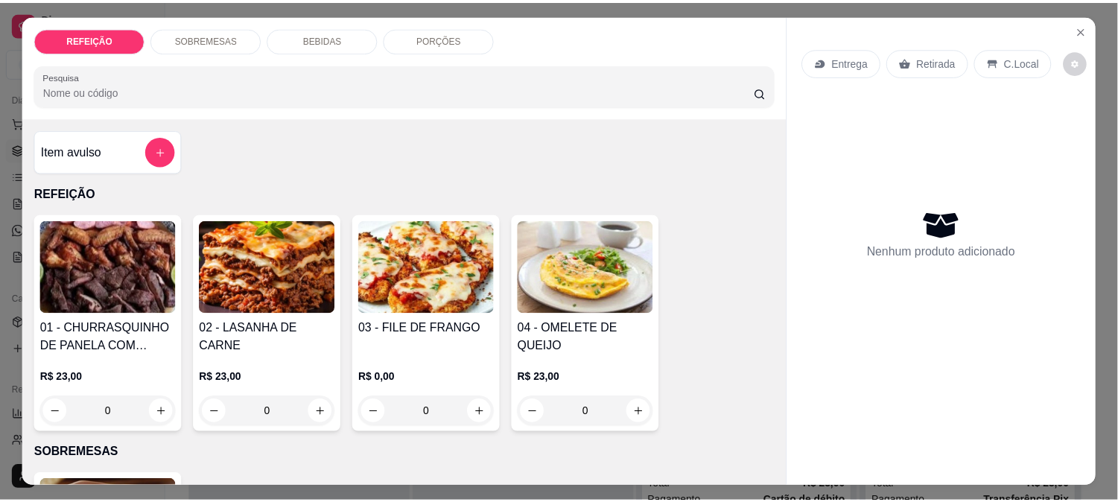
scroll to position [39, 0]
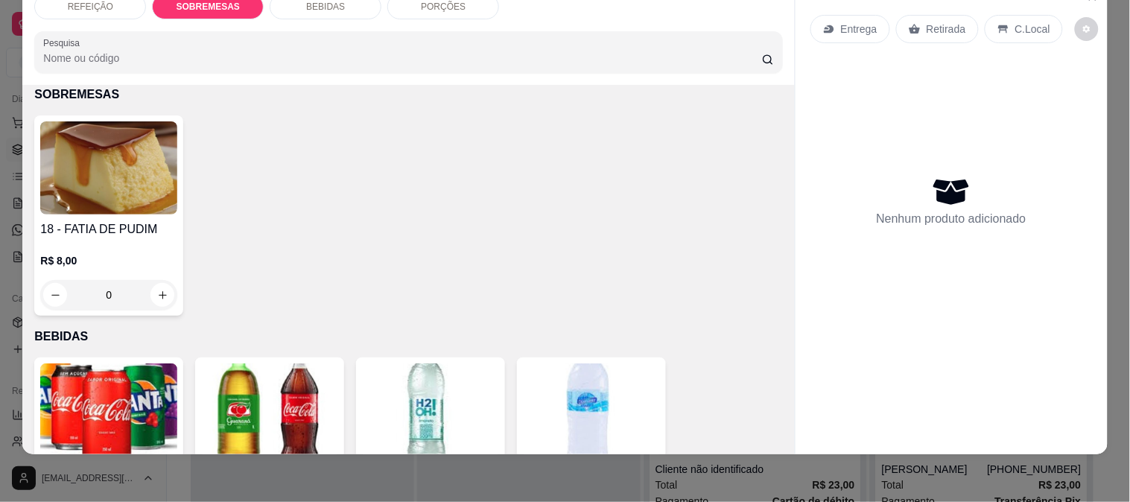
click at [129, 198] on img at bounding box center [108, 167] width 137 height 93
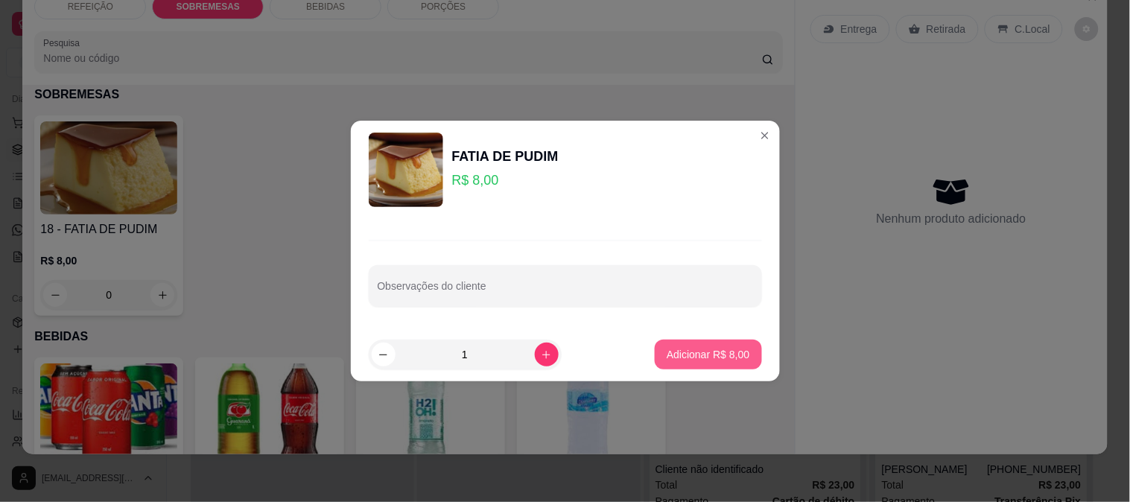
click at [670, 344] on button "Adicionar R$ 8,00" at bounding box center [707, 355] width 106 height 30
type input "1"
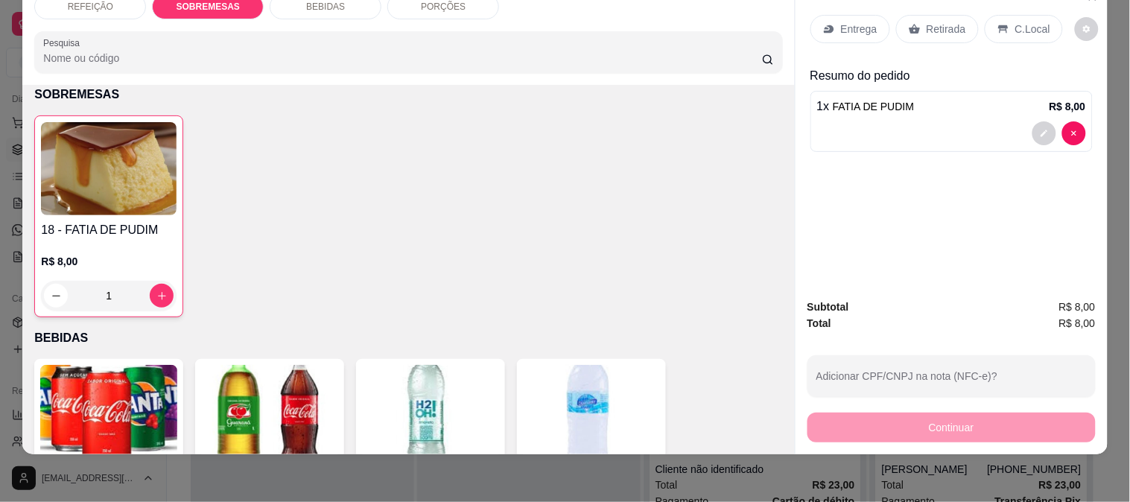
click at [876, 418] on div "Continuar" at bounding box center [951, 426] width 288 height 34
click at [929, 22] on p "Retirada" at bounding box center [945, 29] width 39 height 15
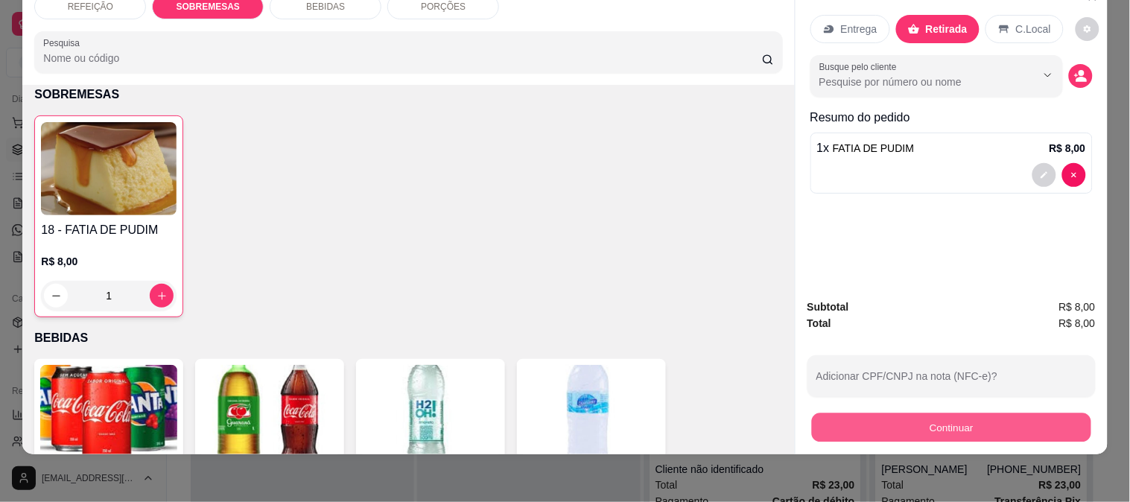
click at [894, 424] on button "Continuar" at bounding box center [950, 427] width 279 height 29
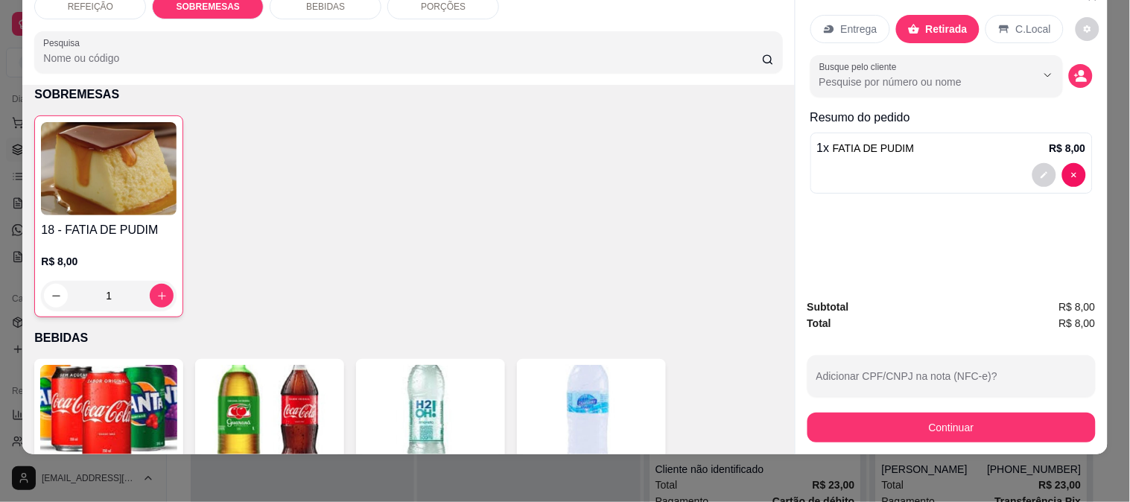
click at [453, 278] on icon at bounding box center [462, 270] width 19 height 19
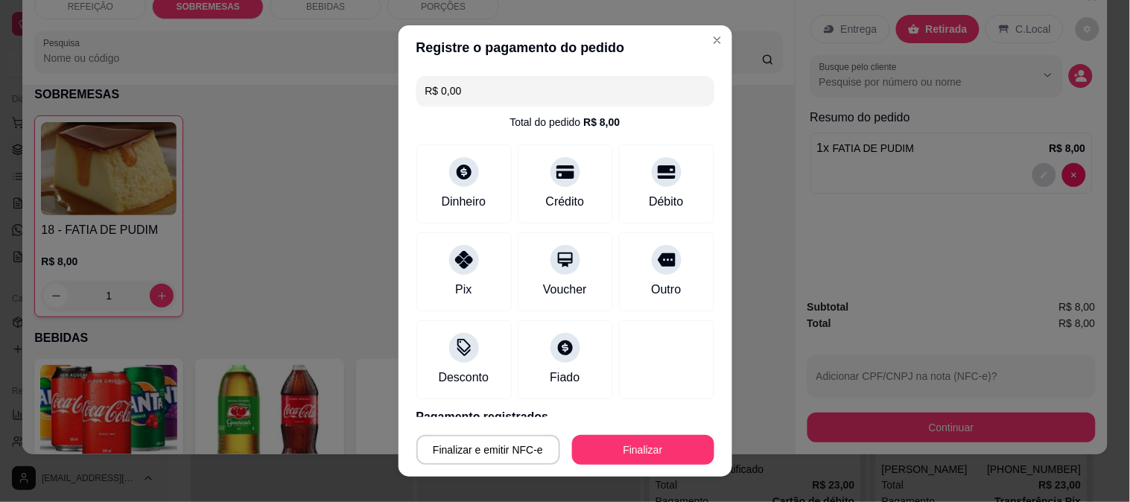
type input "R$ 0,00"
click at [602, 455] on button "Finalizar" at bounding box center [643, 450] width 142 height 30
type input "0"
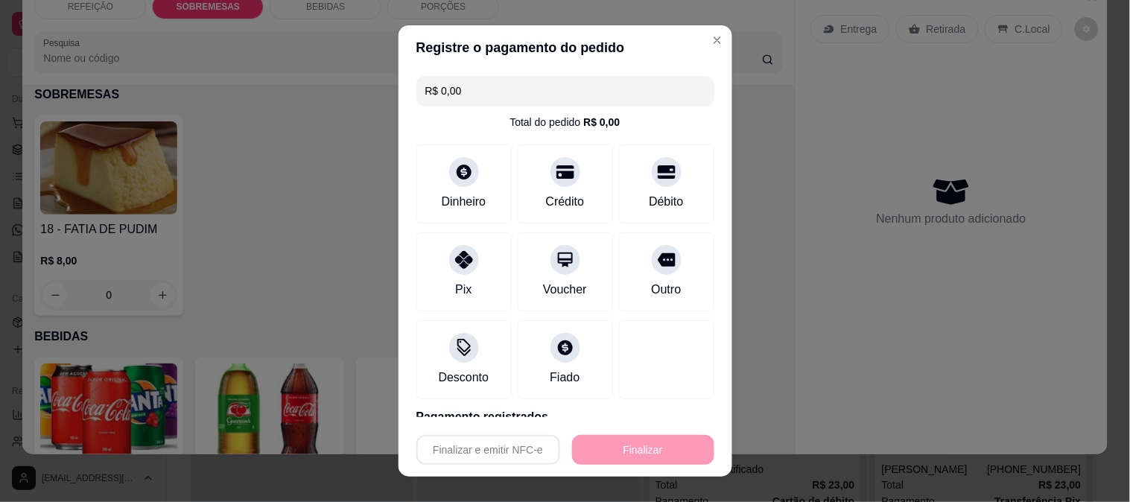
type input "-R$ 8,00"
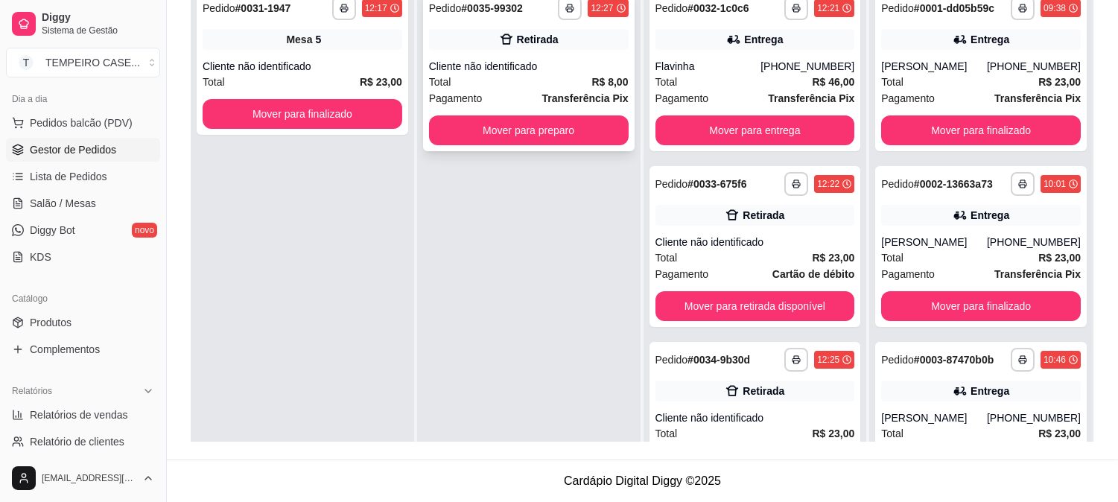
click at [537, 136] on button "Mover para preparo" at bounding box center [529, 130] width 200 height 30
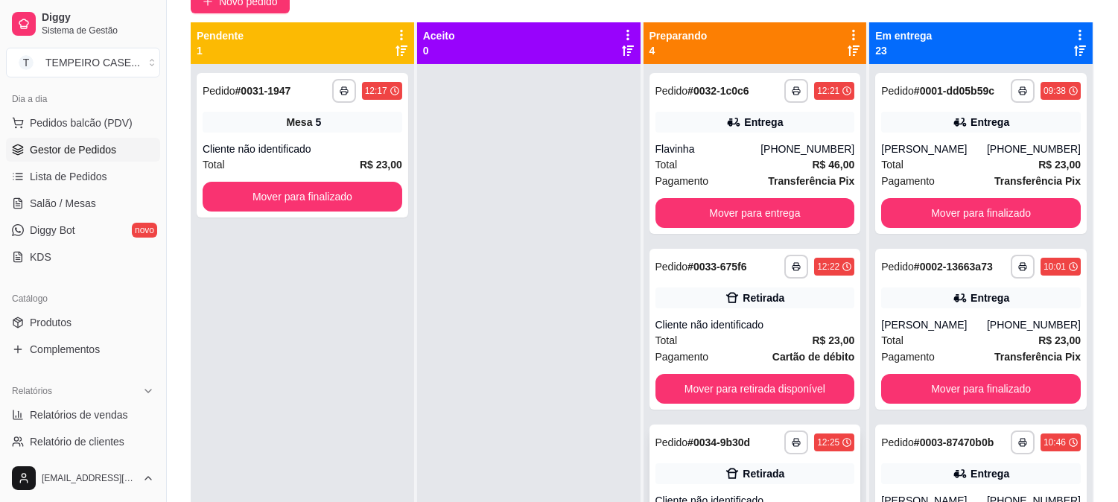
scroll to position [62, 0]
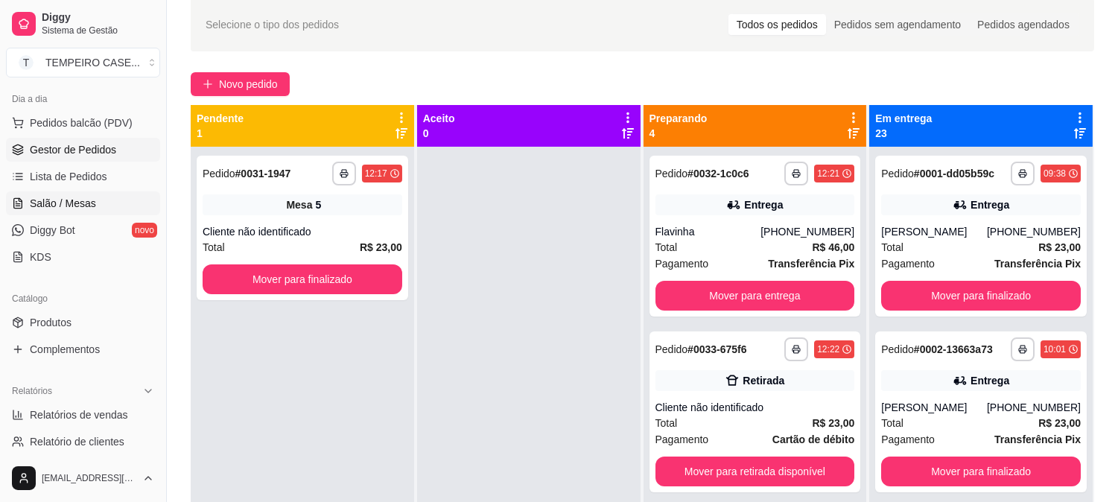
click at [69, 209] on span "Salão / Mesas" at bounding box center [63, 203] width 66 height 15
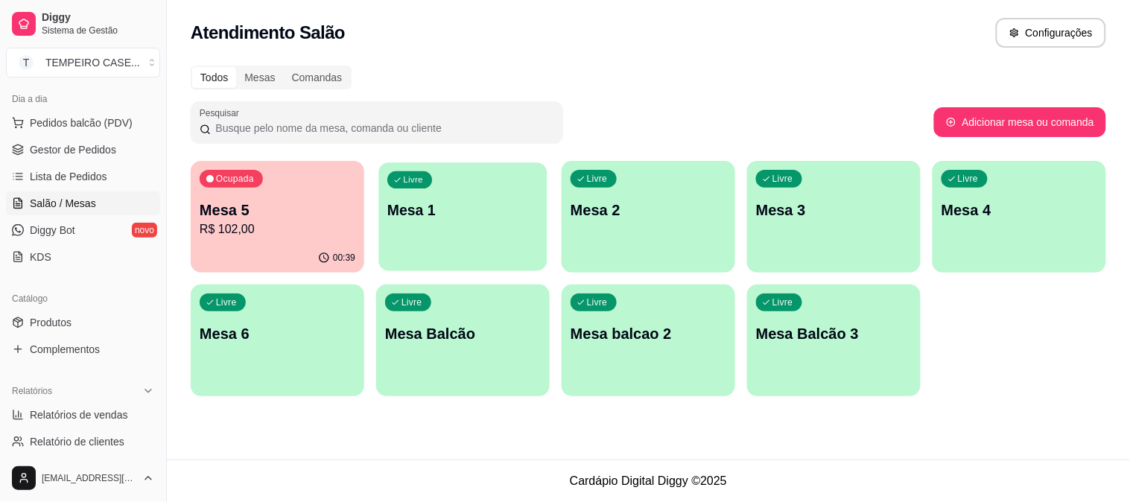
click at [487, 243] on div "Livre Mesa 1" at bounding box center [462, 207] width 168 height 91
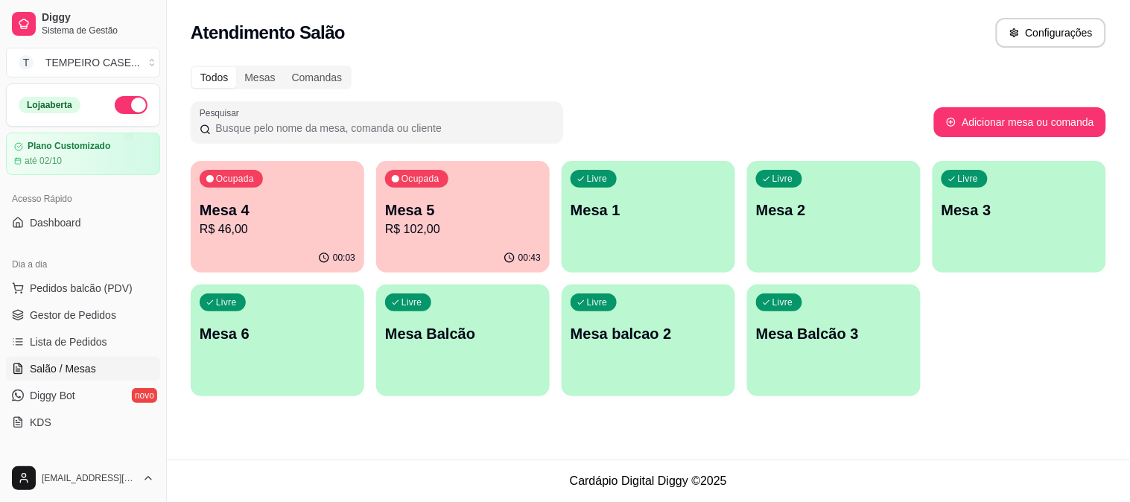
click at [427, 221] on p "R$ 102,00" at bounding box center [463, 229] width 156 height 18
click at [406, 242] on div "Ocupada Mesa 5 R$ 102,00" at bounding box center [462, 202] width 168 height 80
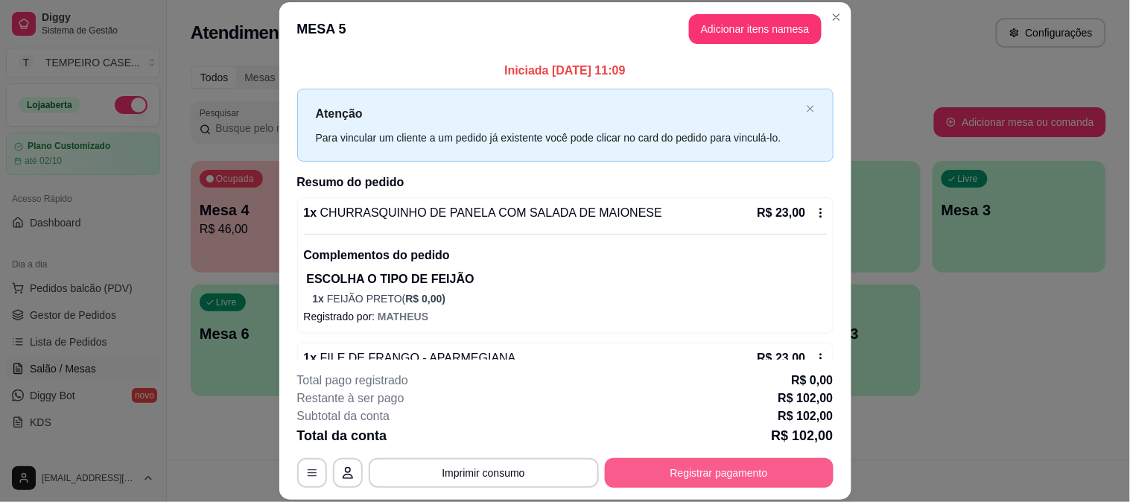
click at [723, 470] on button "Registrar pagamento" at bounding box center [719, 473] width 229 height 30
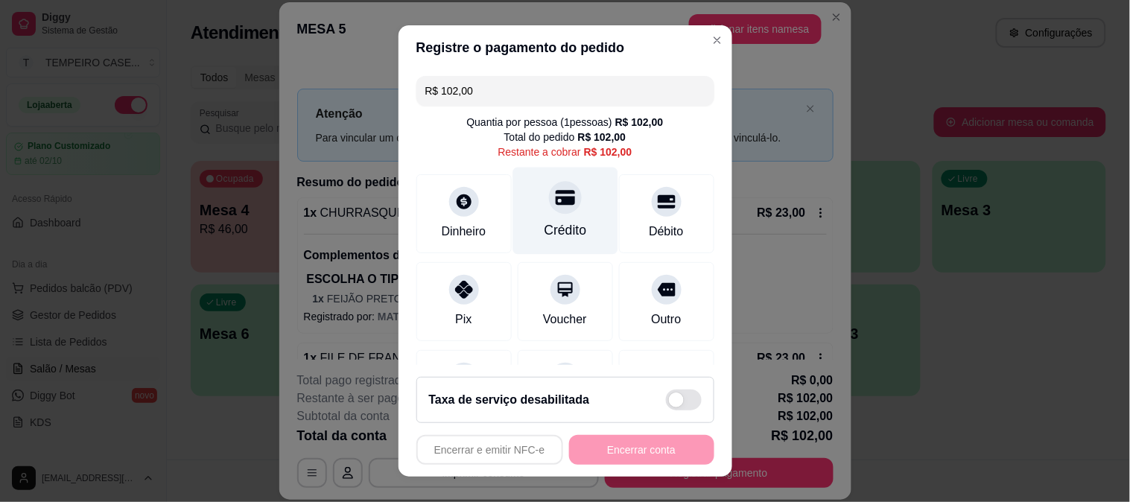
click at [549, 208] on div at bounding box center [565, 197] width 33 height 33
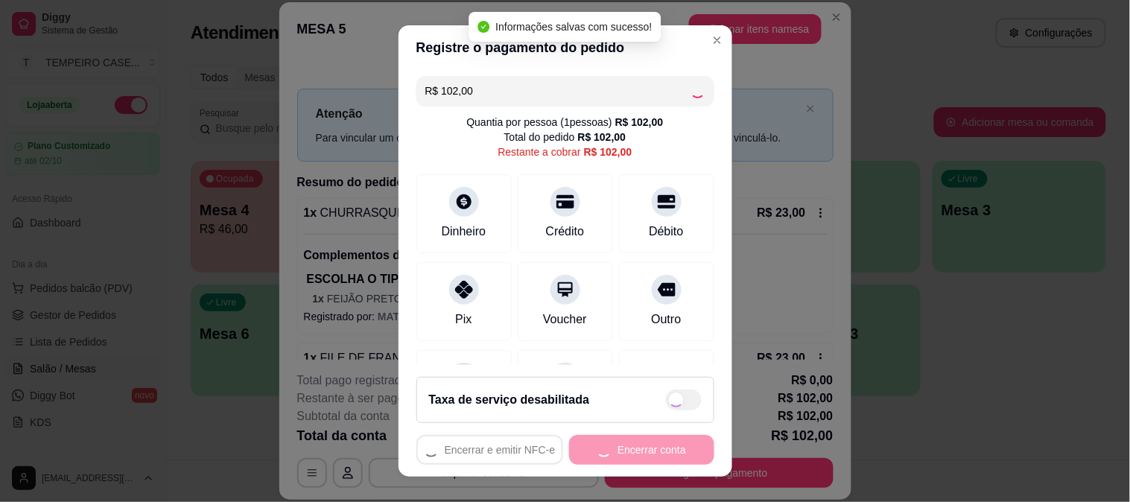
type input "R$ 0,00"
click at [637, 443] on button "Encerrar conta" at bounding box center [641, 450] width 145 height 30
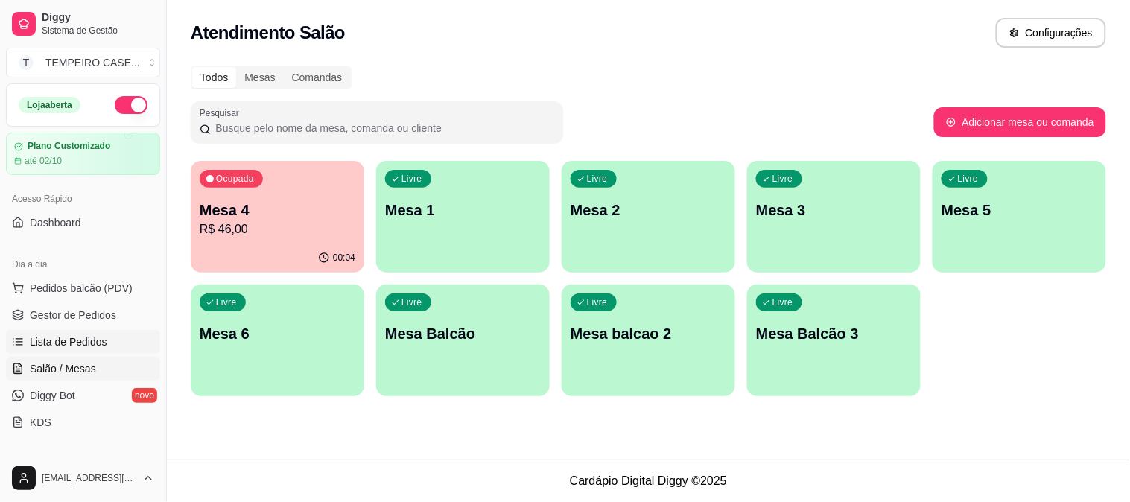
click at [74, 330] on link "Lista de Pedidos" at bounding box center [83, 342] width 154 height 24
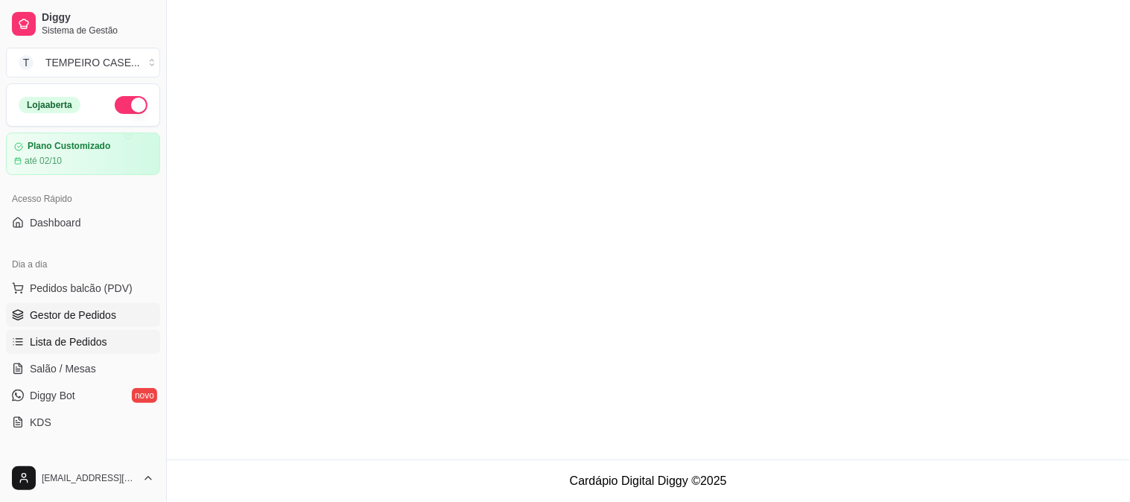
click at [93, 317] on span "Gestor de Pedidos" at bounding box center [73, 315] width 86 height 15
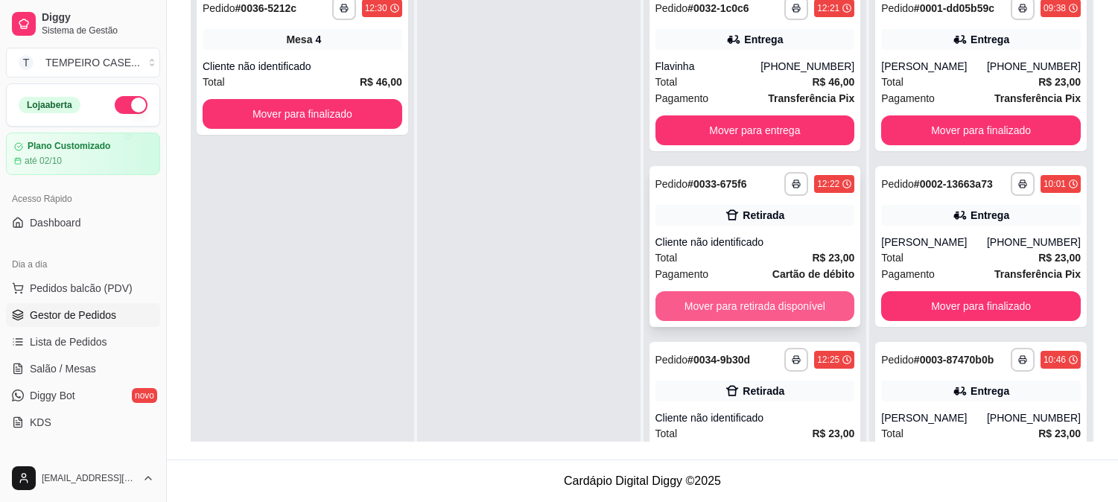
click at [743, 295] on button "Mover para retirada disponível" at bounding box center [755, 306] width 200 height 30
click at [742, 296] on button "Mover para retirada disponível" at bounding box center [755, 306] width 194 height 29
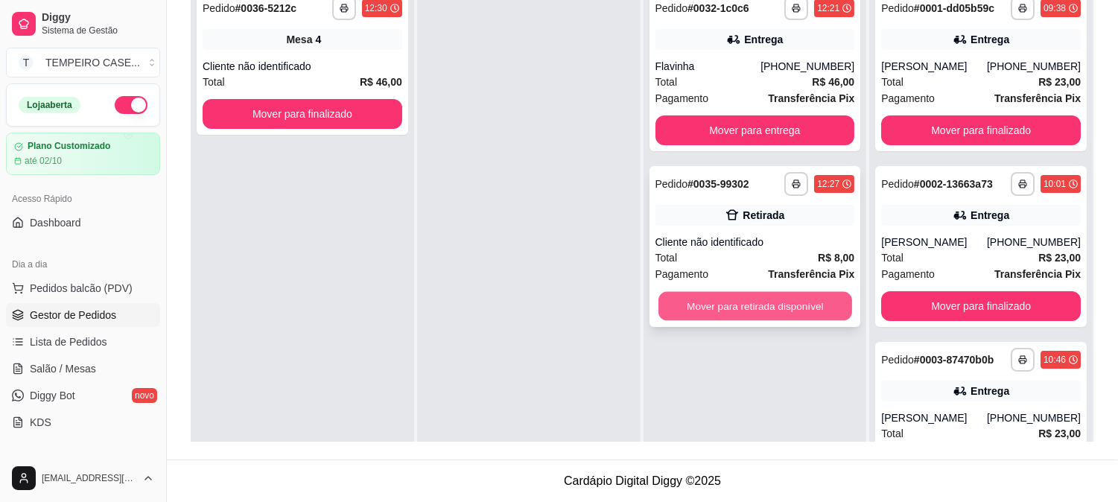
click at [730, 303] on button "Mover para retirada disponível" at bounding box center [755, 306] width 194 height 29
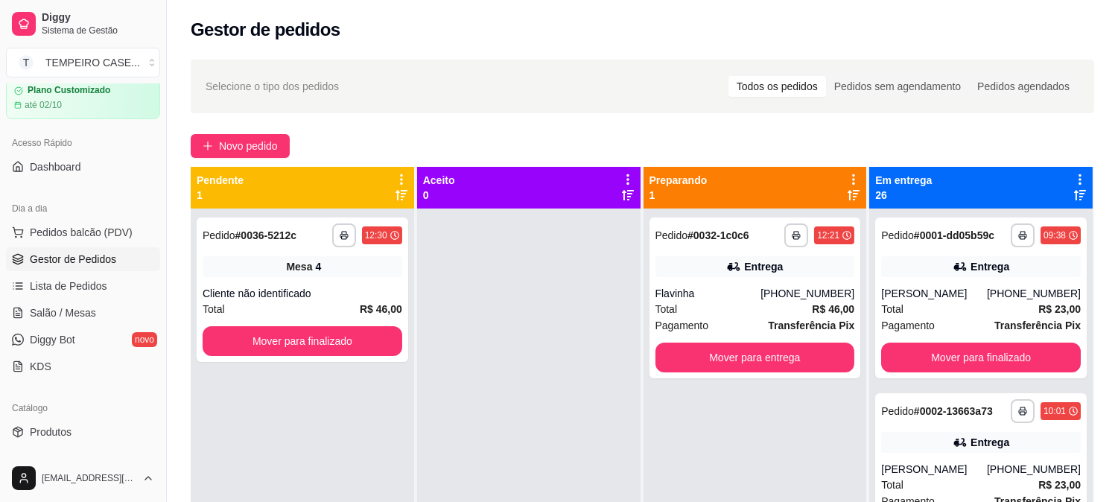
scroll to position [165, 0]
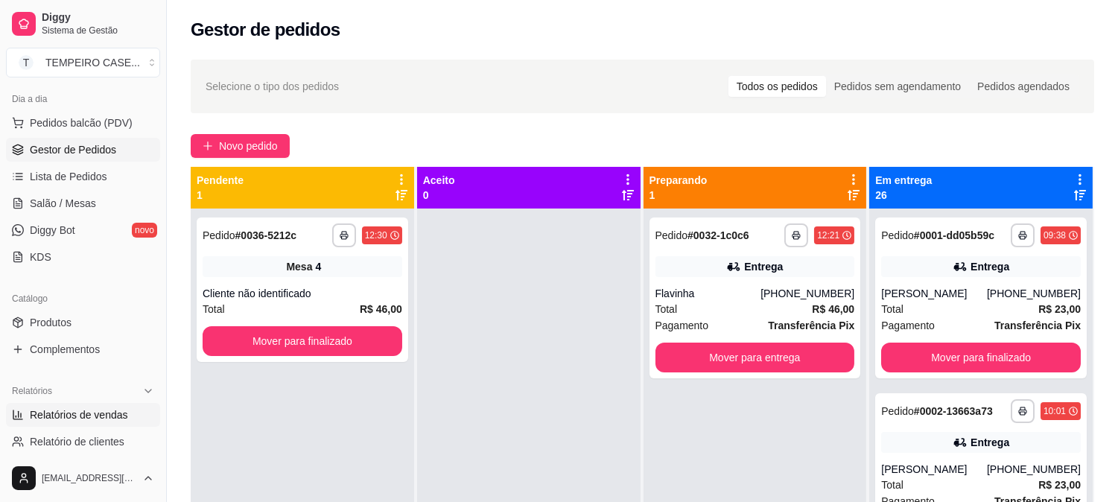
click at [90, 423] on link "Relatórios de vendas" at bounding box center [83, 415] width 154 height 24
select select "ALL"
select select "0"
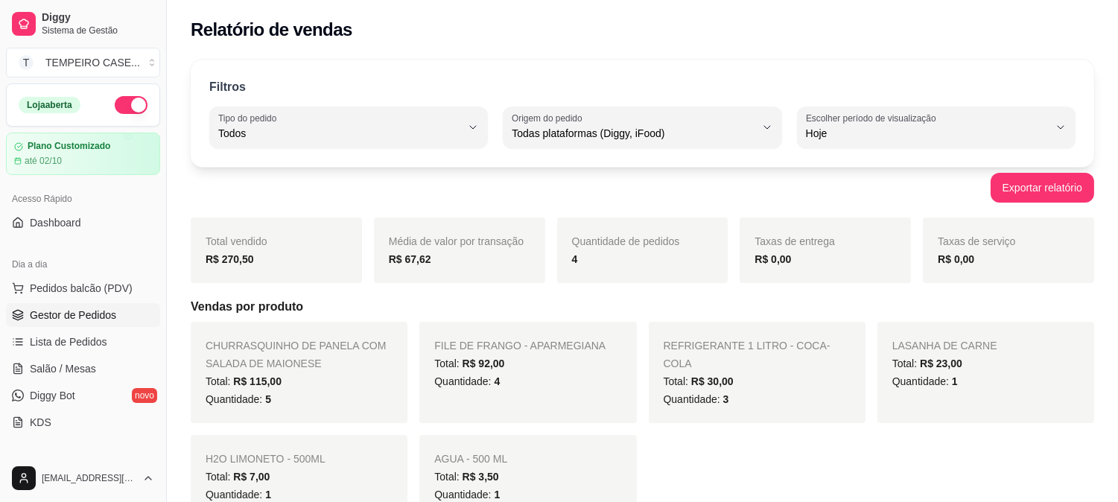
click at [47, 323] on link "Gestor de Pedidos" at bounding box center [83, 315] width 154 height 24
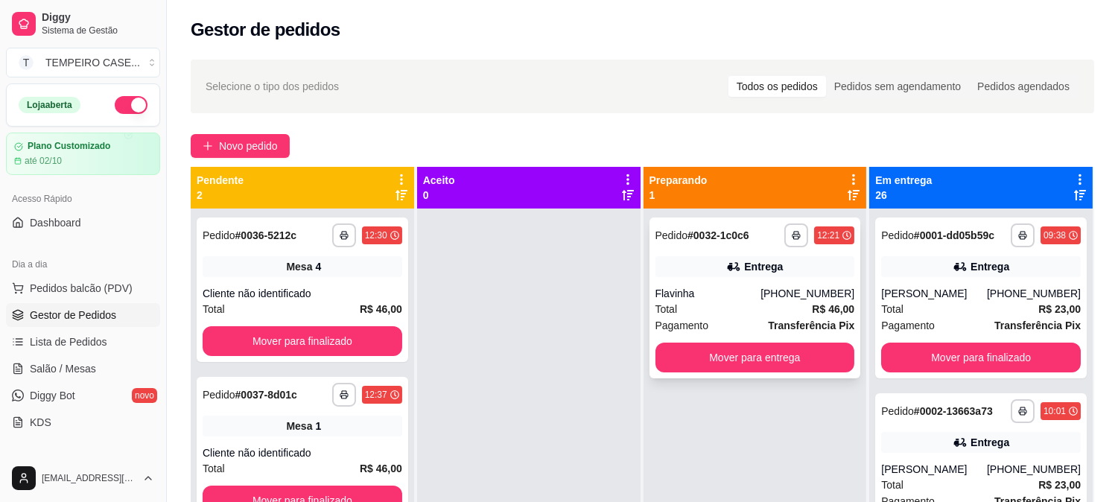
click at [673, 351] on button "Mover para entrega" at bounding box center [755, 358] width 200 height 30
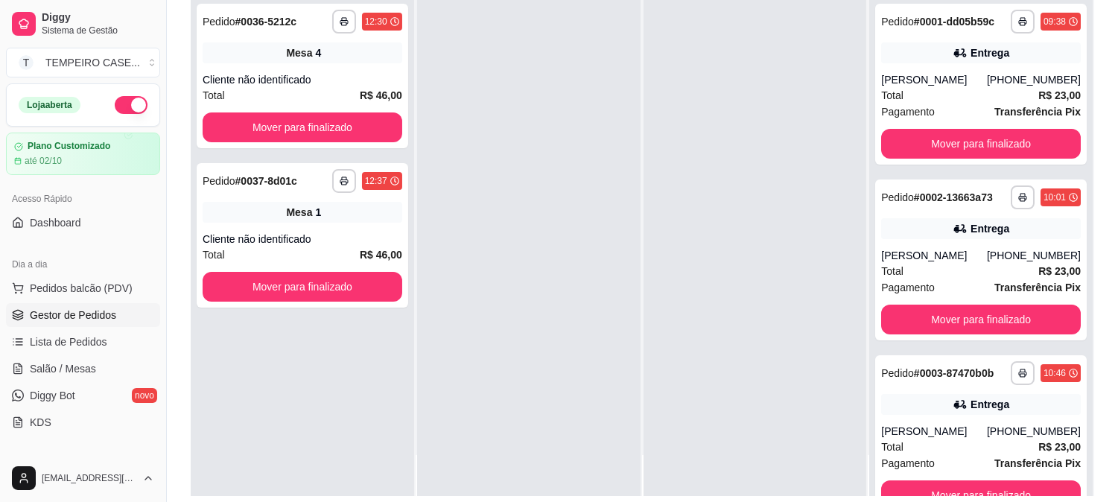
scroll to position [144, 0]
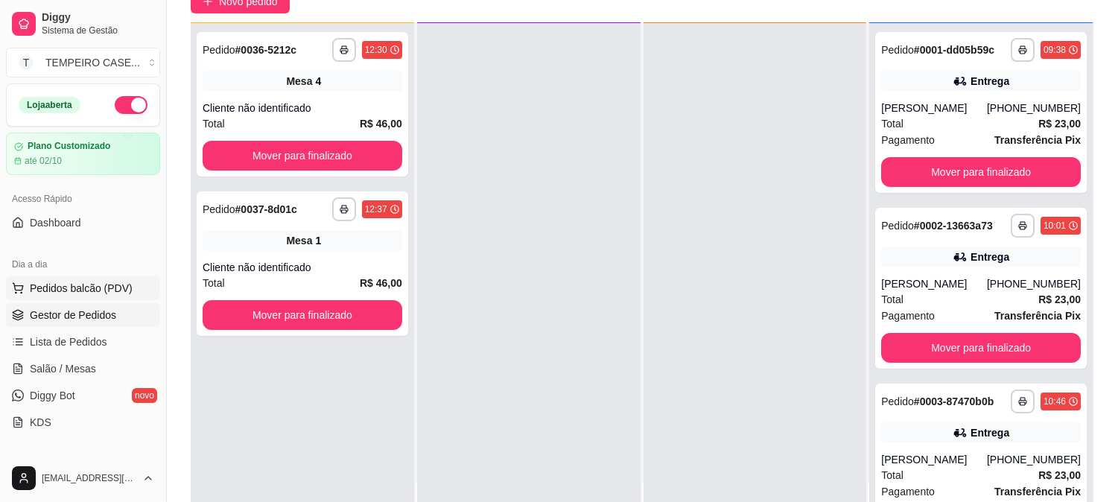
click at [95, 294] on span "Pedidos balcão (PDV)" at bounding box center [81, 288] width 103 height 15
click at [77, 359] on link "Salão / Mesas" at bounding box center [83, 369] width 154 height 24
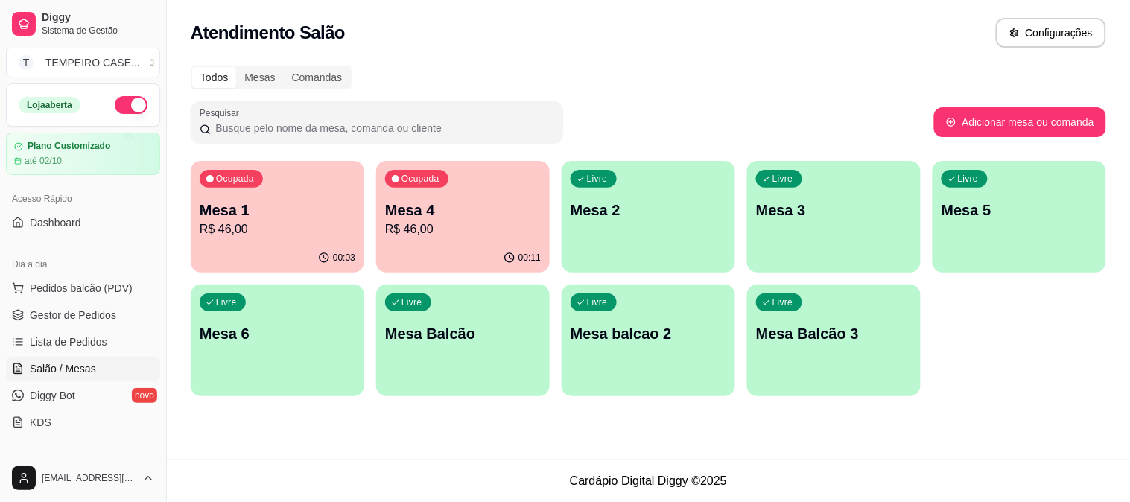
click at [809, 225] on div "Livre Mesa 3" at bounding box center [833, 208] width 173 height 94
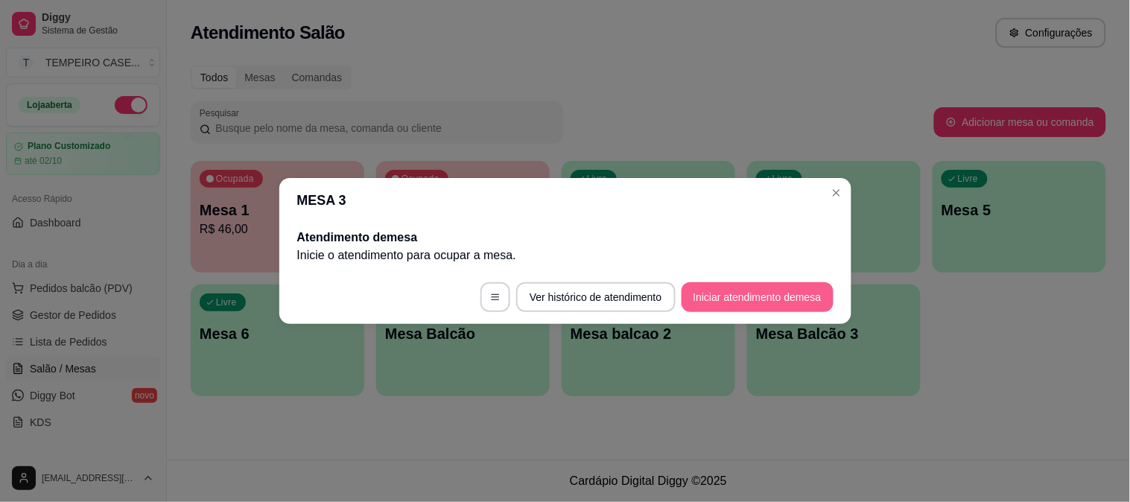
click at [733, 299] on button "Iniciar atendimento de mesa" at bounding box center [757, 297] width 152 height 30
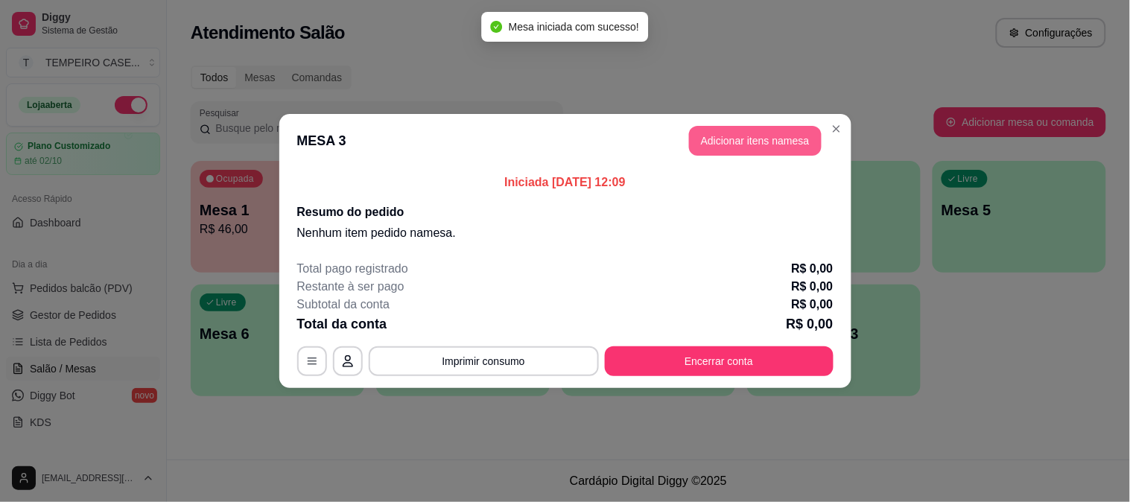
click at [717, 136] on button "Adicionar itens na mesa" at bounding box center [755, 141] width 133 height 30
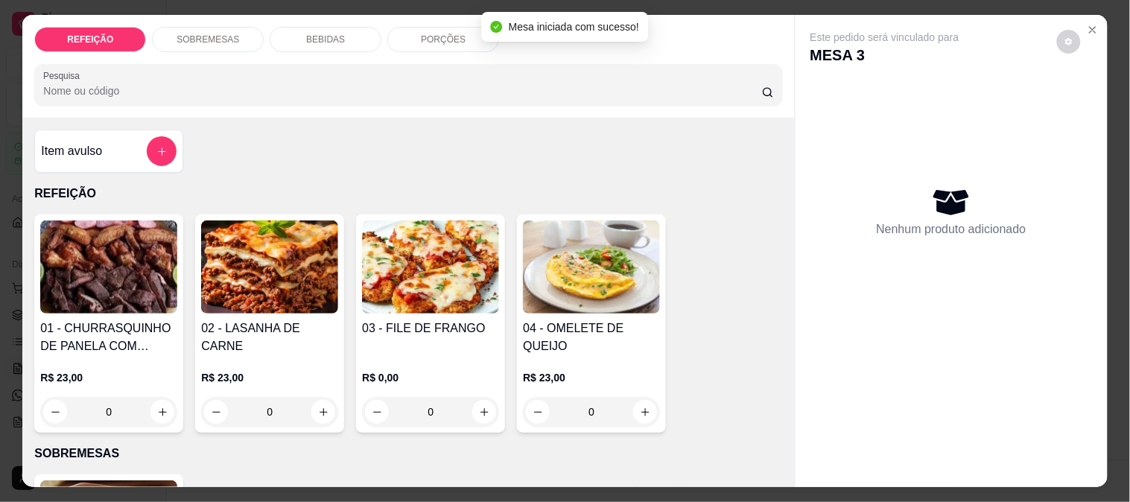
click at [422, 276] on img at bounding box center [430, 266] width 137 height 93
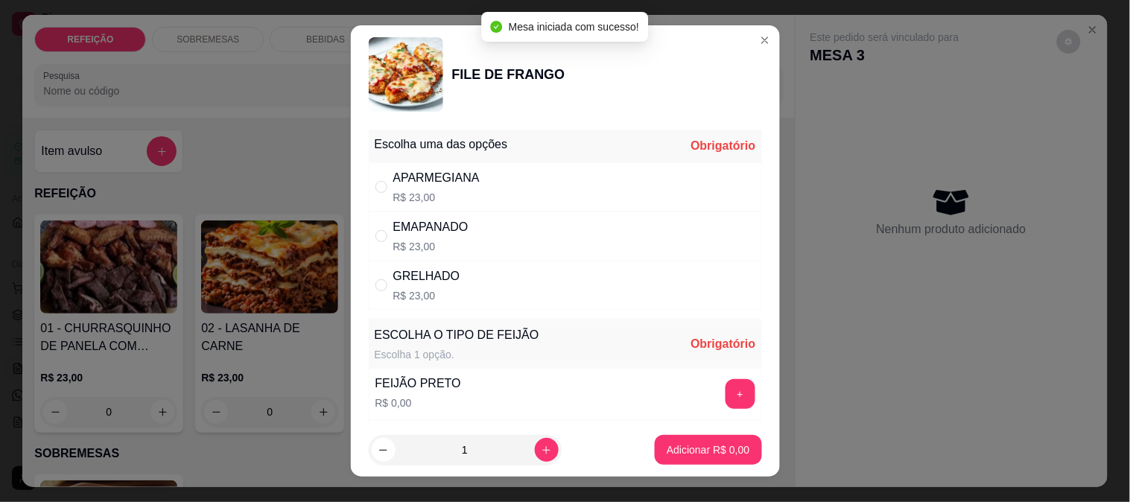
click at [465, 200] on p "R$ 23,00" at bounding box center [436, 197] width 86 height 15
radio input "true"
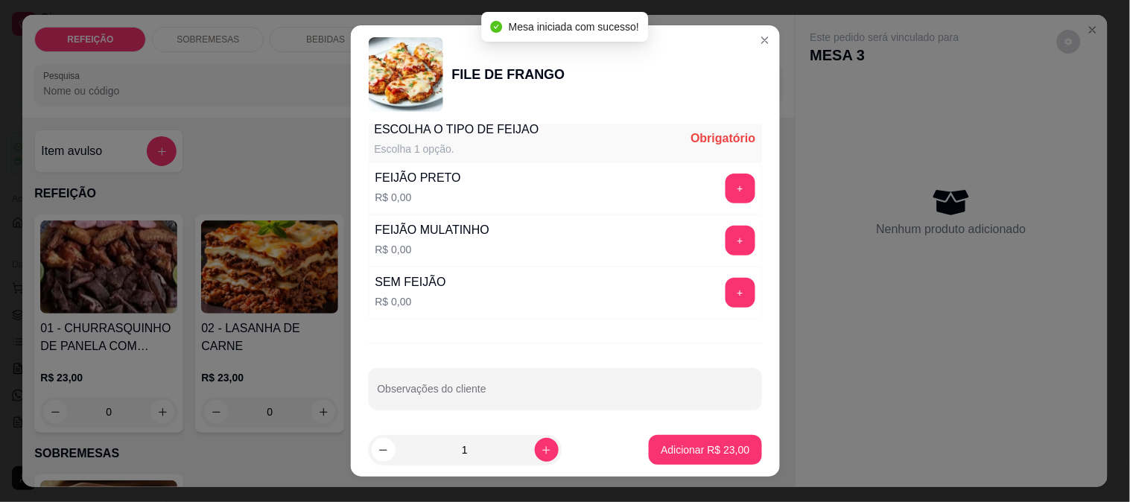
scroll to position [213, 0]
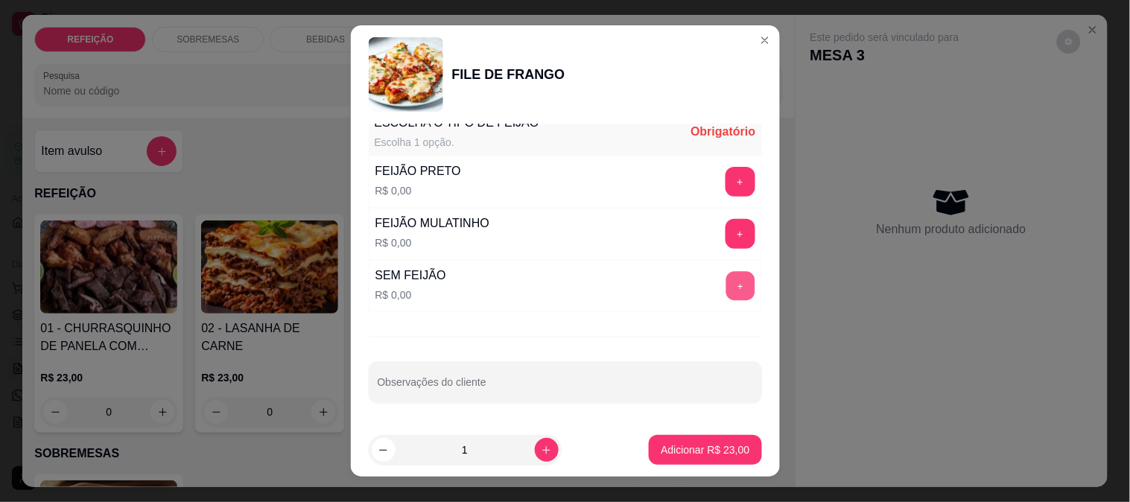
click at [725, 286] on button "+" at bounding box center [739, 285] width 29 height 29
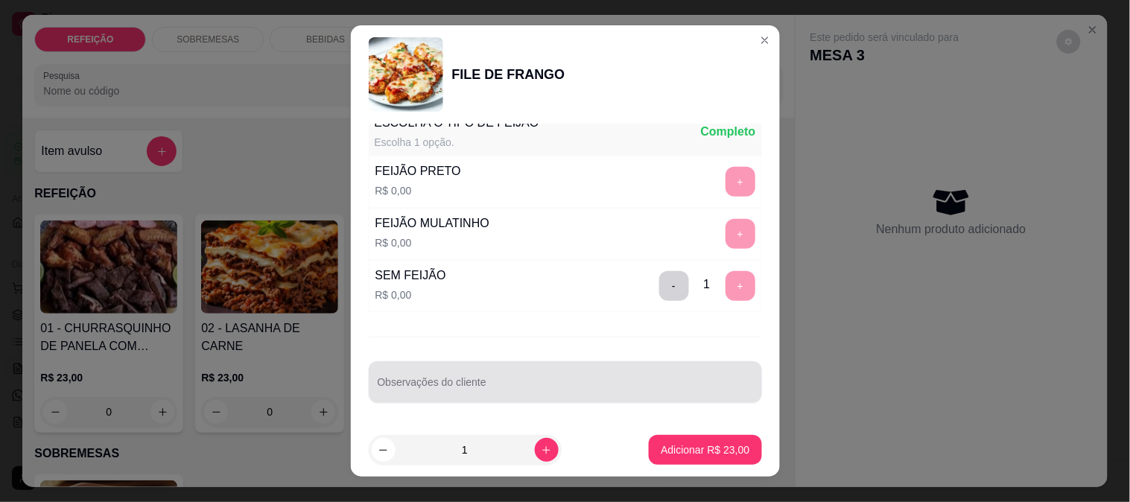
click at [459, 383] on input "Observações do cliente" at bounding box center [565, 387] width 375 height 15
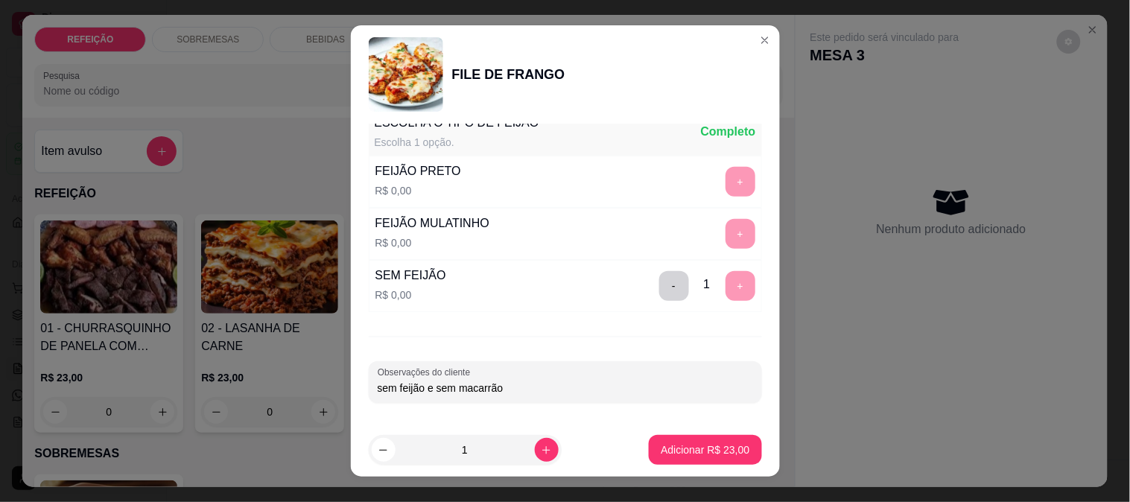
type input "sem feijão e sem macarrão"
click at [678, 448] on p "Adicionar R$ 23,00" at bounding box center [704, 449] width 89 height 15
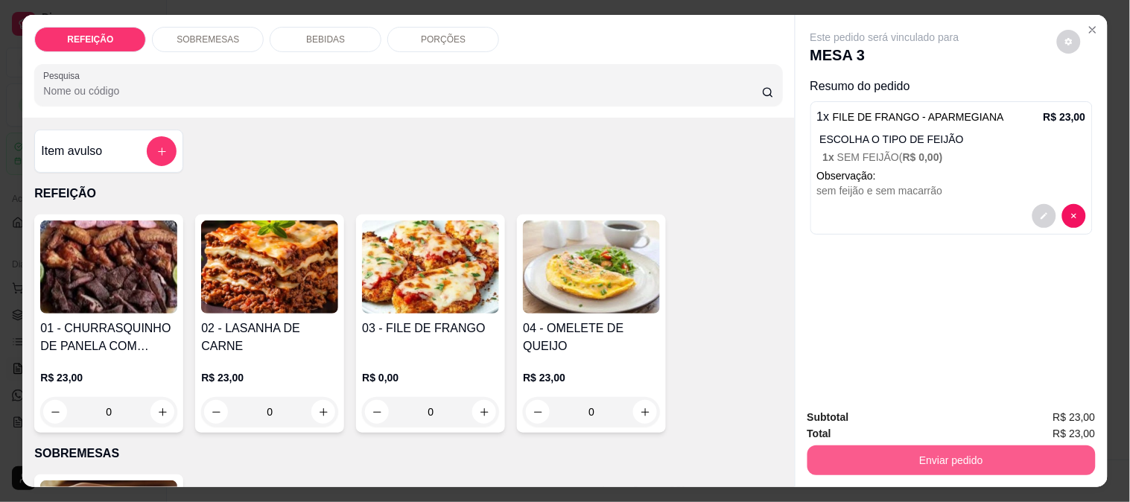
click at [861, 454] on button "Enviar pedido" at bounding box center [951, 460] width 288 height 30
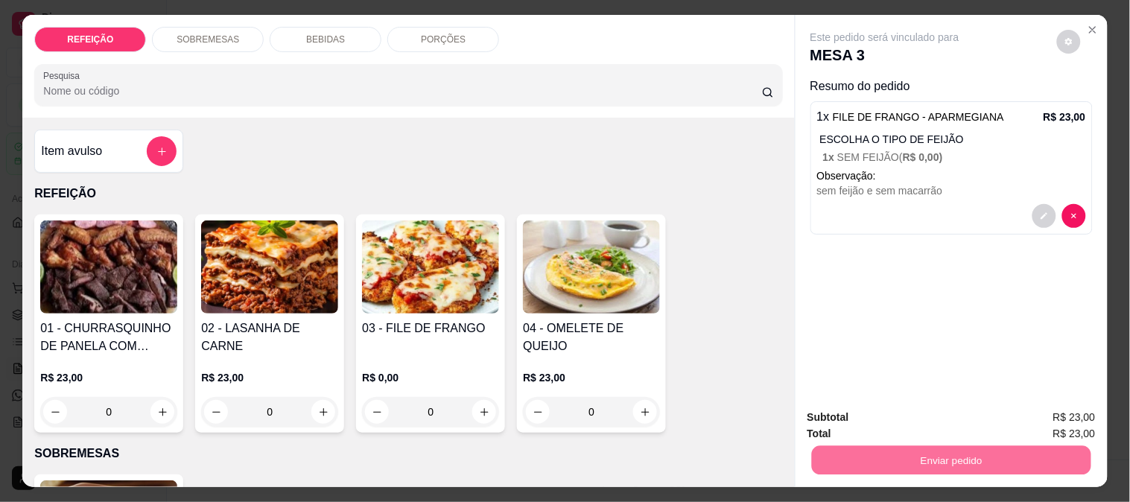
click at [753, 380] on div "01 - CHURRASQUINHO DE PANELA COM SALADA DE MAIONESE R$ 23,00 0 02 - LASANHA DE …" at bounding box center [408, 323] width 748 height 218
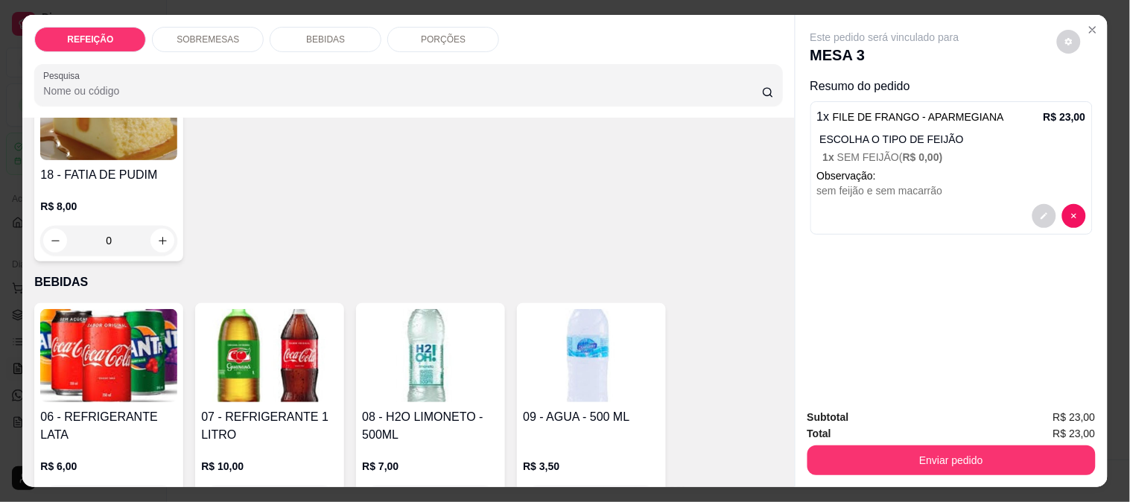
scroll to position [39, 0]
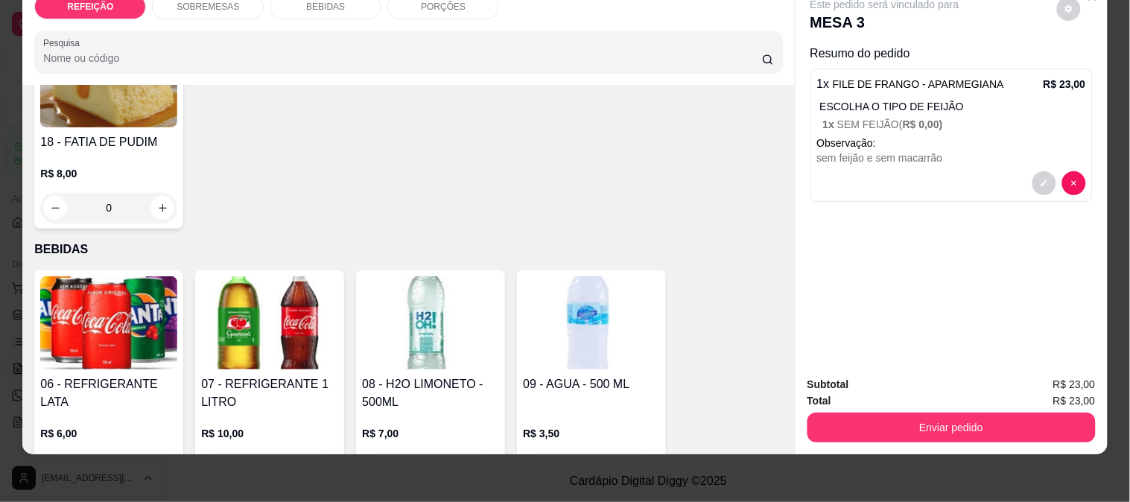
click at [926, 409] on div "Enviar pedido" at bounding box center [951, 426] width 288 height 34
click at [916, 418] on button "Enviar pedido" at bounding box center [951, 428] width 288 height 30
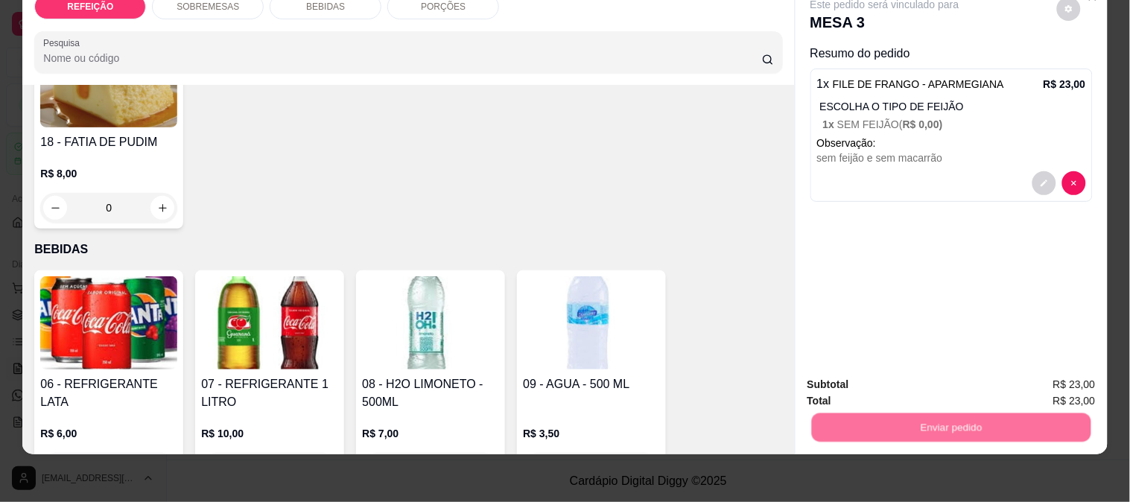
click at [1039, 374] on button "Enviar pedido" at bounding box center [1056, 378] width 84 height 28
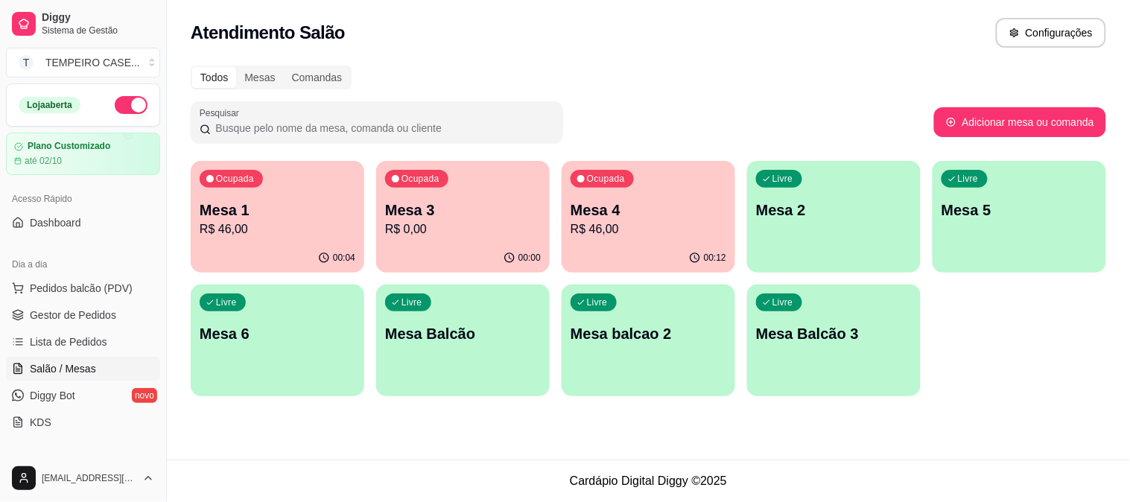
click at [469, 218] on p "Mesa 3" at bounding box center [463, 210] width 156 height 21
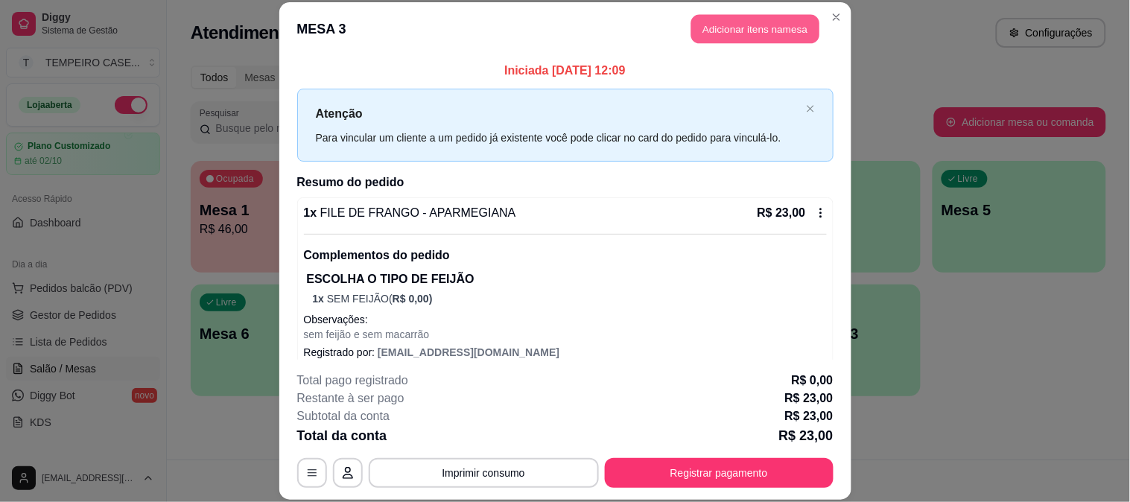
click at [765, 38] on button "Adicionar itens na mesa" at bounding box center [755, 29] width 128 height 29
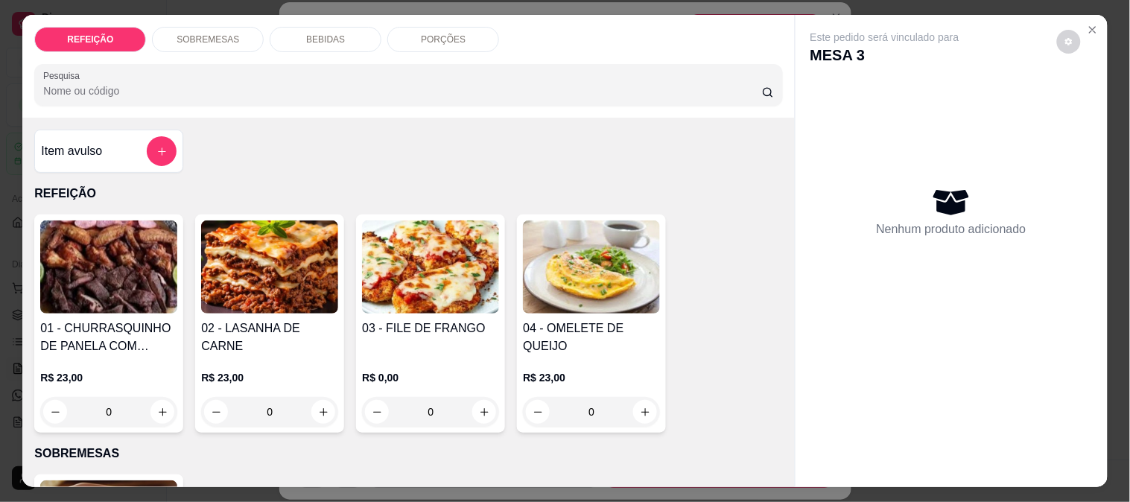
click at [314, 34] on p "BEBIDAS" at bounding box center [325, 40] width 39 height 12
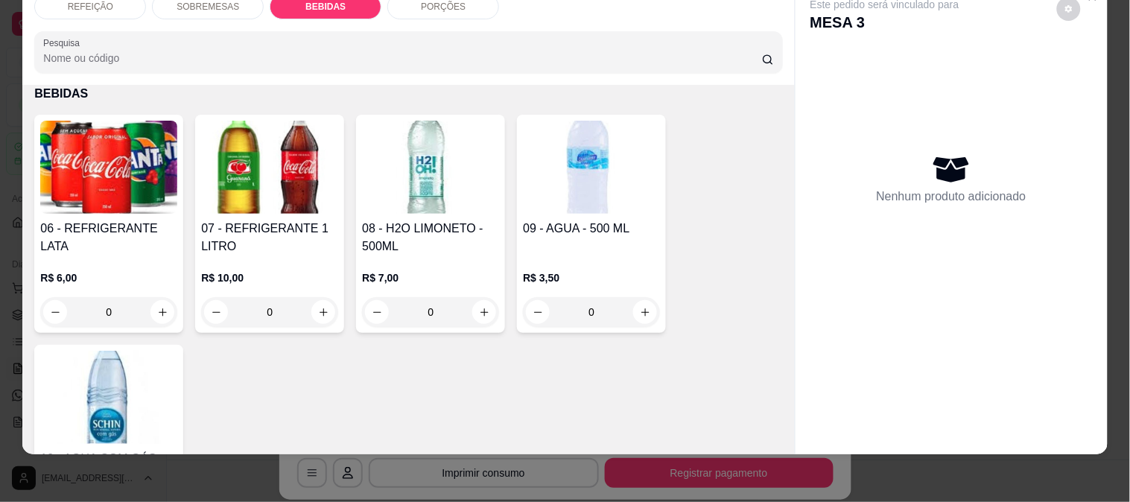
click at [443, 188] on img at bounding box center [430, 167] width 137 height 93
click at [676, 363] on button "Adicionar R$ 7,00" at bounding box center [707, 355] width 106 height 30
type input "1"
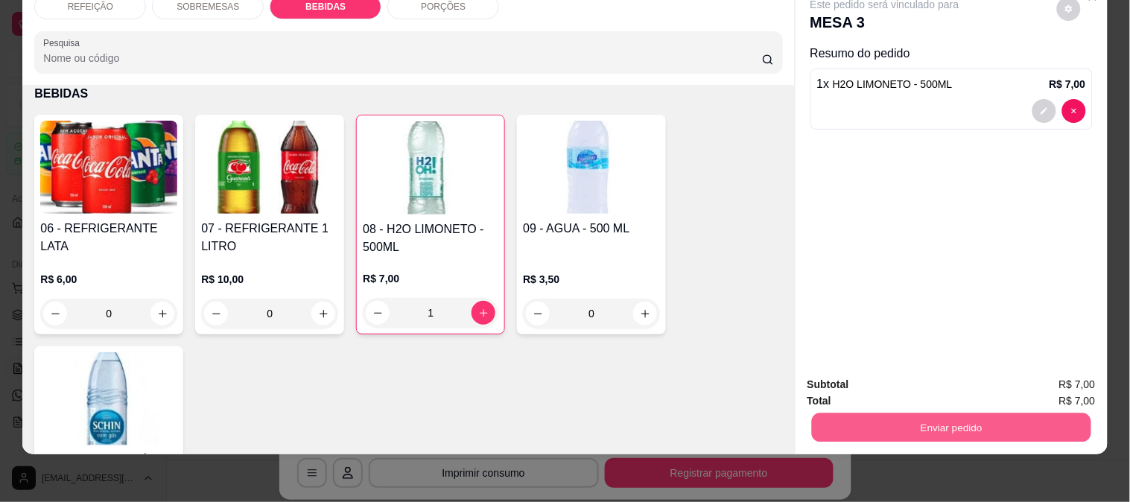
click at [902, 413] on button "Enviar pedido" at bounding box center [950, 427] width 279 height 29
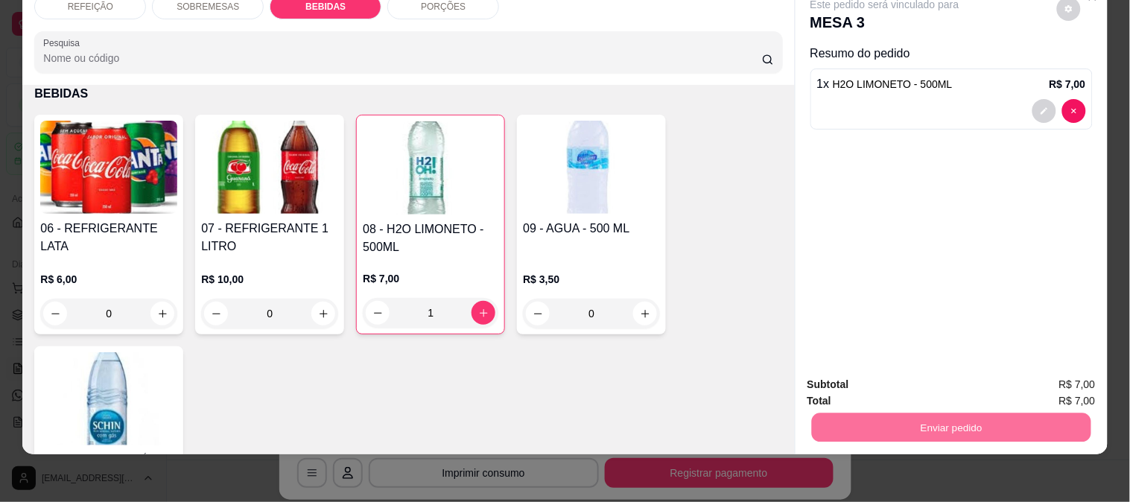
click at [1066, 375] on button "Enviar pedido" at bounding box center [1056, 378] width 84 height 28
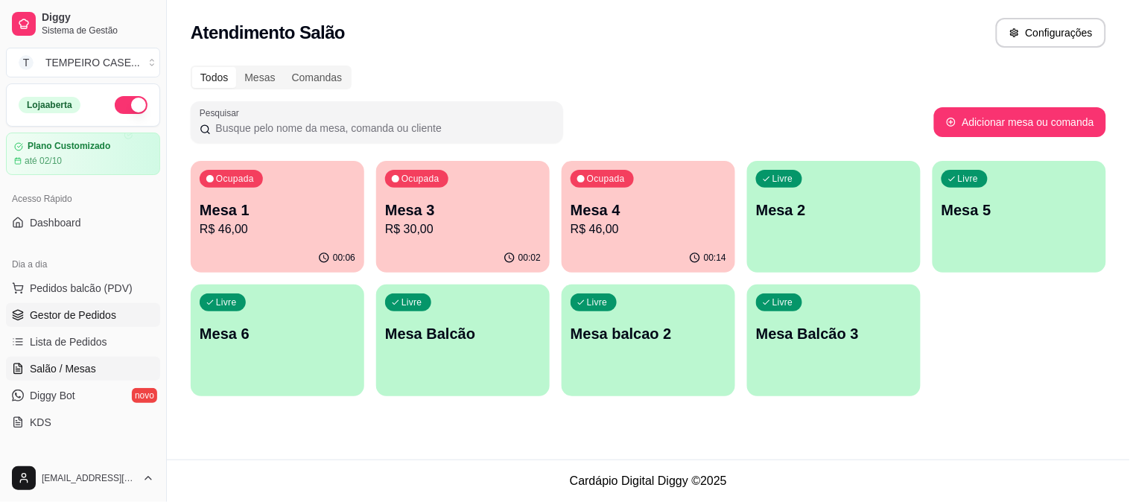
click at [85, 313] on span "Gestor de Pedidos" at bounding box center [73, 315] width 86 height 15
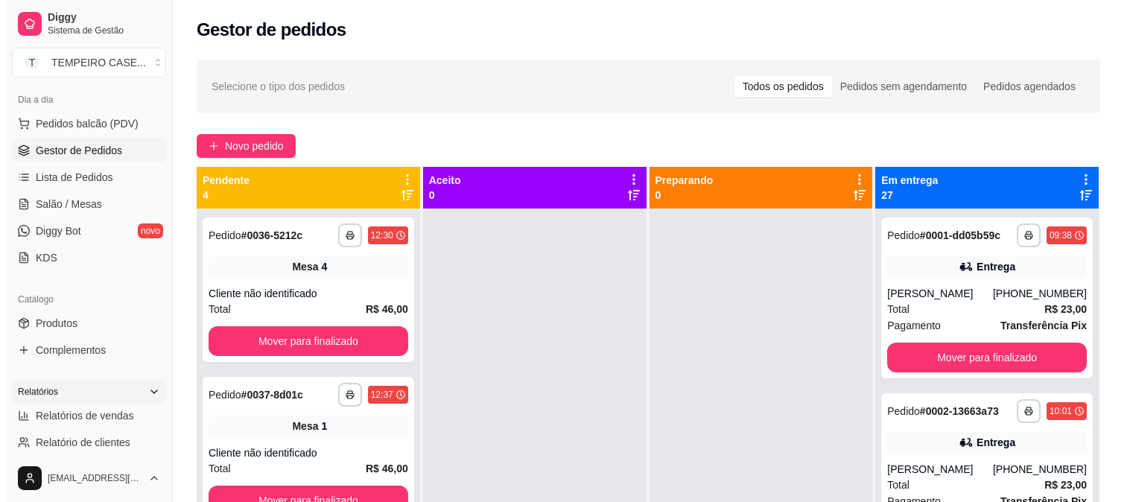
scroll to position [165, 0]
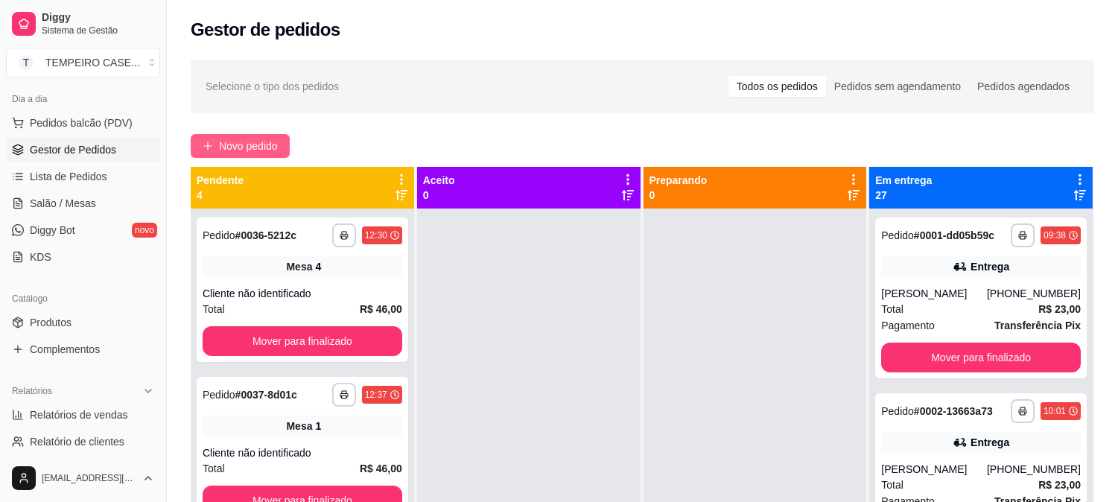
click at [216, 134] on button "Novo pedido" at bounding box center [240, 146] width 99 height 24
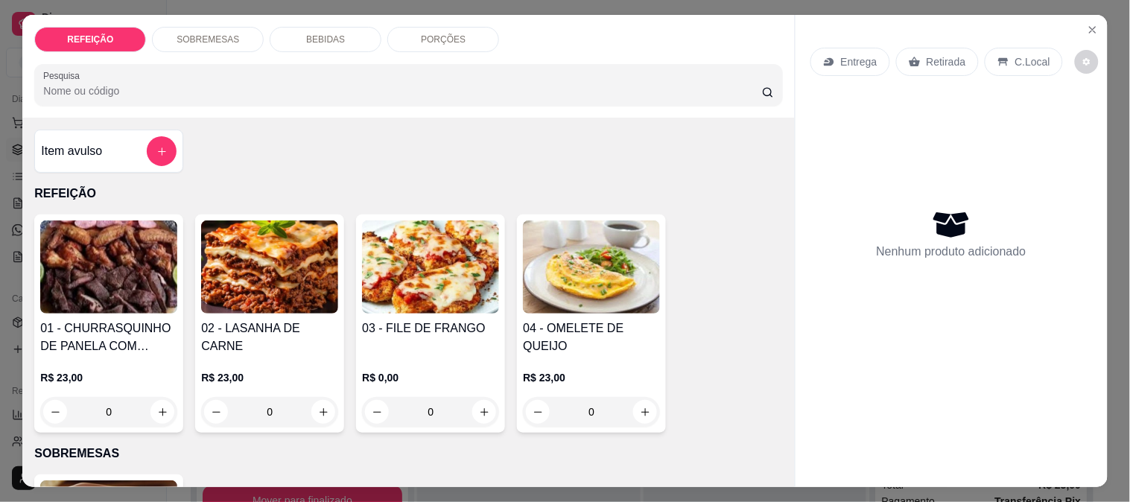
click at [113, 267] on img at bounding box center [108, 266] width 137 height 93
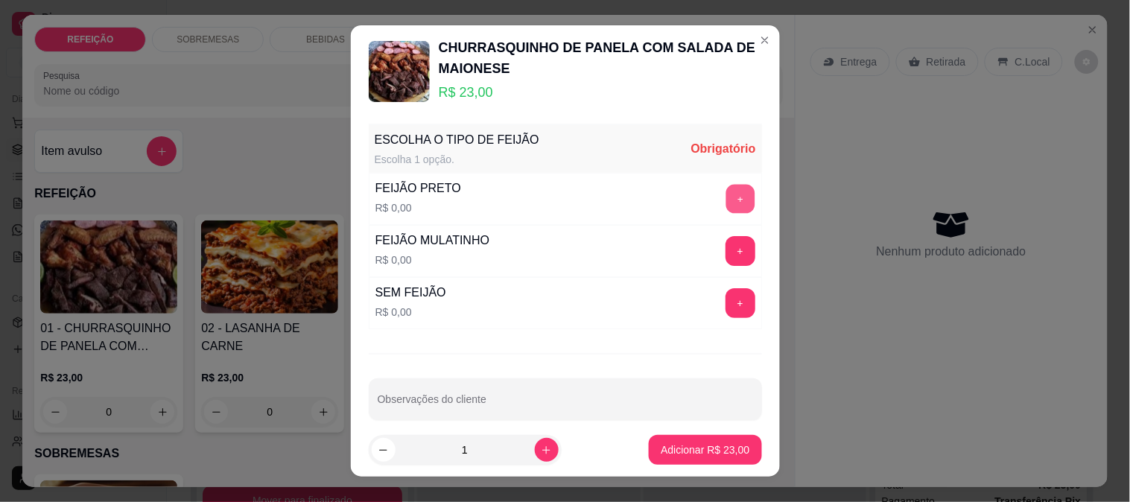
click at [725, 191] on button "+" at bounding box center [739, 198] width 29 height 29
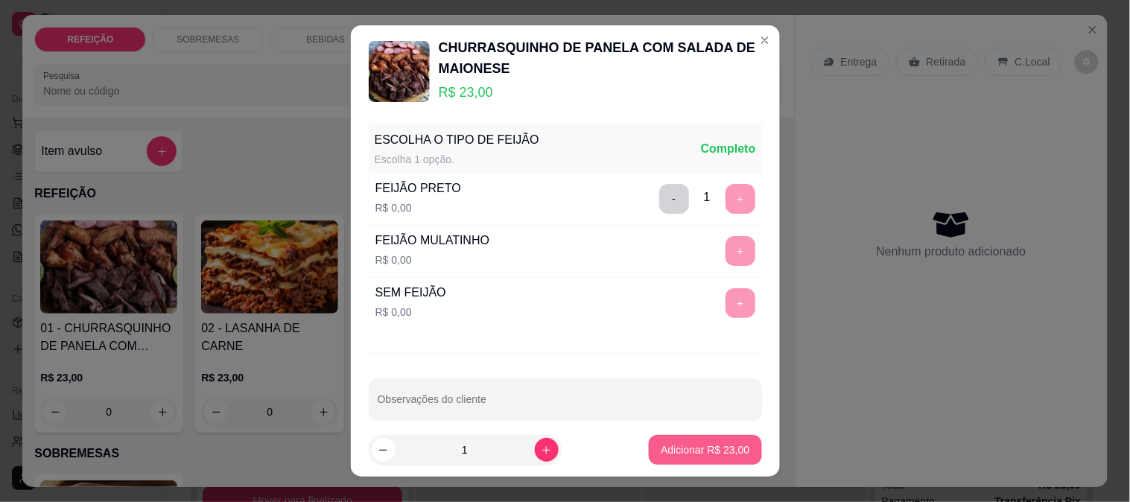
click at [678, 443] on p "Adicionar R$ 23,00" at bounding box center [704, 449] width 89 height 15
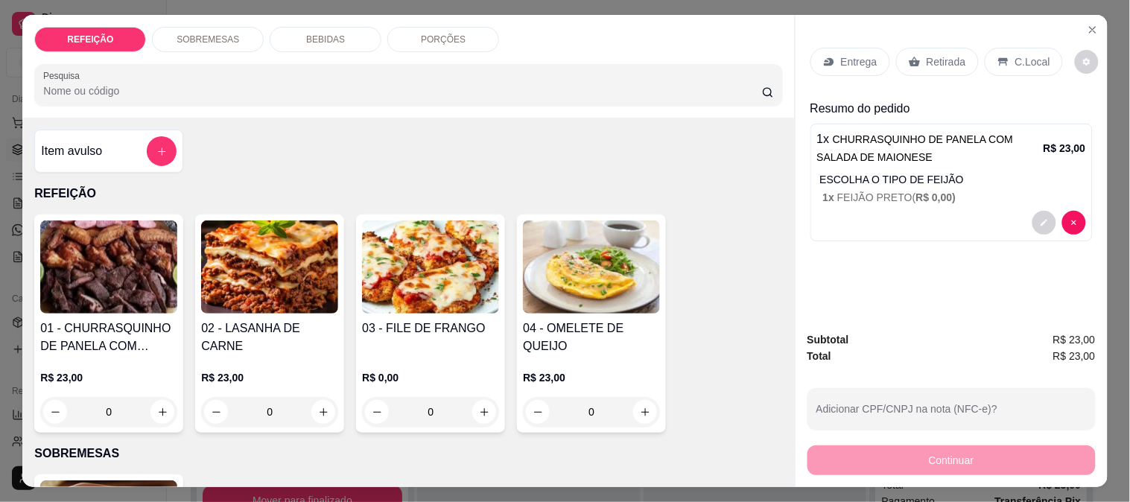
click at [926, 54] on p "Retirada" at bounding box center [945, 61] width 39 height 15
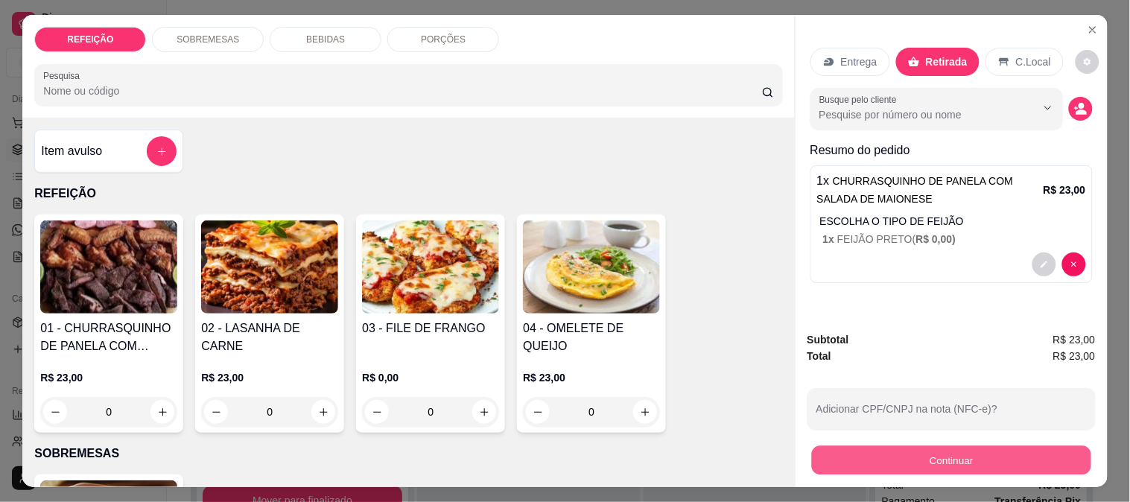
click at [927, 445] on button "Continuar" at bounding box center [950, 459] width 279 height 29
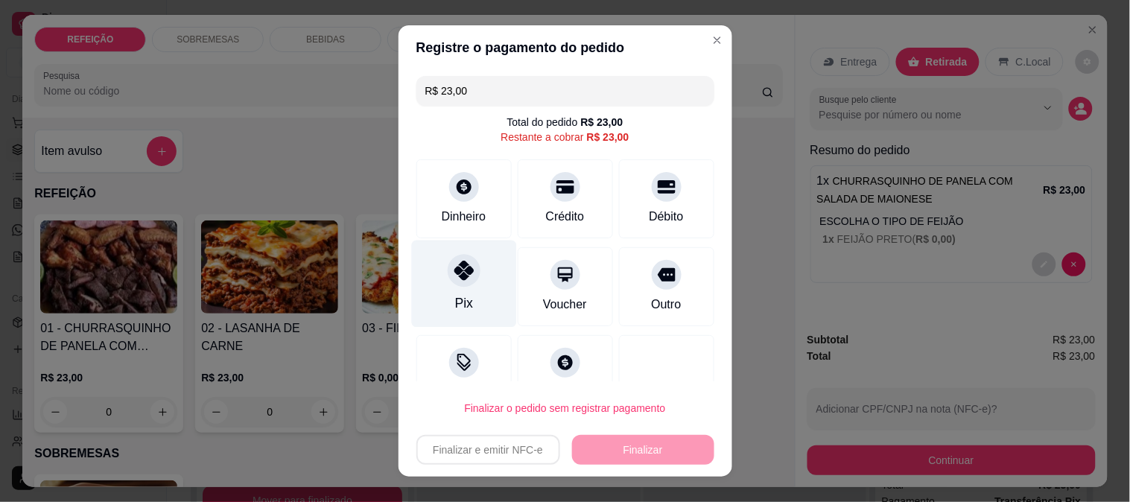
click at [470, 284] on div "Pix" at bounding box center [463, 283] width 105 height 87
type input "R$ 0,00"
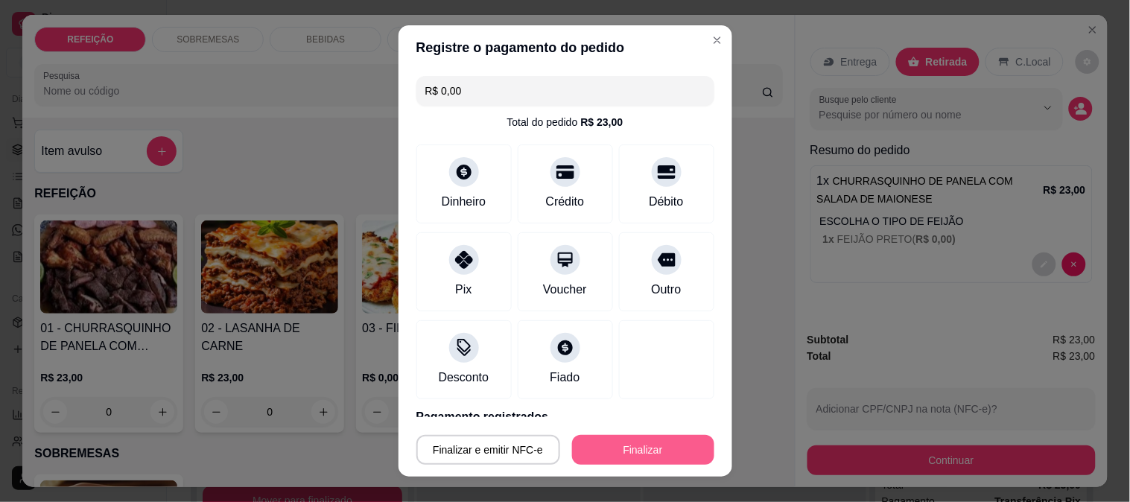
click at [637, 458] on button "Finalizar" at bounding box center [643, 450] width 142 height 30
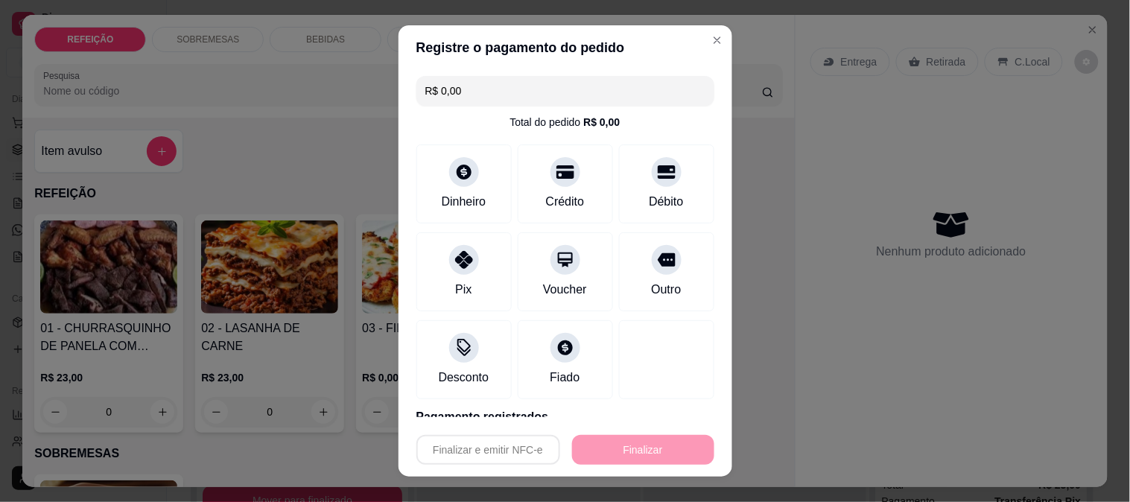
type input "-R$ 23,00"
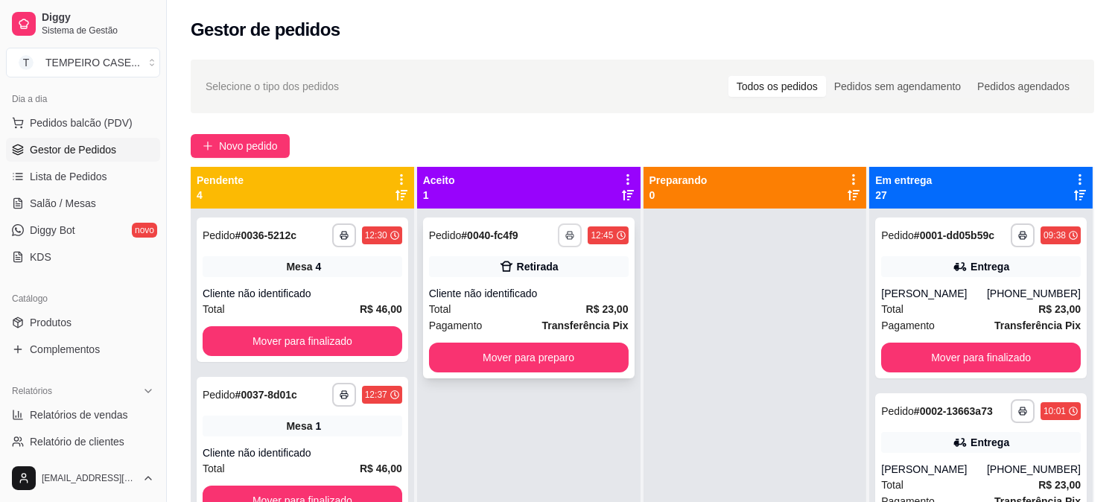
click at [563, 243] on button "button" at bounding box center [570, 235] width 24 height 24
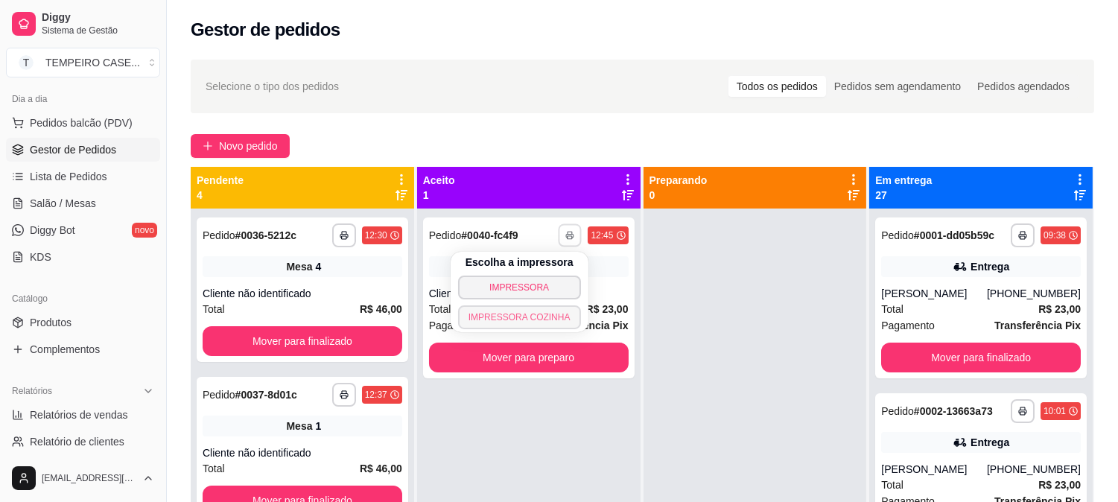
click at [541, 310] on button "IMPRESSORA COZINHA" at bounding box center [519, 317] width 123 height 24
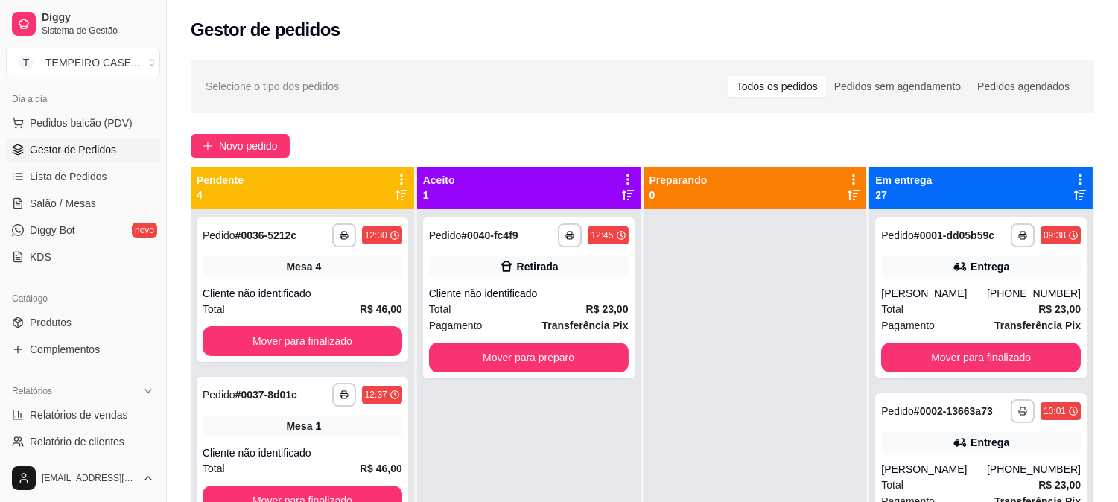
drag, startPoint x: 441, startPoint y: 3, endPoint x: 728, endPoint y: 413, distance: 500.9
click at [728, 413] on div at bounding box center [754, 459] width 223 height 502
click at [576, 346] on button "Mover para preparo" at bounding box center [529, 357] width 194 height 29
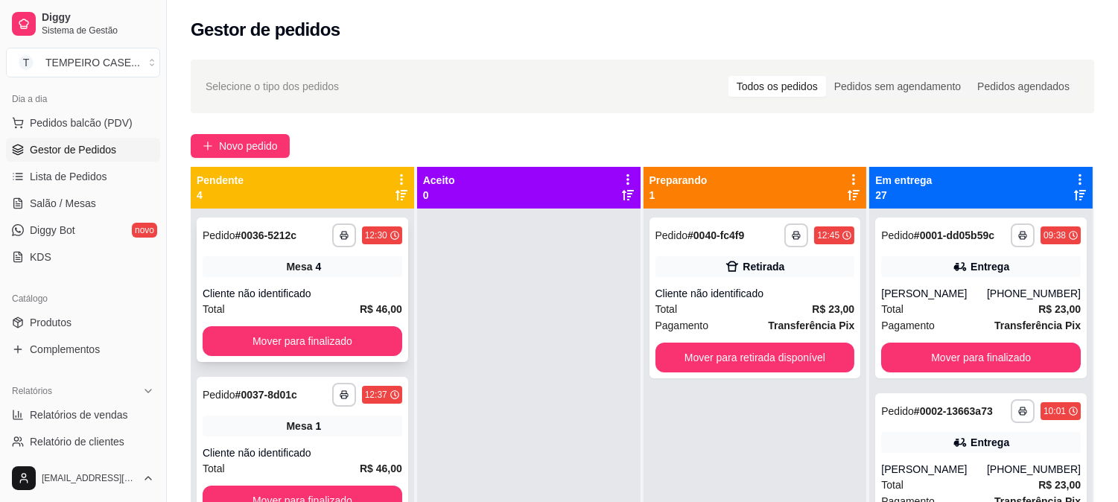
click at [328, 328] on button "Mover para finalizado" at bounding box center [303, 341] width 200 height 30
click at [315, 331] on button "Mover para finalizado" at bounding box center [303, 341] width 200 height 30
click at [305, 335] on button "Mover para finalizado" at bounding box center [303, 341] width 200 height 30
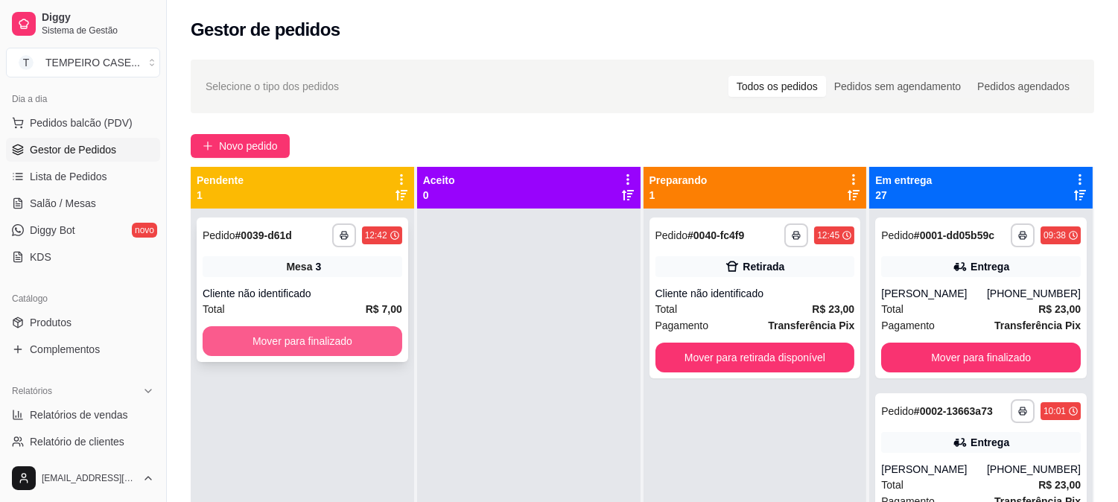
click at [313, 343] on button "Mover para finalizado" at bounding box center [303, 341] width 200 height 30
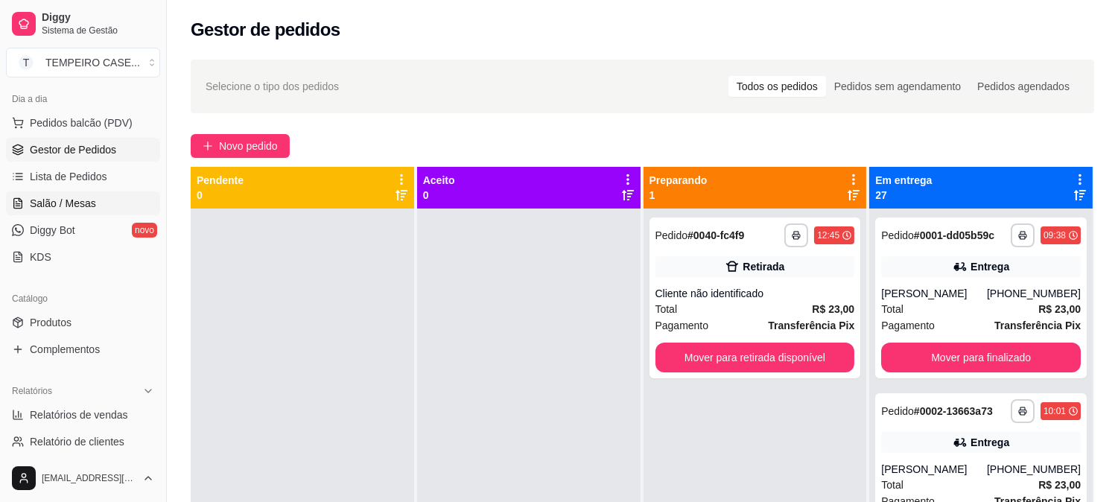
click at [70, 210] on link "Salão / Mesas" at bounding box center [83, 203] width 154 height 24
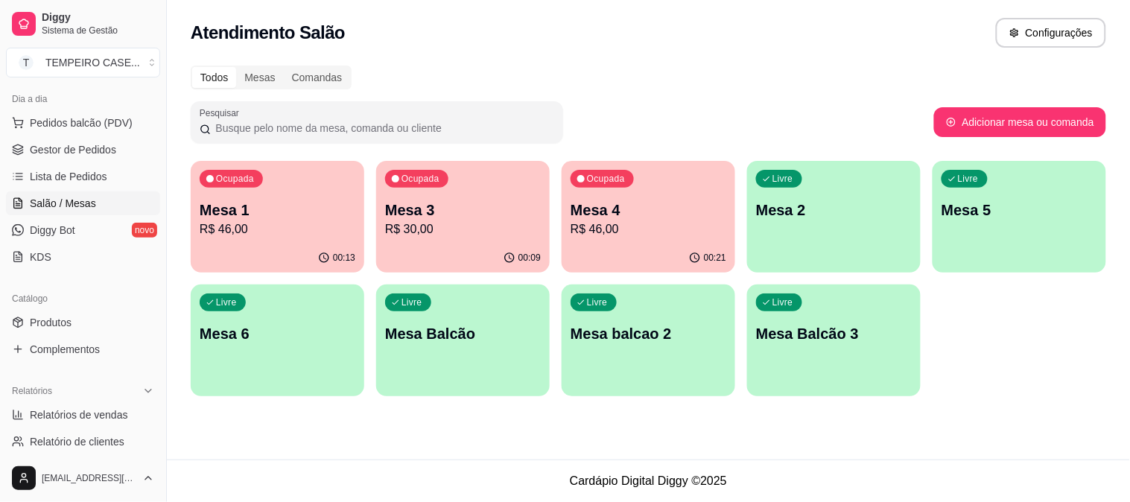
click at [191, 205] on div "Ocupada Mesa 1 R$ 46,00" at bounding box center [277, 202] width 173 height 83
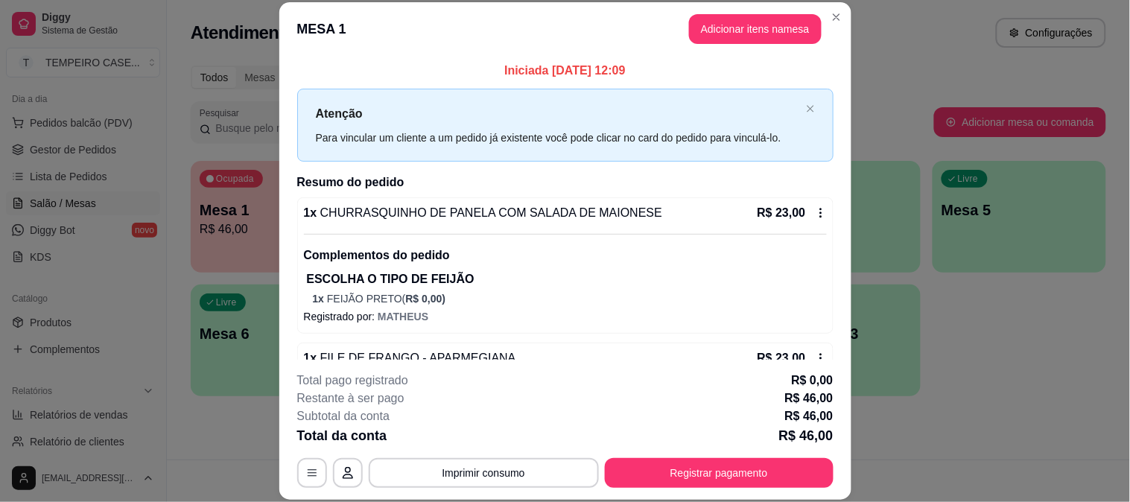
click at [765, 43] on header "MESA 1 Adicionar itens na mesa" at bounding box center [565, 29] width 572 height 54
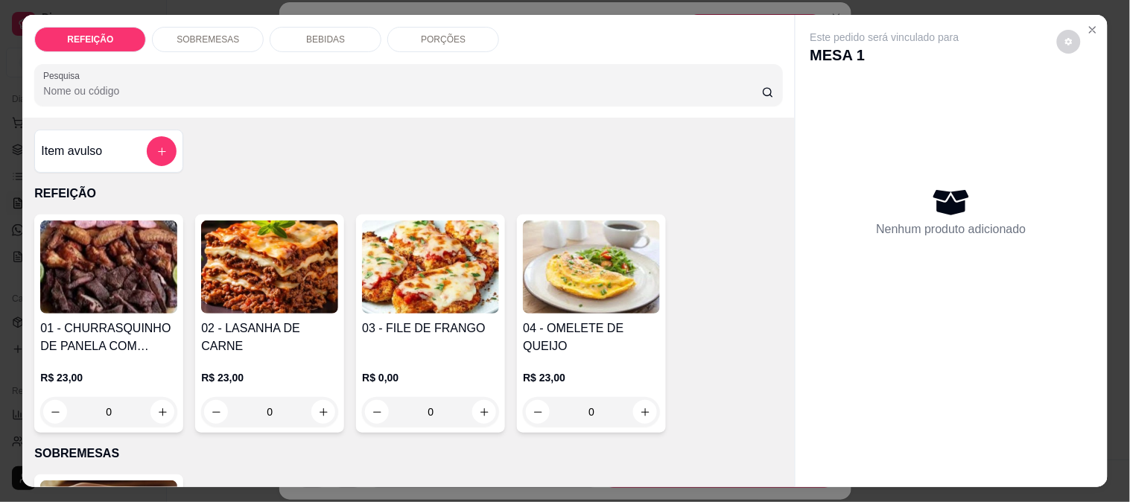
click at [334, 34] on p "BEBIDAS" at bounding box center [325, 40] width 39 height 12
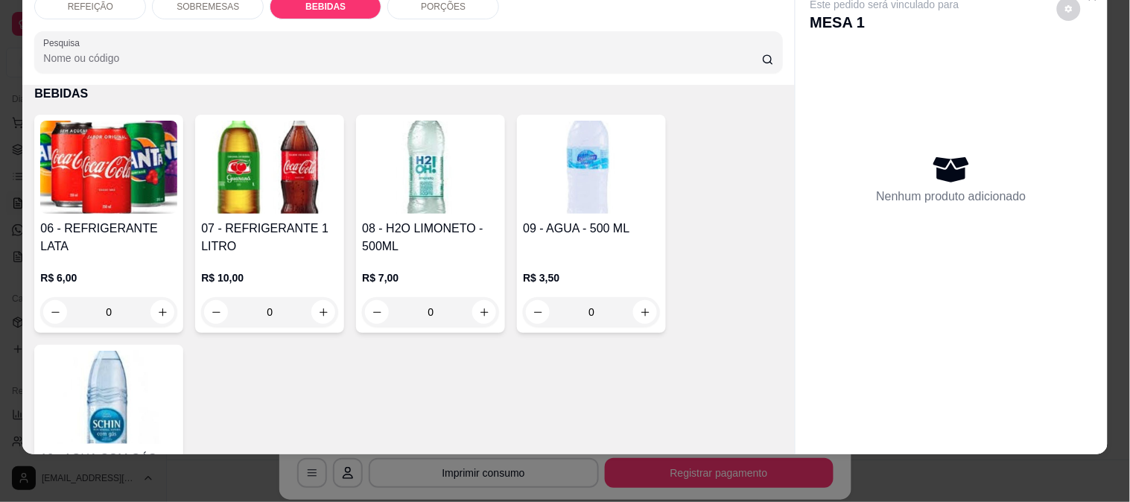
click at [71, 183] on img at bounding box center [108, 167] width 137 height 93
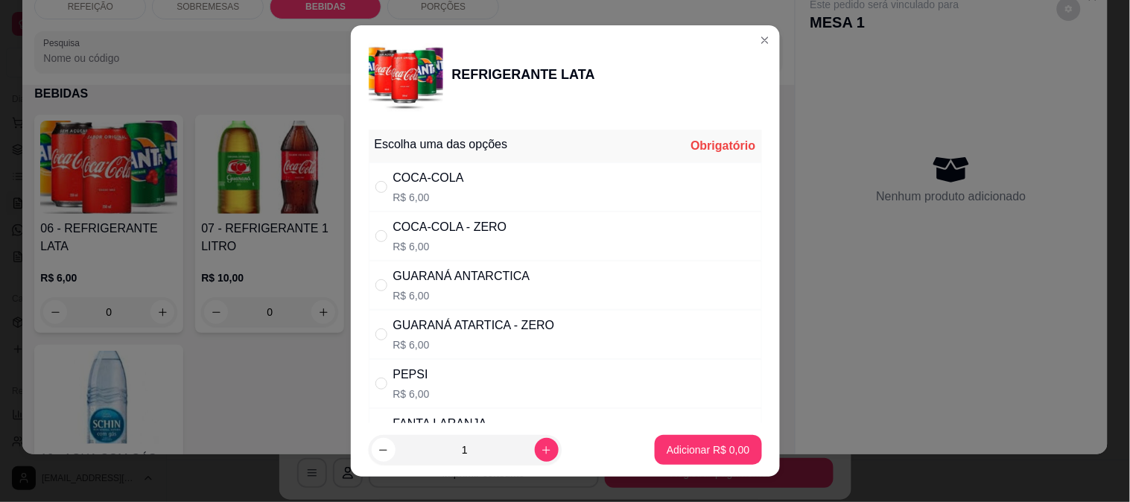
click at [529, 330] on div "GUARANÁ ATARTICA - ZERO" at bounding box center [474, 325] width 162 height 18
radio input "true"
click at [670, 436] on button "Adicionar R$ 6,00" at bounding box center [707, 450] width 106 height 30
type input "1"
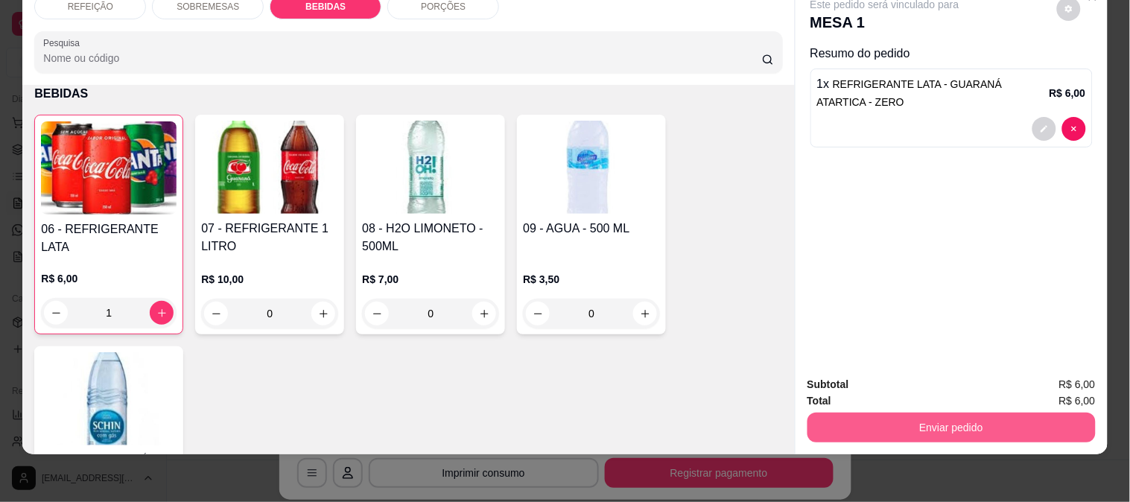
click at [867, 413] on button "Enviar pedido" at bounding box center [951, 428] width 288 height 30
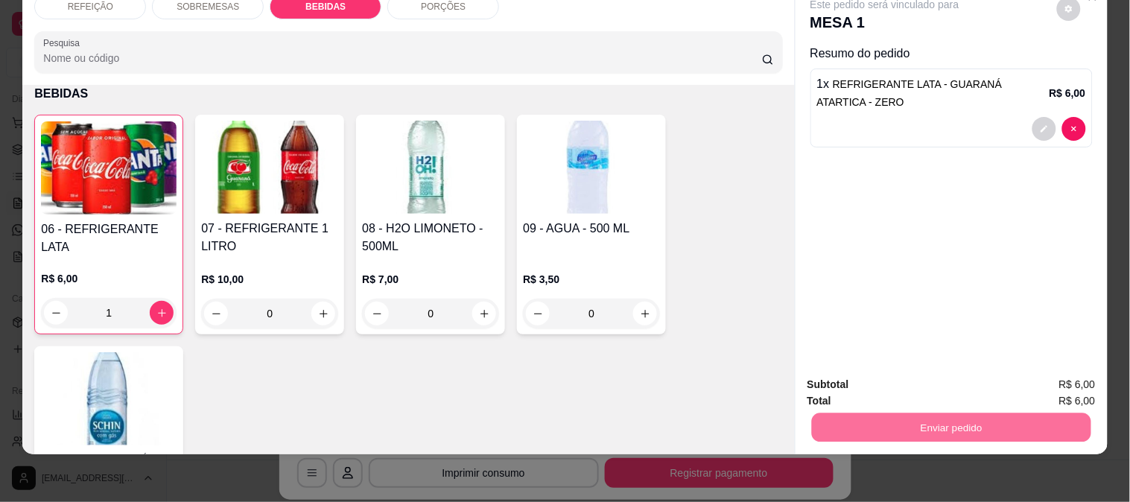
click at [1063, 383] on button "Enviar pedido" at bounding box center [1057, 379] width 82 height 28
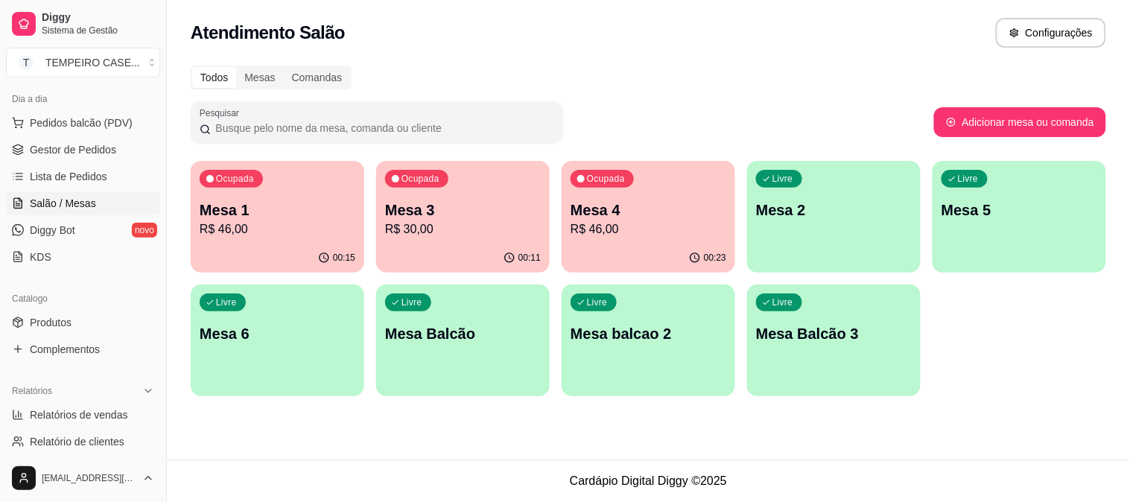
click at [299, 316] on div "Livre Mesa 6" at bounding box center [277, 331] width 173 height 94
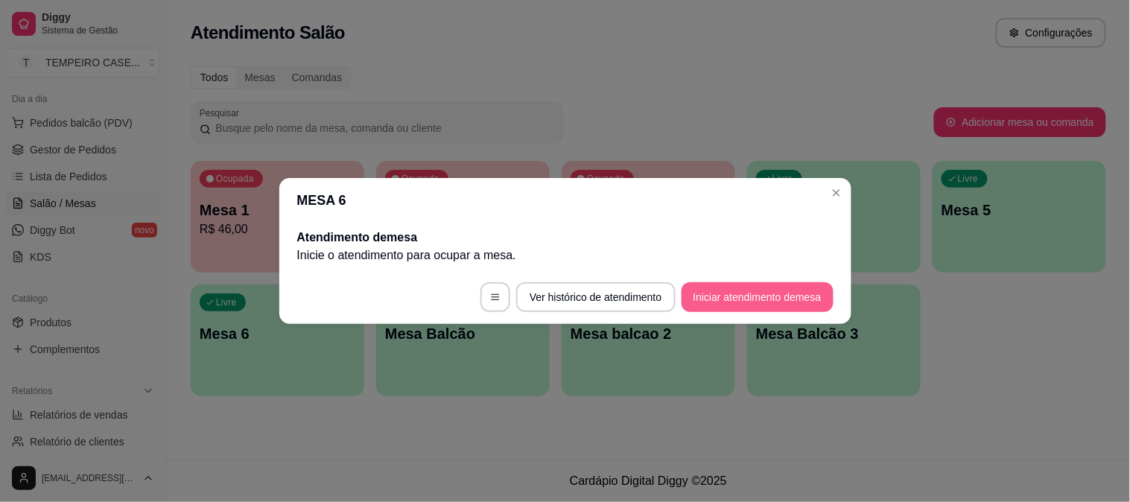
click at [759, 286] on button "Iniciar atendimento de mesa" at bounding box center [757, 297] width 152 height 30
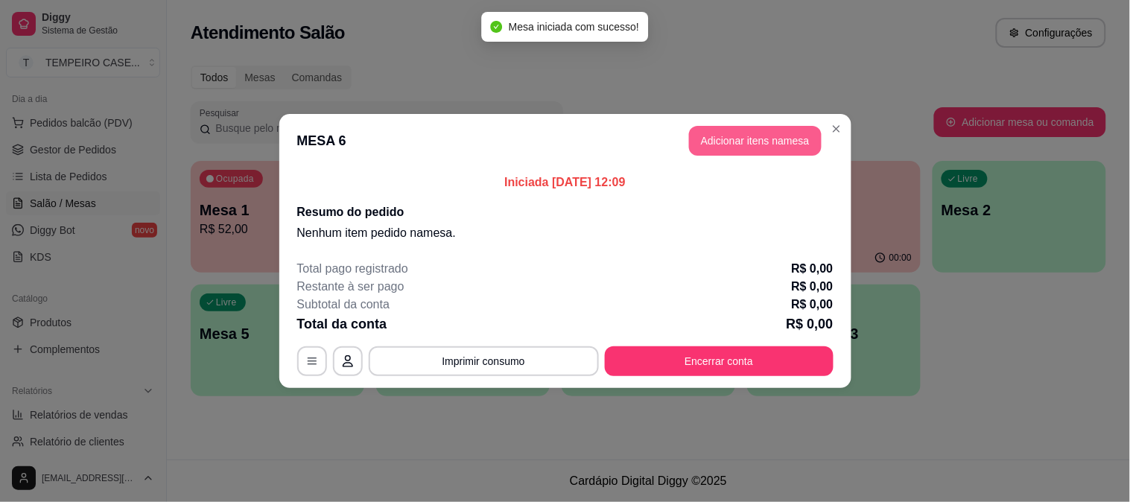
click at [708, 127] on button "Adicionar itens na mesa" at bounding box center [755, 141] width 133 height 30
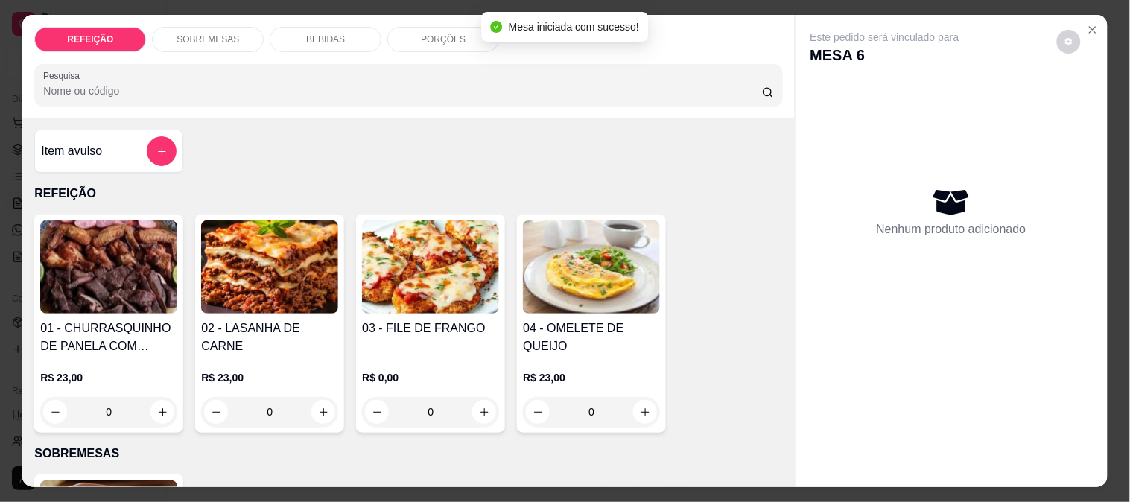
click at [570, 258] on img at bounding box center [591, 266] width 137 height 93
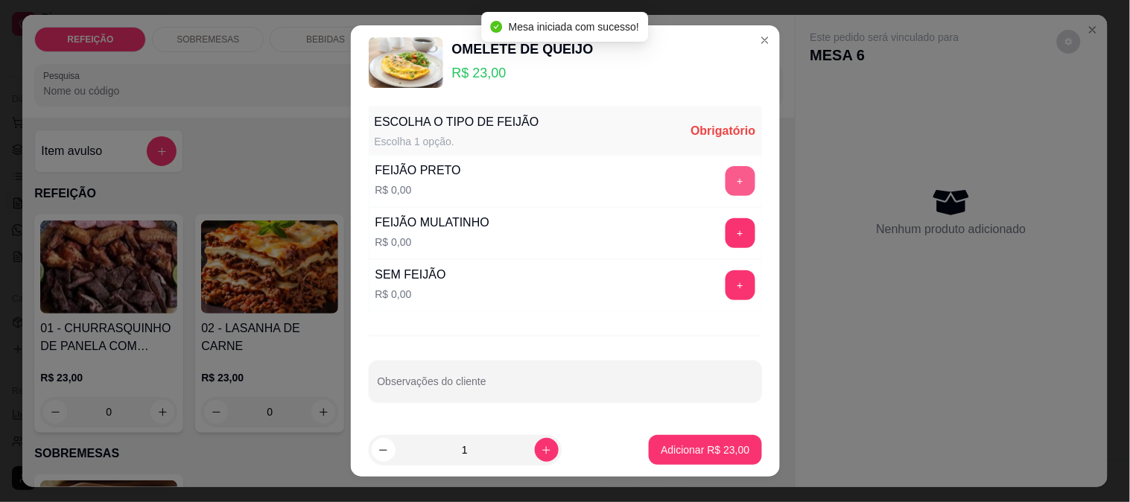
click at [725, 173] on button "+" at bounding box center [740, 181] width 30 height 30
click at [683, 440] on button "Adicionar R$ 23,00" at bounding box center [705, 450] width 112 height 30
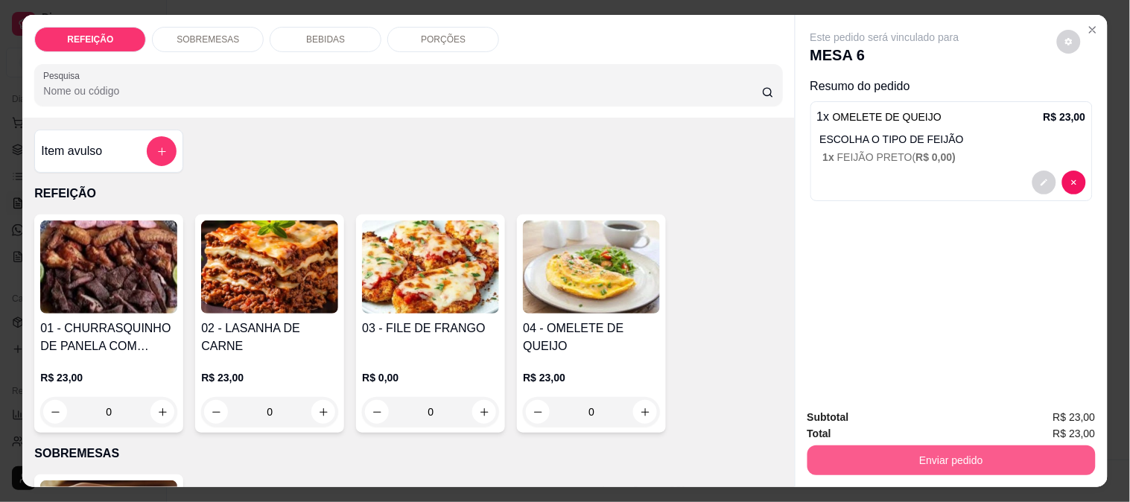
click at [910, 448] on button "Enviar pedido" at bounding box center [951, 460] width 288 height 30
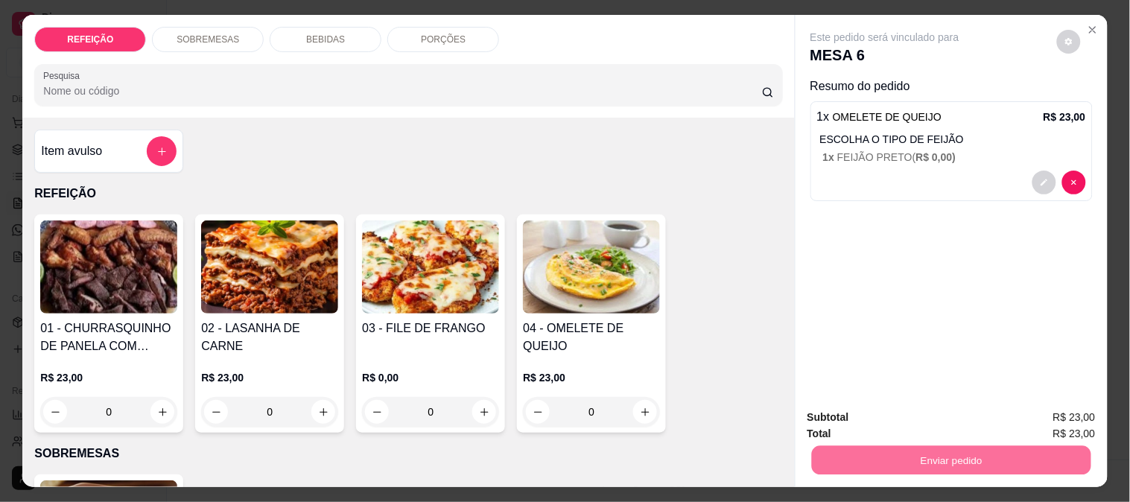
click at [954, 287] on div "Este pedido será vinculado para MESA 6 Resumo do pedido 1 x OMELETE DE QUEIJO R…" at bounding box center [951, 206] width 312 height 382
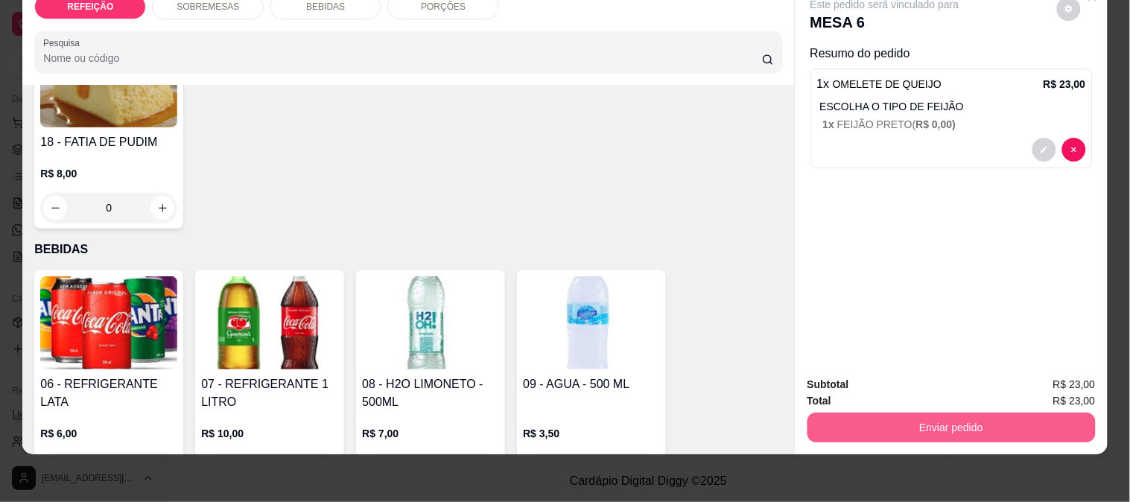
click at [940, 418] on button "Enviar pedido" at bounding box center [951, 428] width 288 height 30
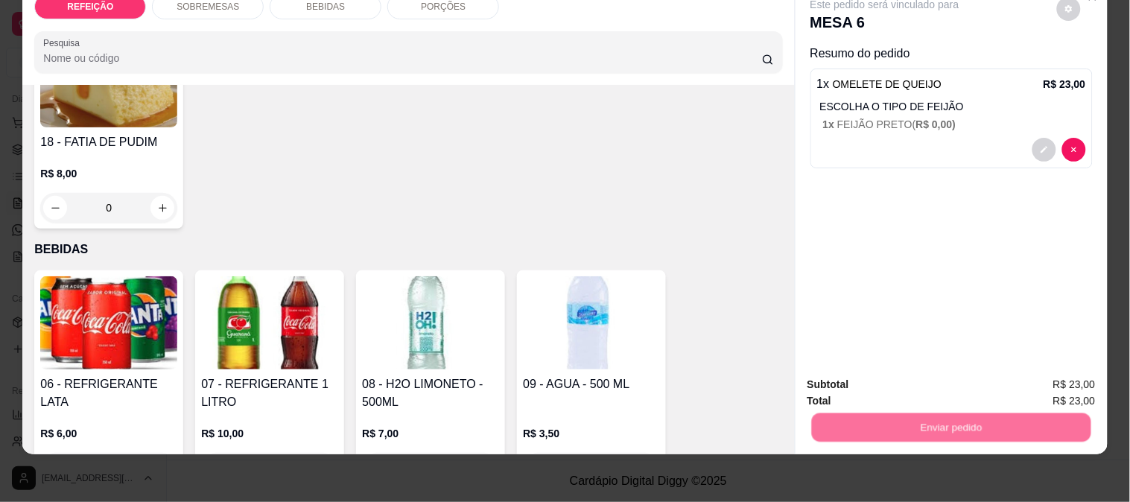
click at [1038, 375] on button "Enviar pedido" at bounding box center [1056, 378] width 84 height 28
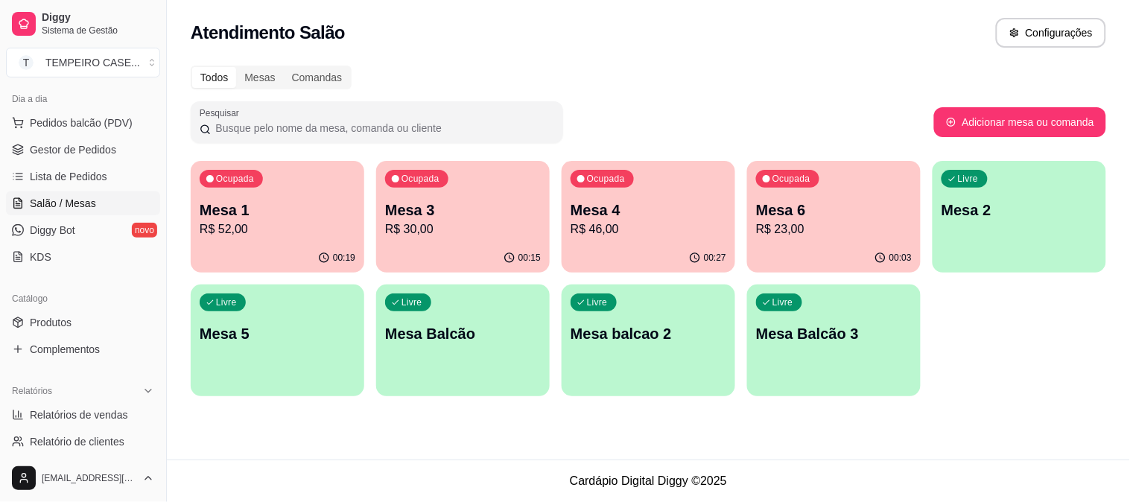
click at [85, 135] on ul "Pedidos balcão (PDV) Gestor de Pedidos Lista de Pedidos Salão / Mesas Diggy Bot…" at bounding box center [83, 190] width 154 height 158
click at [67, 176] on span "Lista de Pedidos" at bounding box center [68, 176] width 77 height 15
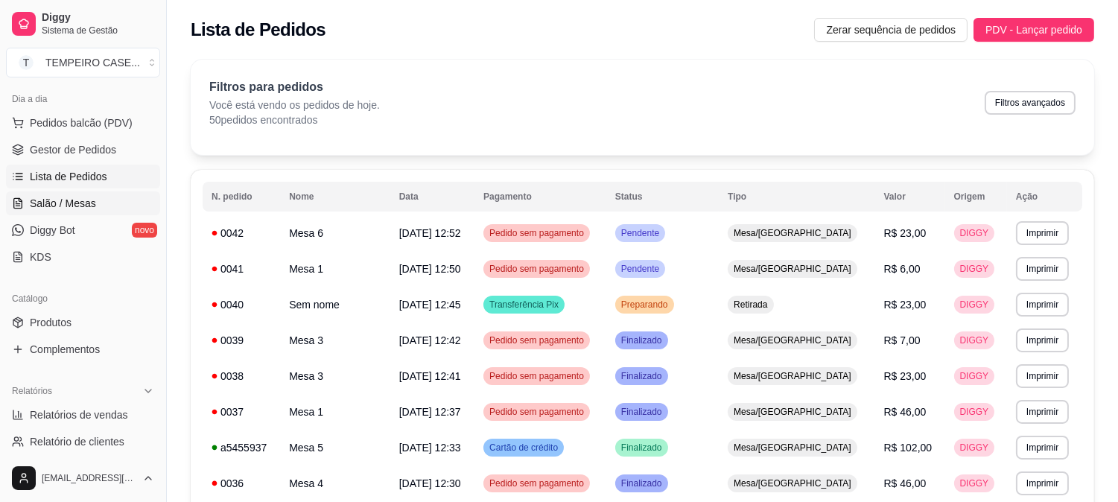
click at [83, 209] on span "Salão / Mesas" at bounding box center [63, 203] width 66 height 15
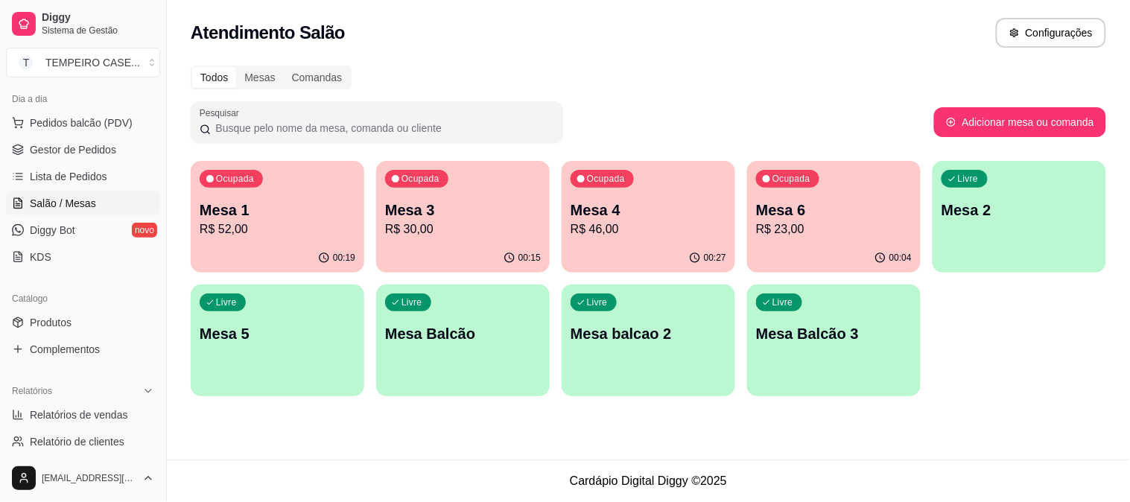
click at [280, 368] on div "Livre Mesa 5" at bounding box center [277, 331] width 173 height 94
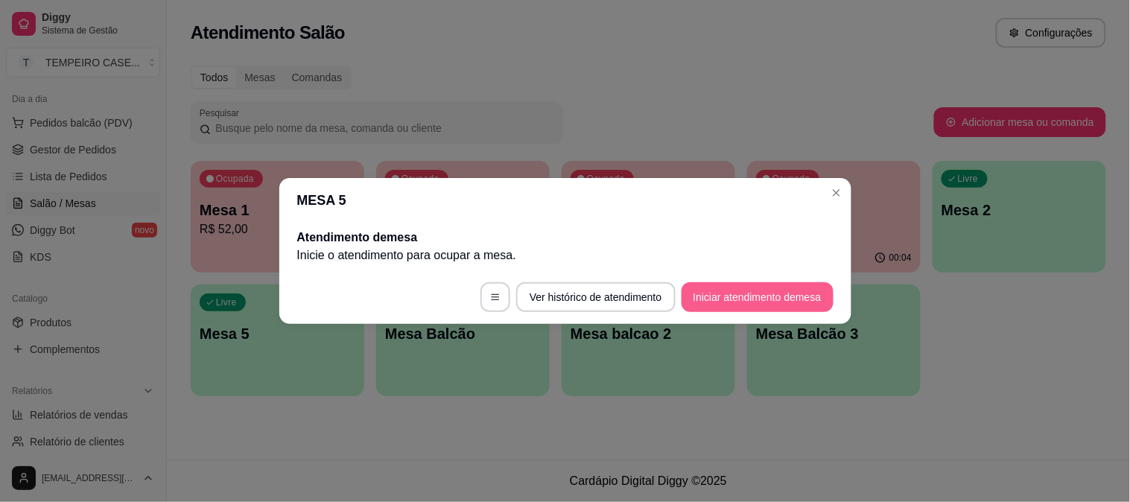
click at [746, 293] on button "Iniciar atendimento de mesa" at bounding box center [757, 297] width 152 height 30
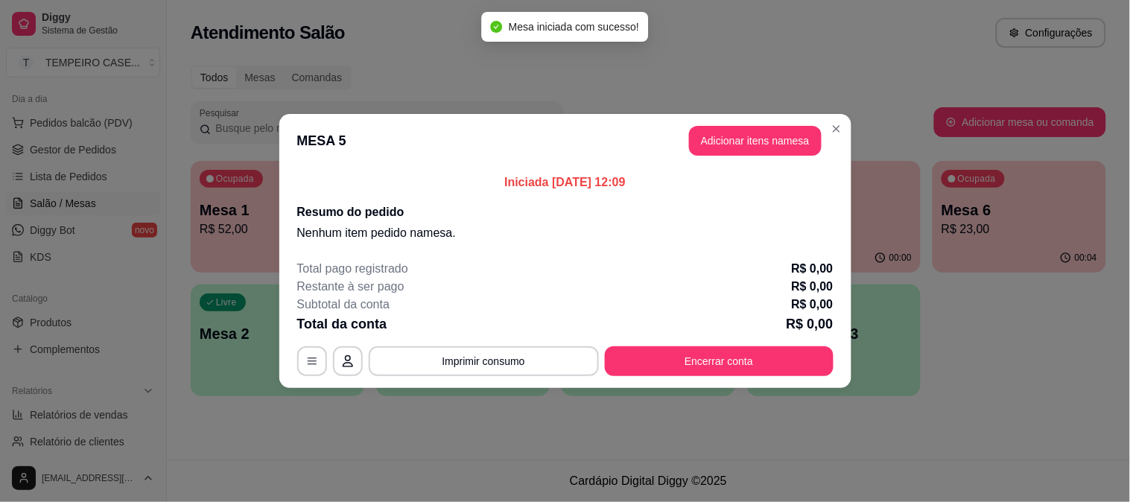
click at [730, 130] on button "Adicionar itens na mesa" at bounding box center [755, 141] width 133 height 30
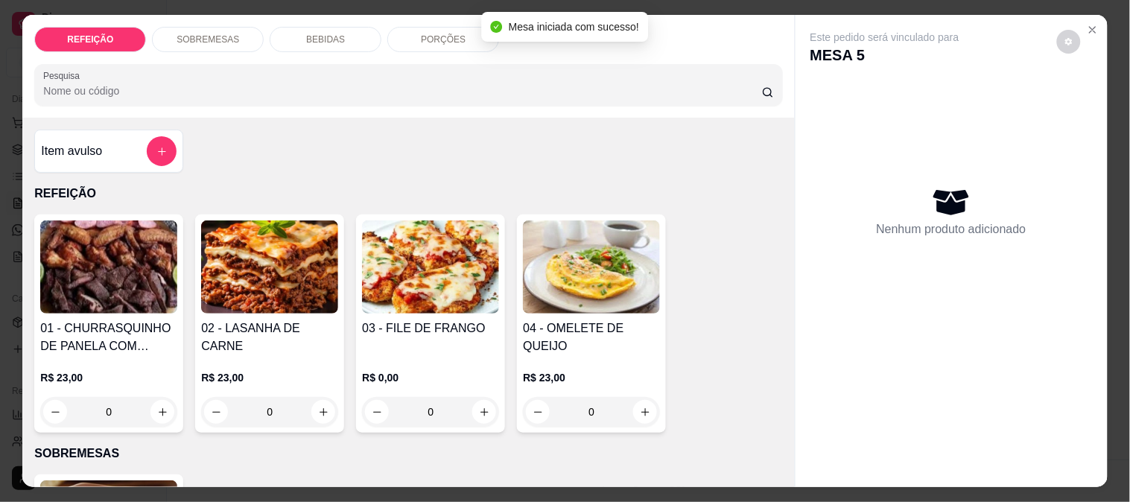
click at [307, 261] on img at bounding box center [269, 266] width 137 height 93
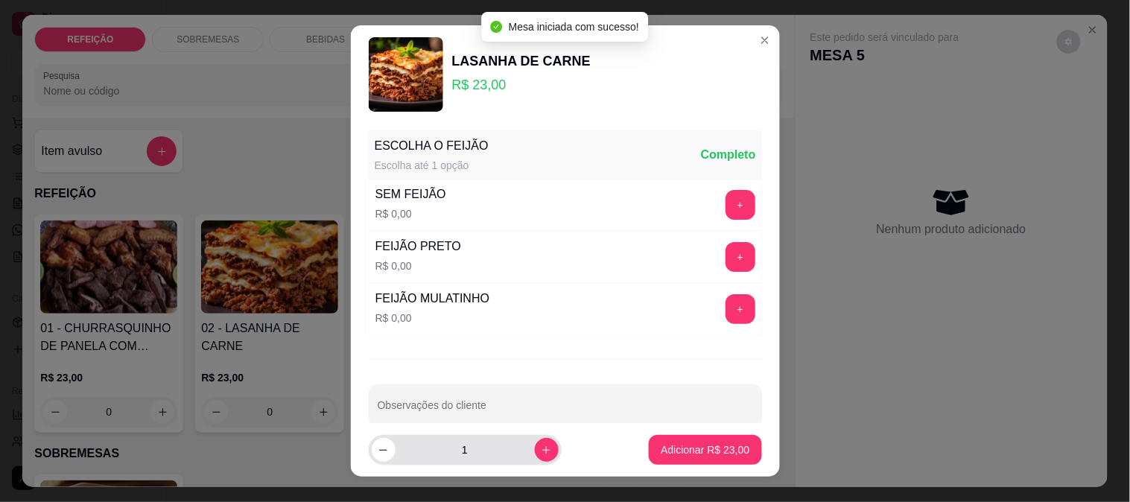
click at [491, 411] on input "Observações do cliente" at bounding box center [565, 411] width 375 height 15
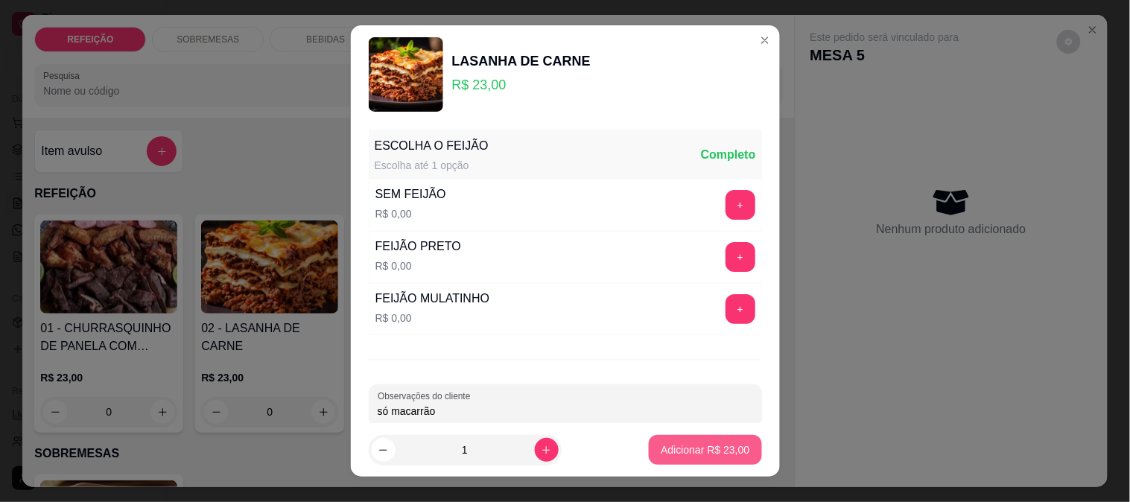
type input "só macarrão"
click at [683, 450] on p "Adicionar R$ 23,00" at bounding box center [704, 449] width 89 height 15
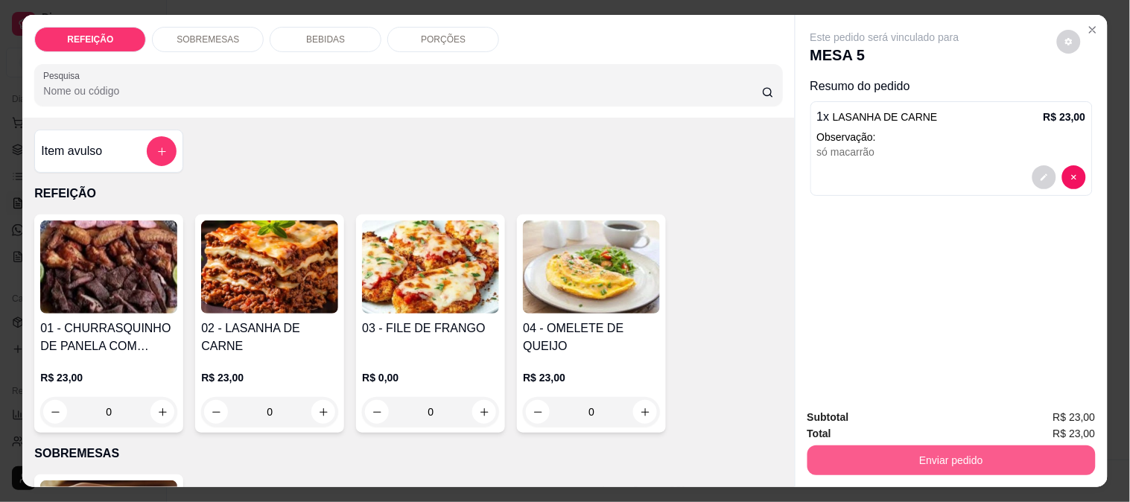
click at [892, 445] on button "Enviar pedido" at bounding box center [951, 460] width 288 height 30
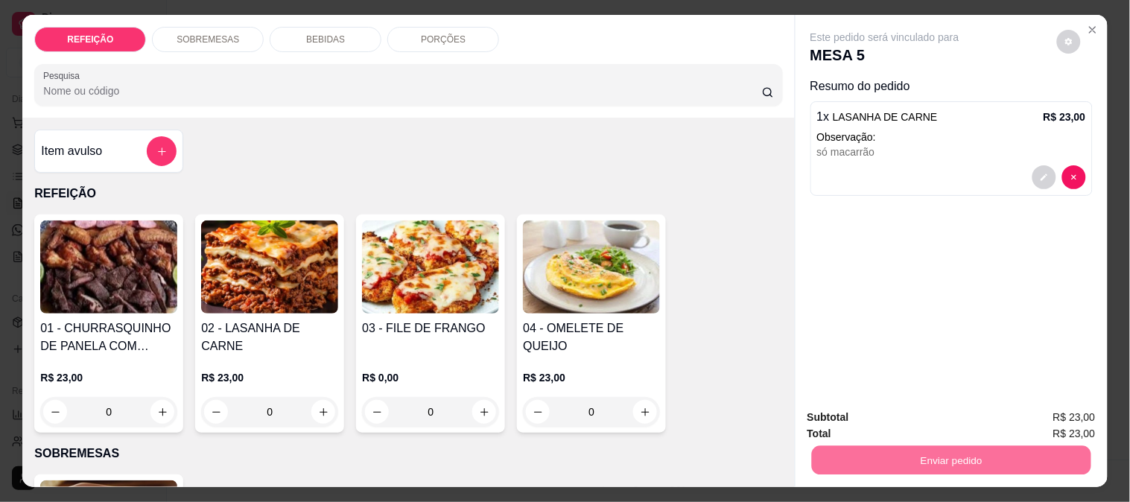
click at [921, 299] on div "Este pedido será vinculado para MESA 5 Resumo do pedido 1 x LASANHA DE CARNE R$…" at bounding box center [951, 206] width 312 height 382
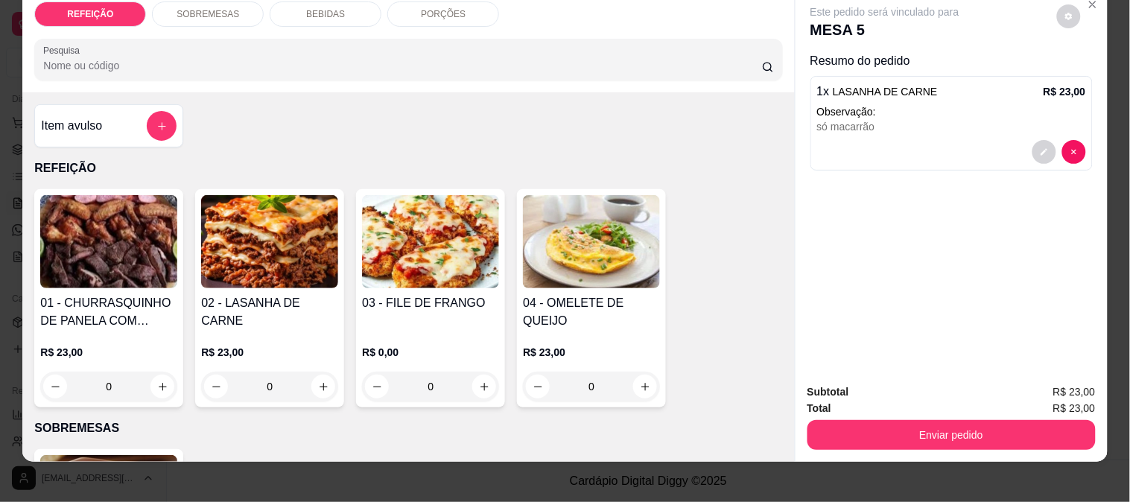
scroll to position [39, 0]
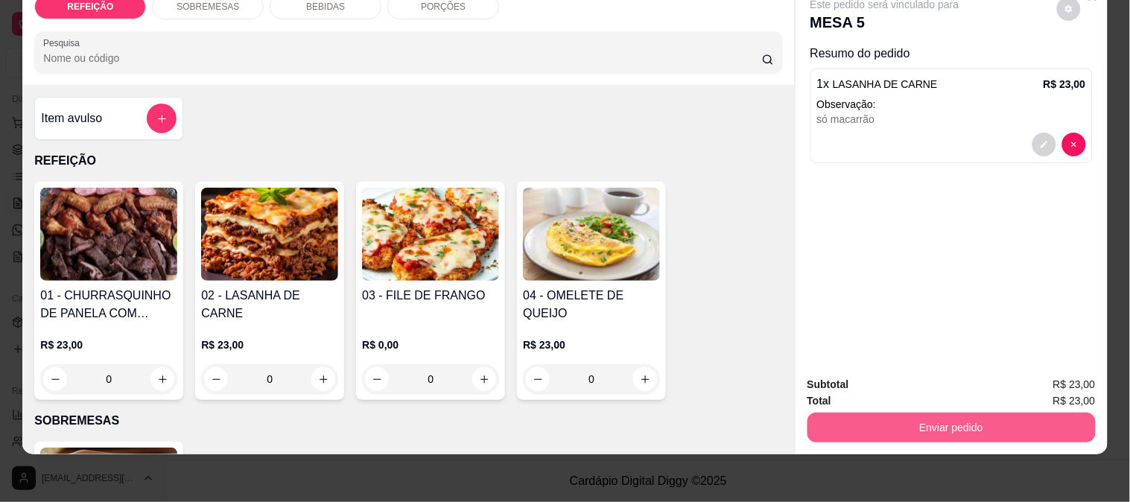
click at [920, 417] on button "Enviar pedido" at bounding box center [951, 428] width 288 height 30
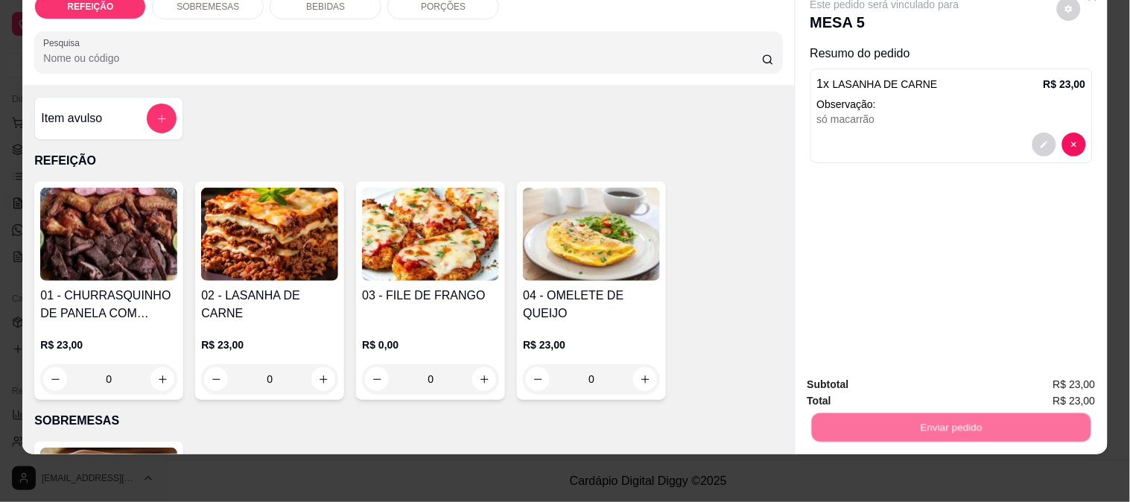
click at [1072, 375] on button "Enviar pedido" at bounding box center [1056, 379] width 84 height 28
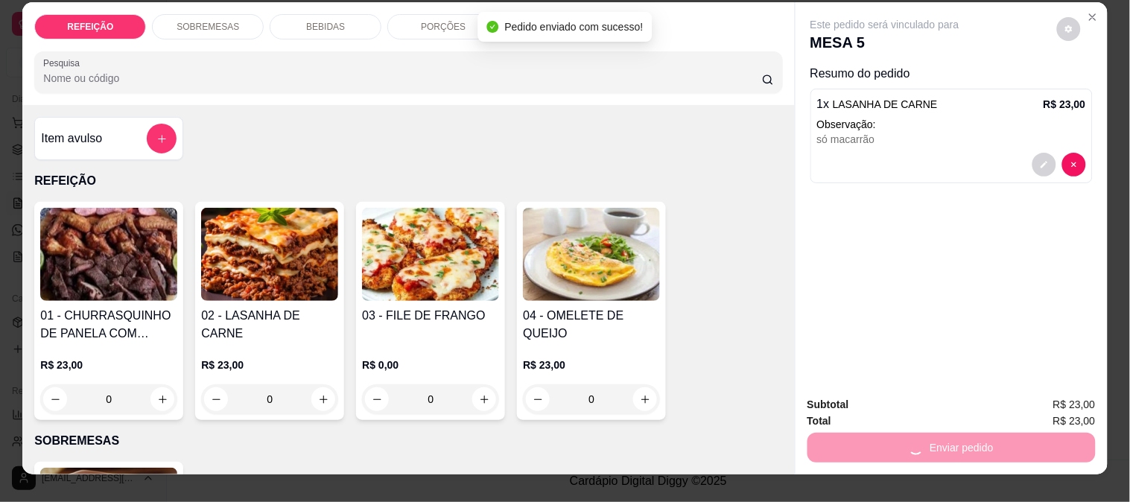
scroll to position [0, 0]
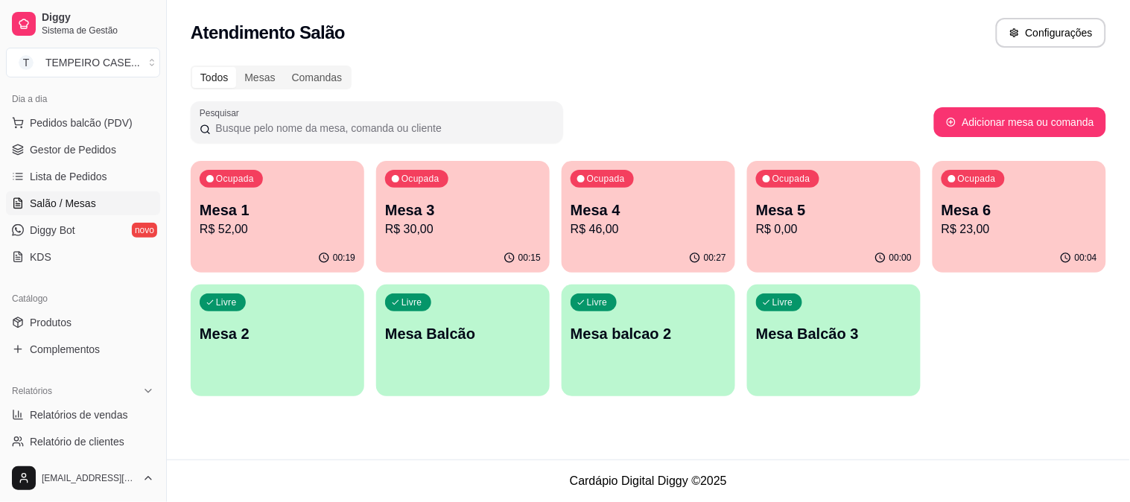
click at [867, 229] on p "R$ 0,00" at bounding box center [834, 229] width 156 height 18
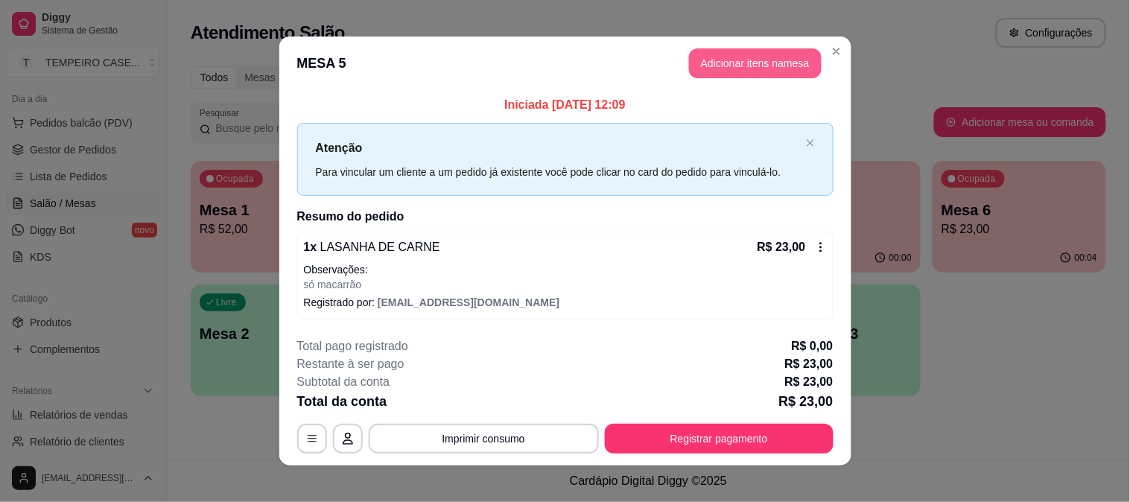
click at [777, 54] on button "Adicionar itens na mesa" at bounding box center [755, 63] width 133 height 30
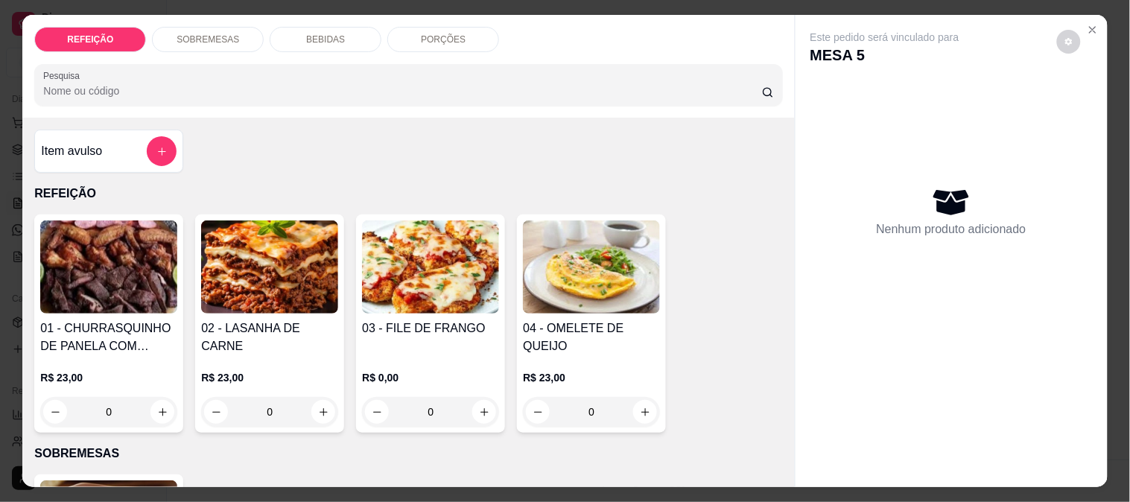
drag, startPoint x: 325, startPoint y: 42, endPoint x: 317, endPoint y: 45, distance: 8.0
click at [325, 42] on div "BEBIDAS" at bounding box center [326, 39] width 112 height 25
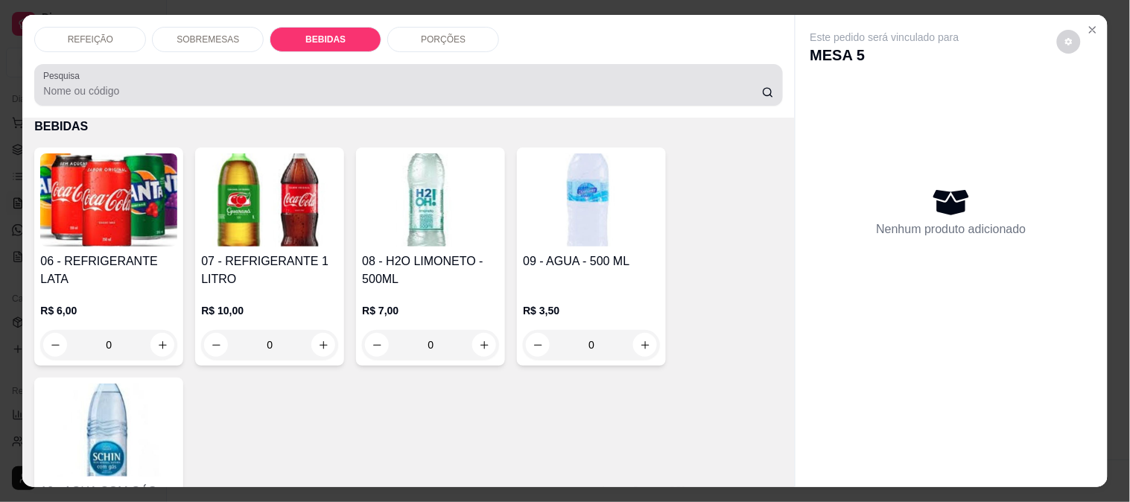
scroll to position [39, 0]
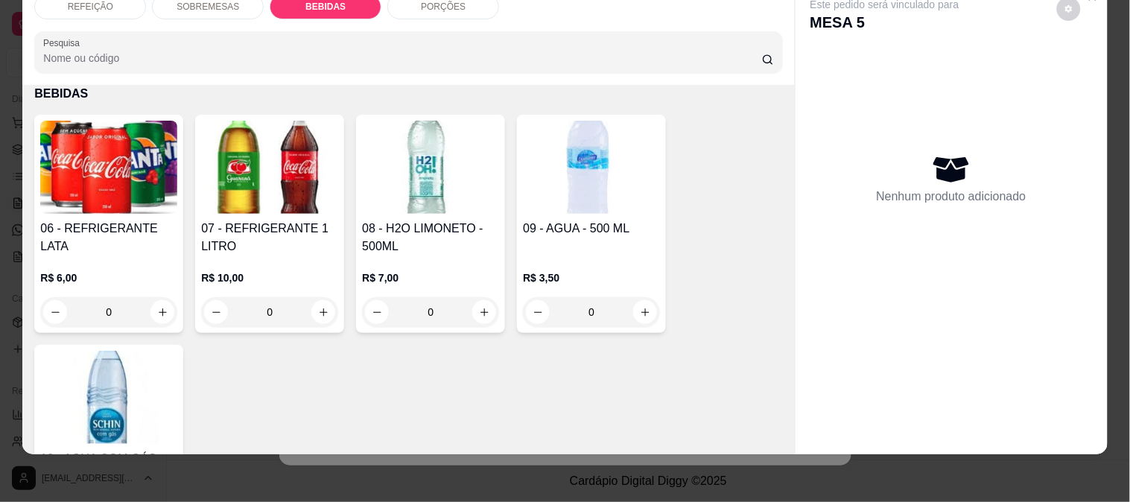
click at [89, 195] on img at bounding box center [108, 167] width 137 height 93
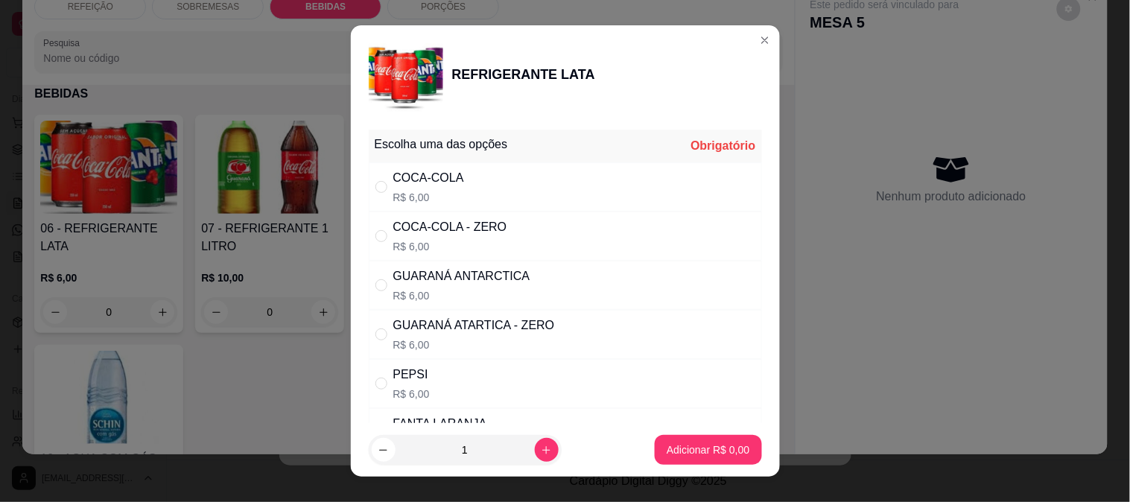
click at [470, 329] on div "GUARANÁ ATARTICA - ZERO" at bounding box center [474, 325] width 162 height 18
radio input "true"
click at [686, 450] on p "Adicionar R$ 6,00" at bounding box center [708, 450] width 80 height 14
type input "1"
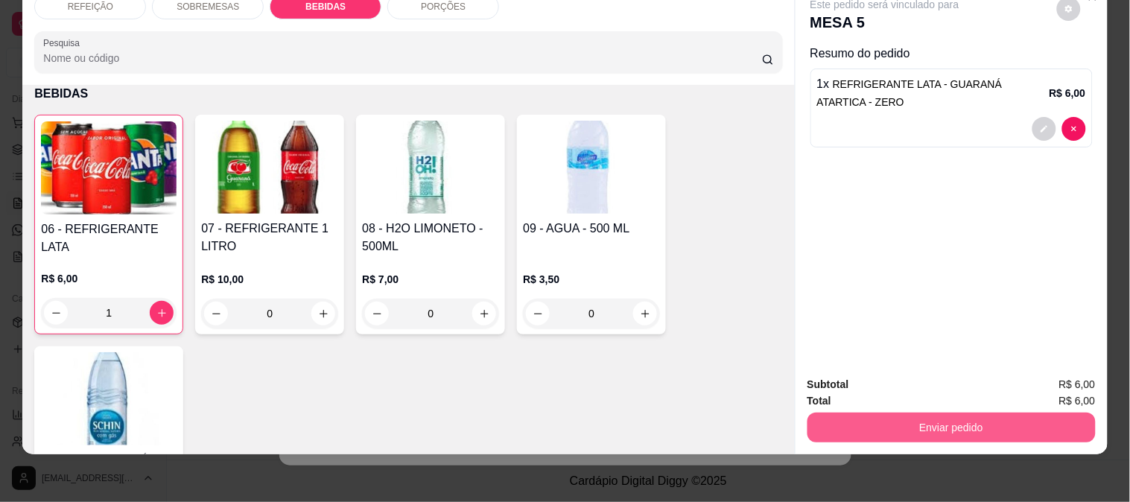
click at [913, 418] on button "Enviar pedido" at bounding box center [951, 428] width 288 height 30
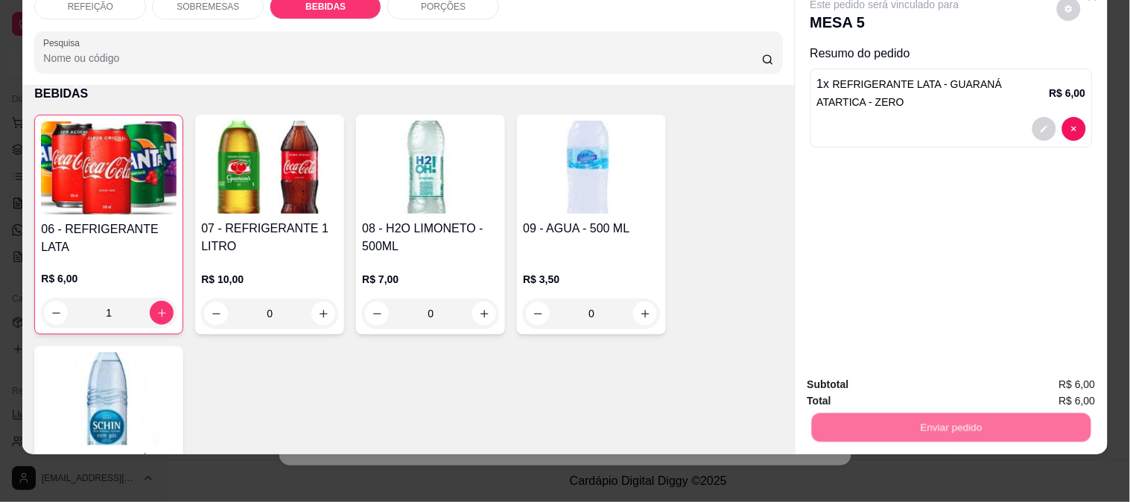
click at [1038, 367] on button "Enviar pedido" at bounding box center [1056, 378] width 84 height 28
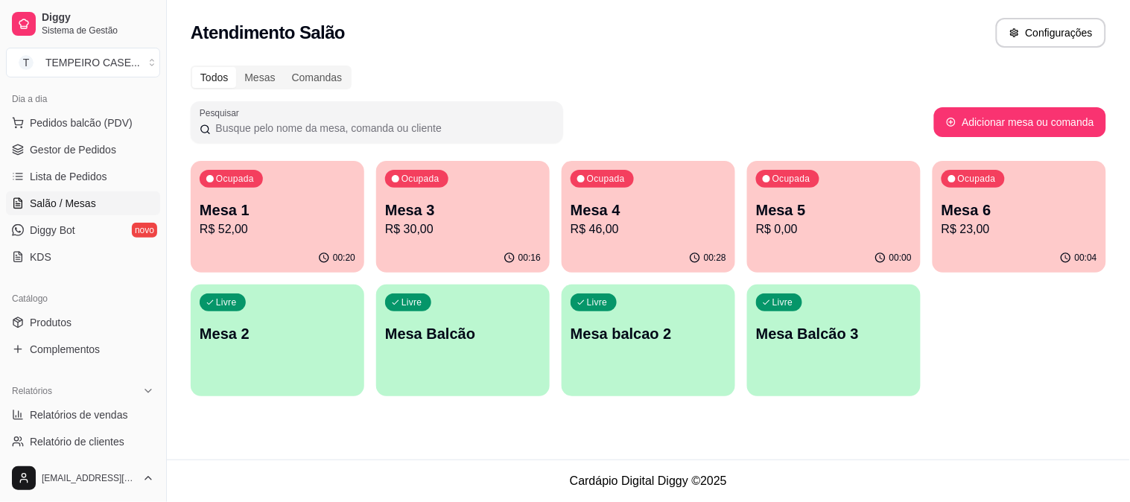
click at [1007, 375] on div "Ocupada Mesa 1 R$ 52,00 00:20 Ocupada Mesa 3 R$ 30,00 00:16 Ocupada Mesa 4 R$ 4…" at bounding box center [648, 278] width 915 height 235
click at [596, 390] on div "button" at bounding box center [648, 385] width 168 height 17
click at [596, 390] on body "Diggy Sistema de Gestão T TEMPEIRO CASE ... Loja aberta Plano Customizado até 0…" at bounding box center [565, 251] width 1130 height 502
click at [596, 390] on div "button" at bounding box center [648, 385] width 168 height 17
click at [278, 219] on div "Mesa 1 R$ 52,00" at bounding box center [277, 218] width 151 height 37
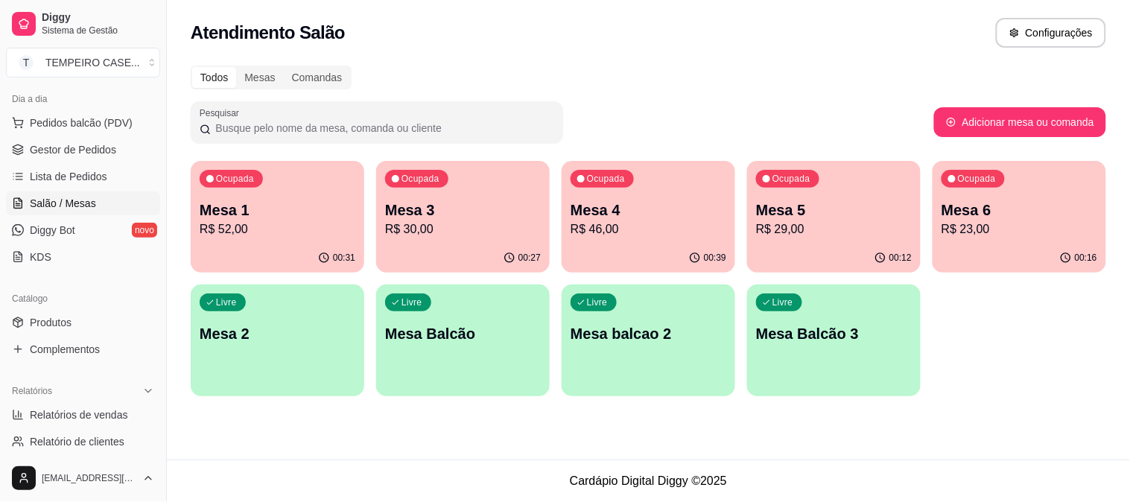
click at [246, 214] on p "Mesa 1" at bounding box center [278, 210] width 156 height 21
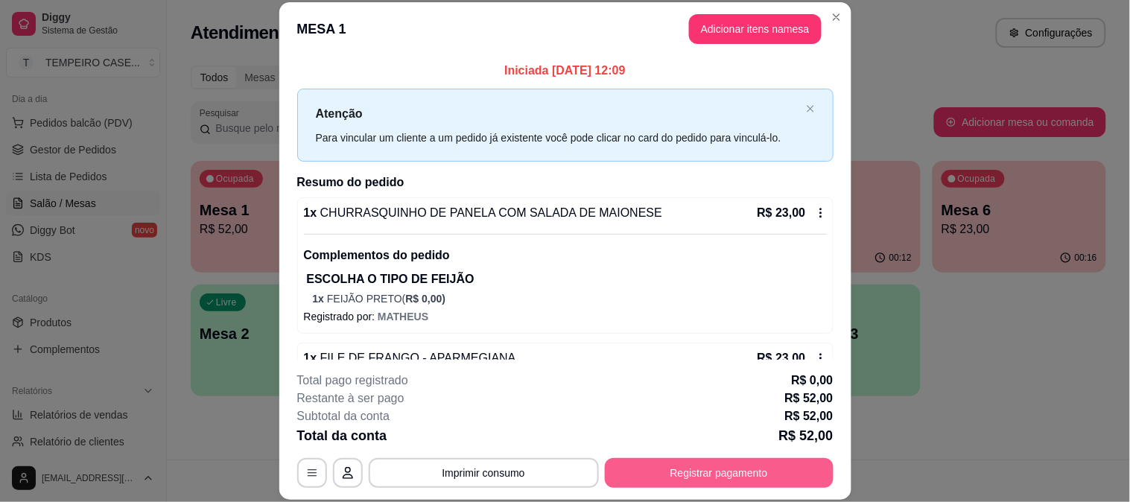
click at [706, 482] on button "Registrar pagamento" at bounding box center [719, 473] width 229 height 30
click at [668, 470] on button "Registrar pagamento" at bounding box center [719, 472] width 222 height 29
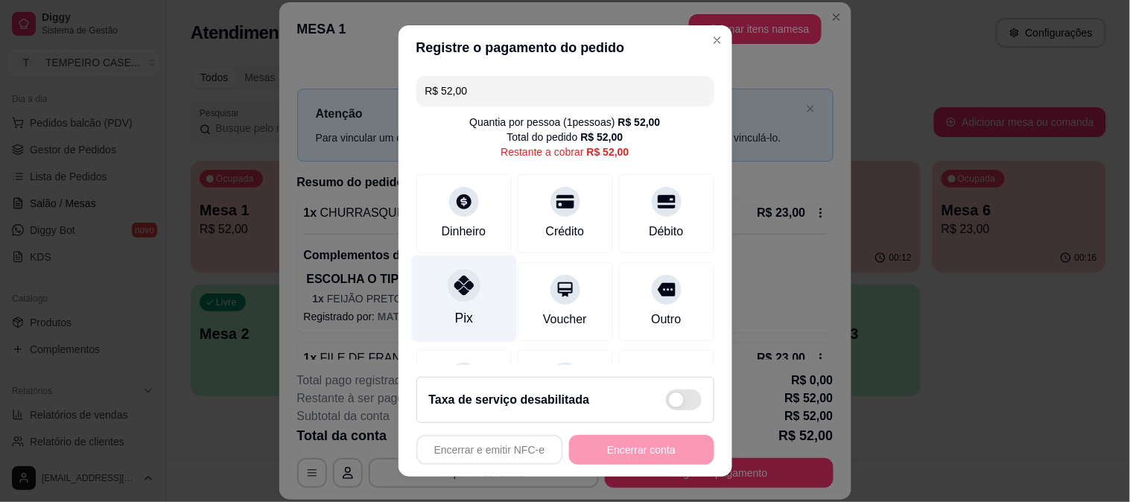
click at [433, 284] on div "Pix" at bounding box center [463, 298] width 105 height 87
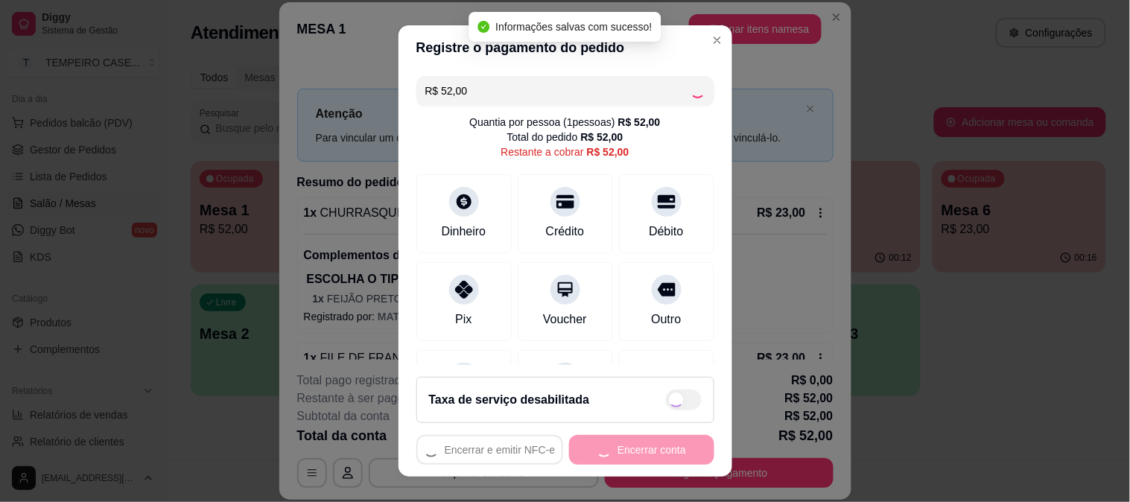
type input "R$ 0,00"
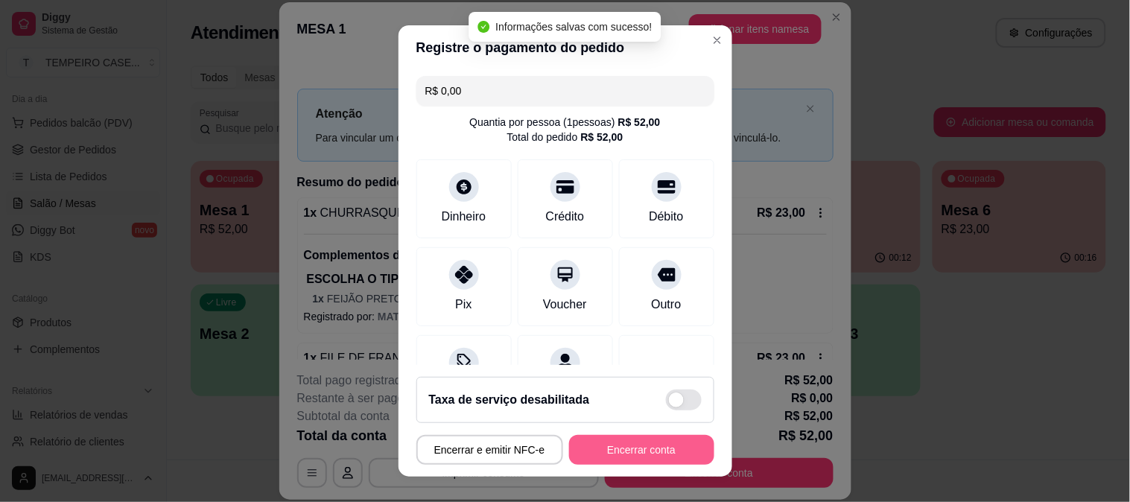
click at [649, 456] on button "Encerrar conta" at bounding box center [641, 450] width 145 height 30
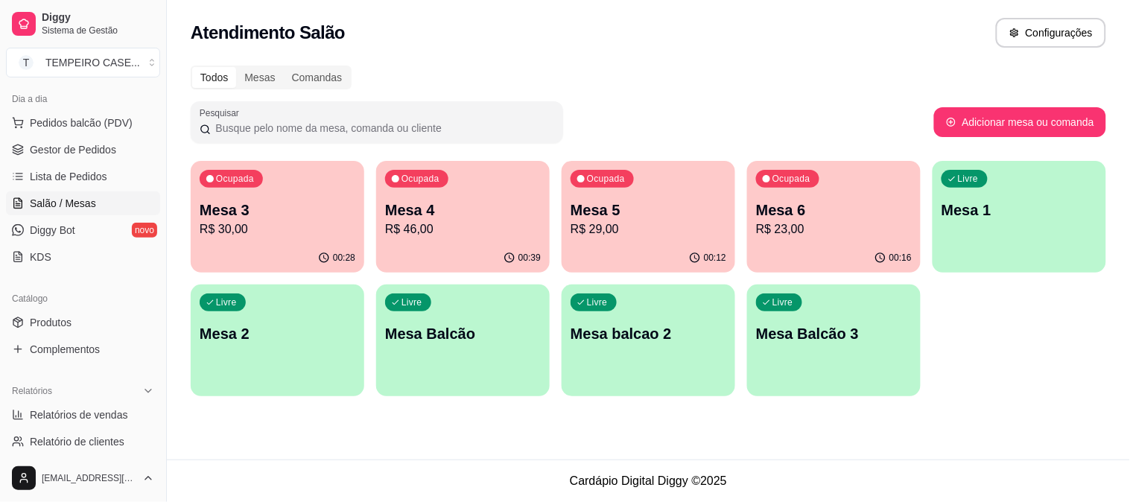
click at [994, 208] on p "Mesa 1" at bounding box center [1019, 210] width 156 height 21
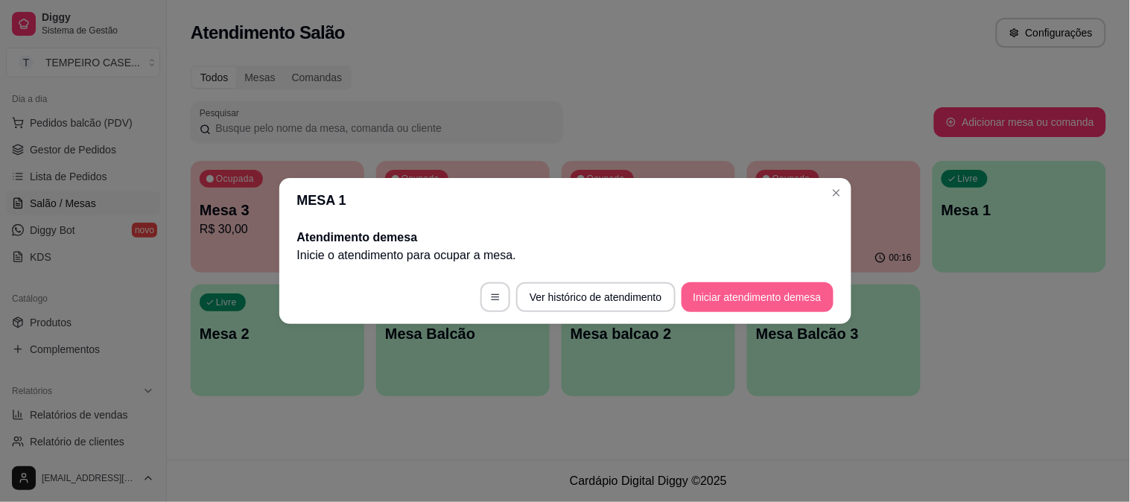
click at [778, 299] on button "Iniciar atendimento de mesa" at bounding box center [757, 297] width 152 height 30
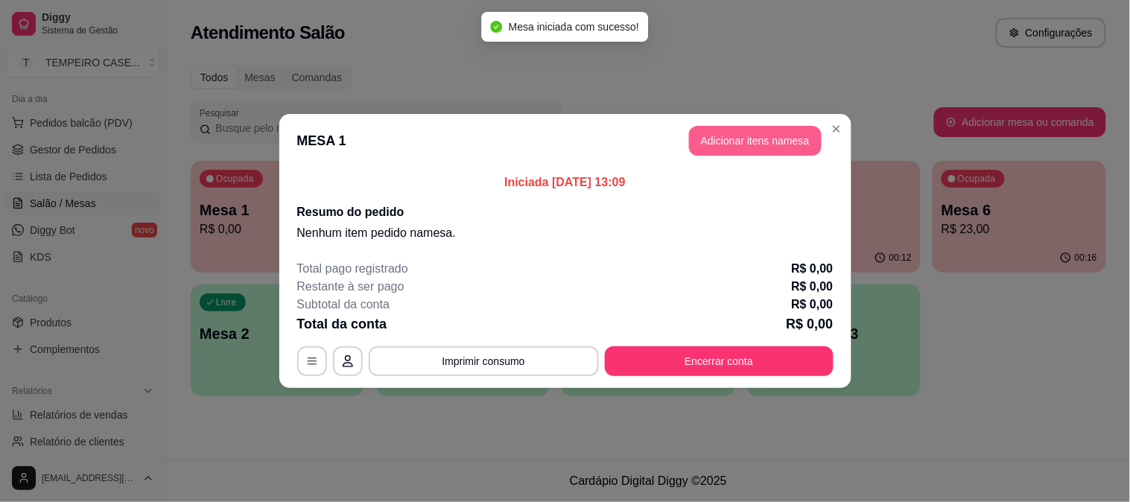
click at [736, 143] on button "Adicionar itens na mesa" at bounding box center [755, 141] width 133 height 30
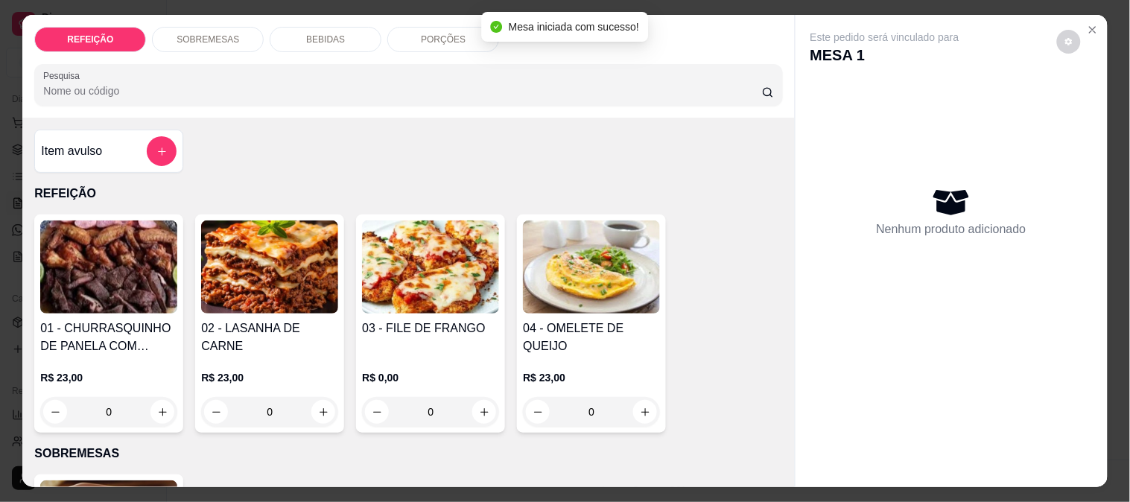
click at [427, 255] on img at bounding box center [430, 266] width 137 height 93
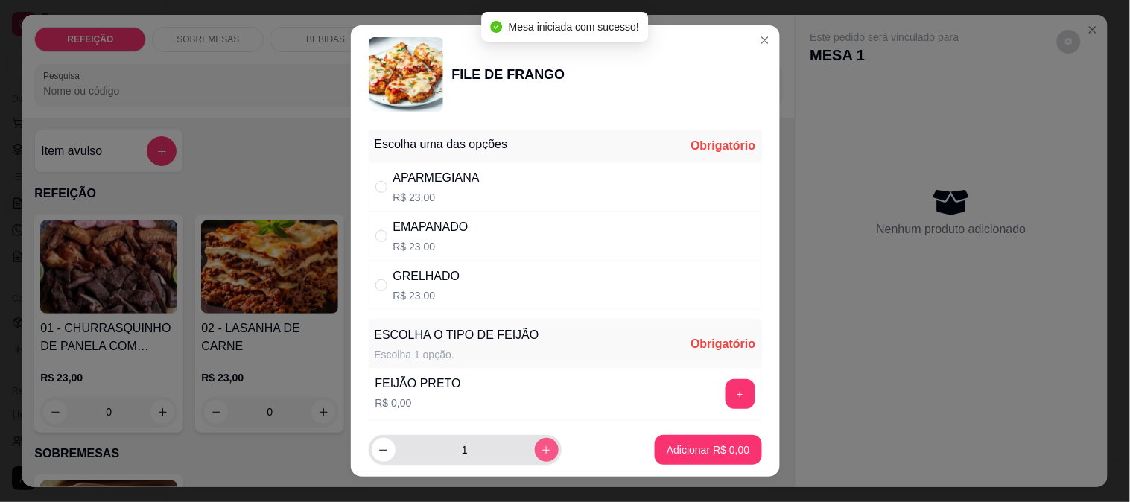
click at [537, 445] on button "increase-product-quantity" at bounding box center [547, 450] width 24 height 24
type input "2"
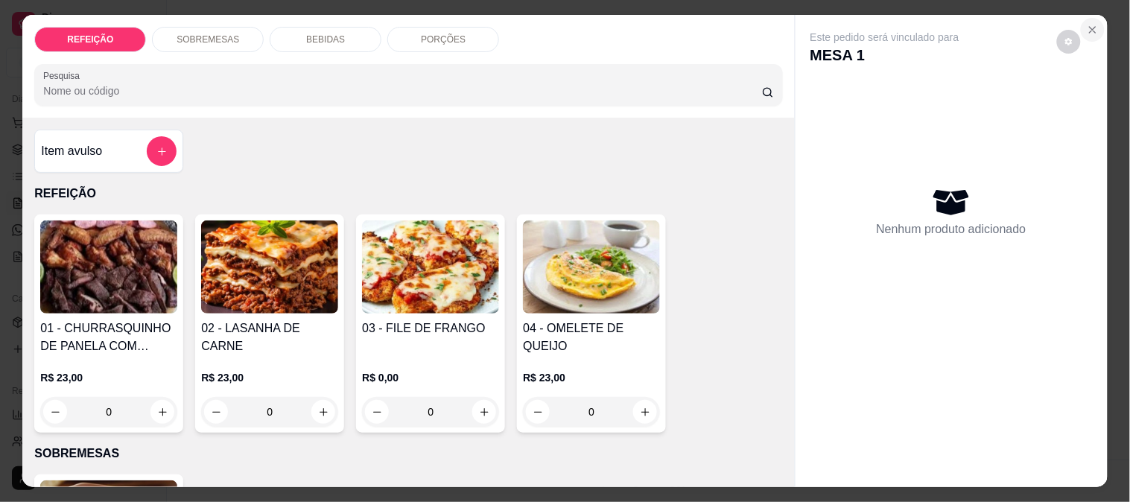
click at [1089, 24] on icon "Close" at bounding box center [1092, 30] width 12 height 12
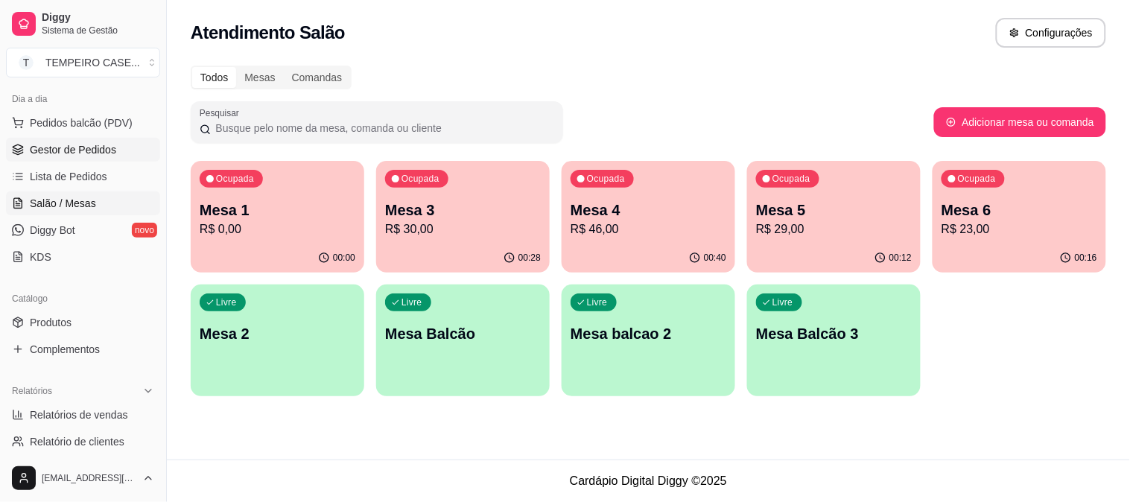
click at [99, 153] on span "Gestor de Pedidos" at bounding box center [73, 149] width 86 height 15
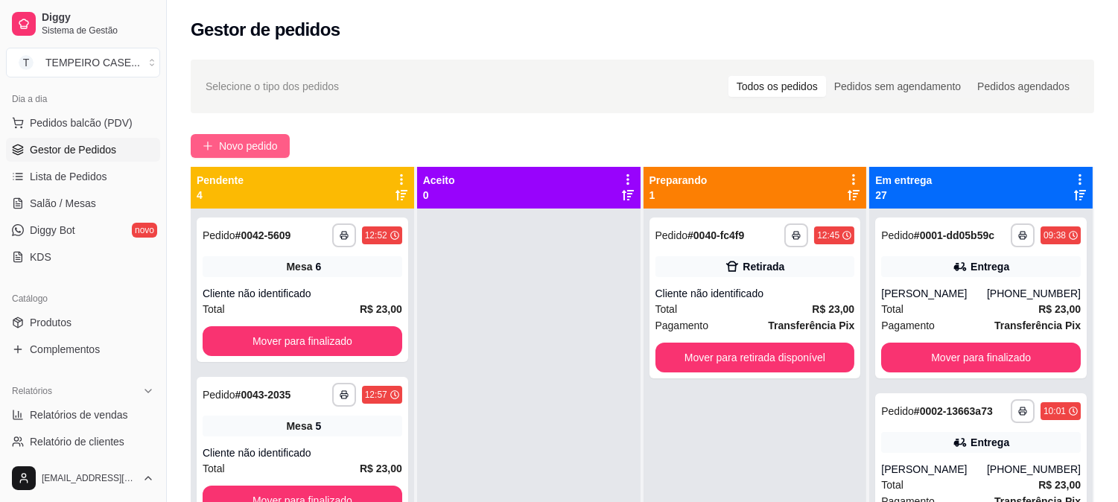
click at [228, 152] on span "Novo pedido" at bounding box center [248, 146] width 59 height 16
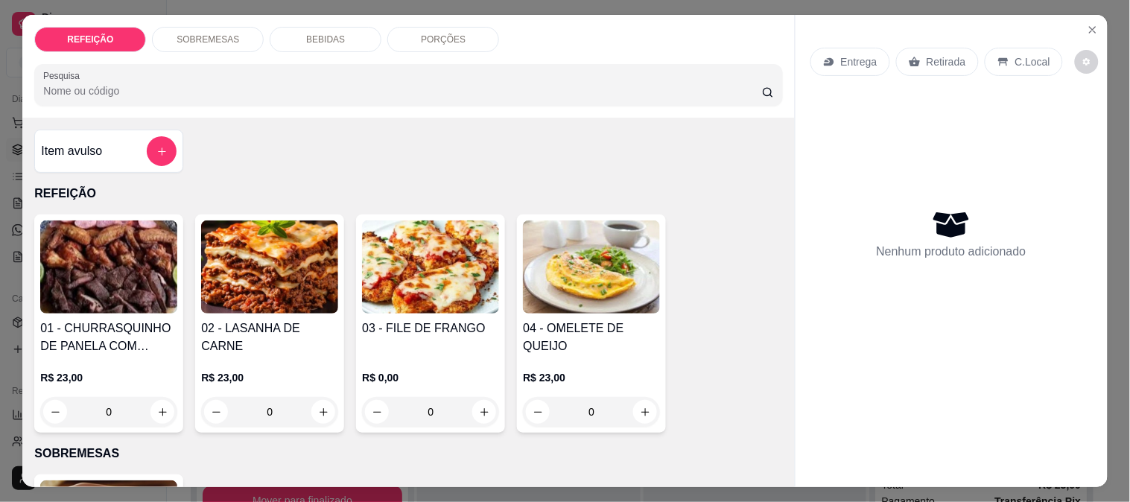
click at [398, 252] on img at bounding box center [430, 266] width 137 height 93
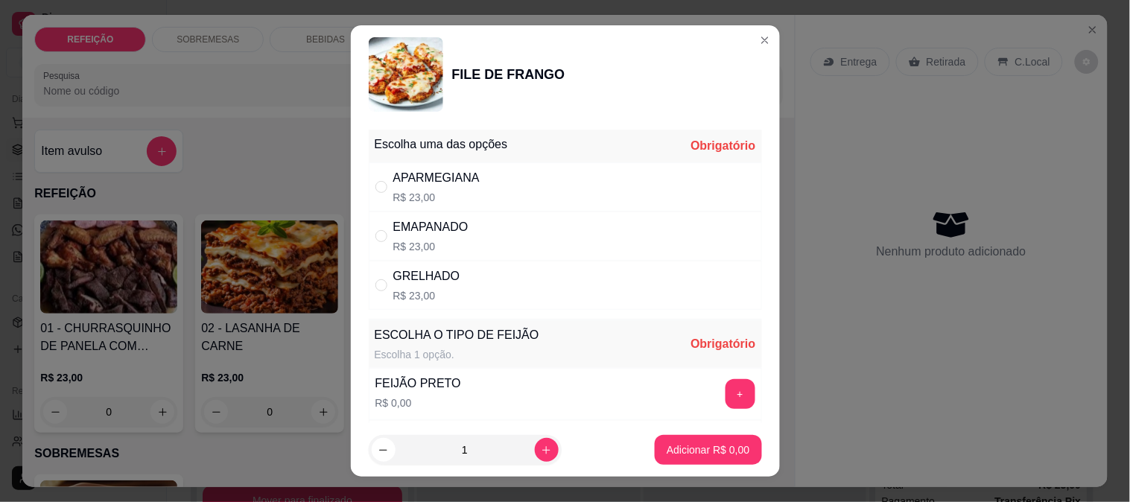
click at [514, 176] on div "APARMEGIANA R$ 23,00" at bounding box center [565, 186] width 393 height 49
radio input "true"
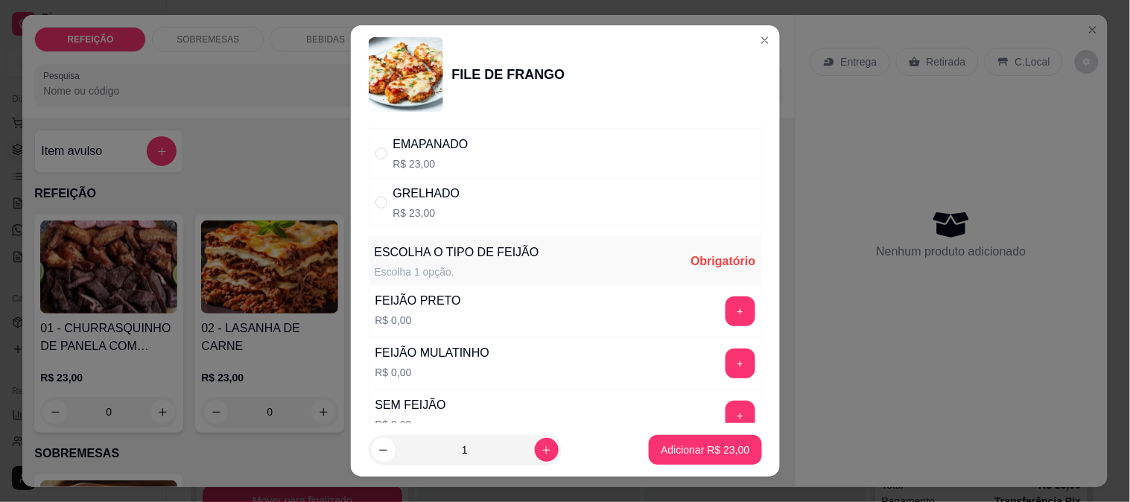
scroll to position [213, 0]
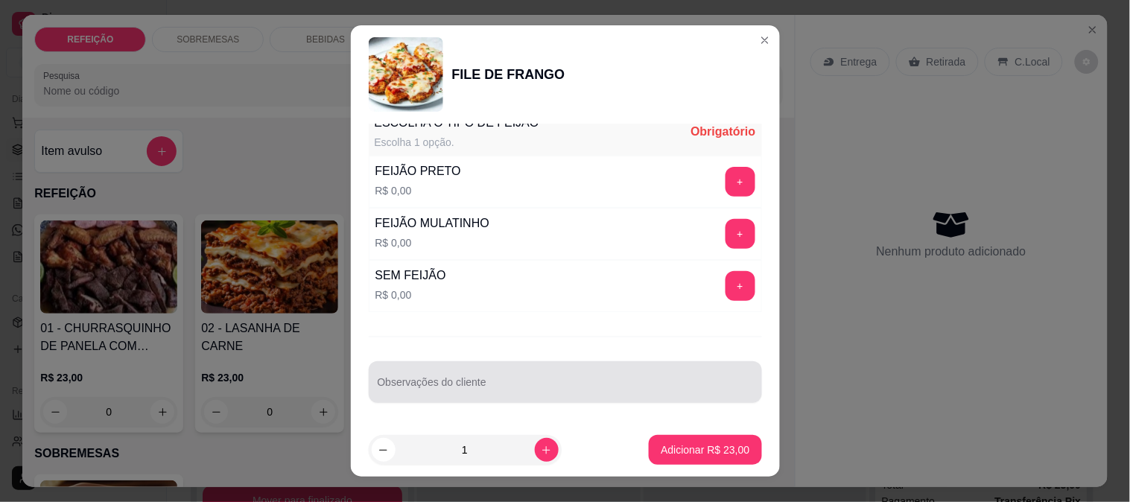
click at [518, 373] on div at bounding box center [565, 382] width 375 height 30
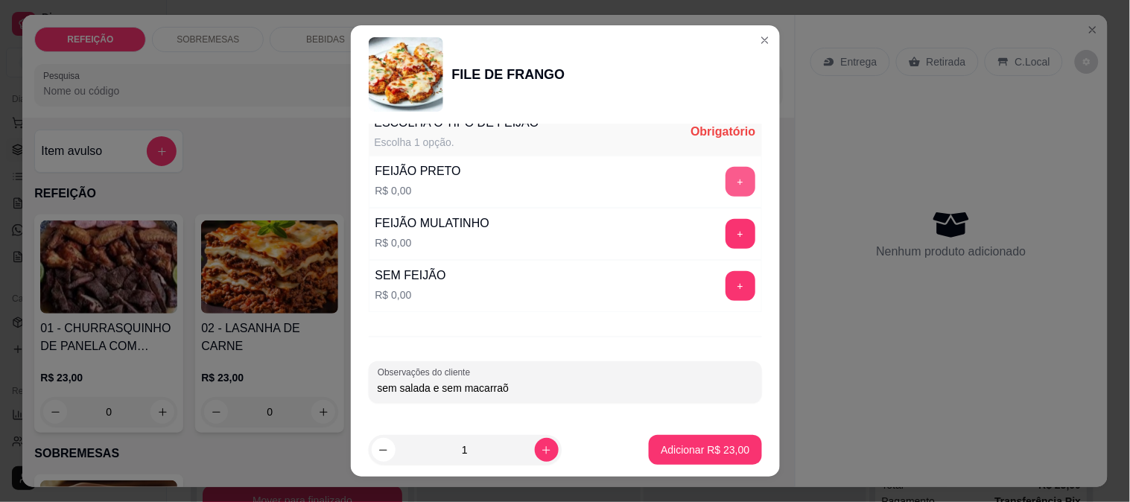
type input "sem salada e sem macarraõ"
click at [725, 172] on button "+" at bounding box center [740, 182] width 30 height 30
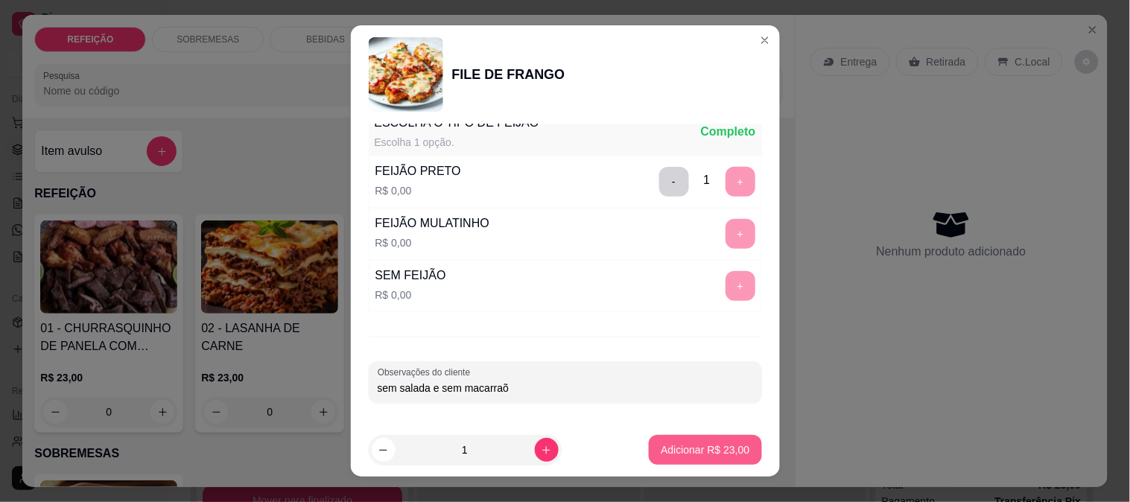
click at [688, 448] on p "Adicionar R$ 23,00" at bounding box center [704, 449] width 89 height 15
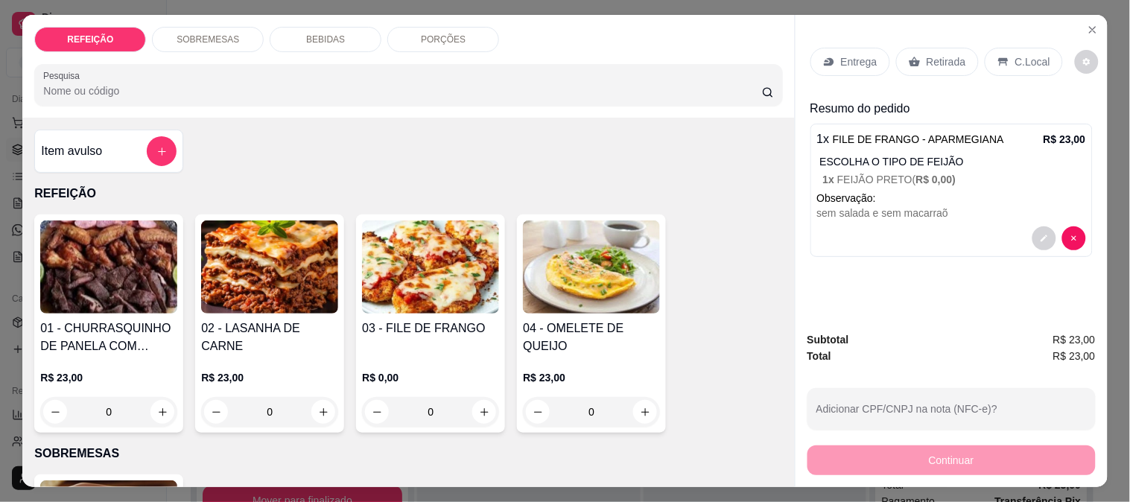
click at [917, 63] on div "Retirada" at bounding box center [937, 62] width 83 height 28
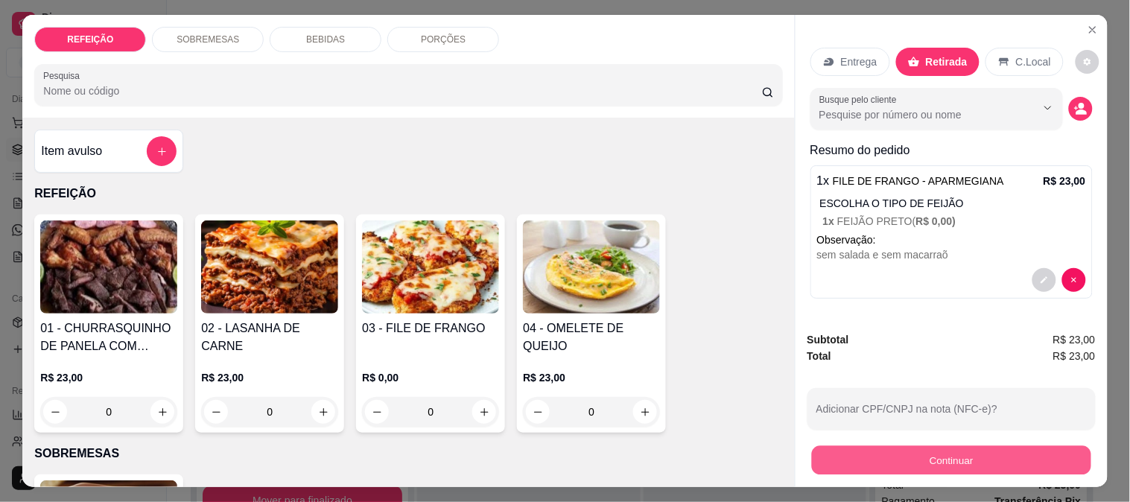
click at [855, 456] on button "Continuar" at bounding box center [950, 459] width 279 height 29
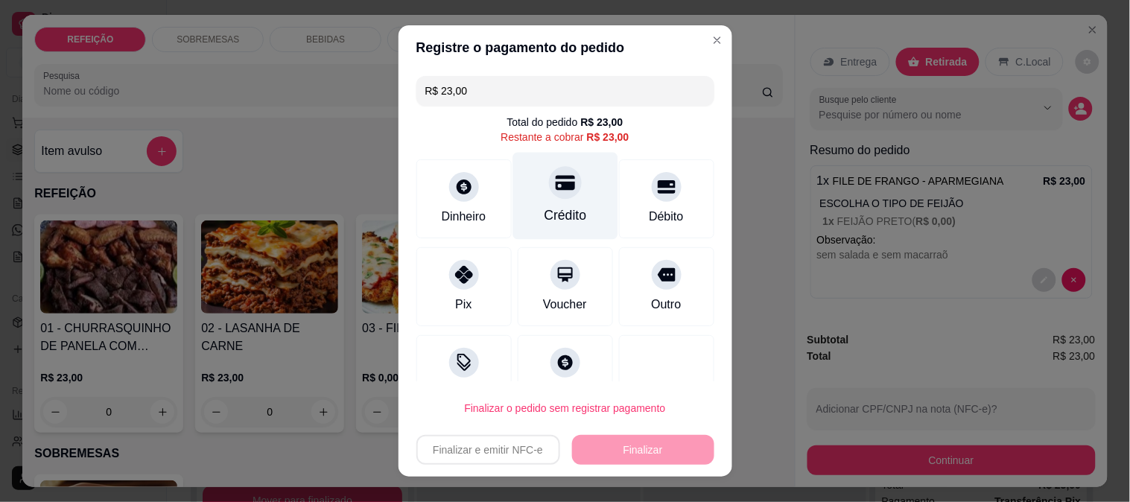
click at [563, 206] on div "Crédito" at bounding box center [565, 215] width 42 height 19
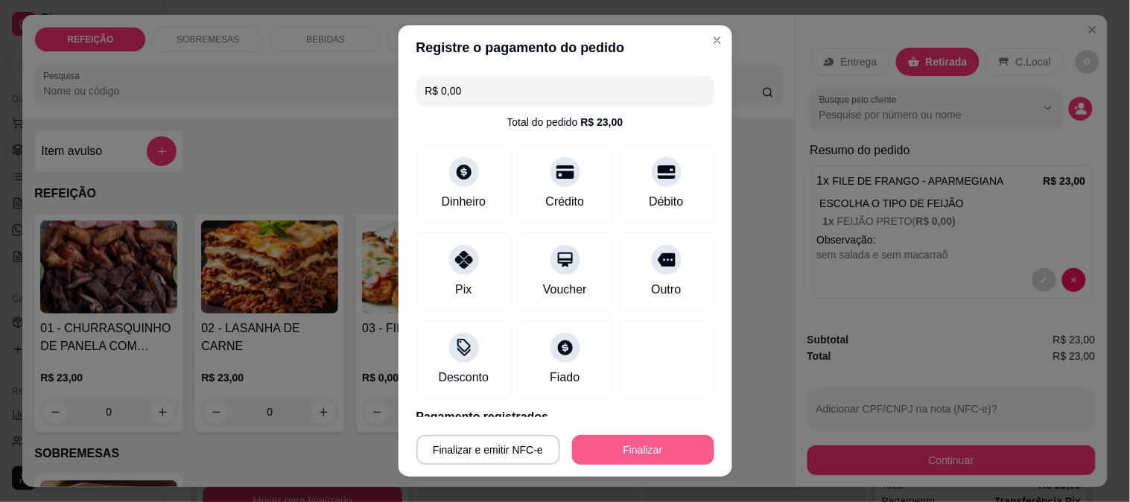
click at [582, 447] on button "Finalizar" at bounding box center [643, 450] width 142 height 30
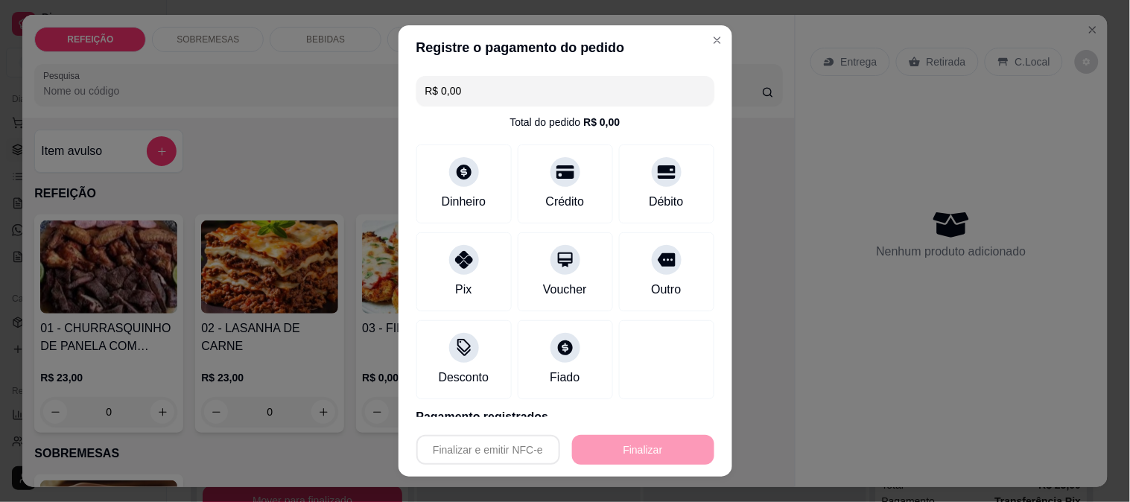
type input "-R$ 23,00"
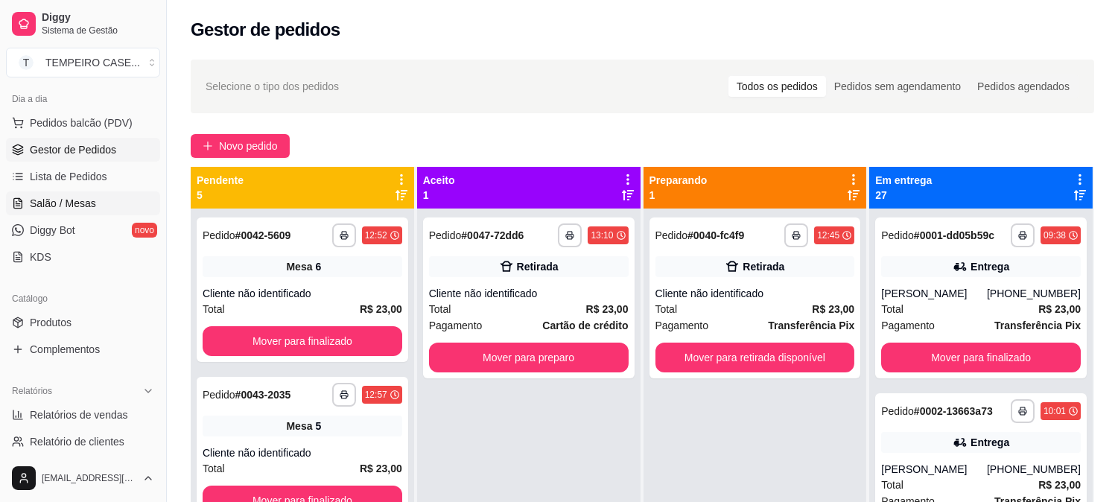
click at [71, 202] on span "Salão / Mesas" at bounding box center [63, 203] width 66 height 15
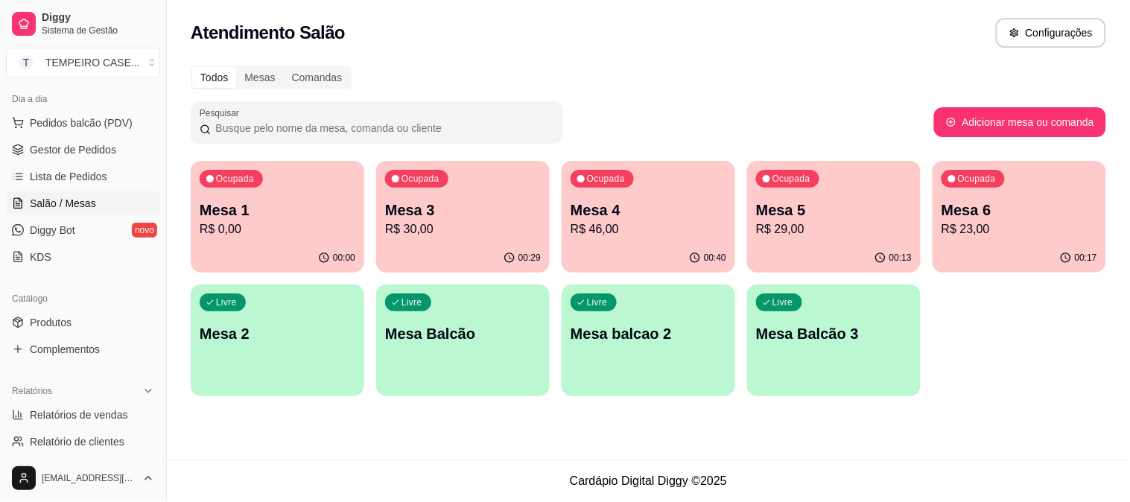
click at [631, 244] on div "00:40" at bounding box center [647, 257] width 173 height 29
click at [481, 397] on div "Restante à ser pago R$ 46,00" at bounding box center [564, 398] width 536 height 18
click at [246, 229] on p "R$ 0,00" at bounding box center [277, 228] width 151 height 17
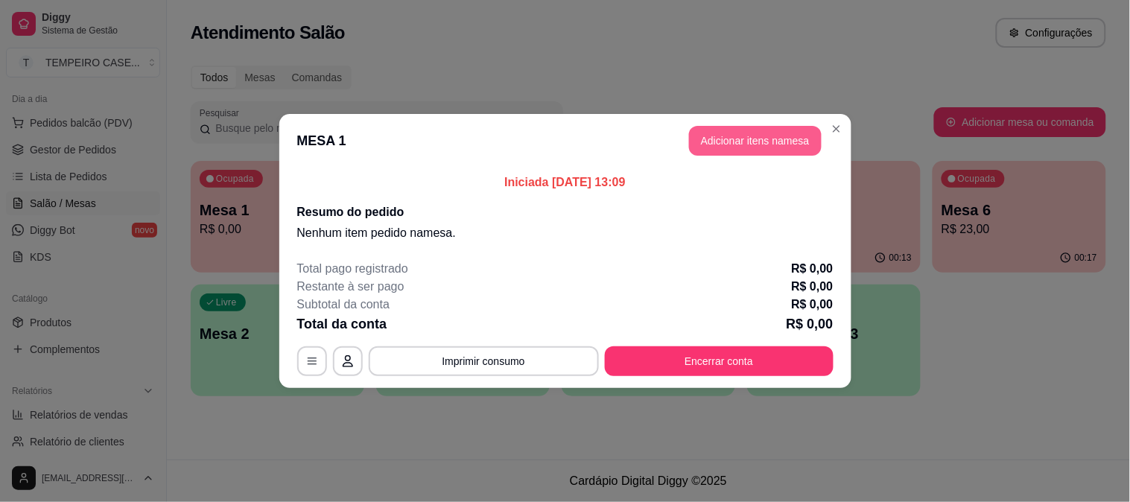
click at [765, 146] on button "Adicionar itens na mesa" at bounding box center [755, 141] width 133 height 30
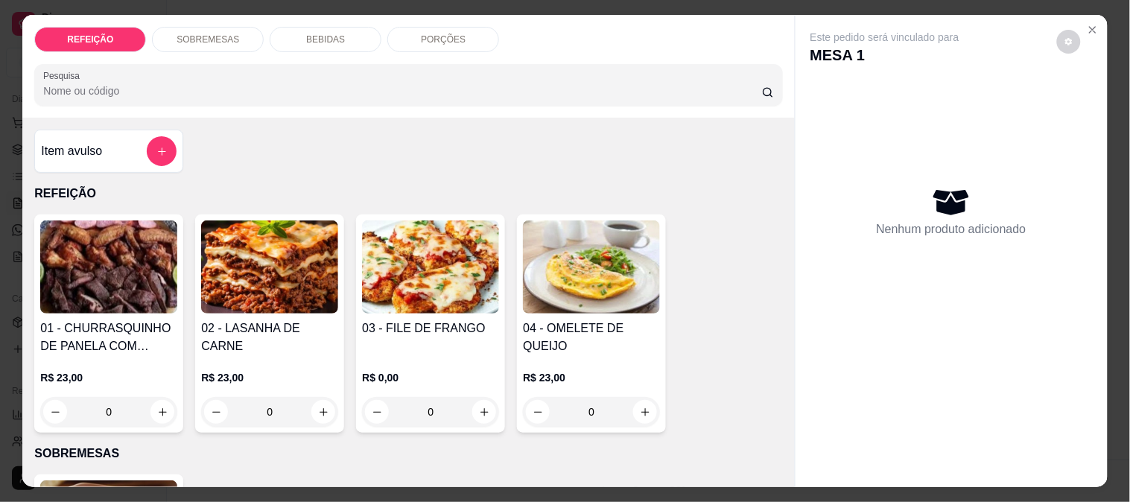
click at [382, 255] on img at bounding box center [430, 266] width 137 height 93
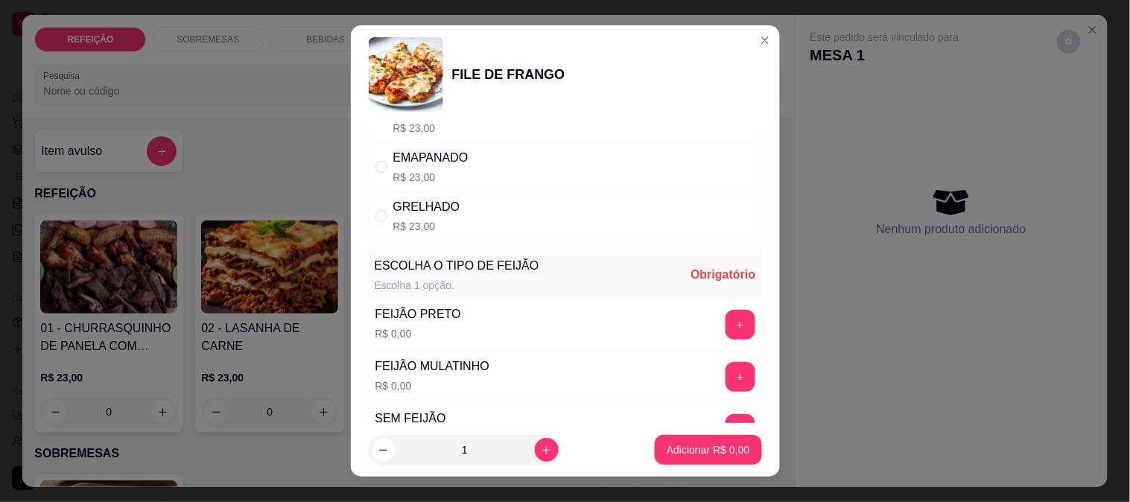
scroll to position [213, 0]
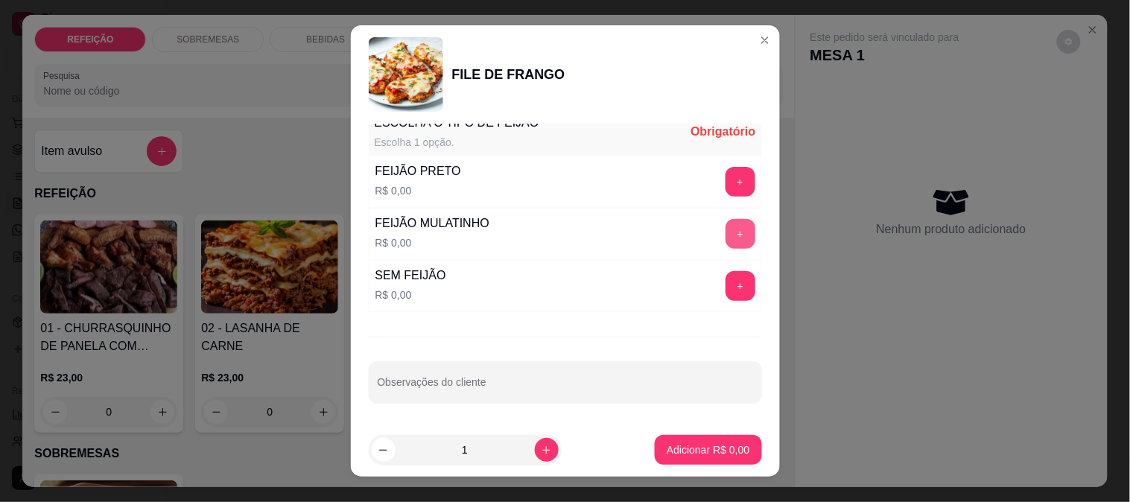
click at [725, 237] on button "+" at bounding box center [740, 234] width 30 height 30
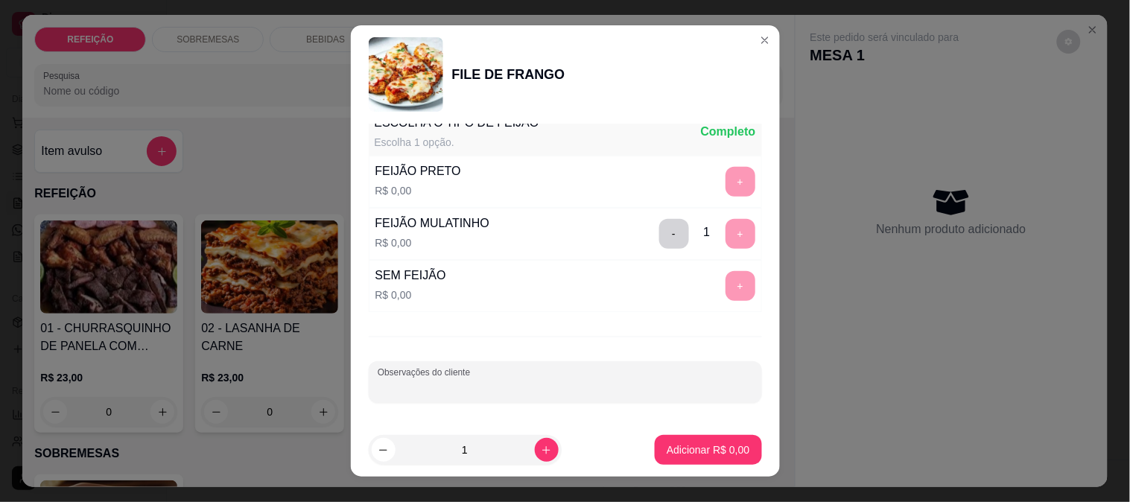
click at [557, 383] on input "Observações do cliente" at bounding box center [565, 387] width 375 height 15
type input "s"
type input "S"
type input "D"
click at [406, 389] on input "SALADA SEPARADA - POUCO MOLHO SEM OREGANO -" at bounding box center [565, 387] width 375 height 15
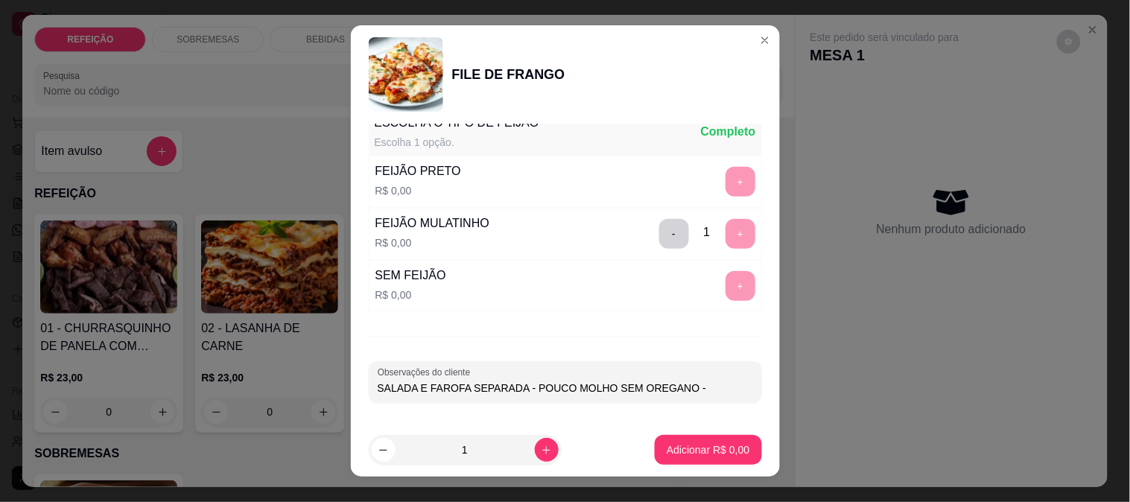
click at [686, 390] on input "SALADA E FAROFA SEPARADA - POUCO MOLHO SEM OREGANO -" at bounding box center [565, 387] width 375 height 15
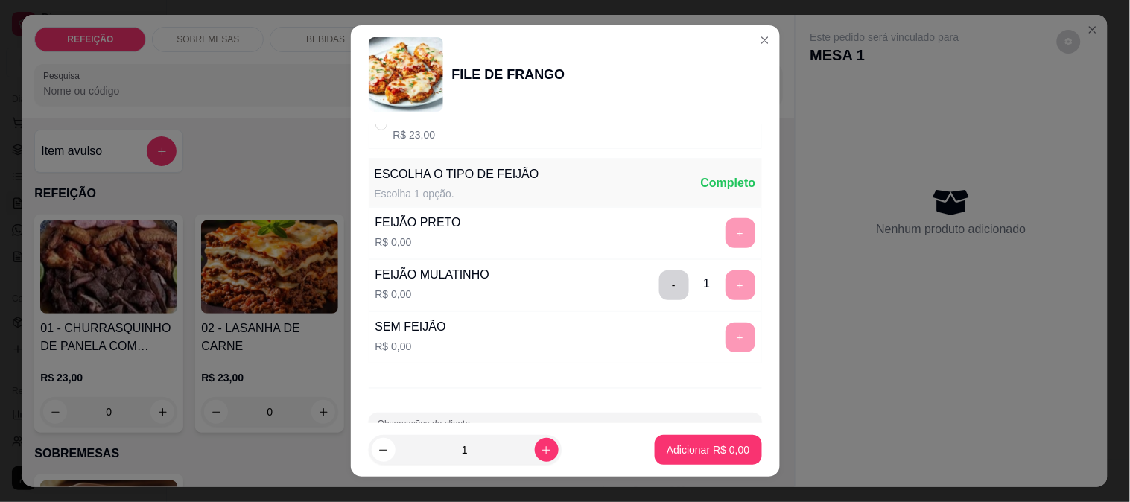
scroll to position [0, 0]
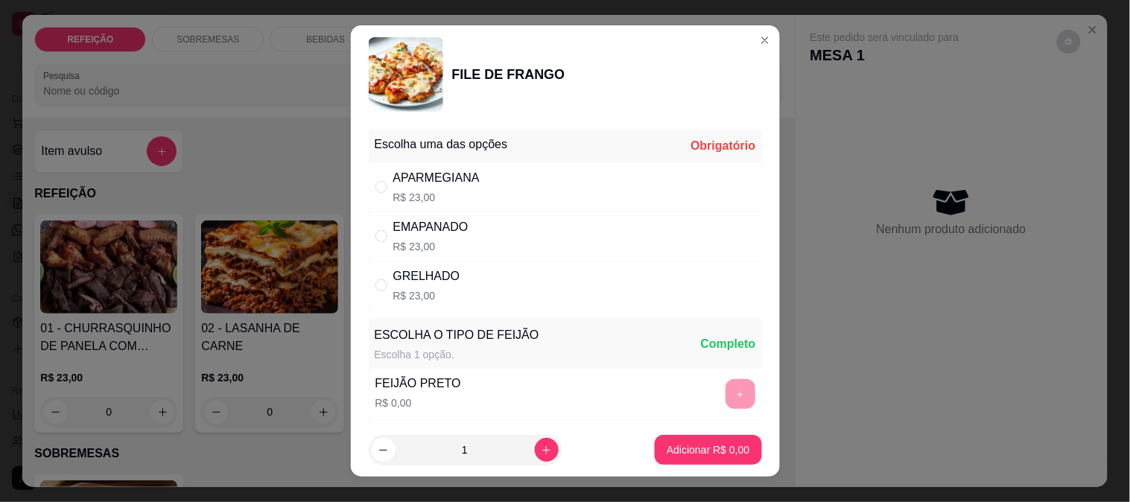
type input "SALADA E FAROFA SEPARADA - POUCO MOLHO SEM OREGANO"
click at [708, 195] on div "APARMEGIANA R$ 23,00" at bounding box center [565, 186] width 393 height 49
radio input "true"
click at [682, 450] on p "Adicionar R$ 23,00" at bounding box center [704, 449] width 89 height 15
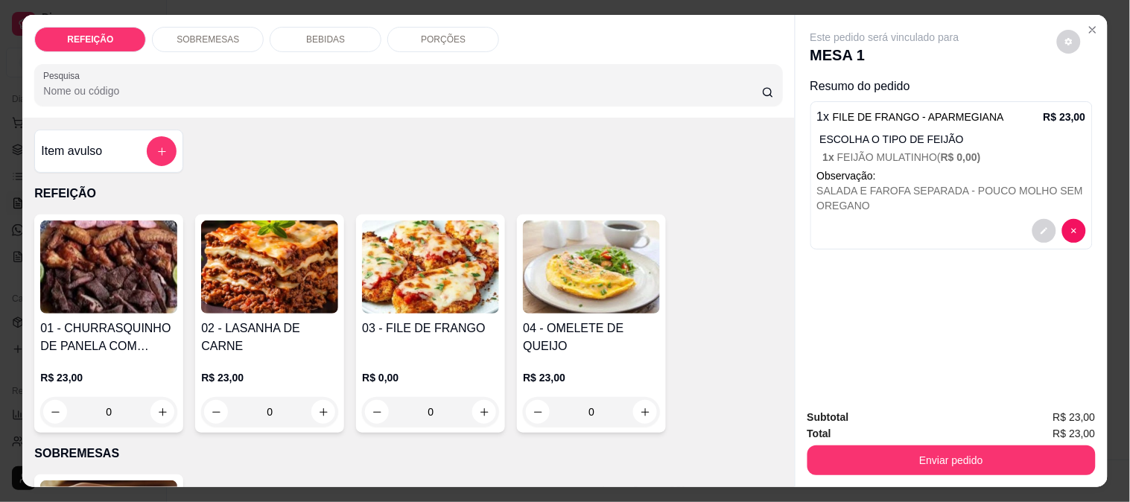
click at [430, 299] on img at bounding box center [430, 266] width 137 height 93
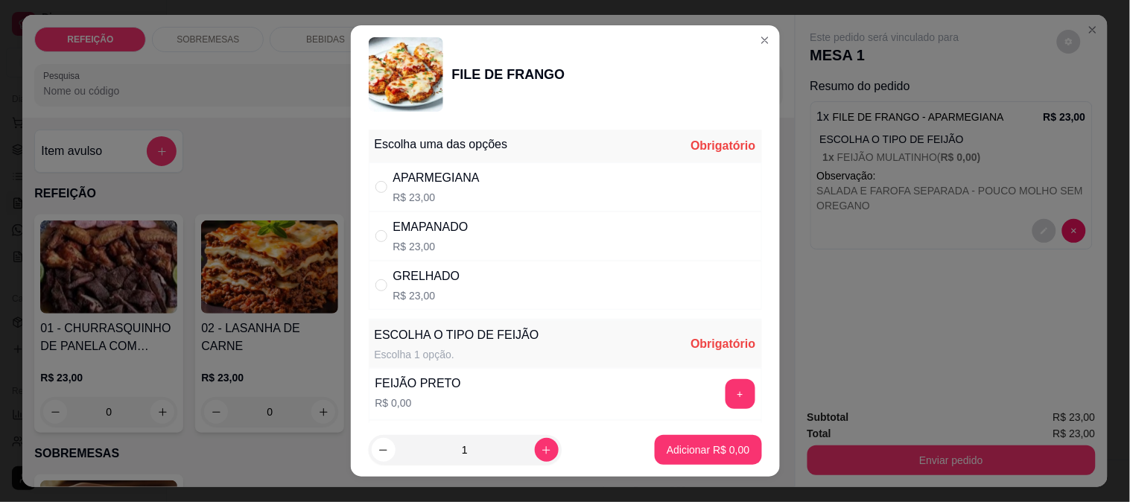
click at [571, 185] on div "APARMEGIANA R$ 23,00" at bounding box center [565, 186] width 393 height 49
radio input "true"
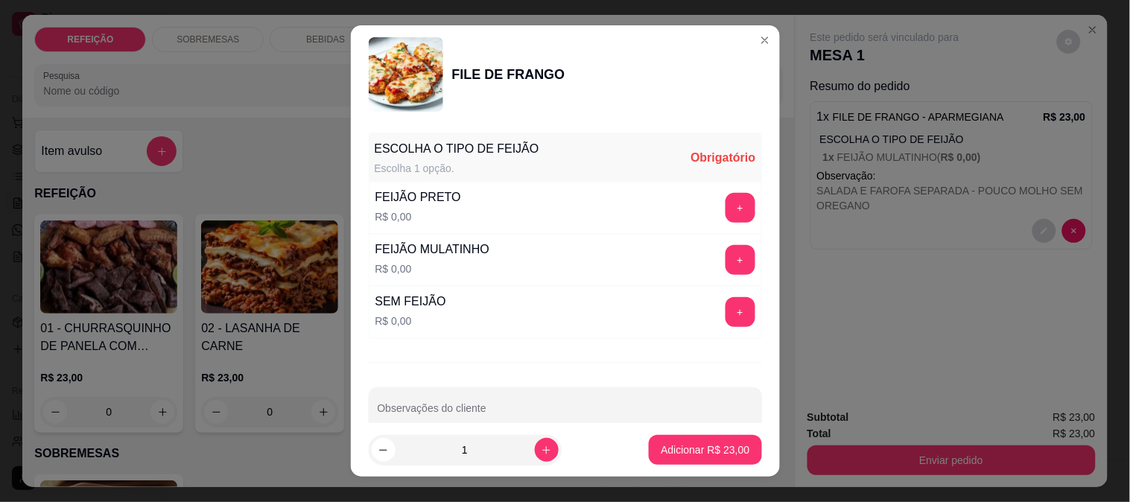
scroll to position [213, 0]
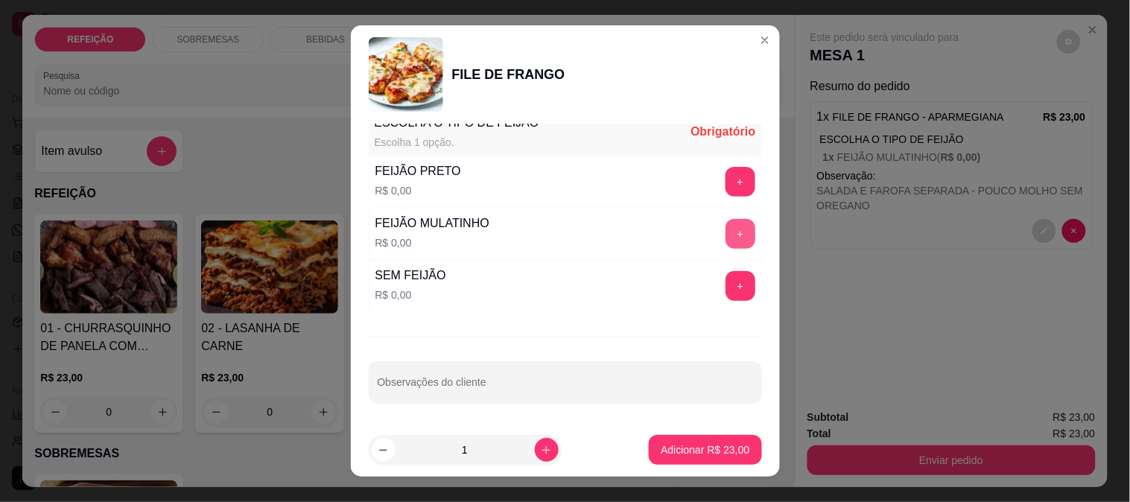
click at [725, 226] on button "+" at bounding box center [740, 234] width 30 height 30
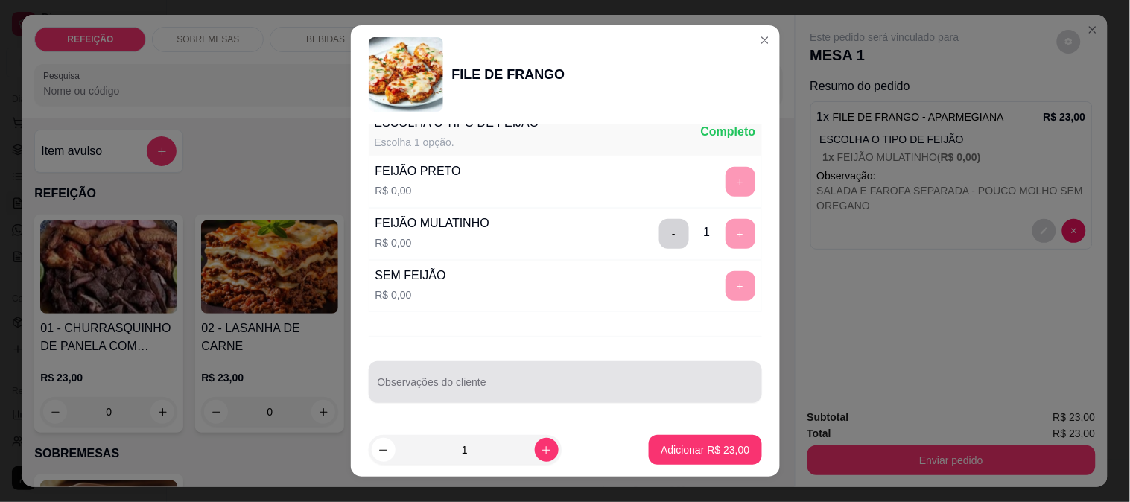
click at [434, 375] on div at bounding box center [565, 382] width 375 height 30
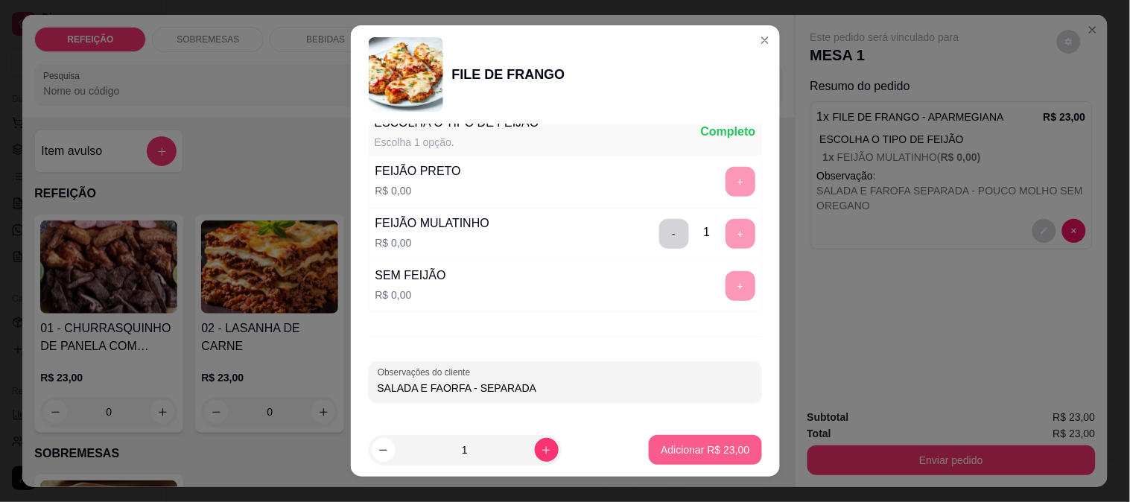
type input "SALADA E FAORFA - SEPARADA"
click at [720, 452] on p "Adicionar R$ 23,00" at bounding box center [704, 449] width 89 height 15
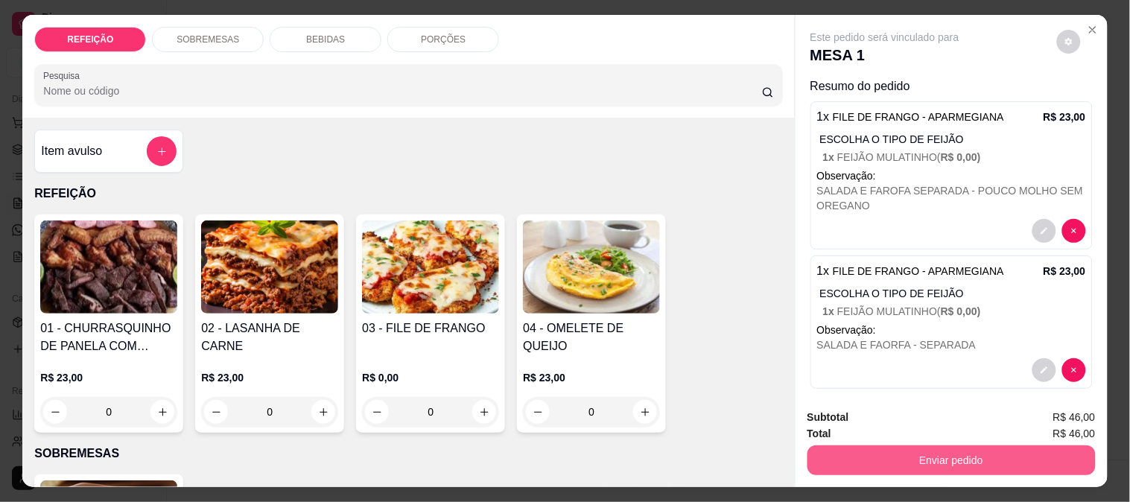
click at [857, 451] on button "Enviar pedido" at bounding box center [951, 460] width 288 height 30
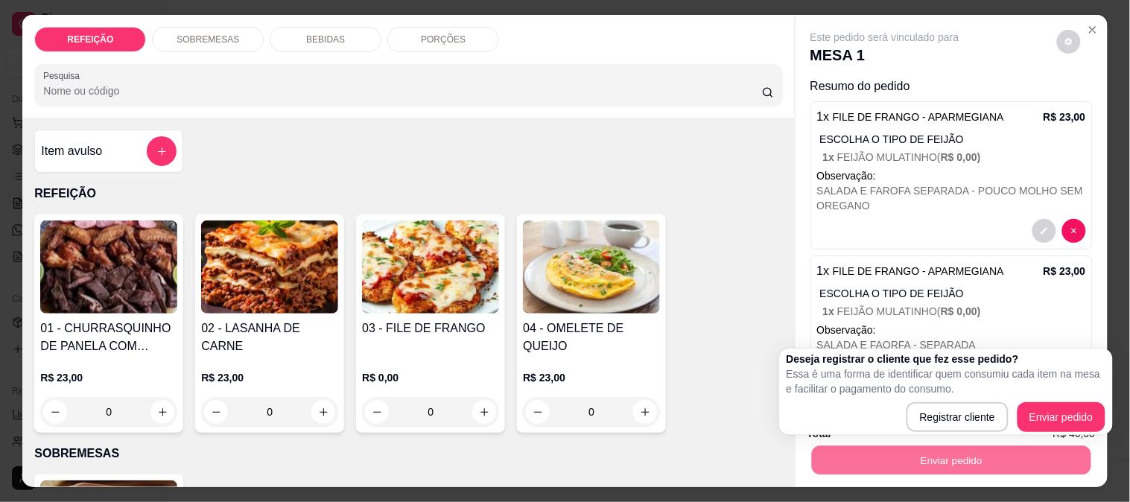
click at [733, 313] on div "01 - CHURRASQUINHO DE PANELA COM SALADA DE MAIONESE R$ 23,00 0 02 - LASANHA DE …" at bounding box center [408, 323] width 748 height 218
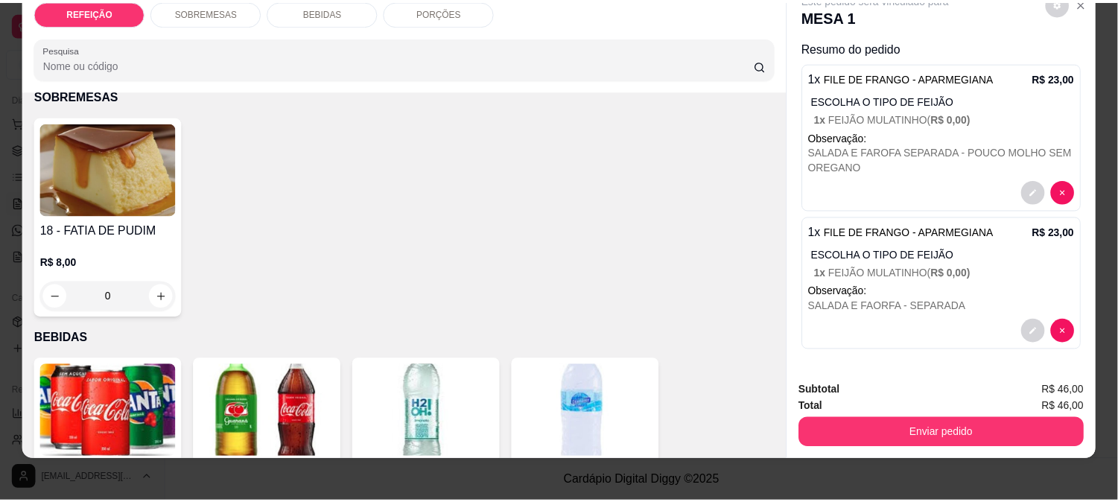
scroll to position [39, 0]
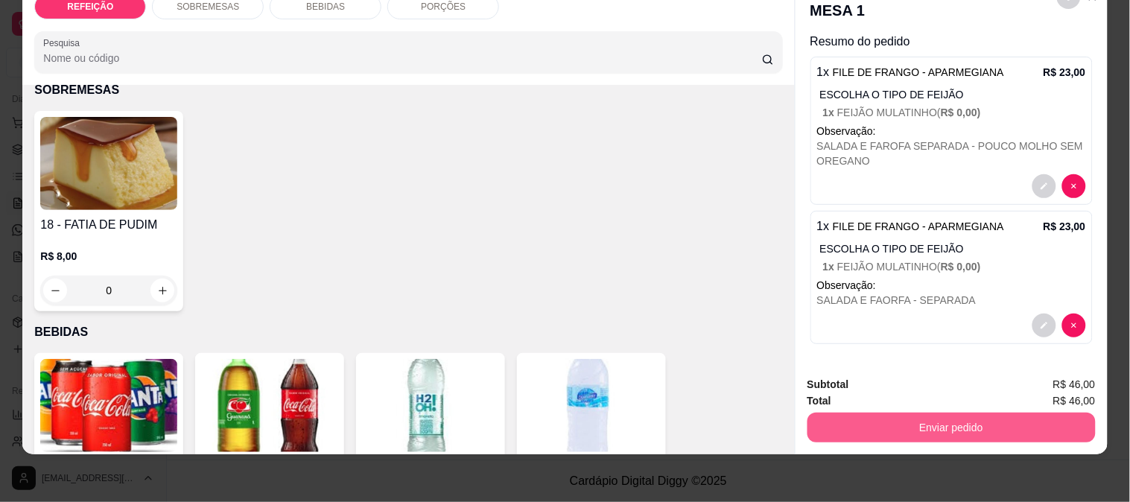
click at [943, 413] on button "Enviar pedido" at bounding box center [951, 428] width 288 height 30
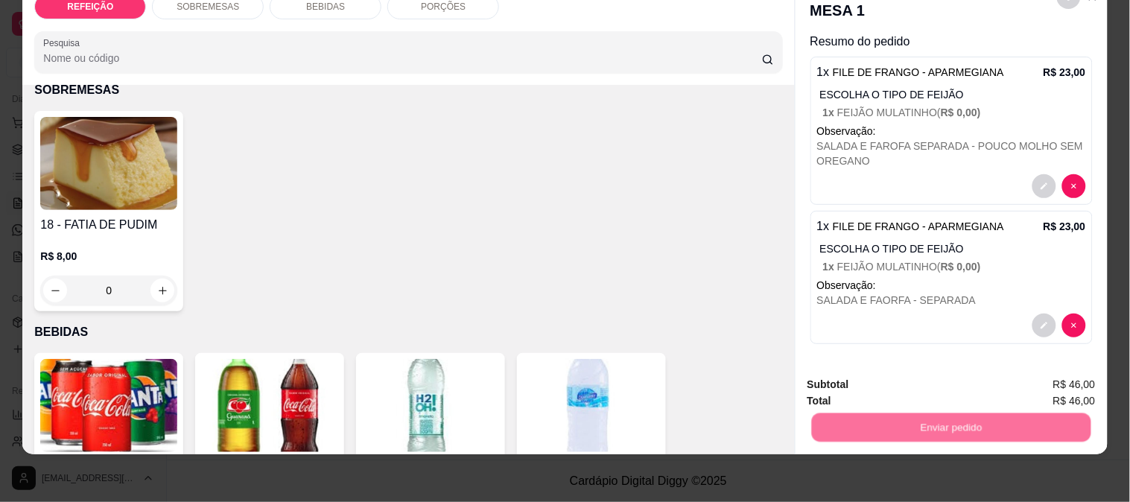
click at [1056, 377] on button "Enviar pedido" at bounding box center [1056, 378] width 84 height 28
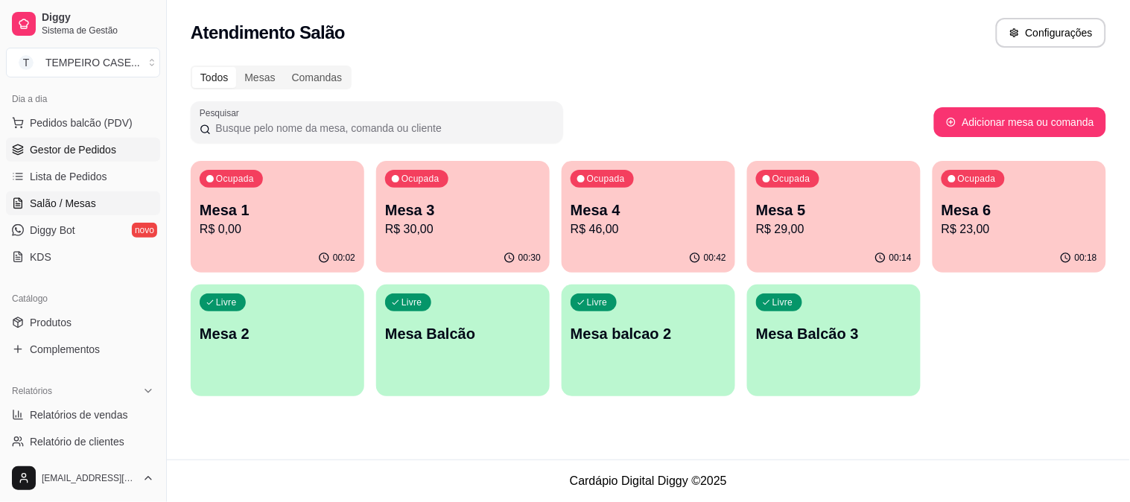
click at [83, 153] on span "Gestor de Pedidos" at bounding box center [73, 149] width 86 height 15
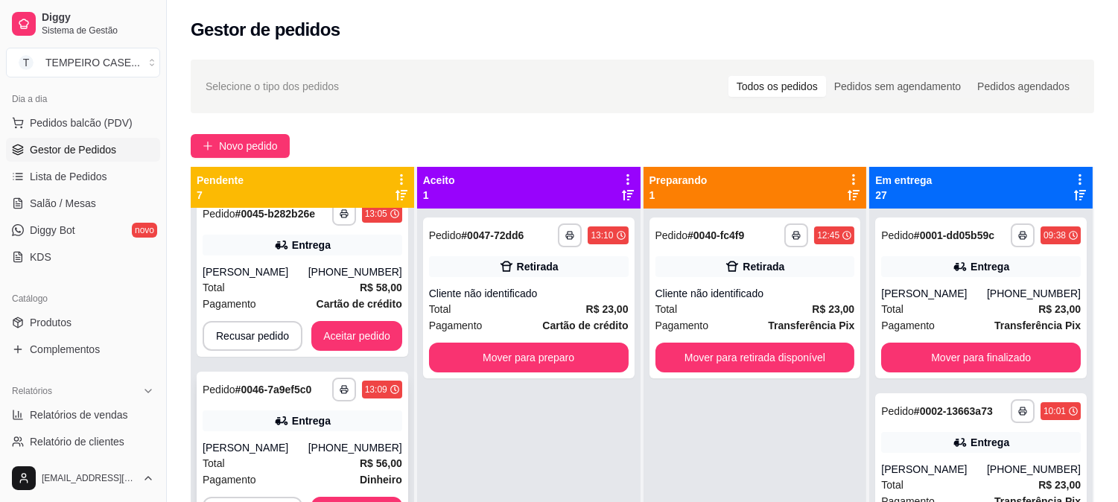
scroll to position [496, 0]
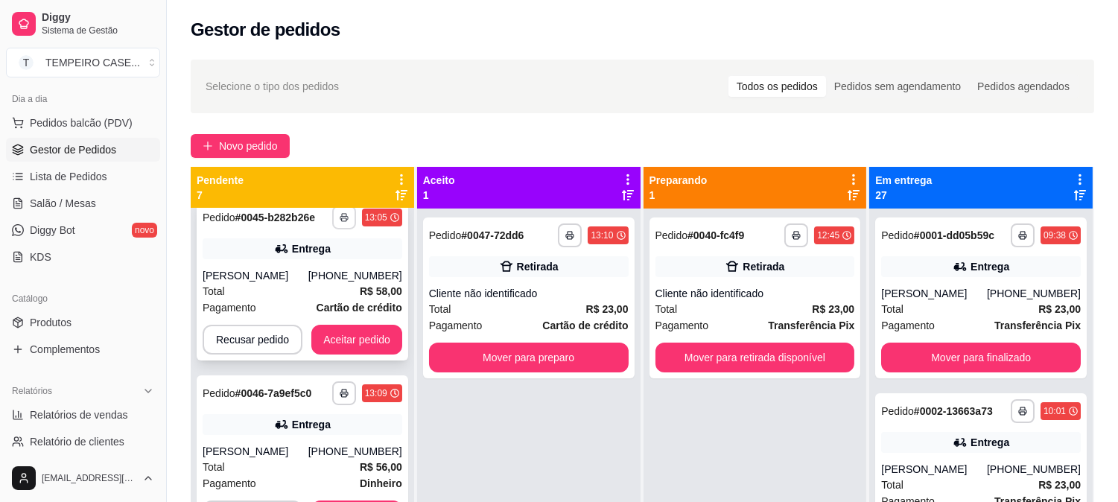
click at [345, 222] on button "button" at bounding box center [344, 218] width 24 height 24
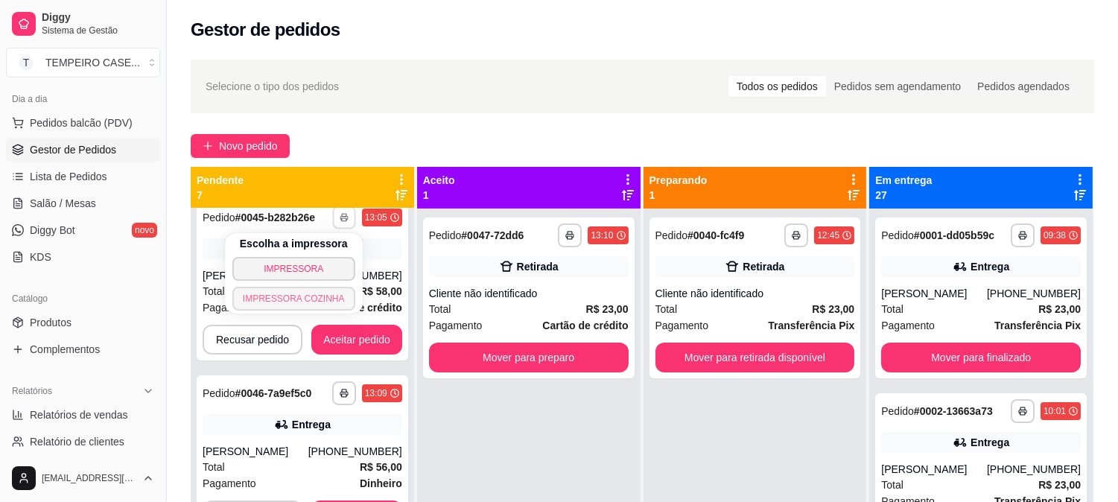
click at [318, 296] on button "IMPRESSORA COZINHA" at bounding box center [293, 299] width 123 height 24
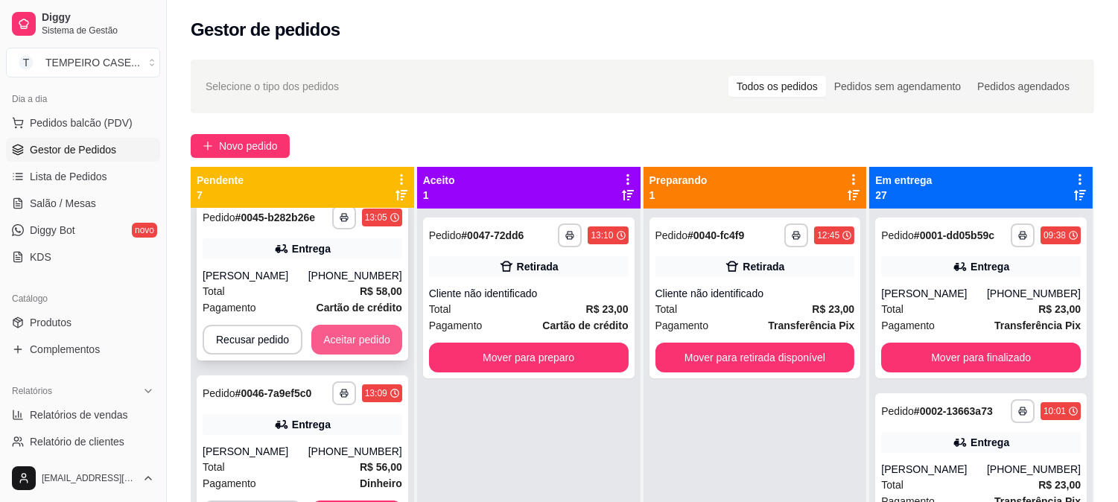
click at [355, 331] on button "Aceitar pedido" at bounding box center [356, 340] width 91 height 30
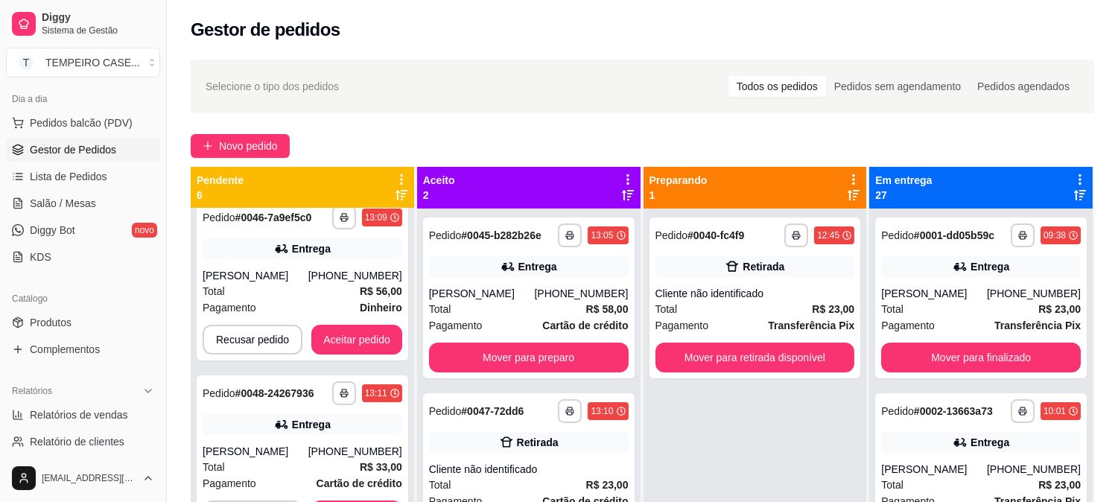
scroll to position [320, 0]
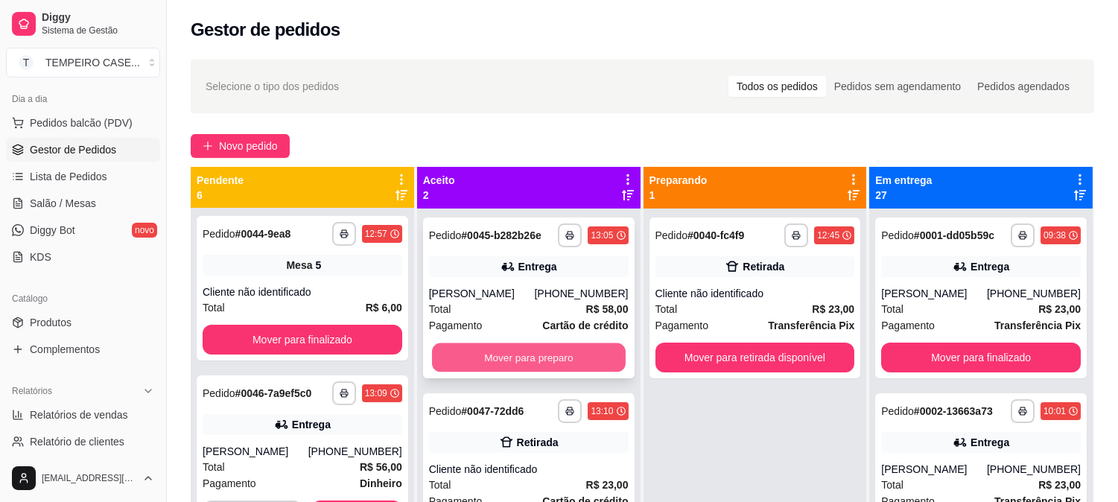
click at [504, 345] on button "Mover para preparo" at bounding box center [529, 357] width 194 height 29
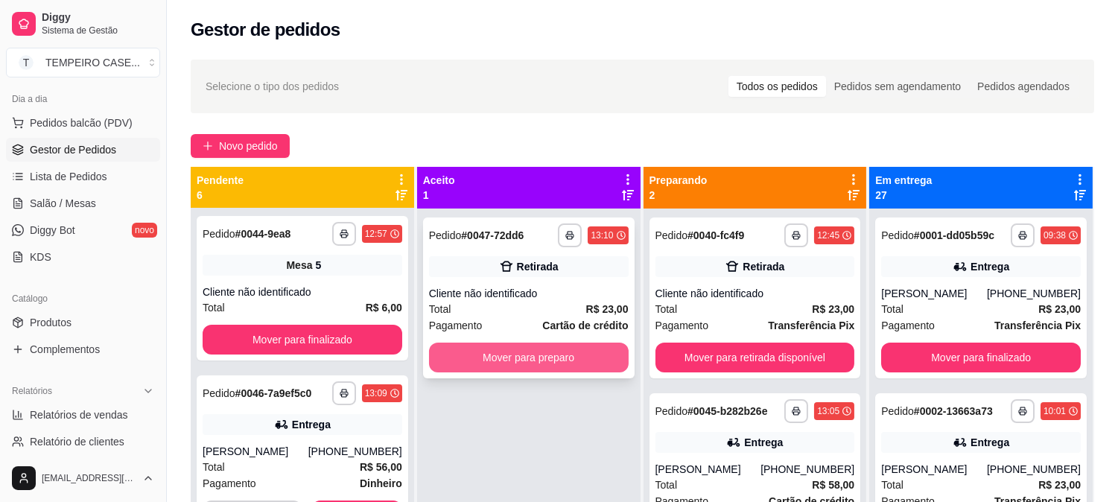
click at [529, 353] on button "Mover para preparo" at bounding box center [529, 358] width 200 height 30
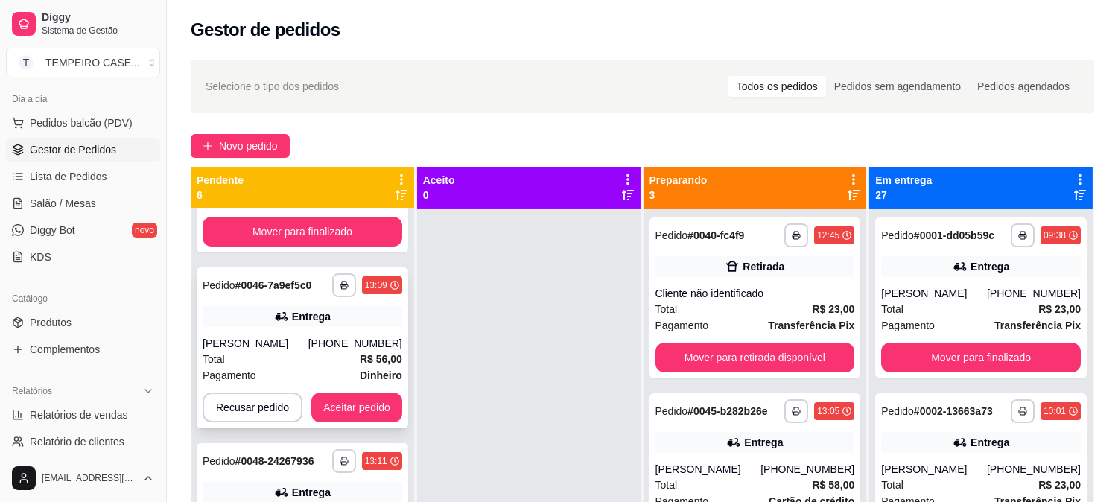
scroll to position [403, 0]
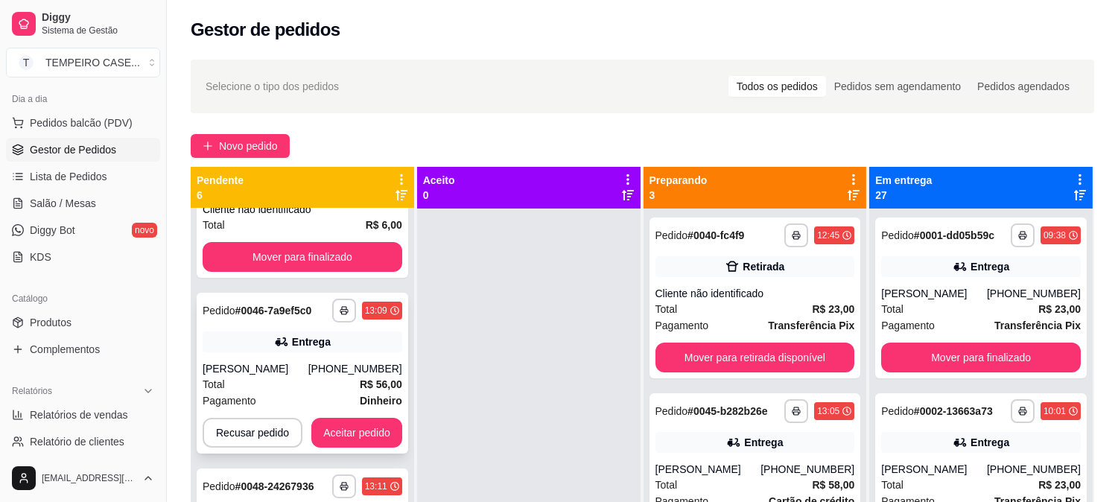
click at [340, 313] on icon "button" at bounding box center [343, 312] width 7 height 4
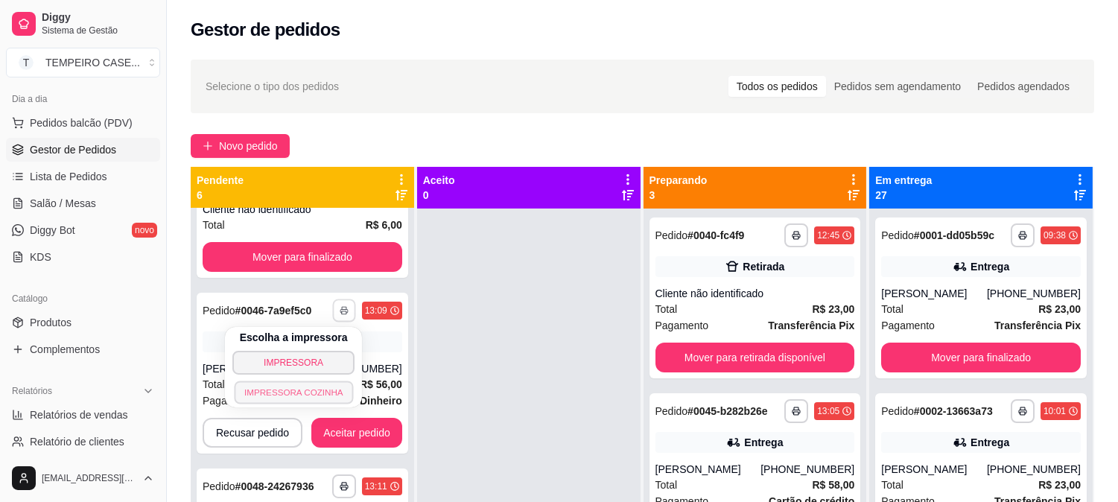
click at [313, 393] on button "IMPRESSORA COZINHA" at bounding box center [293, 391] width 119 height 23
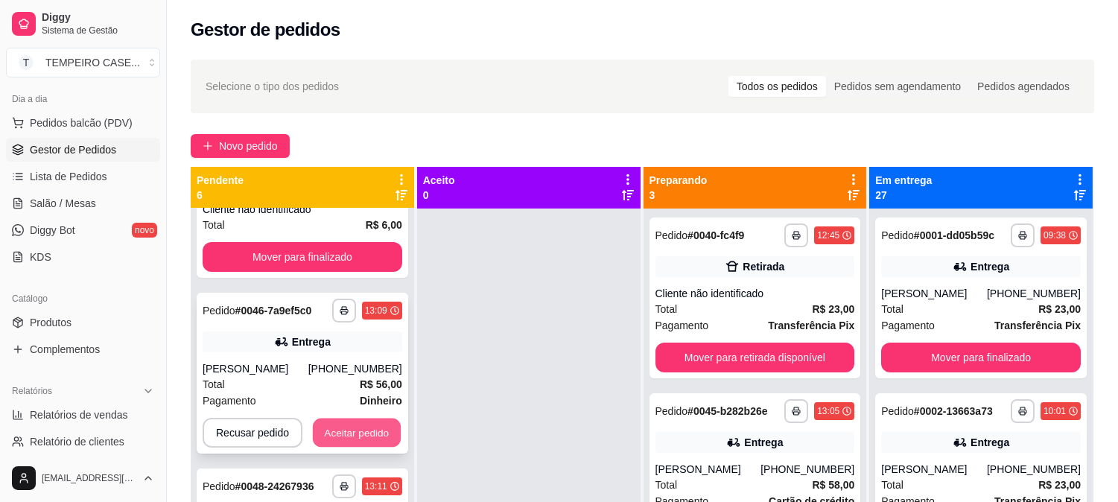
click at [366, 429] on button "Aceitar pedido" at bounding box center [357, 432] width 88 height 29
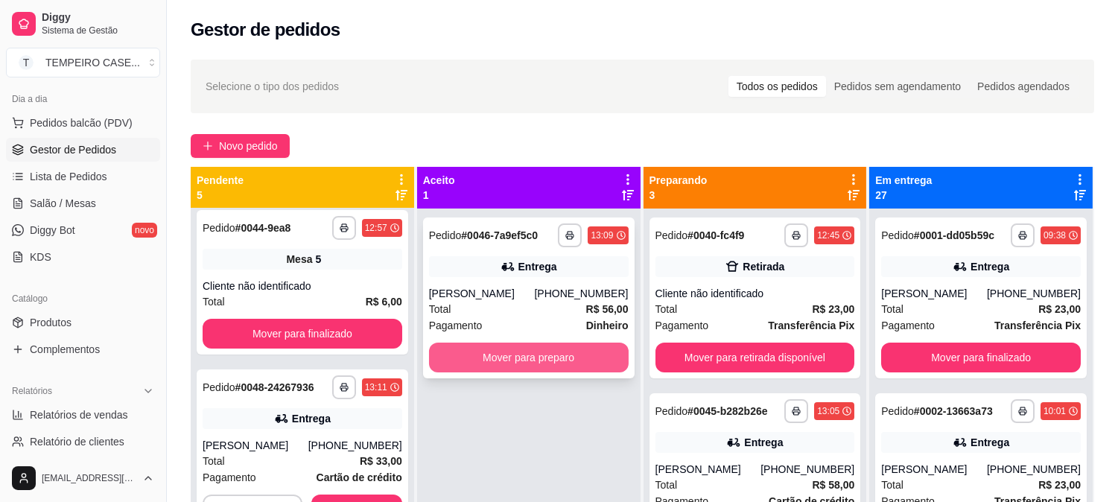
scroll to position [325, 0]
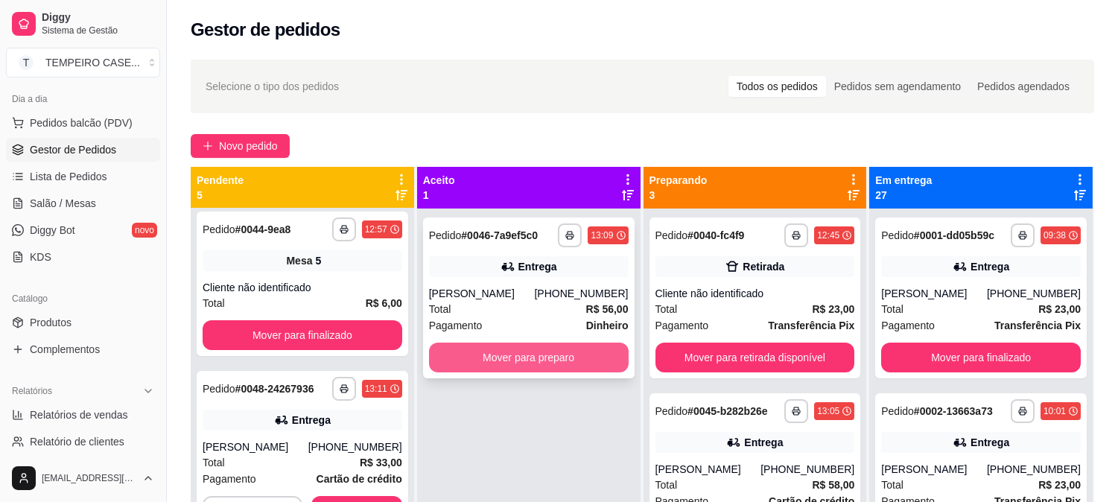
click at [561, 351] on button "Mover para preparo" at bounding box center [529, 358] width 200 height 30
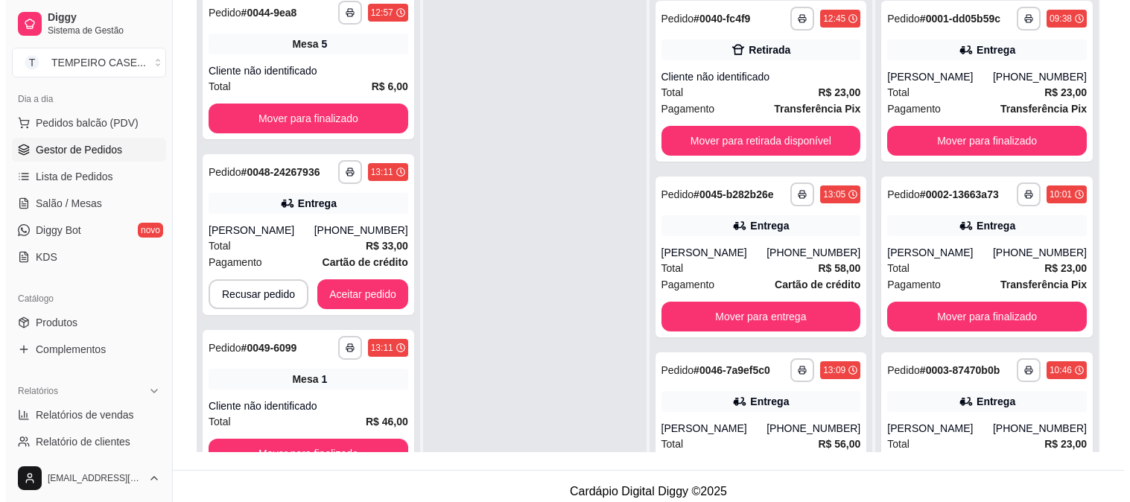
scroll to position [227, 0]
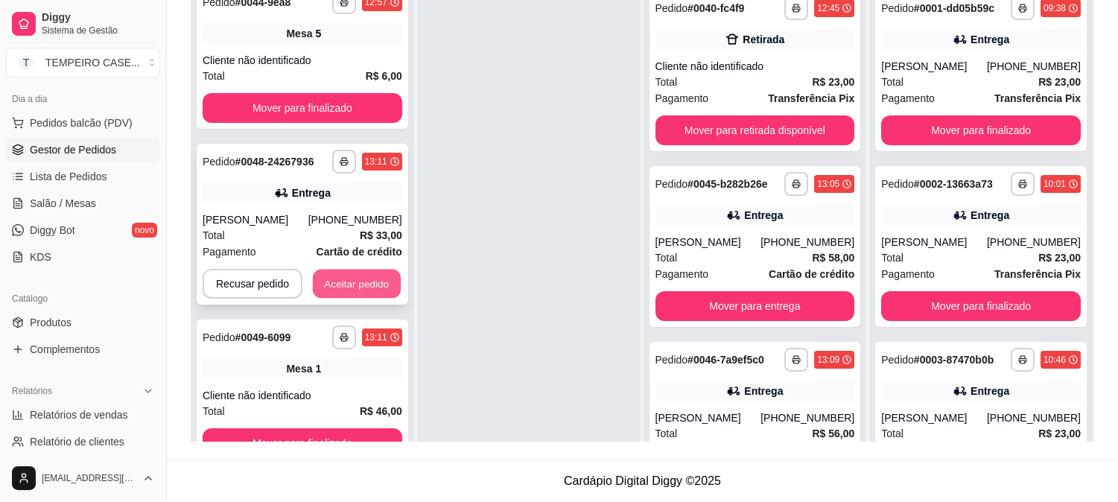
click at [353, 296] on div "Recusar pedido Aceitar pedido" at bounding box center [303, 284] width 200 height 30
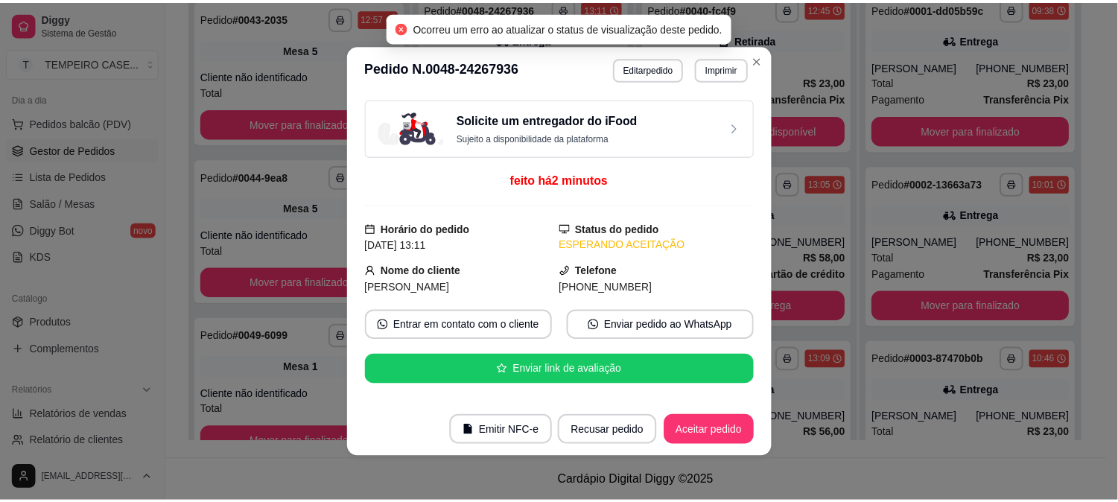
scroll to position [150, 0]
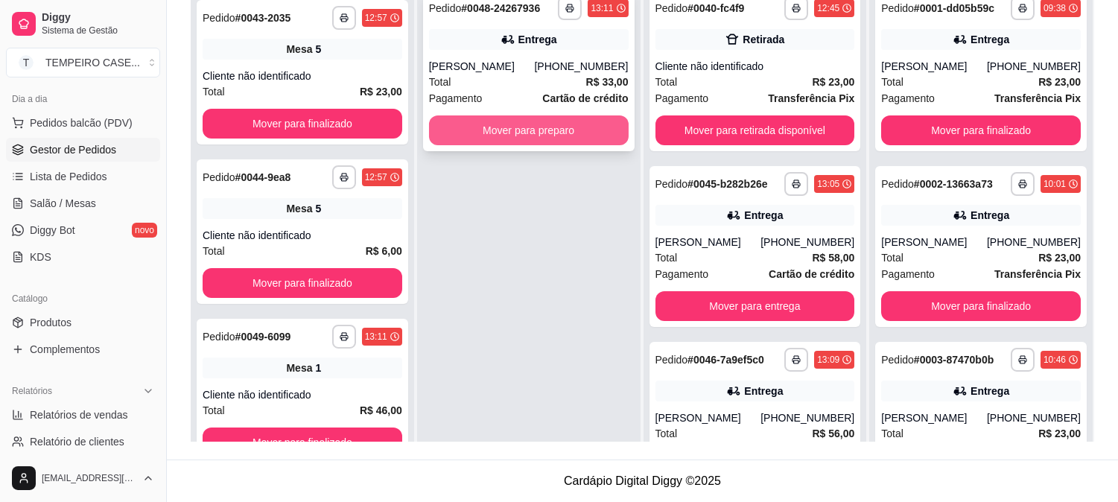
click at [576, 134] on button "Mover para preparo" at bounding box center [529, 130] width 200 height 30
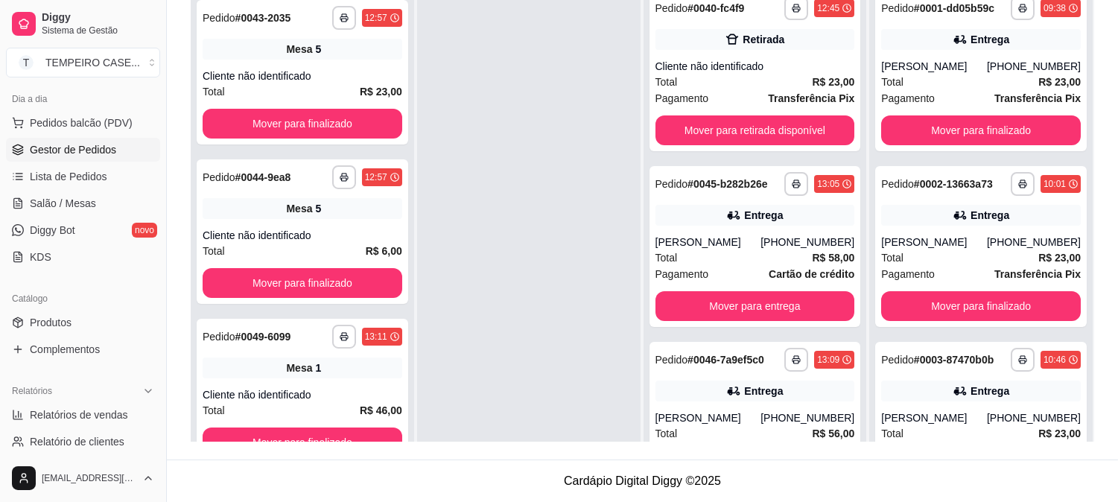
scroll to position [325, 0]
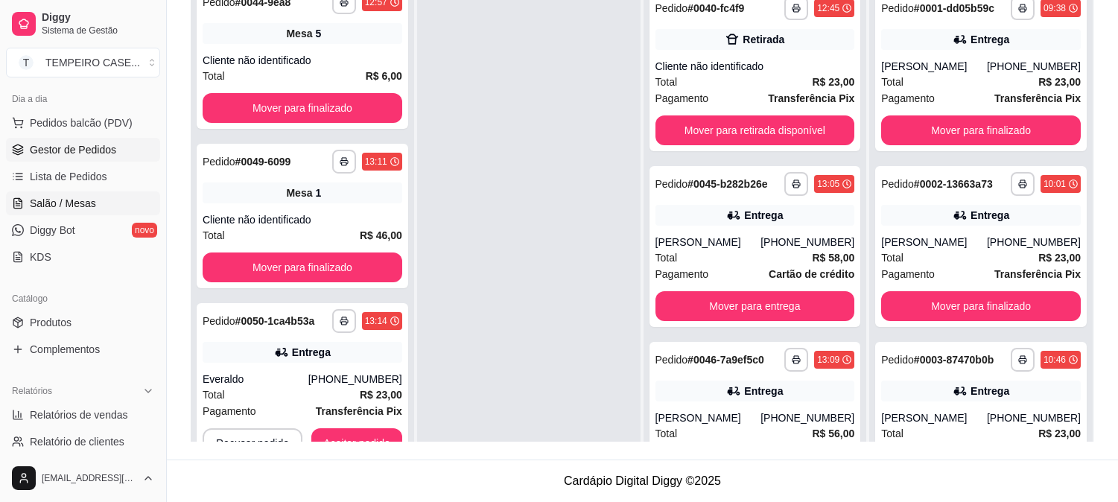
click at [86, 209] on span "Salão / Mesas" at bounding box center [63, 203] width 66 height 15
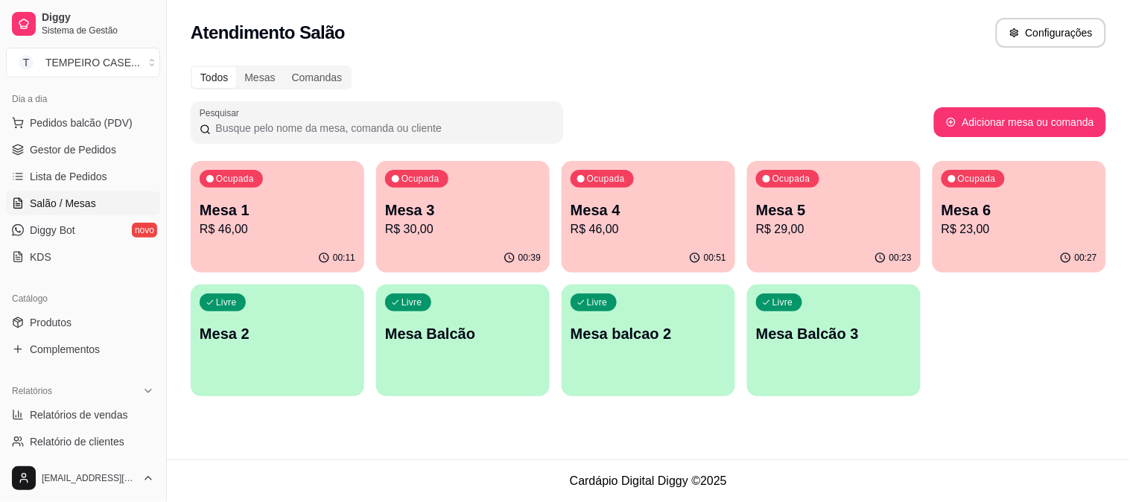
click at [660, 206] on p "Mesa 4" at bounding box center [648, 210] width 156 height 21
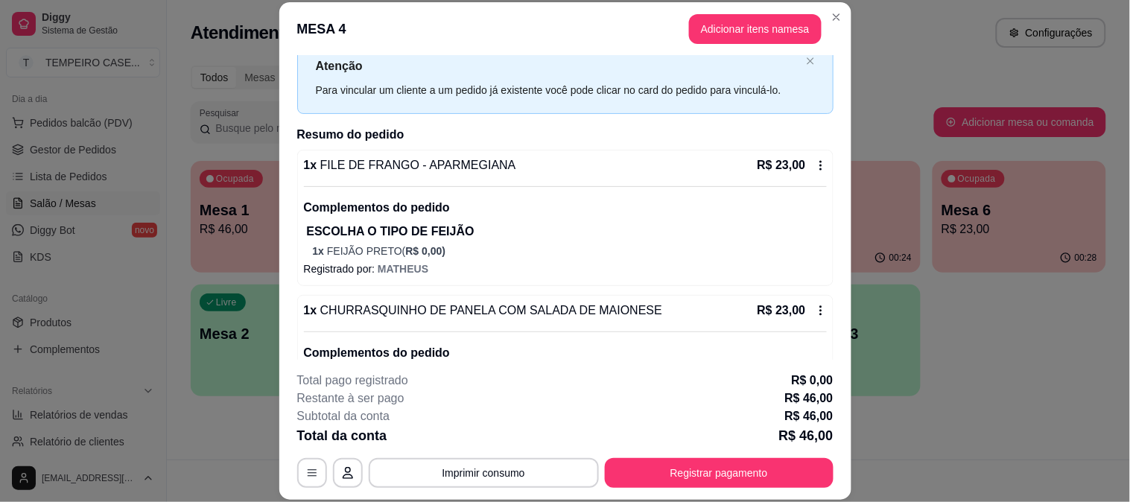
scroll to position [124, 0]
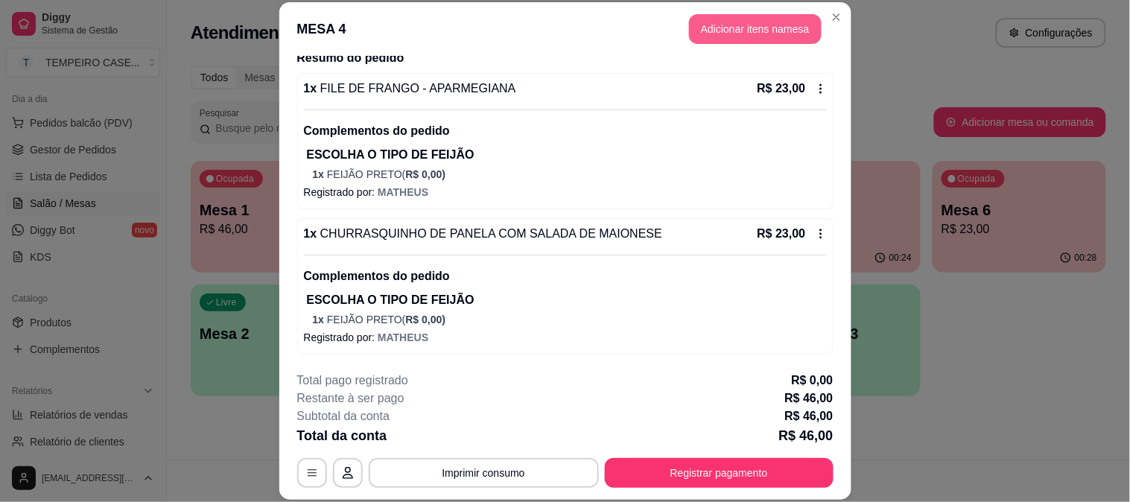
click at [724, 21] on button "Adicionar itens na mesa" at bounding box center [755, 29] width 133 height 30
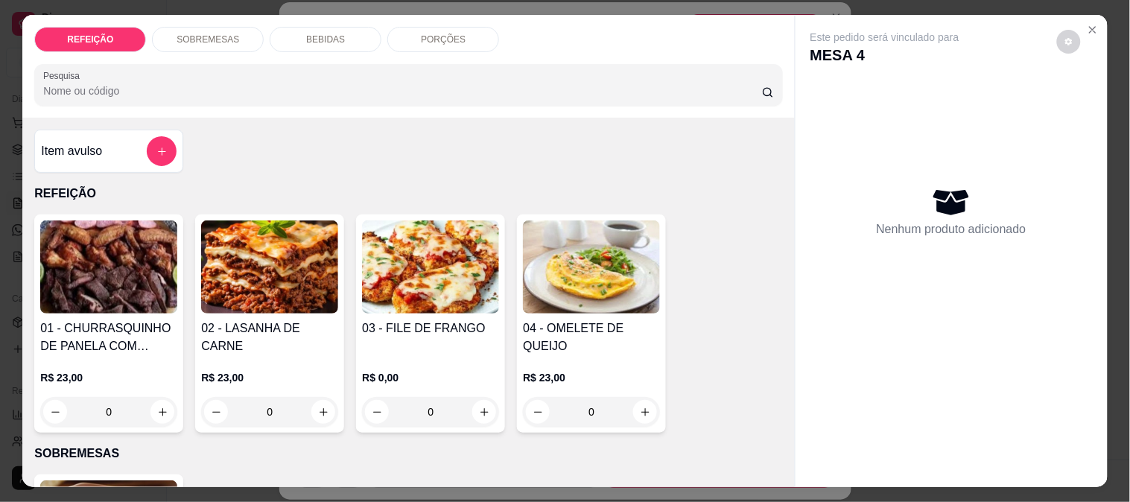
click at [321, 27] on div "BEBIDAS" at bounding box center [326, 39] width 112 height 25
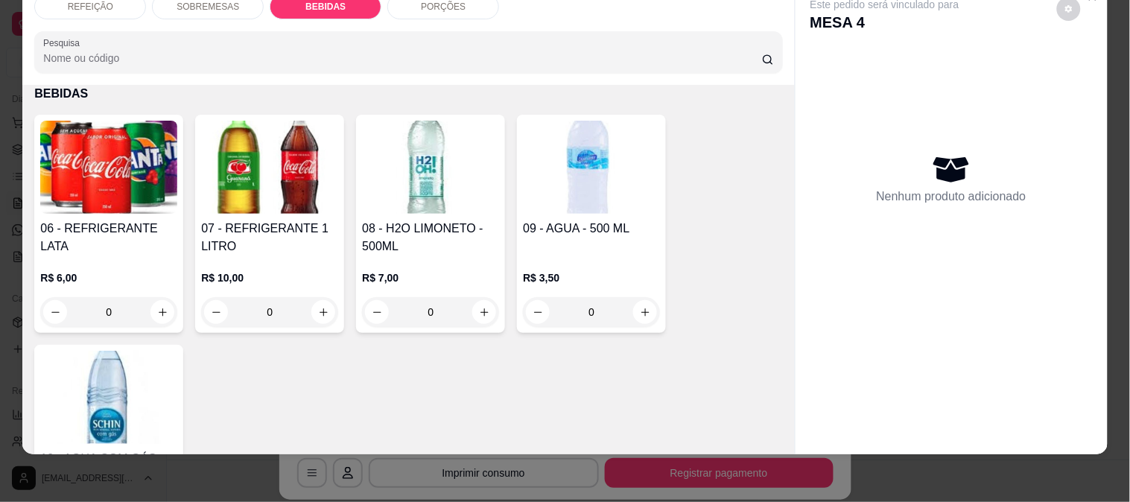
click at [104, 192] on img at bounding box center [108, 167] width 137 height 93
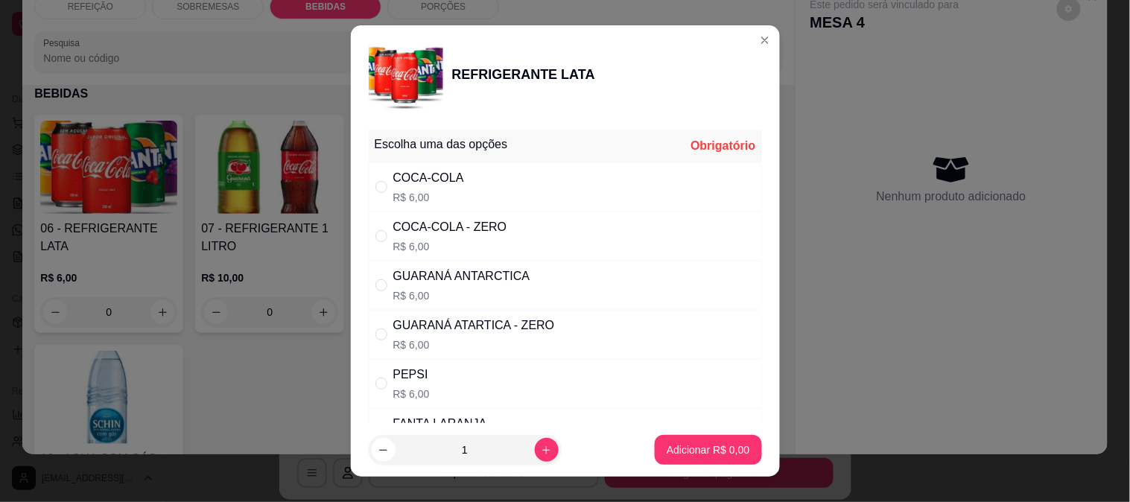
click at [486, 232] on div "COCA-COLA - ZERO" at bounding box center [450, 227] width 114 height 18
radio input "true"
click at [689, 435] on button "Adicionar R$ 6,00" at bounding box center [707, 450] width 106 height 30
type input "1"
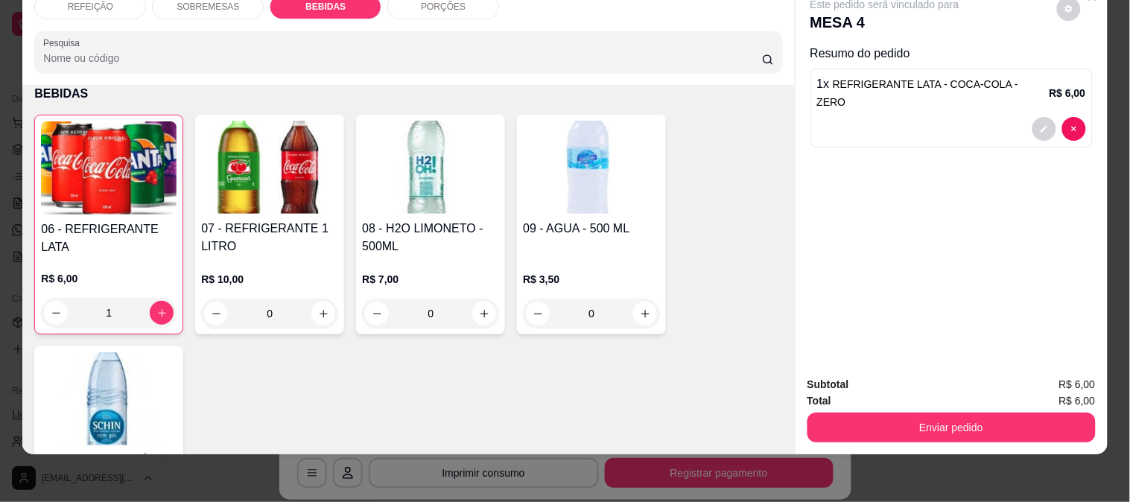
click at [935, 413] on button "Enviar pedido" at bounding box center [951, 428] width 288 height 30
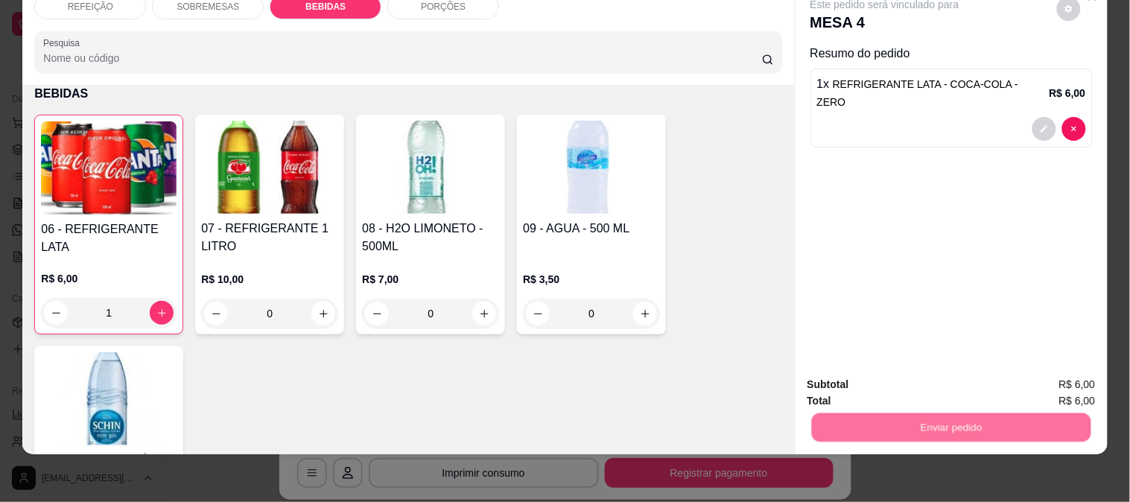
click at [1054, 377] on button "Enviar pedido" at bounding box center [1057, 378] width 82 height 28
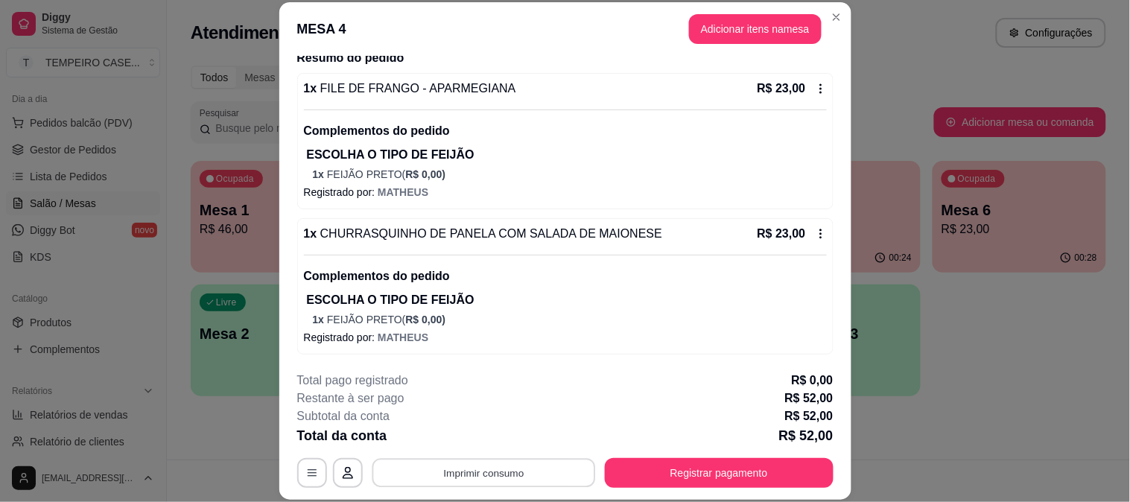
click at [534, 464] on button "Imprimir consumo" at bounding box center [483, 472] width 223 height 29
click at [680, 470] on button "Registrar pagamento" at bounding box center [719, 473] width 229 height 30
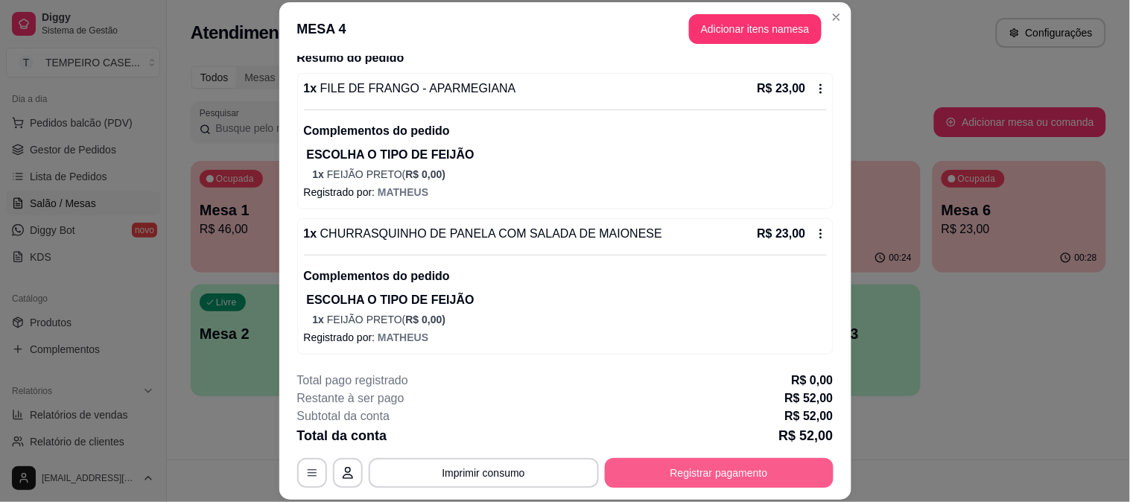
click at [745, 471] on button "Registrar pagamento" at bounding box center [719, 473] width 229 height 30
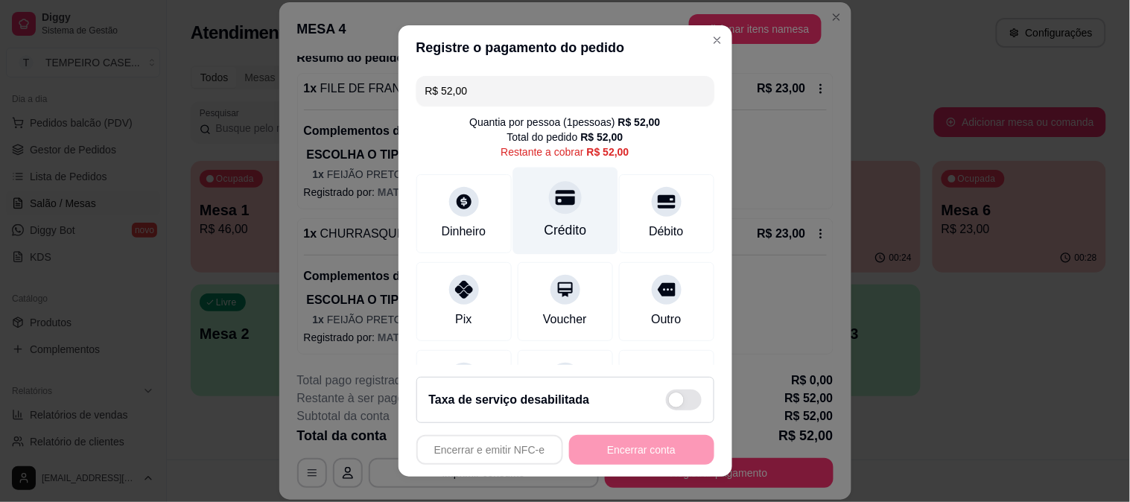
click at [551, 212] on div at bounding box center [565, 197] width 33 height 33
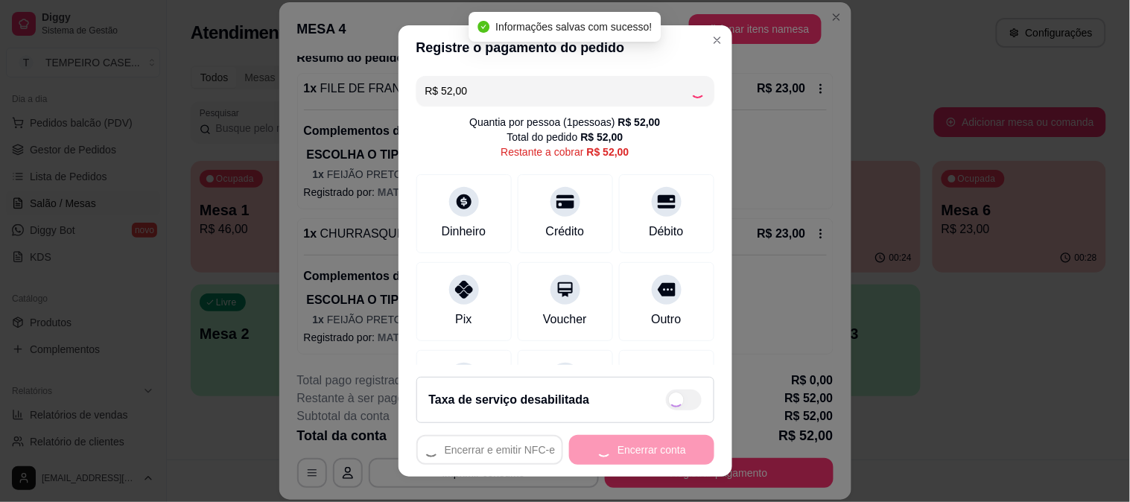
type input "R$ 0,00"
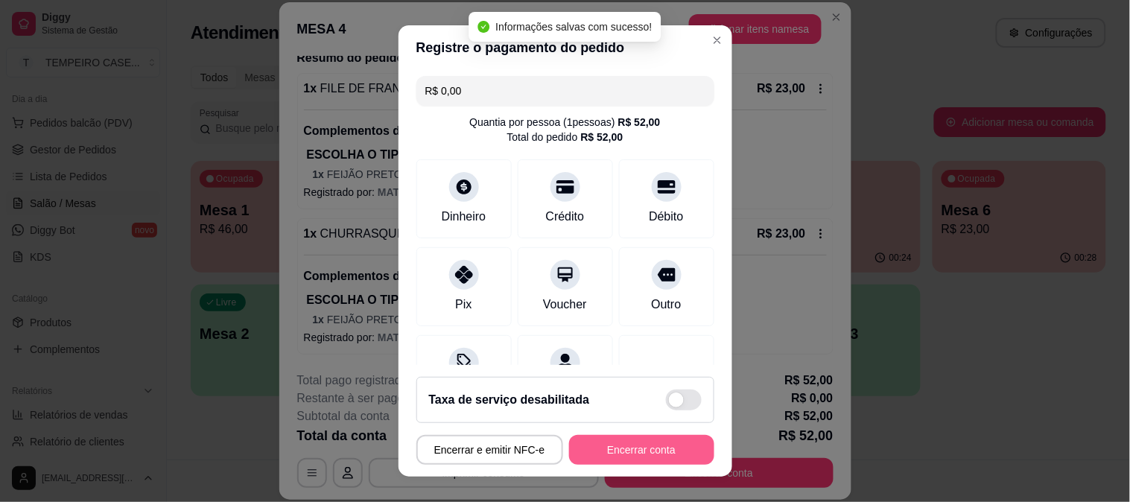
click at [636, 458] on button "Encerrar conta" at bounding box center [641, 450] width 145 height 30
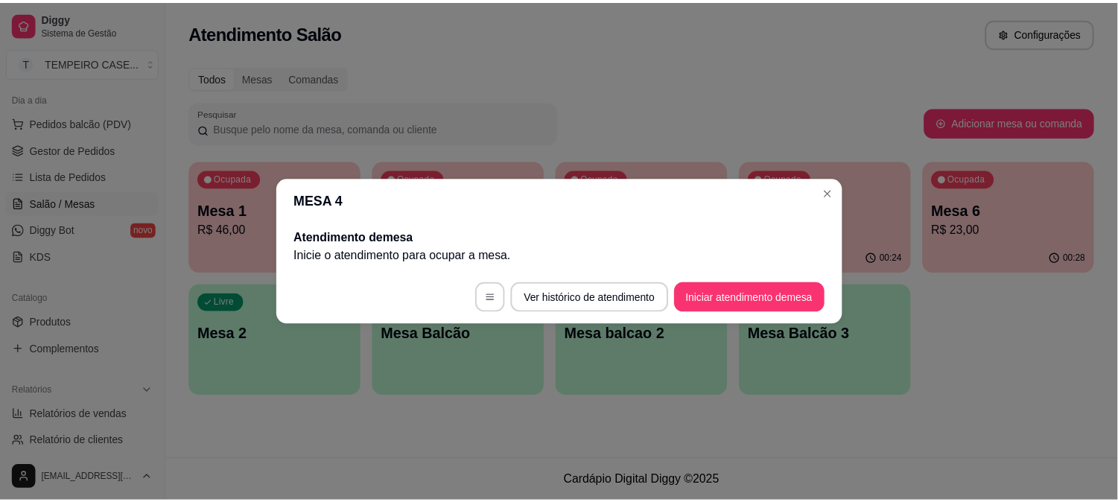
scroll to position [0, 0]
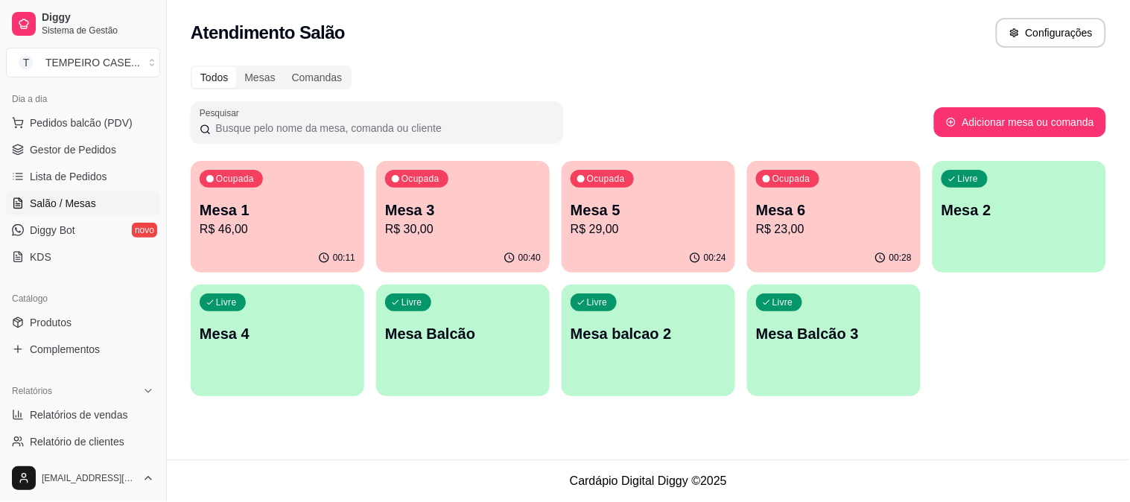
click at [433, 220] on p "R$ 30,00" at bounding box center [463, 229] width 156 height 18
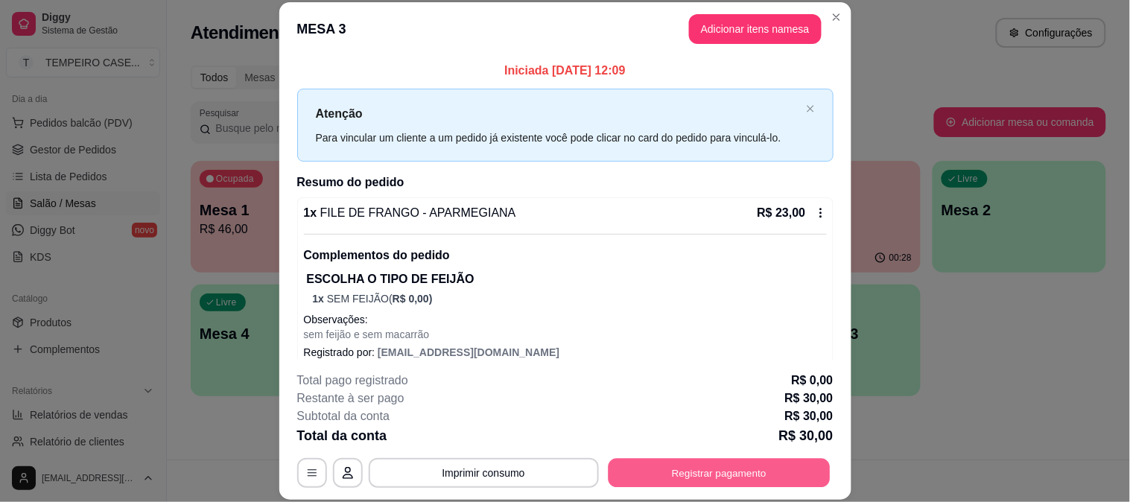
click at [701, 472] on button "Registrar pagamento" at bounding box center [719, 472] width 222 height 29
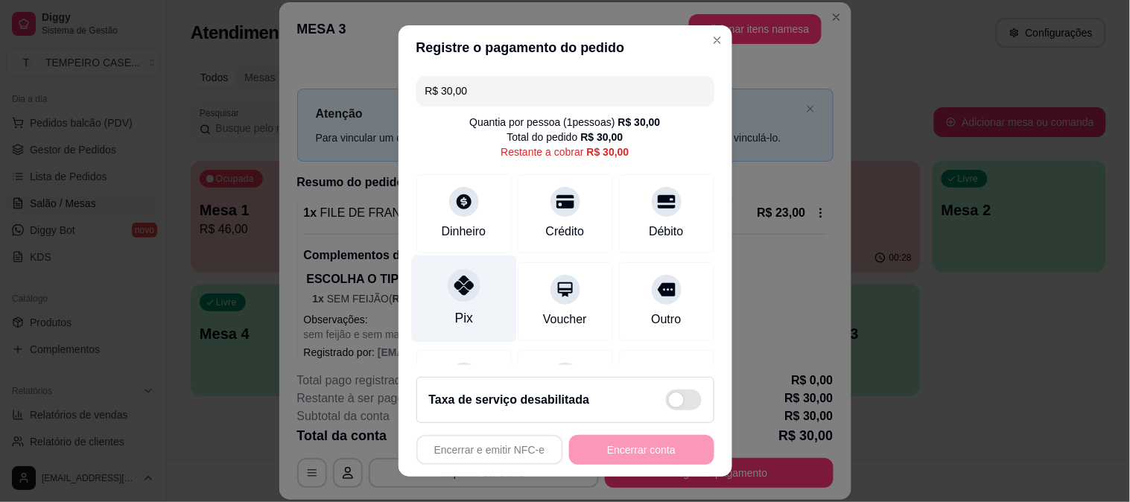
click at [463, 268] on div "Pix" at bounding box center [463, 298] width 105 height 87
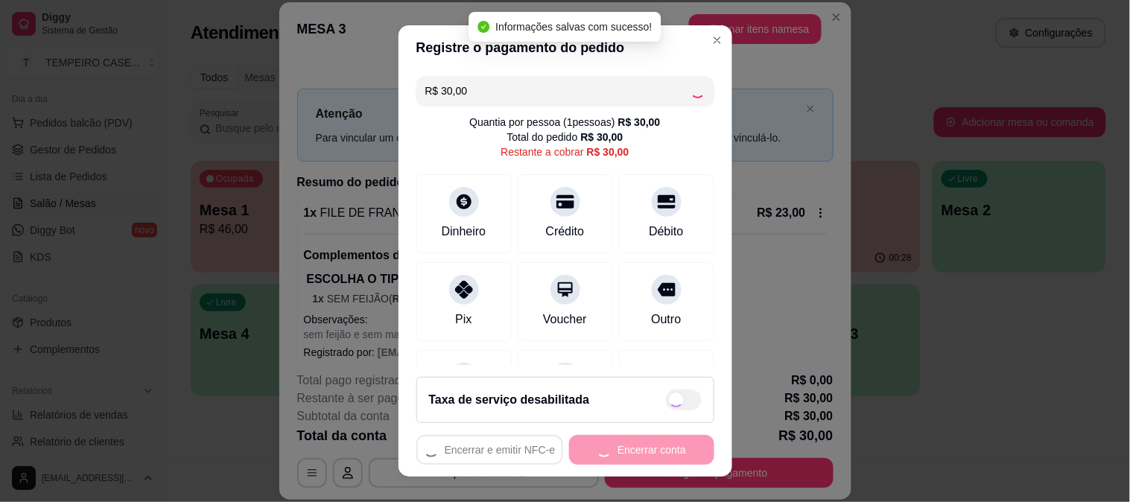
type input "R$ 0,00"
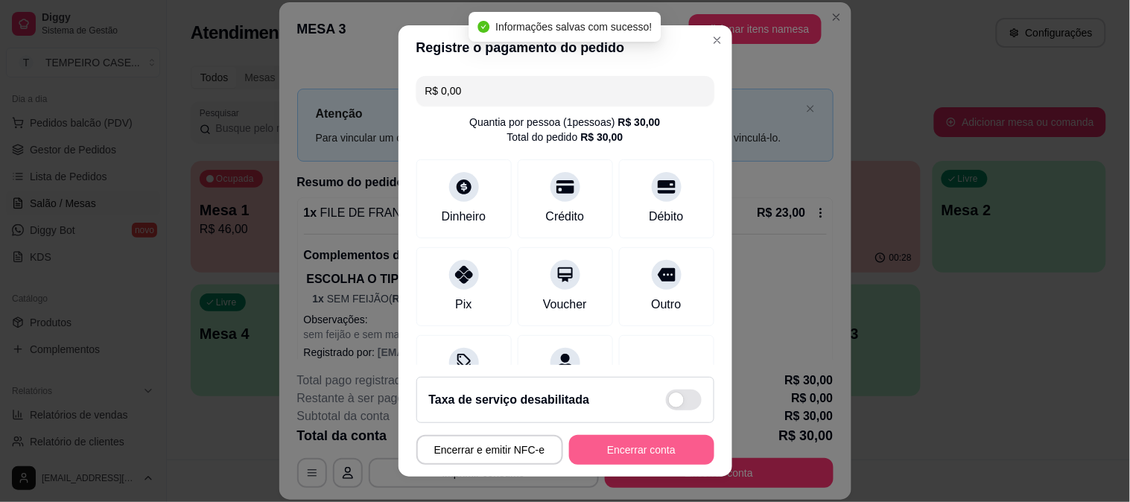
click at [631, 449] on button "Encerrar conta" at bounding box center [641, 450] width 145 height 30
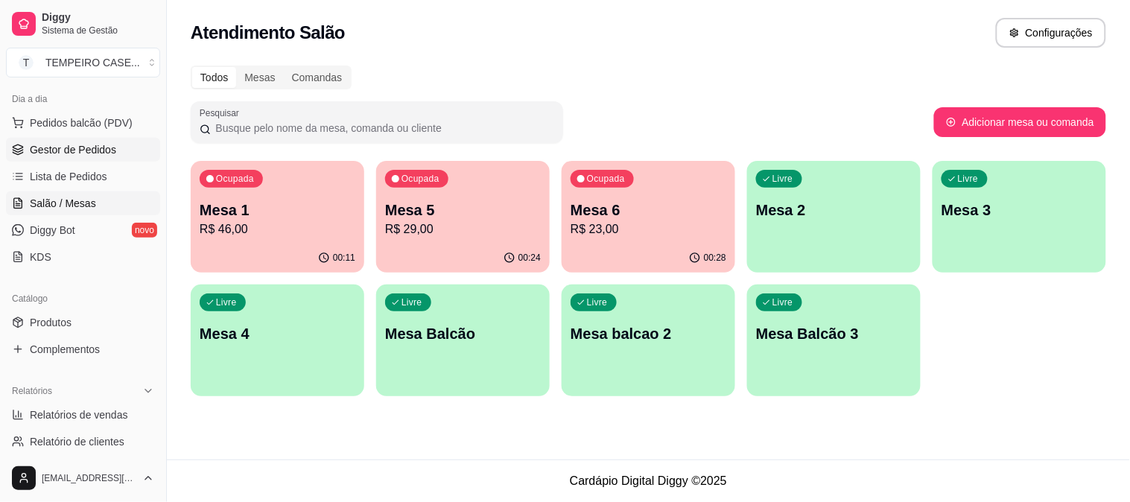
click at [70, 150] on span "Gestor de Pedidos" at bounding box center [73, 149] width 86 height 15
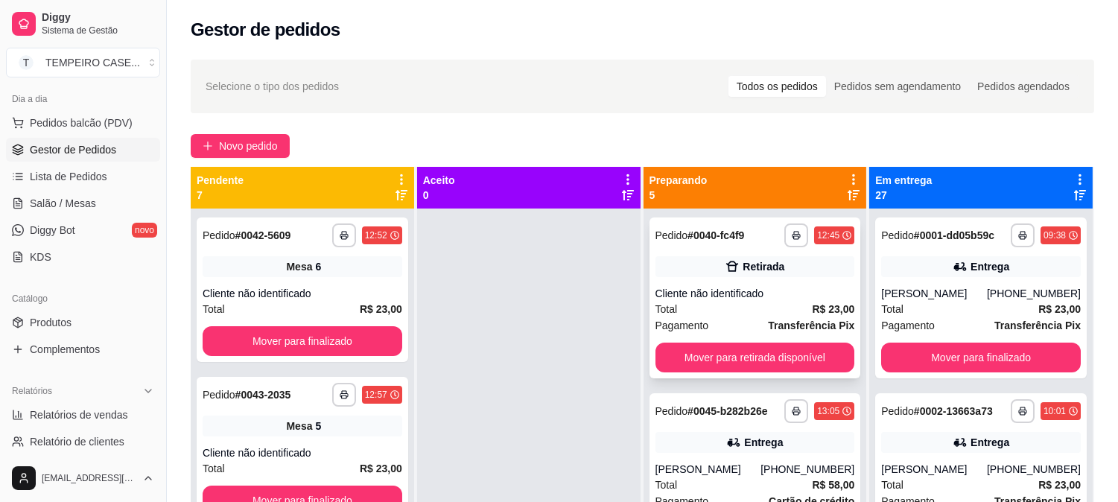
click at [745, 295] on div "Cliente não identificado" at bounding box center [755, 293] width 200 height 15
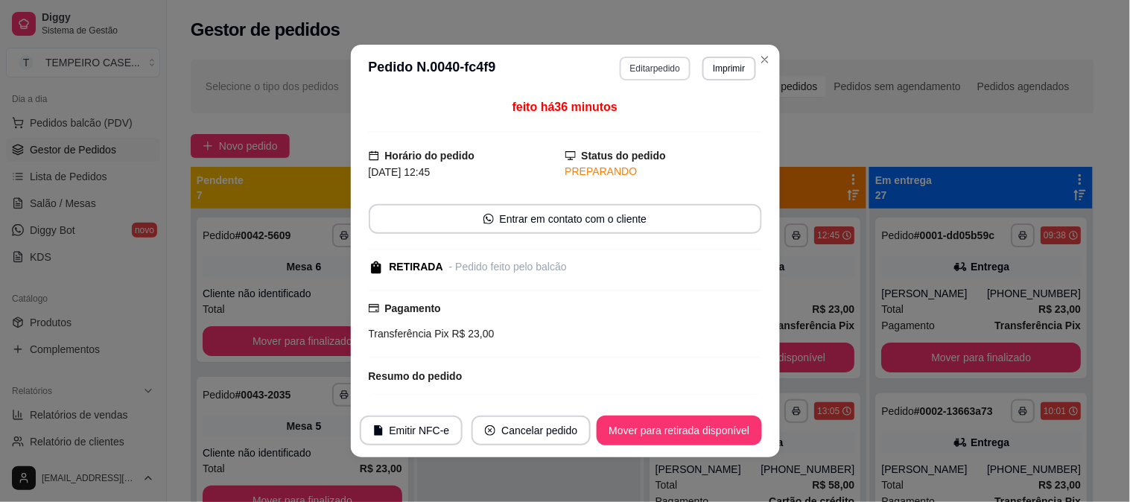
click at [654, 72] on button "Editar pedido" at bounding box center [655, 69] width 71 height 24
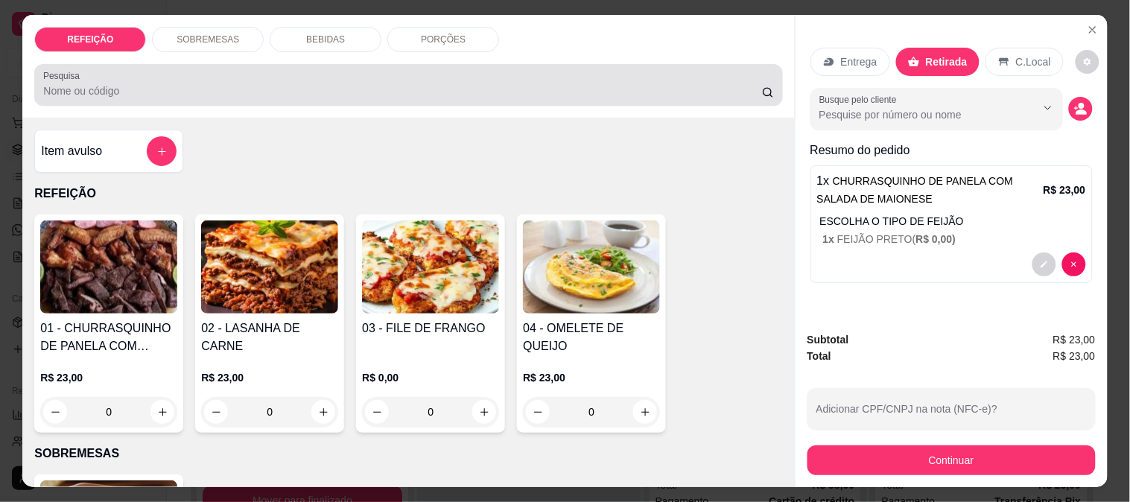
click at [324, 42] on div "BEBIDAS" at bounding box center [326, 39] width 112 height 25
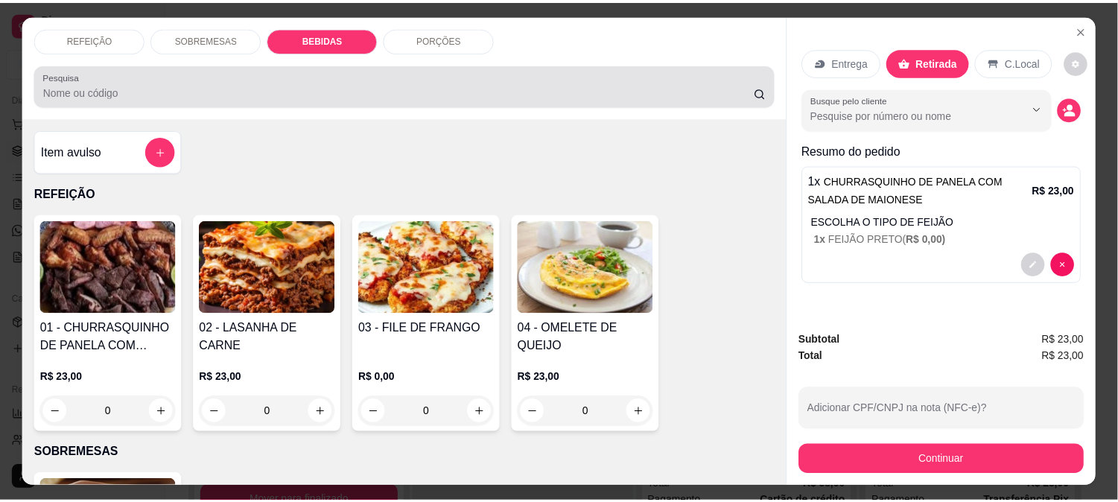
scroll to position [39, 0]
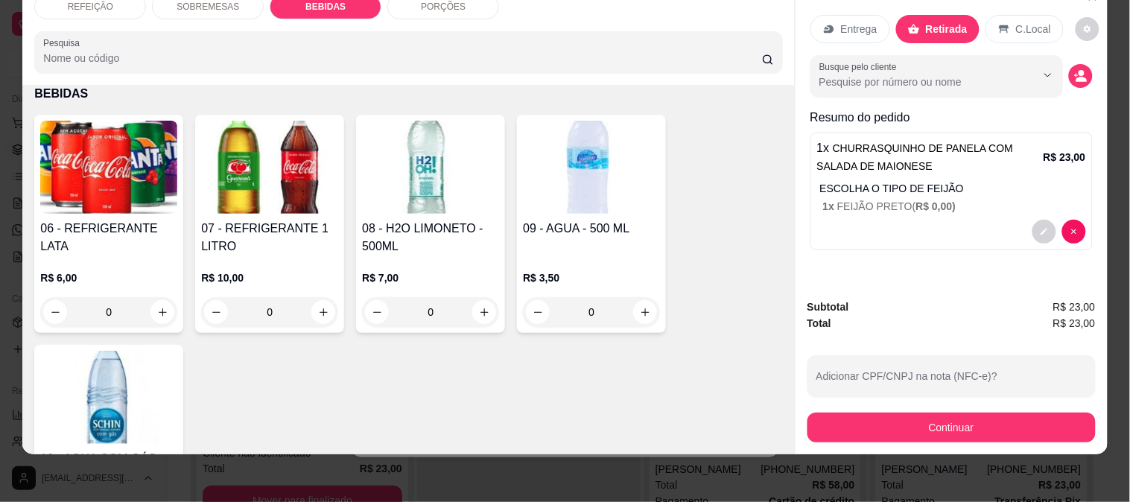
click at [77, 184] on img at bounding box center [108, 167] width 137 height 93
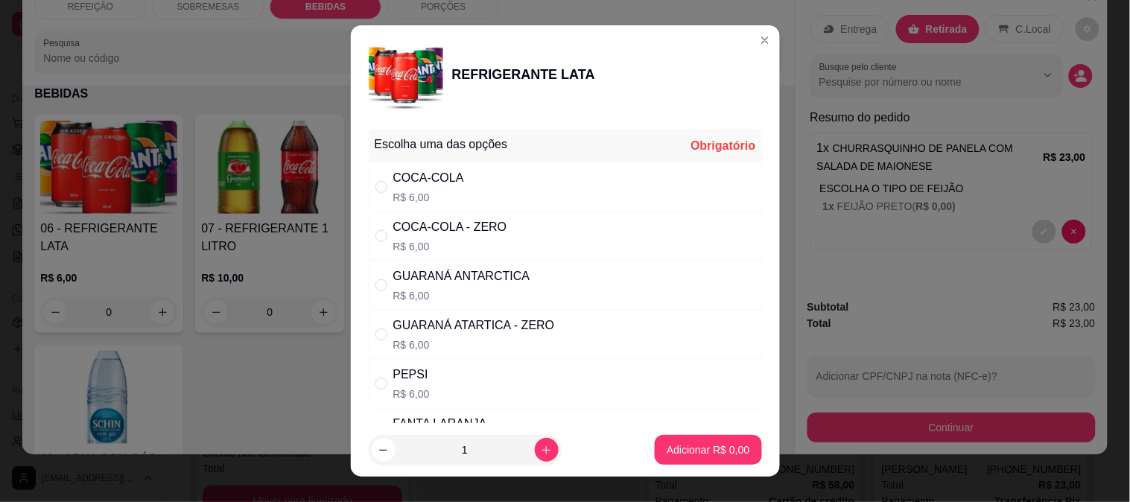
click at [427, 182] on div "COCA-COLA" at bounding box center [428, 178] width 71 height 18
radio input "true"
click at [698, 445] on p "Adicionar R$ 6,00" at bounding box center [708, 450] width 80 height 14
type input "1"
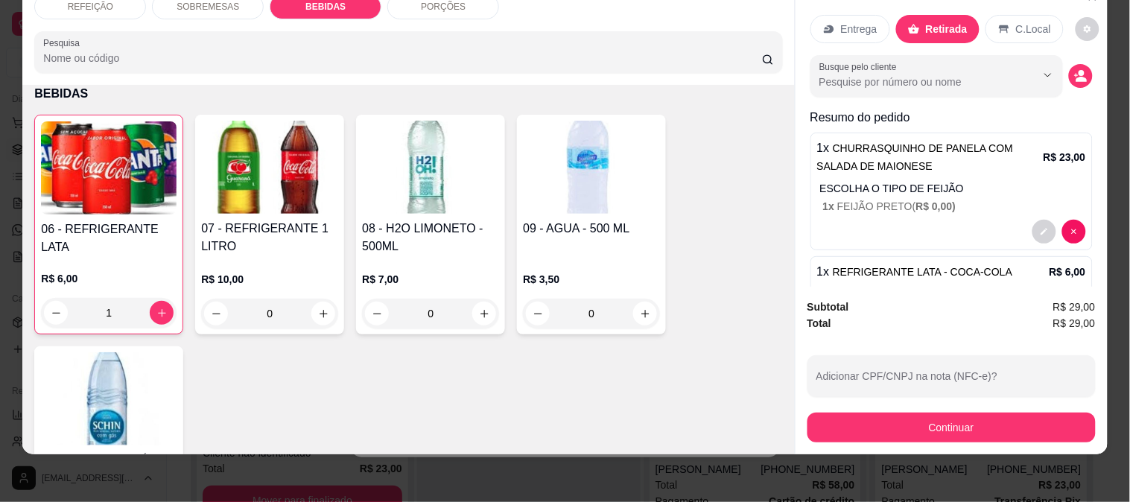
click at [931, 423] on button "Continuar" at bounding box center [951, 428] width 288 height 30
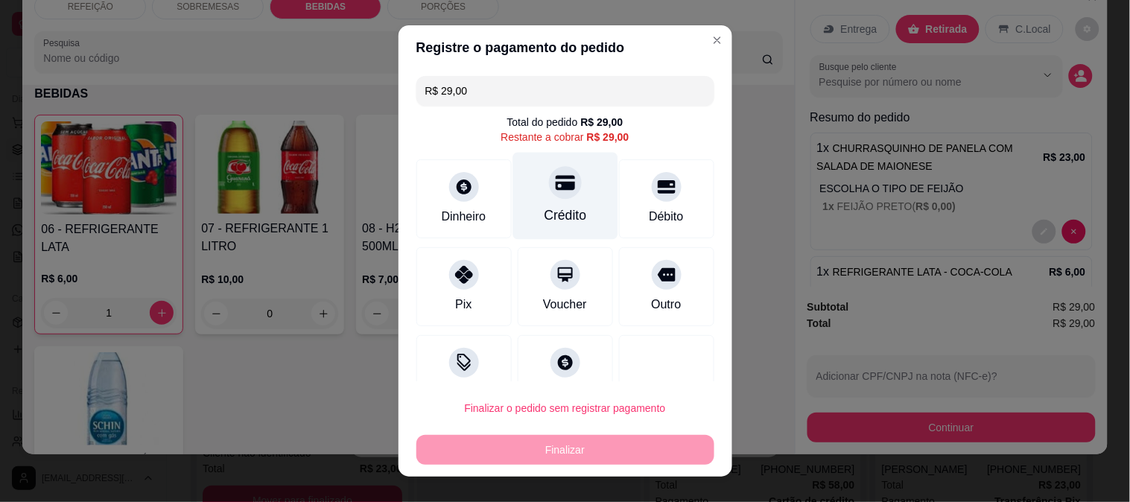
click at [555, 217] on div "Crédito" at bounding box center [565, 215] width 42 height 19
type input "R$ 0,00"
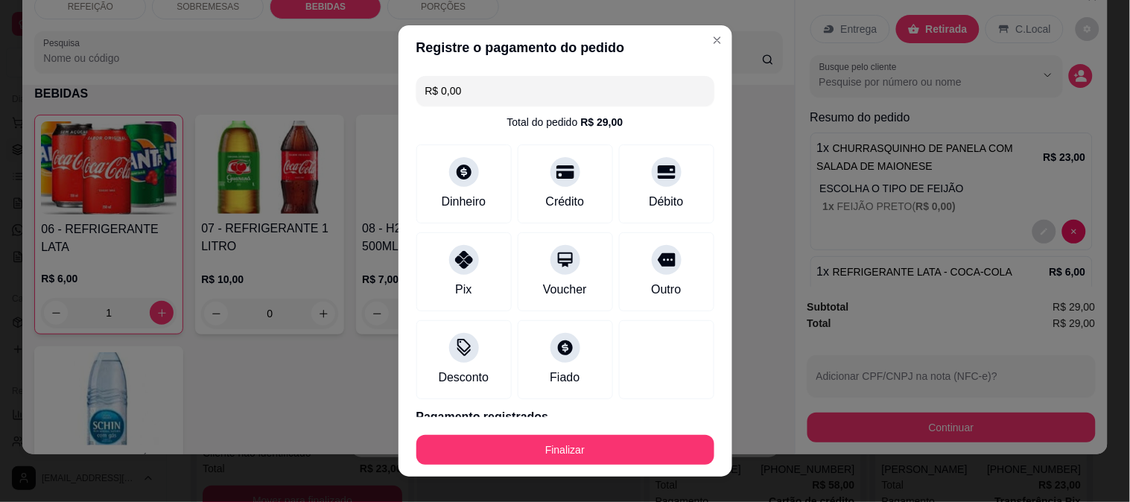
click at [584, 449] on button "Finalizar" at bounding box center [565, 450] width 298 height 30
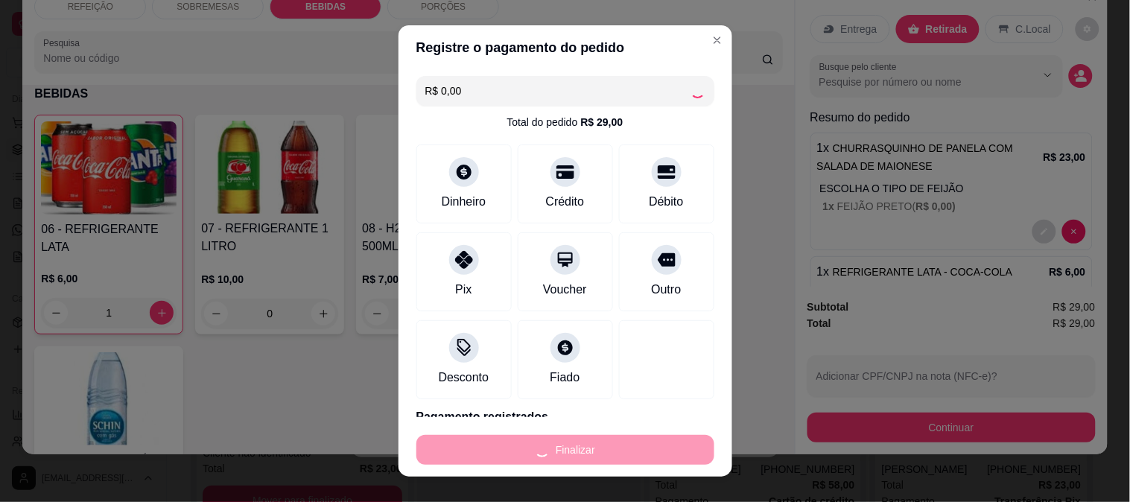
type input "0"
type input "-R$ 29,00"
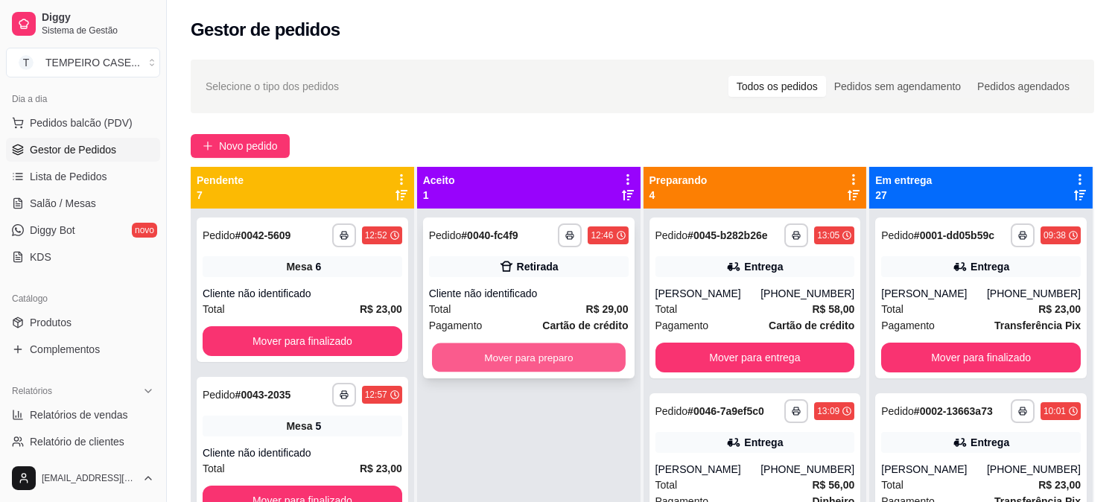
click at [570, 366] on button "Mover para preparo" at bounding box center [529, 357] width 194 height 29
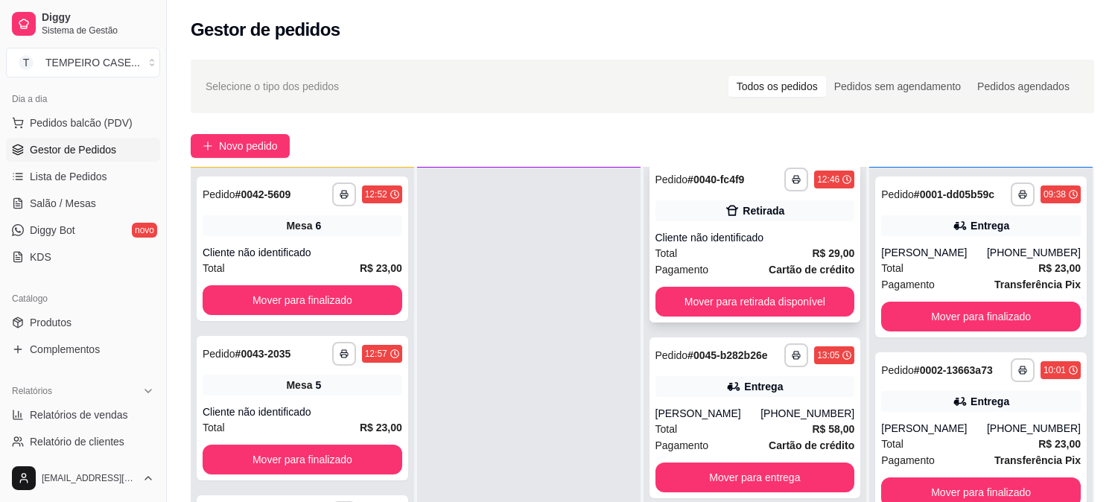
scroll to position [0, 0]
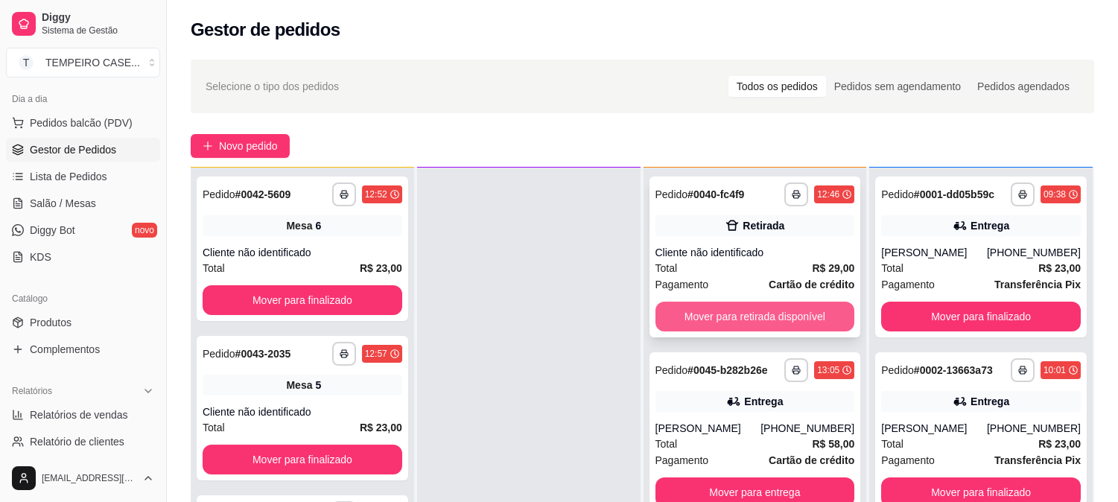
click at [695, 313] on button "Mover para retirada disponível" at bounding box center [755, 317] width 200 height 30
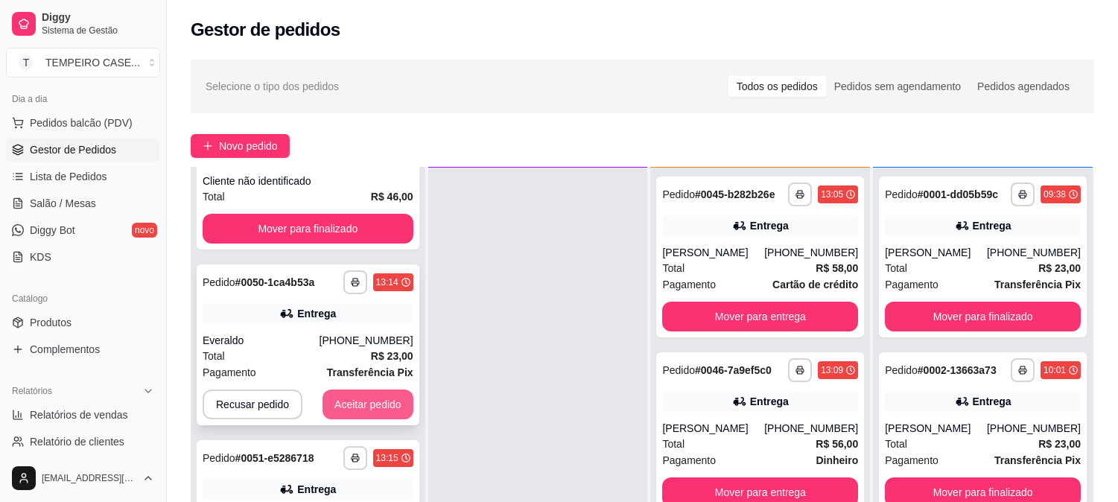
scroll to position [521, 0]
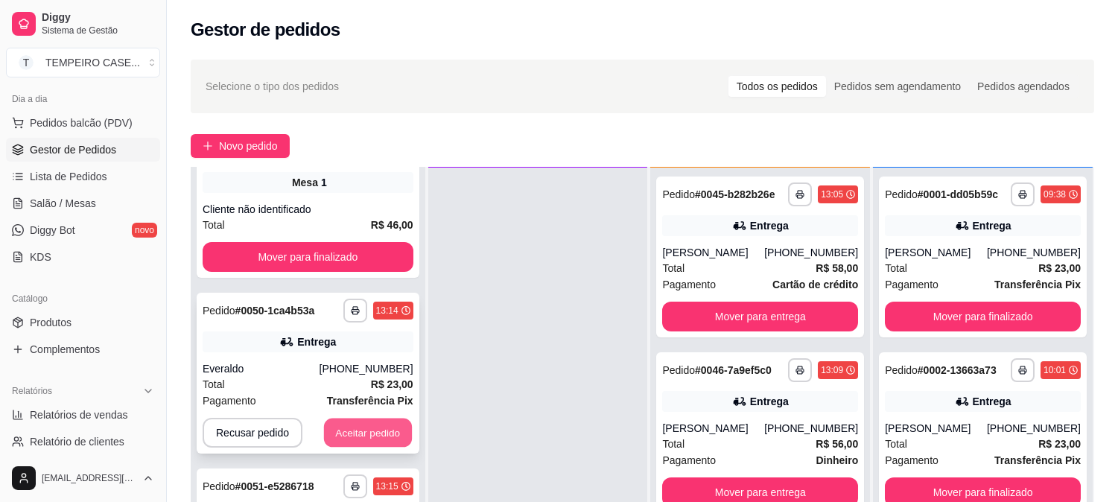
click at [352, 433] on button "Aceitar pedido" at bounding box center [368, 432] width 88 height 29
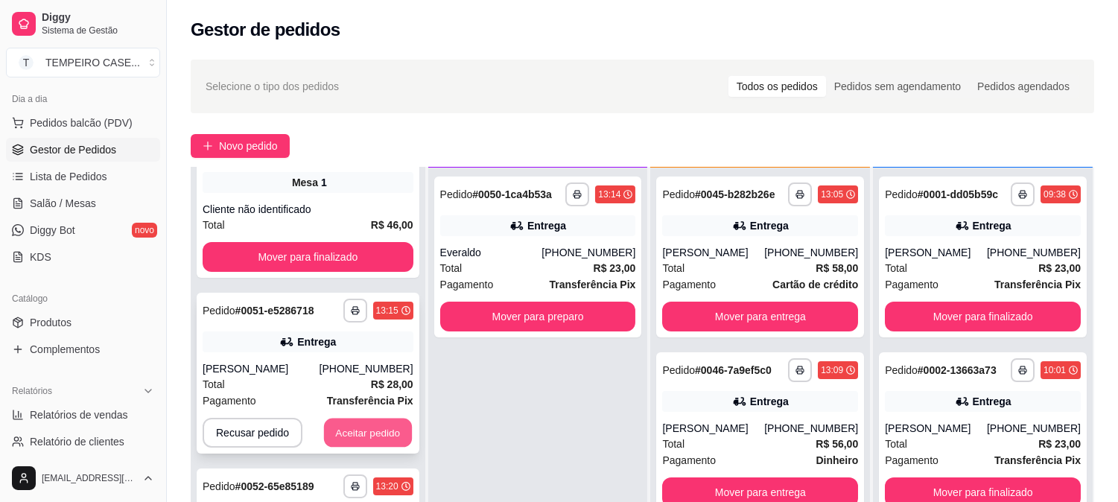
click at [363, 428] on button "Aceitar pedido" at bounding box center [368, 432] width 88 height 29
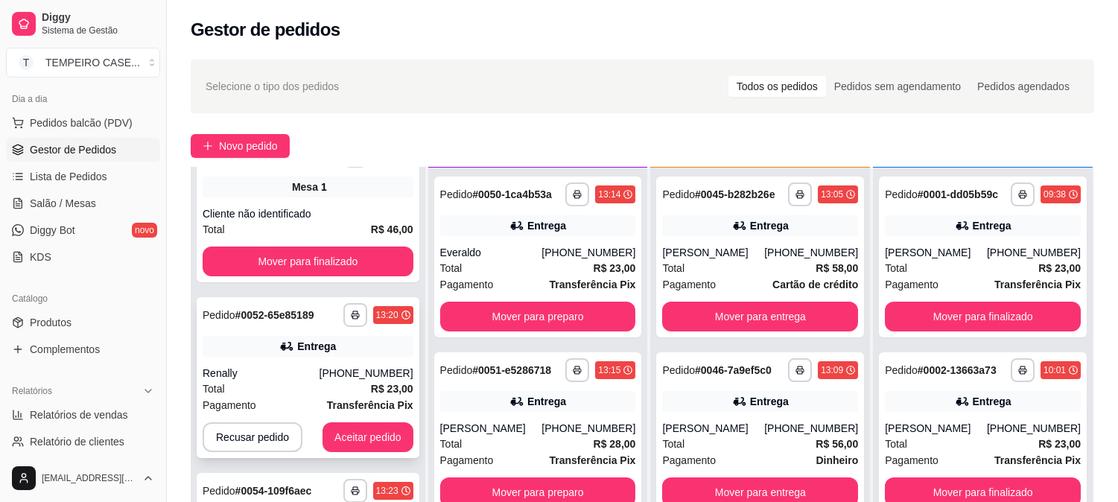
scroll to position [501, 0]
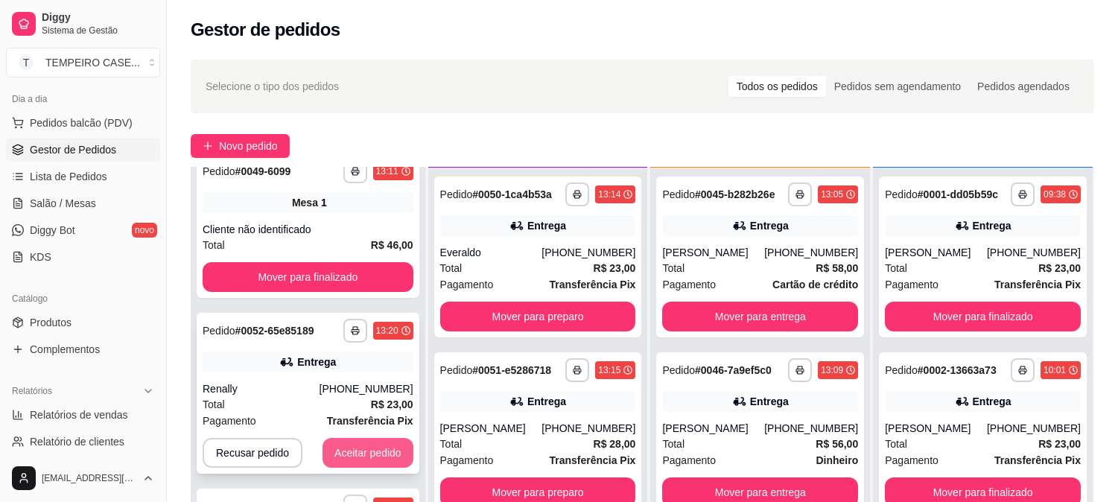
click at [354, 463] on button "Aceitar pedido" at bounding box center [367, 453] width 91 height 30
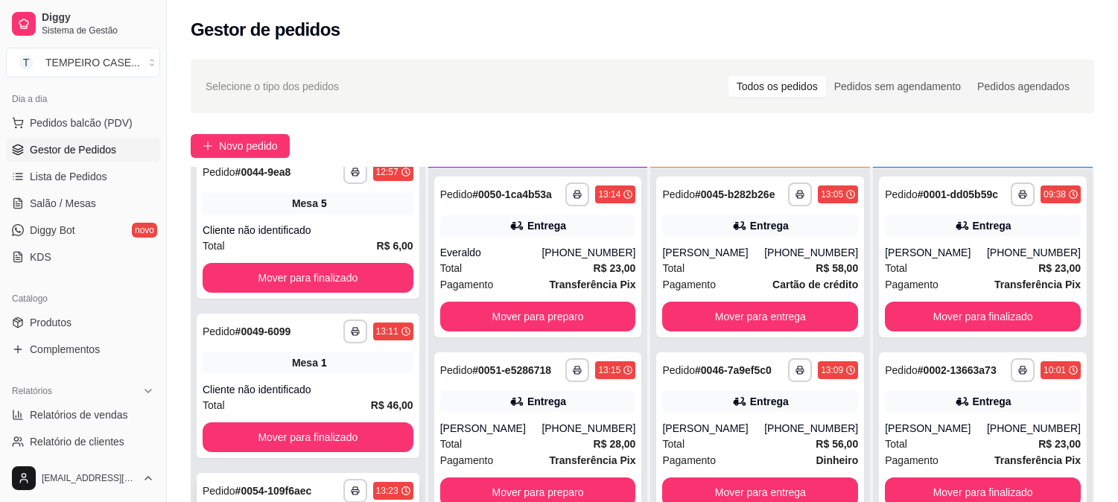
scroll to position [325, 0]
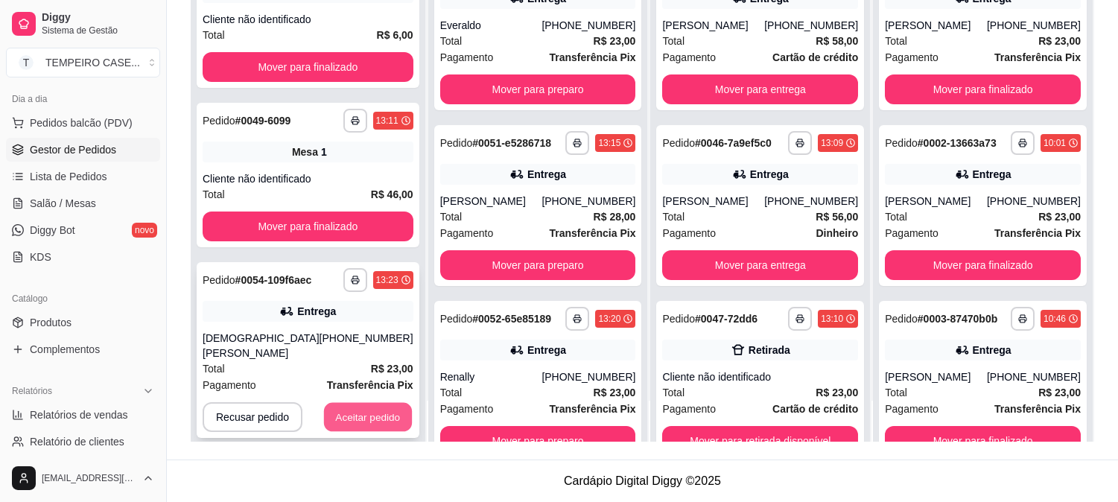
click at [354, 403] on button "Aceitar pedido" at bounding box center [368, 417] width 88 height 29
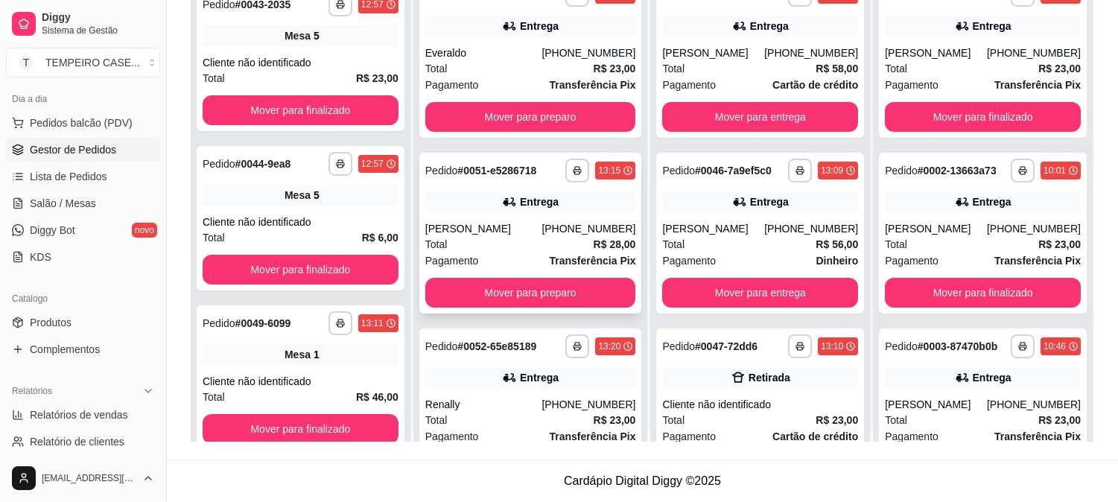
scroll to position [0, 0]
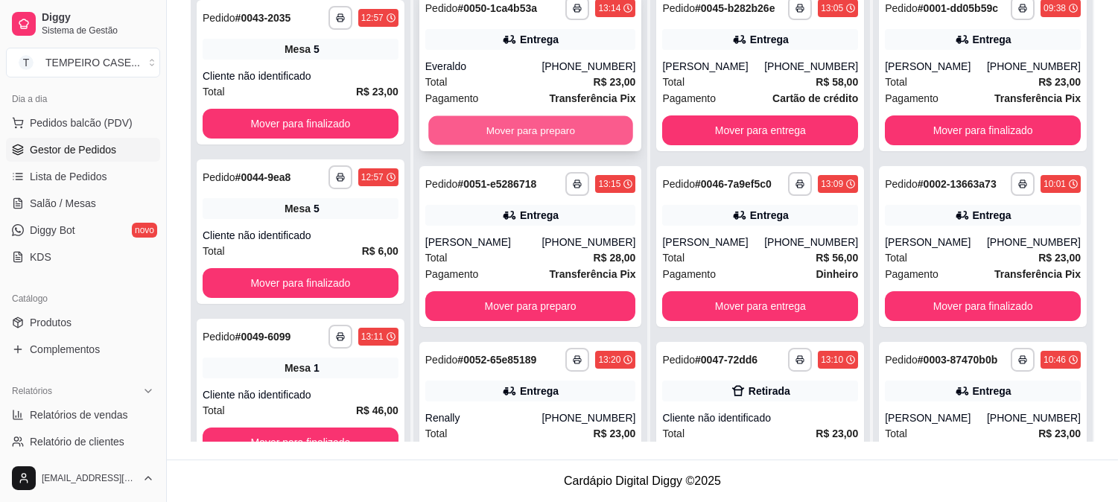
click at [517, 129] on button "Mover para preparo" at bounding box center [530, 130] width 204 height 29
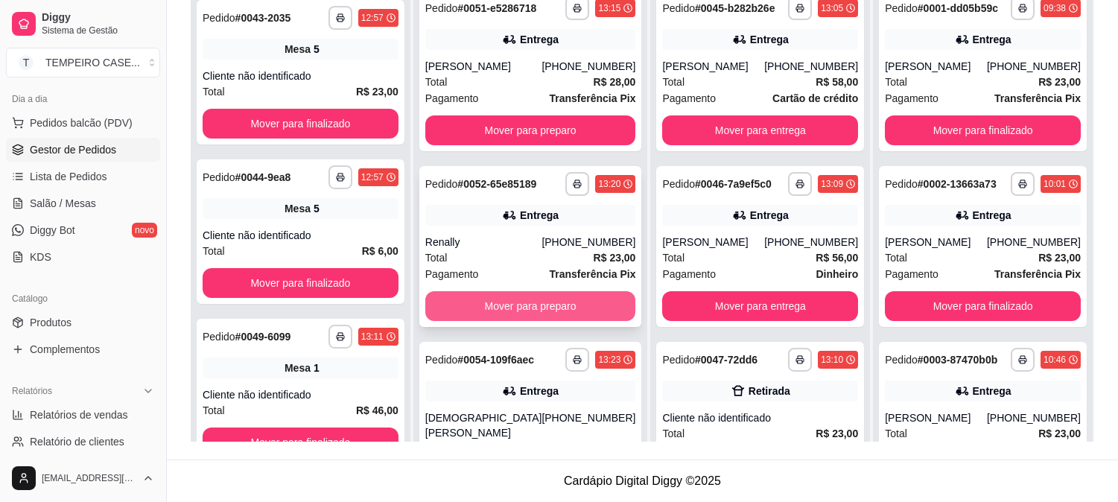
click at [517, 310] on button "Mover para preparo" at bounding box center [530, 306] width 211 height 30
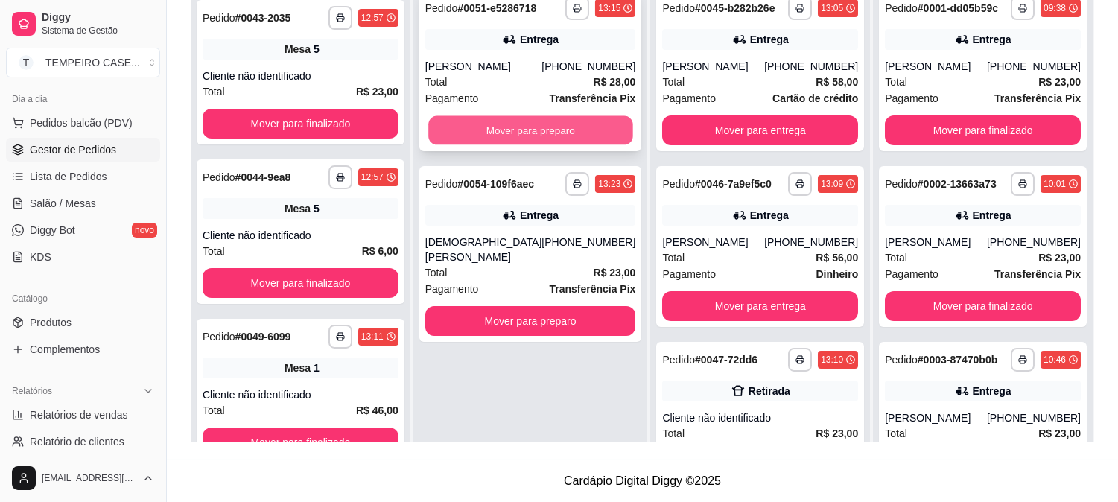
click at [517, 134] on button "Mover para preparo" at bounding box center [530, 130] width 204 height 29
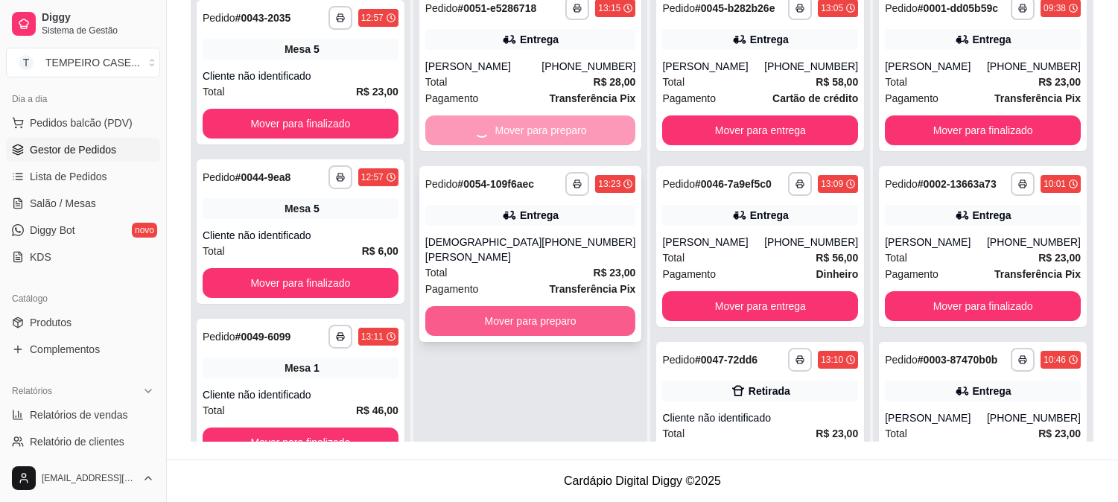
click at [515, 306] on button "Mover para preparo" at bounding box center [530, 321] width 211 height 30
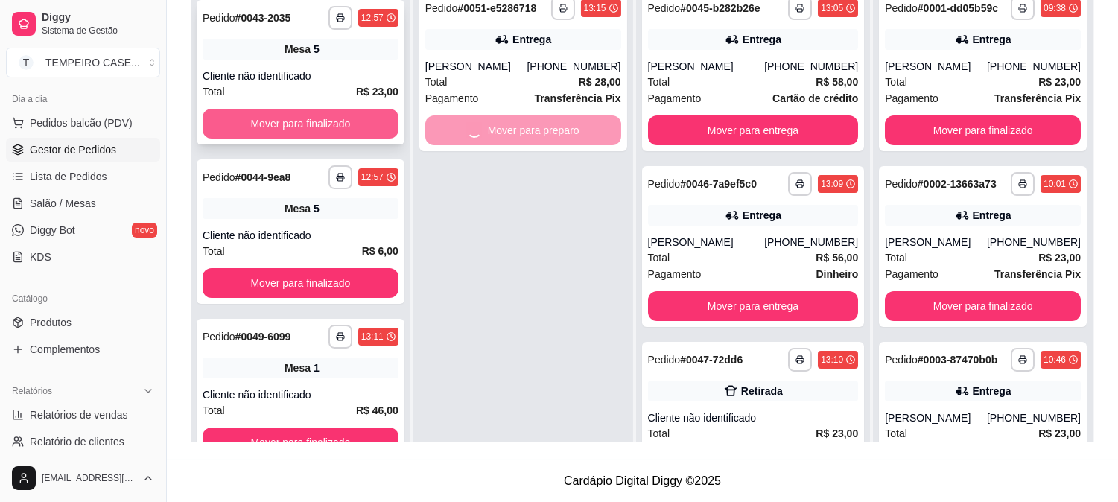
click at [287, 118] on button "Mover para finalizado" at bounding box center [301, 124] width 196 height 30
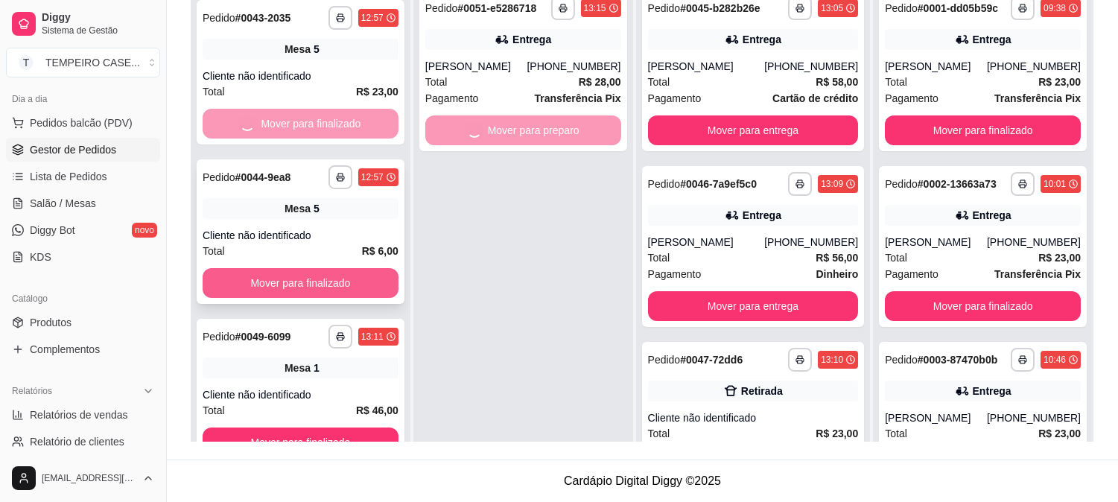
click at [298, 278] on button "Mover para finalizado" at bounding box center [301, 283] width 196 height 30
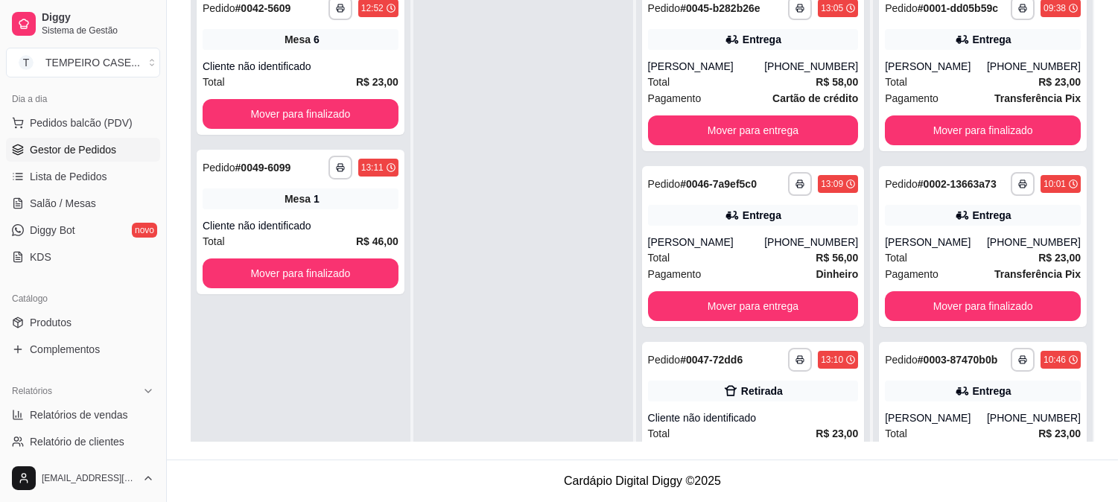
click at [307, 428] on div "**********" at bounding box center [301, 232] width 220 height 502
click at [302, 124] on button "Mover para finalizado" at bounding box center [301, 114] width 196 height 30
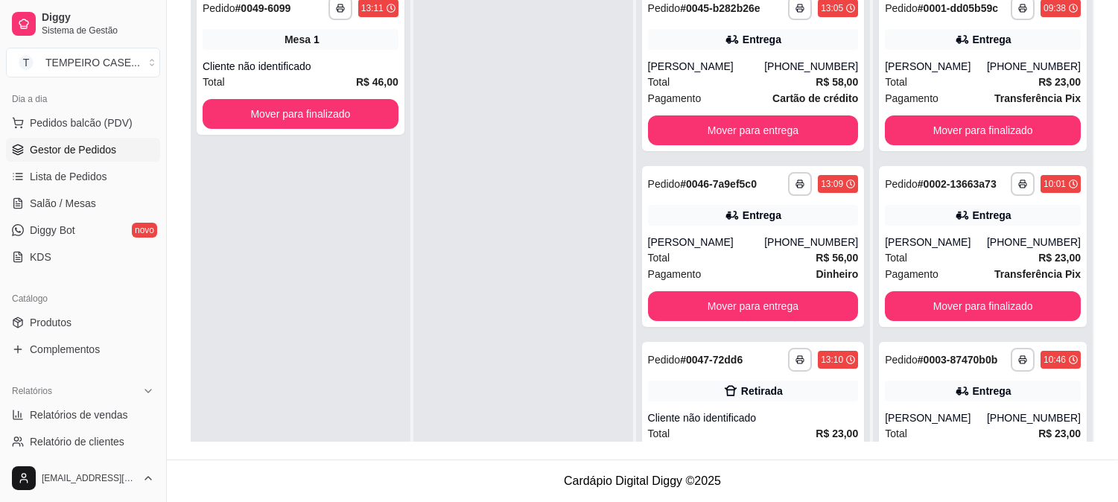
click at [308, 256] on div "**********" at bounding box center [301, 232] width 220 height 502
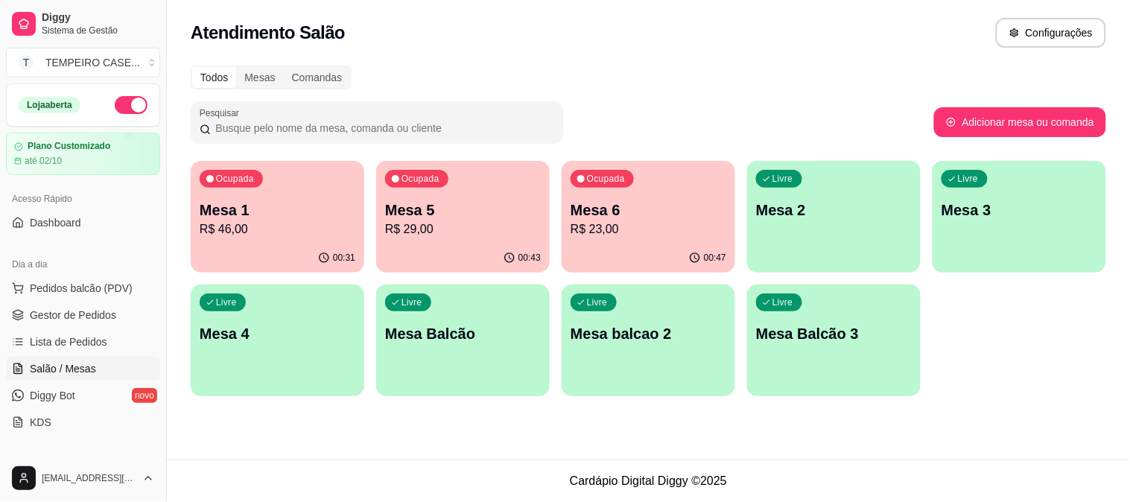
click at [254, 206] on p "Mesa 1" at bounding box center [278, 210] width 156 height 21
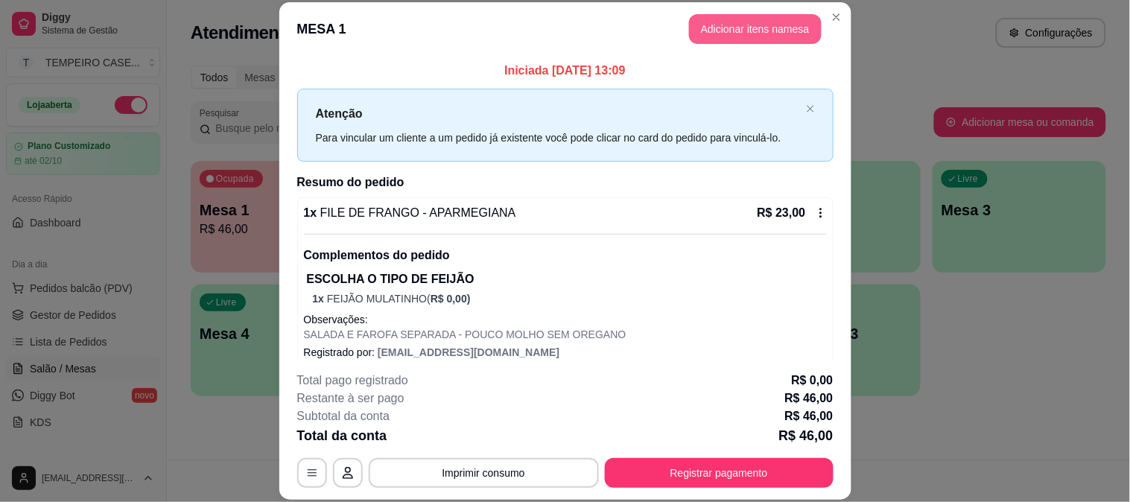
click at [736, 40] on button "Adicionar itens na mesa" at bounding box center [755, 29] width 133 height 30
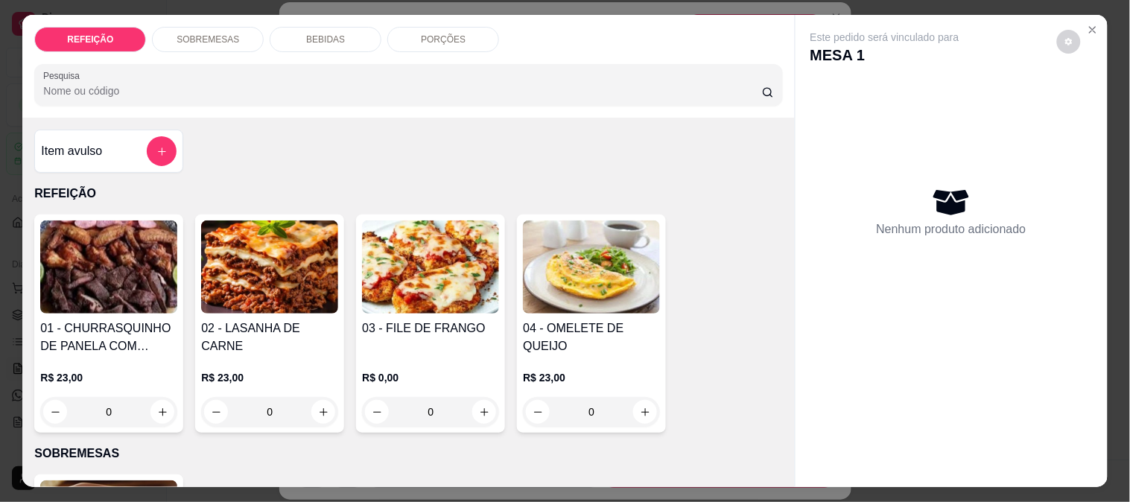
click at [194, 34] on p "SOBREMESAS" at bounding box center [207, 40] width 63 height 12
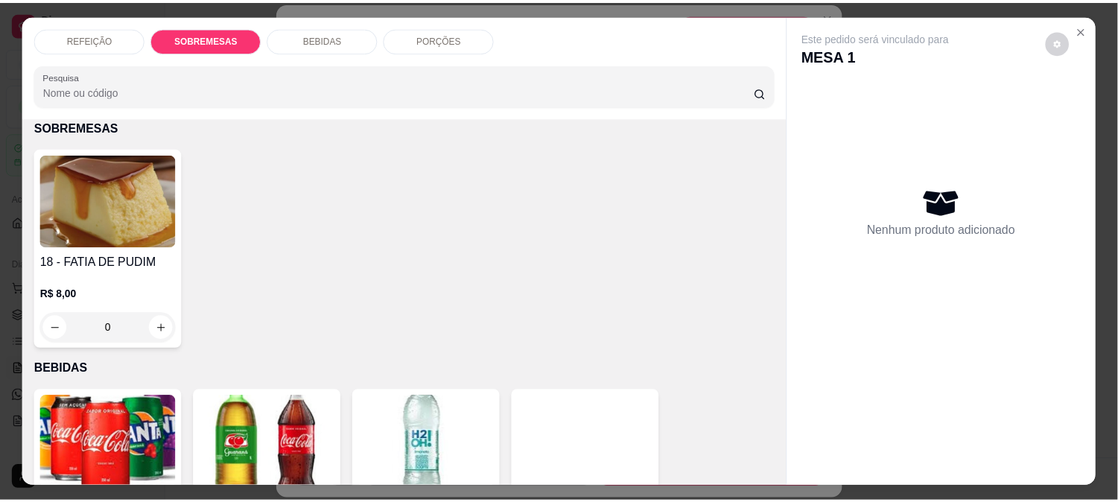
scroll to position [39, 0]
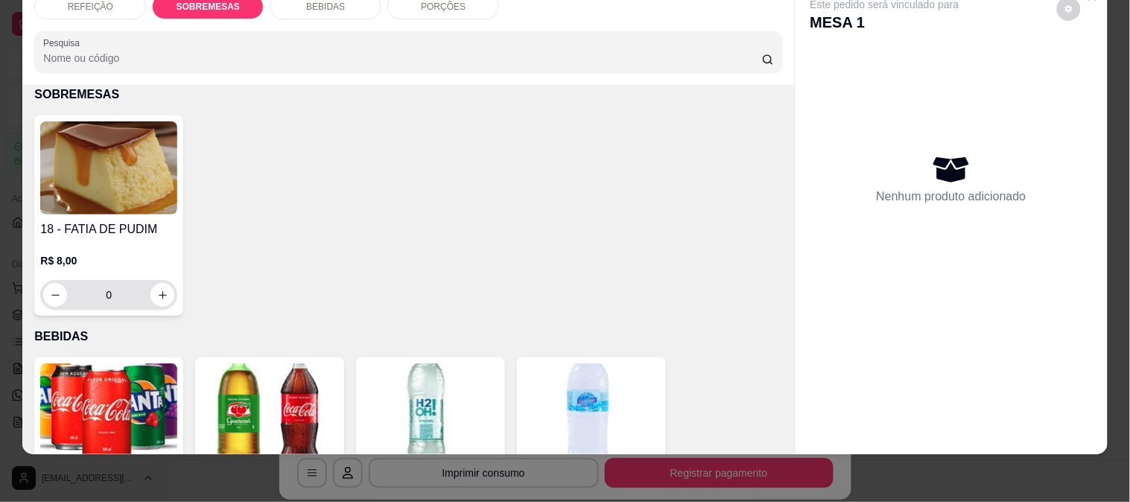
click at [83, 202] on div "18 - FATIA DE PUDIM R$ 8,00 0" at bounding box center [108, 215] width 149 height 200
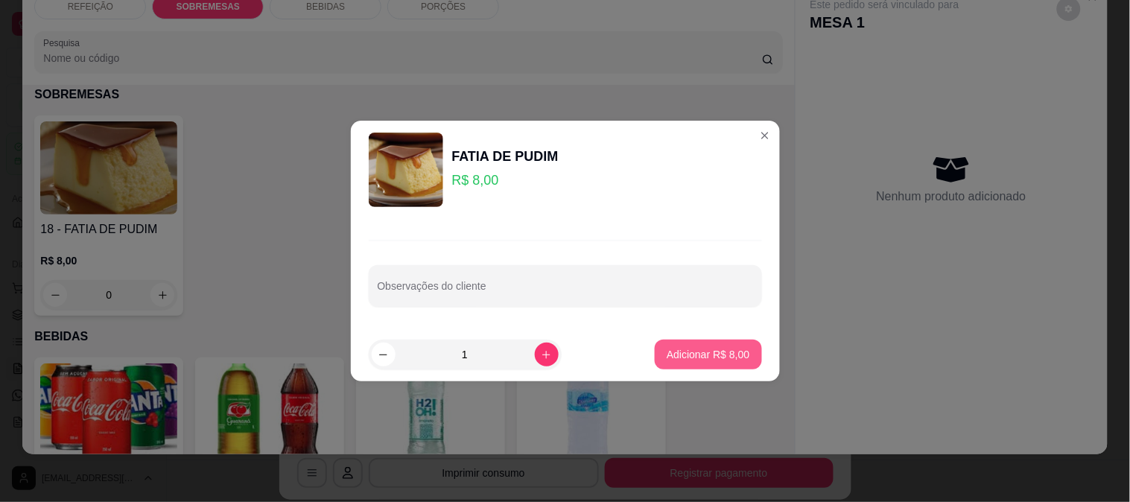
click at [682, 357] on p "Adicionar R$ 8,00" at bounding box center [707, 354] width 83 height 15
type input "1"
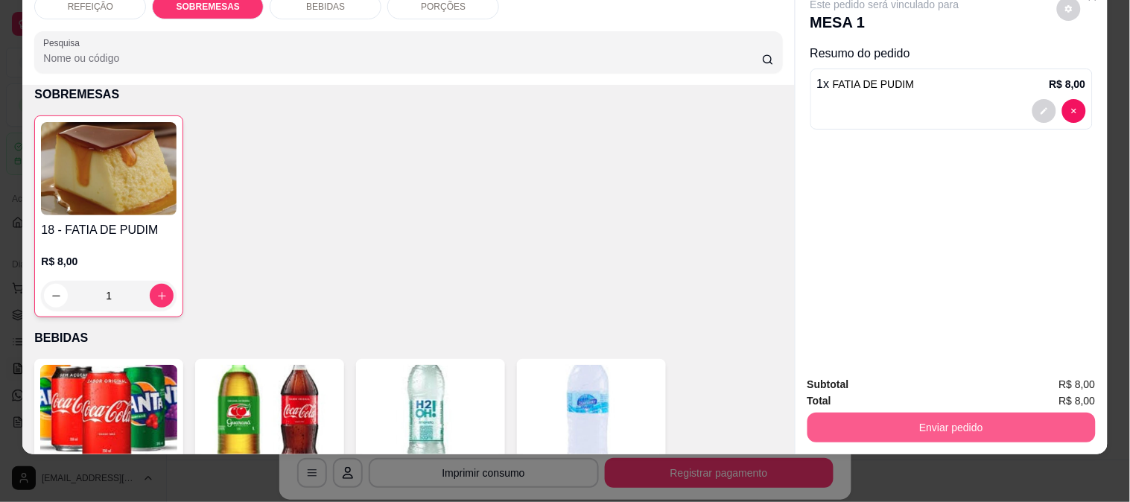
click at [929, 413] on button "Enviar pedido" at bounding box center [951, 428] width 288 height 30
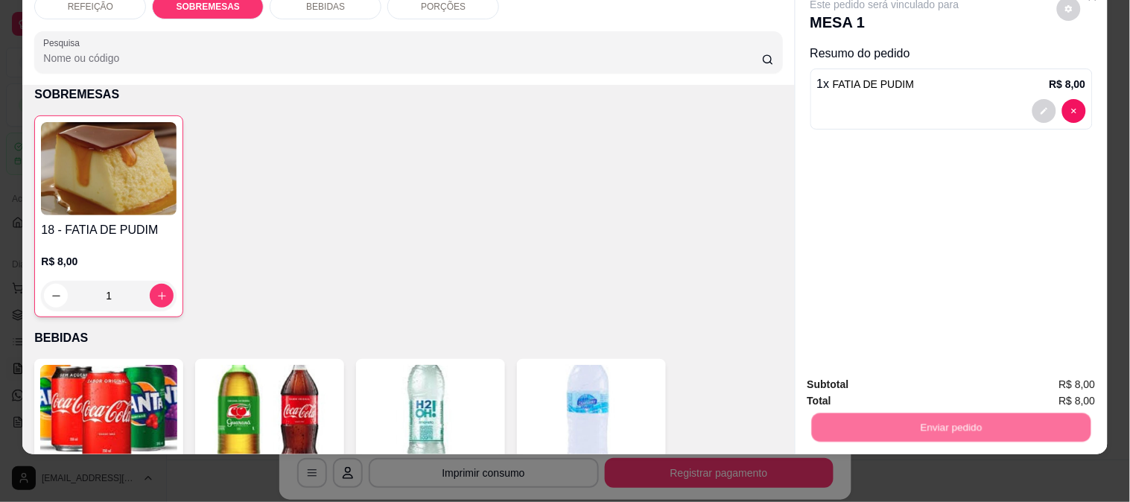
click at [1052, 377] on button "Enviar pedido" at bounding box center [1056, 378] width 84 height 28
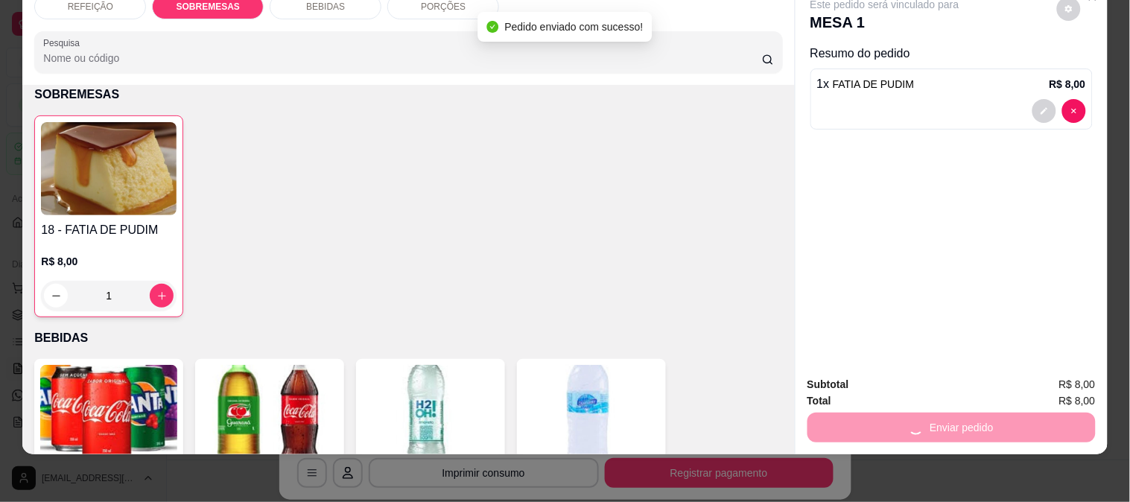
click at [939, 465] on div "REFEIÇÃO SOBREMESAS BEBIDAS PORÇÕES Pesquisa Item avulso REFEIÇÃO 01 - CHURRASQ…" at bounding box center [565, 251] width 1130 height 502
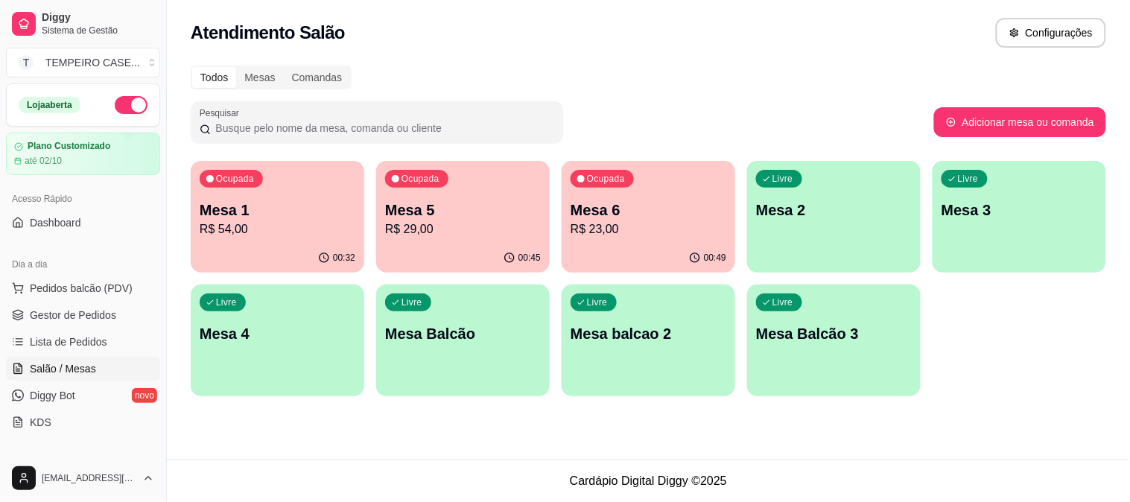
click at [283, 236] on p "R$ 54,00" at bounding box center [278, 229] width 156 height 18
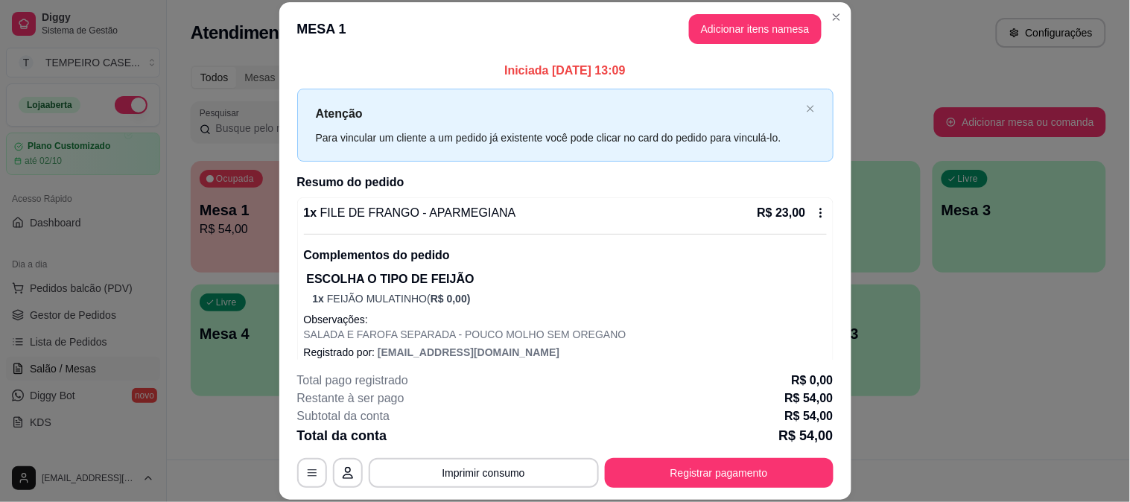
click at [667, 464] on button "Registrar pagamento" at bounding box center [719, 473] width 229 height 30
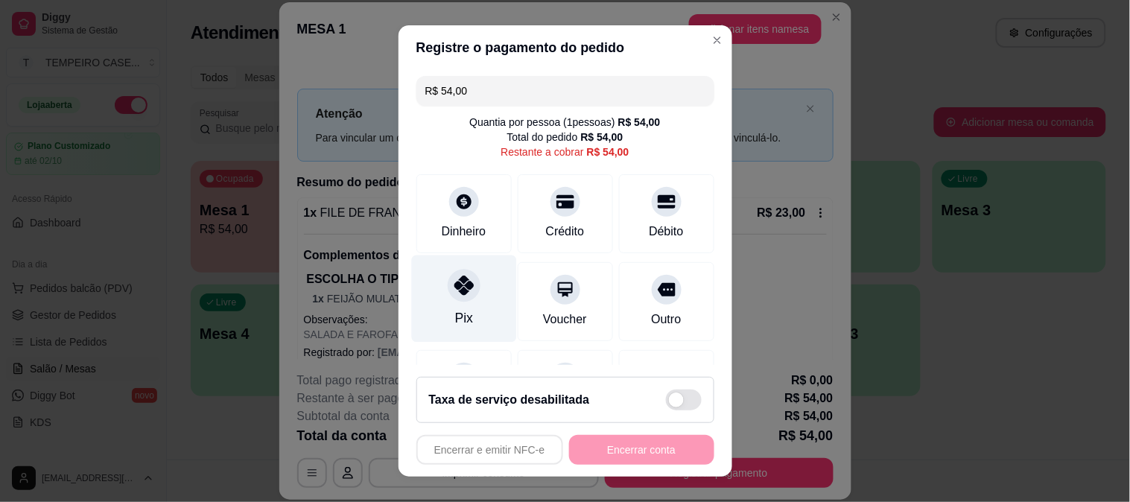
click at [413, 283] on div "Pix" at bounding box center [463, 298] width 105 height 87
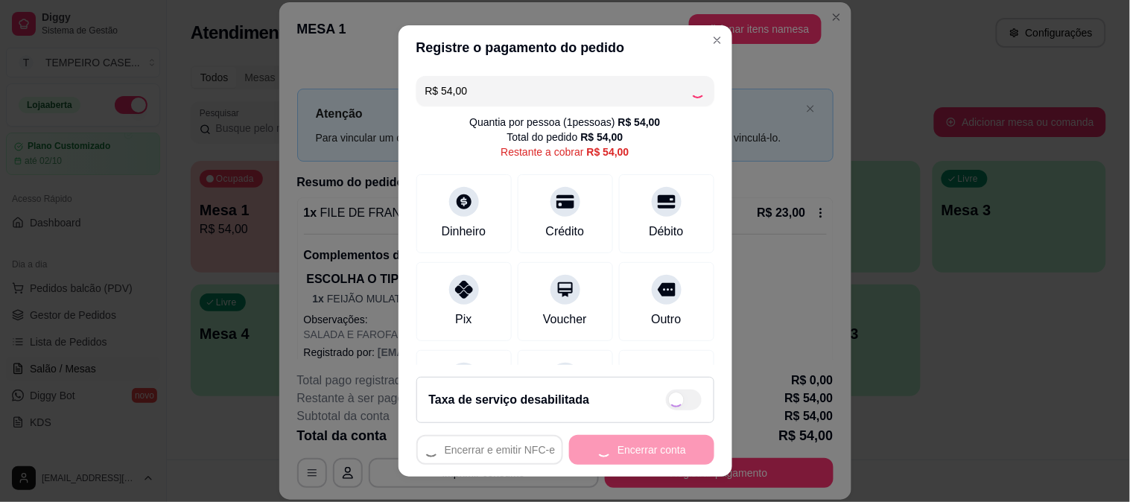
type input "R$ 0,00"
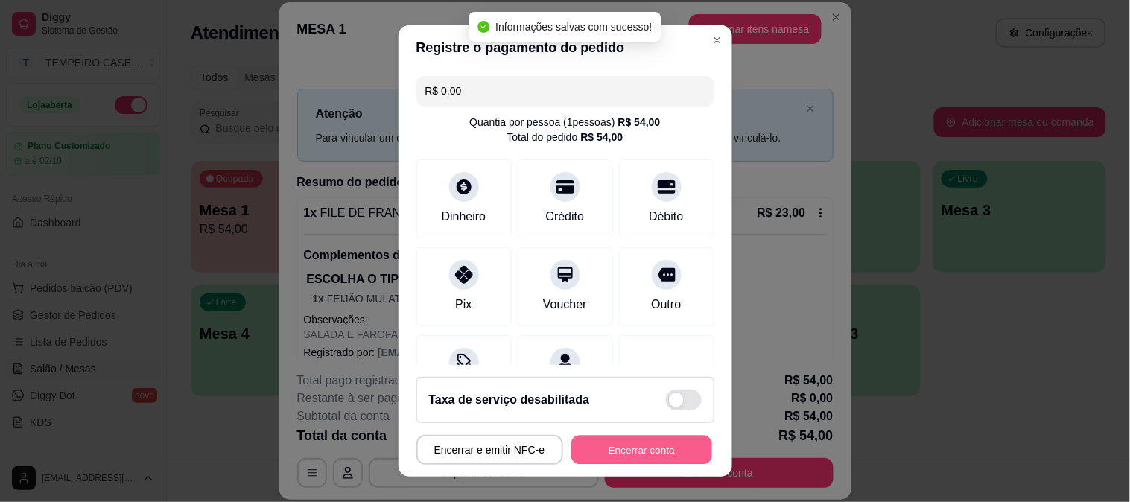
click at [622, 451] on button "Encerrar conta" at bounding box center [641, 450] width 141 height 29
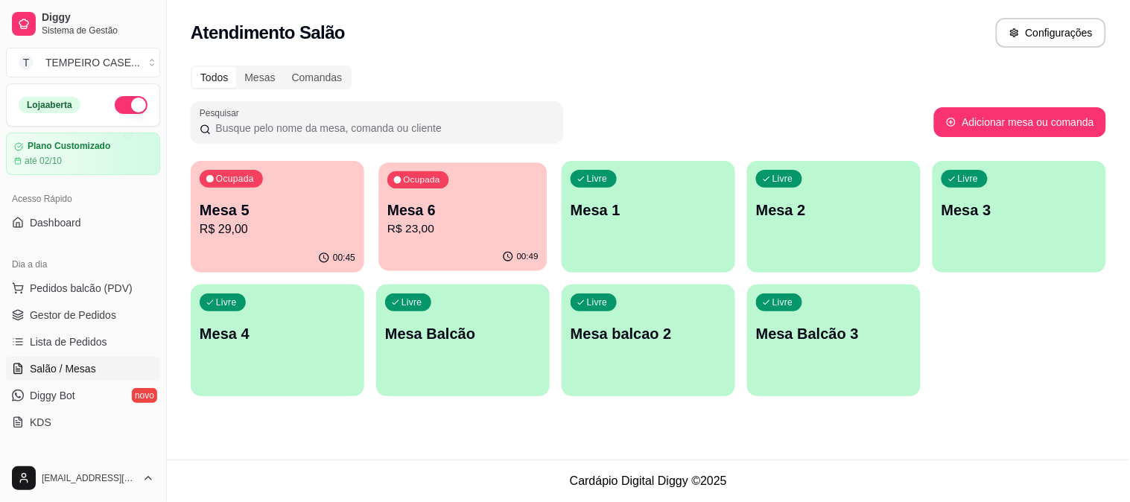
click at [440, 235] on p "R$ 23,00" at bounding box center [462, 228] width 151 height 17
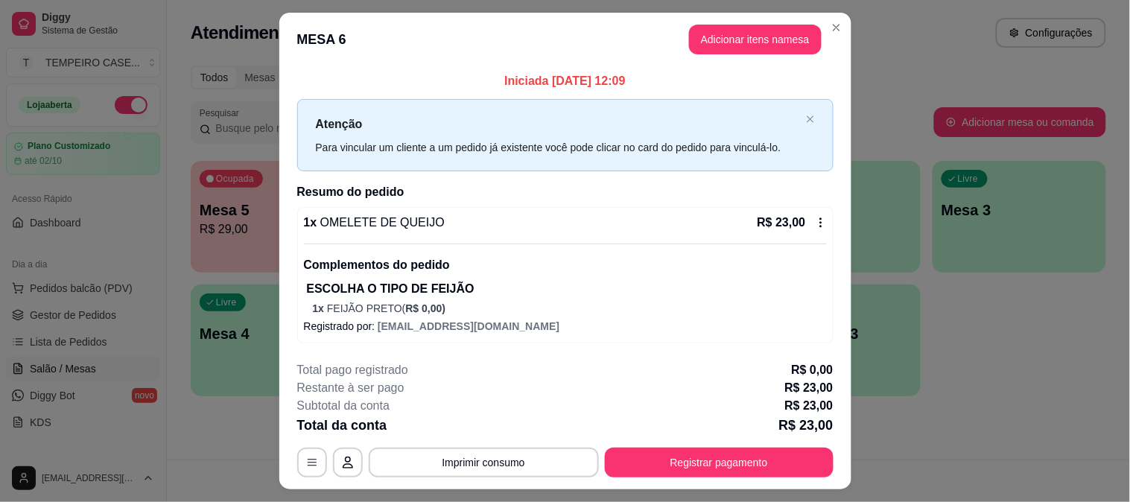
click at [697, 442] on div "**********" at bounding box center [565, 419] width 536 height 116
click at [691, 449] on button "Registrar pagamento" at bounding box center [719, 463] width 229 height 30
click at [456, 227] on div "Dinheiro" at bounding box center [463, 229] width 49 height 19
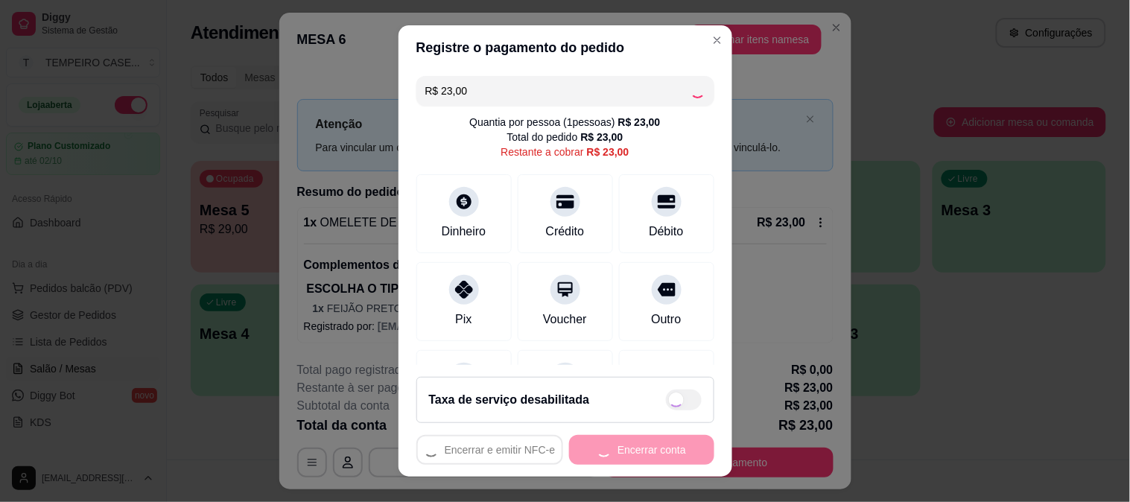
click at [613, 443] on div "Encerrar e emitir NFC-e Encerrar conta" at bounding box center [565, 450] width 298 height 30
type input "R$ 0,00"
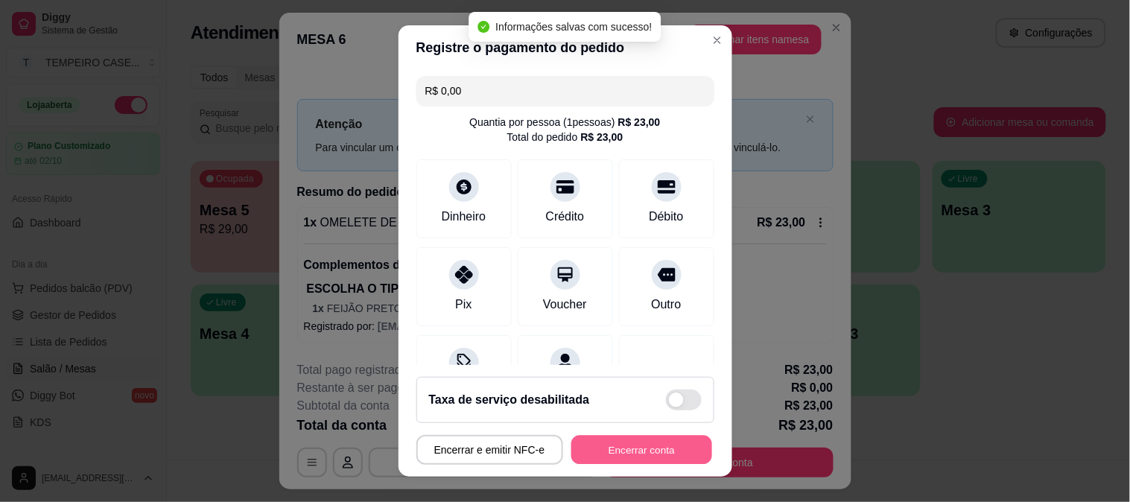
click at [614, 448] on button "Encerrar conta" at bounding box center [641, 450] width 141 height 29
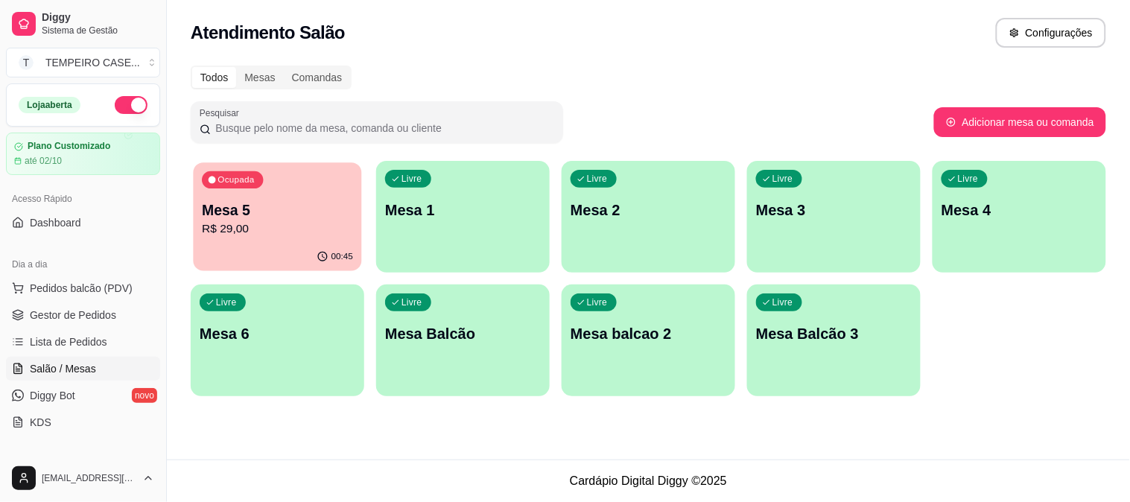
click at [219, 231] on p "R$ 29,00" at bounding box center [277, 228] width 151 height 17
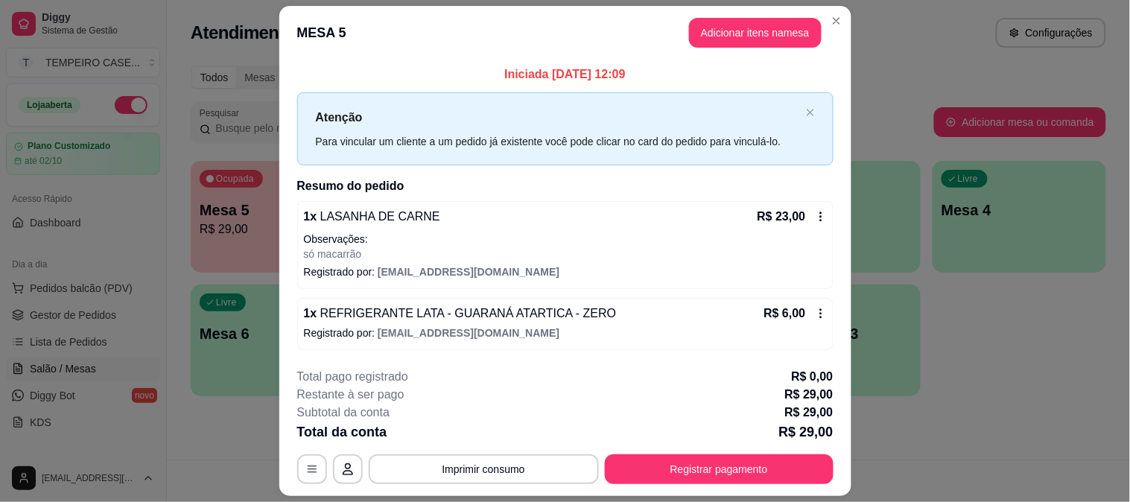
click at [674, 482] on button "Registrar pagamento" at bounding box center [719, 469] width 229 height 30
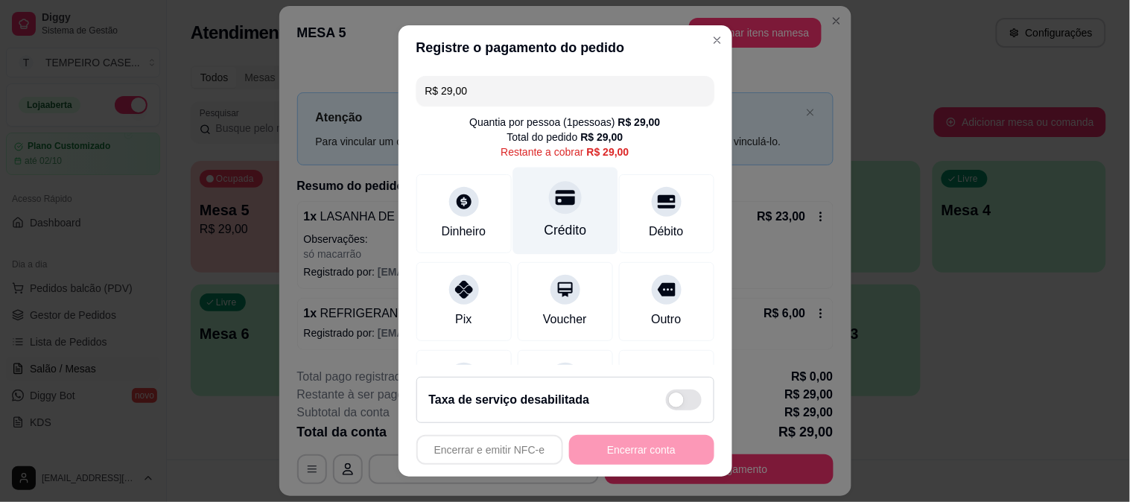
click at [559, 217] on div "Crédito" at bounding box center [564, 210] width 105 height 87
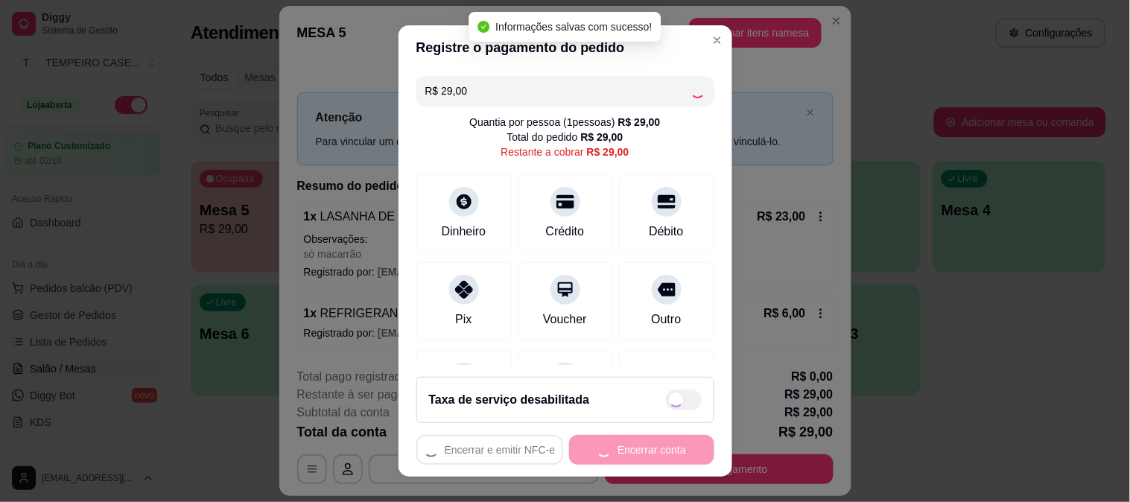
type input "R$ 0,00"
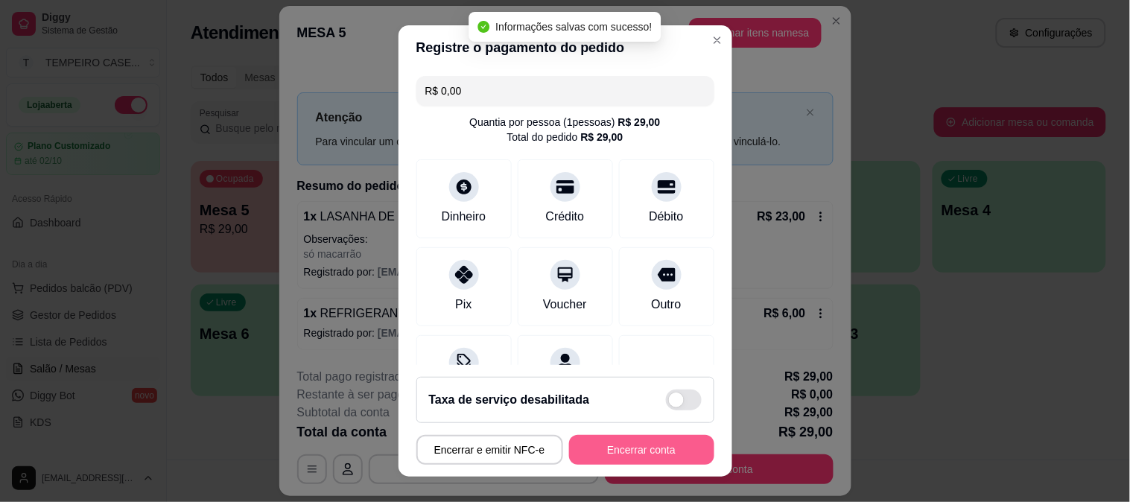
click at [628, 445] on button "Encerrar conta" at bounding box center [641, 450] width 145 height 30
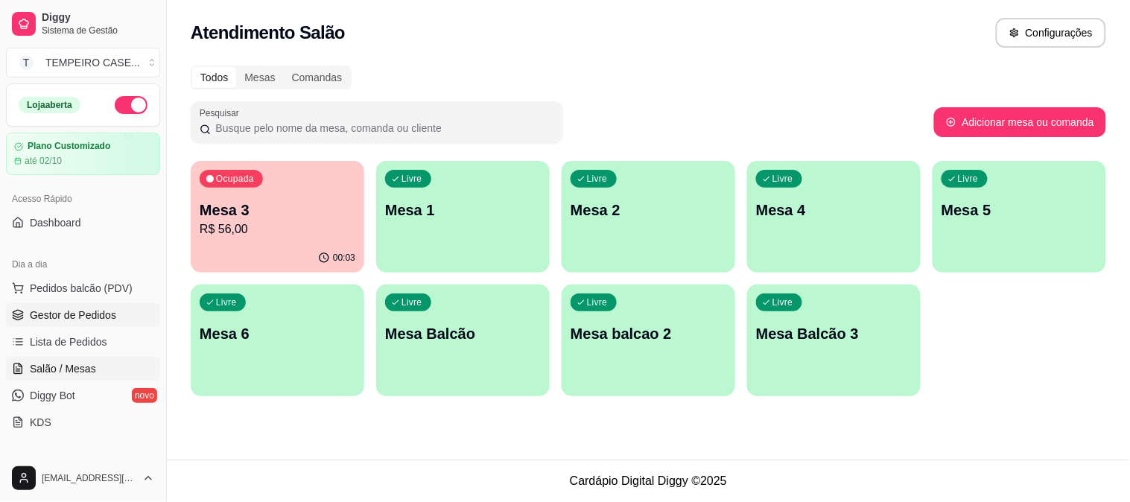
click at [62, 317] on span "Gestor de Pedidos" at bounding box center [73, 315] width 86 height 15
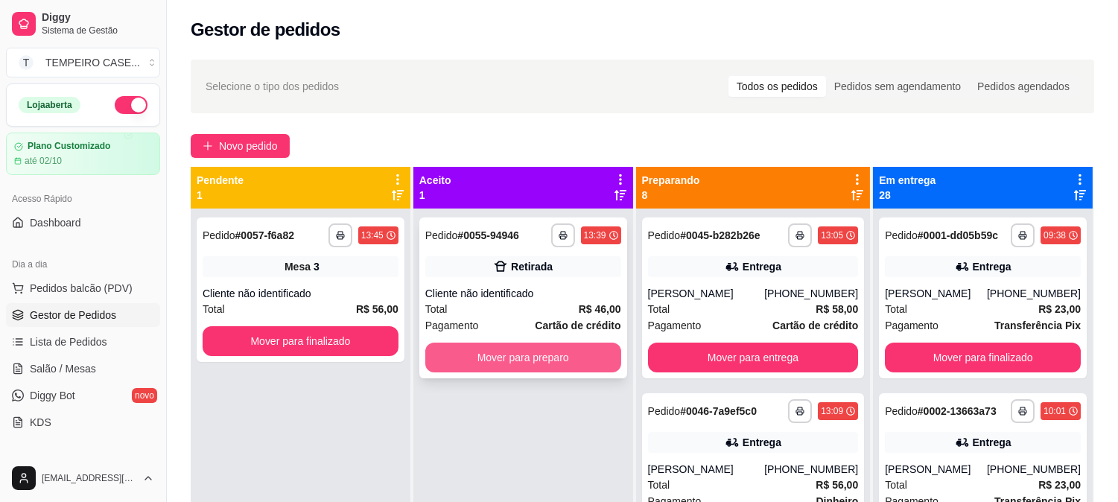
click at [552, 346] on button "Mover para preparo" at bounding box center [523, 358] width 196 height 30
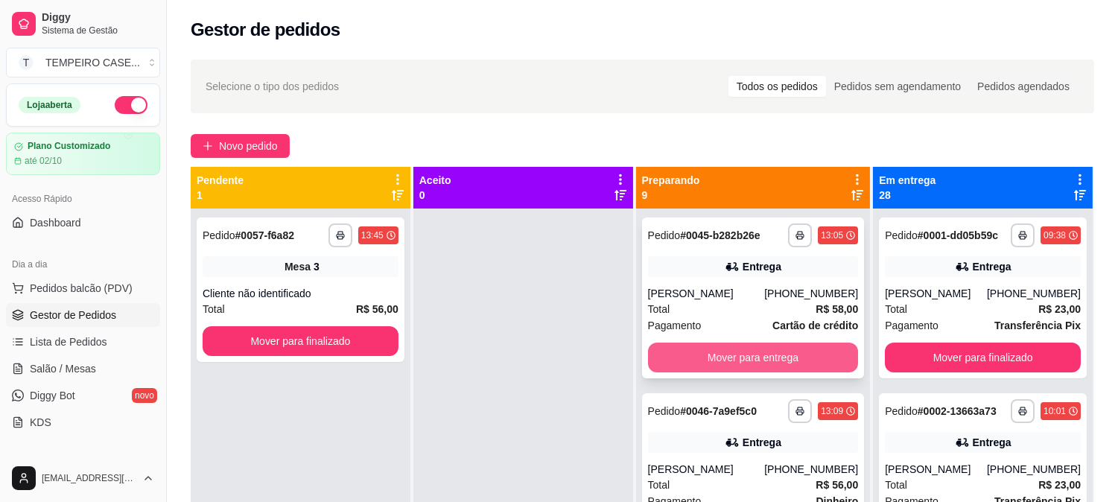
click at [708, 345] on button "Mover para entrega" at bounding box center [753, 358] width 211 height 30
click at [745, 353] on button "Mover para entrega" at bounding box center [753, 358] width 211 height 30
click at [730, 355] on button "Mover para retirada disponível" at bounding box center [753, 357] width 204 height 29
click at [716, 356] on button "Mover para entrega" at bounding box center [753, 357] width 204 height 29
click at [739, 355] on button "Mover para entrega" at bounding box center [753, 358] width 211 height 30
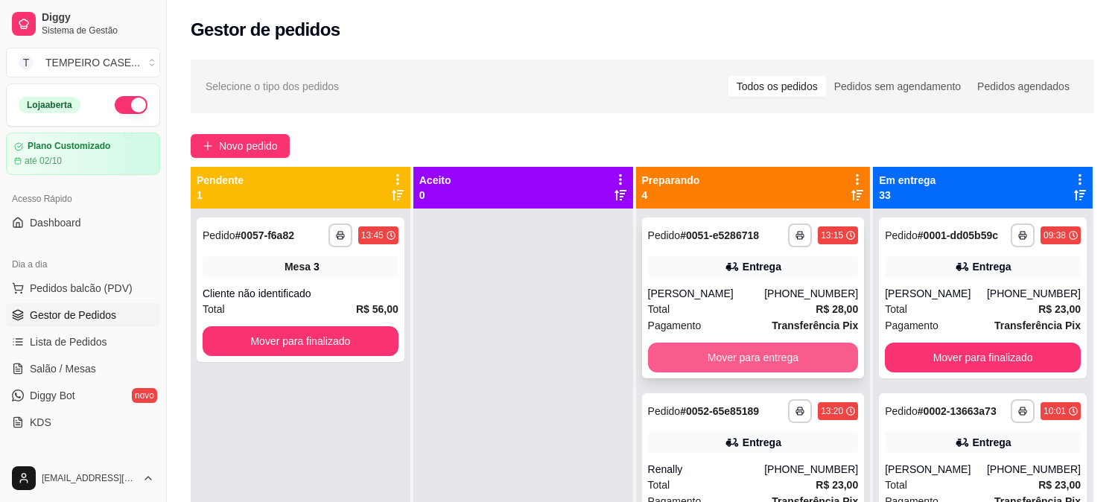
click at [728, 353] on button "Mover para entrega" at bounding box center [753, 358] width 211 height 30
click at [736, 357] on button "Mover para entrega" at bounding box center [753, 358] width 211 height 30
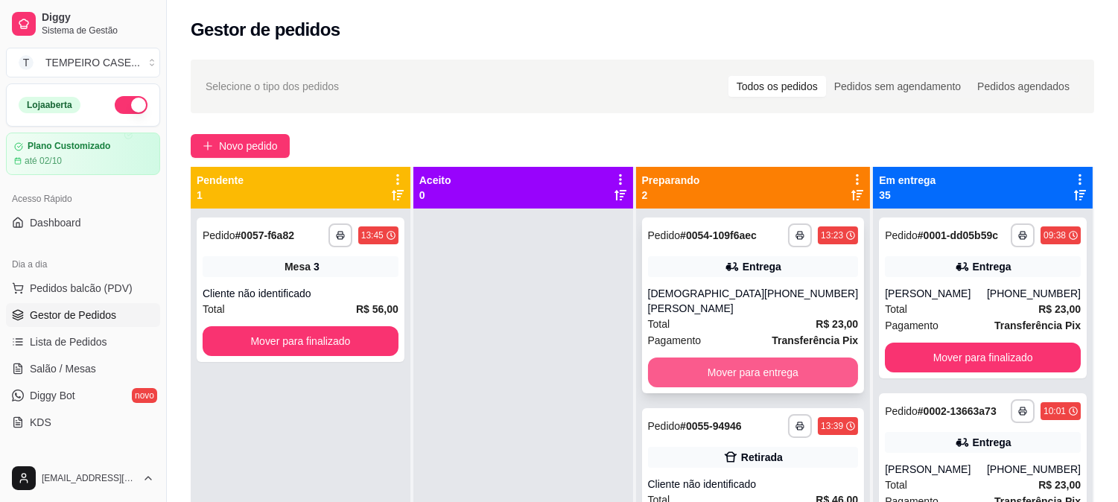
click at [734, 357] on button "Mover para entrega" at bounding box center [753, 372] width 211 height 30
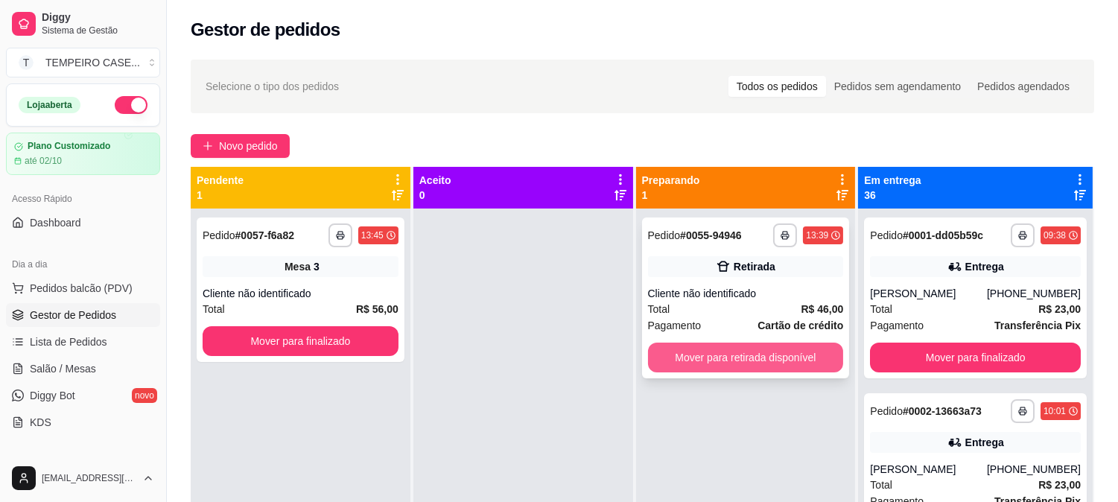
click at [733, 353] on button "Mover para retirada disponível" at bounding box center [746, 358] width 196 height 30
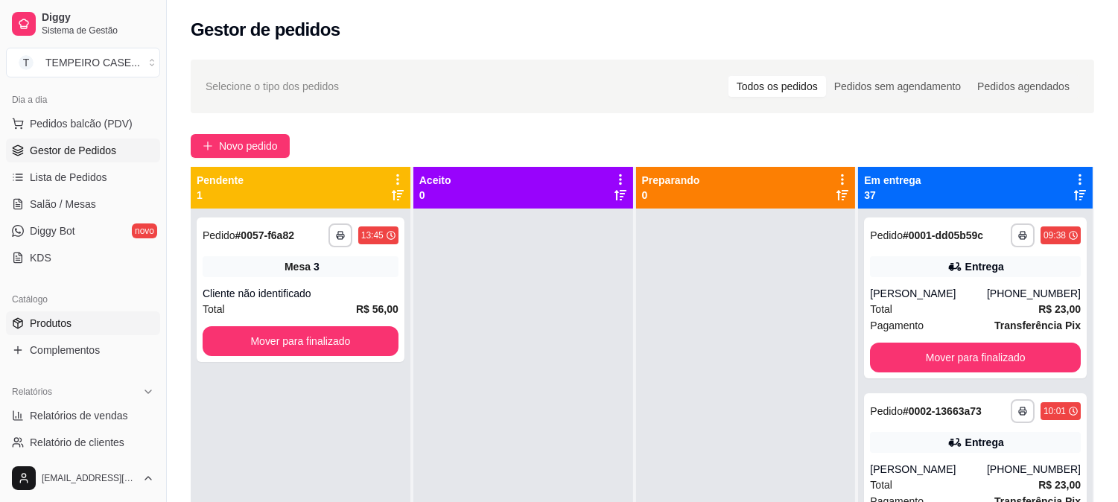
scroll to position [165, 0]
click at [60, 405] on link "Relatórios de vendas" at bounding box center [83, 415] width 154 height 24
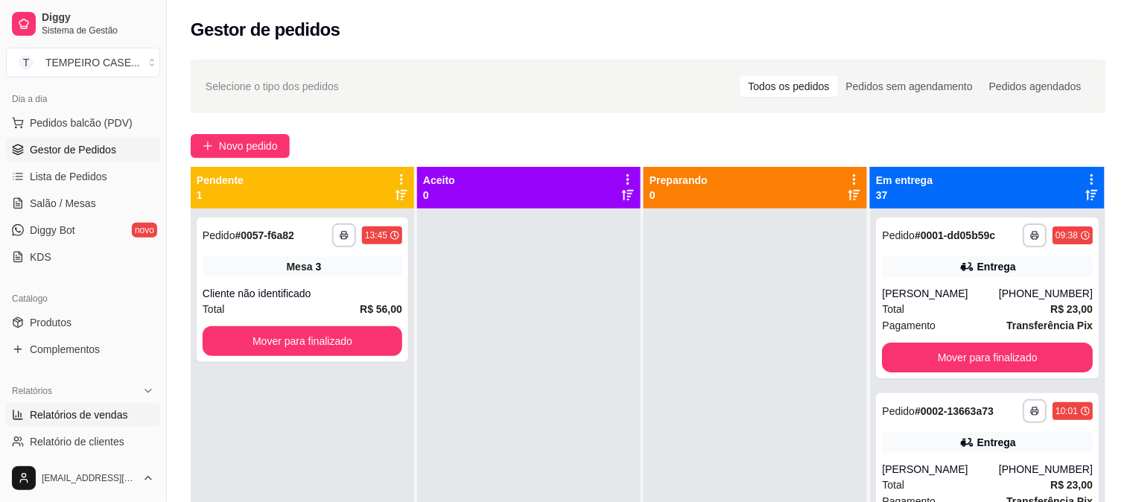
select select "ALL"
select select "0"
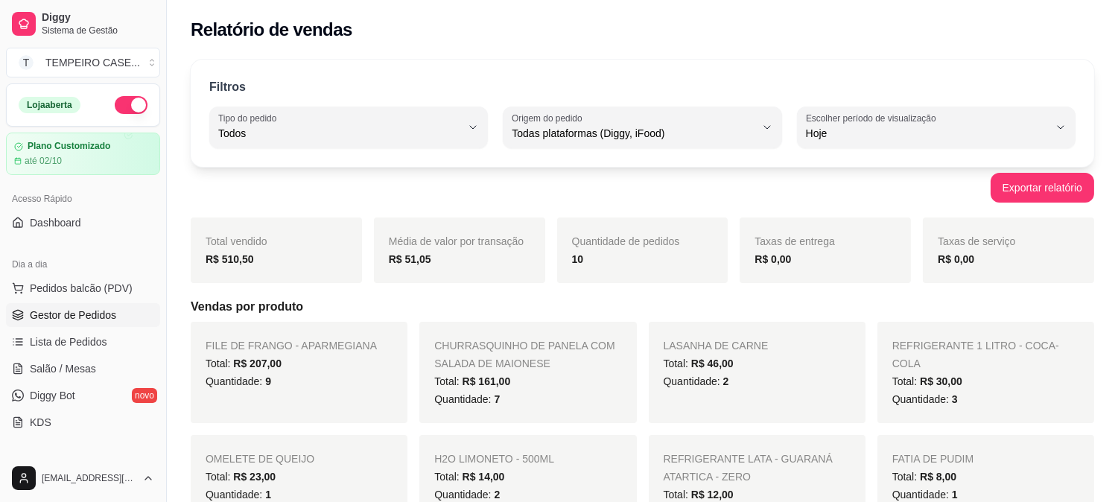
click at [77, 315] on span "Gestor de Pedidos" at bounding box center [73, 315] width 86 height 15
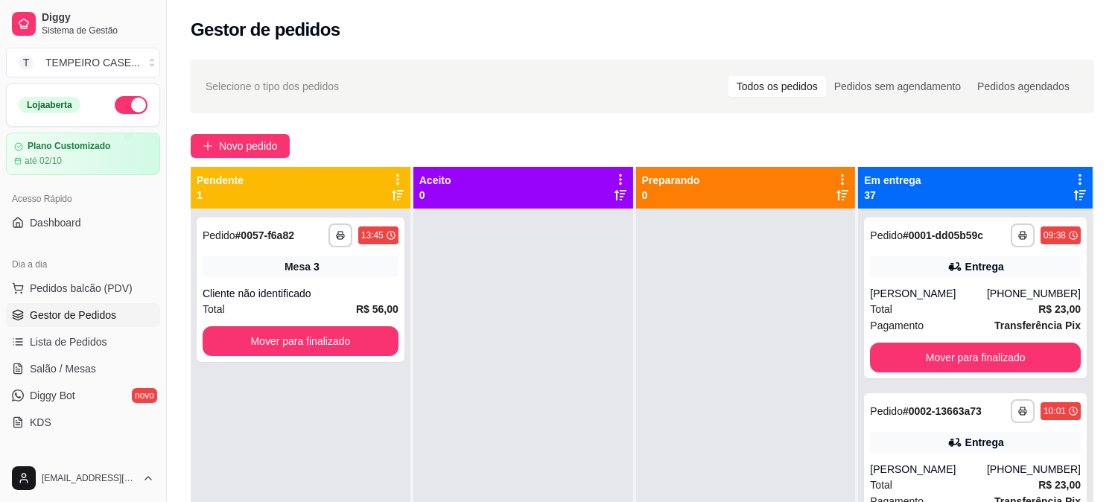
click at [242, 132] on div "**********" at bounding box center [642, 369] width 951 height 636
click at [242, 144] on span "Novo pedido" at bounding box center [248, 146] width 59 height 16
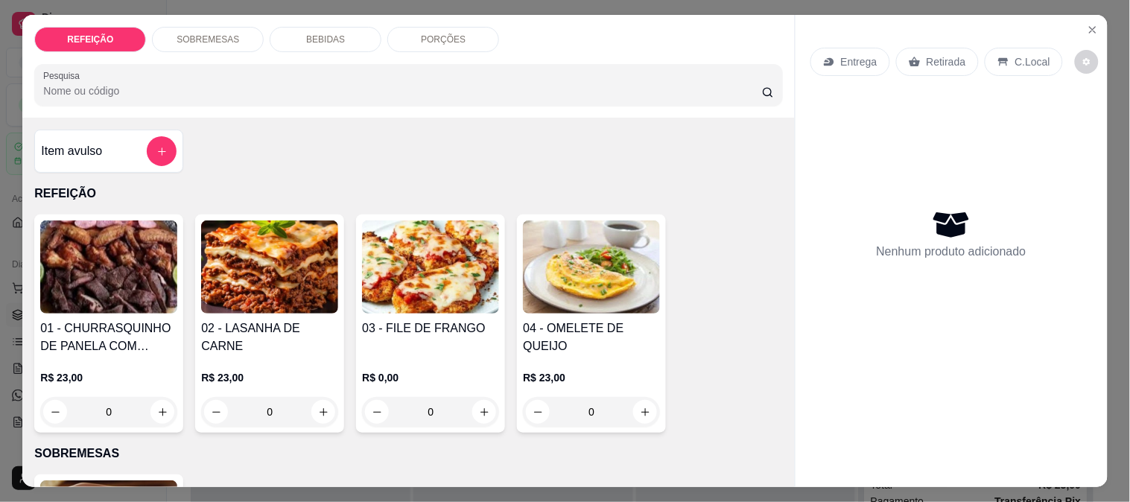
click at [395, 258] on img at bounding box center [430, 266] width 137 height 93
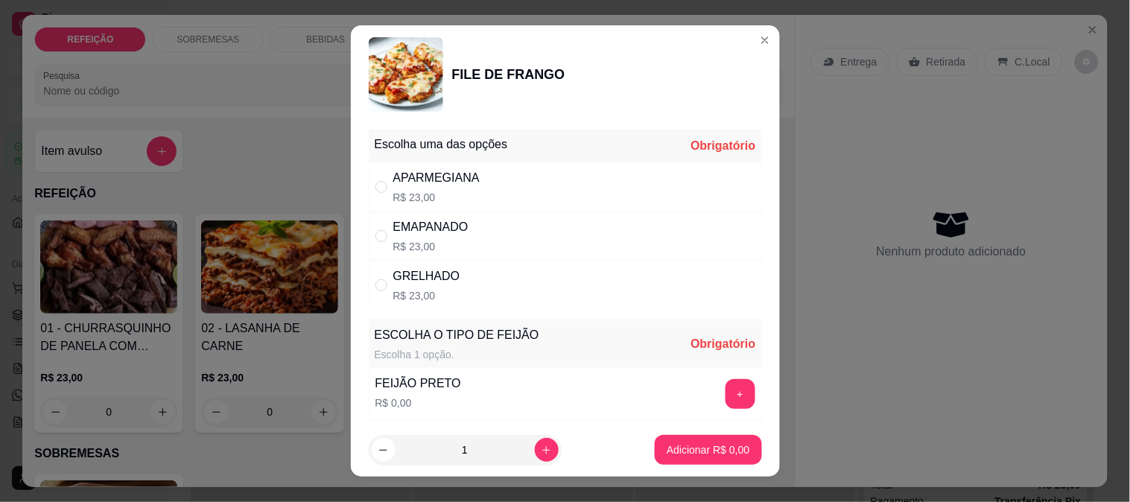
click at [463, 182] on div "APARMEGIANA" at bounding box center [436, 178] width 86 height 18
radio input "true"
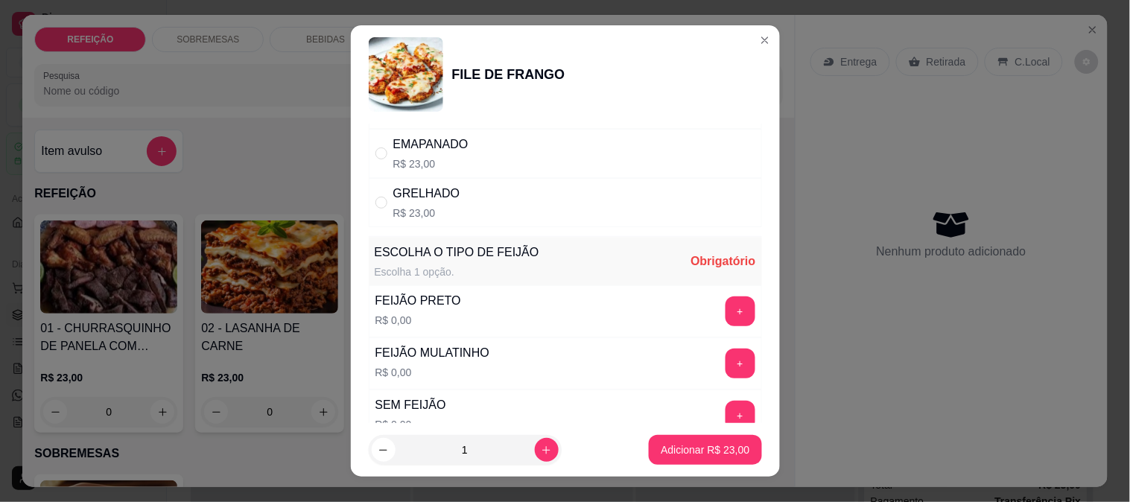
click at [705, 328] on div "FEIJÃO PRETO R$ 0,00 +" at bounding box center [565, 311] width 393 height 52
click at [725, 316] on button "+" at bounding box center [739, 310] width 29 height 29
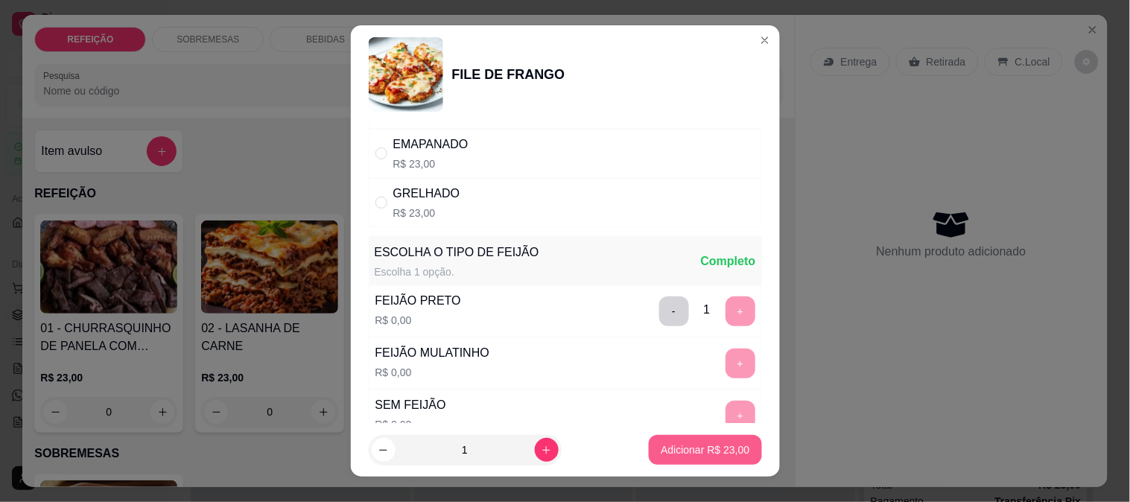
click at [701, 445] on p "Adicionar R$ 23,00" at bounding box center [704, 449] width 89 height 15
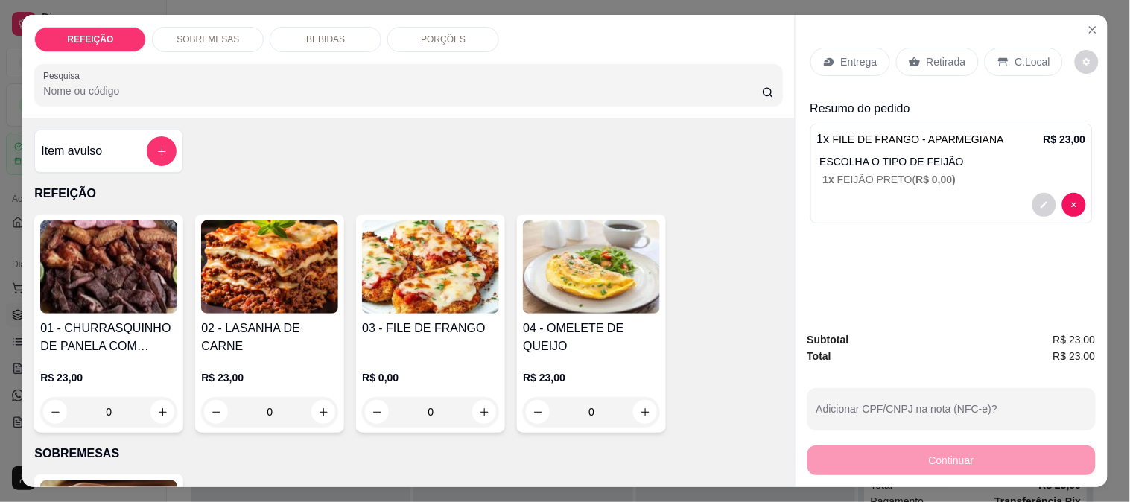
click at [103, 324] on h4 "01 - CHURRASQUINHO DE PANELA COM SALADA DE MAIONESE" at bounding box center [108, 337] width 137 height 36
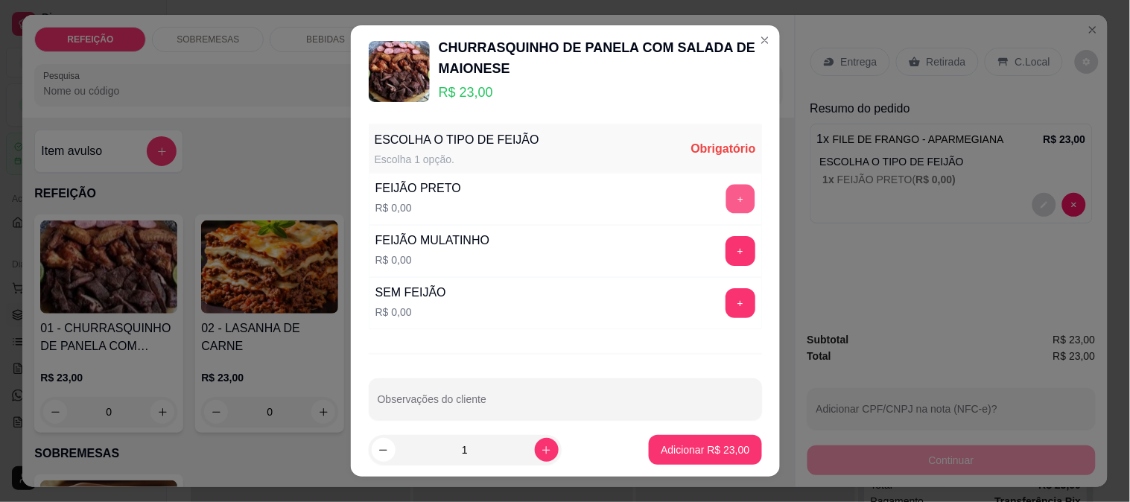
click at [725, 186] on button "+" at bounding box center [739, 198] width 29 height 29
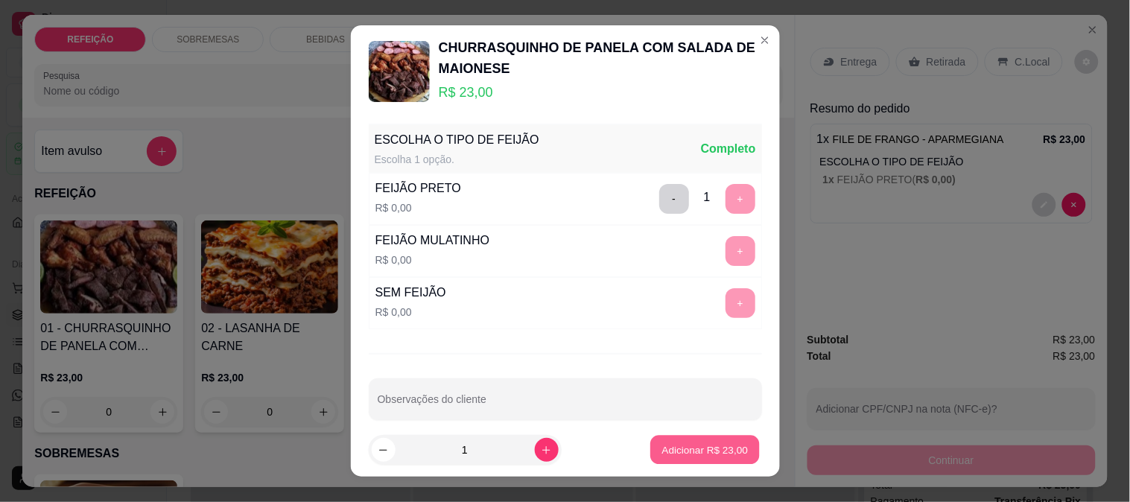
click at [685, 447] on p "Adicionar R$ 23,00" at bounding box center [705, 450] width 86 height 14
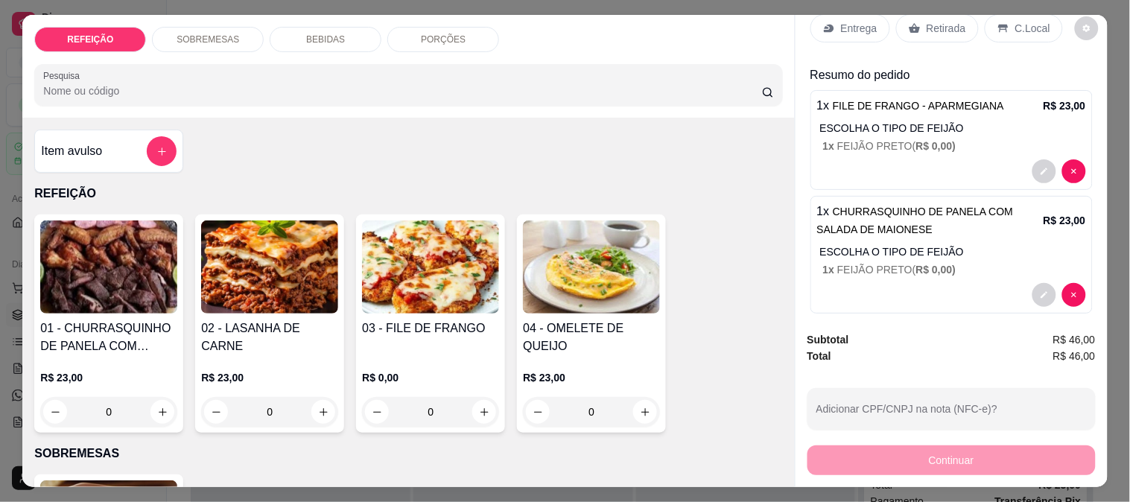
scroll to position [48, 0]
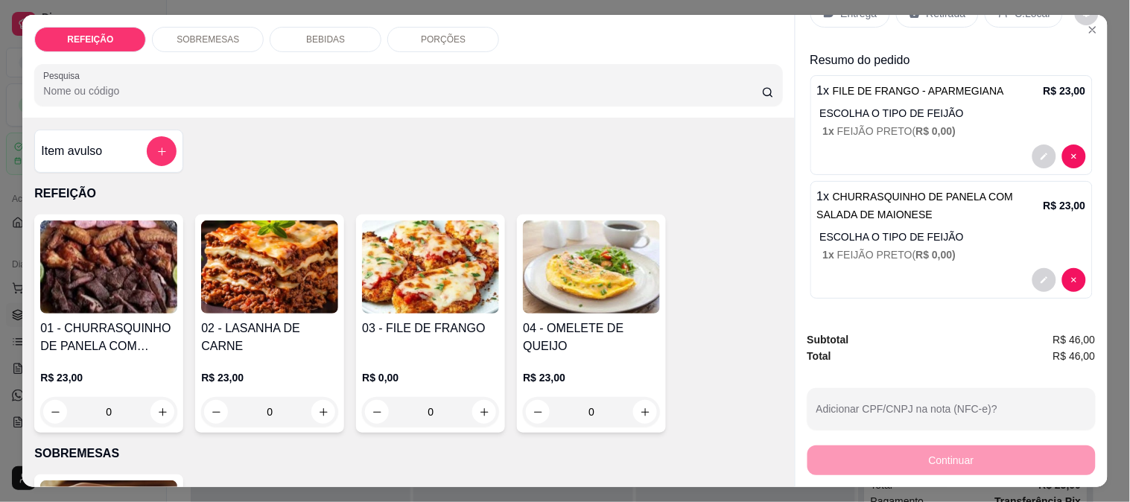
click at [103, 154] on div "Item avulso" at bounding box center [109, 151] width 136 height 30
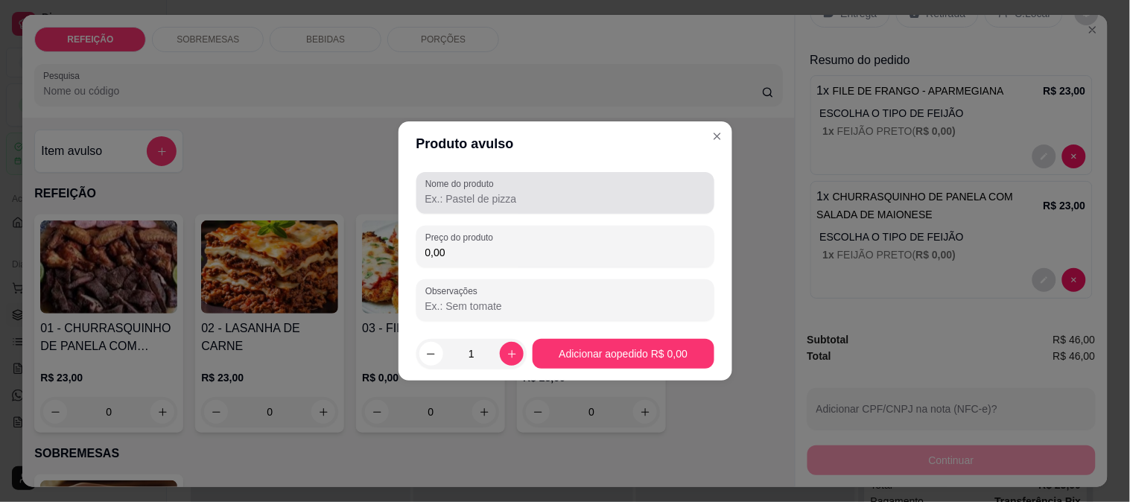
click at [512, 200] on input "Nome do produto" at bounding box center [565, 198] width 280 height 15
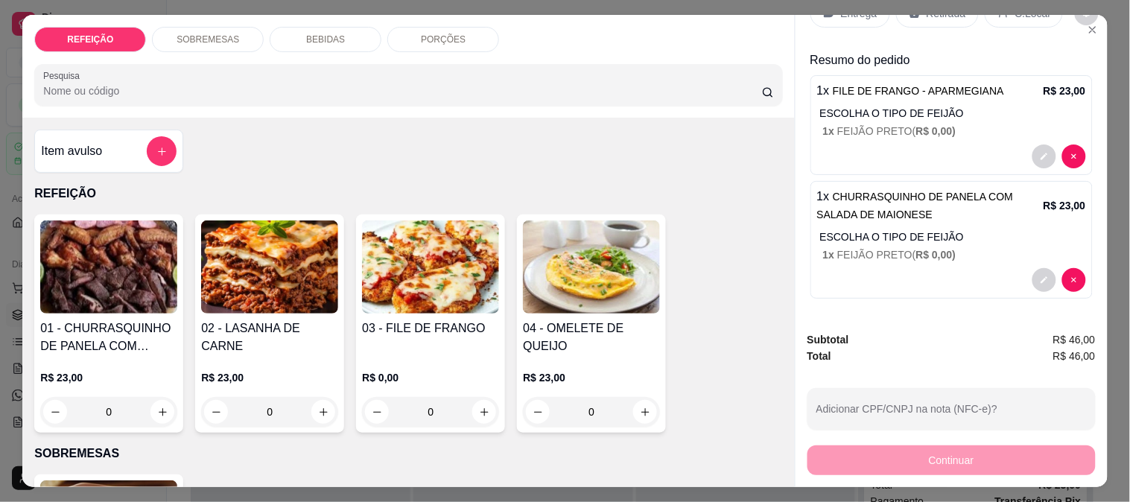
click at [78, 151] on h4 "Item avulso" at bounding box center [71, 151] width 61 height 18
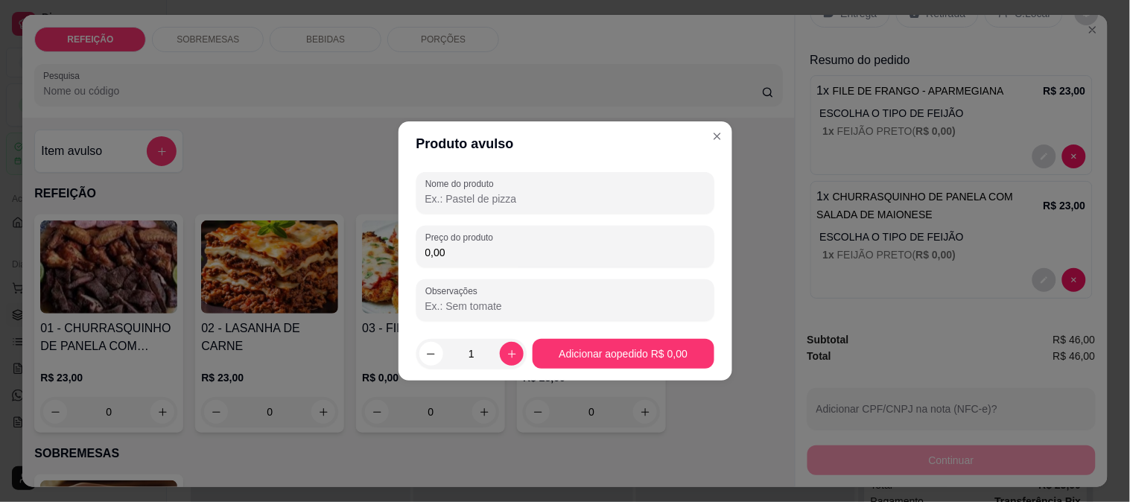
click at [465, 206] on div at bounding box center [565, 193] width 280 height 30
type input "e"
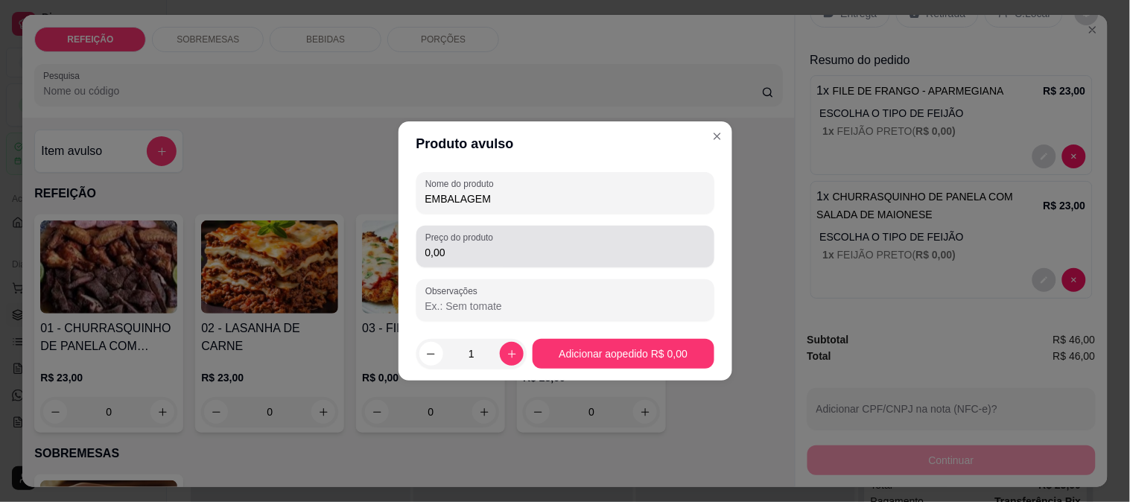
type input "EMBALAGEM"
click at [472, 232] on label "Preço do produto" at bounding box center [461, 237] width 73 height 13
click at [472, 245] on input "0,00" at bounding box center [565, 252] width 280 height 15
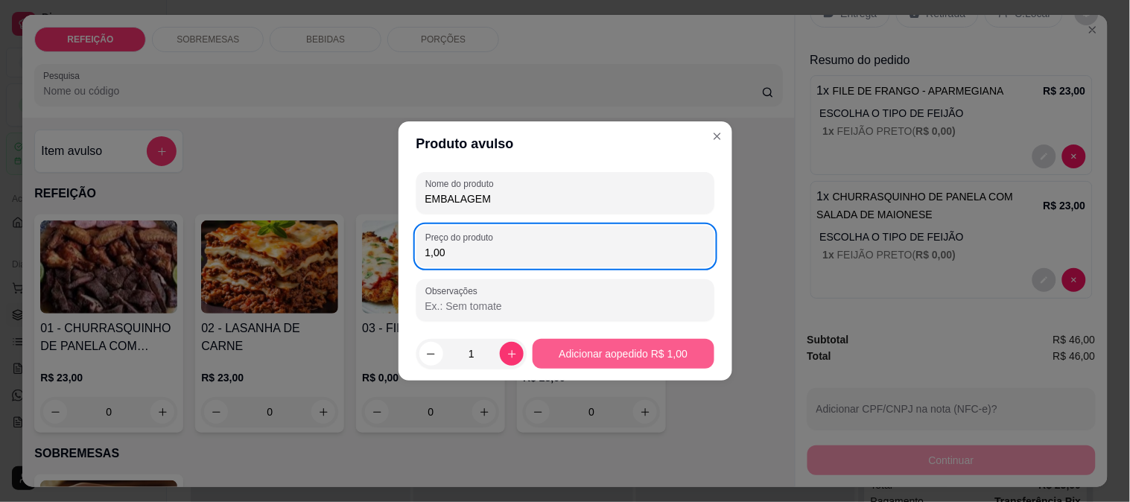
type input "1,00"
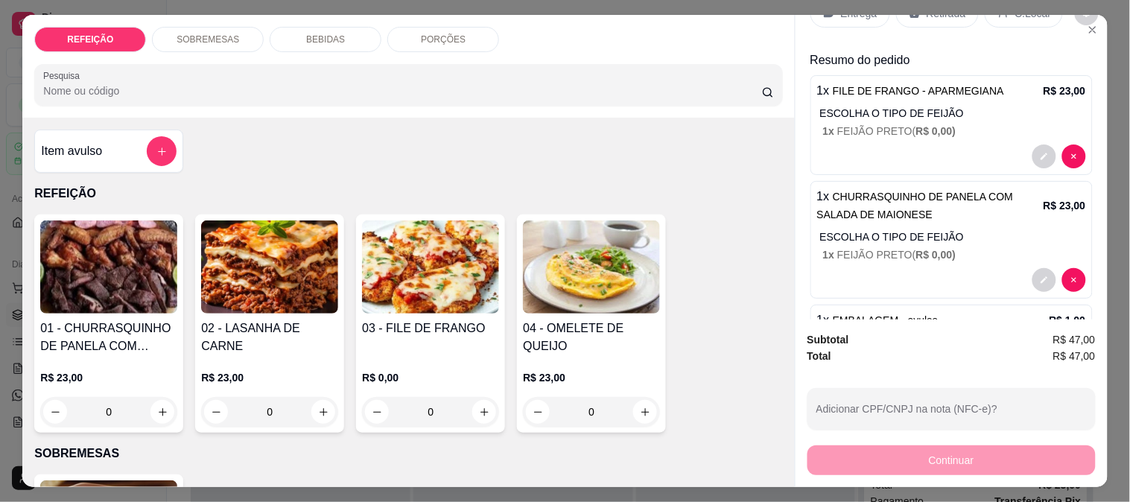
scroll to position [115, 0]
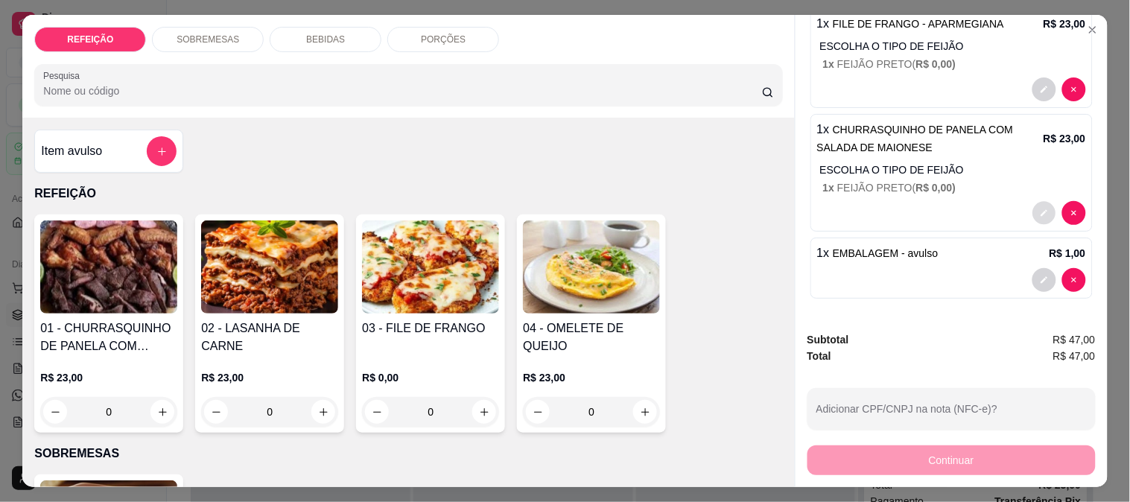
click at [1032, 211] on button "decrease-product-quantity" at bounding box center [1043, 213] width 23 height 23
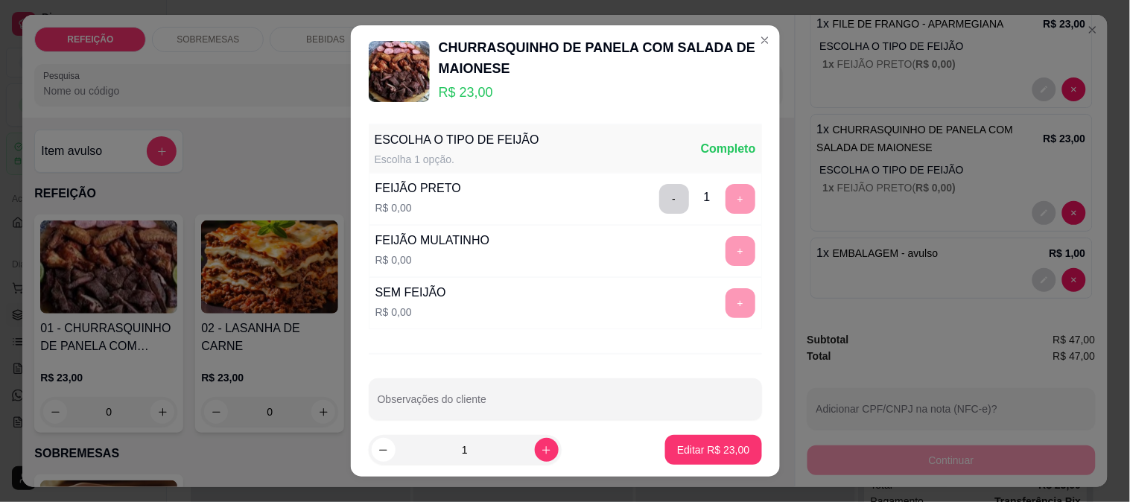
click at [564, 375] on div "ESCOLHA O TIPO DE FEIJÃO Escolha 1 opção. Completo FEIJÃO PRETO R$ 0,00 - 1 + F…" at bounding box center [565, 271] width 429 height 306
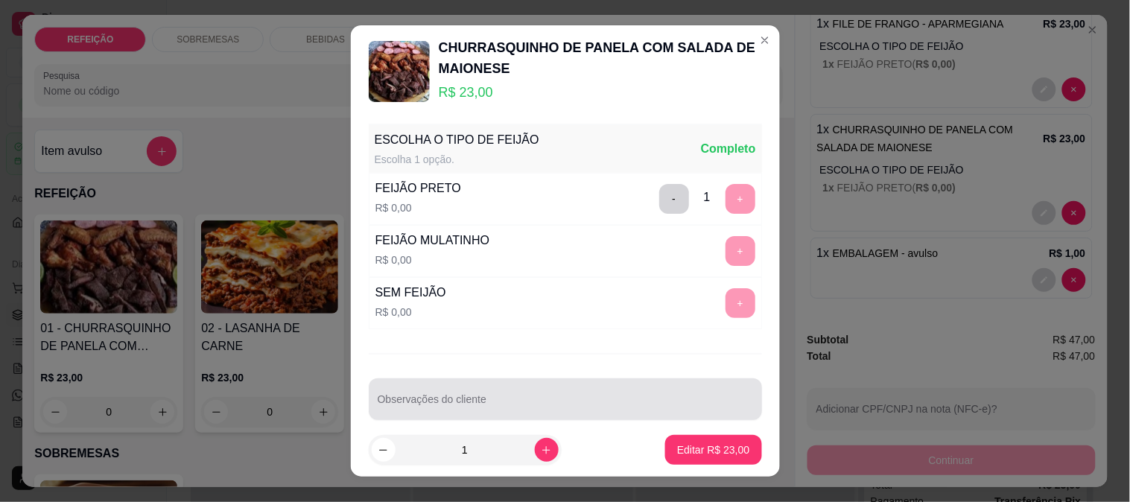
click at [561, 395] on div at bounding box center [565, 399] width 375 height 30
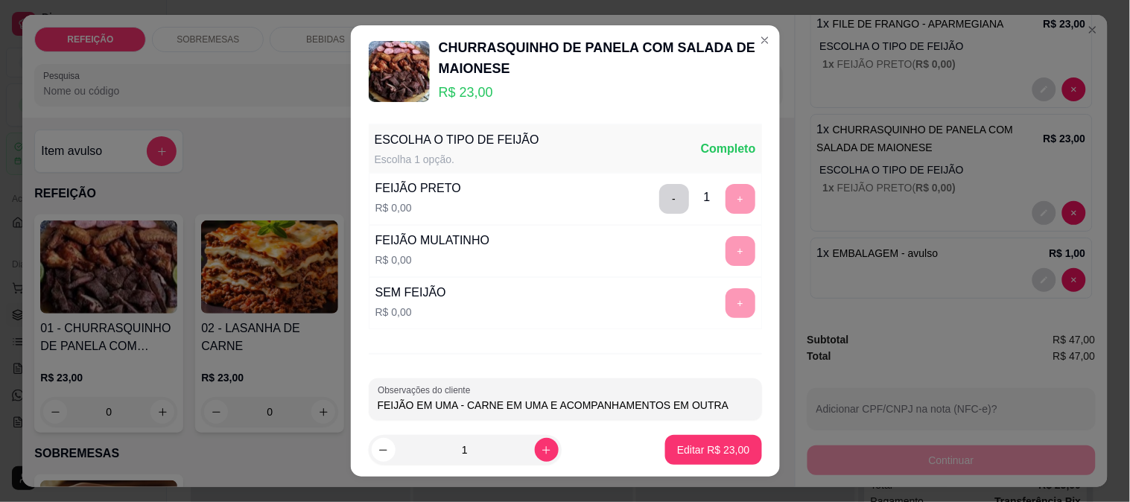
click at [561, 398] on input "FEIJÃO EM UMA - CARNE EM UMA E ACOMPANHAMENTOS EM OUTRA" at bounding box center [565, 405] width 375 height 15
type input "FEIJÃO EM UMA - CARNE EM UMA E ACOMPANHAMENTOS EM OUTRA"
click at [688, 457] on button "Editar R$ 23,00" at bounding box center [713, 450] width 96 height 30
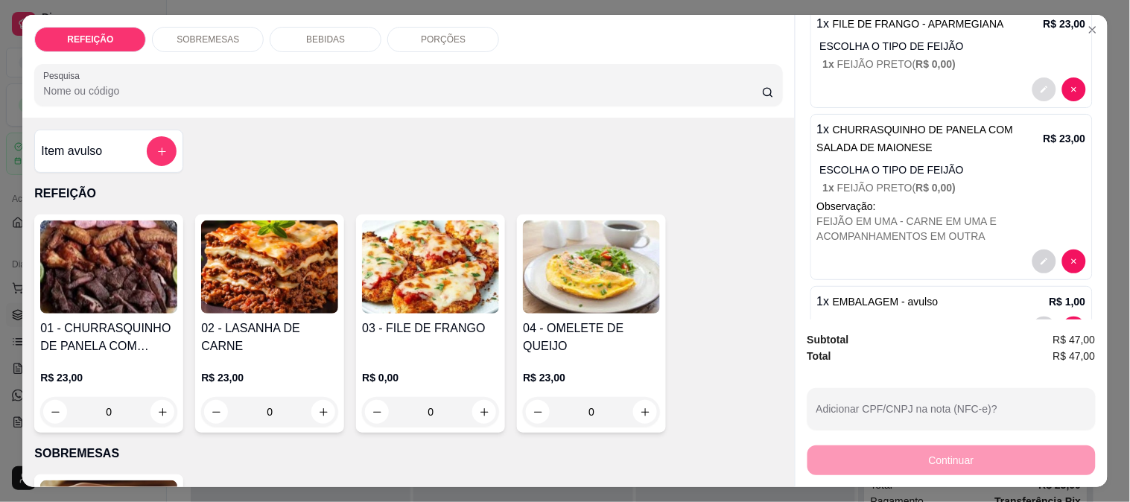
click at [1032, 83] on button "decrease-product-quantity" at bounding box center [1044, 89] width 24 height 24
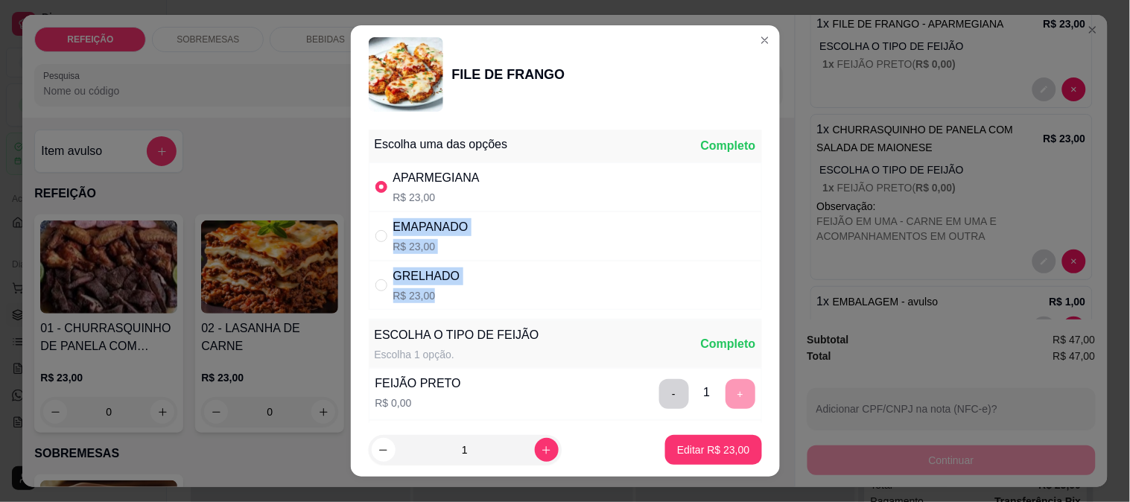
drag, startPoint x: 511, startPoint y: 294, endPoint x: 507, endPoint y: 348, distance: 54.5
click at [507, 345] on div "Escolha uma das opções Completo APARMEGIANA R$ 23,00 EMAPANADO R$ 23,00 GRELHAD…" at bounding box center [565, 274] width 429 height 300
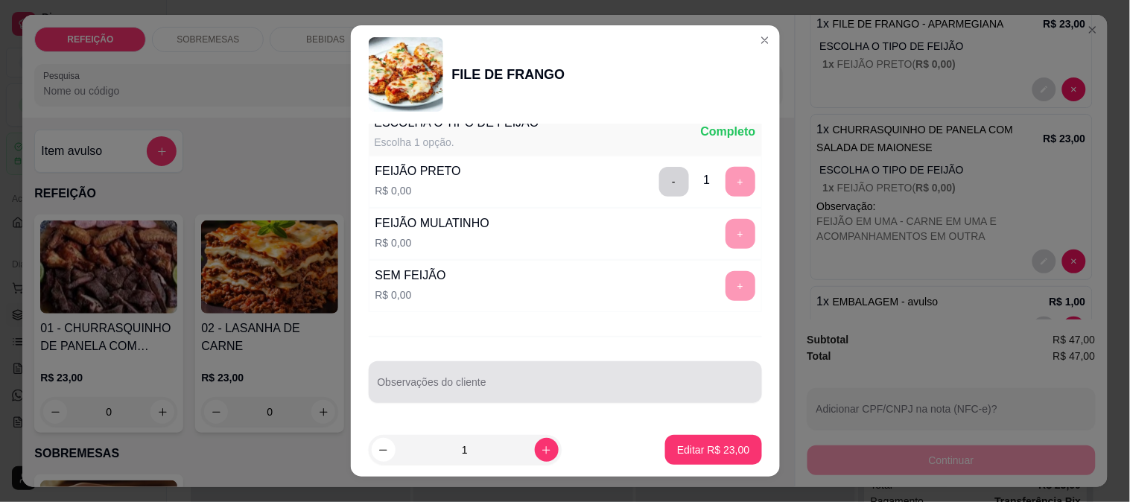
click at [540, 378] on div at bounding box center [565, 382] width 375 height 30
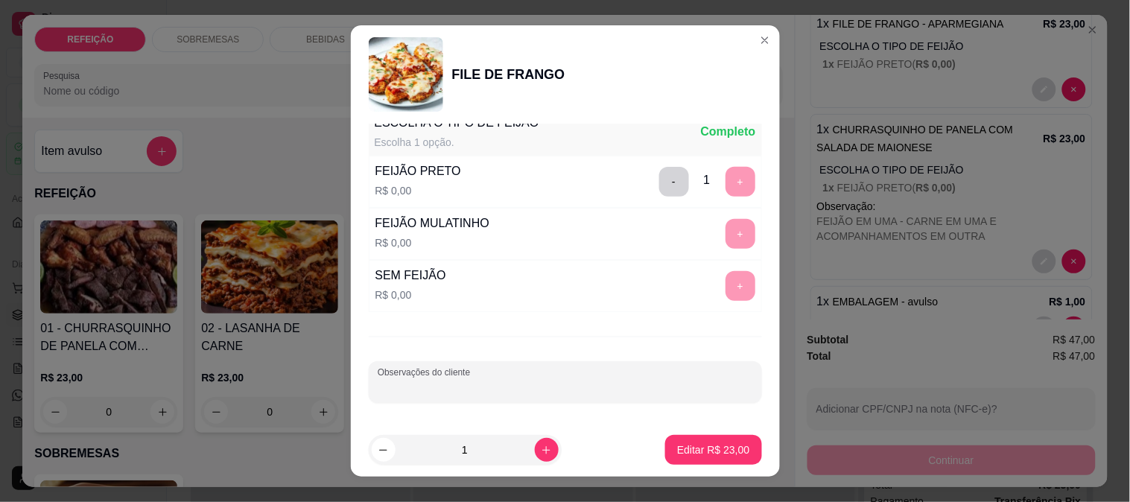
paste input "FEIJÃO EM UMA - CARNE EM UMA E ACOMPANHAMENTOS EM OUTRA"
type input "FEIJÃO EM UMA - CARNE EM UMA E ACOMPANHAMENTOS EM OUTRA"
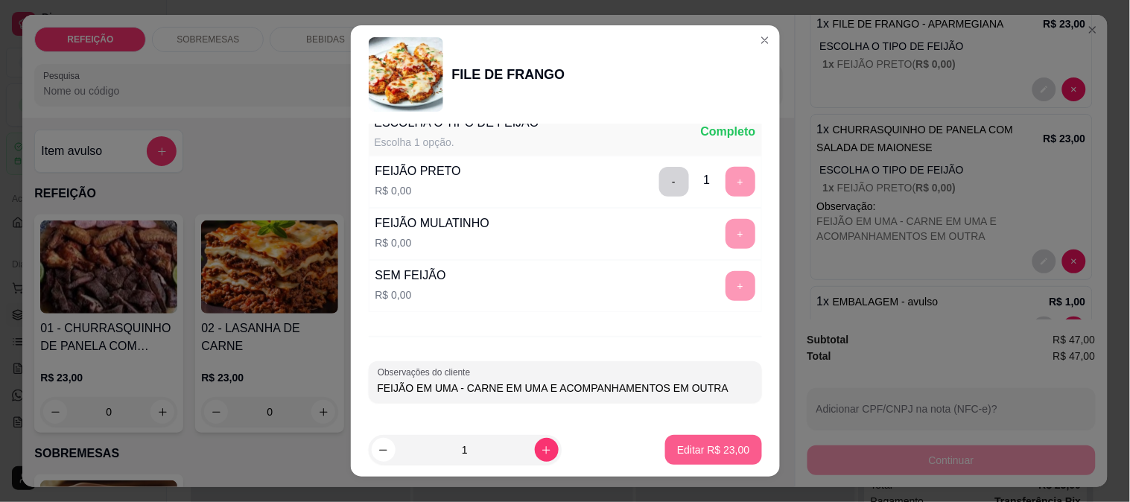
click at [685, 455] on p "Editar R$ 23,00" at bounding box center [713, 449] width 72 height 15
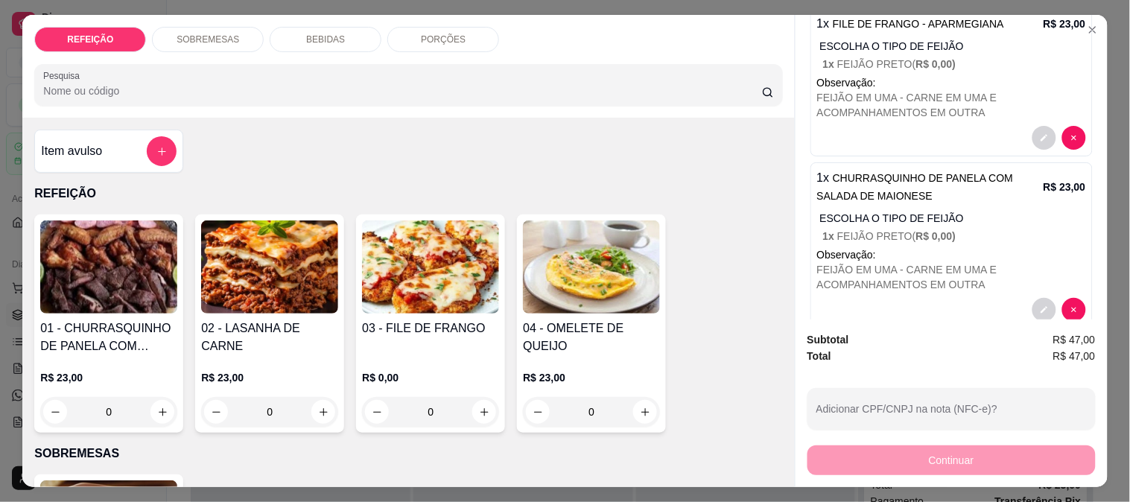
click at [795, 452] on div "Subtotal R$ 47,00 Total R$ 47,00 Adicionar CPF/CNPJ na nota (NFC-e)? Continuar" at bounding box center [951, 403] width 312 height 168
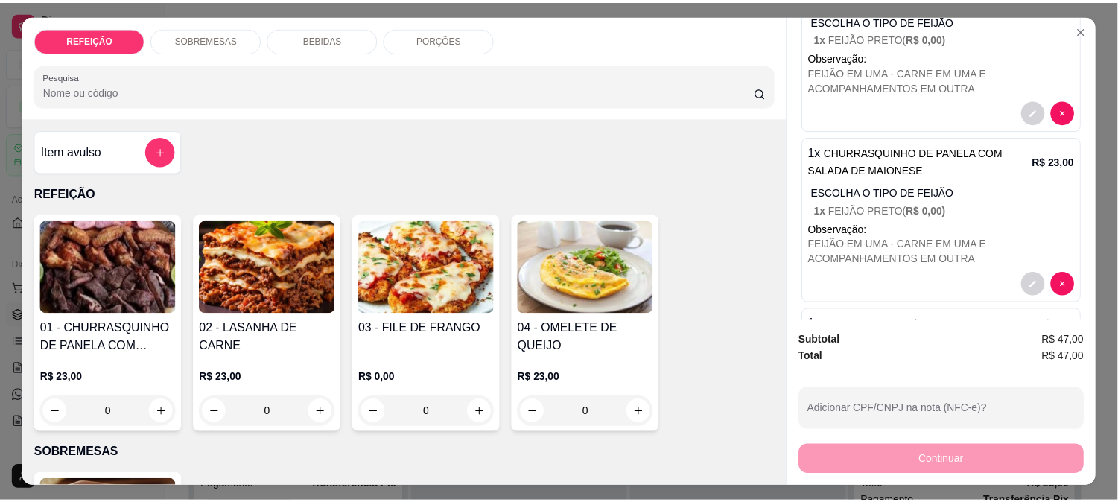
scroll to position [0, 0]
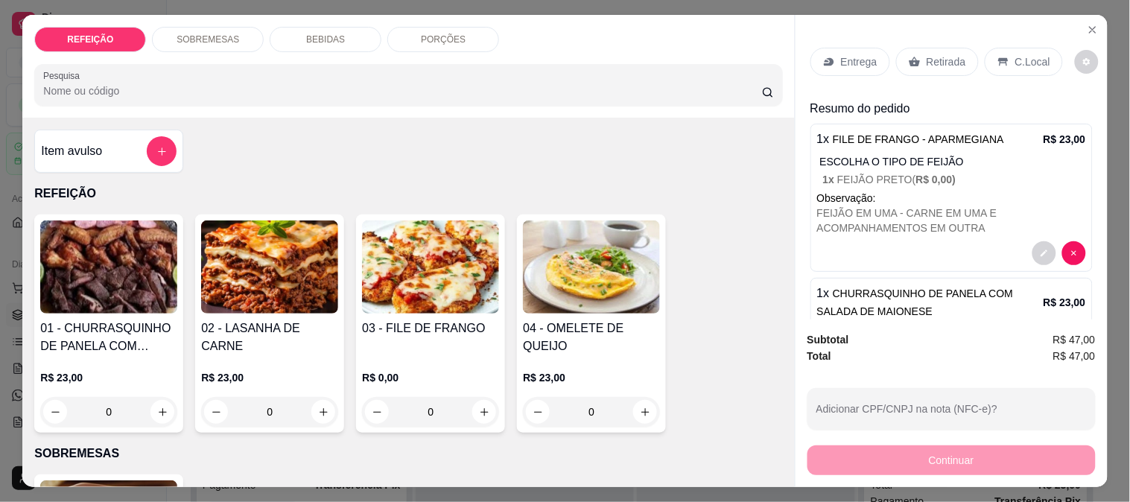
click at [931, 54] on p "Retirada" at bounding box center [945, 61] width 39 height 15
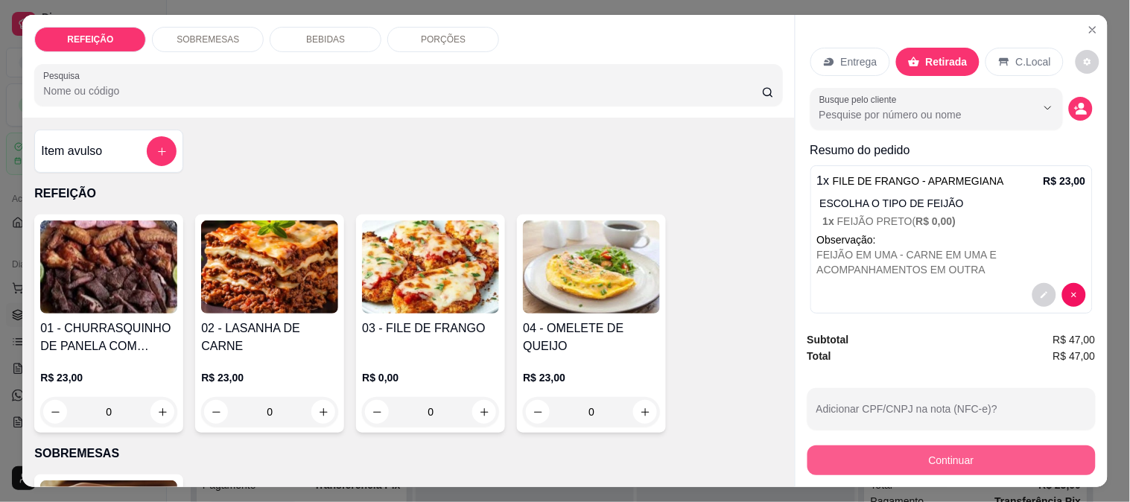
click at [910, 457] on button "Continuar" at bounding box center [951, 460] width 288 height 30
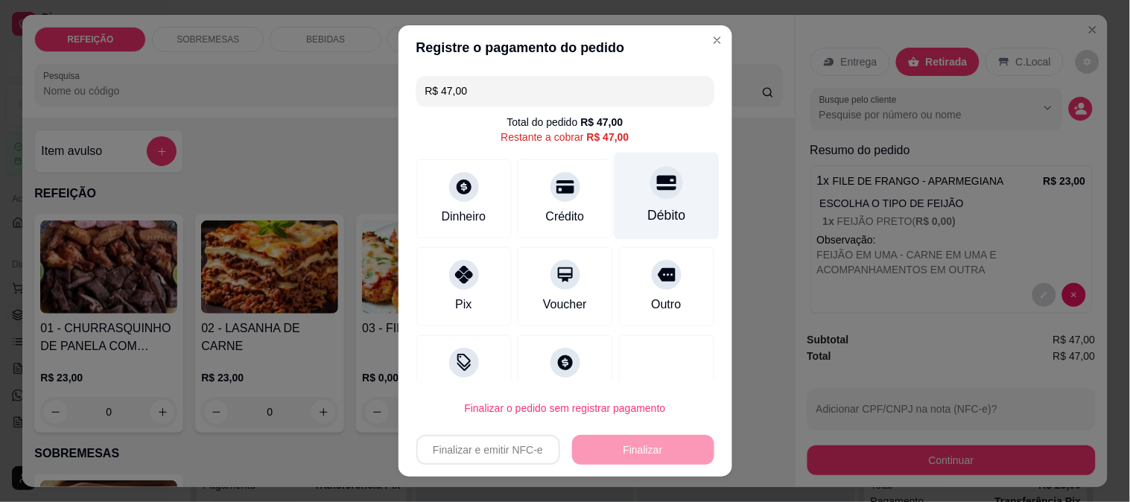
click at [614, 188] on div "Débito" at bounding box center [666, 195] width 105 height 87
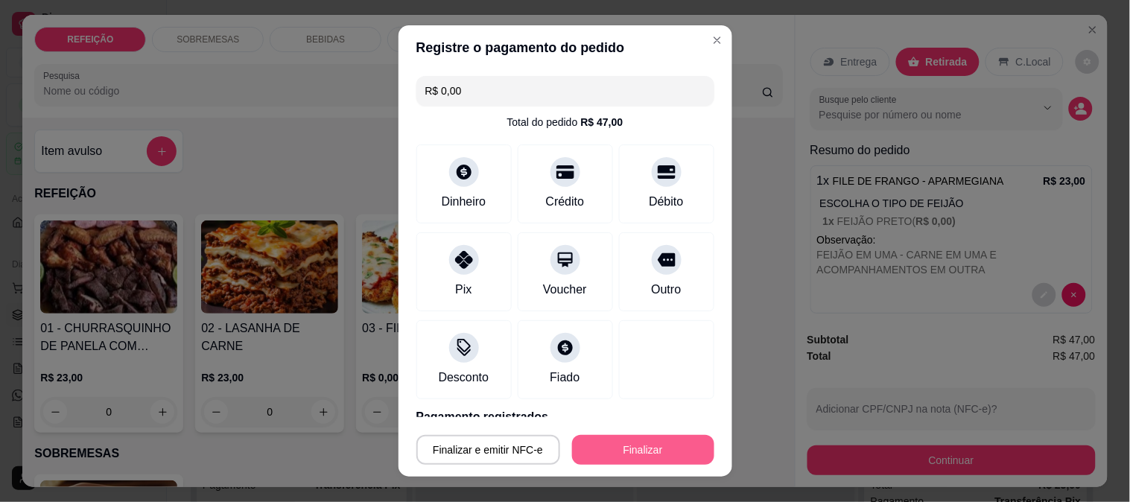
click at [620, 454] on button "Finalizar" at bounding box center [643, 450] width 142 height 30
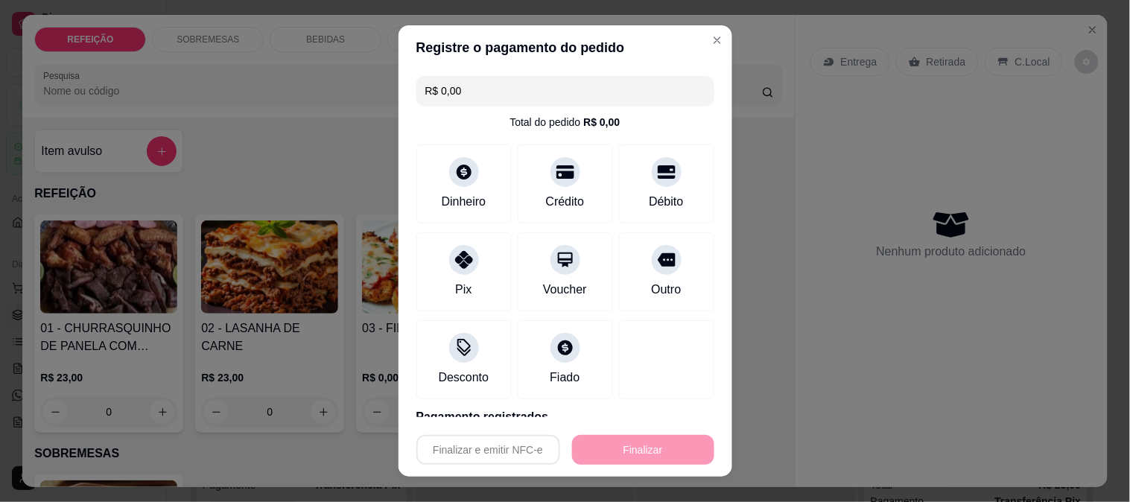
type input "-R$ 47,00"
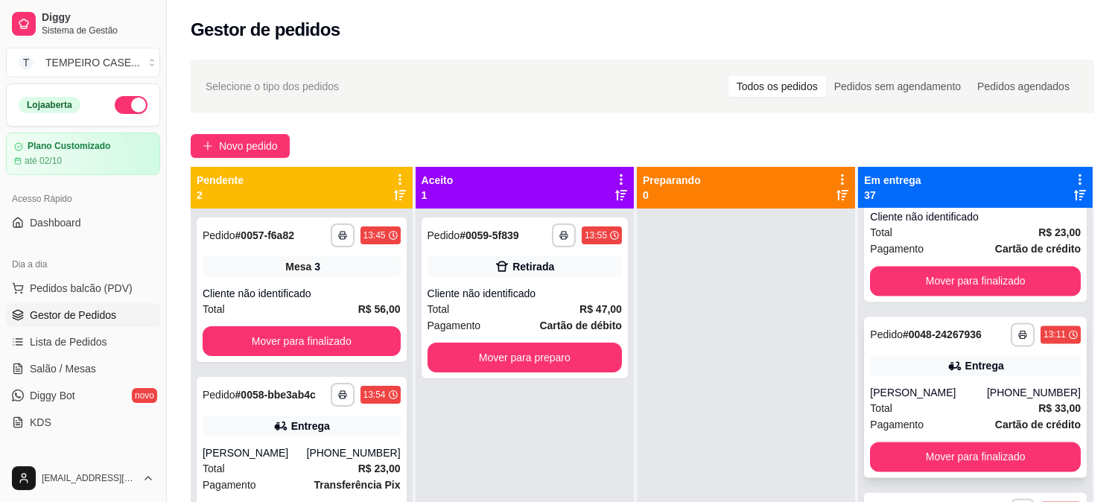
scroll to position [5377, 0]
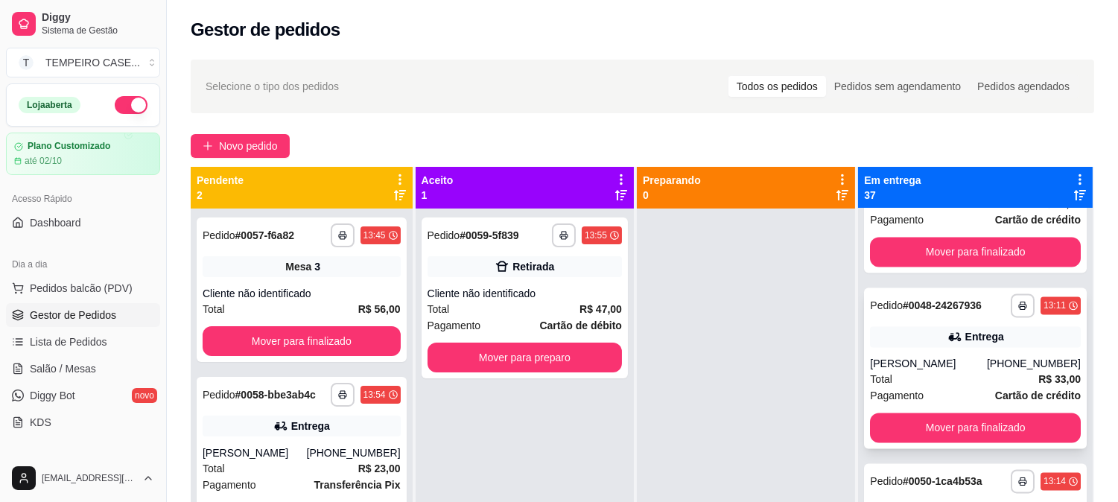
click at [917, 340] on div "Entrega" at bounding box center [975, 336] width 211 height 21
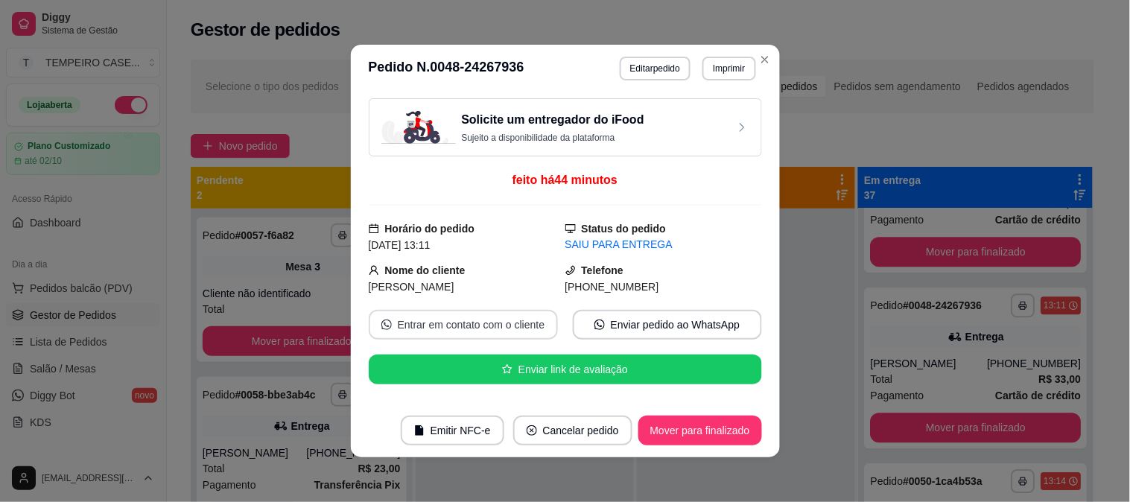
click at [458, 322] on button "Entrar em contato com o cliente" at bounding box center [463, 325] width 189 height 30
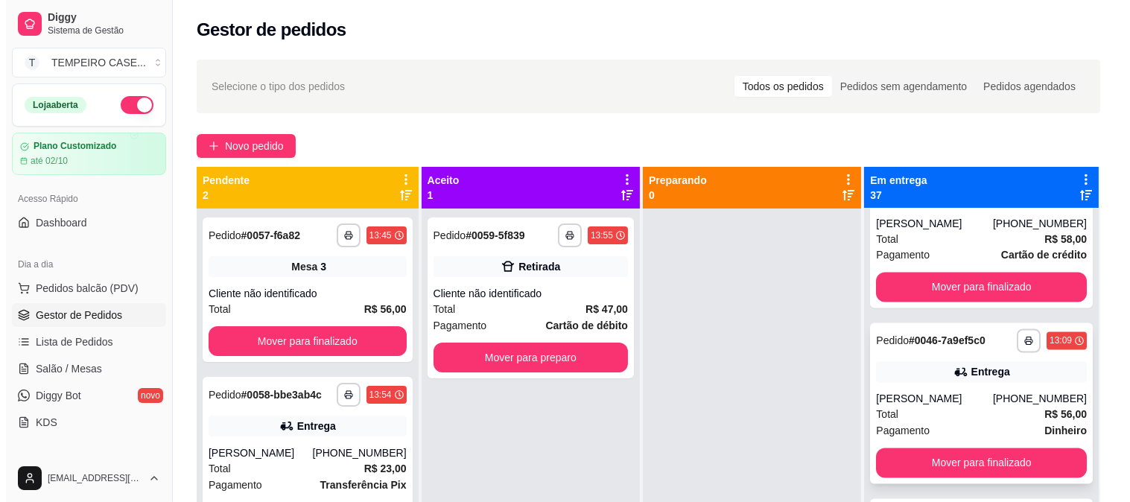
scroll to position [4963, 0]
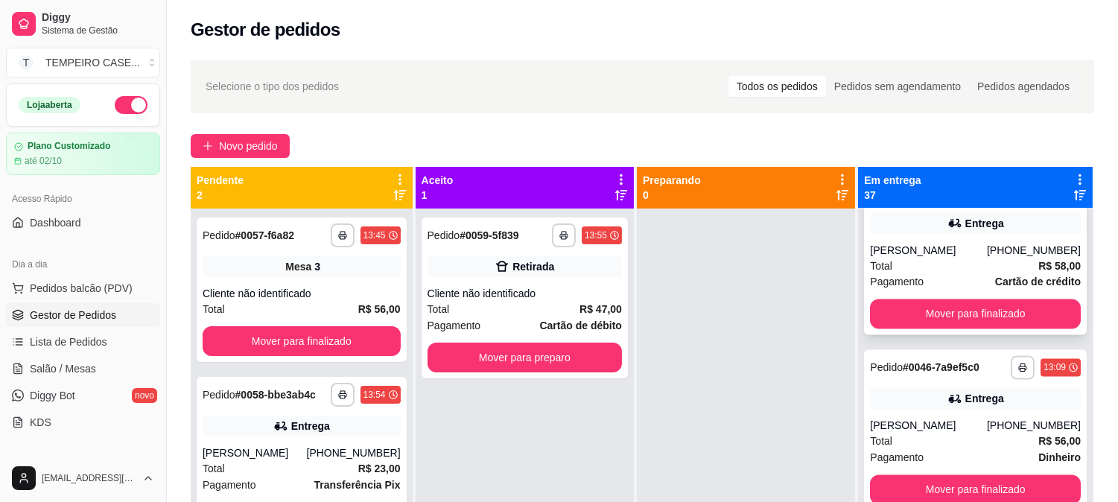
click at [931, 264] on div "Total R$ 58,00" at bounding box center [975, 266] width 211 height 16
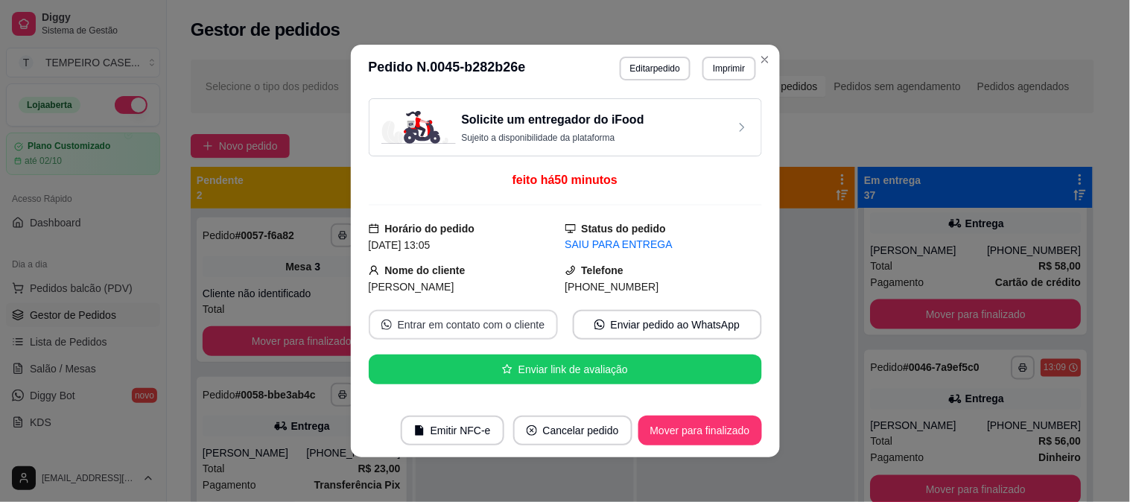
click at [464, 328] on button "Entrar em contato com o cliente" at bounding box center [463, 325] width 189 height 30
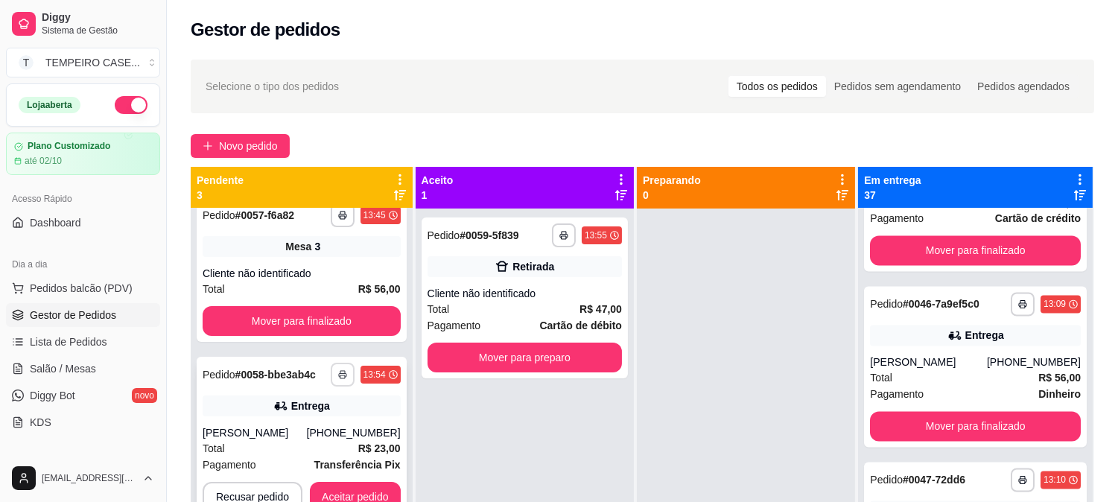
scroll to position [23, 0]
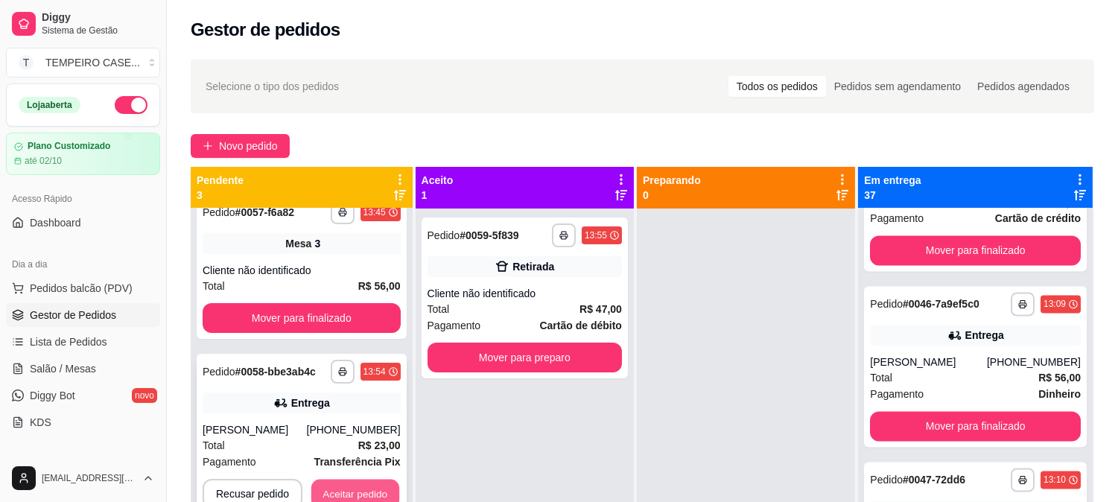
click at [358, 488] on button "Aceitar pedido" at bounding box center [355, 494] width 88 height 29
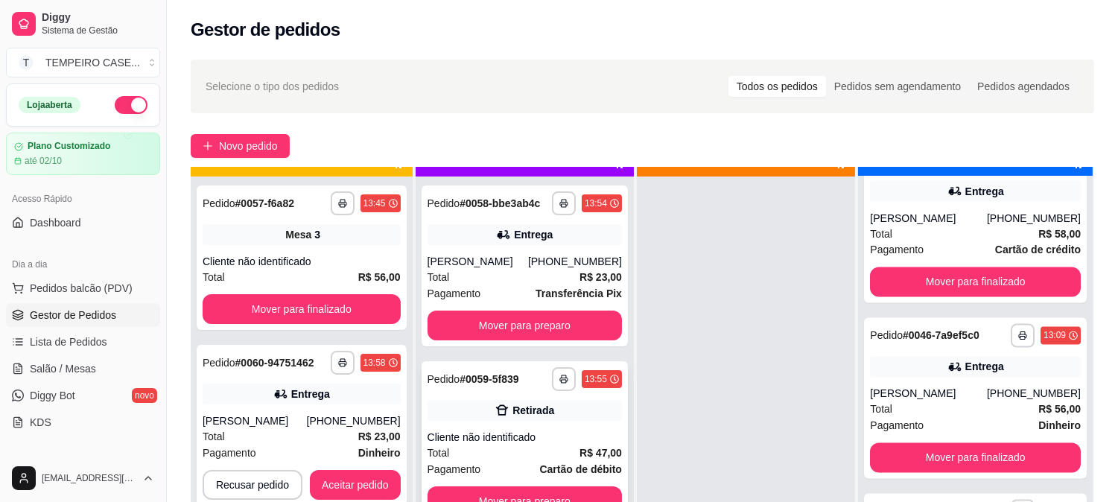
scroll to position [41, 0]
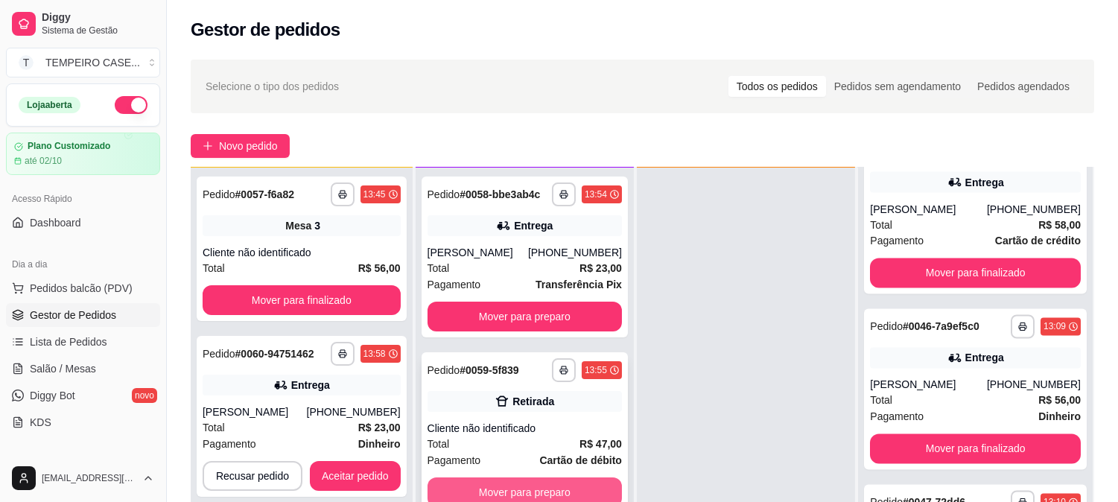
click at [506, 482] on button "Mover para preparo" at bounding box center [524, 492] width 194 height 30
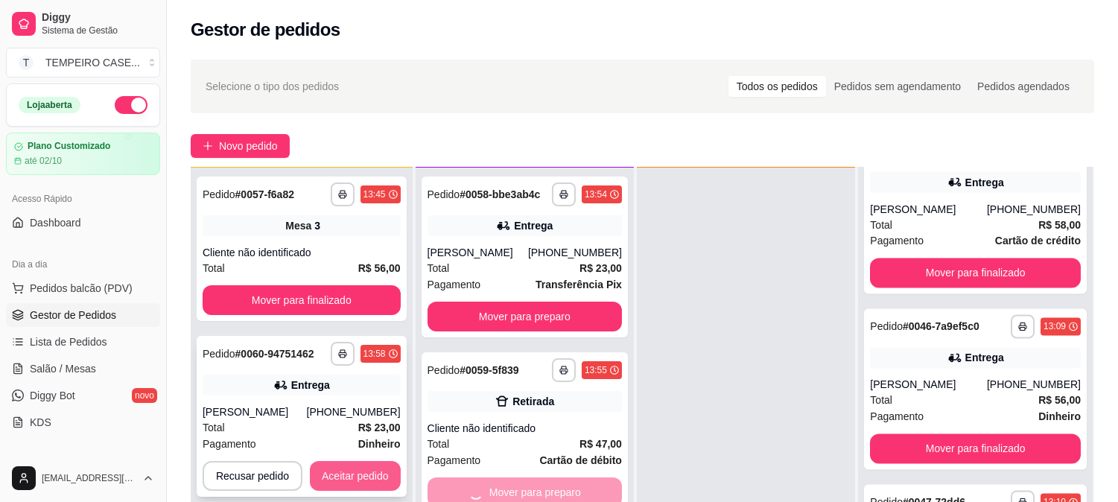
click at [344, 482] on button "Aceitar pedido" at bounding box center [355, 476] width 91 height 30
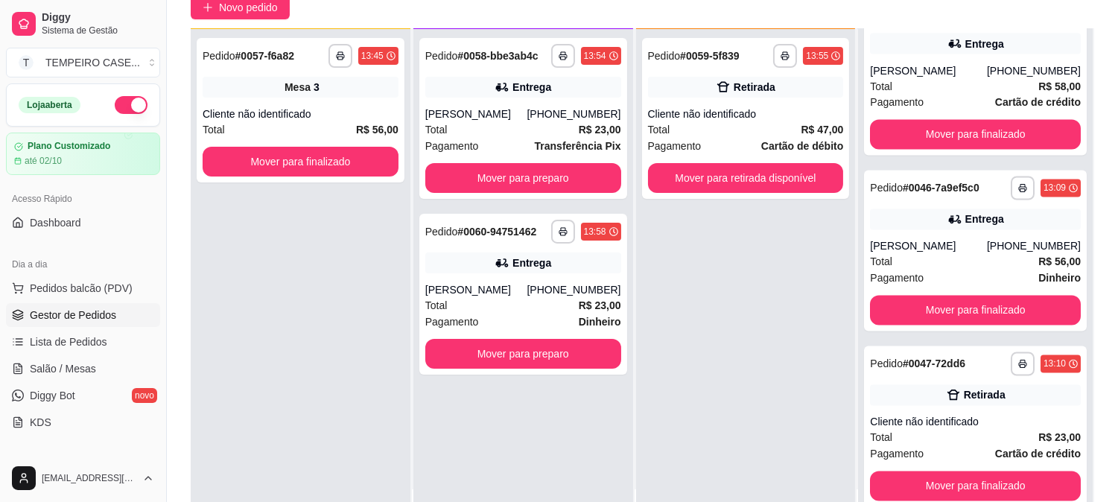
scroll to position [165, 0]
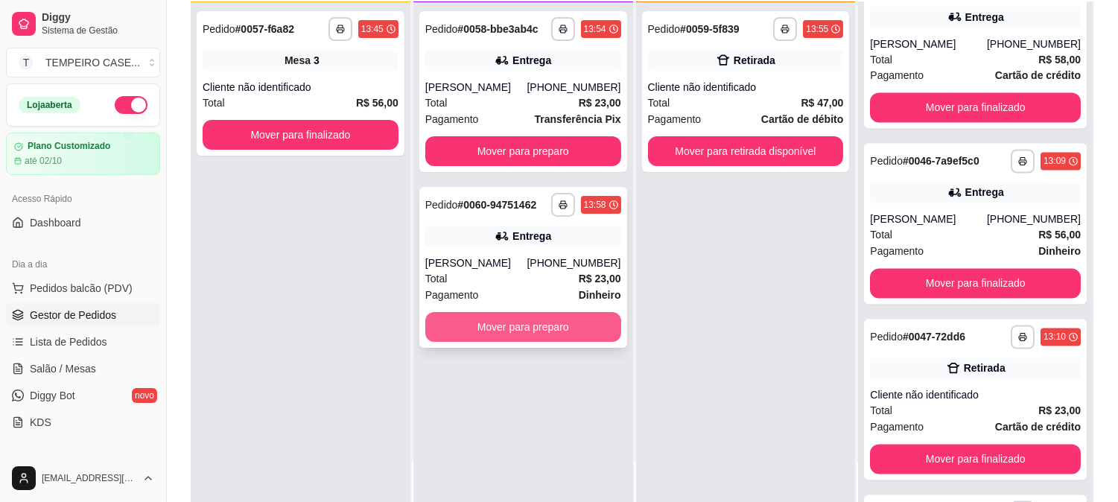
click at [547, 325] on button "Mover para preparo" at bounding box center [523, 327] width 196 height 30
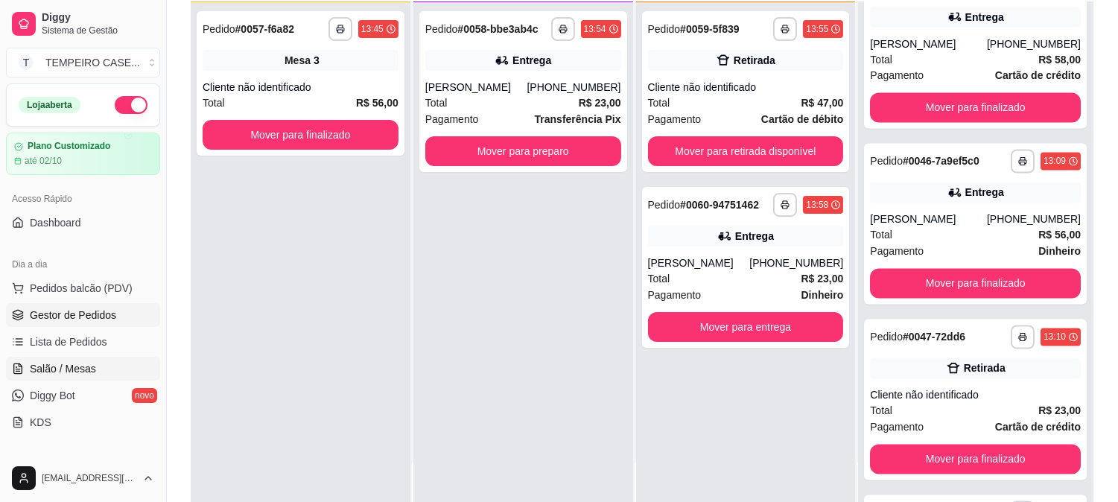
drag, startPoint x: 45, startPoint y: 369, endPoint x: 144, endPoint y: 366, distance: 99.1
click at [46, 369] on span "Salão / Mesas" at bounding box center [63, 368] width 66 height 15
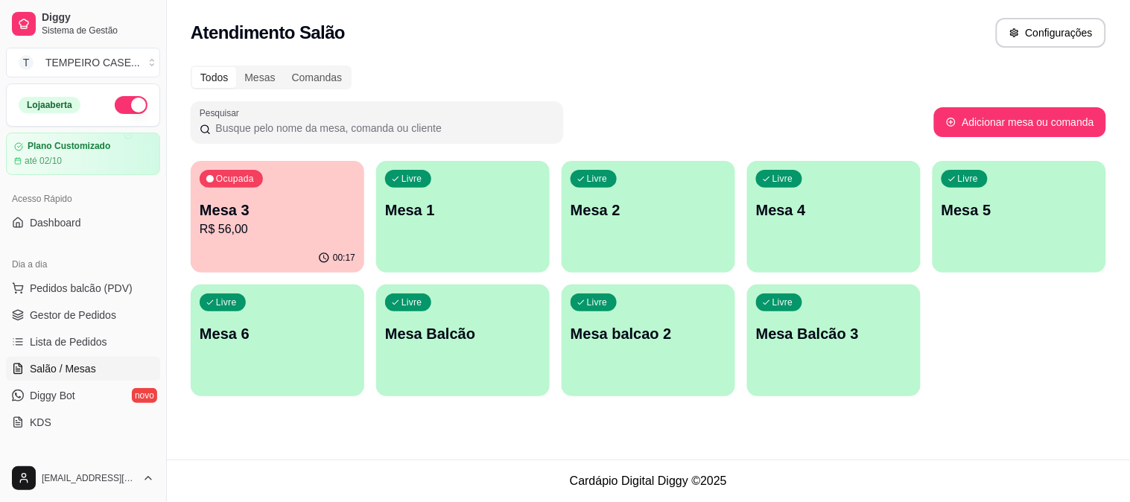
click at [787, 231] on div "Livre Mesa 4" at bounding box center [833, 208] width 173 height 94
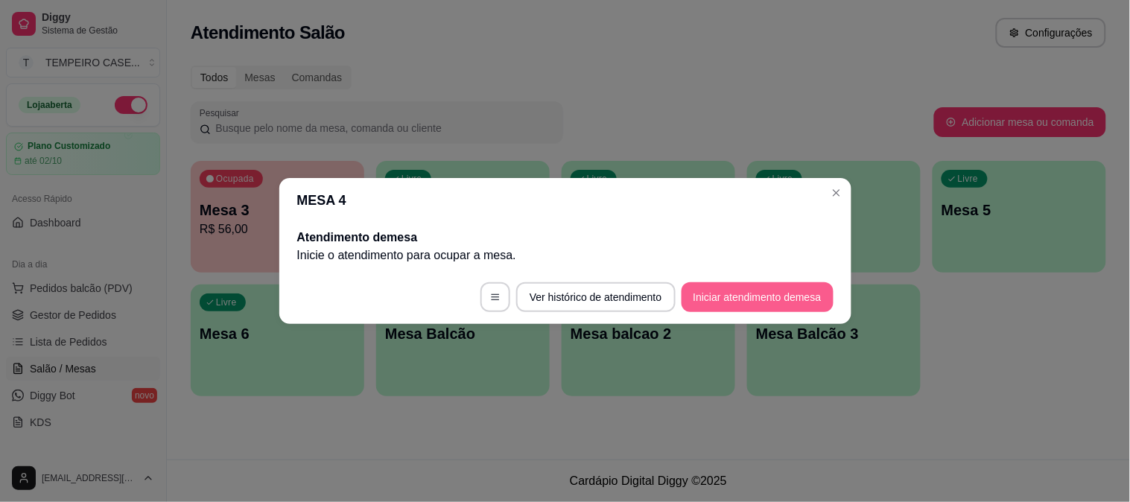
click at [762, 292] on button "Iniciar atendimento de mesa" at bounding box center [757, 297] width 152 height 30
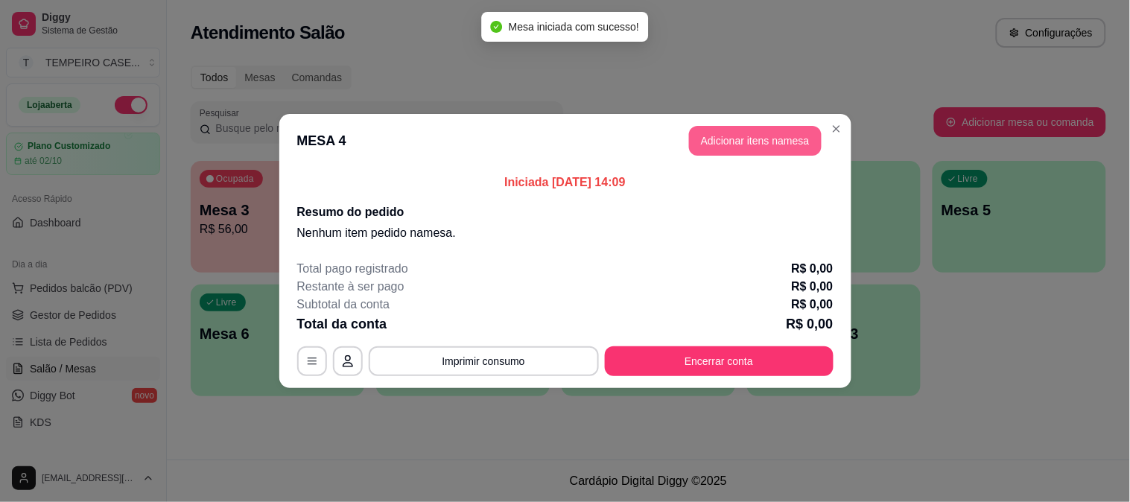
click at [739, 134] on button "Adicionar itens na mesa" at bounding box center [755, 141] width 133 height 30
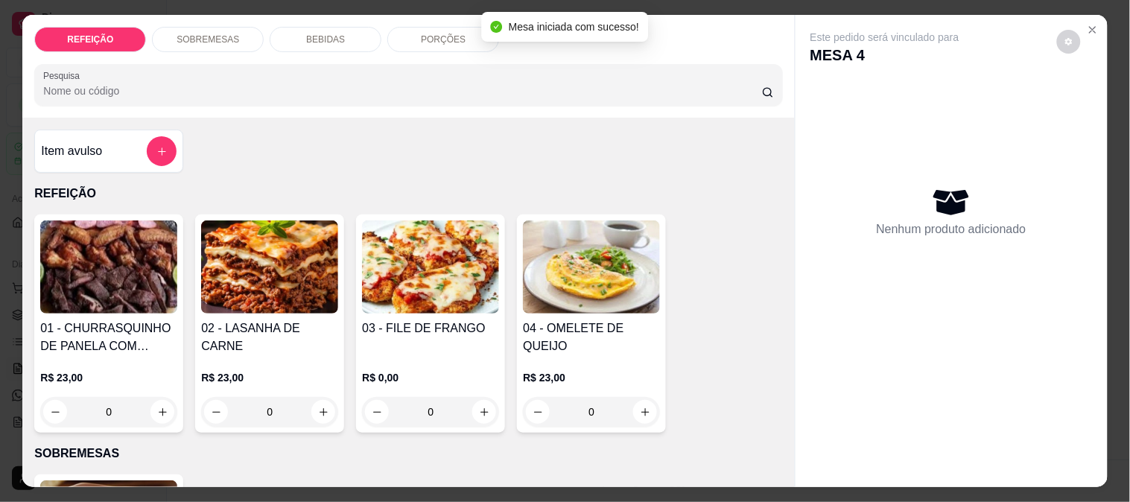
click at [397, 259] on img at bounding box center [430, 266] width 137 height 93
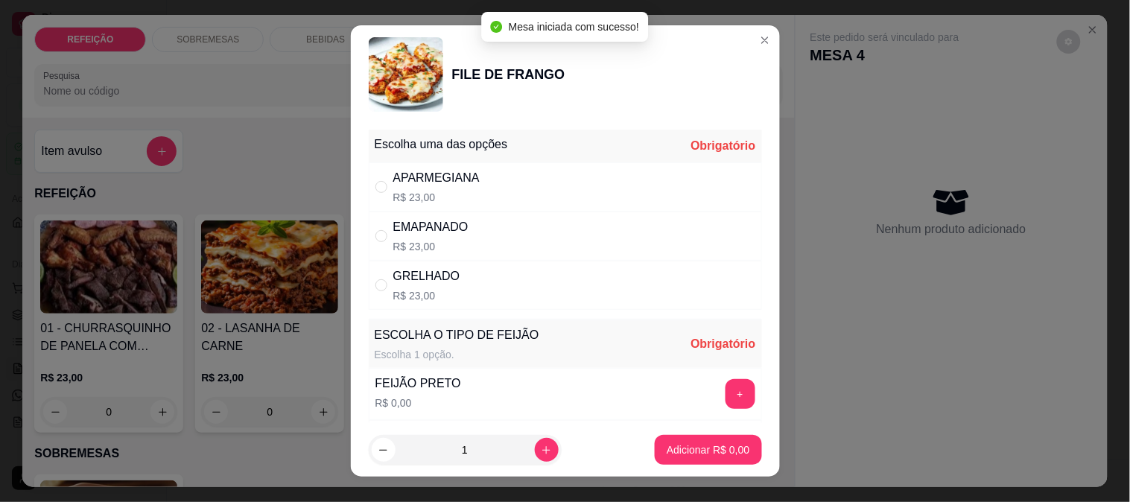
click at [719, 392] on div "+" at bounding box center [740, 394] width 42 height 30
click at [725, 389] on button "+" at bounding box center [740, 394] width 30 height 30
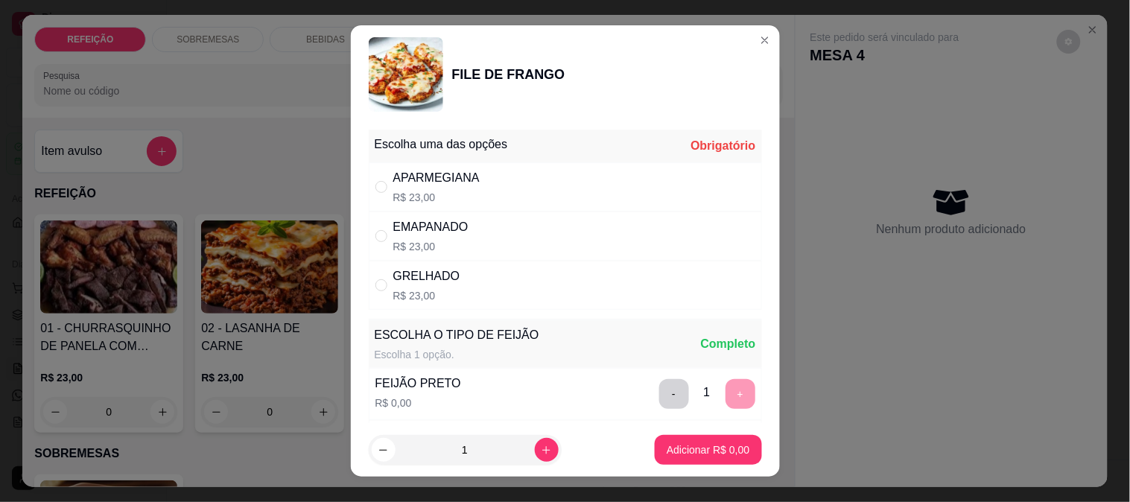
click at [527, 170] on div "APARMEGIANA R$ 23,00" at bounding box center [565, 186] width 393 height 49
radio input "true"
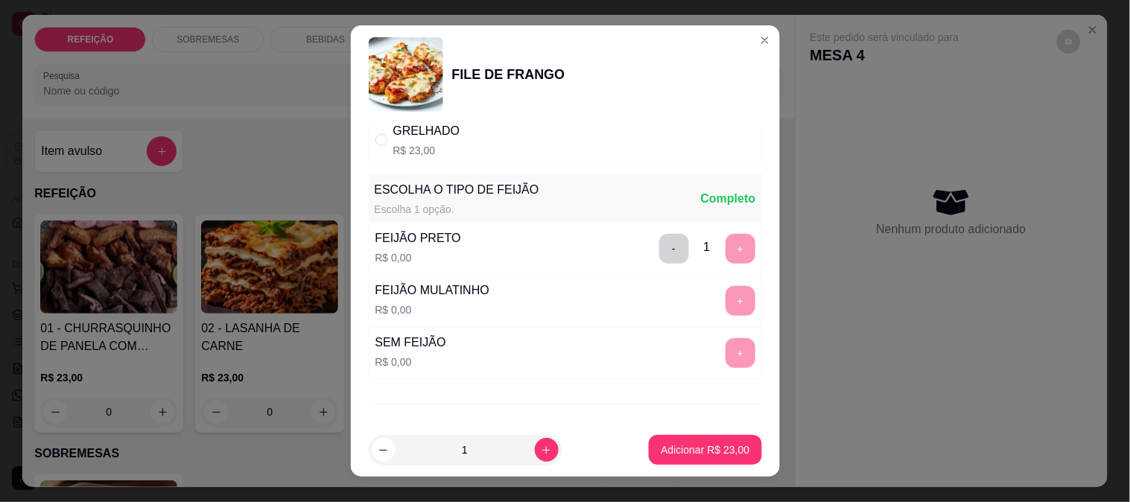
scroll to position [213, 0]
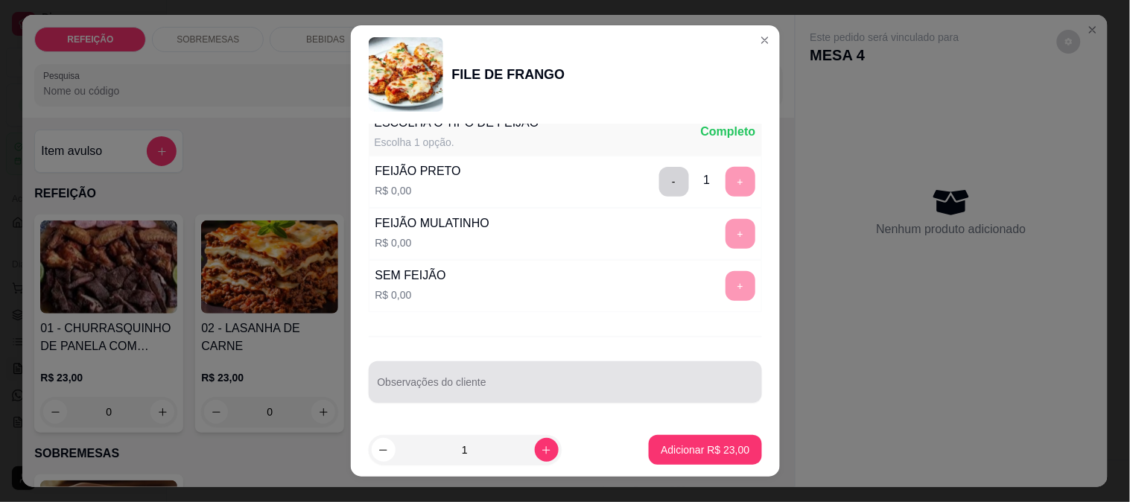
click at [478, 369] on div at bounding box center [565, 382] width 375 height 30
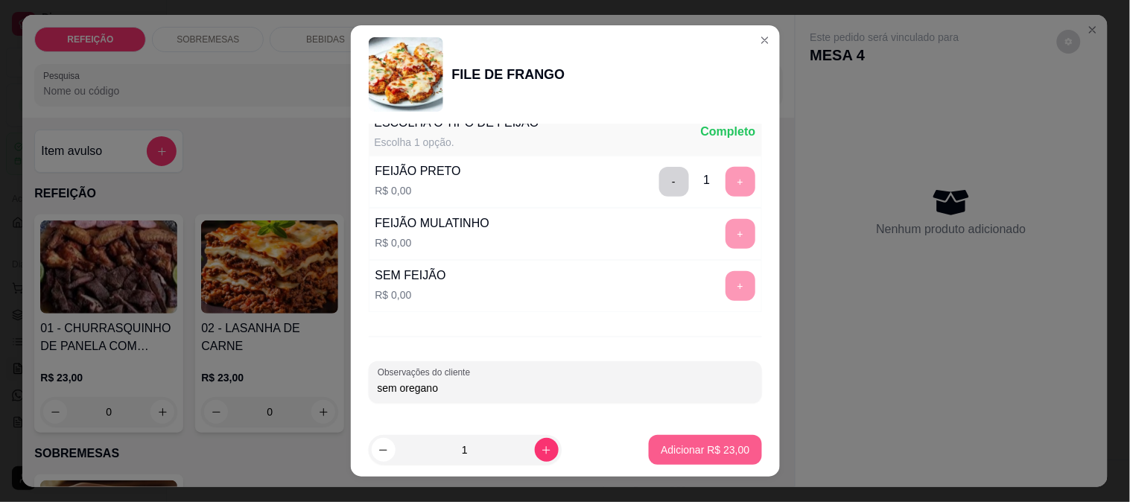
type input "sem oregano"
click at [703, 448] on p "Adicionar R$ 23,00" at bounding box center [704, 449] width 89 height 15
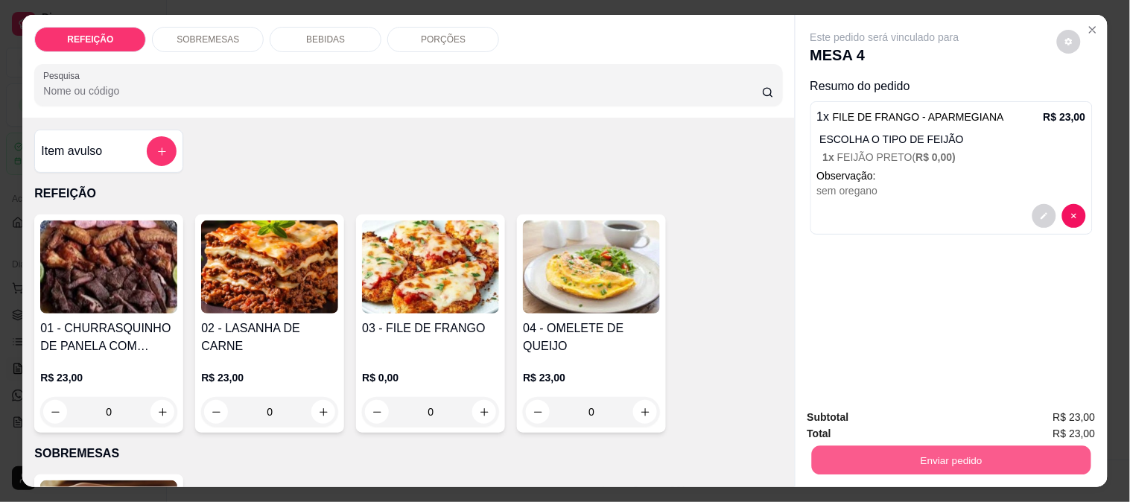
click at [938, 450] on button "Enviar pedido" at bounding box center [950, 459] width 279 height 29
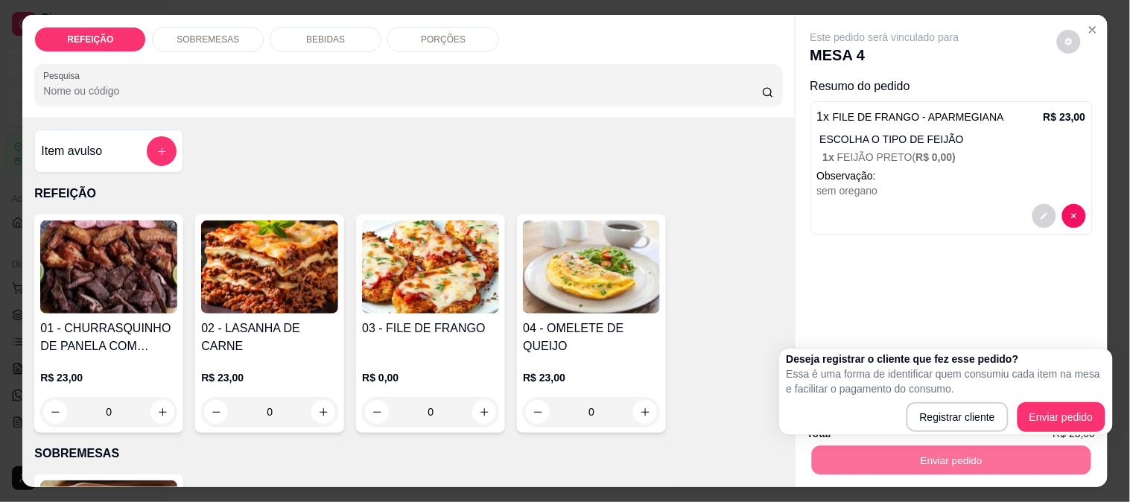
click at [762, 300] on div "01 - CHURRASQUINHO DE PANELA COM SALADA DE MAIONESE R$ 23,00 0 02 - LASANHA DE …" at bounding box center [408, 323] width 748 height 218
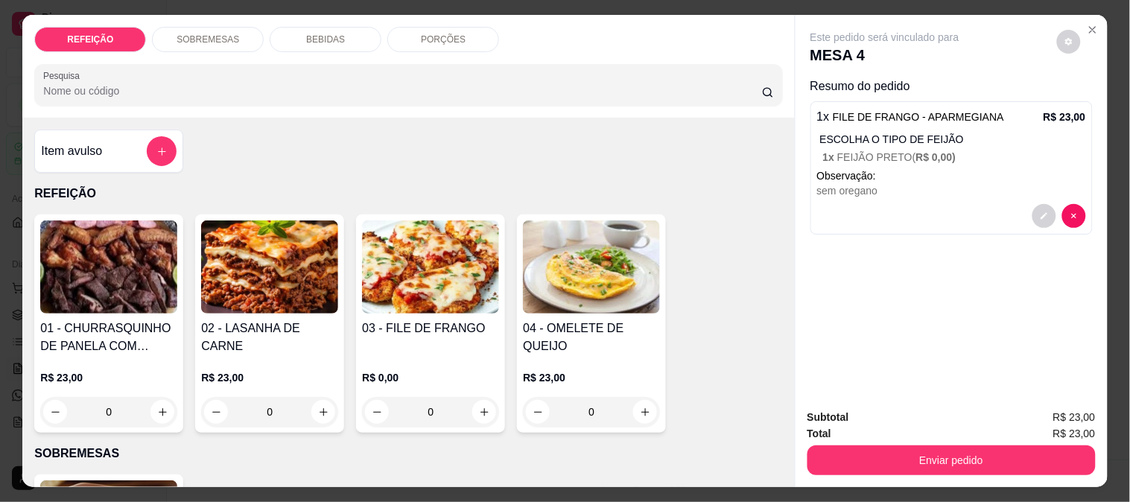
scroll to position [39, 0]
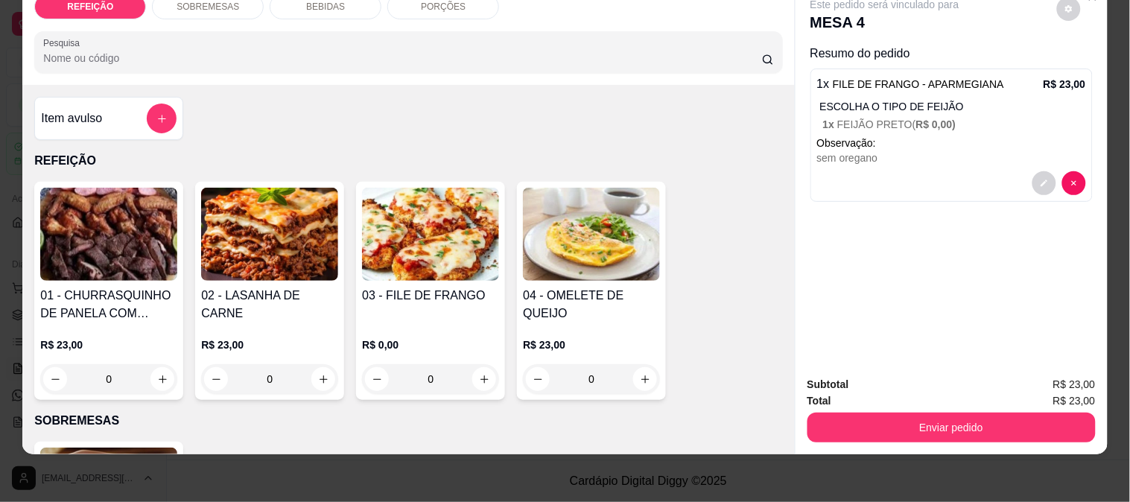
click at [902, 413] on button "Enviar pedido" at bounding box center [951, 428] width 288 height 30
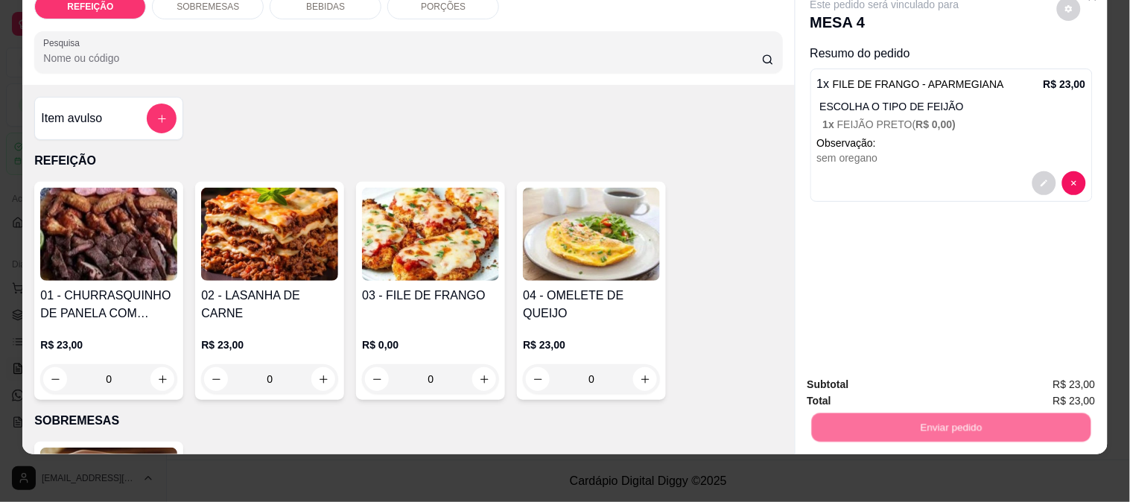
click at [1069, 372] on button "Enviar pedido" at bounding box center [1056, 378] width 84 height 28
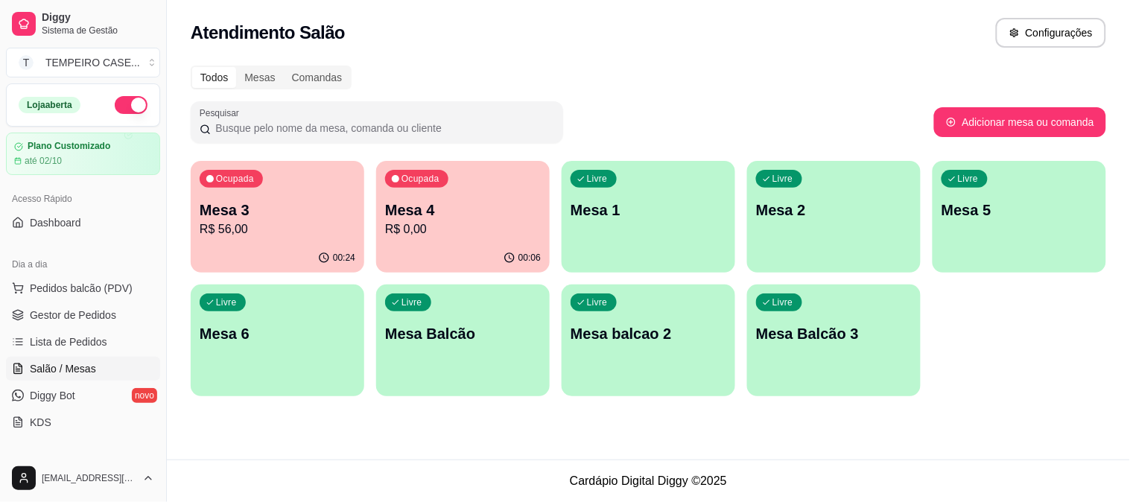
click at [443, 256] on div "00:06" at bounding box center [462, 257] width 173 height 29
click at [80, 318] on span "Gestor de Pedidos" at bounding box center [73, 315] width 86 height 15
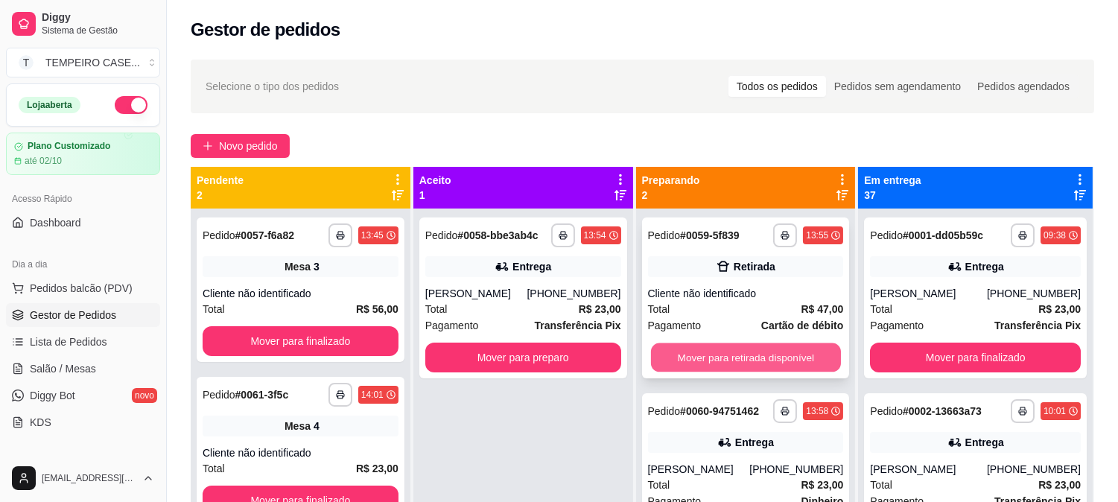
click at [700, 351] on button "Mover para retirada disponível" at bounding box center [746, 357] width 190 height 29
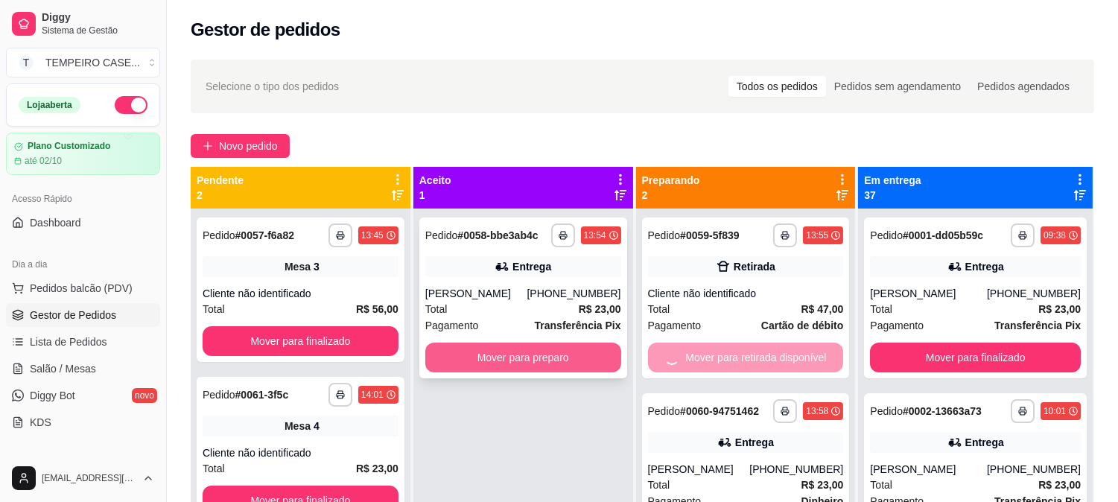
click at [547, 352] on button "Mover para preparo" at bounding box center [523, 358] width 196 height 30
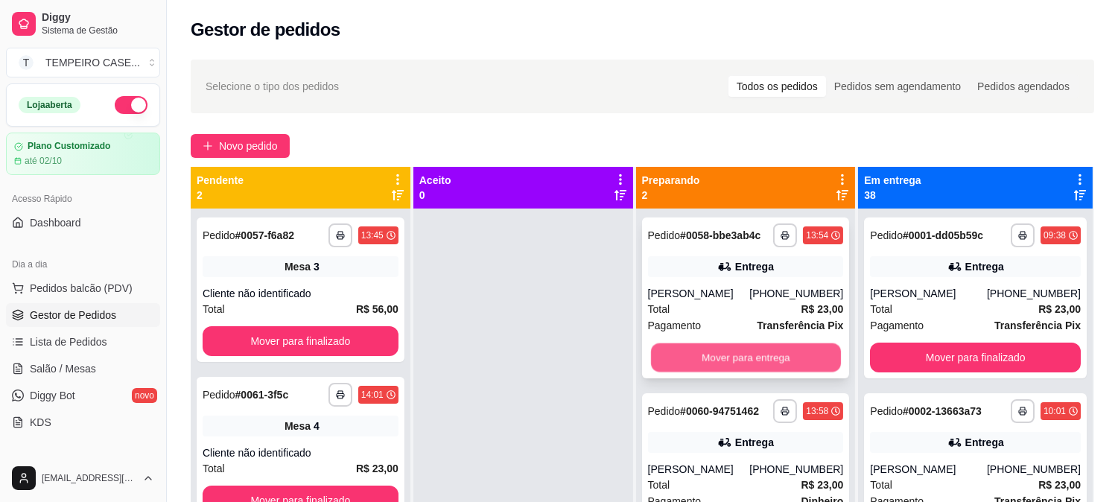
click at [733, 345] on button "Mover para entrega" at bounding box center [746, 357] width 190 height 29
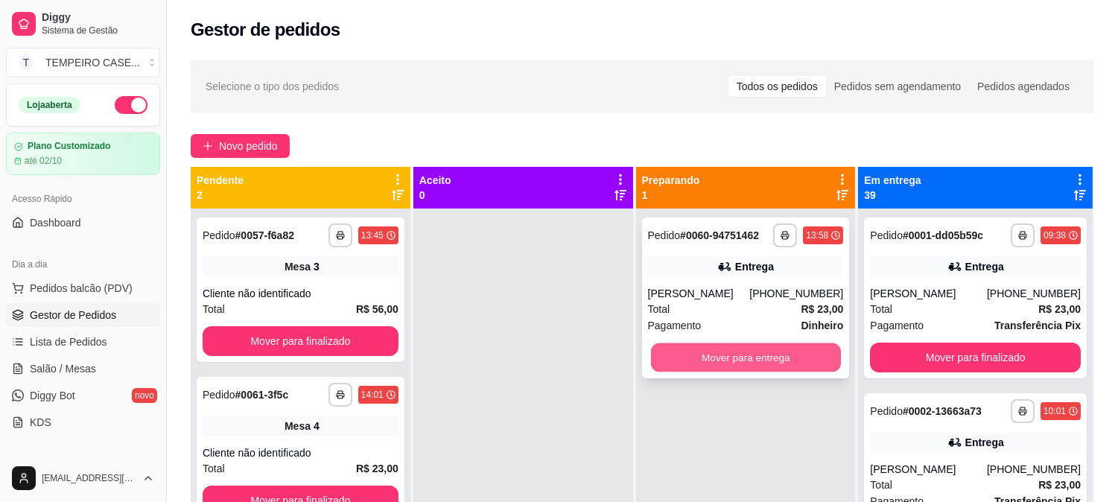
click at [737, 352] on button "Mover para entrega" at bounding box center [746, 357] width 190 height 29
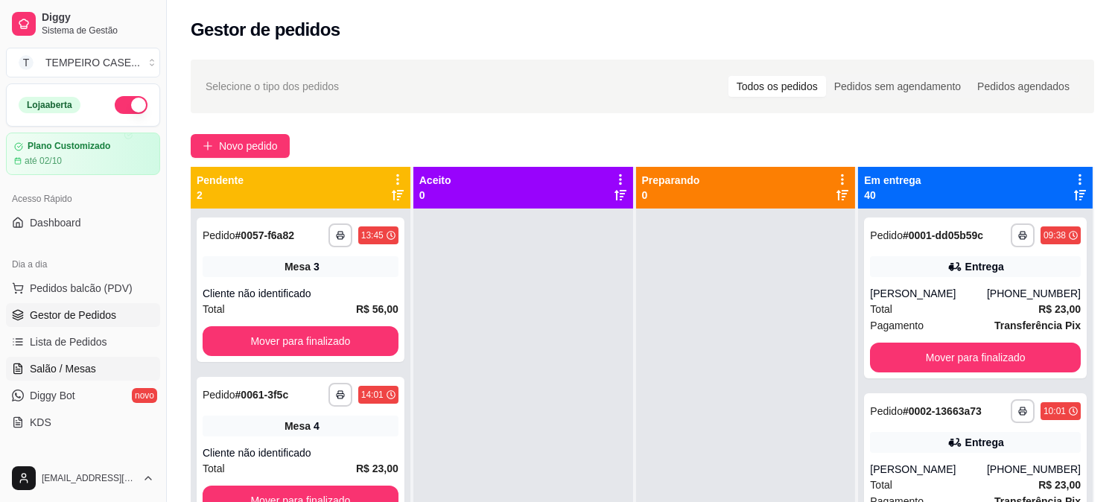
click at [78, 365] on span "Salão / Mesas" at bounding box center [63, 368] width 66 height 15
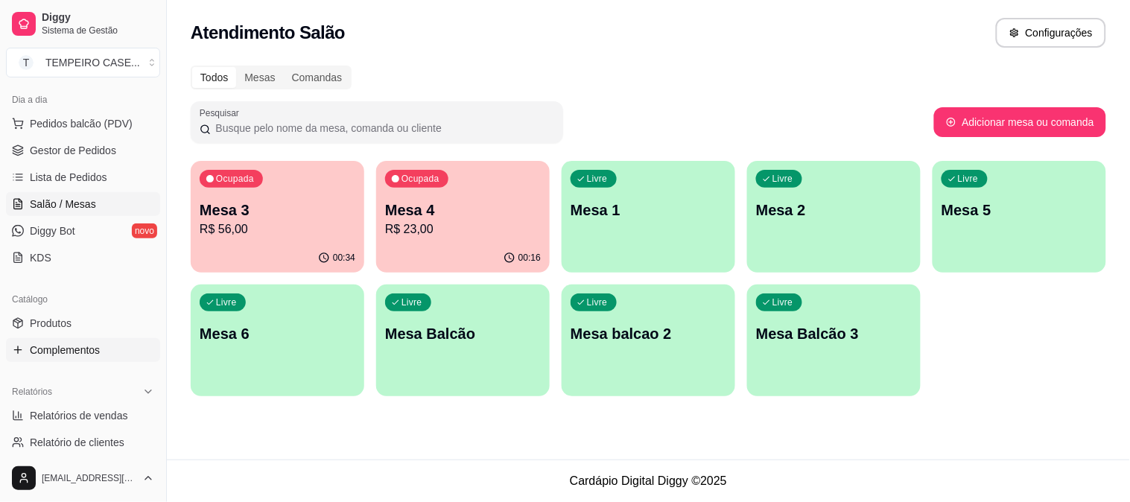
scroll to position [165, 0]
click at [63, 325] on span "Produtos" at bounding box center [51, 322] width 42 height 15
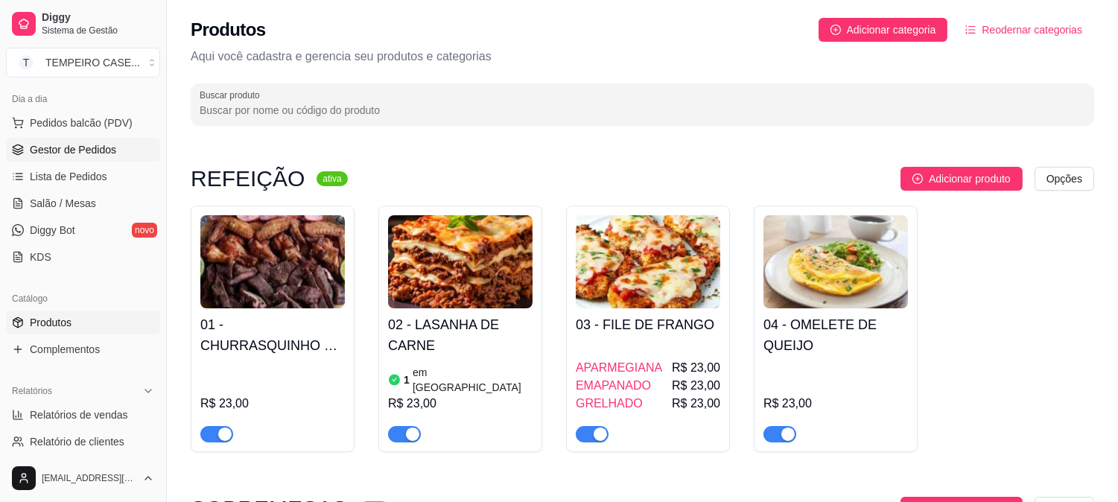
click at [63, 151] on span "Gestor de Pedidos" at bounding box center [73, 149] width 86 height 15
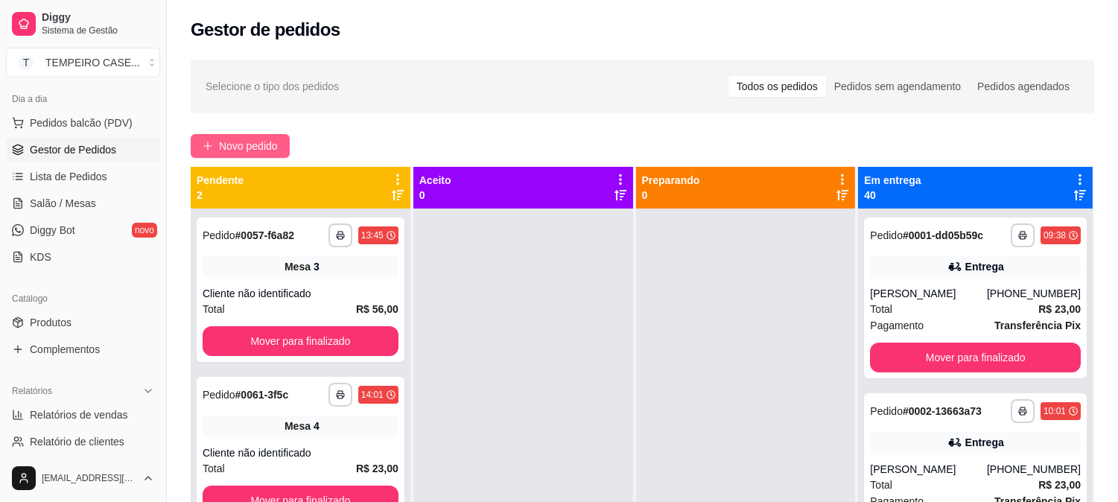
click at [217, 140] on button "Novo pedido" at bounding box center [240, 146] width 99 height 24
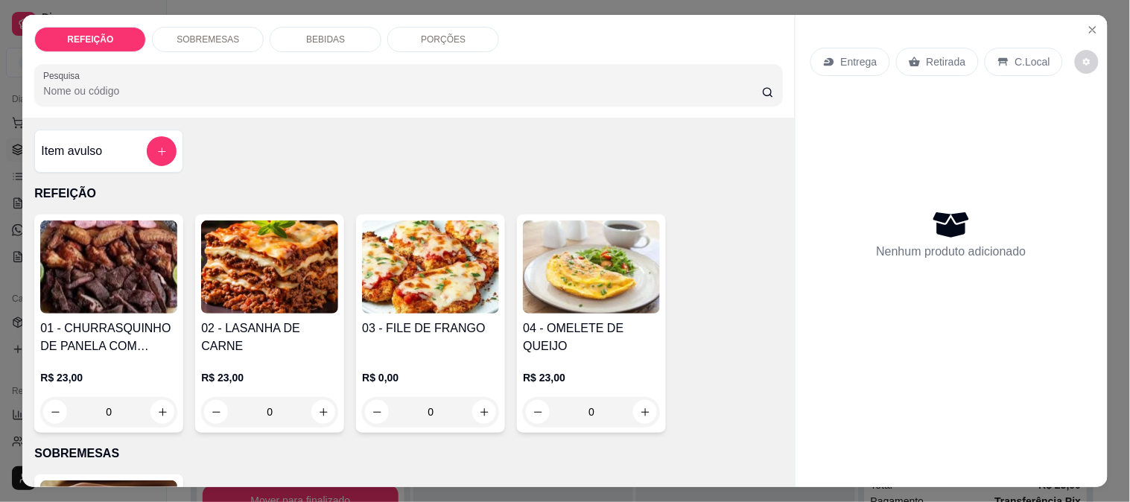
click at [248, 279] on img at bounding box center [269, 266] width 137 height 93
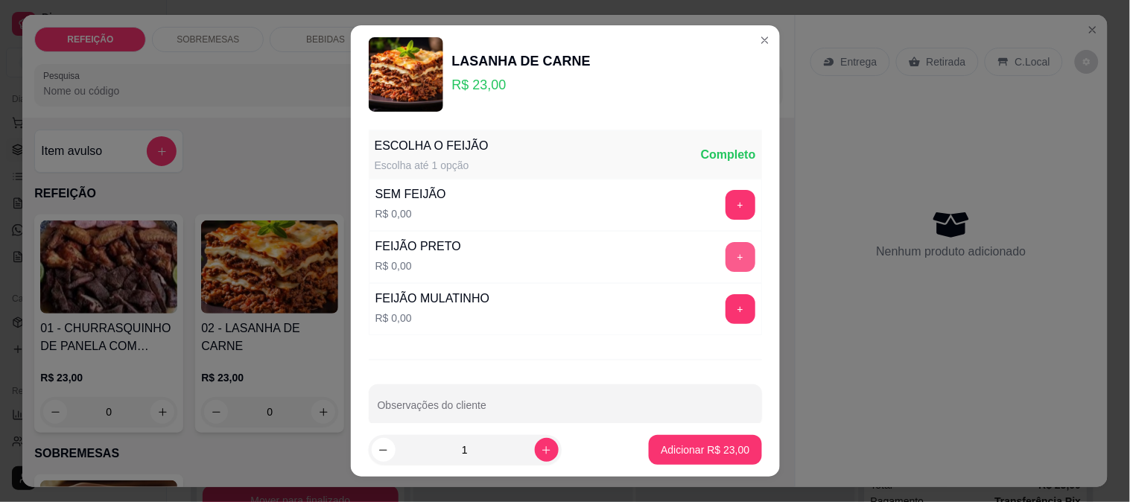
click at [725, 244] on button "+" at bounding box center [740, 257] width 30 height 30
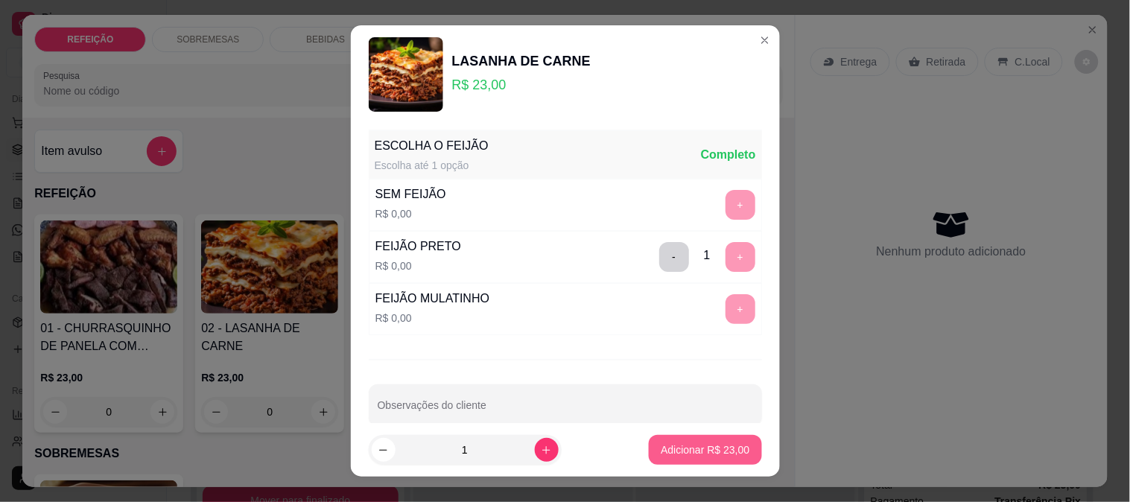
click at [675, 444] on p "Adicionar R$ 23,00" at bounding box center [704, 449] width 89 height 15
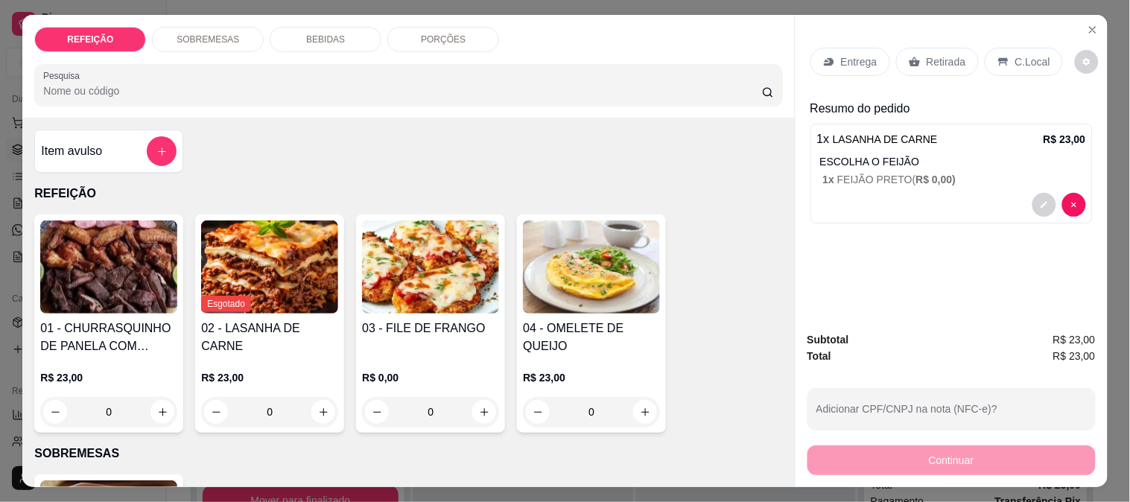
click at [926, 54] on p "Retirada" at bounding box center [945, 61] width 39 height 15
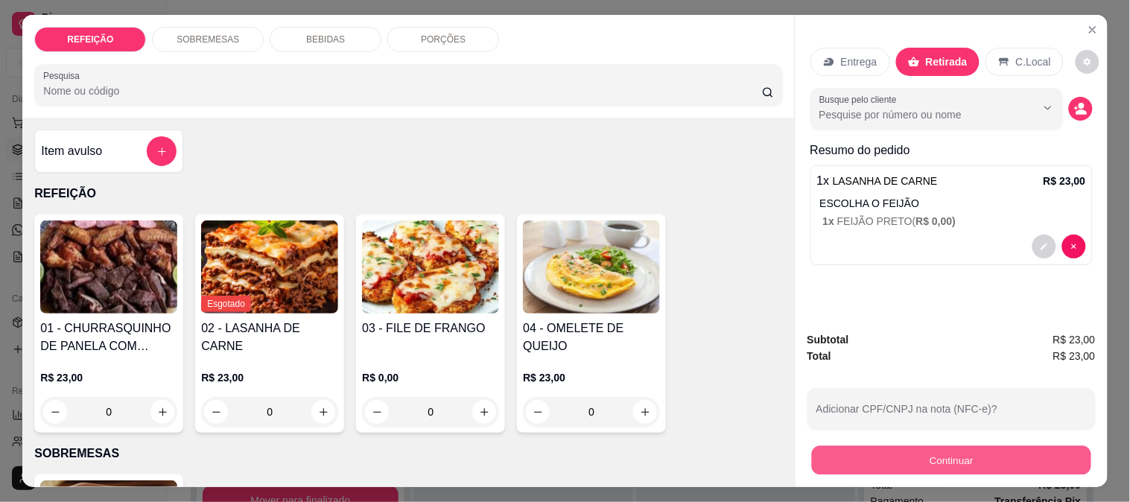
click at [921, 450] on button "Continuar" at bounding box center [950, 459] width 279 height 29
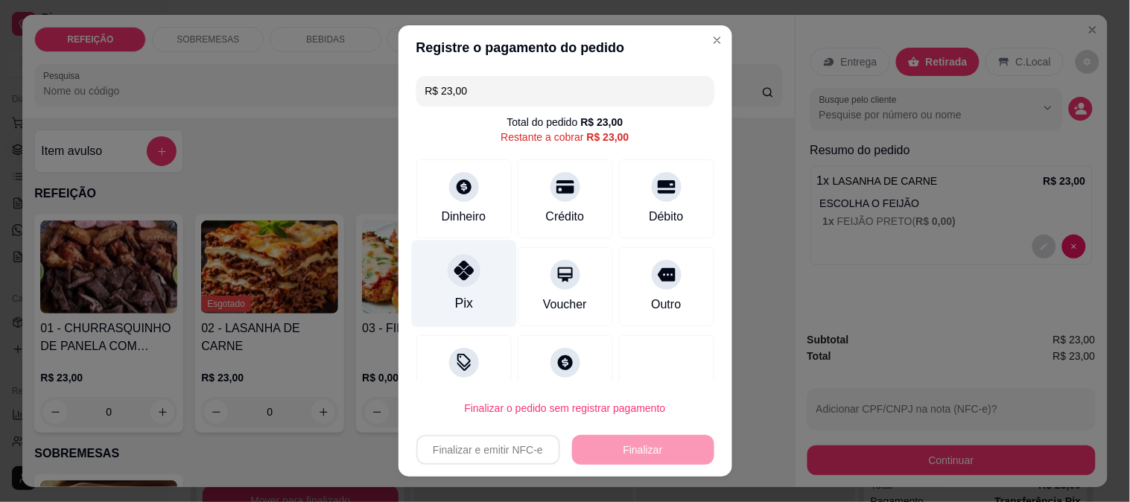
click at [479, 285] on div "Pix" at bounding box center [463, 283] width 105 height 87
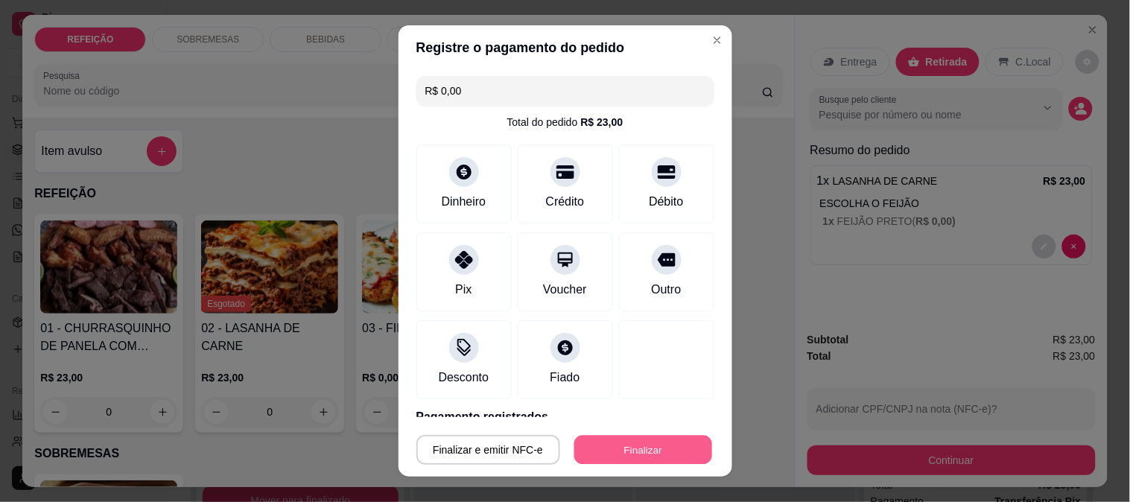
click at [637, 449] on button "Finalizar" at bounding box center [643, 450] width 138 height 29
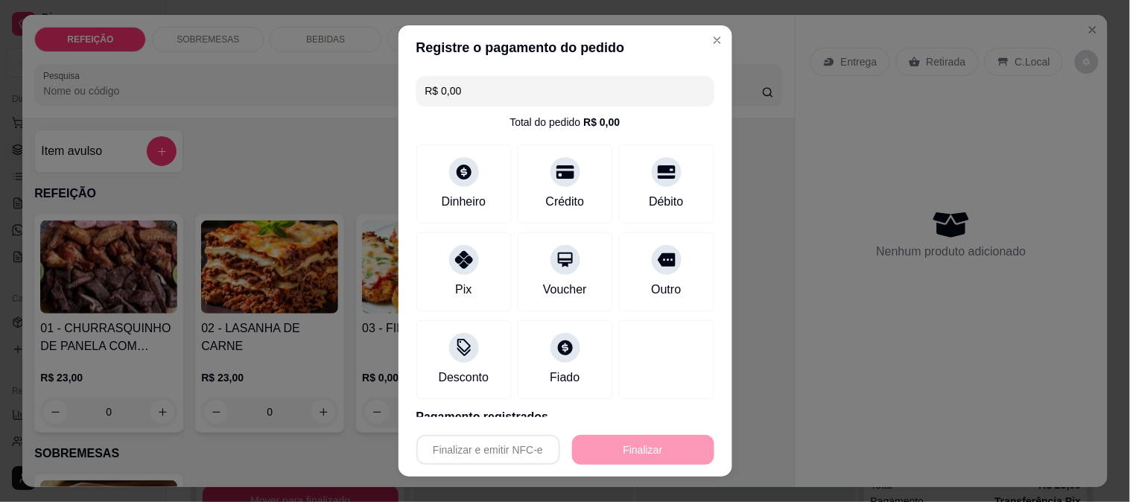
type input "-R$ 23,00"
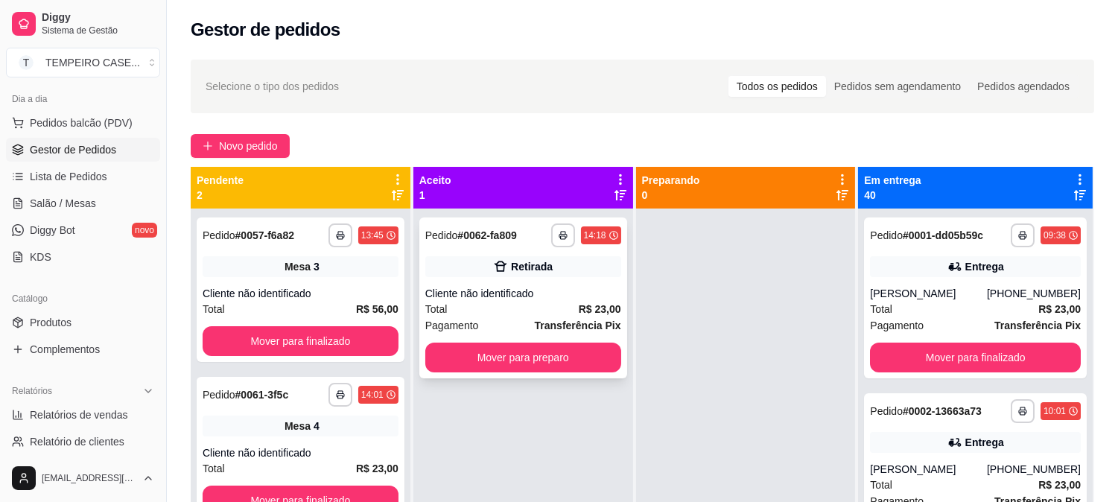
click at [535, 373] on div "**********" at bounding box center [523, 297] width 208 height 161
click at [549, 358] on button "Mover para preparo" at bounding box center [523, 358] width 196 height 30
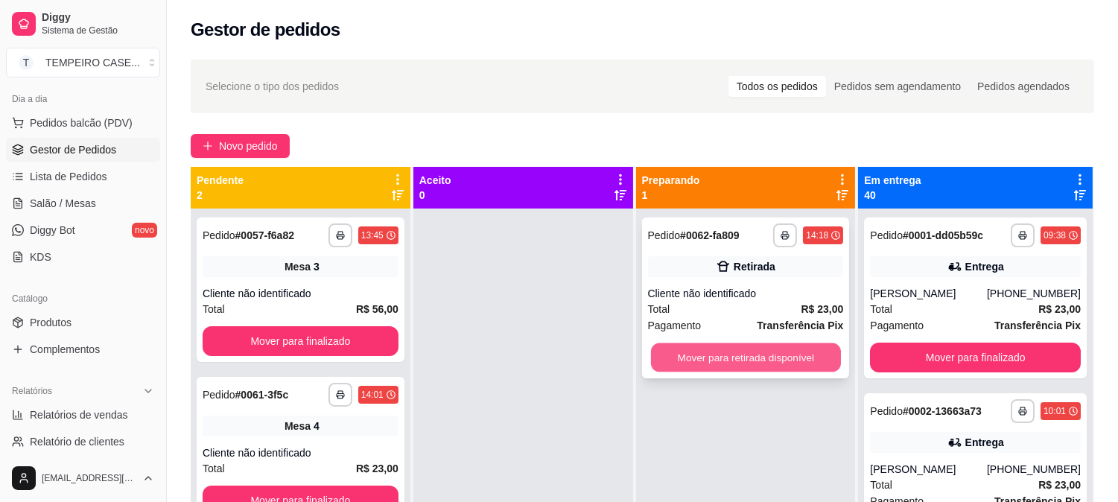
click at [697, 348] on button "Mover para retirada disponível" at bounding box center [746, 357] width 190 height 29
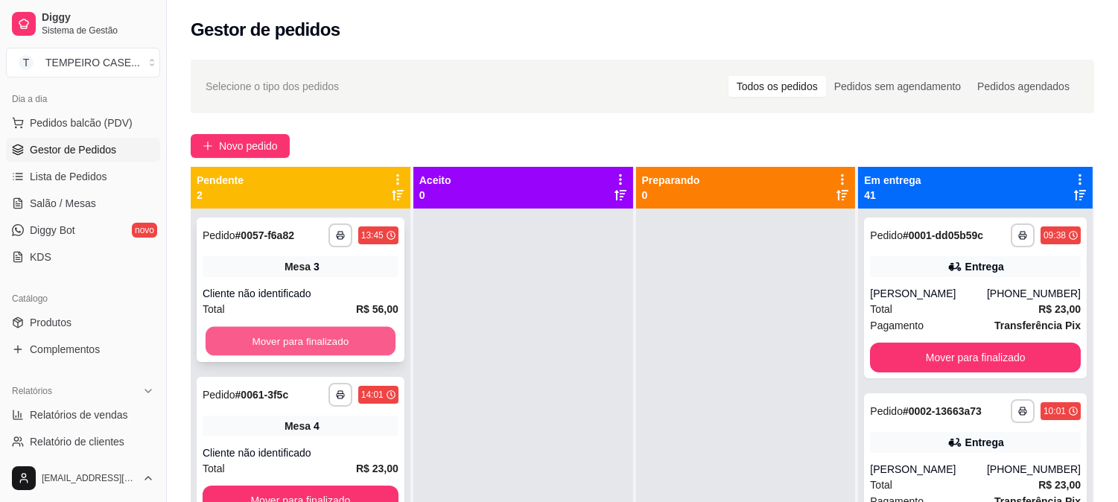
click at [266, 343] on button "Mover para finalizado" at bounding box center [301, 341] width 190 height 29
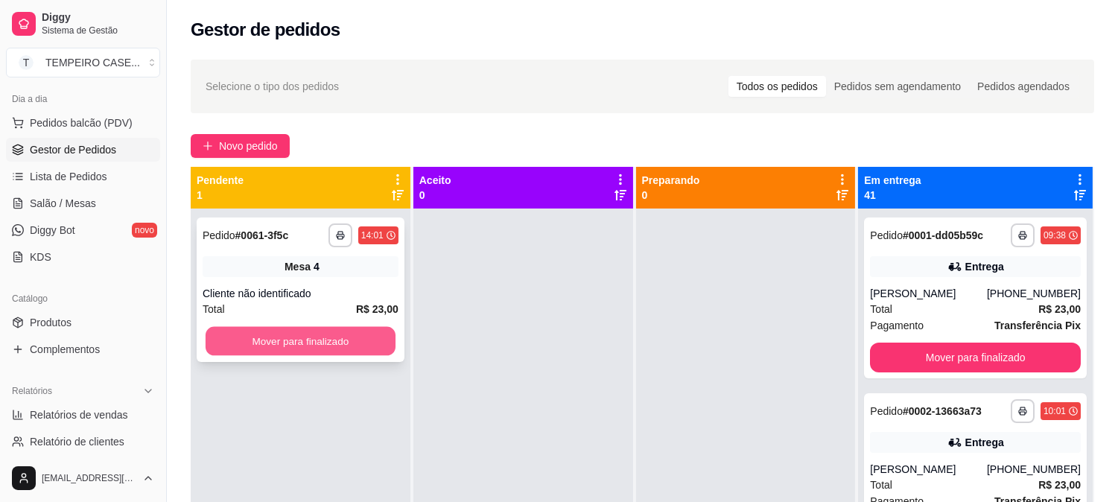
click at [325, 337] on button "Mover para finalizado" at bounding box center [301, 341] width 190 height 29
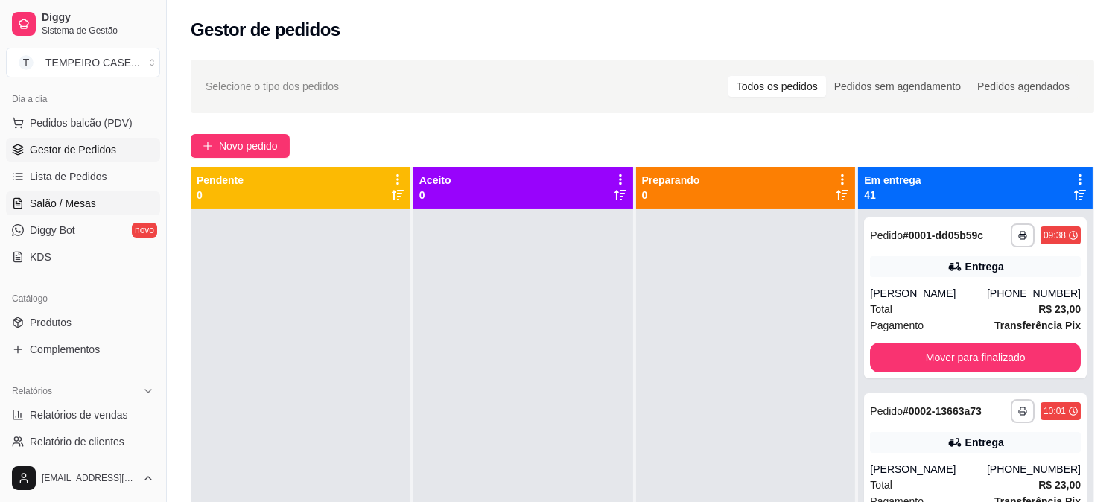
click at [101, 191] on link "Salão / Mesas" at bounding box center [83, 203] width 154 height 24
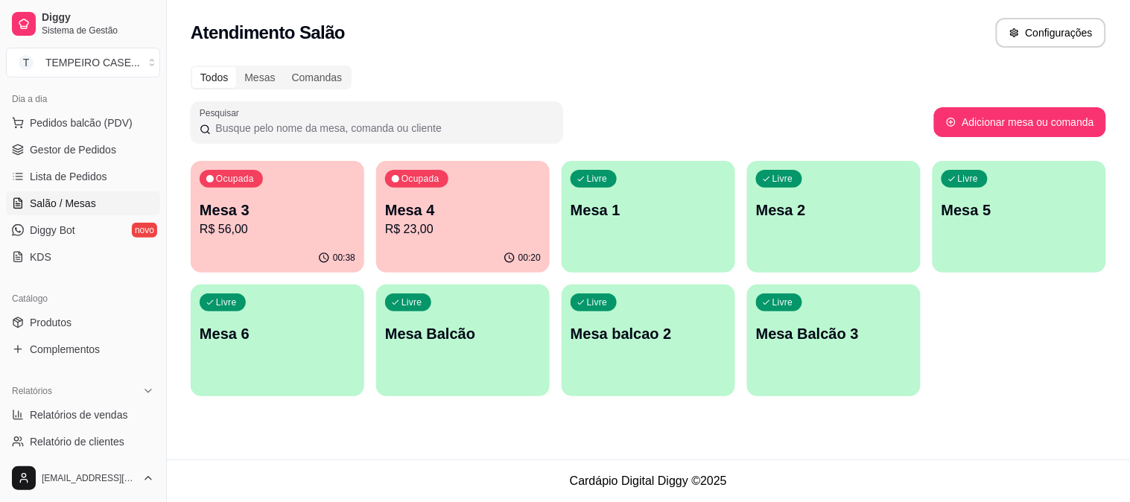
click at [303, 227] on p "R$ 56,00" at bounding box center [278, 229] width 156 height 18
click at [477, 227] on p "R$ 23,00" at bounding box center [463, 229] width 156 height 18
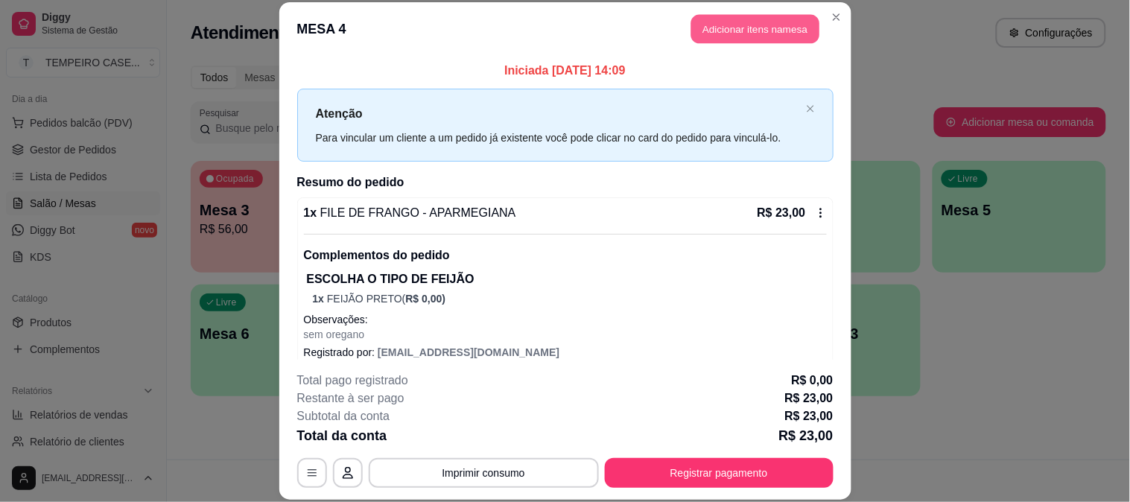
click at [733, 35] on button "Adicionar itens na mesa" at bounding box center [755, 29] width 128 height 29
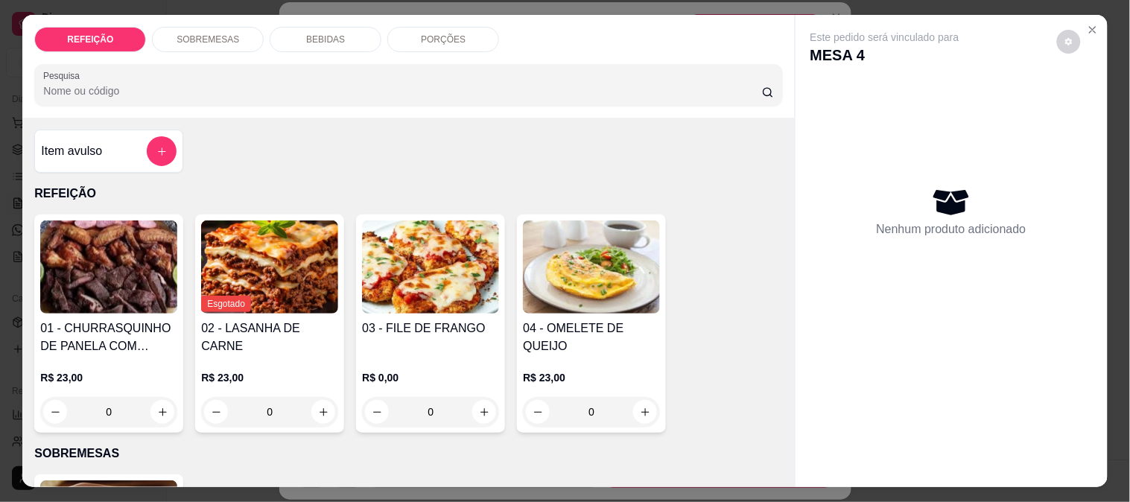
click at [332, 35] on p "BEBIDAS" at bounding box center [325, 40] width 39 height 12
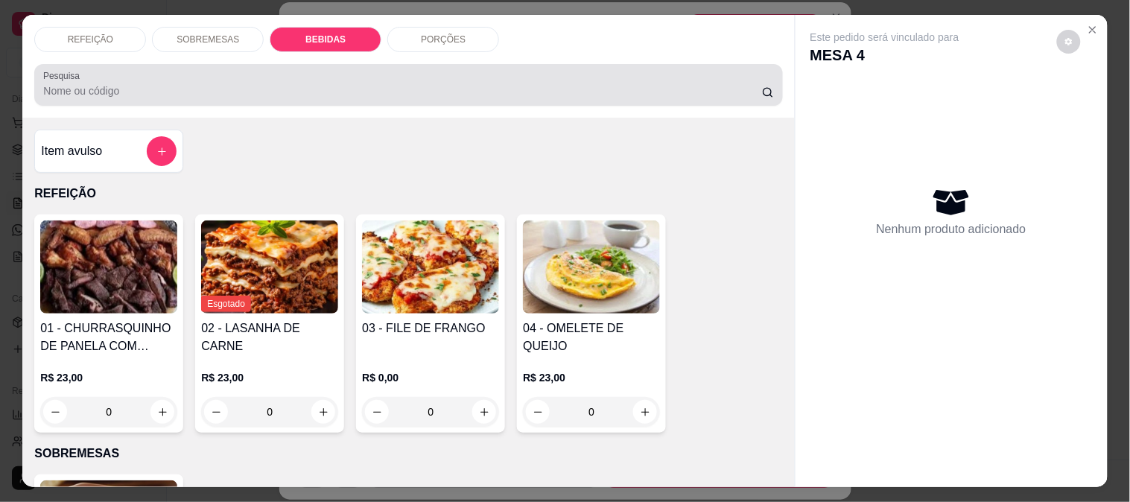
scroll to position [39, 0]
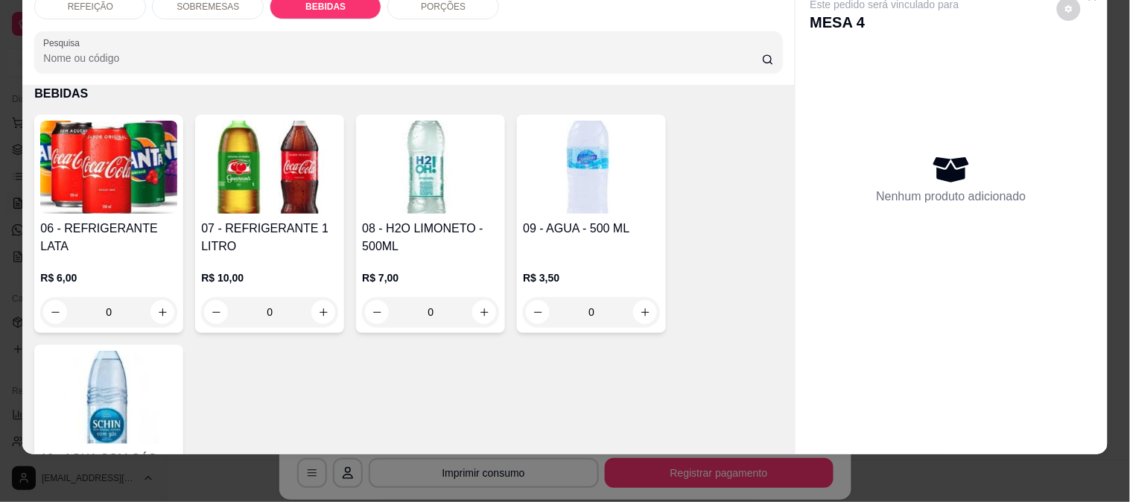
click at [484, 183] on img at bounding box center [430, 167] width 137 height 93
click at [670, 366] on button "Adicionar R$ 7,00" at bounding box center [707, 355] width 106 height 30
type input "1"
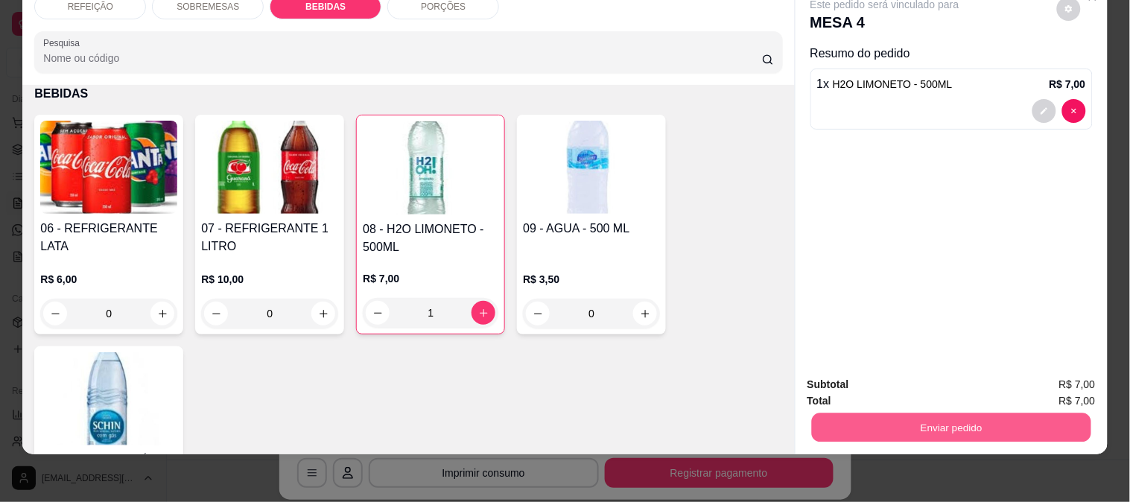
click at [896, 413] on button "Enviar pedido" at bounding box center [950, 427] width 279 height 29
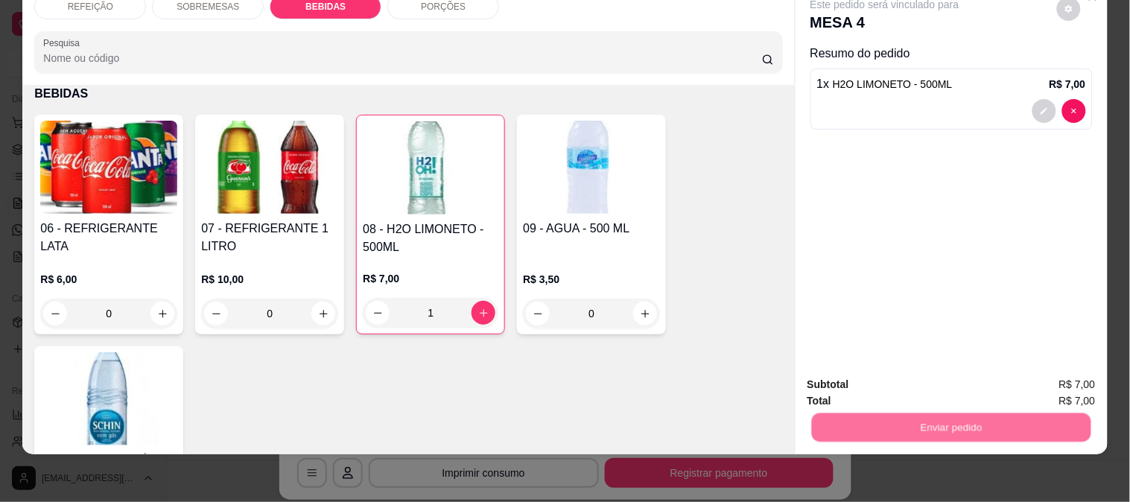
click at [1050, 374] on button "Enviar pedido" at bounding box center [1057, 379] width 82 height 28
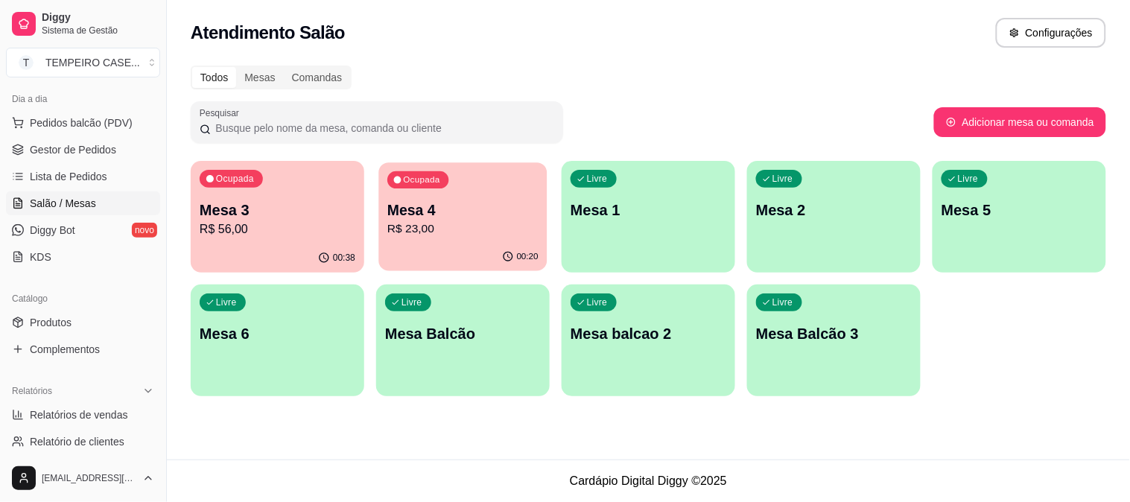
click at [480, 231] on p "R$ 23,00" at bounding box center [462, 228] width 151 height 17
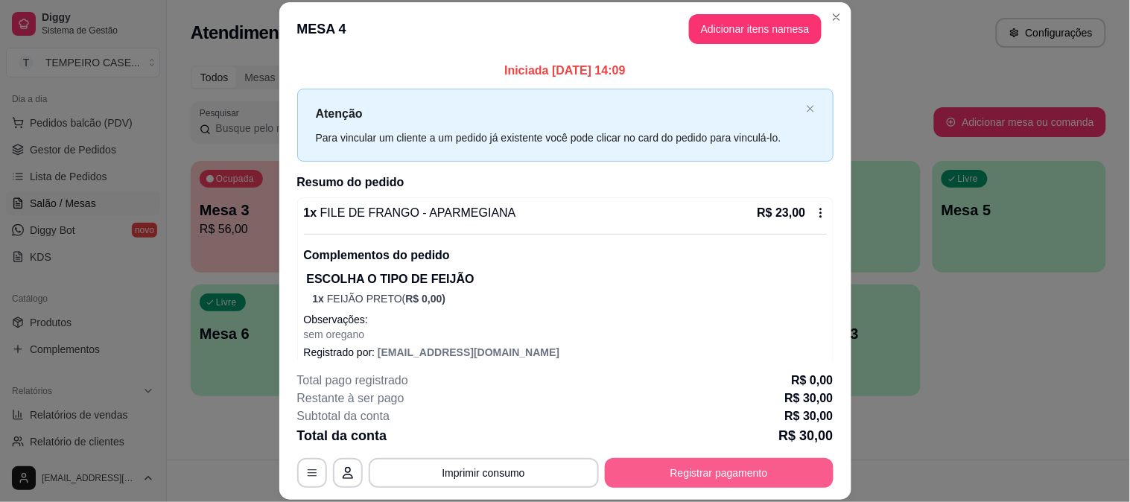
click at [709, 463] on button "Registrar pagamento" at bounding box center [719, 473] width 229 height 30
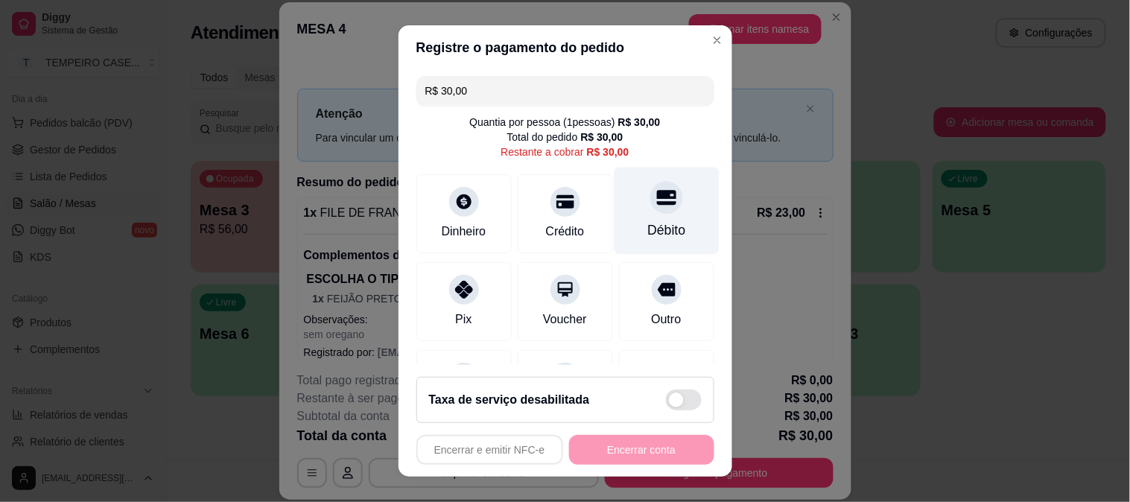
click at [619, 191] on div "Débito" at bounding box center [666, 210] width 105 height 87
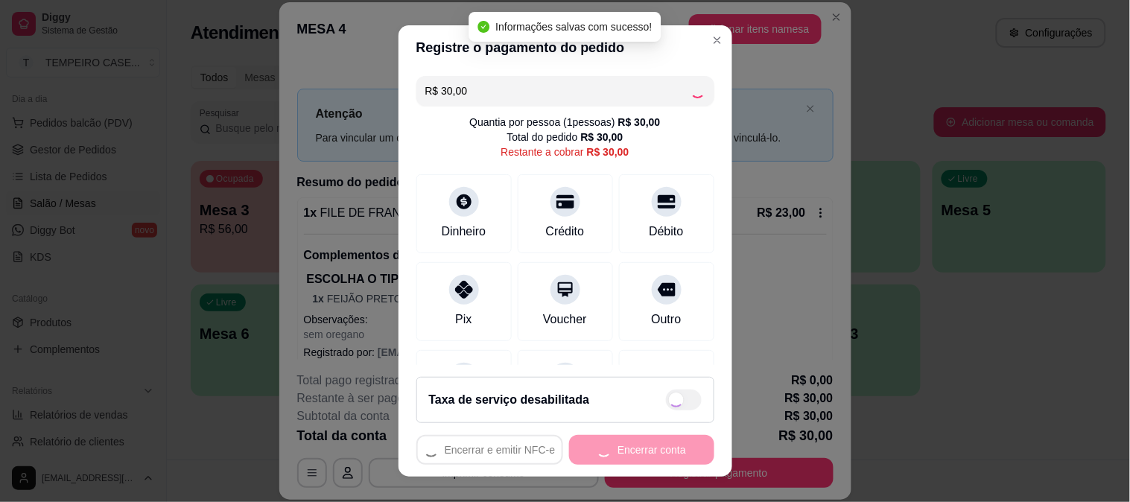
type input "R$ 0,00"
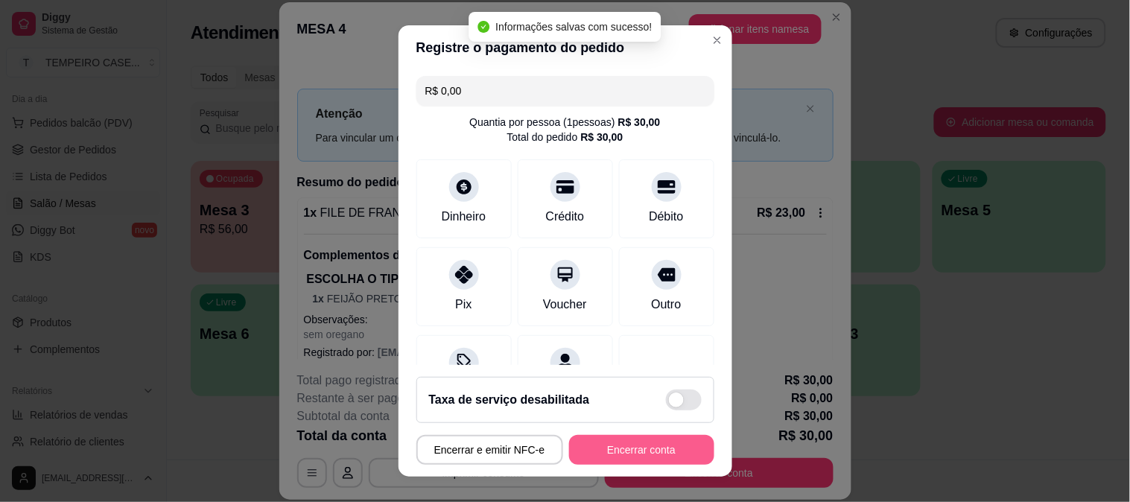
click at [615, 451] on button "Encerrar conta" at bounding box center [641, 450] width 145 height 30
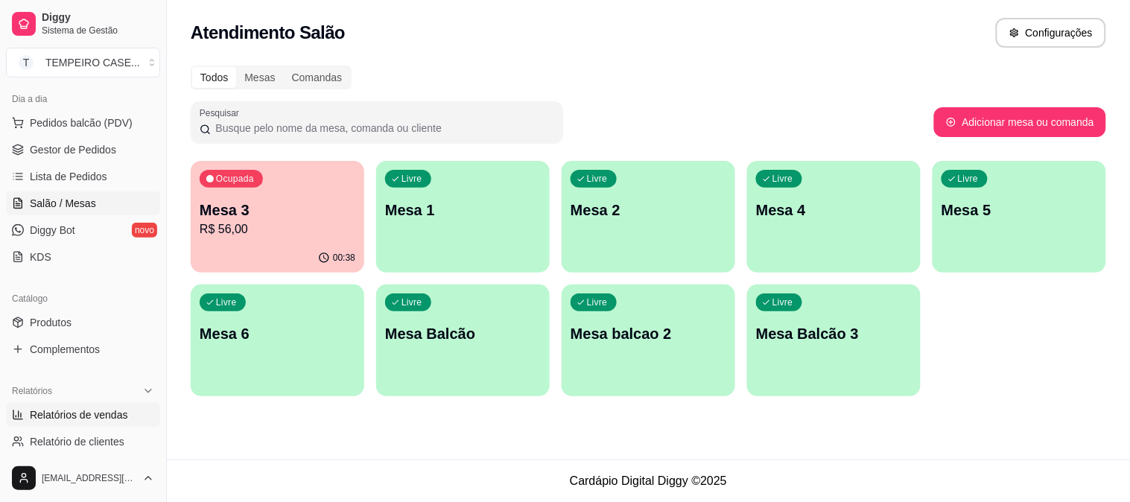
click at [109, 417] on span "Relatórios de vendas" at bounding box center [79, 414] width 98 height 15
select select "ALL"
select select "0"
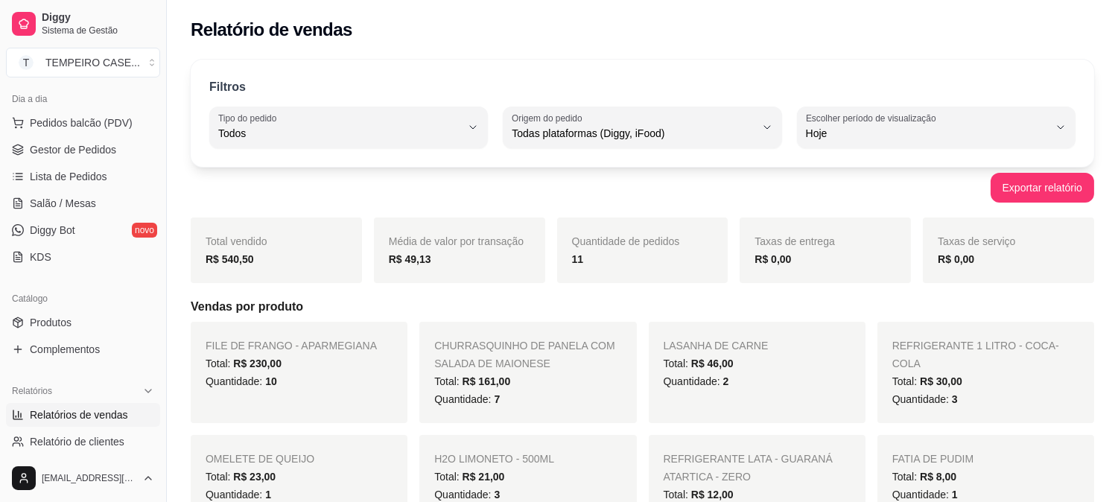
click at [191, 408] on div "FILE DE FRANGO - APARMEGIANA Total: R$ 230,00 Quantidade: 10" at bounding box center [299, 372] width 217 height 101
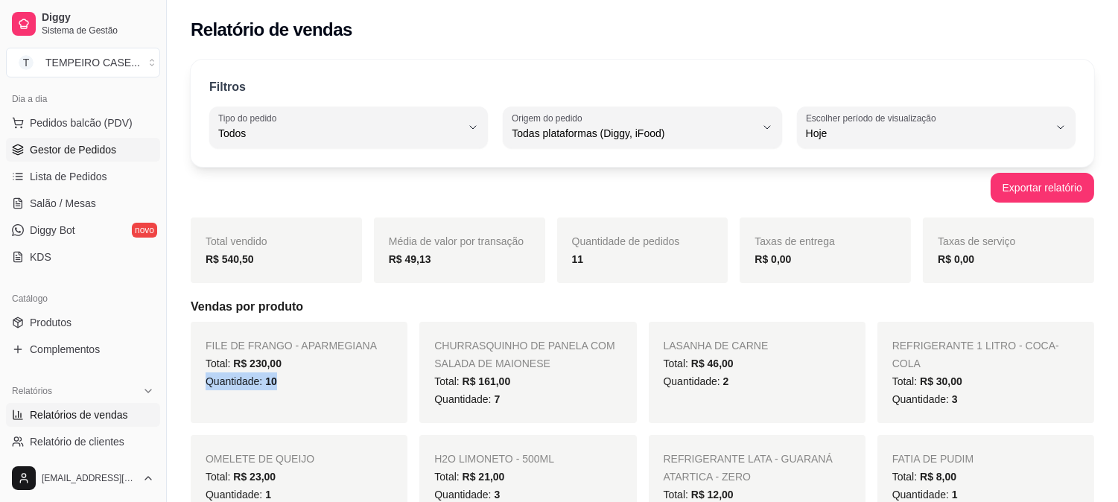
click at [69, 157] on link "Gestor de Pedidos" at bounding box center [83, 150] width 154 height 24
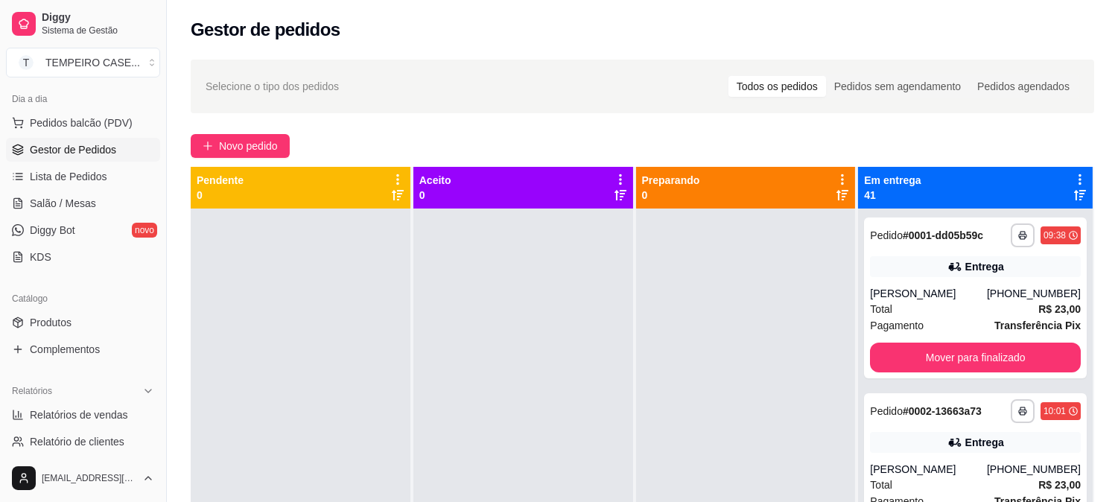
click at [104, 150] on span "Gestor de Pedidos" at bounding box center [73, 149] width 86 height 15
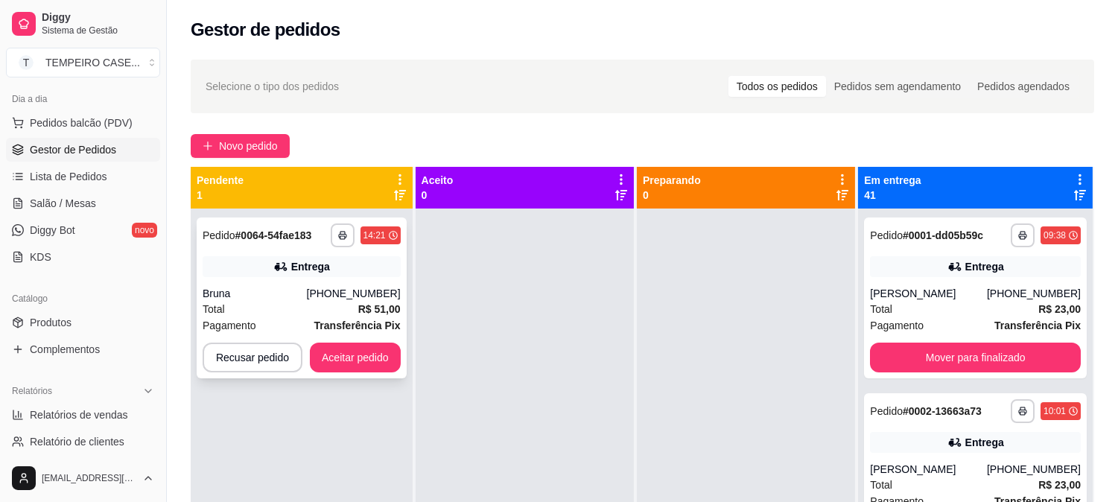
click at [378, 374] on div "**********" at bounding box center [302, 297] width 210 height 161
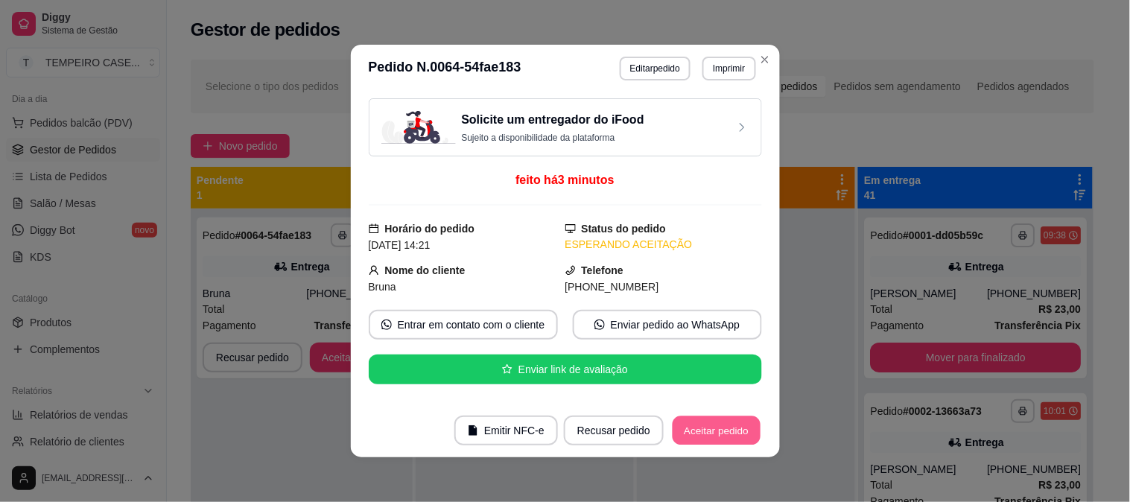
click at [735, 433] on button "Aceitar pedido" at bounding box center [716, 430] width 88 height 29
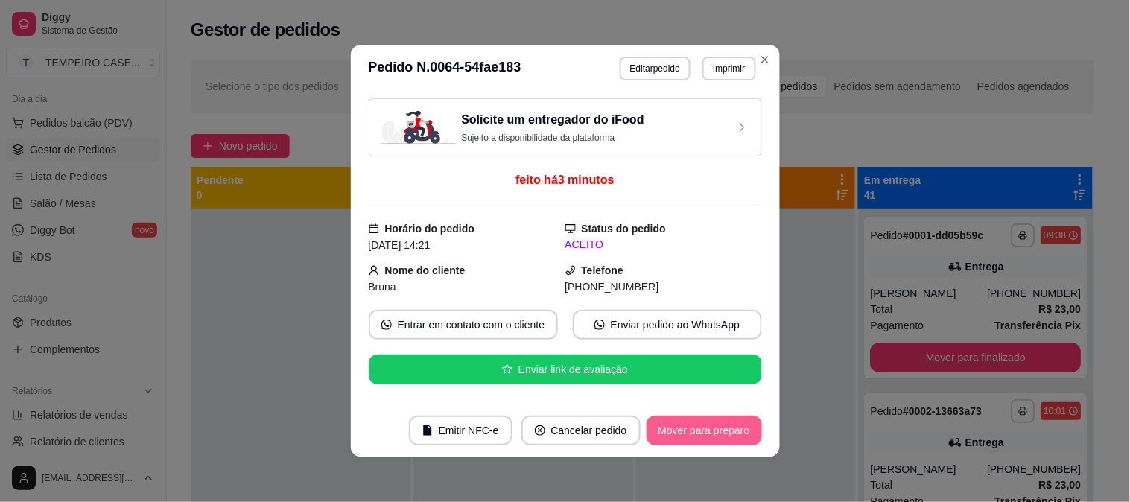
click at [716, 430] on button "Mover para preparo" at bounding box center [703, 430] width 115 height 30
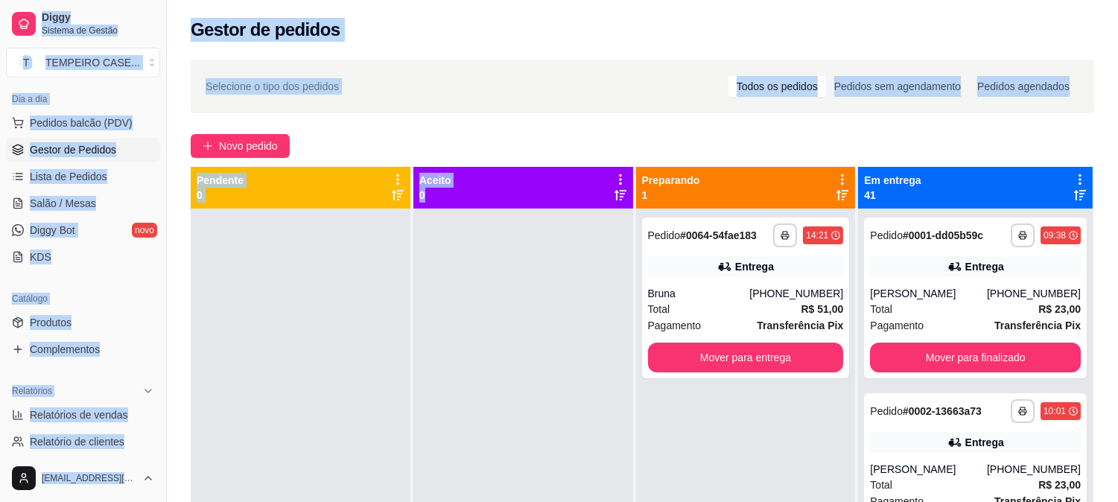
drag, startPoint x: 146, startPoint y: -80, endPoint x: 172, endPoint y: -101, distance: 33.4
click at [172, 0] on html "**********" at bounding box center [559, 251] width 1118 height 502
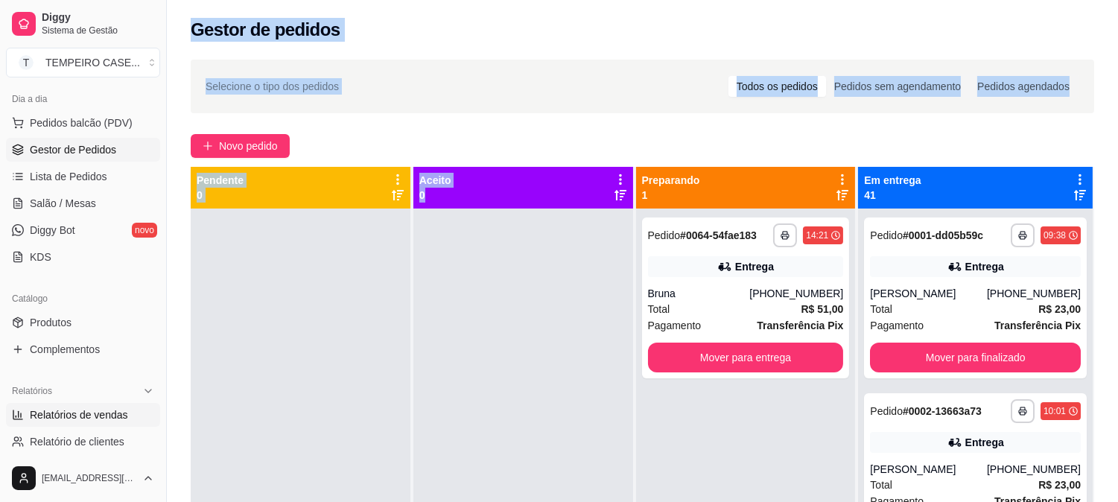
click at [64, 415] on span "Relatórios de vendas" at bounding box center [79, 414] width 98 height 15
select select "ALL"
select select "0"
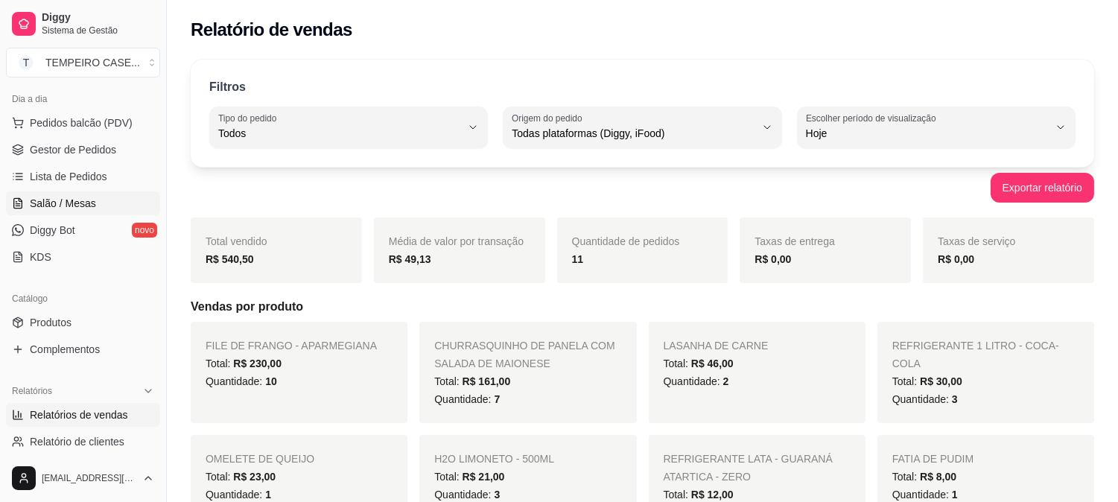
click at [73, 196] on span "Salão / Mesas" at bounding box center [63, 203] width 66 height 15
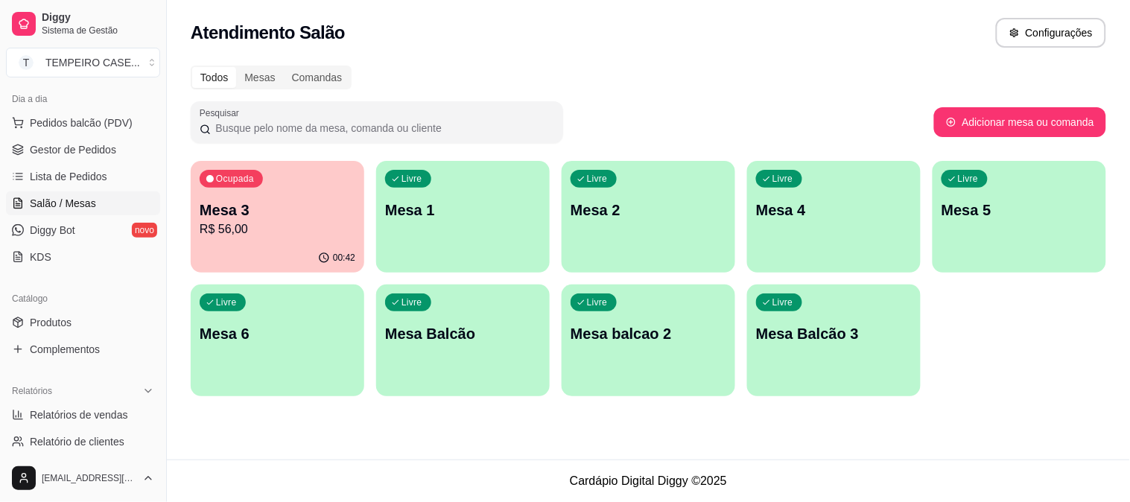
click at [273, 217] on p "Mesa 3" at bounding box center [278, 210] width 156 height 21
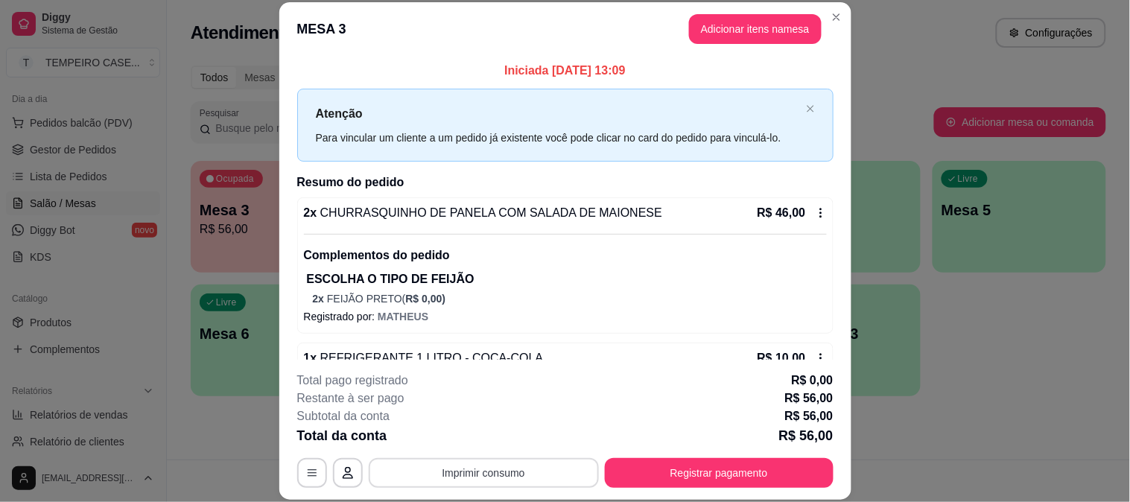
click at [568, 470] on button "Imprimir consumo" at bounding box center [484, 473] width 230 height 30
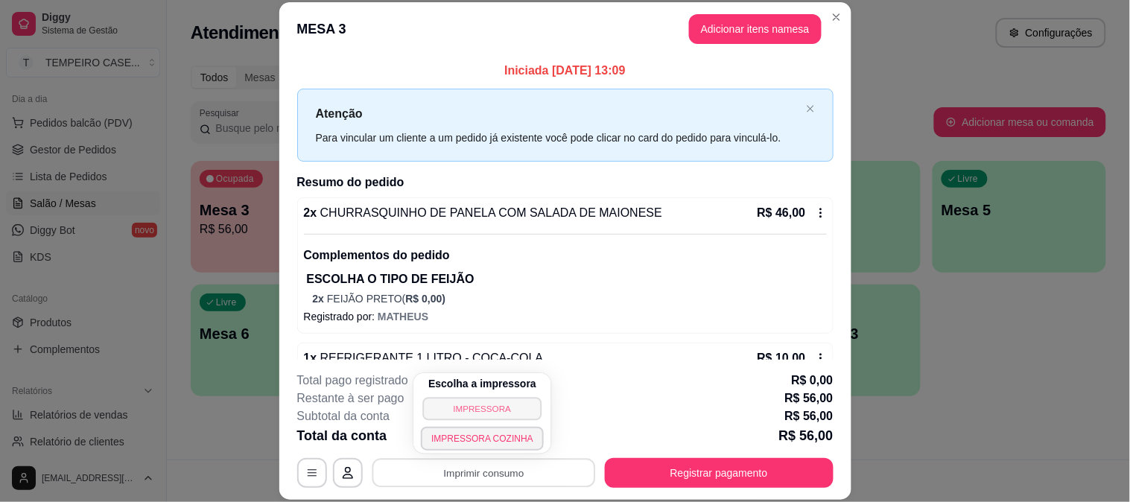
click at [494, 415] on button "IMPRESSORA" at bounding box center [482, 408] width 119 height 23
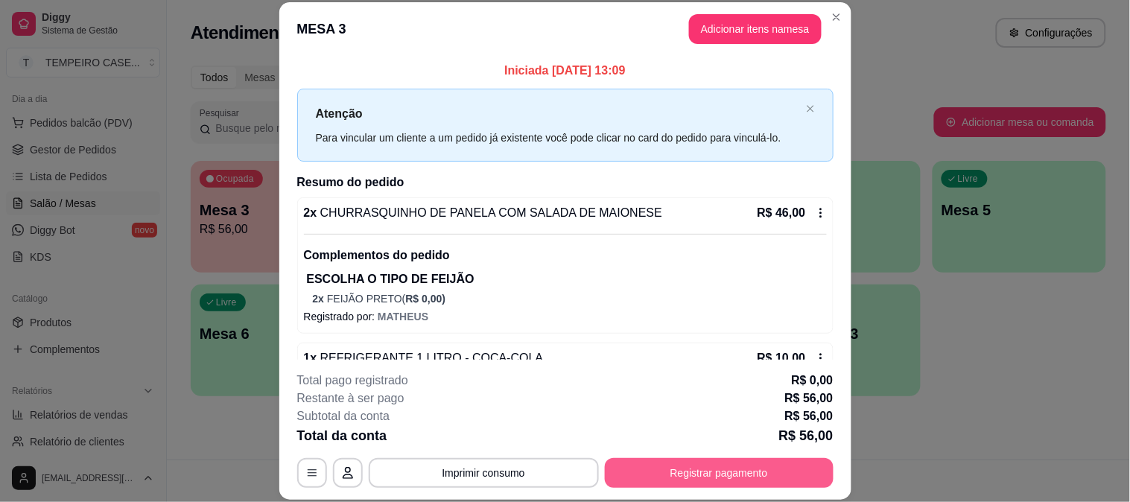
click at [753, 471] on button "Registrar pagamento" at bounding box center [719, 473] width 229 height 30
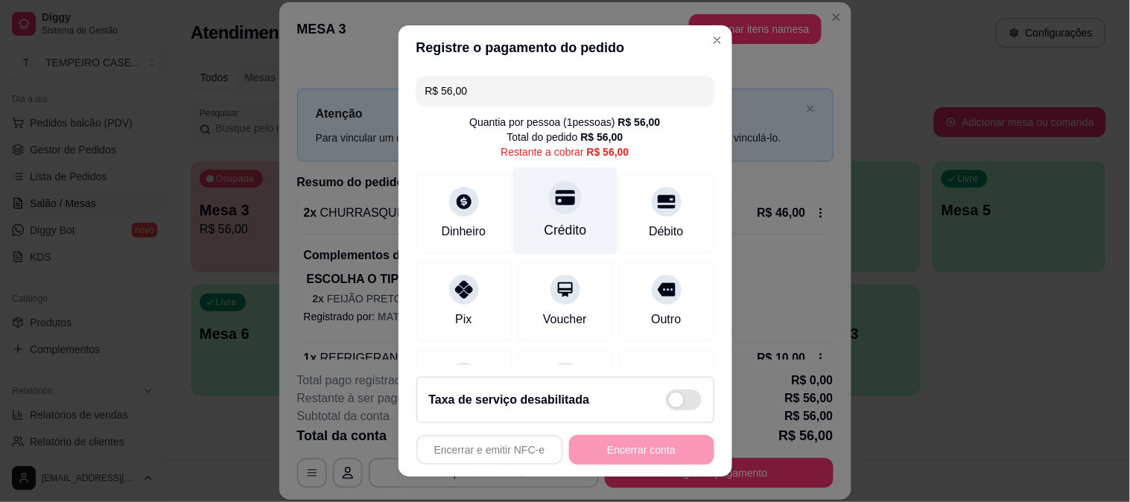
click at [555, 220] on div "Crédito" at bounding box center [565, 229] width 42 height 19
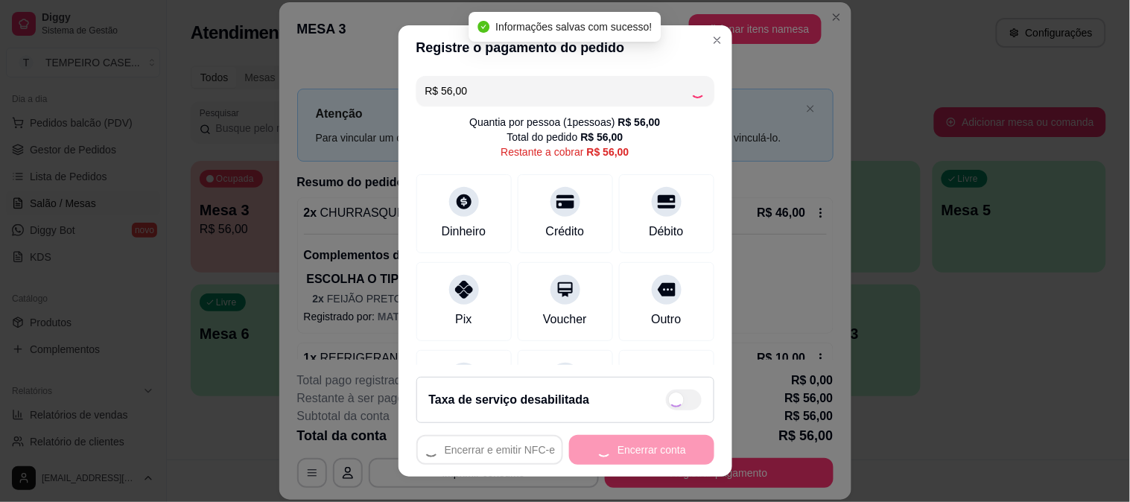
type input "R$ 0,00"
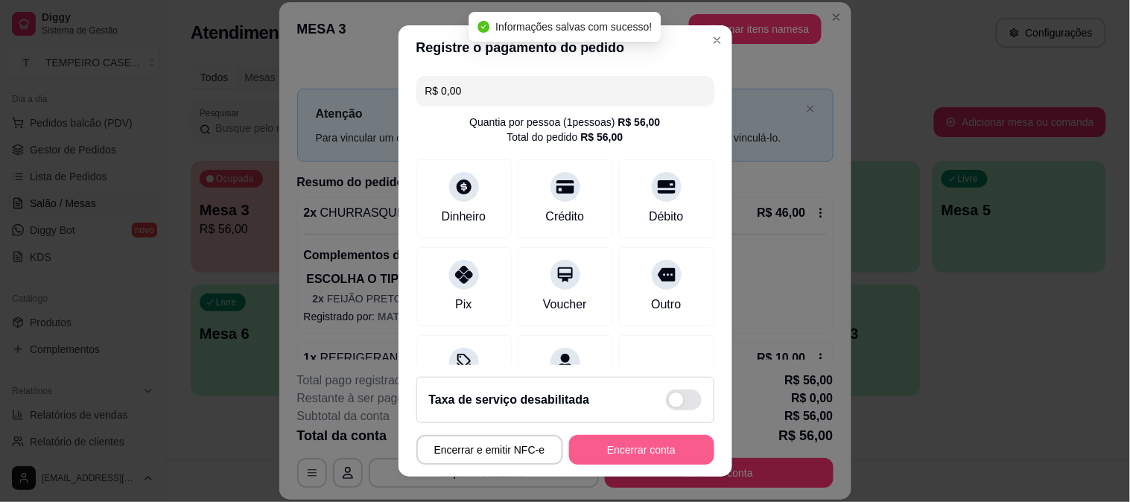
click at [616, 448] on button "Encerrar conta" at bounding box center [641, 450] width 145 height 30
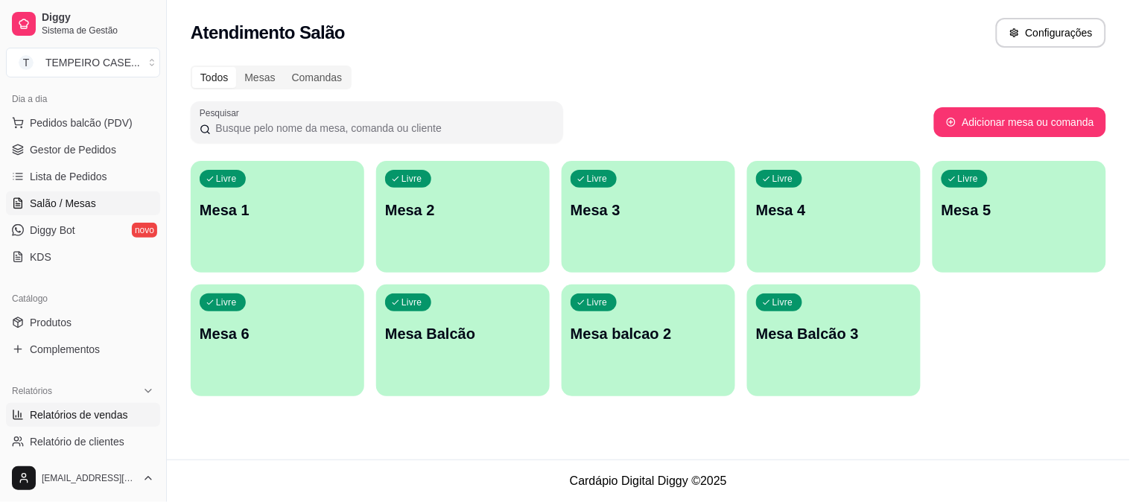
click at [87, 412] on span "Relatórios de vendas" at bounding box center [79, 414] width 98 height 15
select select "ALL"
select select "0"
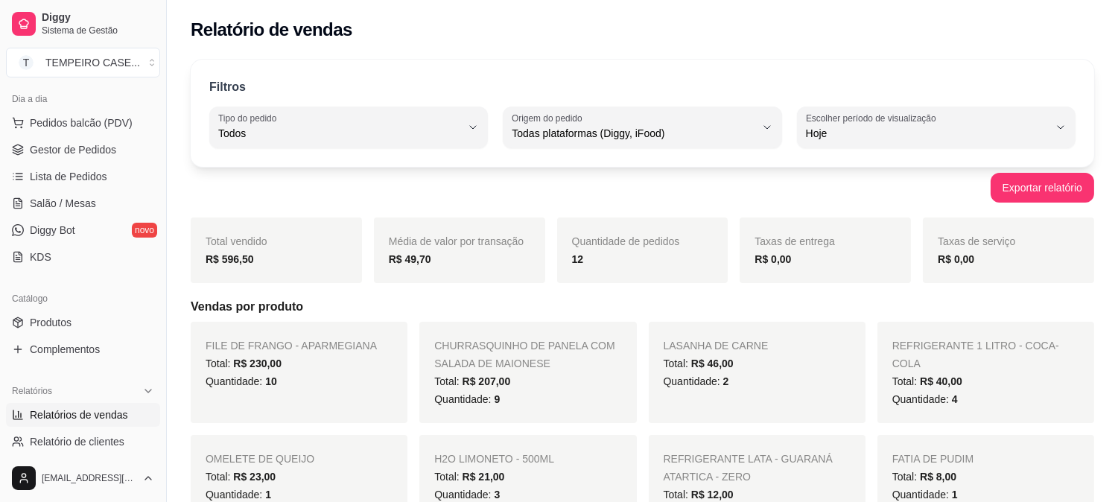
click at [121, 404] on link "Relatórios de vendas" at bounding box center [83, 415] width 154 height 24
click at [89, 155] on span "Gestor de Pedidos" at bounding box center [73, 149] width 86 height 15
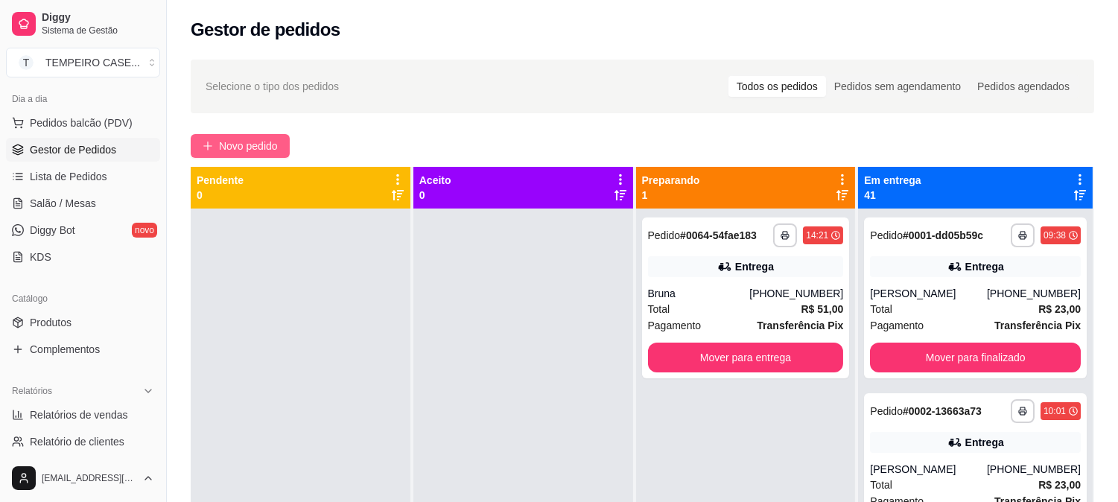
click at [240, 143] on span "Novo pedido" at bounding box center [248, 146] width 59 height 16
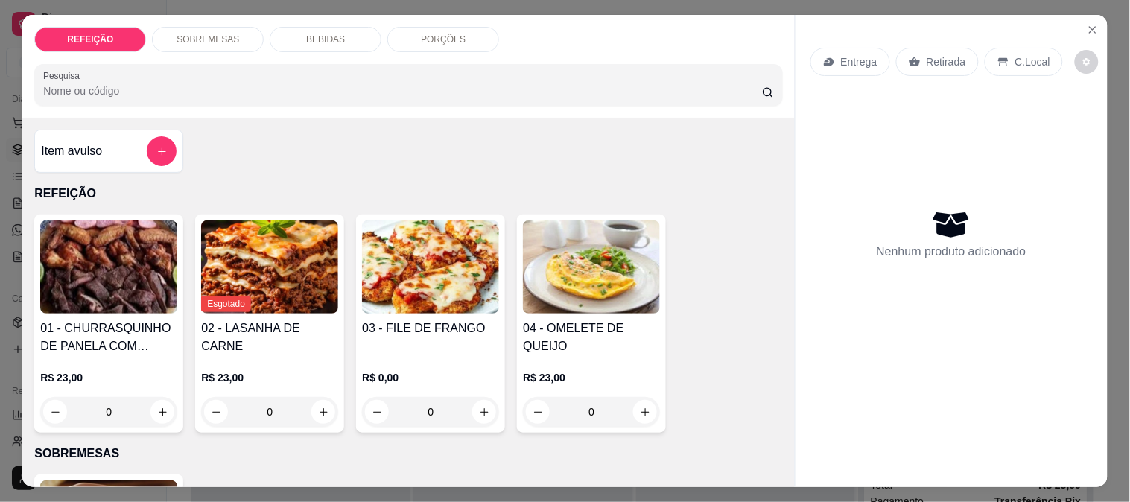
click at [422, 272] on img at bounding box center [430, 266] width 137 height 93
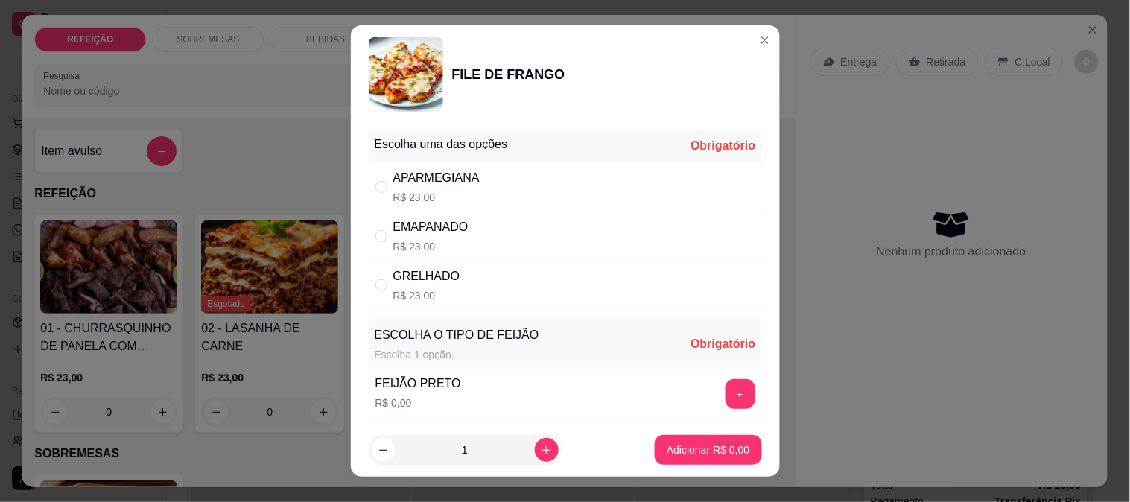
click at [456, 200] on p "R$ 23,00" at bounding box center [436, 197] width 86 height 15
radio input "true"
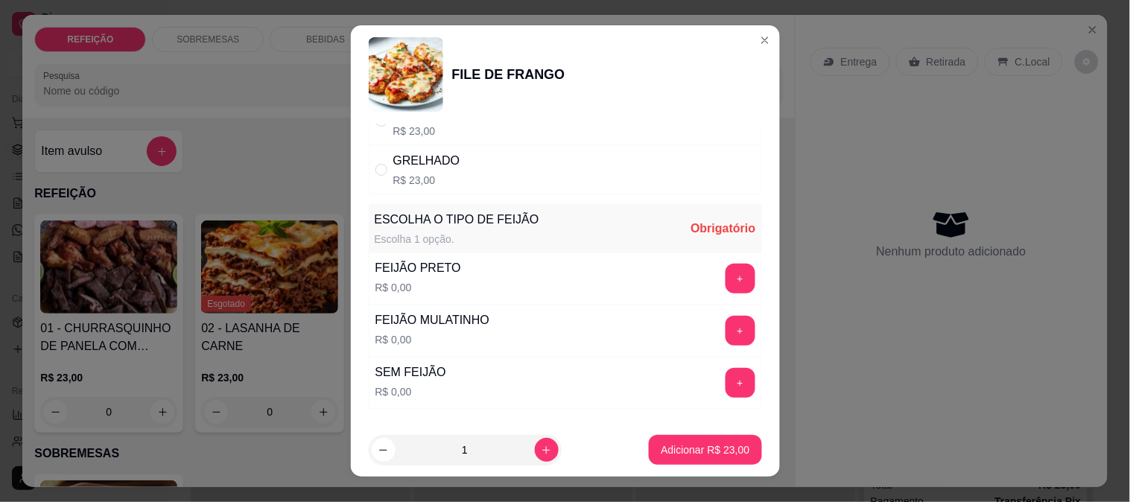
scroll to position [213, 0]
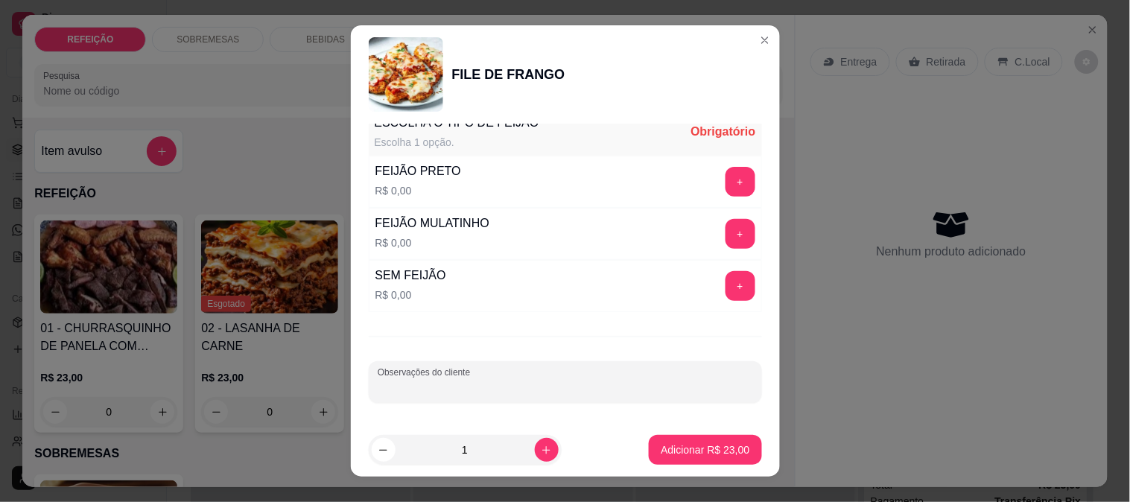
click at [545, 380] on input "Observações do cliente" at bounding box center [565, 387] width 375 height 15
type input "sem arroz, sem farofa,"
click at [725, 175] on button "+" at bounding box center [740, 182] width 30 height 30
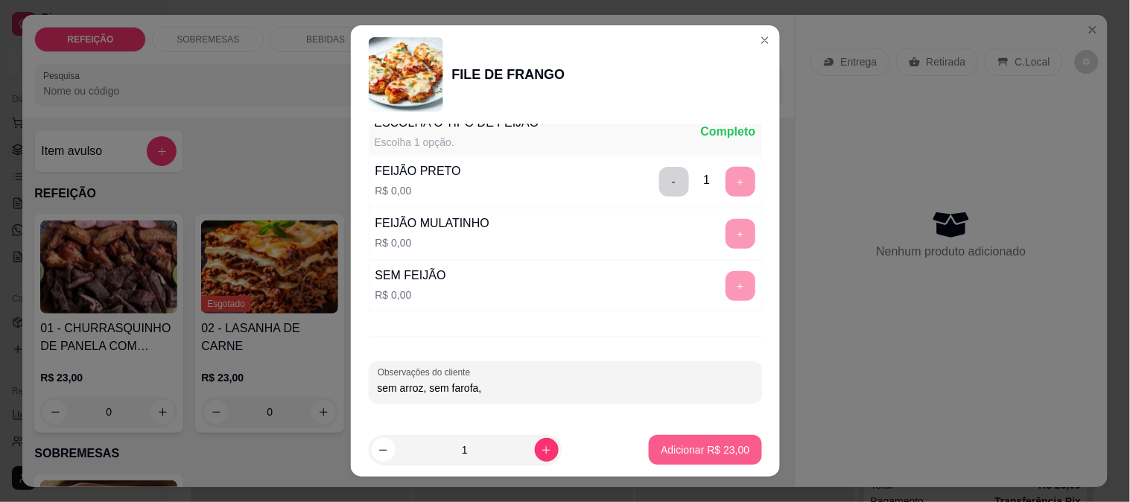
click at [689, 445] on p "Adicionar R$ 23,00" at bounding box center [704, 449] width 89 height 15
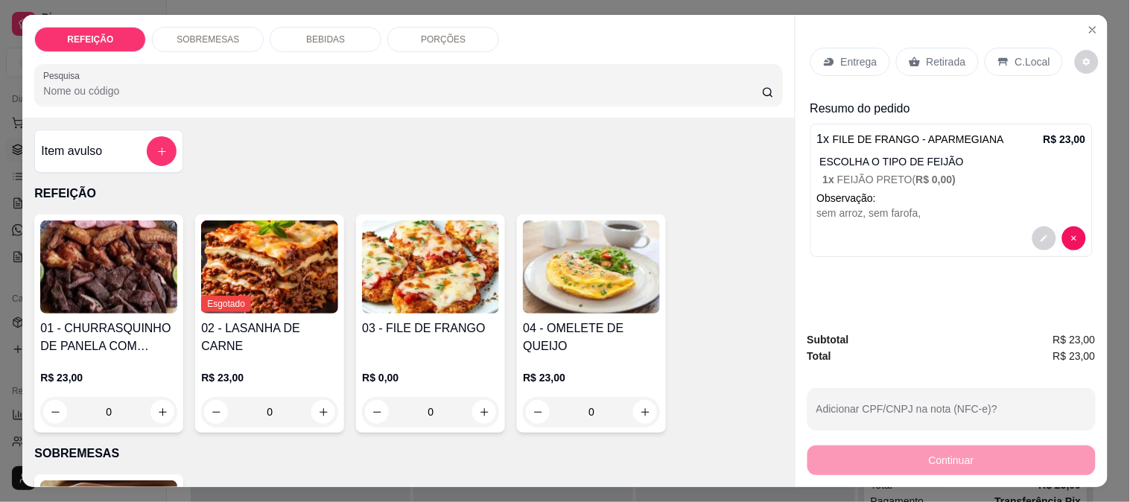
click at [425, 345] on div "03 - FILE DE FRANGO" at bounding box center [430, 337] width 137 height 36
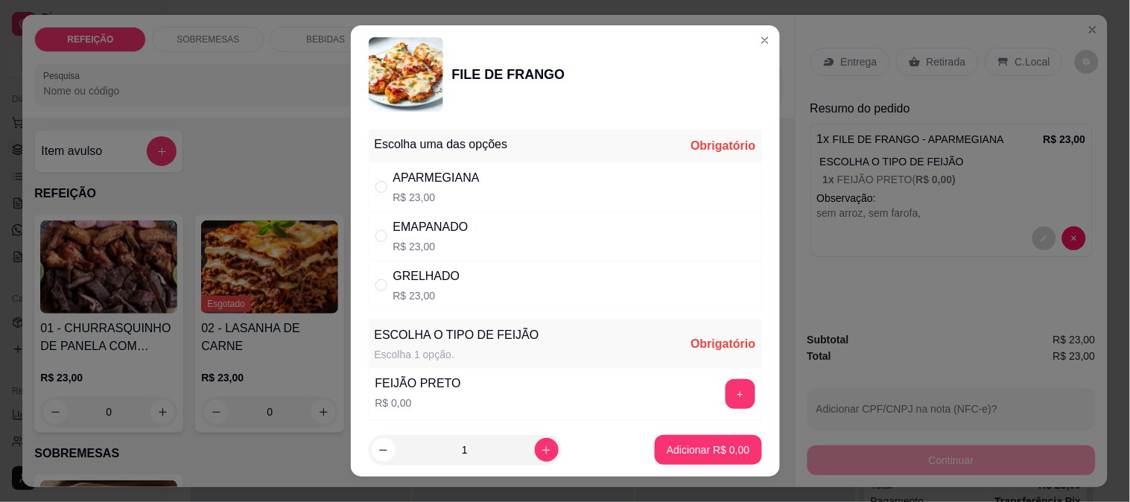
click at [637, 188] on div "APARMEGIANA R$ 23,00" at bounding box center [565, 186] width 393 height 49
radio input "true"
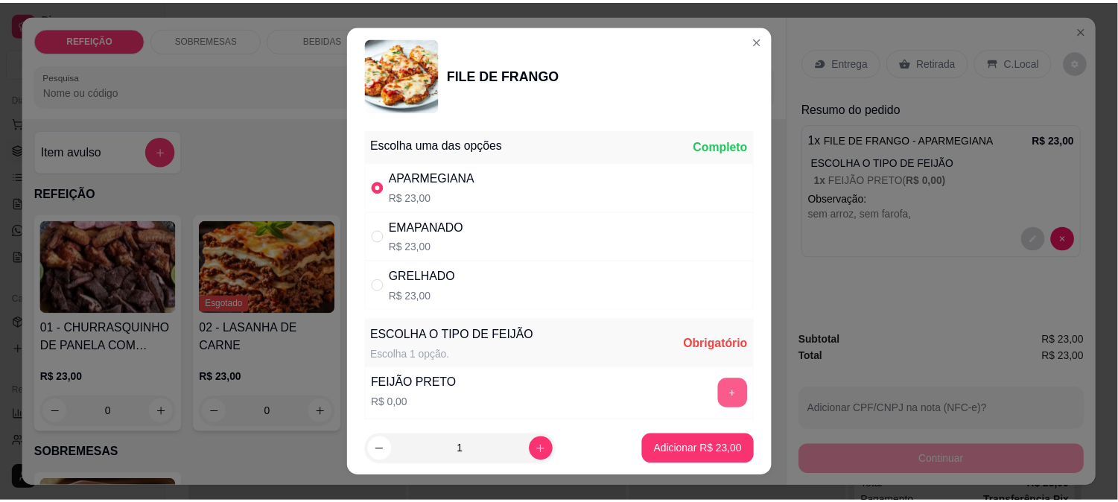
scroll to position [165, 0]
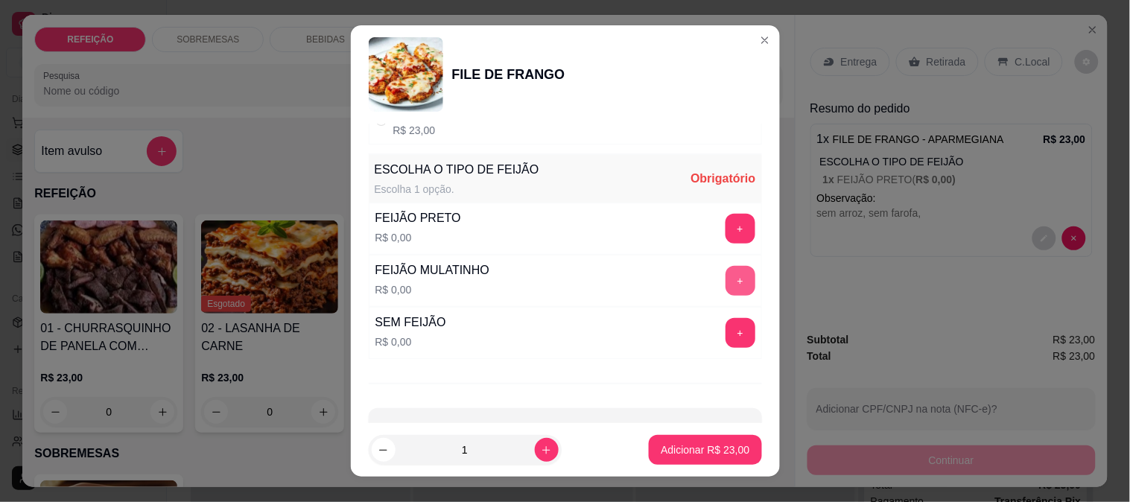
click at [725, 278] on button "+" at bounding box center [740, 281] width 30 height 30
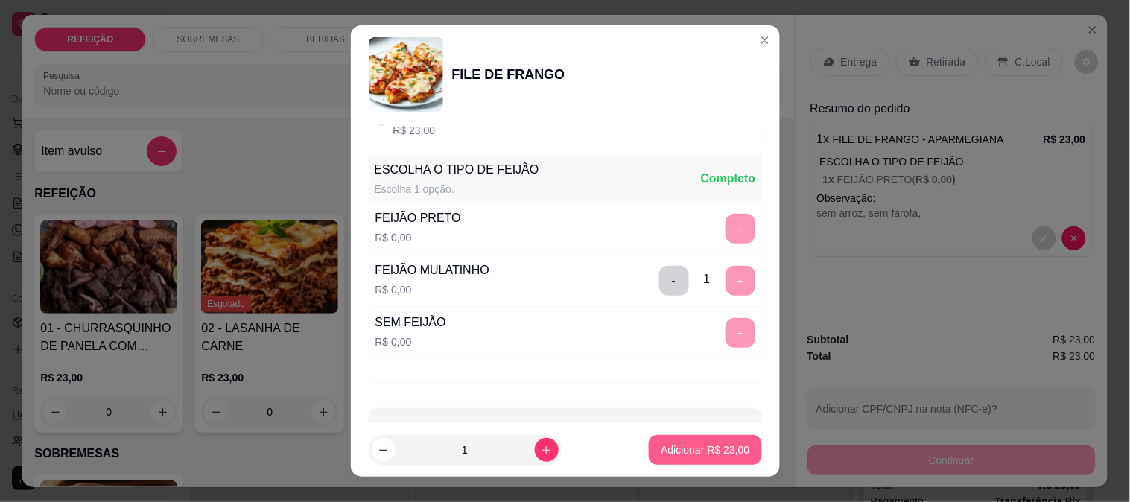
click at [697, 448] on p "Adicionar R$ 23,00" at bounding box center [704, 449] width 89 height 15
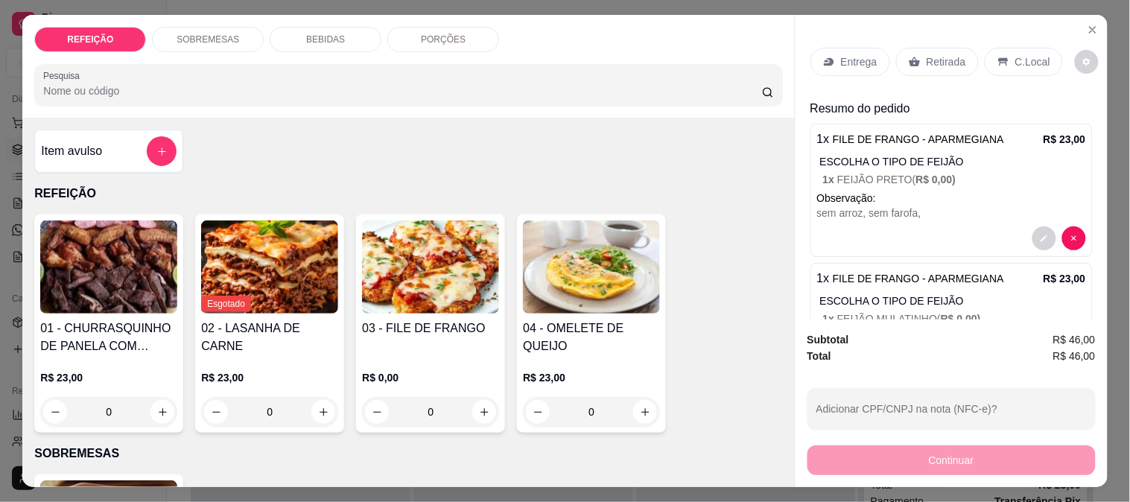
click at [926, 57] on p "Retirada" at bounding box center [945, 61] width 39 height 15
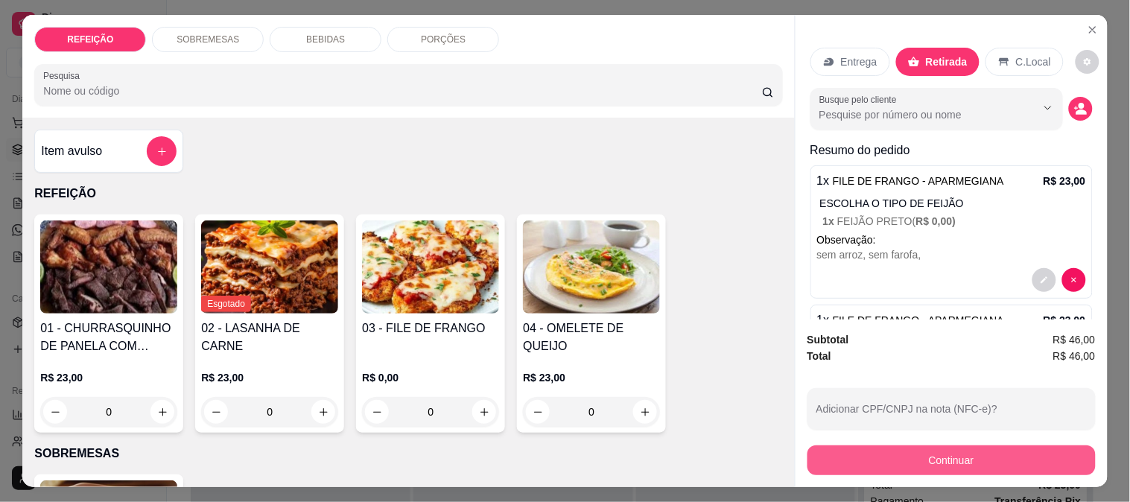
click at [921, 463] on button "Continuar" at bounding box center [951, 460] width 288 height 30
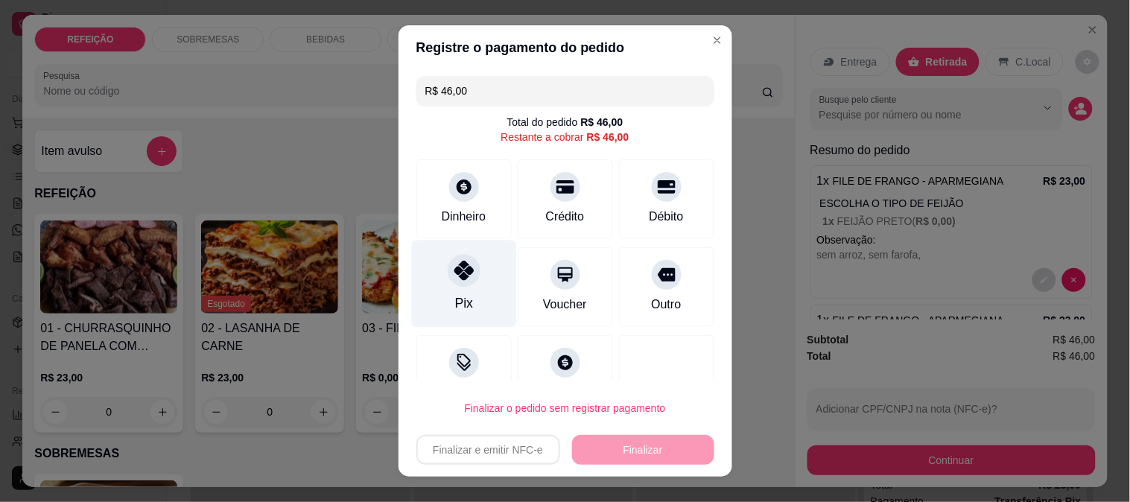
click at [448, 285] on div at bounding box center [464, 270] width 33 height 33
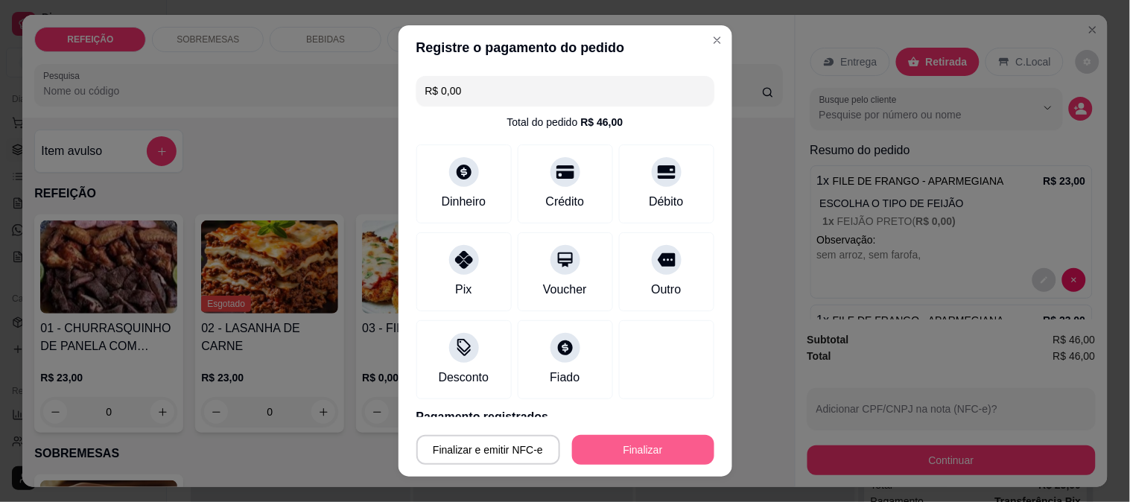
click at [608, 436] on button "Finalizar" at bounding box center [643, 450] width 142 height 30
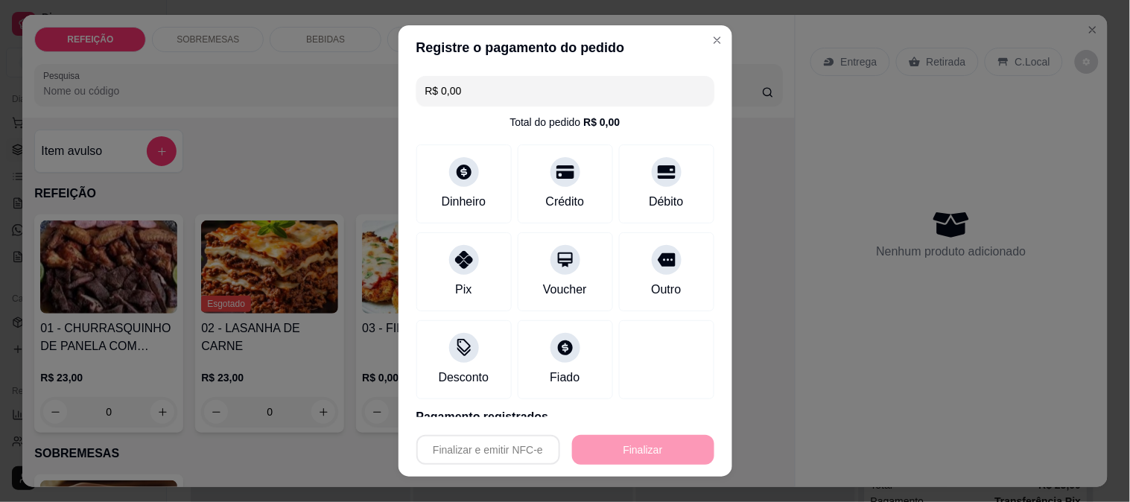
type input "-R$ 46,00"
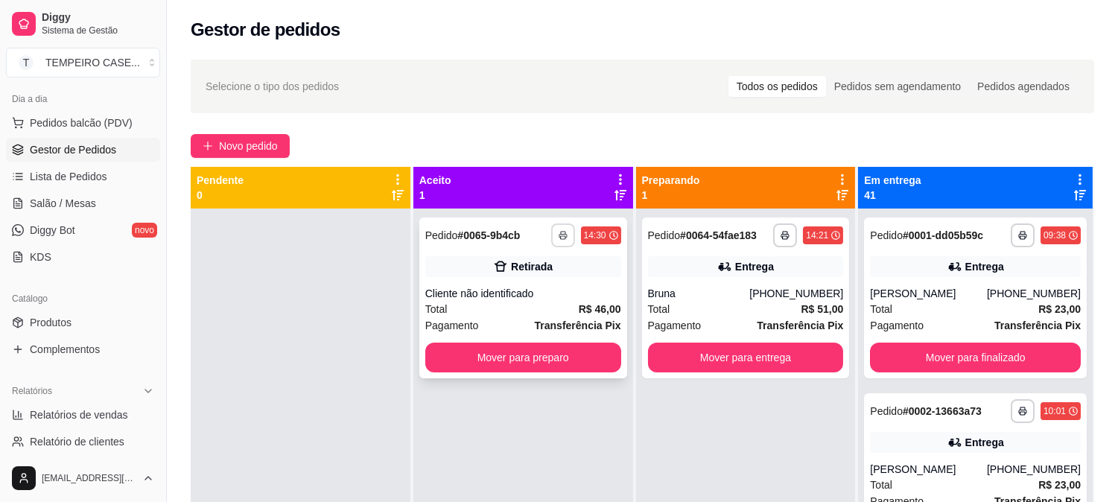
click at [570, 242] on button "button" at bounding box center [563, 235] width 24 height 24
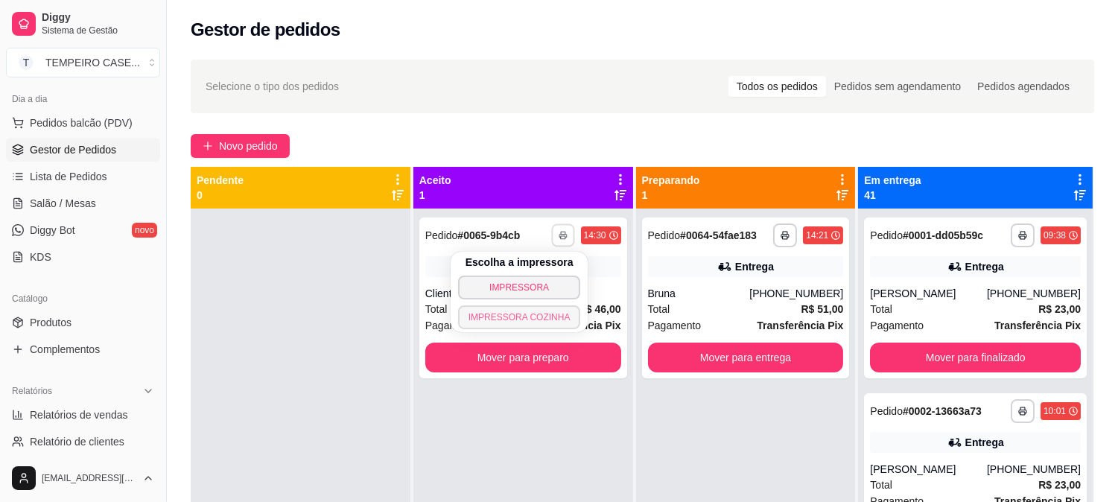
click at [541, 314] on button "IMPRESSORA COZINHA" at bounding box center [519, 317] width 123 height 24
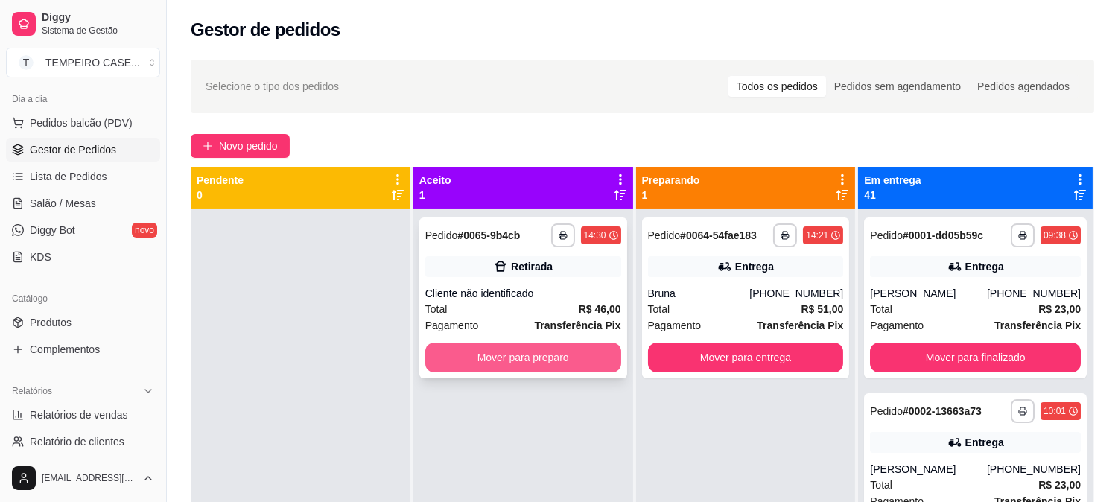
click at [542, 357] on button "Mover para preparo" at bounding box center [523, 358] width 196 height 30
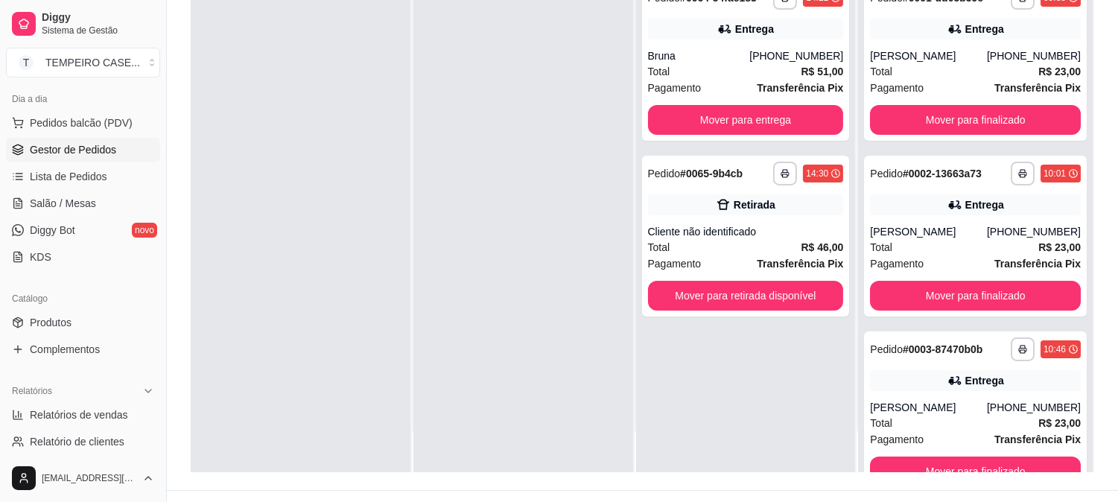
scroll to position [227, 0]
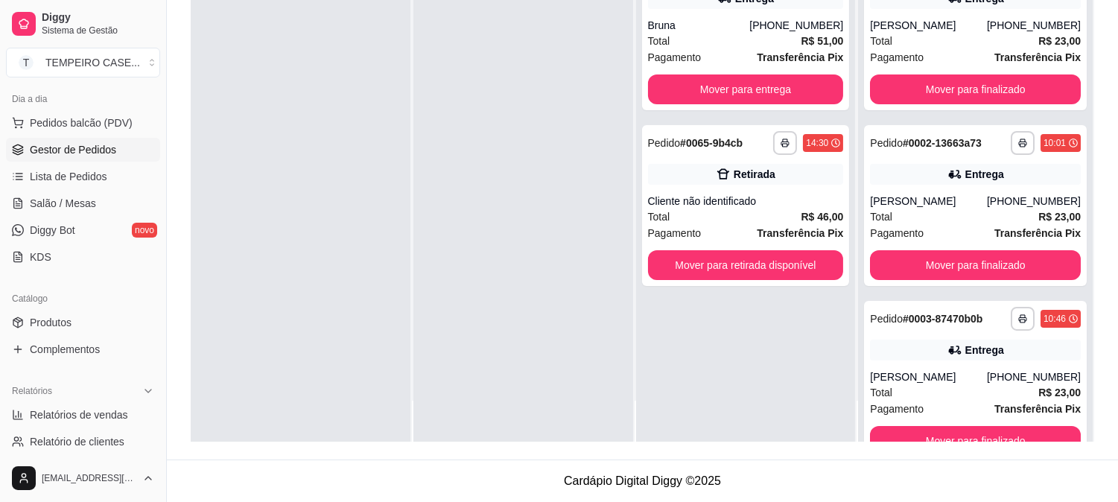
click at [602, 333] on div at bounding box center [523, 191] width 220 height 502
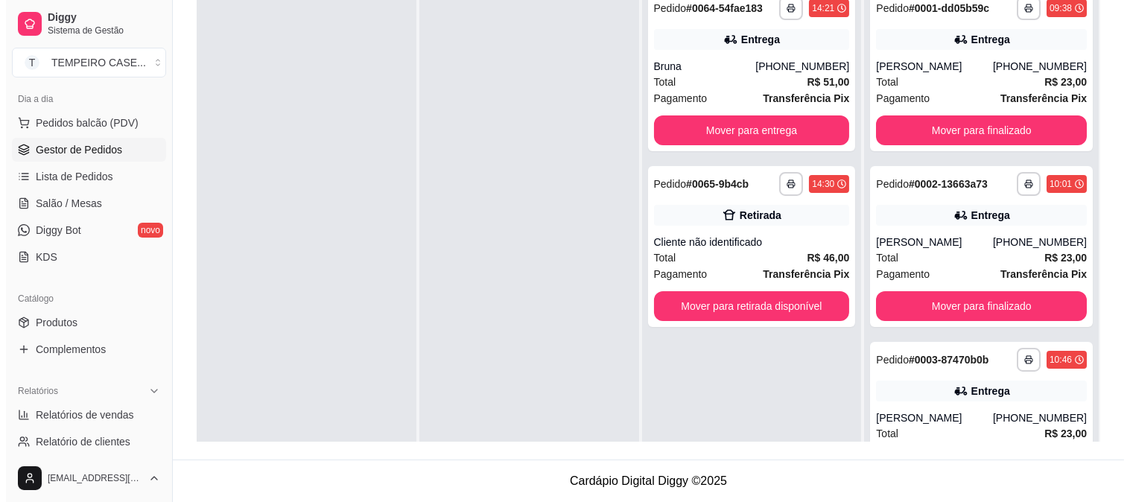
scroll to position [0, 0]
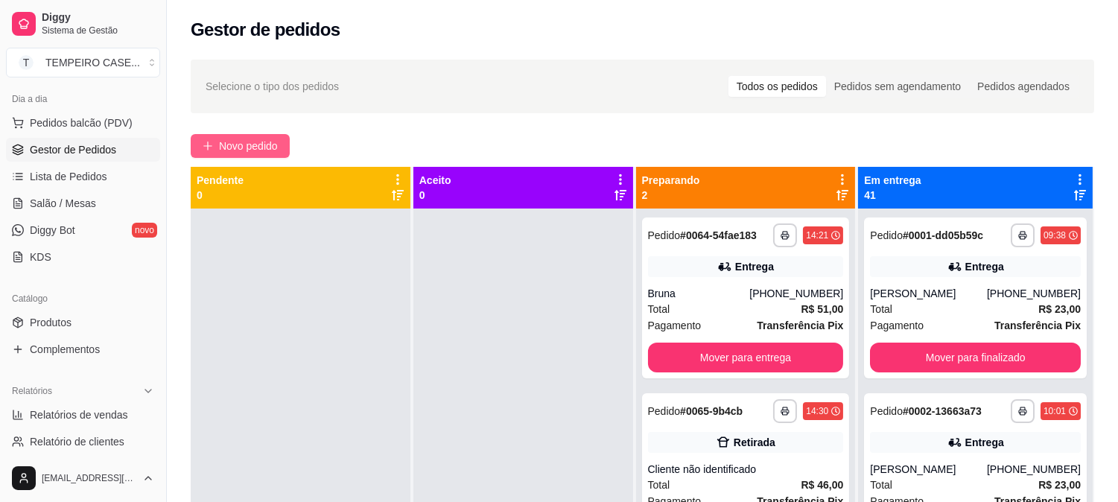
click at [258, 152] on span "Novo pedido" at bounding box center [248, 146] width 59 height 16
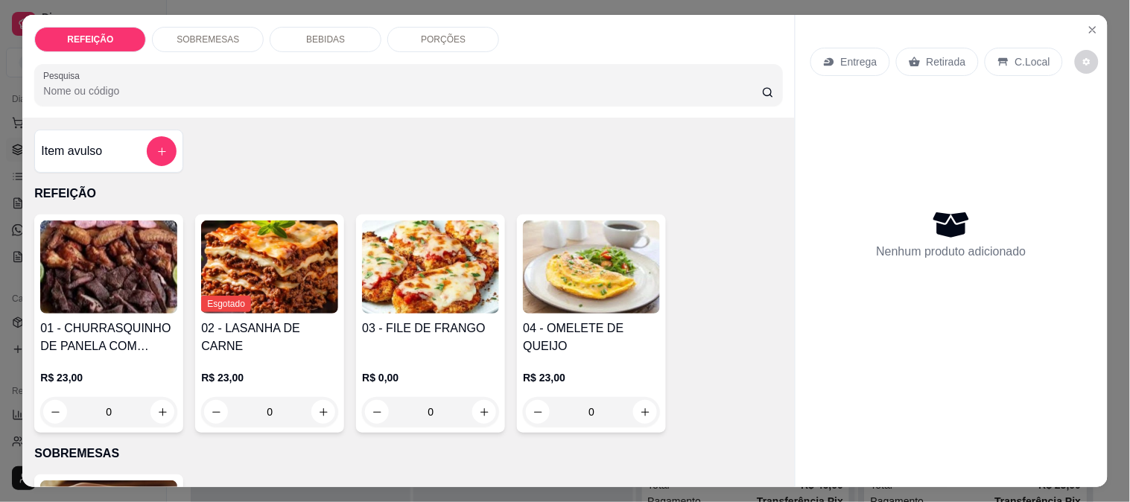
click at [309, 34] on p "BEBIDAS" at bounding box center [325, 40] width 39 height 12
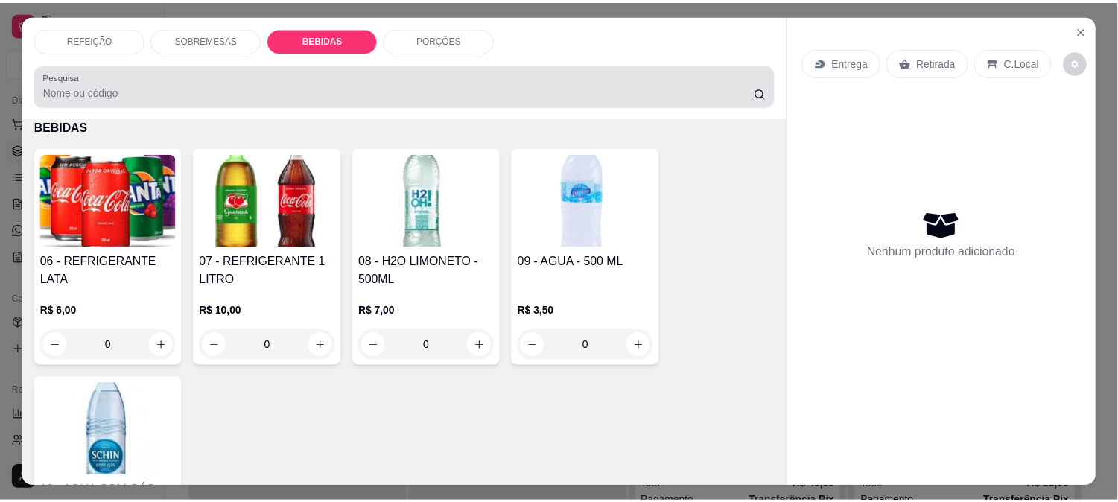
scroll to position [39, 0]
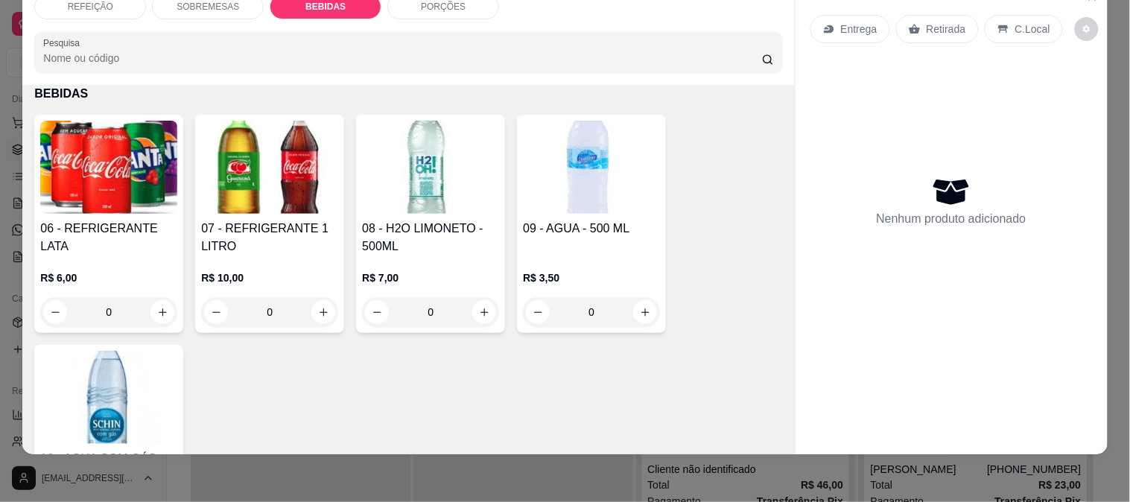
click at [249, 122] on img at bounding box center [269, 167] width 137 height 93
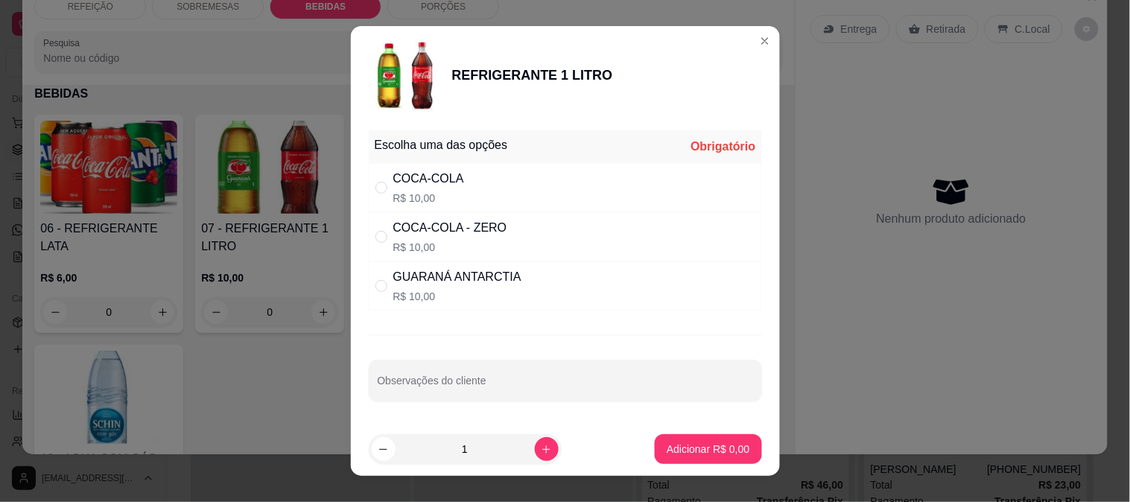
click at [432, 304] on div "GUARANÁ ANTARCTIA R$ 10,00" at bounding box center [565, 285] width 393 height 49
radio input "true"
click at [686, 434] on button "Adicionar R$ 10,00" at bounding box center [705, 449] width 112 height 30
type input "1"
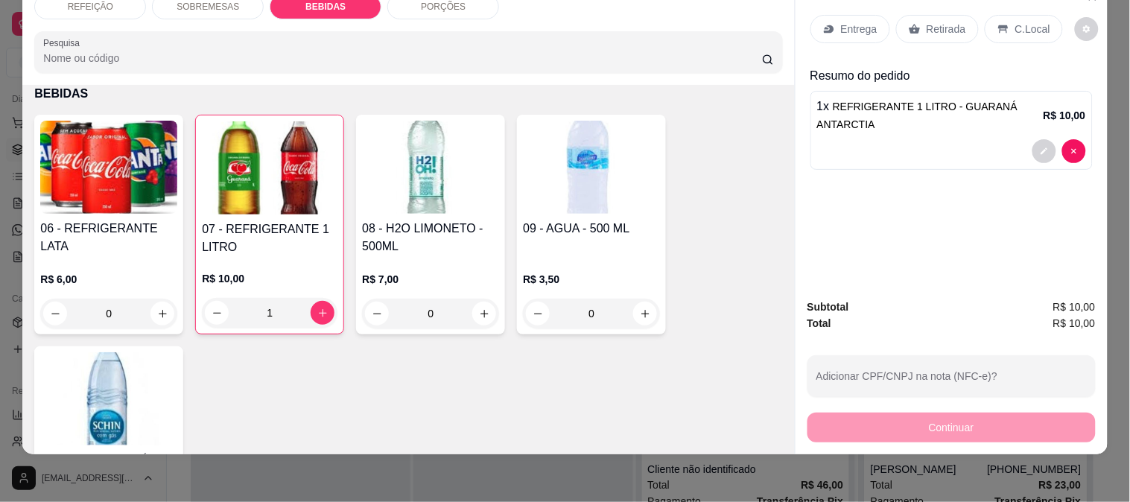
click at [927, 22] on p "Retirada" at bounding box center [945, 29] width 39 height 15
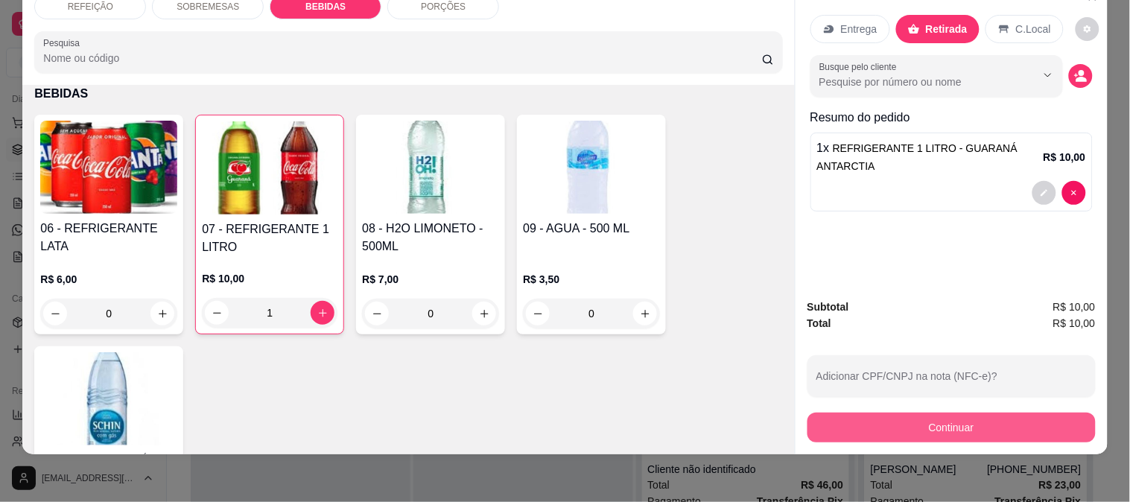
click at [898, 417] on button "Continuar" at bounding box center [951, 428] width 288 height 30
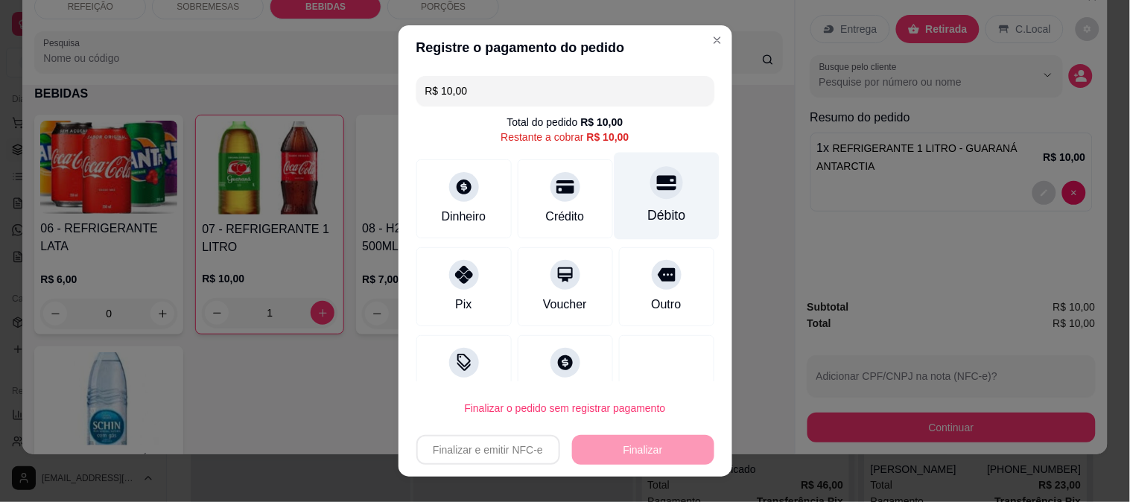
click at [656, 190] on icon at bounding box center [665, 182] width 19 height 19
type input "R$ 0,00"
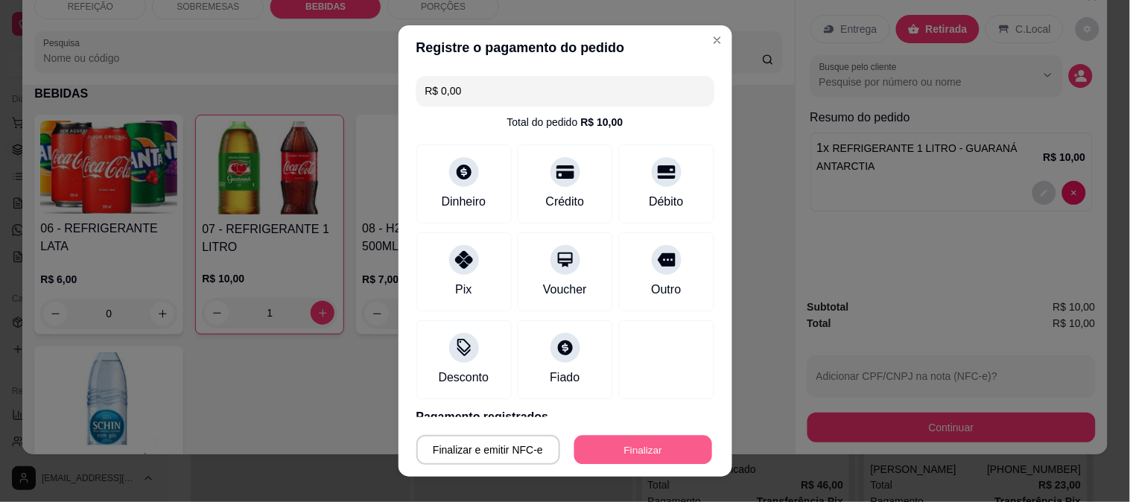
click at [622, 442] on button "Finalizar" at bounding box center [643, 450] width 138 height 29
type input "0"
type input "-R$ 10,00"
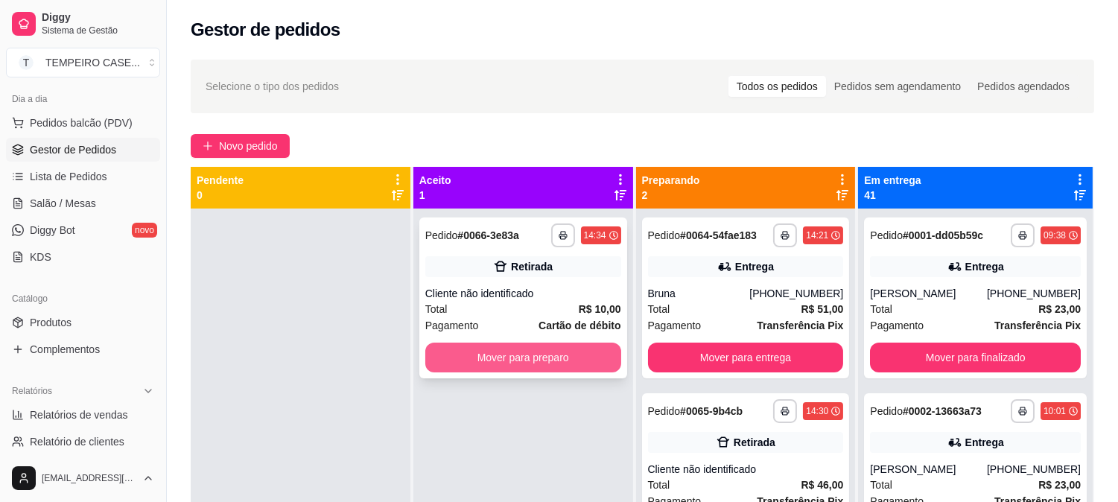
click at [555, 352] on button "Mover para preparo" at bounding box center [523, 358] width 196 height 30
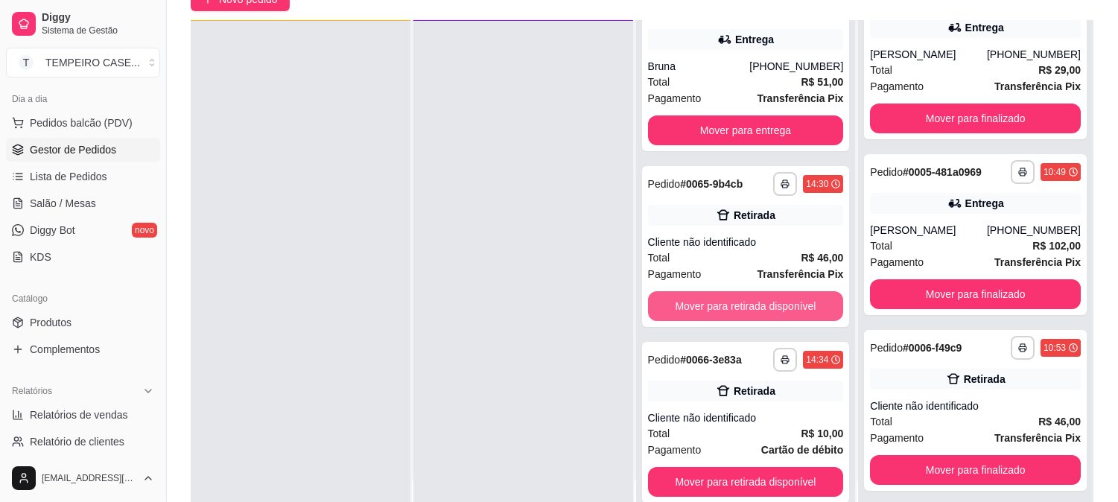
scroll to position [227, 0]
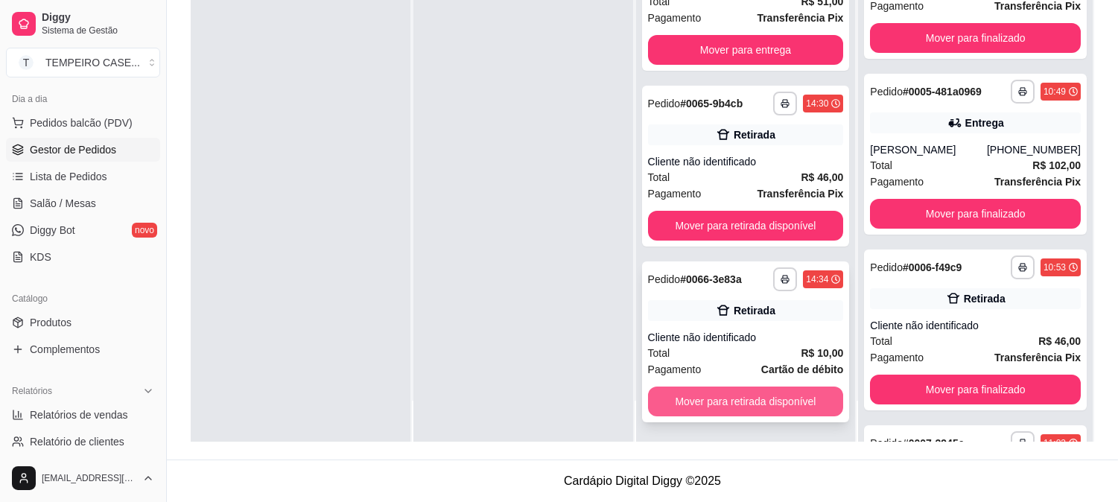
click at [757, 407] on button "Mover para retirada disponível" at bounding box center [746, 401] width 196 height 30
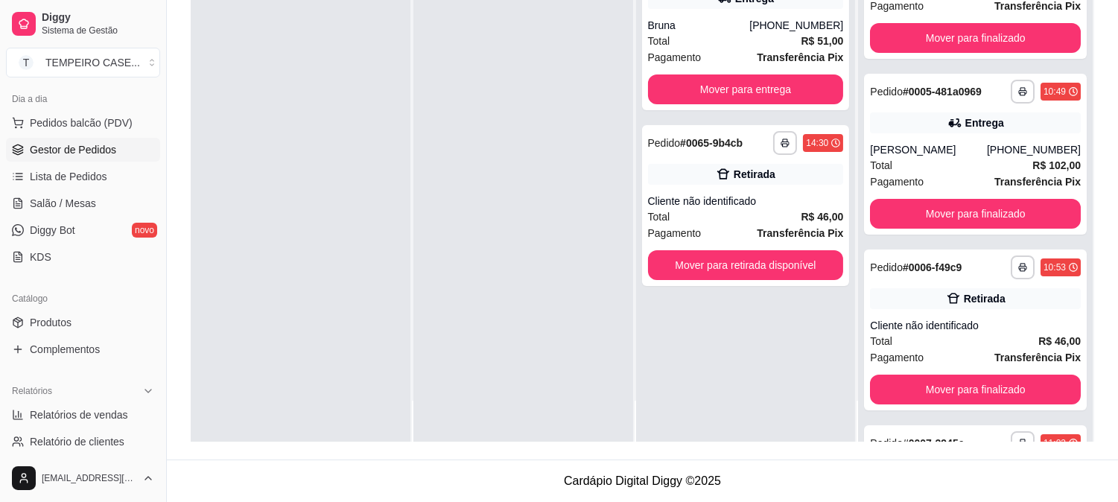
scroll to position [0, 0]
click at [760, 398] on div "**********" at bounding box center [746, 191] width 220 height 502
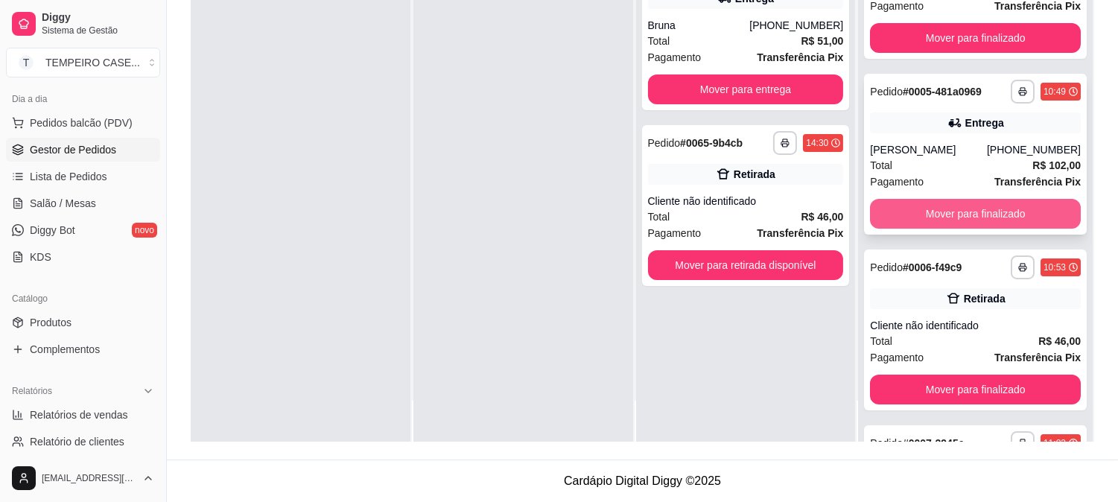
click at [919, 220] on button "Mover para finalizado" at bounding box center [975, 214] width 211 height 30
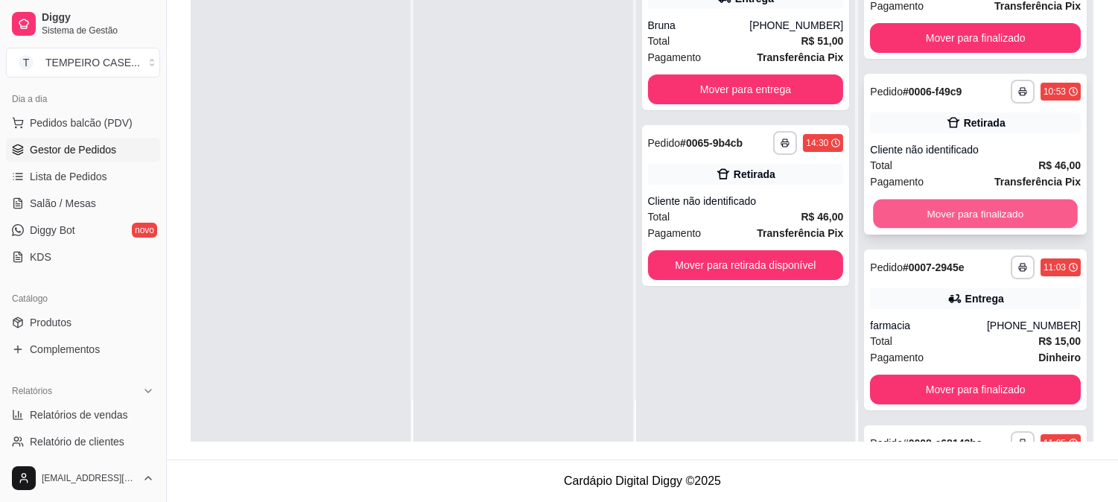
click at [918, 221] on button "Mover para finalizado" at bounding box center [975, 214] width 204 height 29
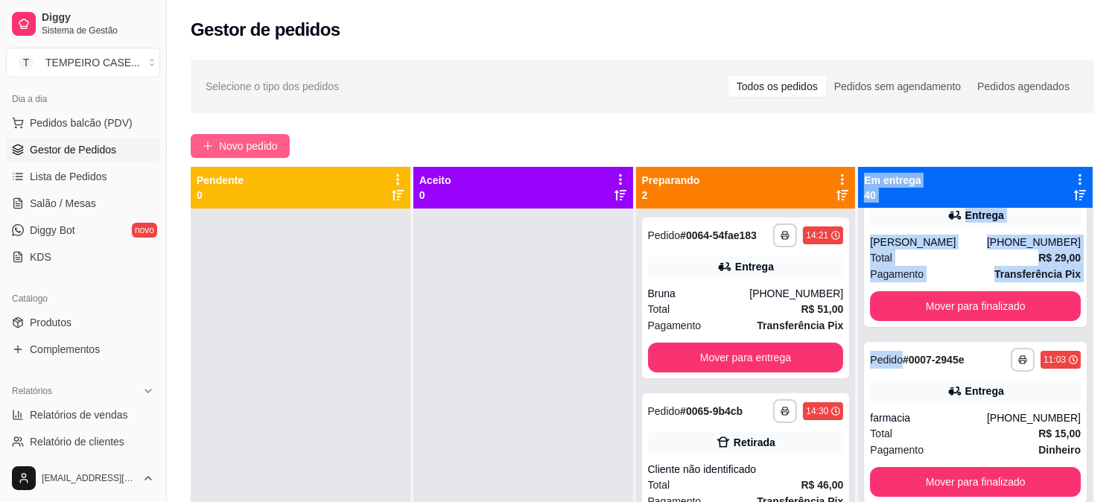
click at [239, 144] on span "Novo pedido" at bounding box center [248, 146] width 59 height 16
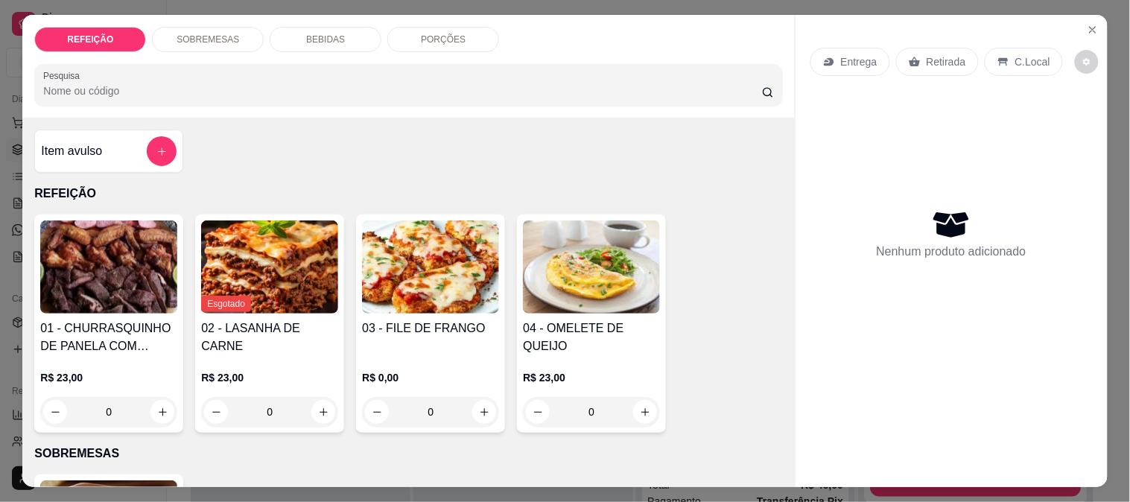
click at [443, 278] on img at bounding box center [430, 266] width 137 height 93
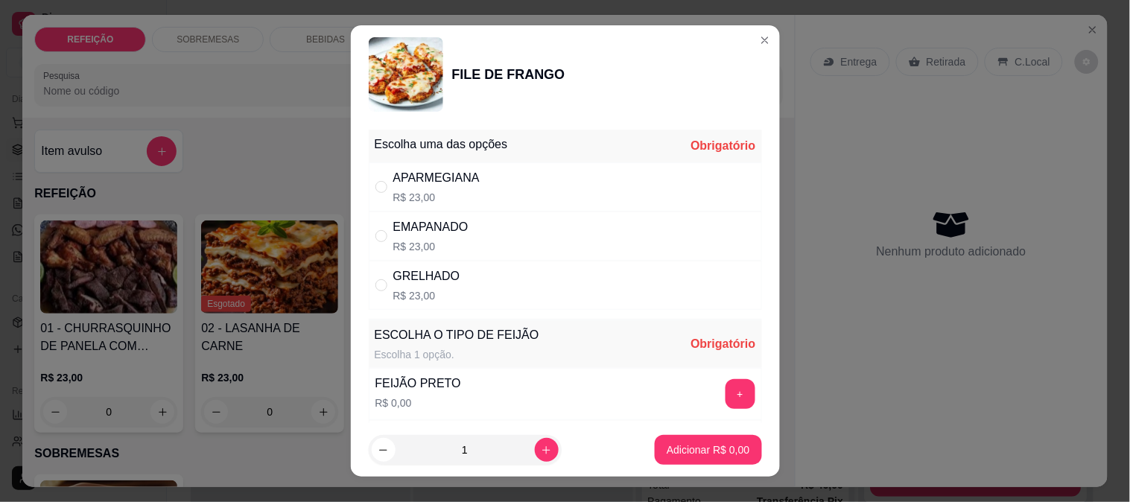
click at [533, 171] on div "APARMEGIANA R$ 23,00" at bounding box center [565, 186] width 393 height 49
radio input "true"
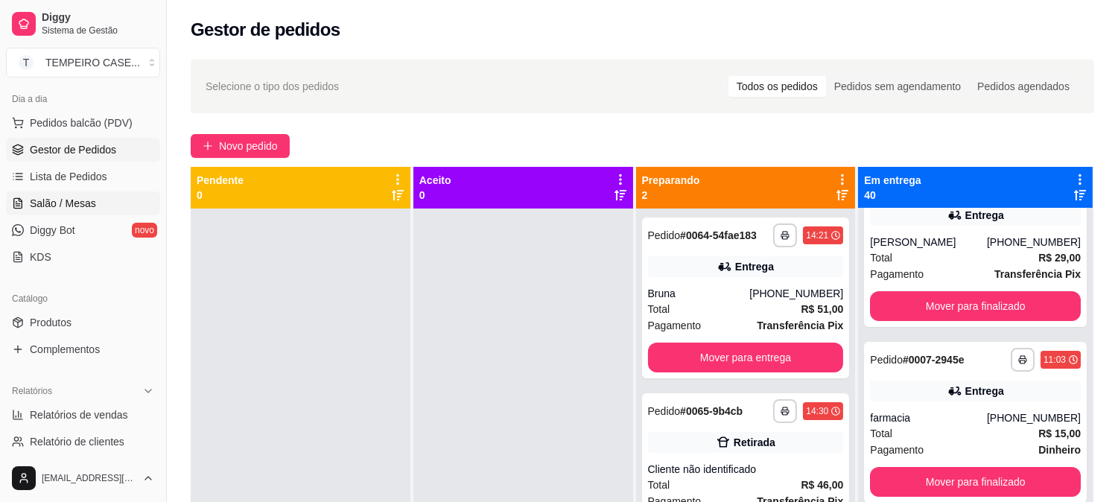
click at [99, 195] on link "Salão / Mesas" at bounding box center [83, 203] width 154 height 24
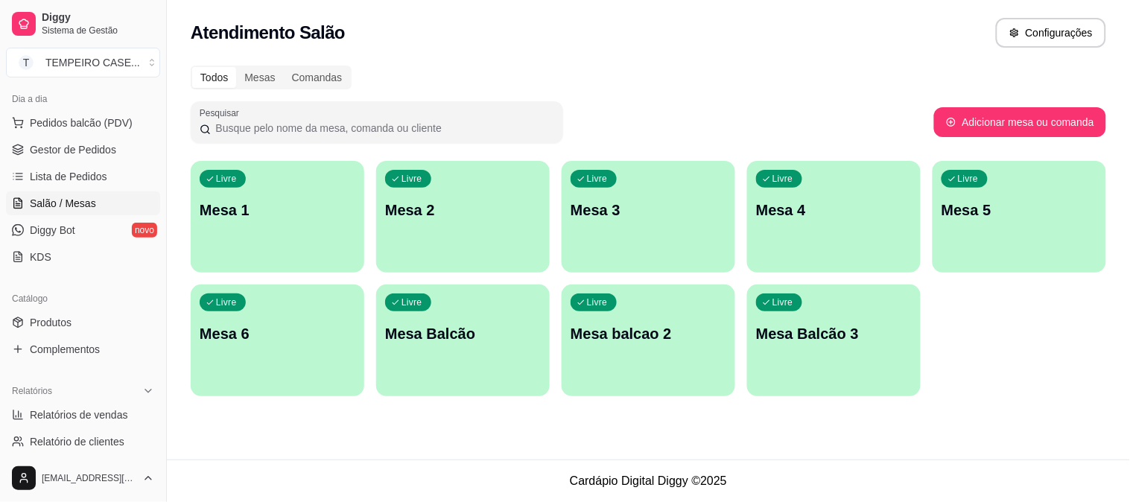
click at [470, 197] on div "Livre Mesa 2" at bounding box center [462, 208] width 173 height 94
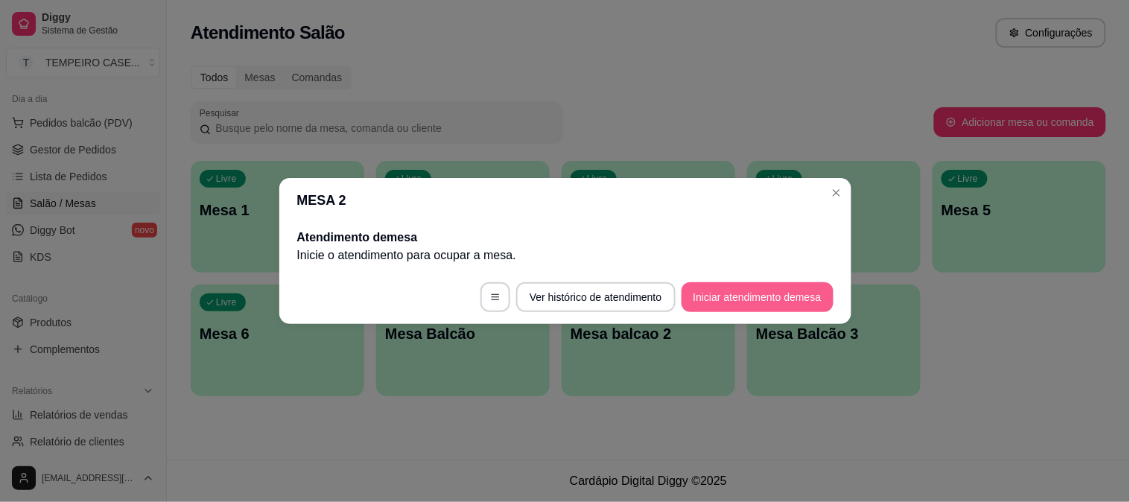
click at [728, 285] on button "Iniciar atendimento de mesa" at bounding box center [757, 297] width 152 height 30
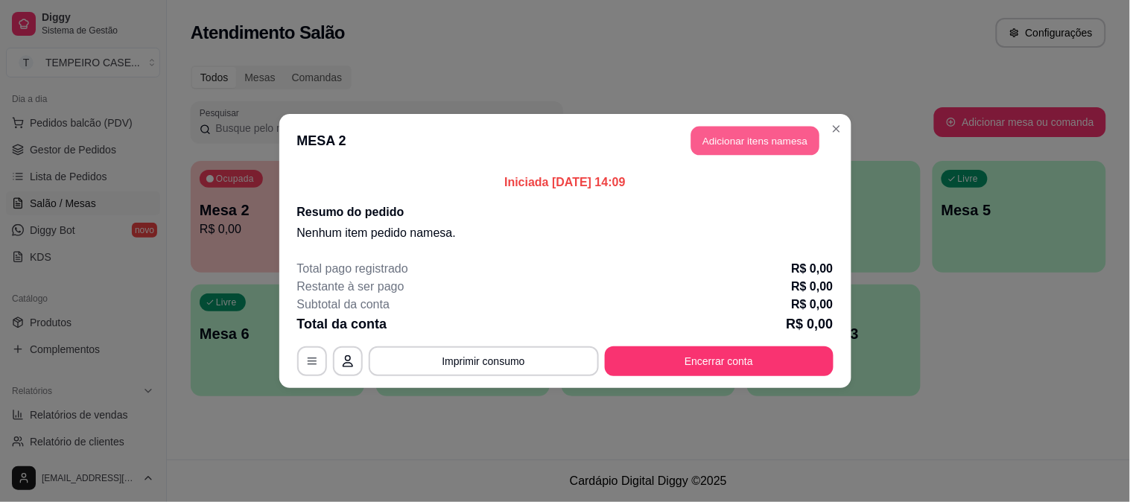
click at [746, 136] on button "Adicionar itens na mesa" at bounding box center [755, 141] width 128 height 29
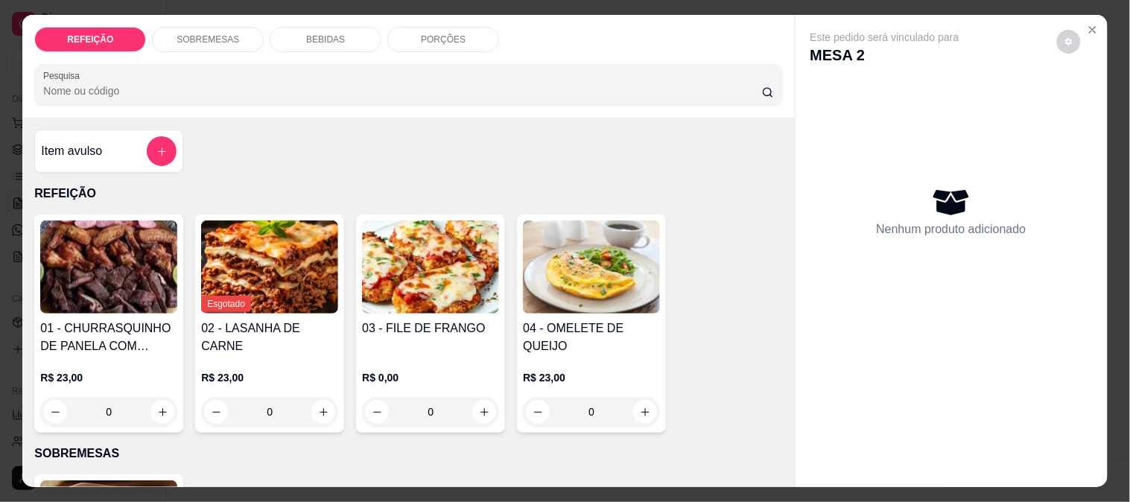
click at [419, 278] on img at bounding box center [430, 266] width 137 height 93
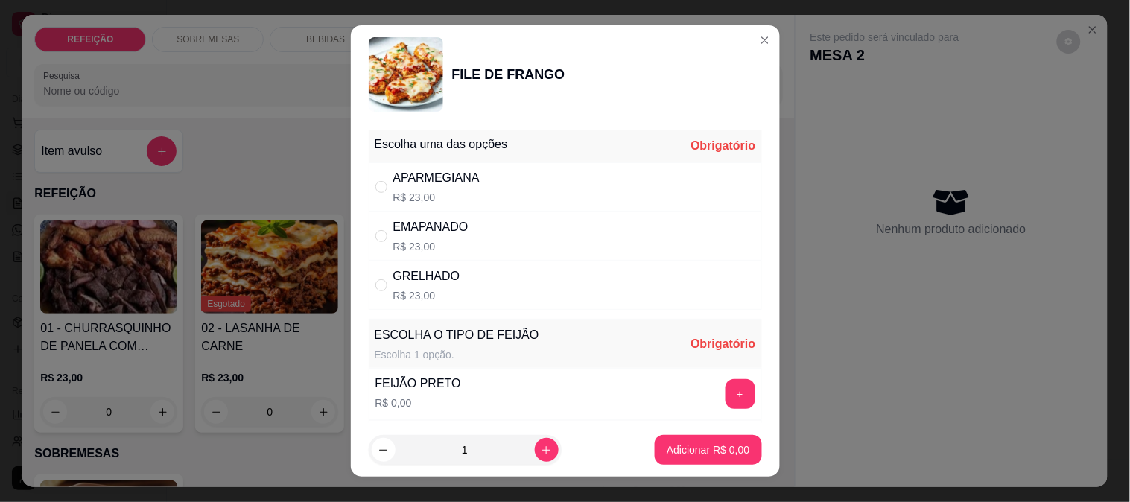
click at [523, 186] on div "APARMEGIANA R$ 23,00" at bounding box center [565, 186] width 393 height 49
radio input "true"
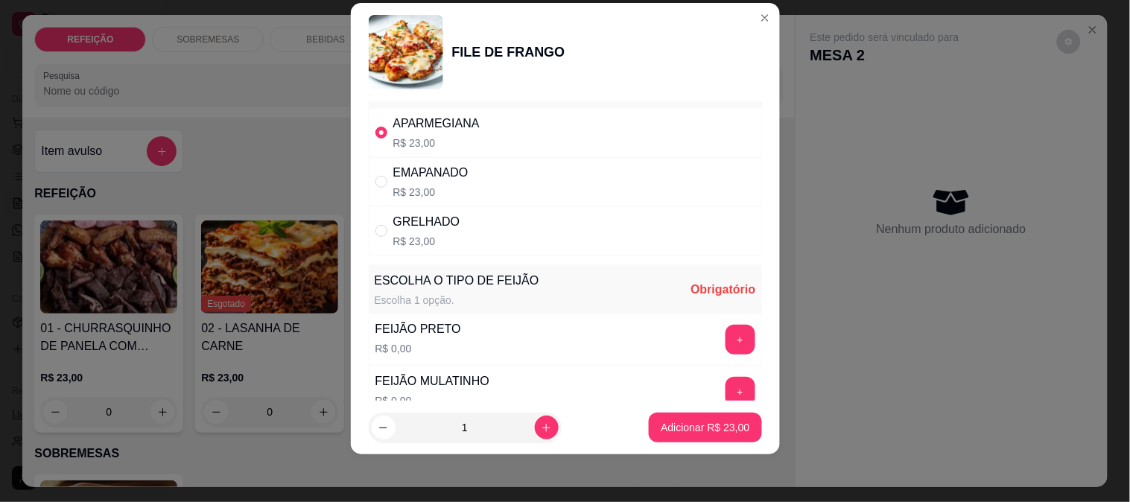
scroll to position [83, 0]
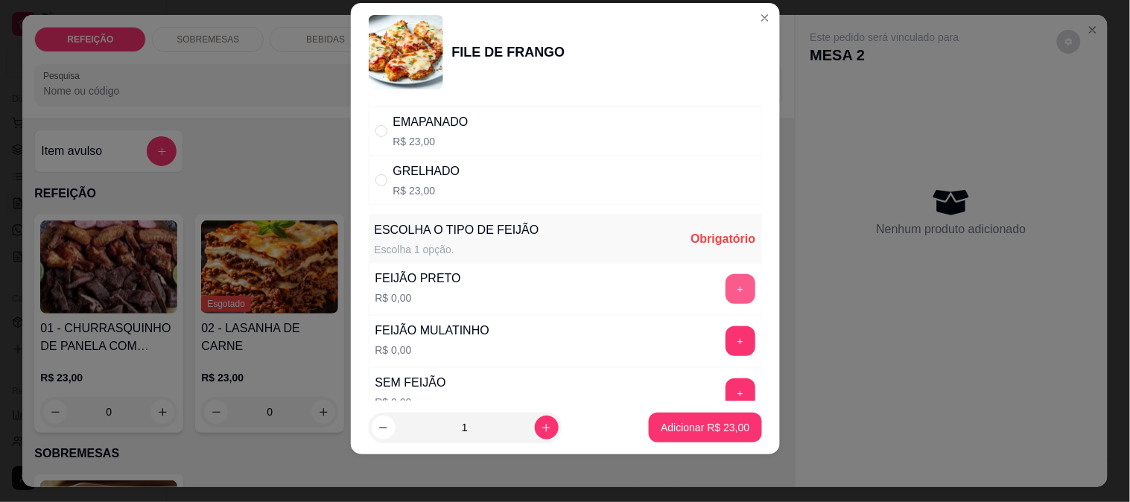
click at [725, 291] on button "+" at bounding box center [740, 289] width 30 height 30
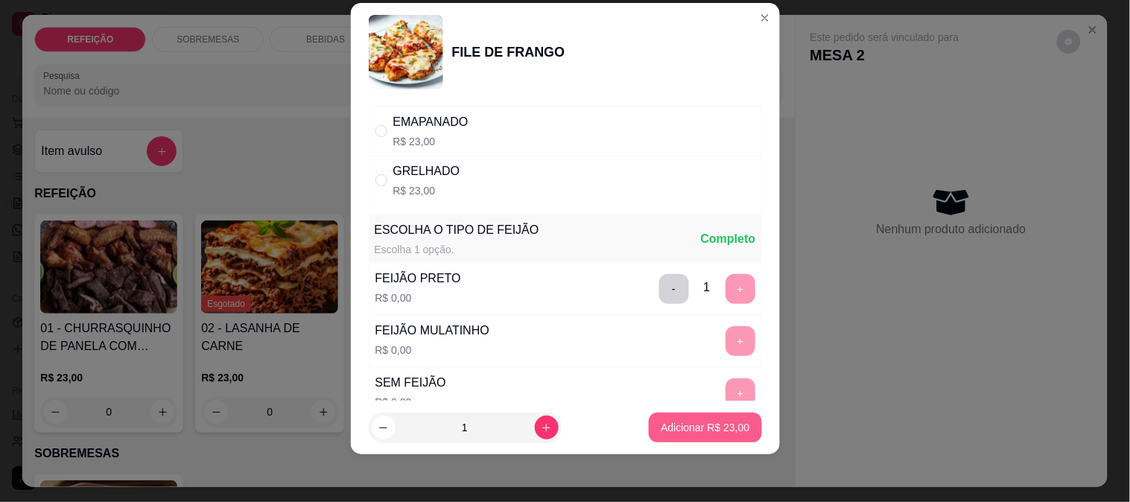
click at [681, 417] on button "Adicionar R$ 23,00" at bounding box center [705, 428] width 112 height 30
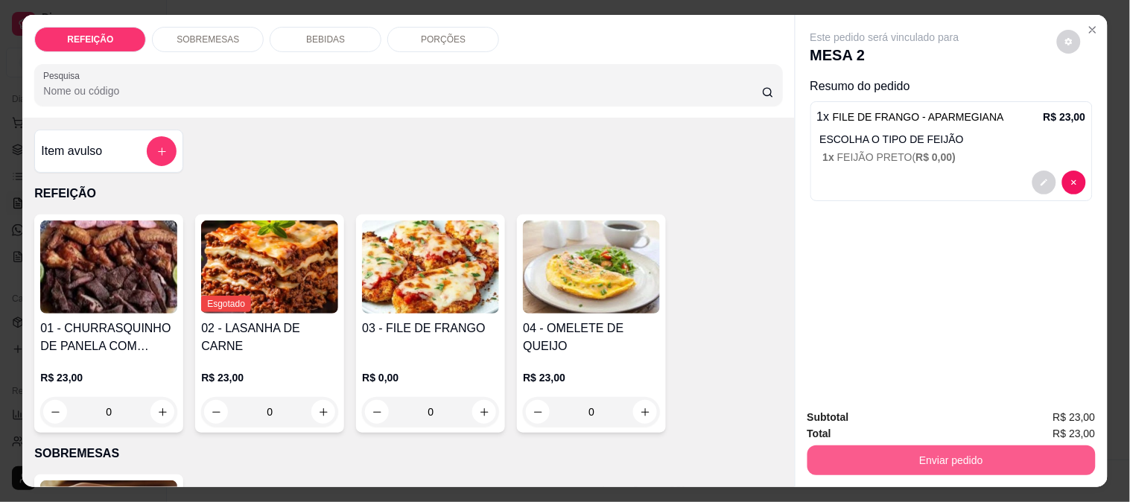
click at [921, 450] on button "Enviar pedido" at bounding box center [951, 460] width 288 height 30
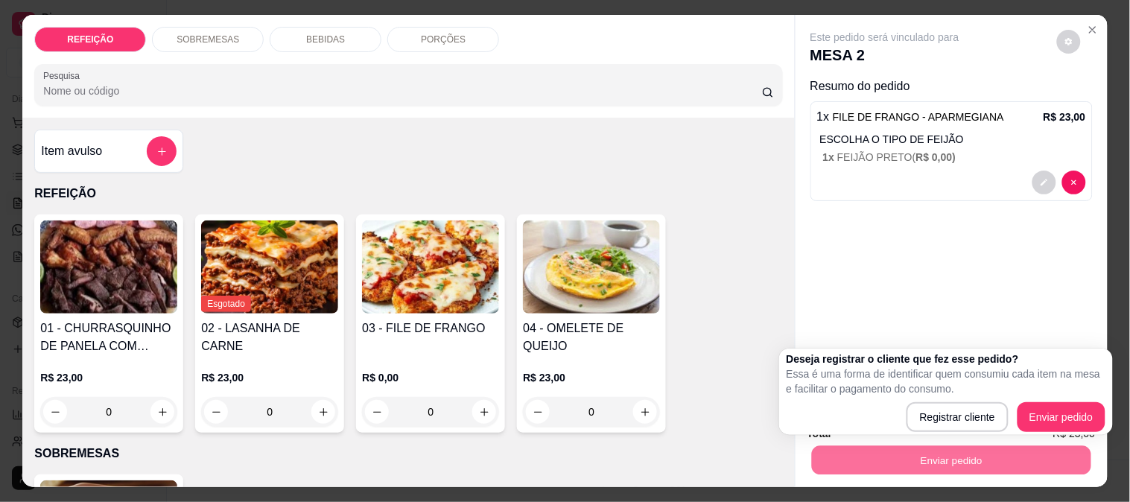
click at [873, 365] on h2 "Deseja registrar o cliente que fez esse pedido?" at bounding box center [945, 358] width 319 height 15
click at [859, 220] on div "Este pedido será vinculado para MESA 2 Resumo do pedido 1 x FILE DE FRANGO - AP…" at bounding box center [951, 206] width 312 height 382
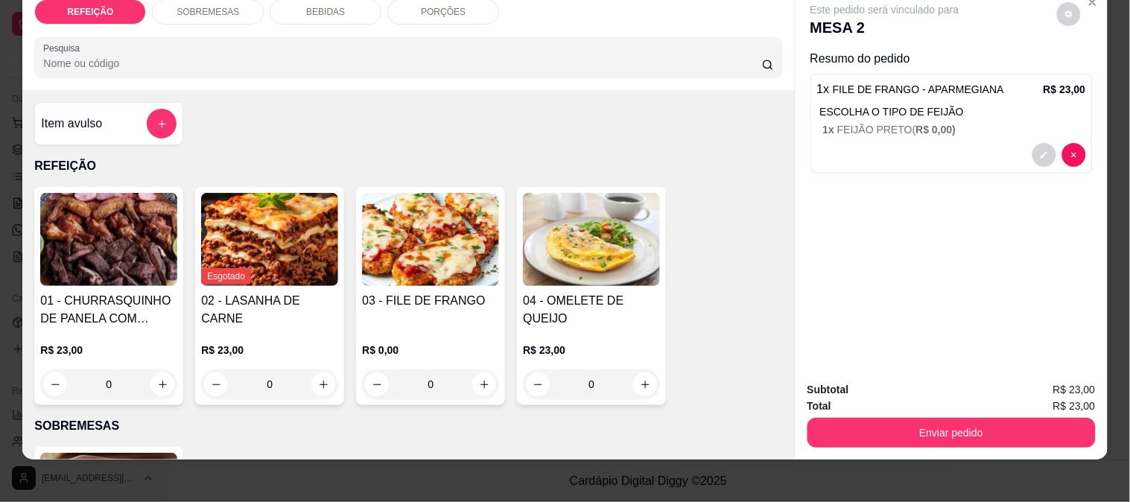
scroll to position [39, 0]
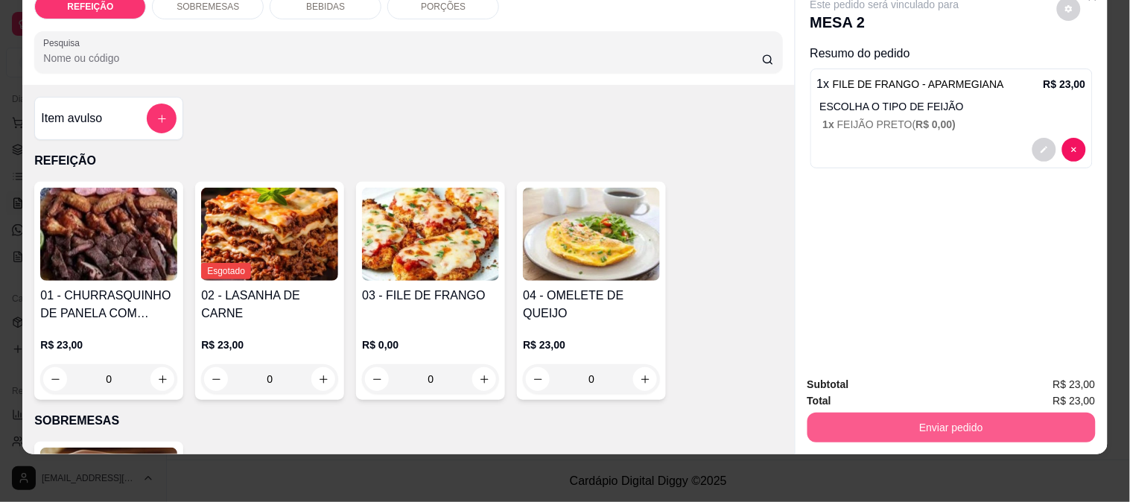
click at [899, 413] on button "Enviar pedido" at bounding box center [951, 428] width 288 height 30
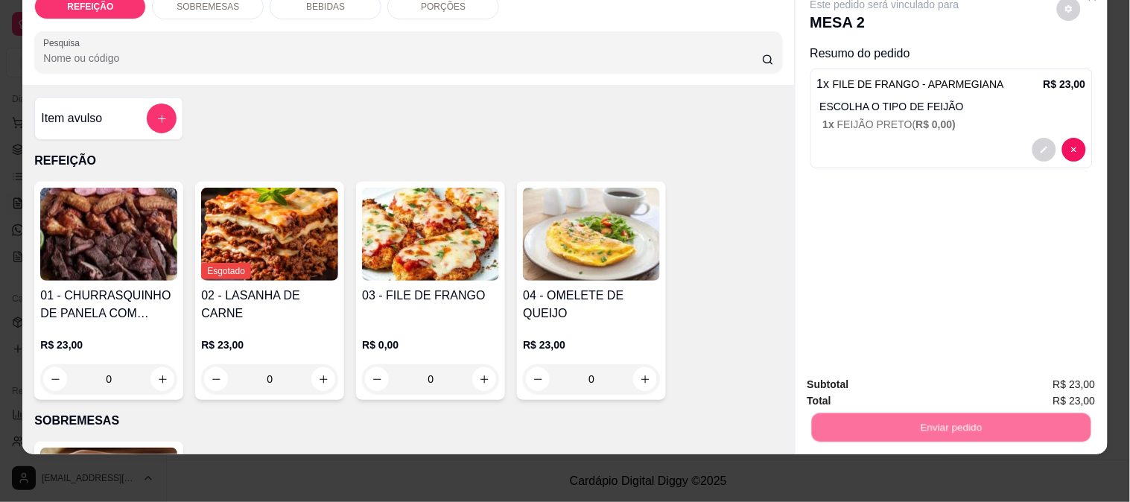
click at [1038, 377] on button "Enviar pedido" at bounding box center [1056, 378] width 84 height 28
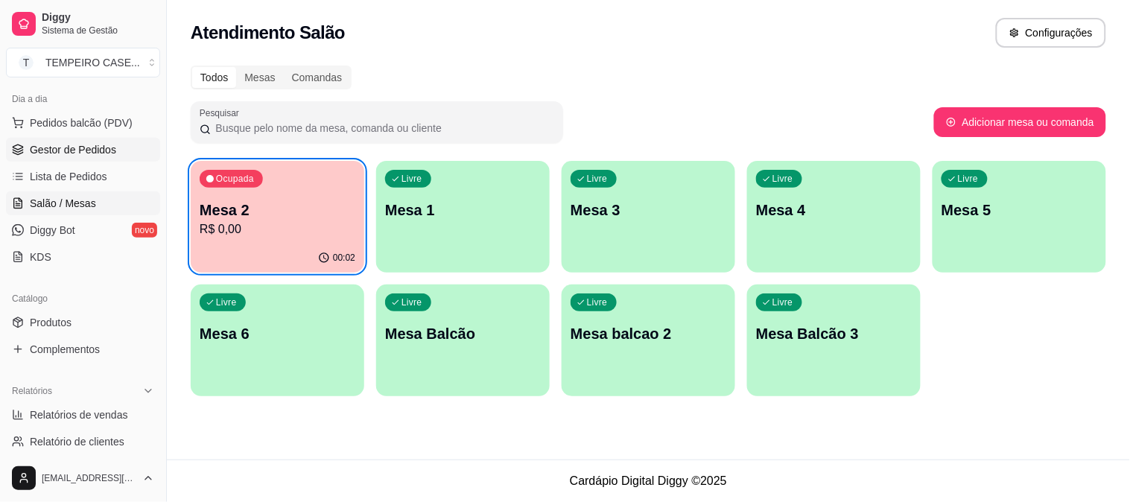
click at [64, 160] on link "Gestor de Pedidos" at bounding box center [83, 150] width 154 height 24
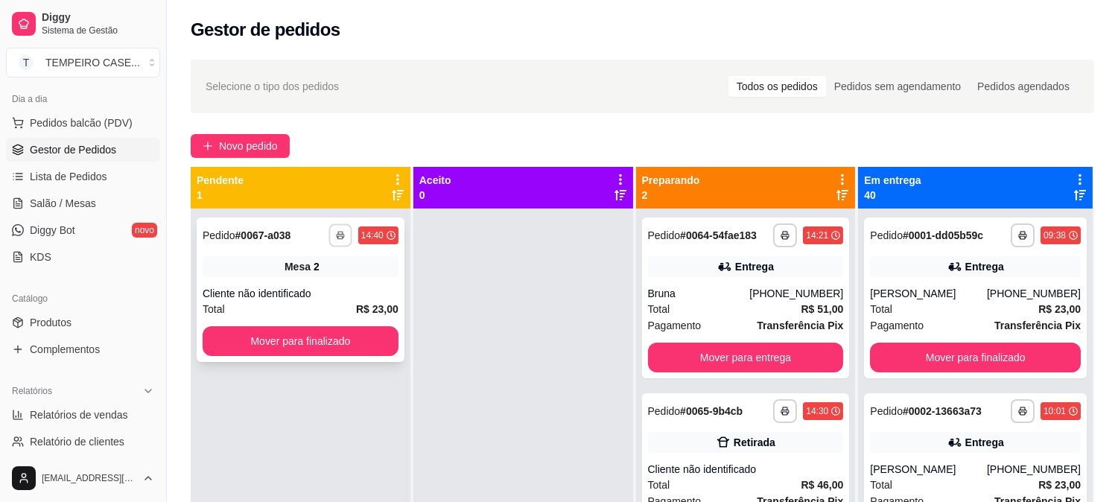
click at [344, 235] on icon "button" at bounding box center [340, 236] width 7 height 3
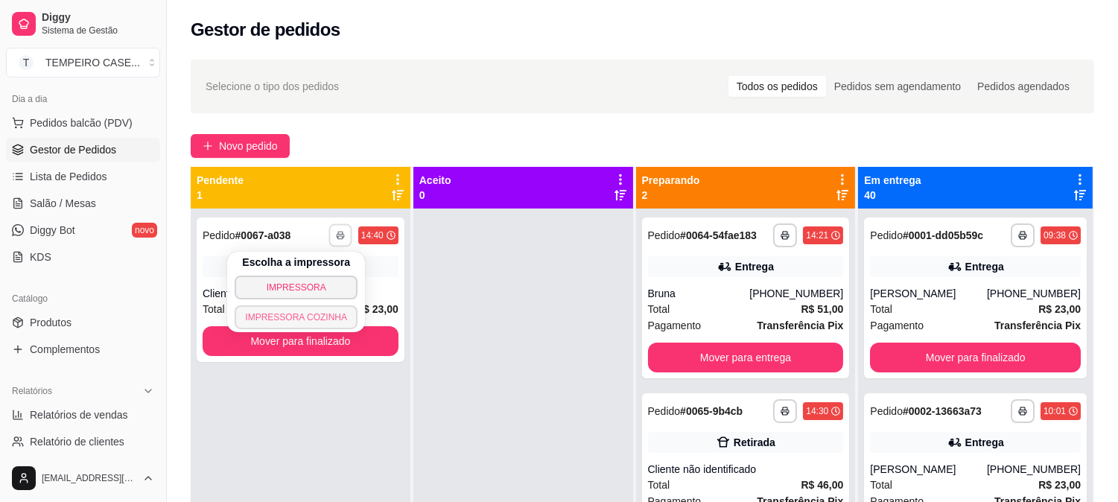
click at [307, 313] on button "IMPRESSORA COZINHA" at bounding box center [296, 317] width 123 height 24
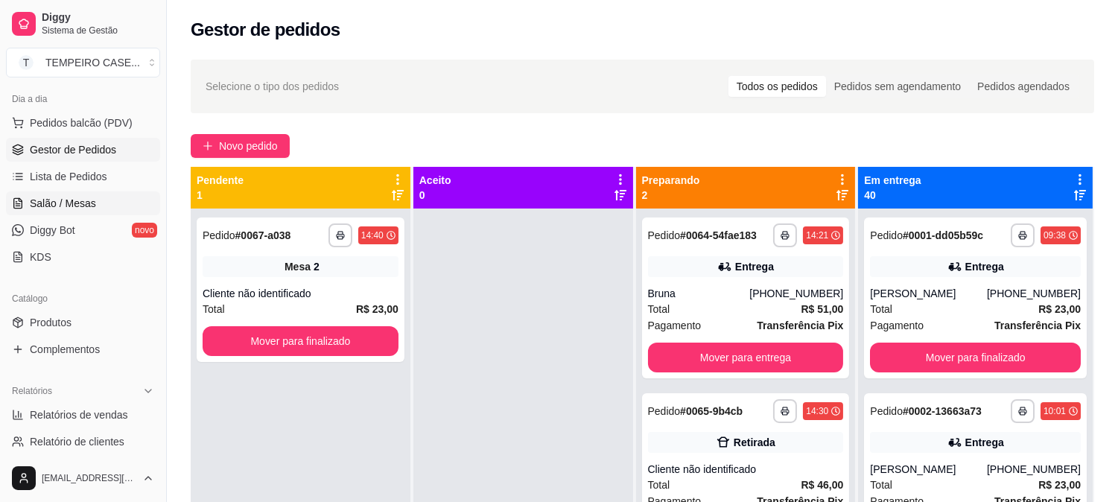
click at [54, 205] on span "Salão / Mesas" at bounding box center [63, 203] width 66 height 15
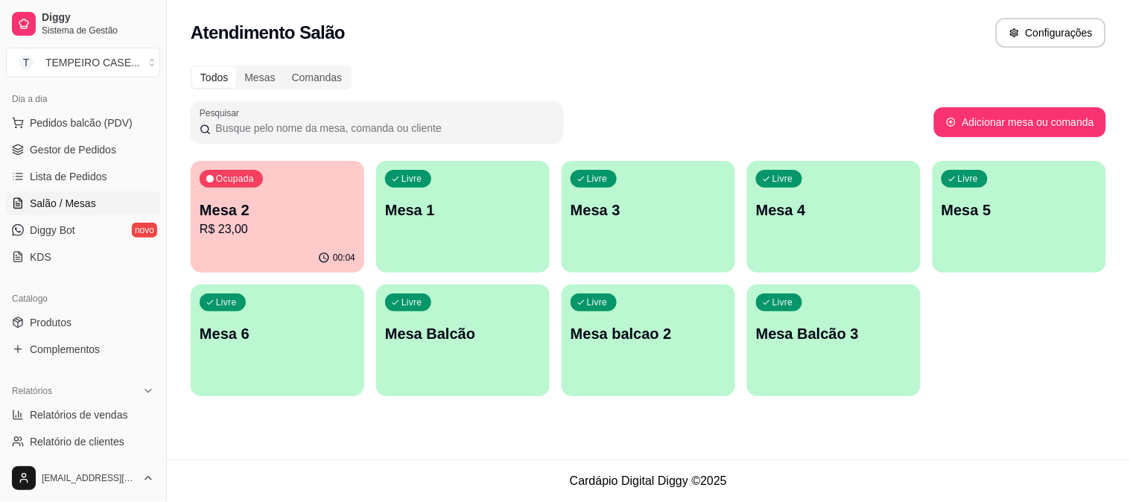
click at [214, 321] on div "Livre Mesa 6" at bounding box center [277, 331] width 173 height 94
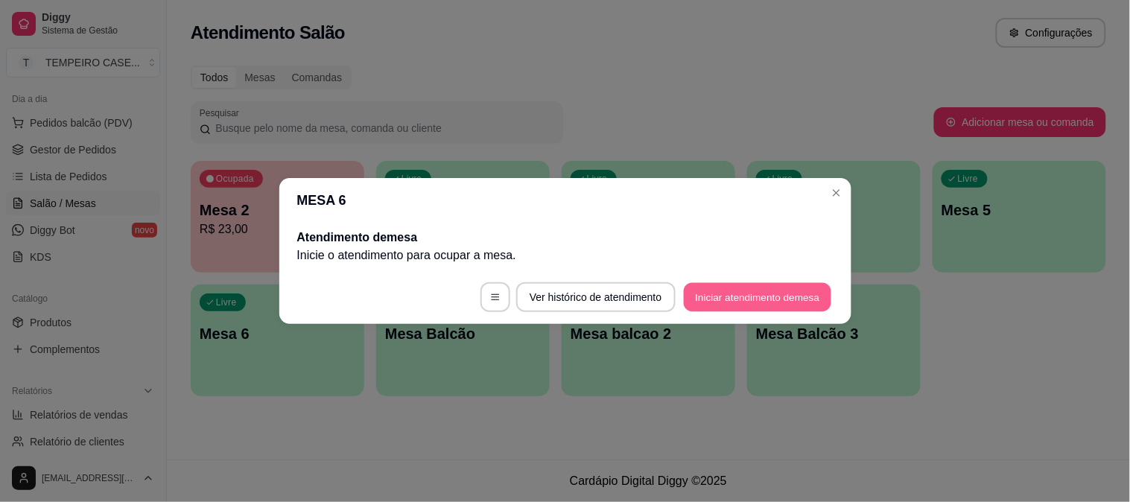
click at [752, 305] on button "Iniciar atendimento de mesa" at bounding box center [757, 297] width 147 height 29
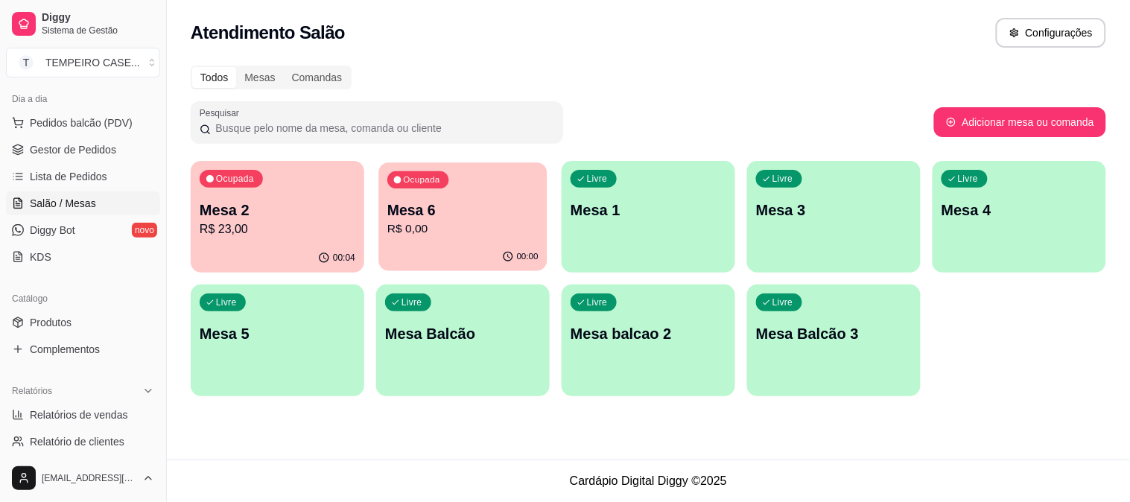
click at [491, 226] on p "R$ 0,00" at bounding box center [462, 228] width 151 height 17
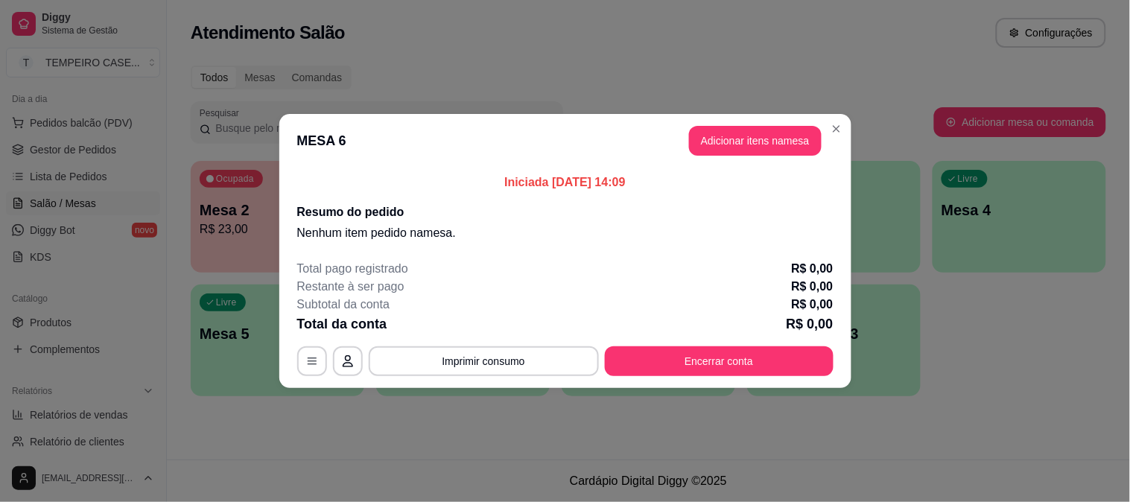
click at [776, 144] on button "Adicionar itens na mesa" at bounding box center [755, 141] width 133 height 30
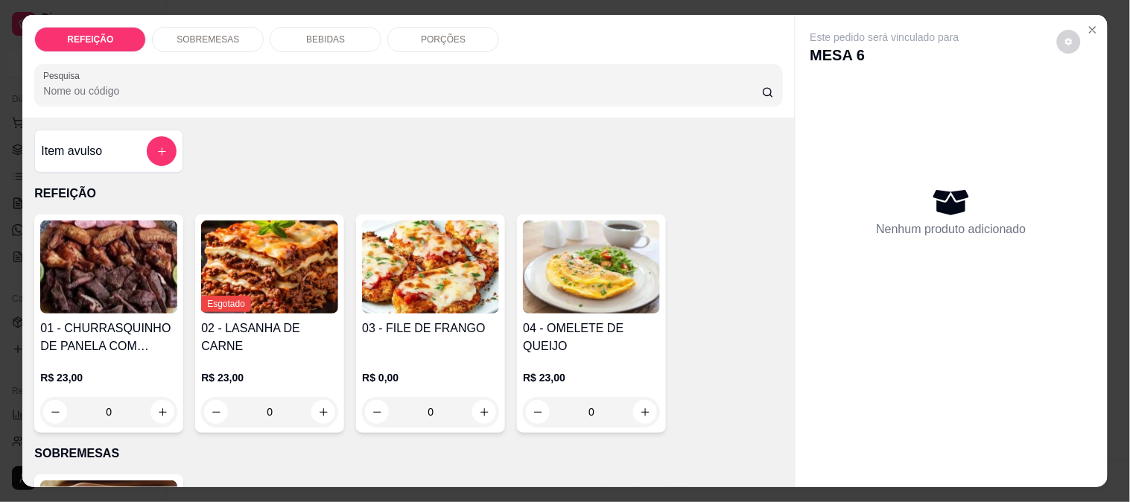
click at [133, 246] on img at bounding box center [108, 266] width 137 height 93
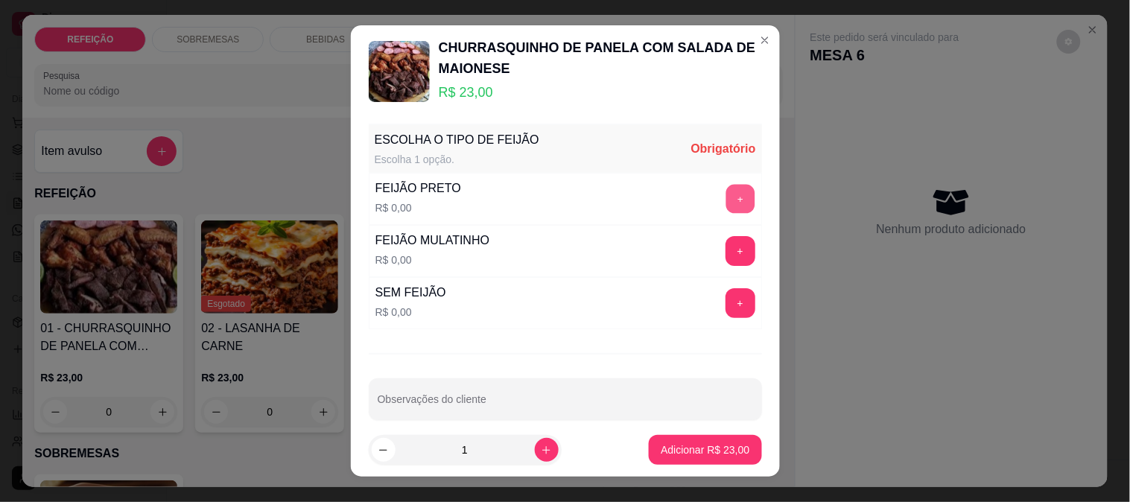
click at [725, 206] on button "+" at bounding box center [739, 198] width 29 height 29
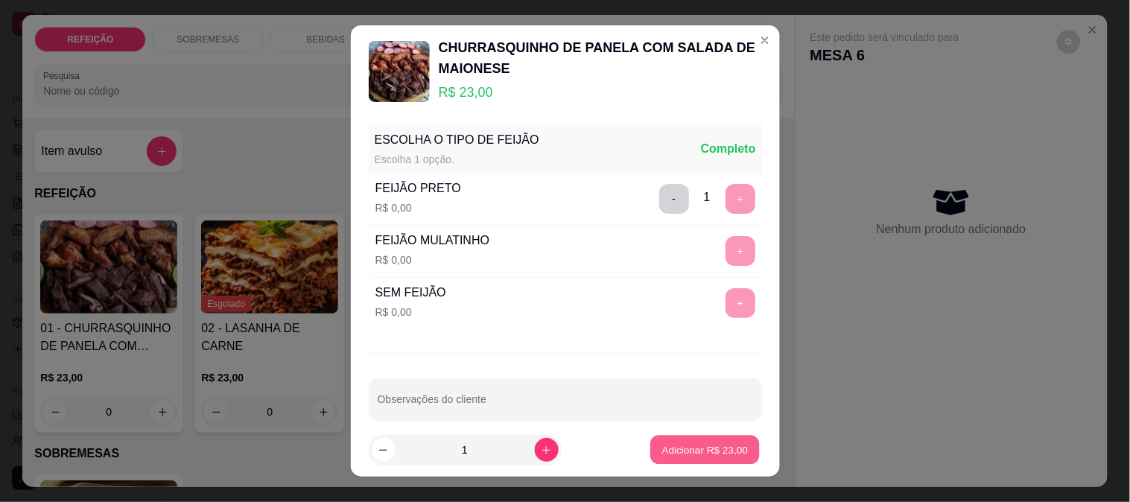
click at [678, 442] on button "Adicionar R$ 23,00" at bounding box center [705, 450] width 109 height 29
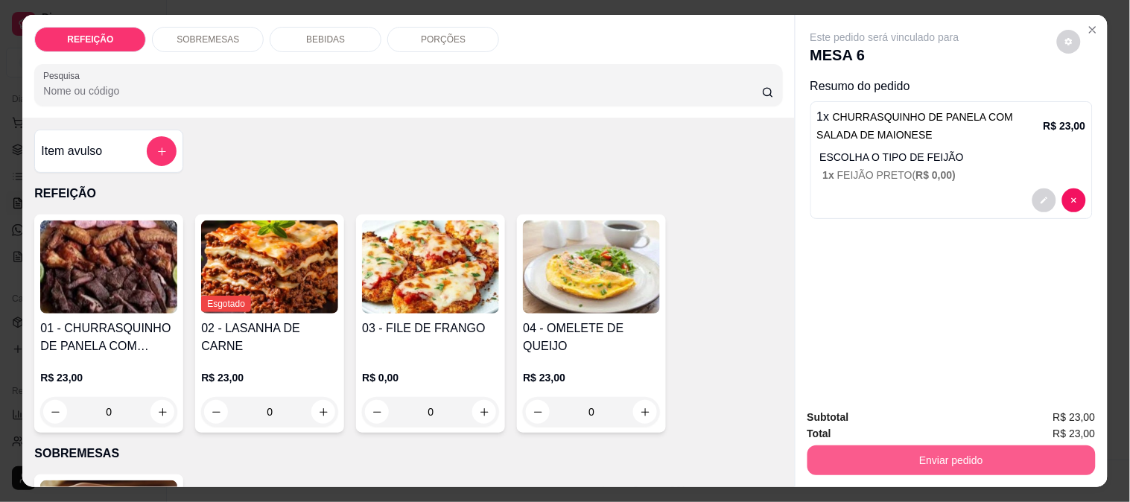
click at [844, 448] on button "Enviar pedido" at bounding box center [951, 460] width 288 height 30
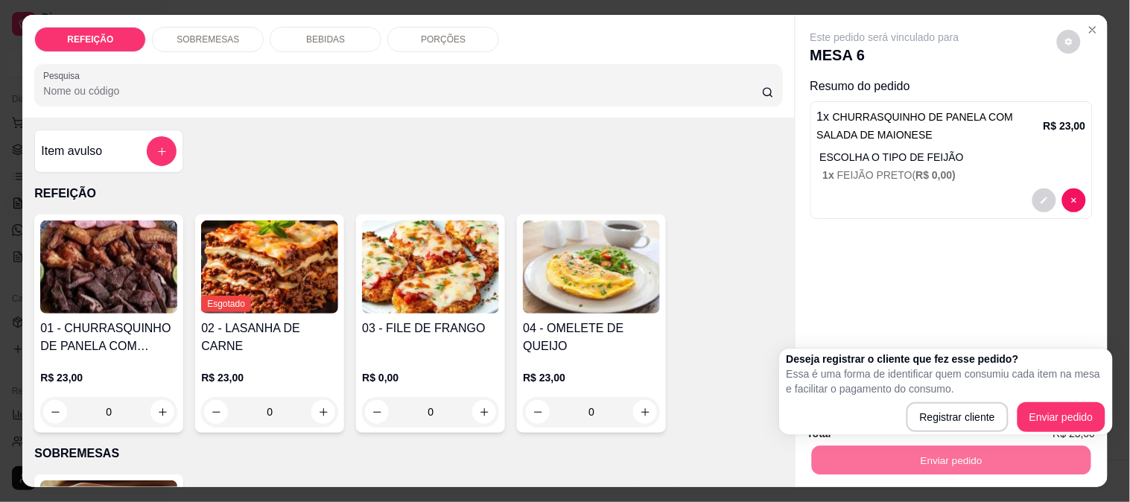
click at [842, 407] on div "Registrar cliente Enviar pedido" at bounding box center [945, 417] width 319 height 30
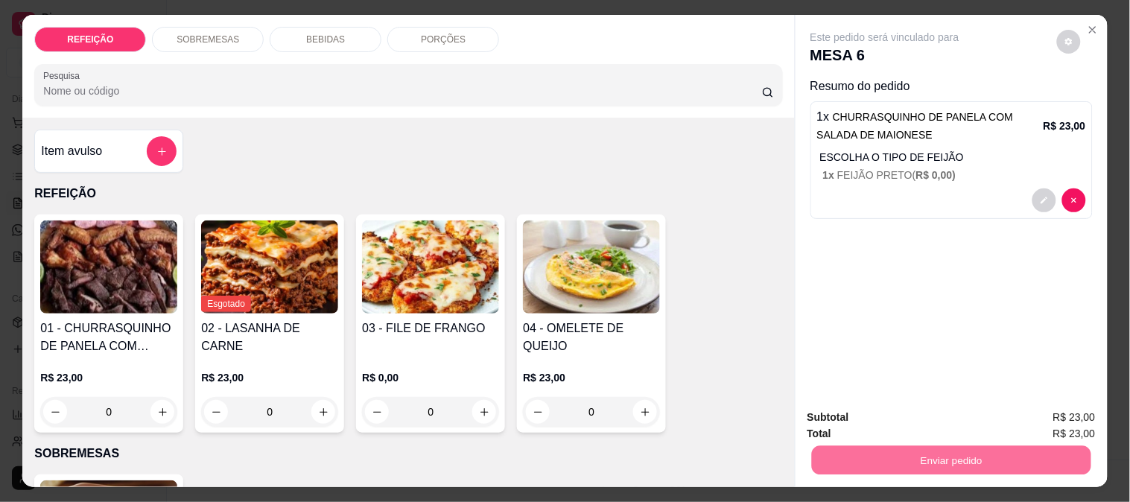
click at [829, 287] on div "Este pedido será vinculado para MESA 6 Resumo do pedido 1 x CHURRASQUINHO DE PA…" at bounding box center [951, 206] width 312 height 382
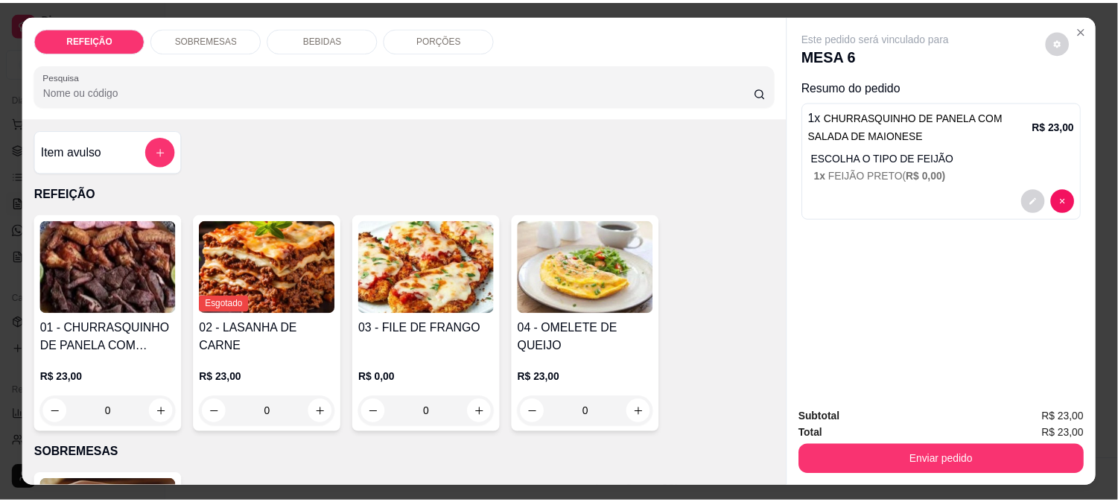
scroll to position [39, 0]
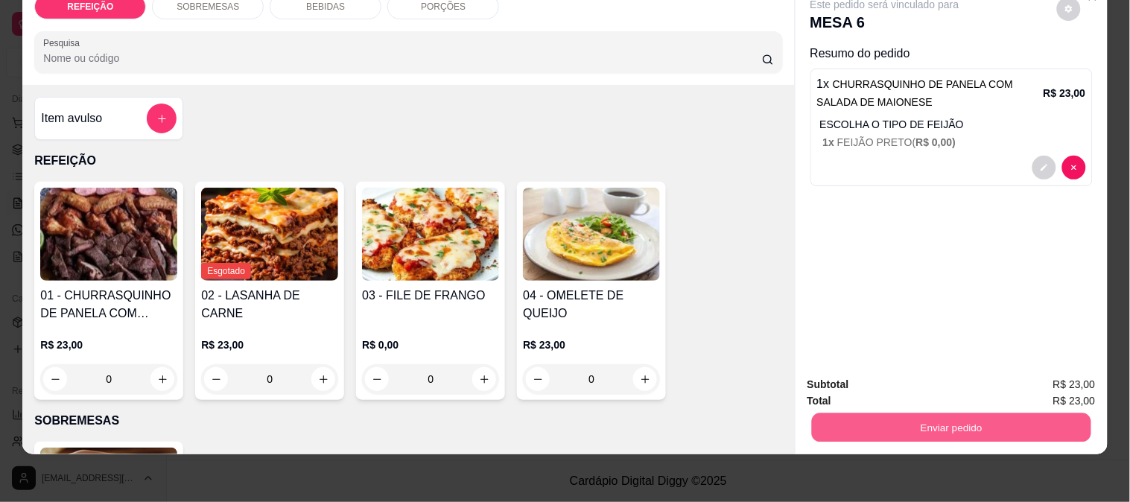
click at [894, 417] on button "Enviar pedido" at bounding box center [950, 427] width 279 height 29
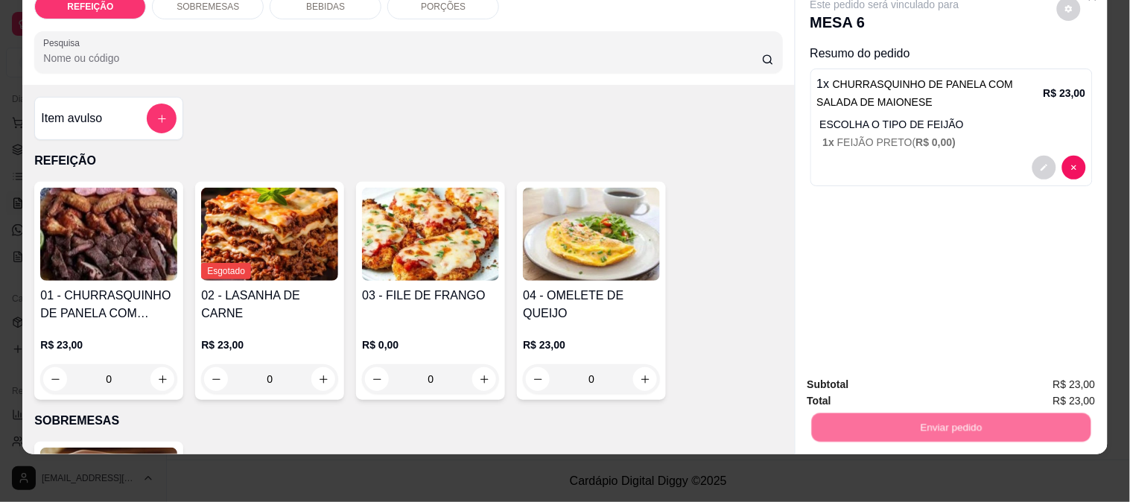
click at [1063, 378] on button "Enviar pedido" at bounding box center [1057, 378] width 82 height 28
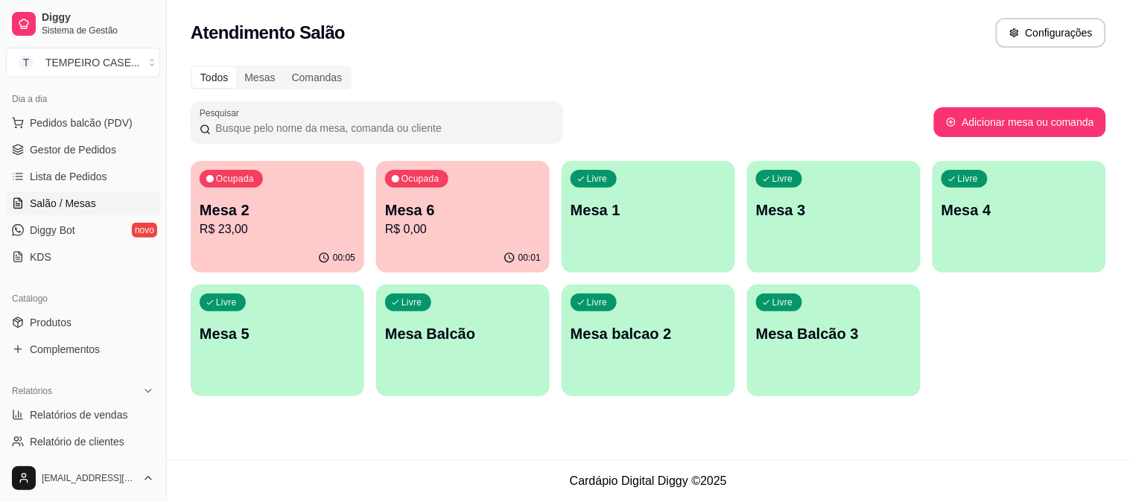
click at [1129, 371] on div "Todos Mesas Comandas Pesquisar Adicionar mesa ou comanda Ocupada Mesa 2 R$ 23,0…" at bounding box center [648, 235] width 963 height 357
click at [61, 152] on span "Gestor de Pedidos" at bounding box center [73, 149] width 86 height 15
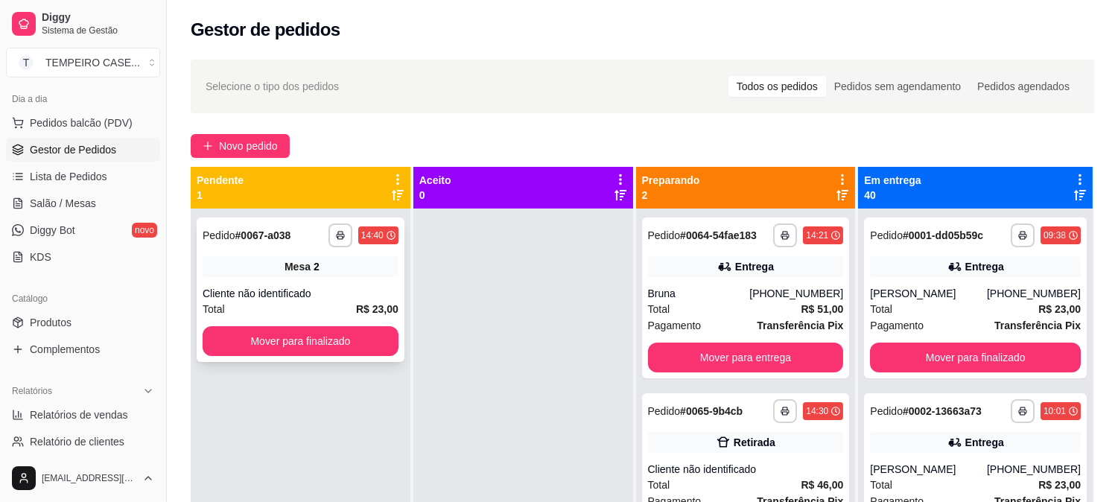
click at [341, 235] on icon "button" at bounding box center [340, 235] width 9 height 9
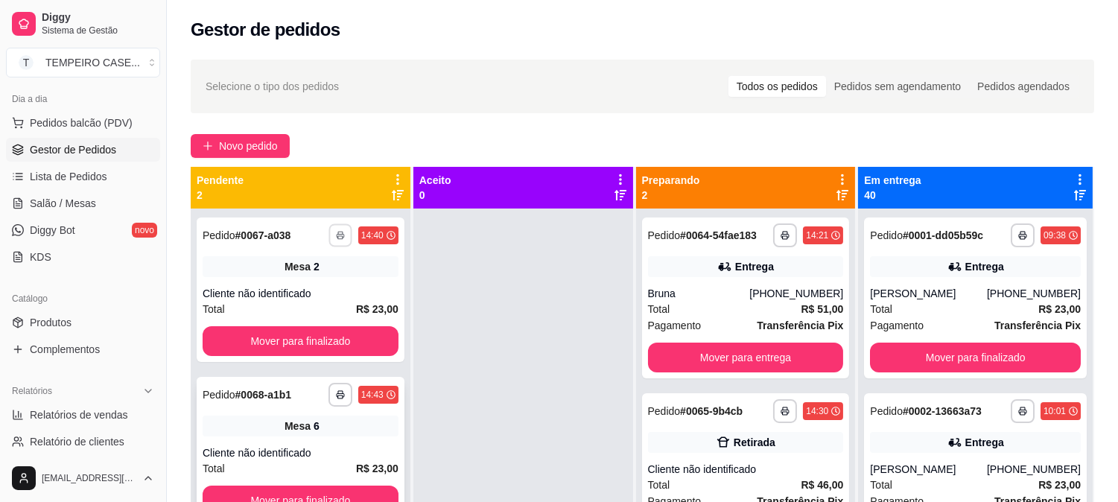
drag, startPoint x: 436, startPoint y: 407, endPoint x: 313, endPoint y: 395, distance: 123.4
click at [430, 407] on div at bounding box center [523, 459] width 220 height 502
click at [337, 395] on button "button" at bounding box center [340, 395] width 24 height 24
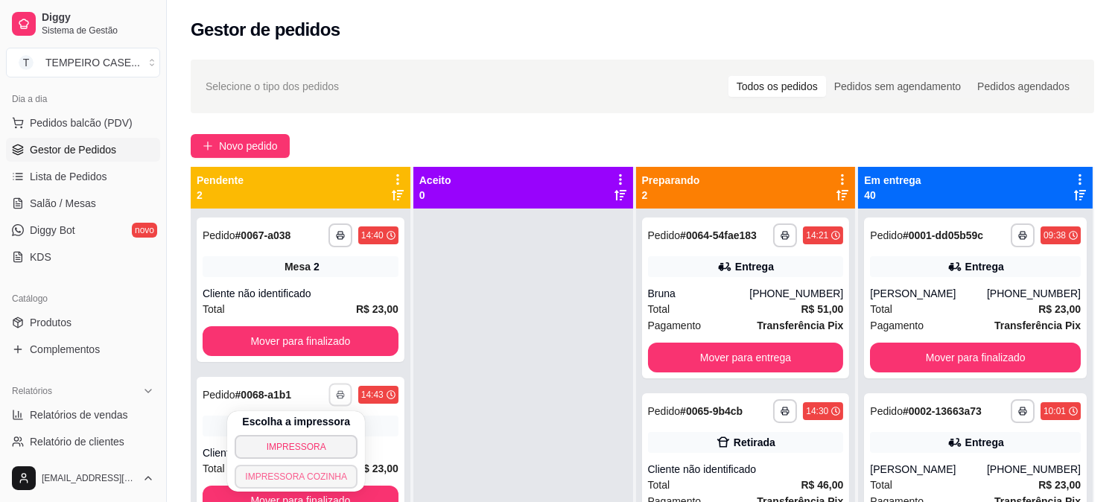
click at [310, 477] on button "IMPRESSORA COZINHA" at bounding box center [296, 477] width 123 height 24
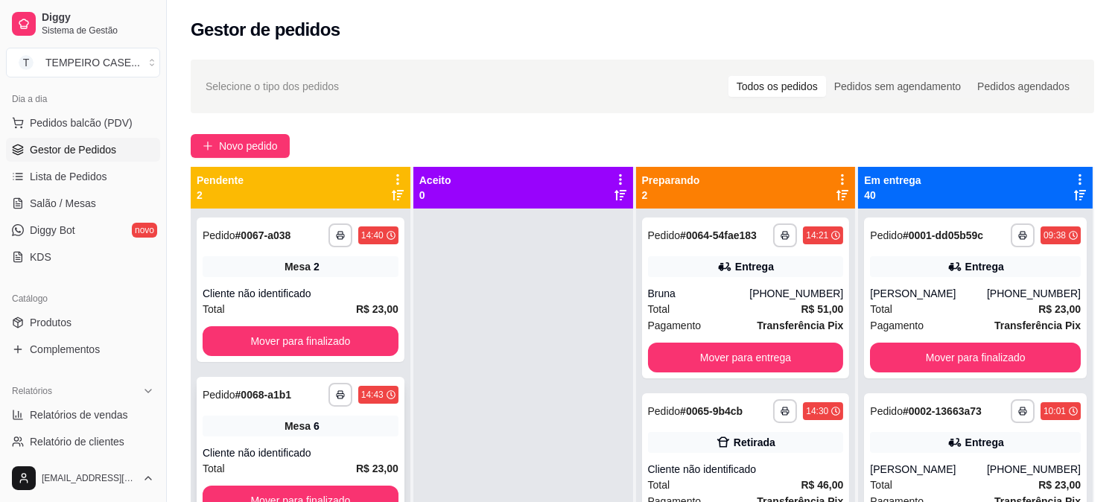
click at [340, 387] on button "button" at bounding box center [340, 395] width 24 height 24
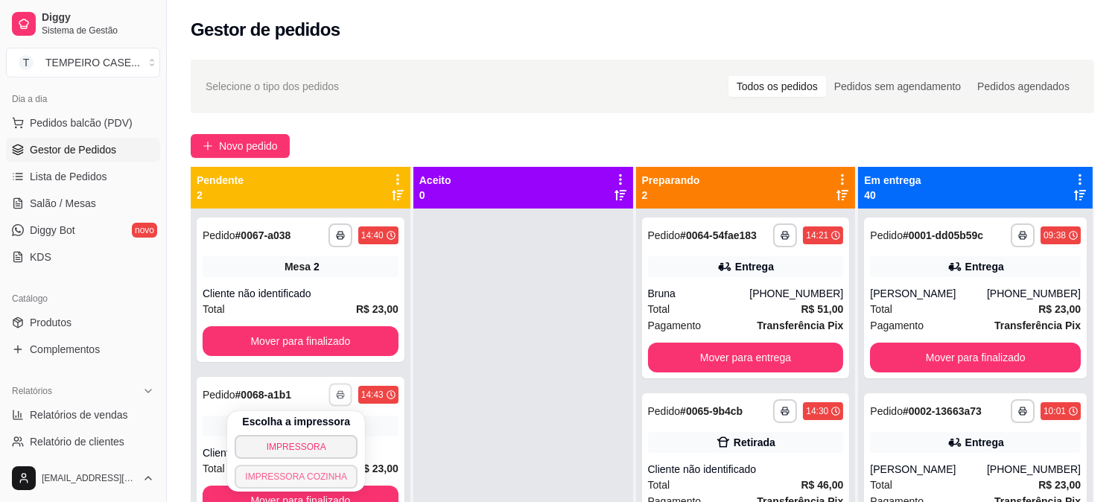
click at [314, 481] on button "IMPRESSORA COZINHA" at bounding box center [296, 477] width 123 height 24
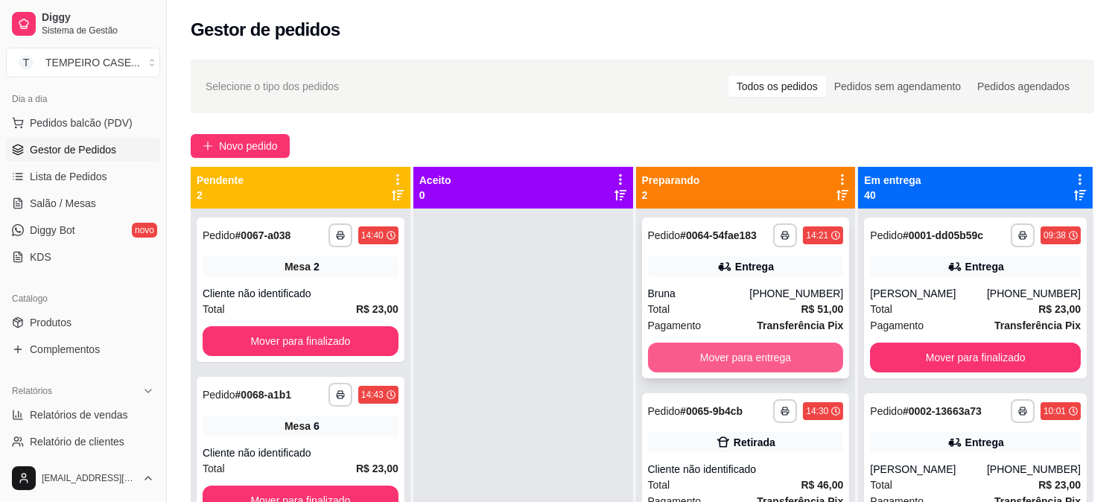
click at [780, 366] on button "Mover para entrega" at bounding box center [746, 358] width 196 height 30
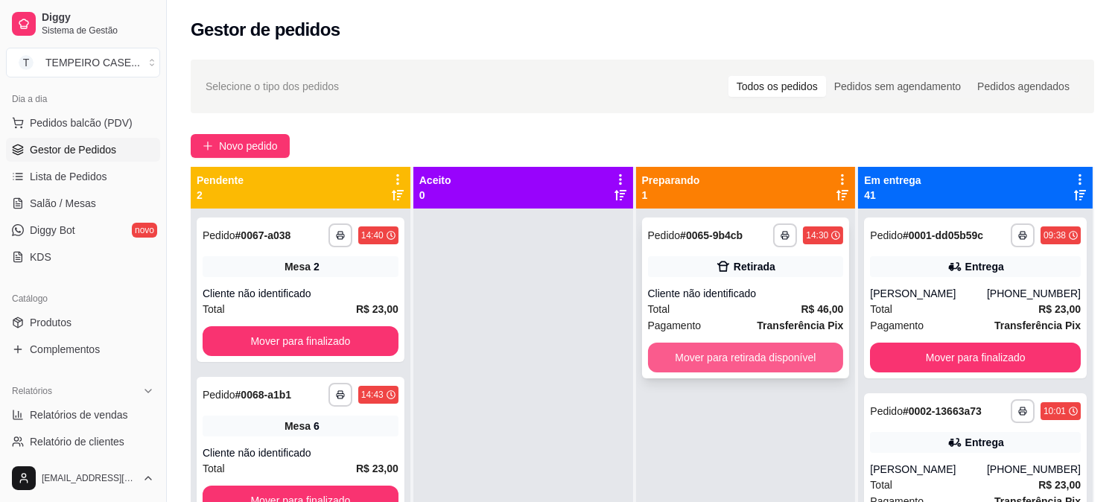
click at [782, 369] on button "Mover para retirada disponível" at bounding box center [746, 358] width 196 height 30
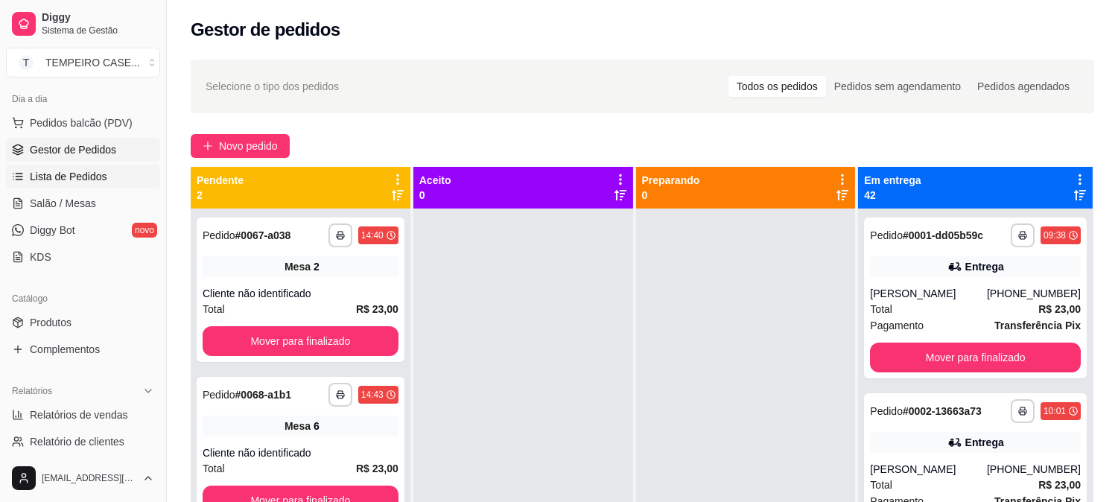
click at [86, 173] on span "Lista de Pedidos" at bounding box center [68, 176] width 77 height 15
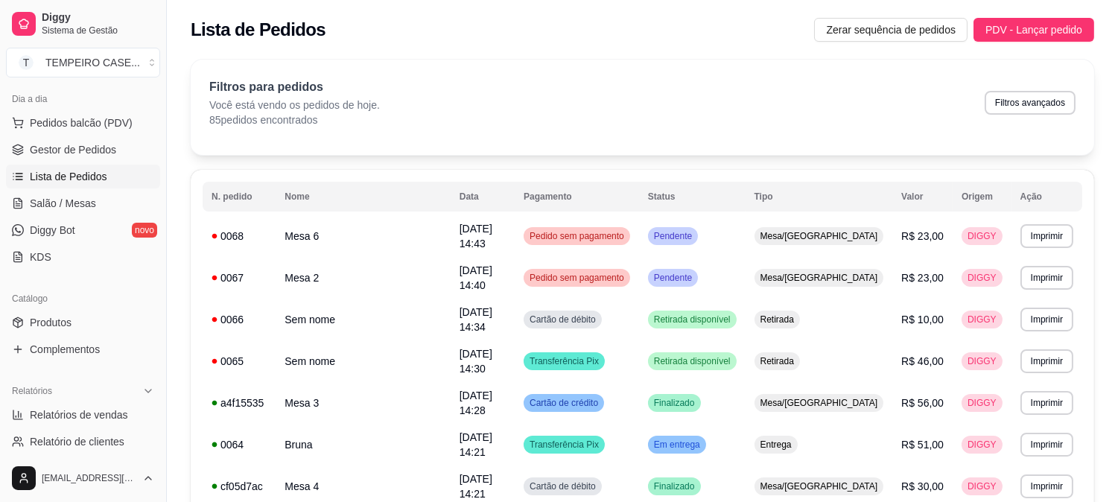
click at [987, 98] on div "Filtros para pedidos Você está vendo os pedidos de hoje. 85 pedidos encontrados…" at bounding box center [642, 102] width 866 height 49
click at [991, 98] on button "Filtros avançados" at bounding box center [1030, 102] width 88 height 23
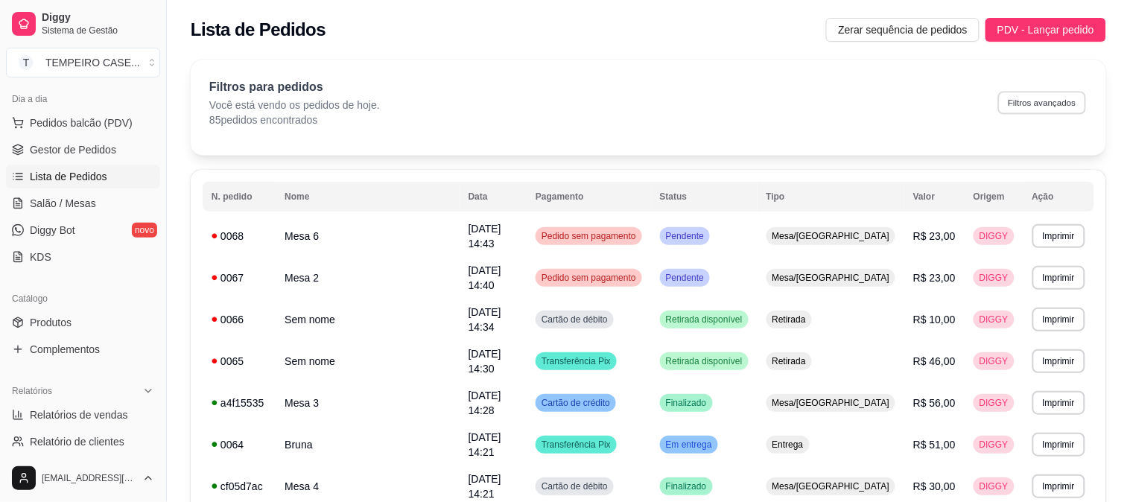
select select "0"
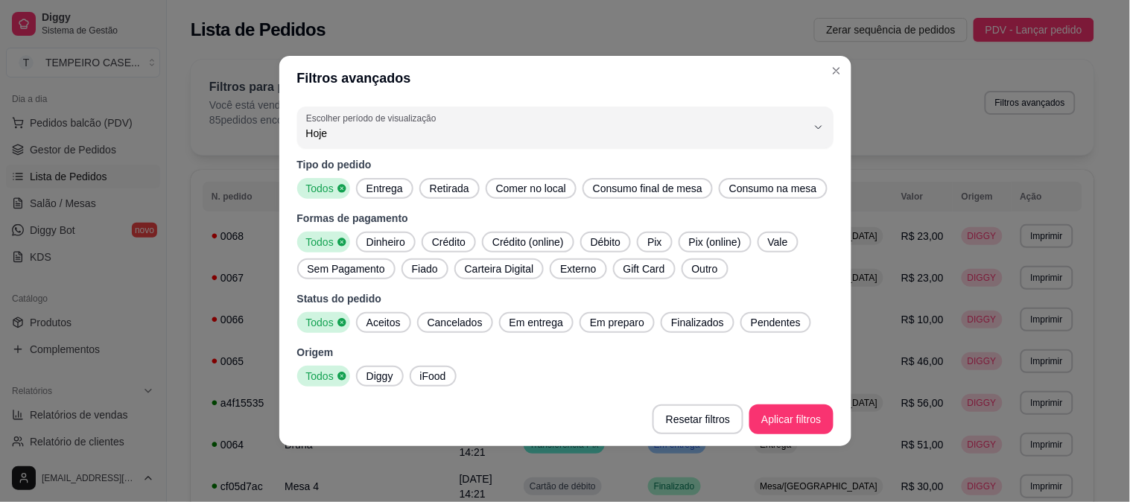
click at [393, 203] on div "Tipo do pedido Todos Entrega Retirada Comer no local Consumo final de mesa Cons…" at bounding box center [565, 271] width 536 height 229
click at [392, 191] on span "Entrega" at bounding box center [384, 188] width 48 height 15
click at [385, 316] on span "Aceitos" at bounding box center [383, 322] width 46 height 15
click at [507, 320] on span "Em entrega" at bounding box center [536, 322] width 66 height 15
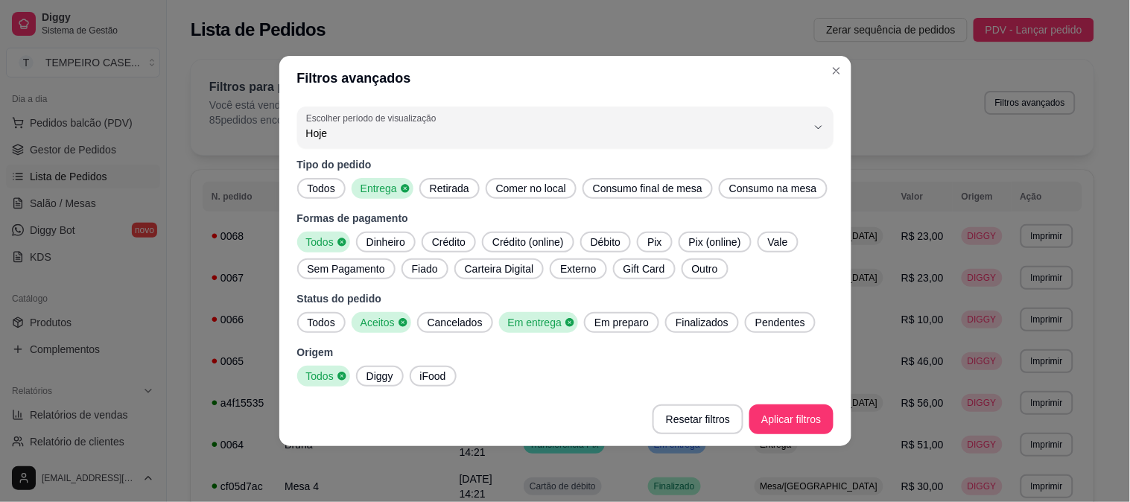
click at [605, 320] on span "Em preparo" at bounding box center [621, 322] width 66 height 15
click at [698, 320] on span "Finalizados" at bounding box center [706, 322] width 65 height 15
click at [765, 315] on span "Pendentes" at bounding box center [789, 322] width 62 height 15
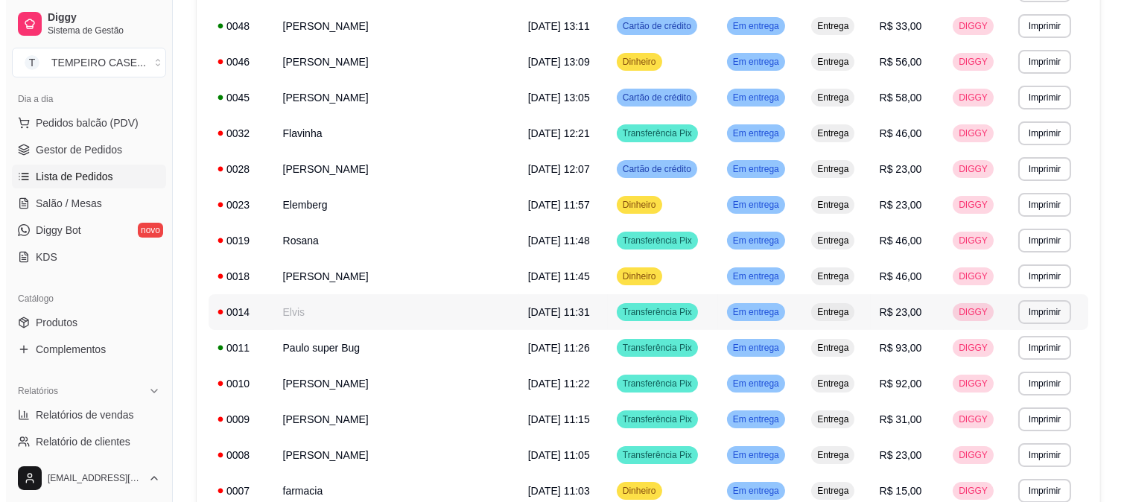
scroll to position [418, 0]
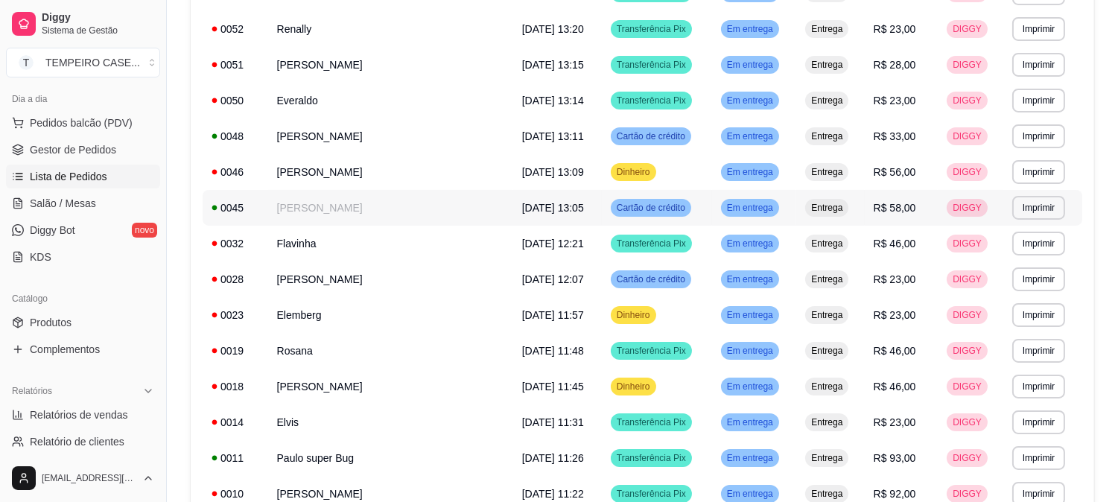
click at [369, 208] on td "Hildanny Alcoforado" at bounding box center [390, 208] width 245 height 36
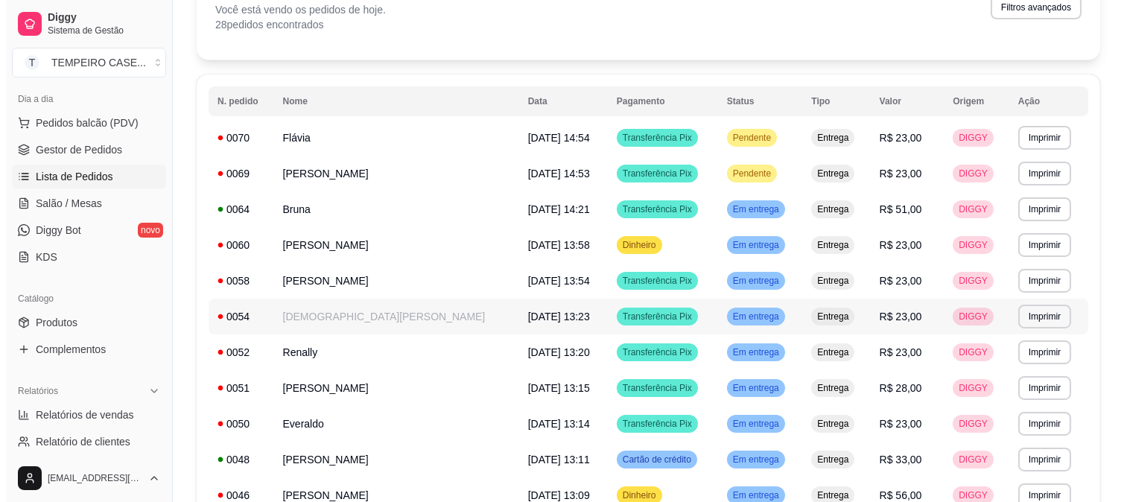
scroll to position [87, 0]
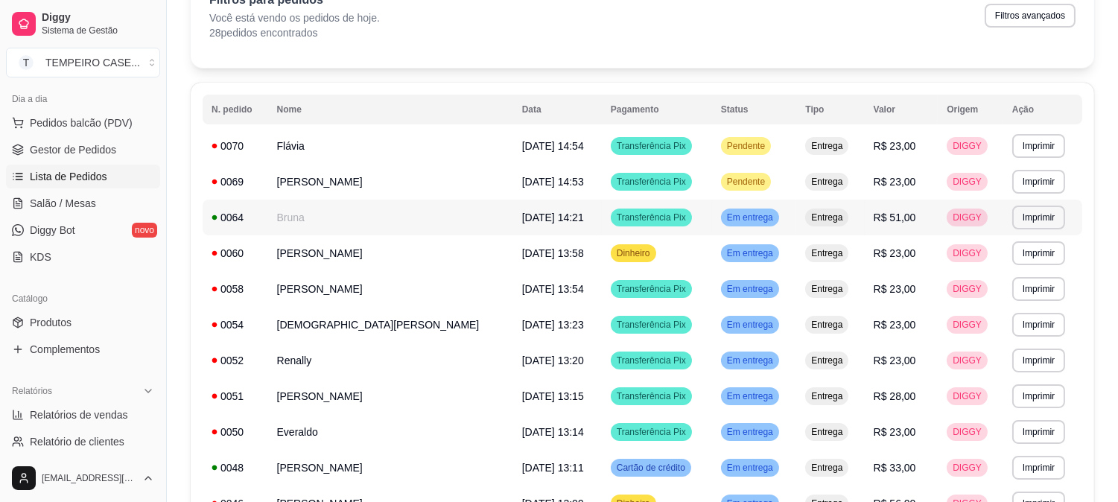
click at [284, 203] on td "Bruna" at bounding box center [390, 218] width 245 height 36
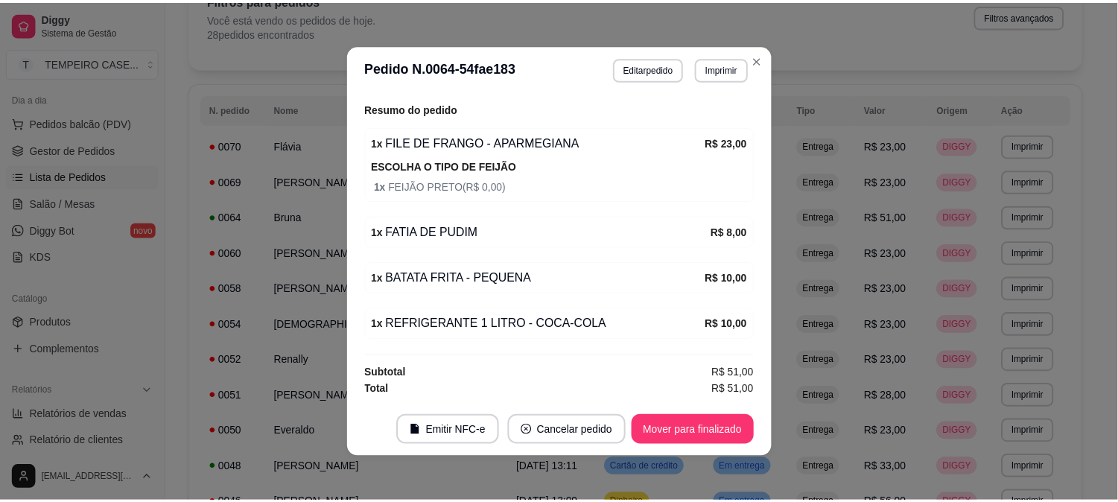
scroll to position [462, 0]
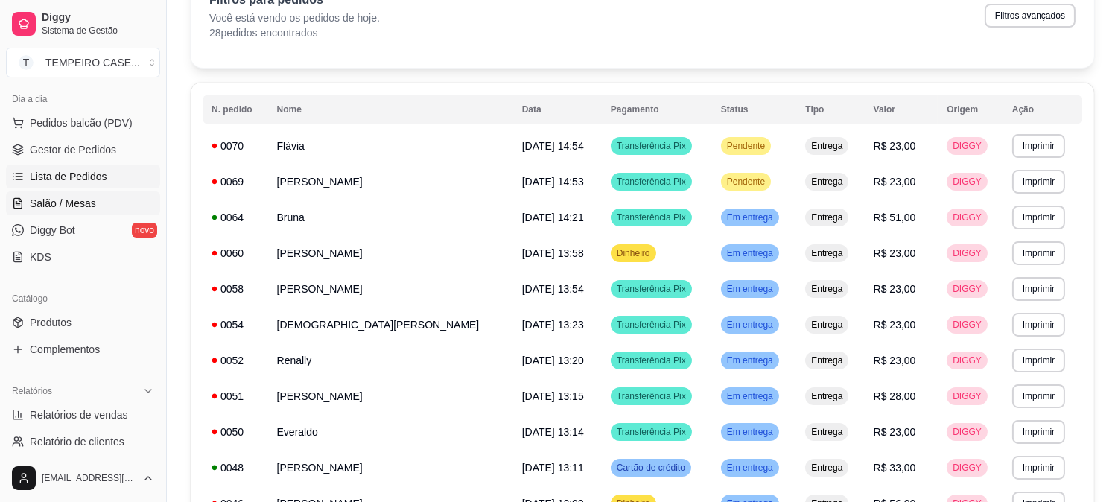
click at [42, 210] on span "Salão / Mesas" at bounding box center [63, 203] width 66 height 15
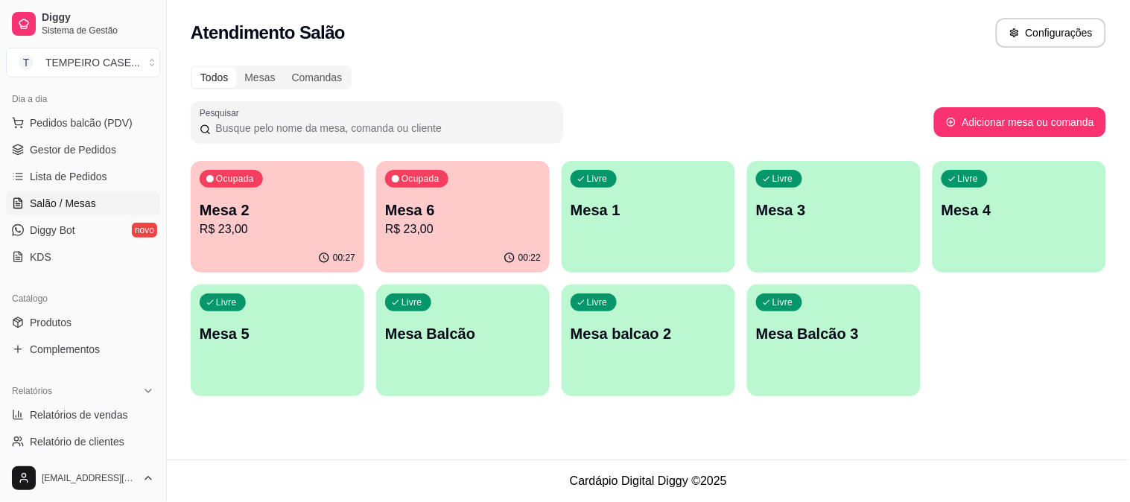
click at [302, 214] on p "Mesa 2" at bounding box center [278, 210] width 156 height 21
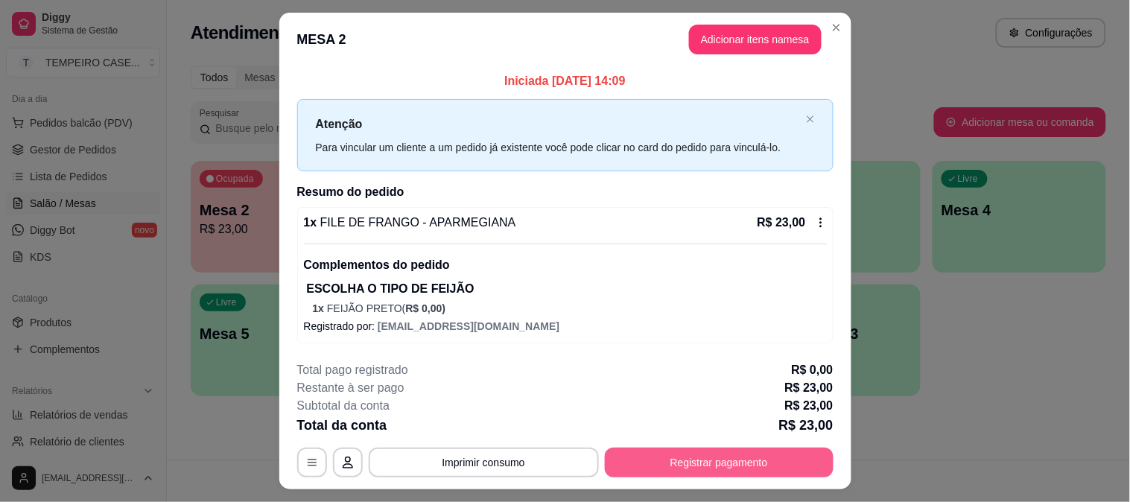
click at [706, 463] on button "Registrar pagamento" at bounding box center [719, 463] width 229 height 30
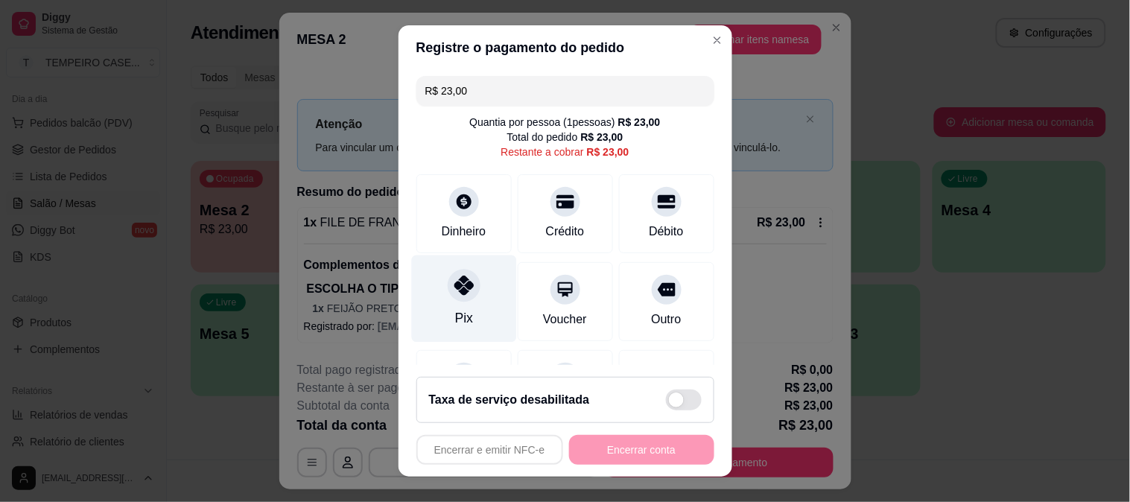
click at [454, 304] on div "Pix" at bounding box center [463, 298] width 105 height 87
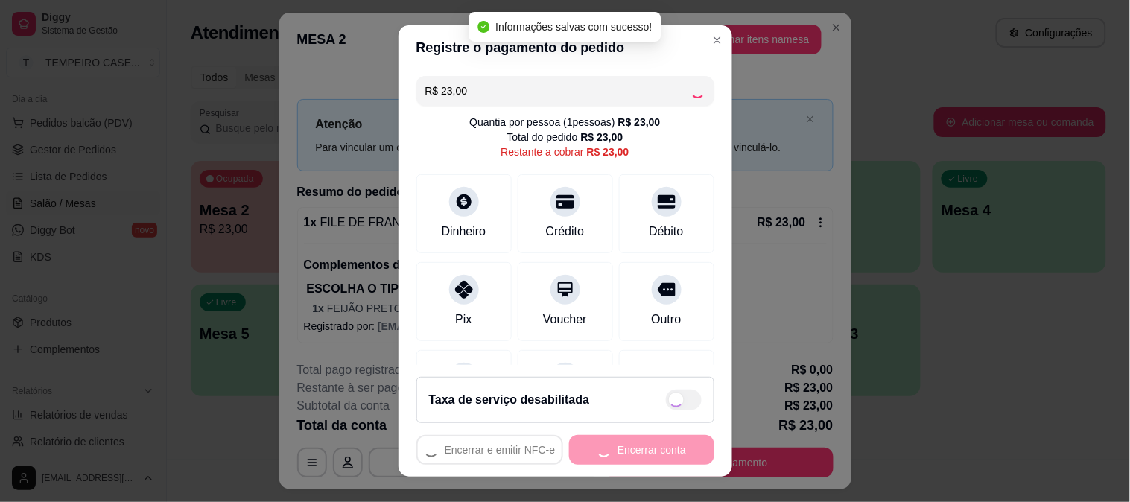
click at [601, 452] on div "Encerrar e emitir NFC-e Encerrar conta" at bounding box center [565, 450] width 298 height 30
type input "R$ 0,00"
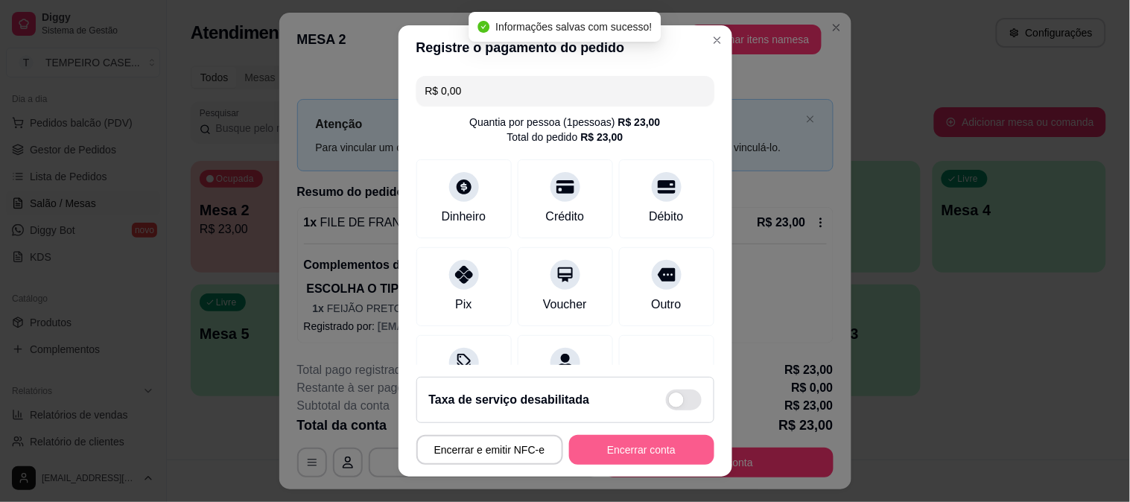
click at [614, 448] on button "Encerrar conta" at bounding box center [641, 450] width 145 height 30
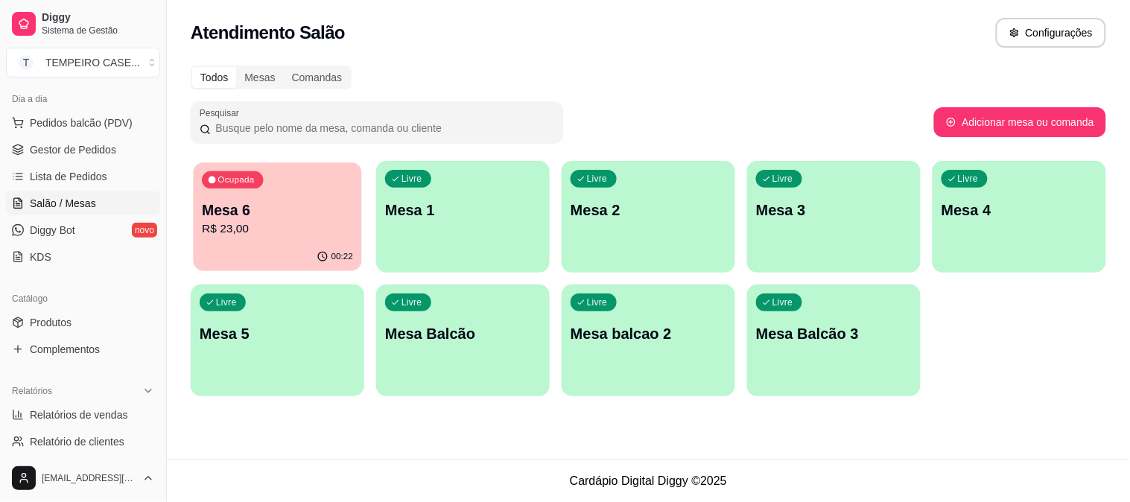
click at [254, 219] on div "Mesa 6 R$ 23,00" at bounding box center [277, 218] width 151 height 37
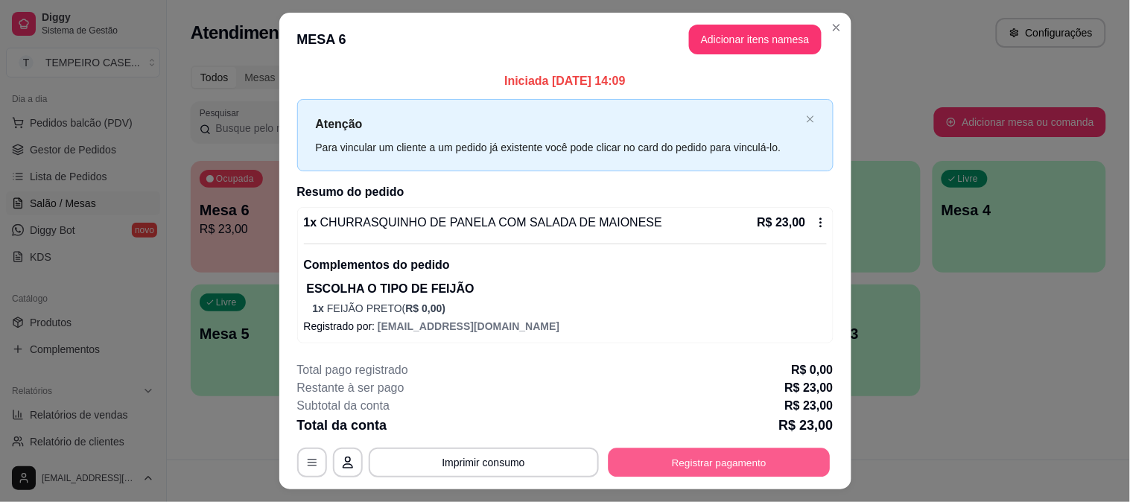
click at [672, 457] on button "Registrar pagamento" at bounding box center [719, 462] width 222 height 29
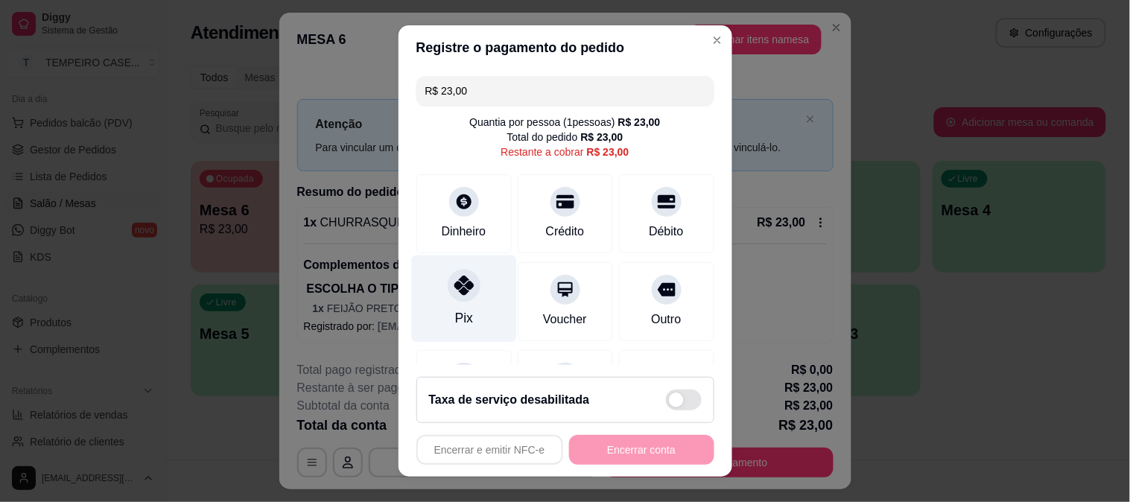
click at [457, 290] on icon at bounding box center [462, 285] width 19 height 19
type input "R$ 0,00"
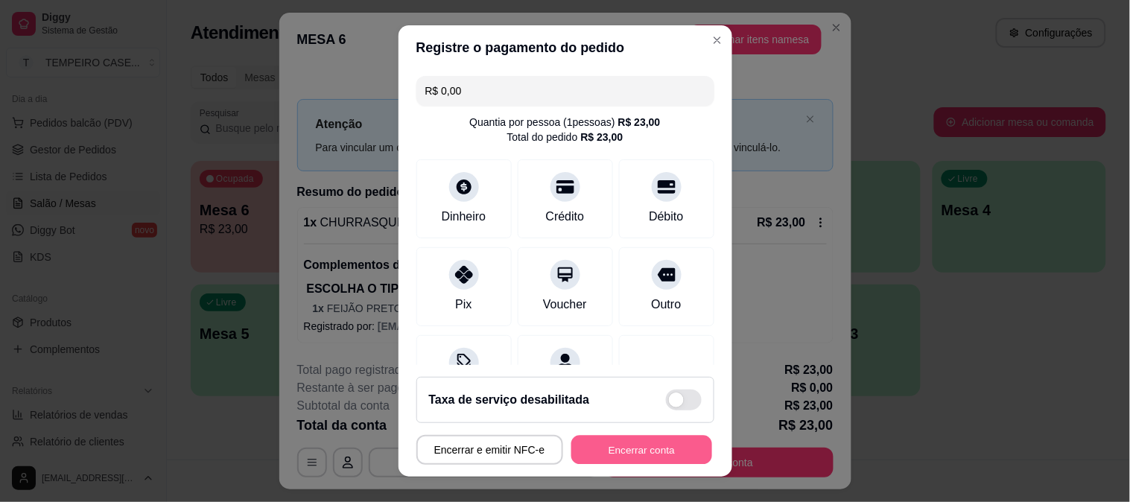
click at [643, 449] on button "Encerrar conta" at bounding box center [641, 450] width 141 height 29
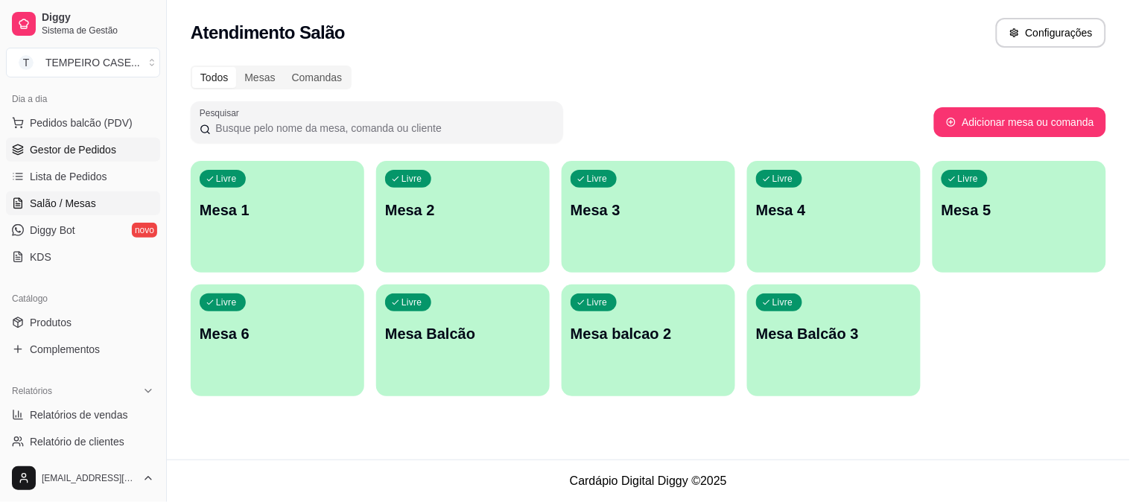
click at [45, 153] on span "Gestor de Pedidos" at bounding box center [73, 149] width 86 height 15
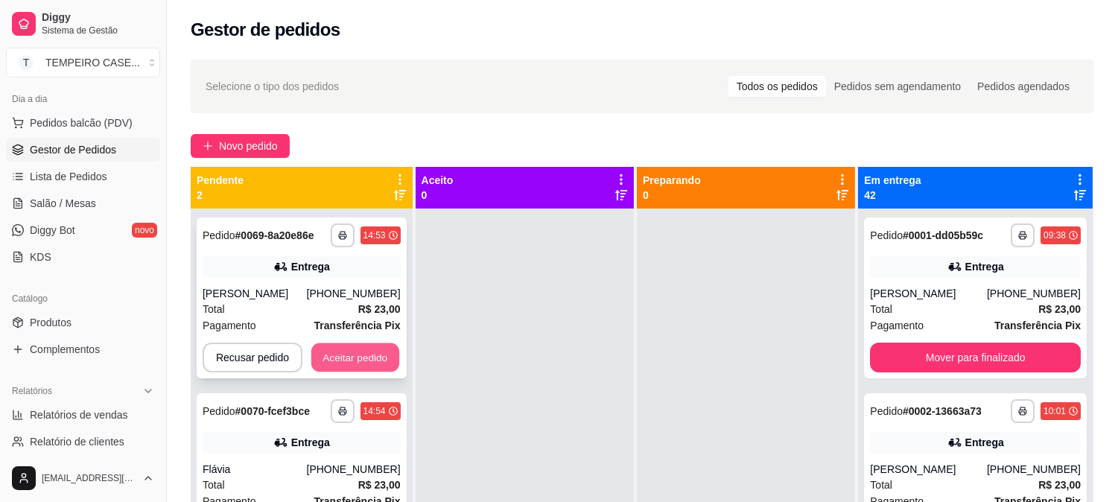
click at [359, 358] on button "Aceitar pedido" at bounding box center [355, 357] width 88 height 29
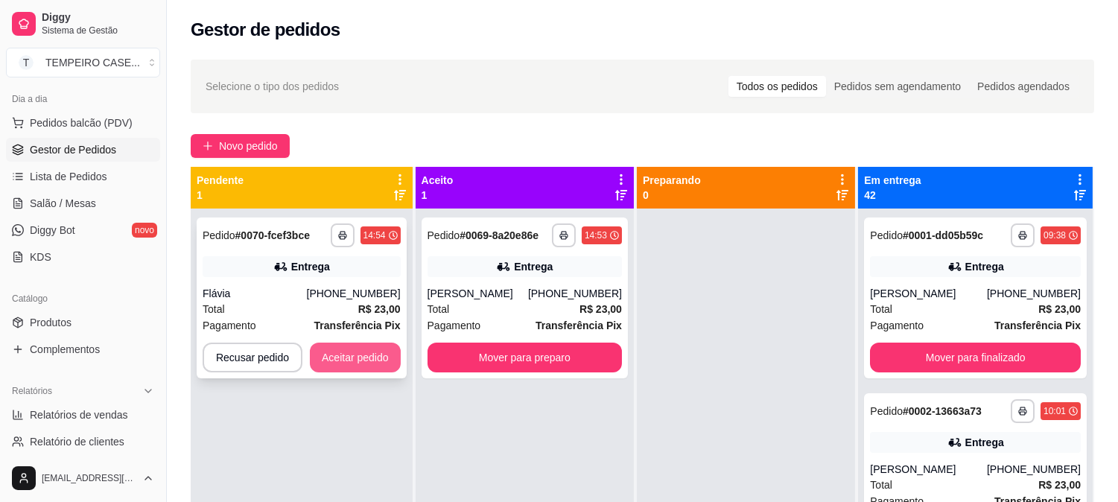
click at [367, 356] on button "Aceitar pedido" at bounding box center [355, 358] width 91 height 30
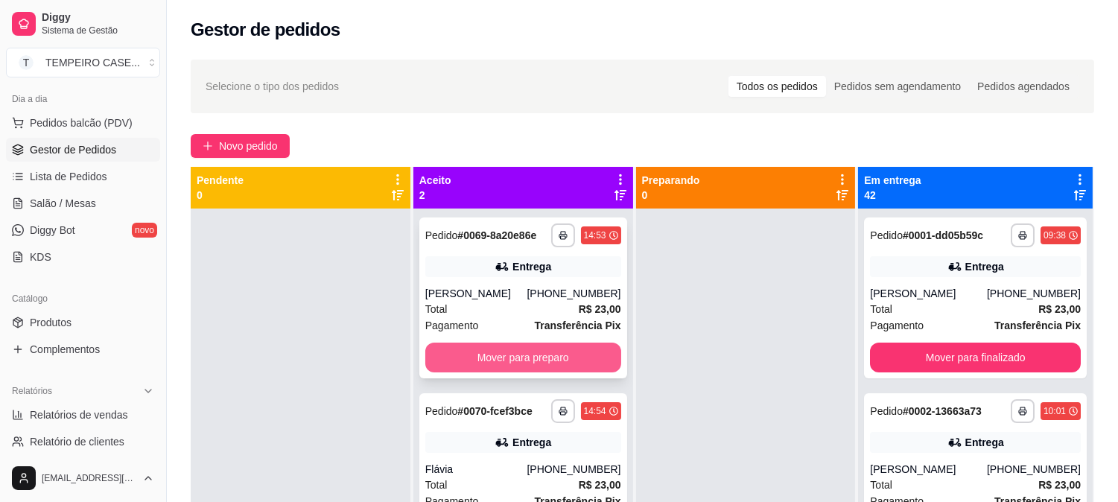
click at [477, 357] on button "Mover para preparo" at bounding box center [523, 358] width 196 height 30
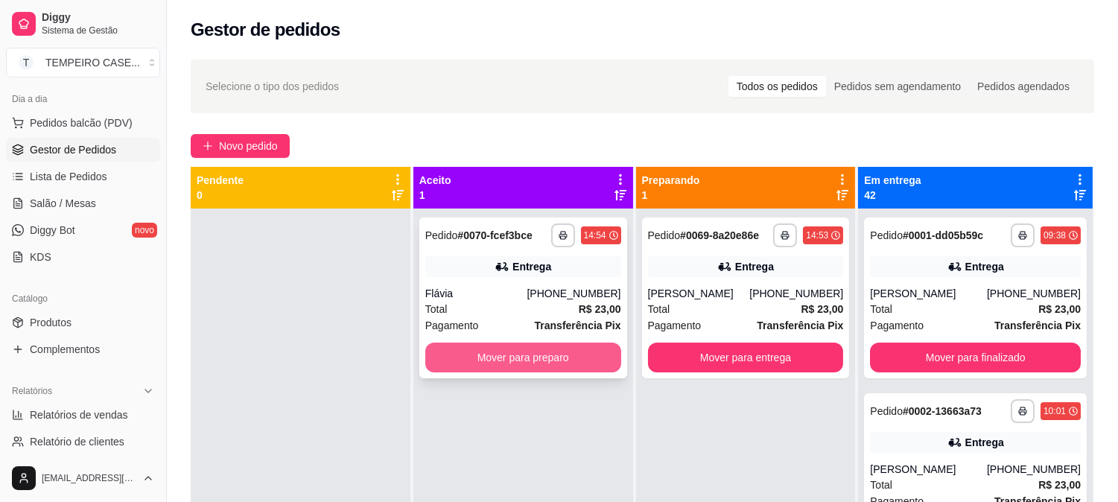
click at [489, 357] on button "Mover para preparo" at bounding box center [523, 358] width 196 height 30
click at [525, 348] on button "Mover para preparo" at bounding box center [523, 357] width 190 height 29
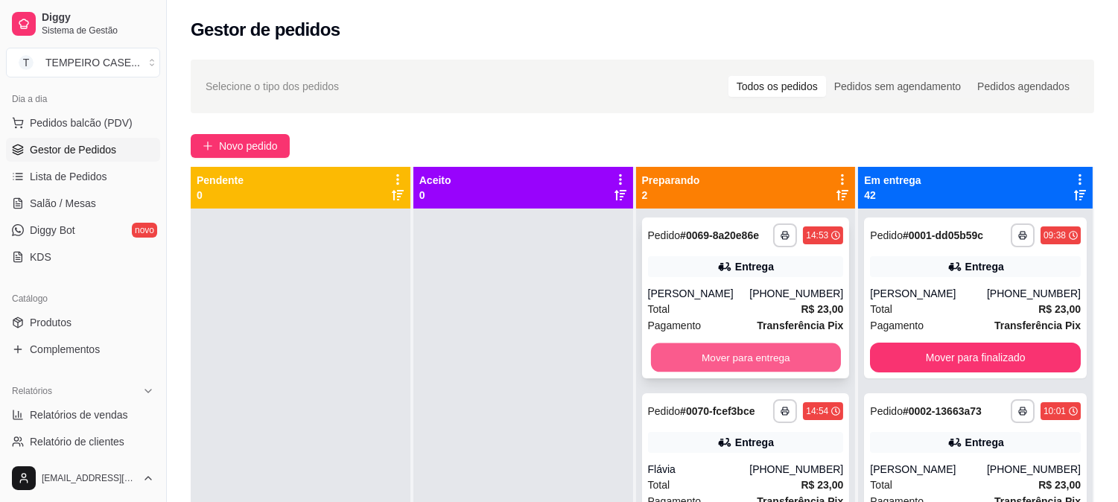
click at [684, 343] on button "Mover para entrega" at bounding box center [746, 357] width 190 height 29
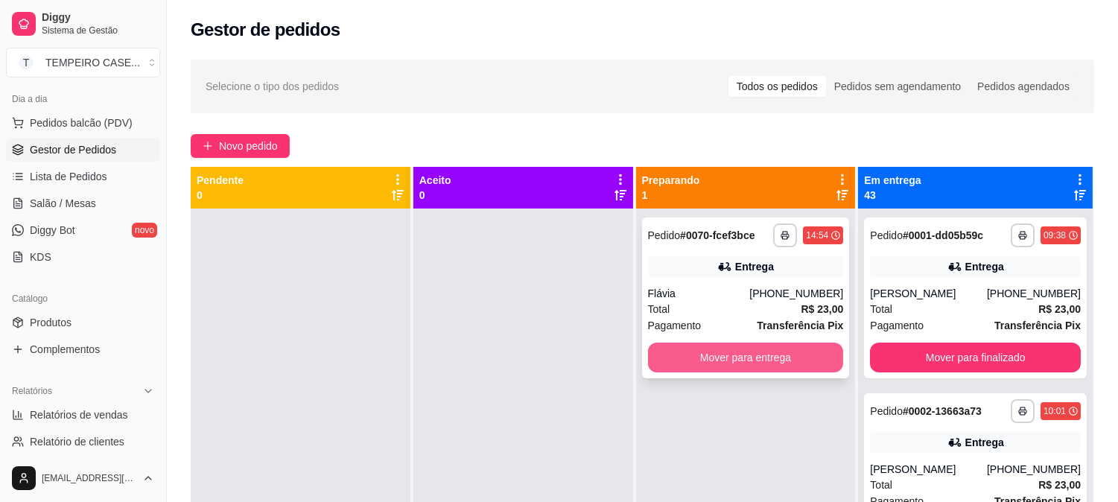
click at [794, 354] on button "Mover para entrega" at bounding box center [746, 358] width 196 height 30
click at [710, 343] on div "Mover para entrega" at bounding box center [746, 358] width 196 height 30
click at [819, 355] on button "Mover para entrega" at bounding box center [746, 358] width 196 height 30
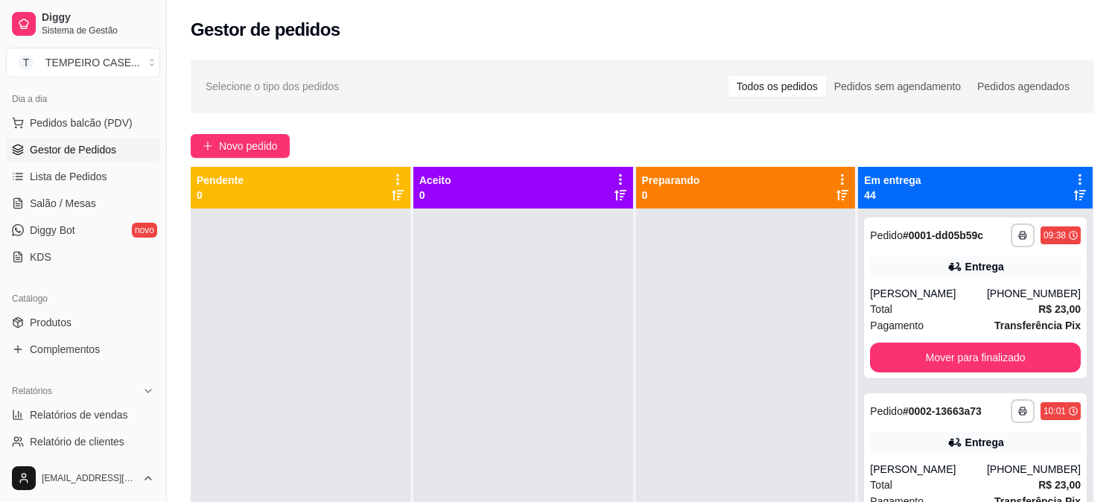
click at [831, 419] on div at bounding box center [746, 459] width 220 height 502
click at [829, 424] on div at bounding box center [746, 459] width 220 height 502
click at [812, 466] on div at bounding box center [746, 459] width 220 height 502
